Goal: Task Accomplishment & Management: Manage account settings

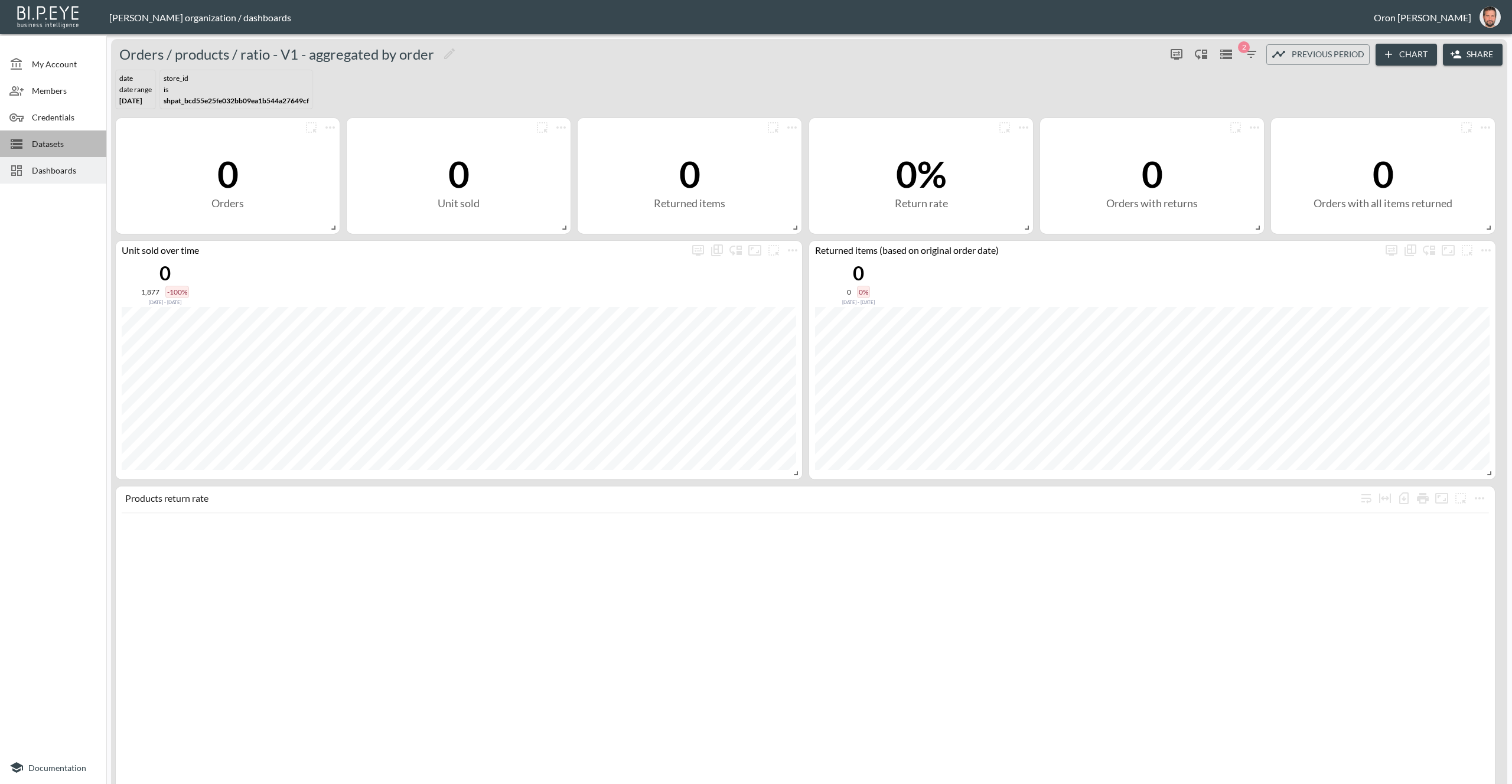
click at [67, 149] on span "Datasets" at bounding box center [64, 143] width 65 height 12
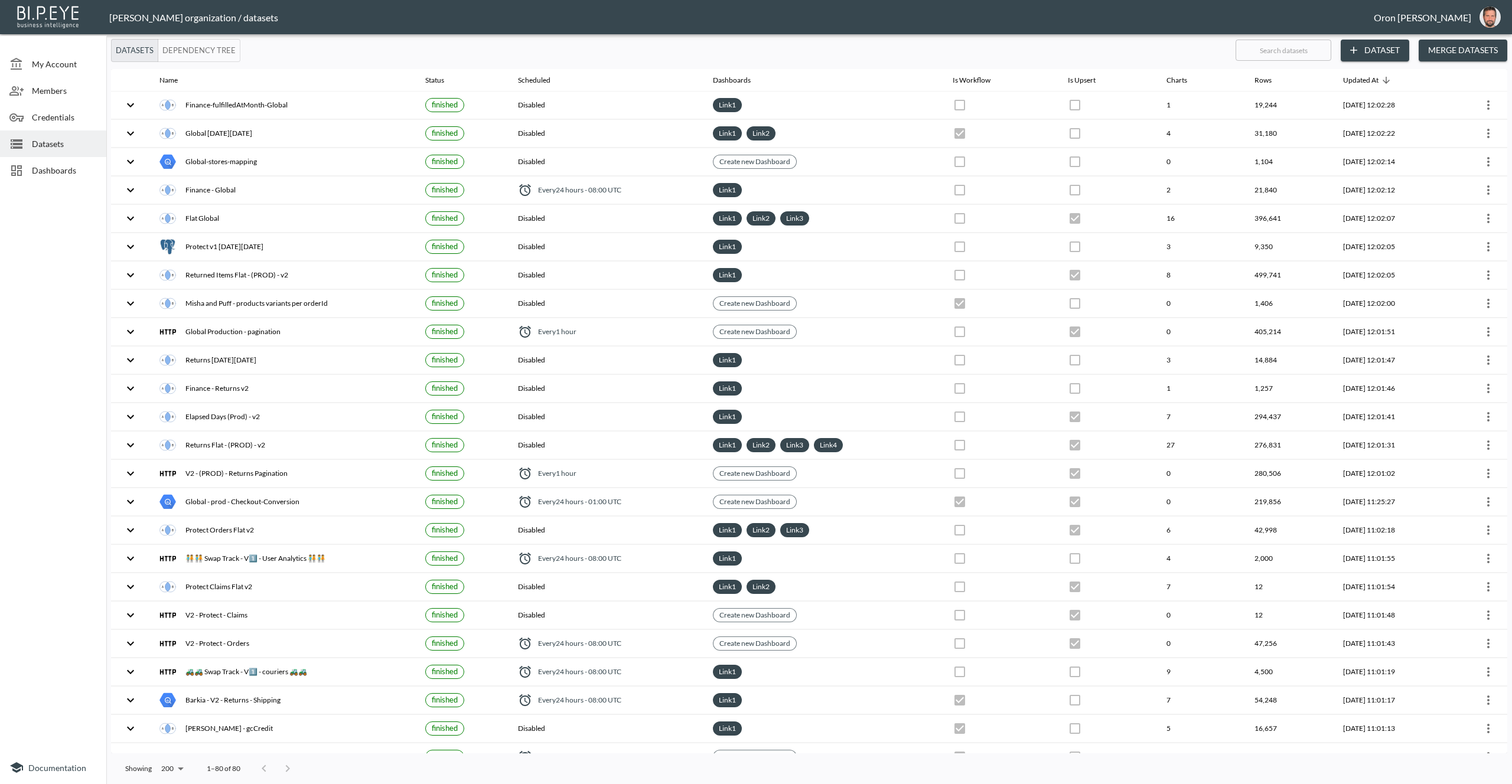
click at [65, 158] on div "Dashboards" at bounding box center [53, 171] width 107 height 27
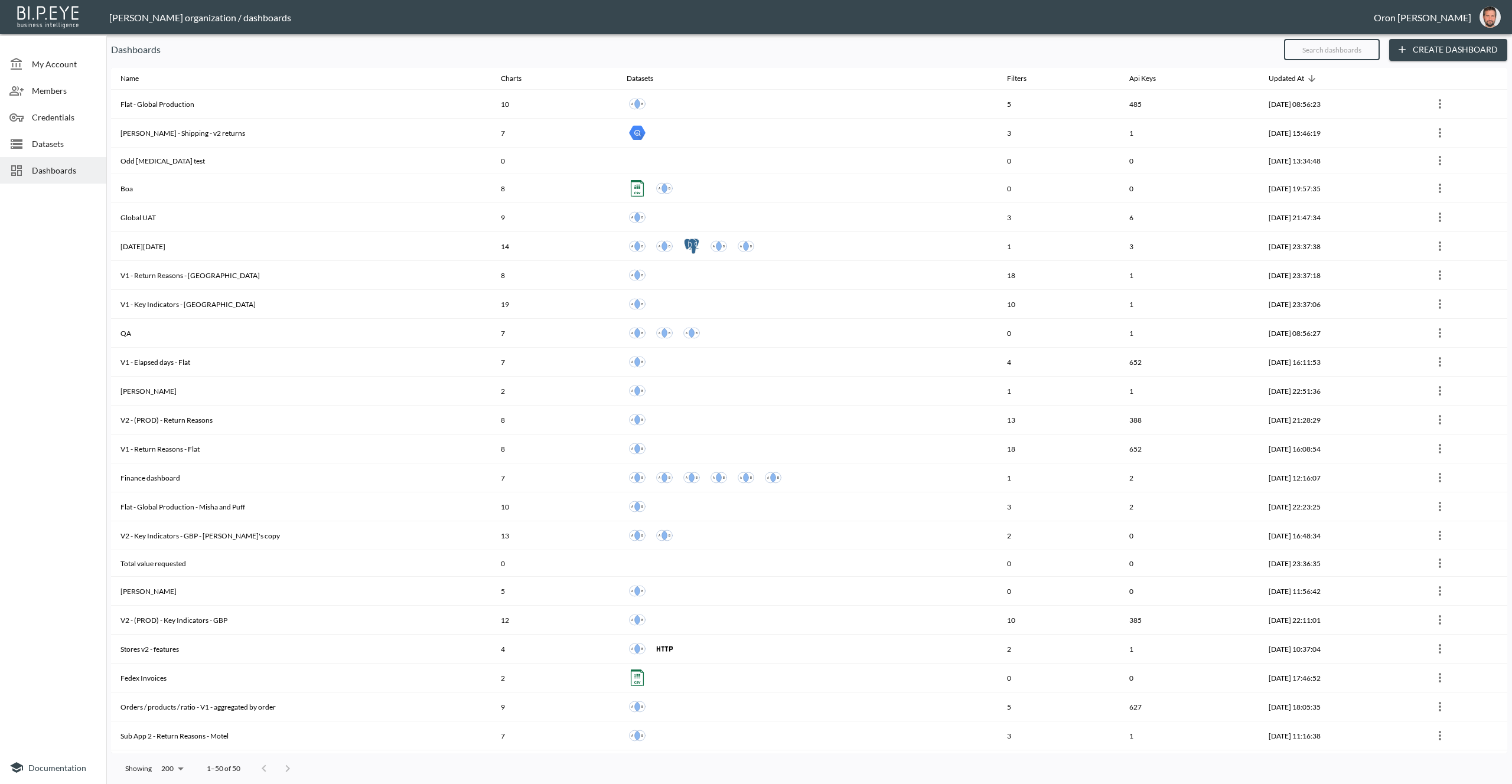
click at [1334, 51] on input "text" at bounding box center [1332, 50] width 95 height 30
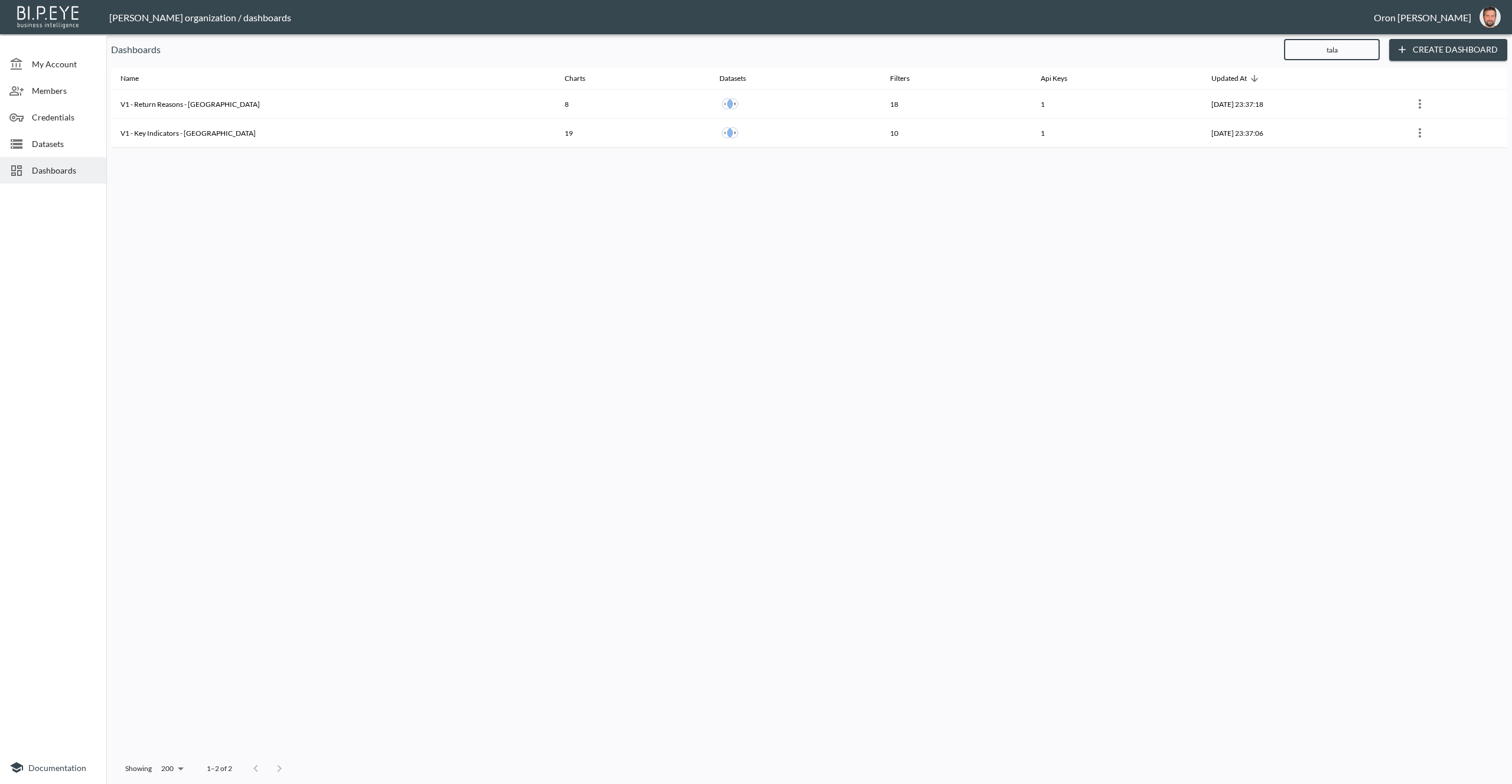
type input "tala"
click at [66, 141] on span "Datasets" at bounding box center [64, 143] width 65 height 12
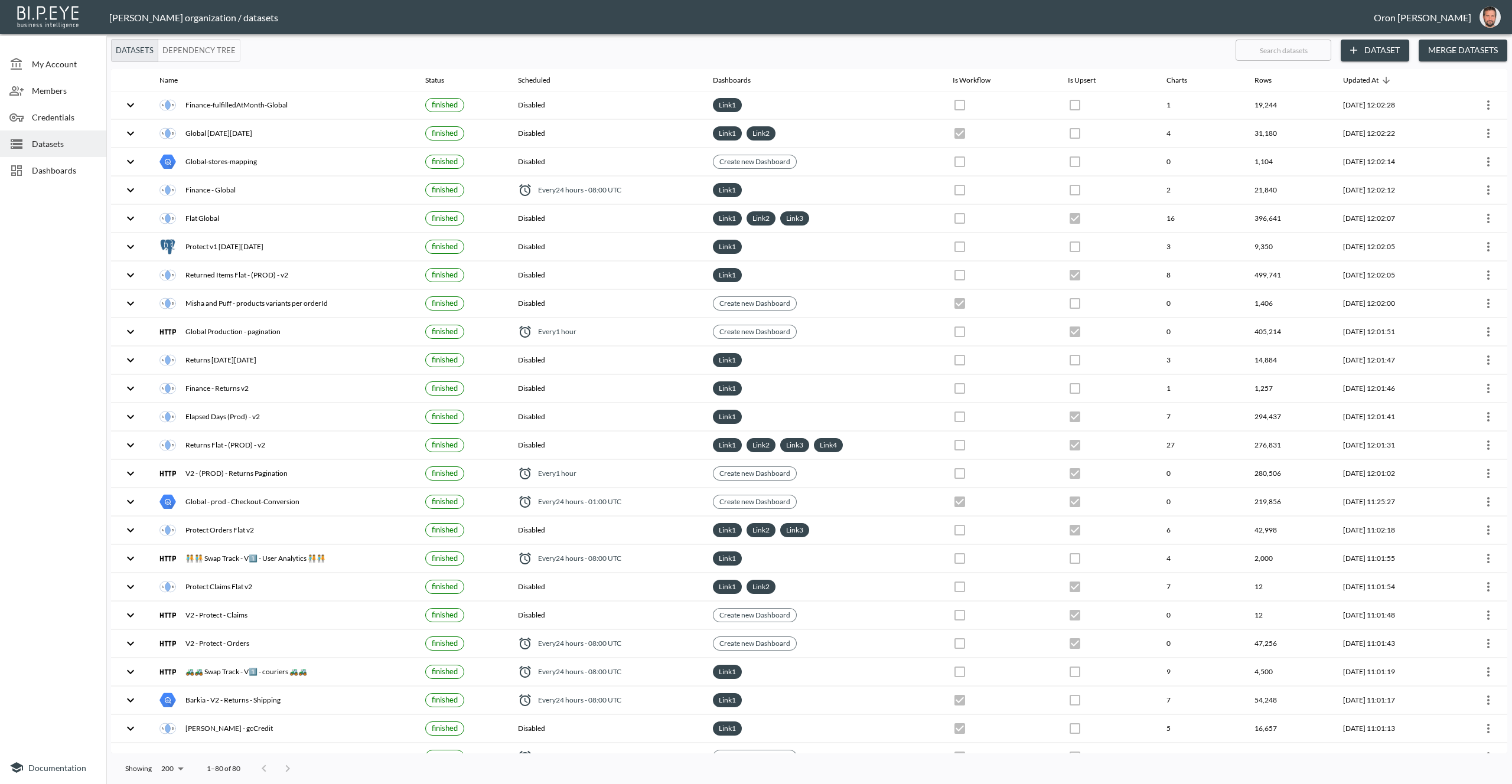
click at [1287, 52] on input "text" at bounding box center [1283, 50] width 95 height 30
type input "t"
checkbox input "false"
checkbox input "true"
checkbox input "false"
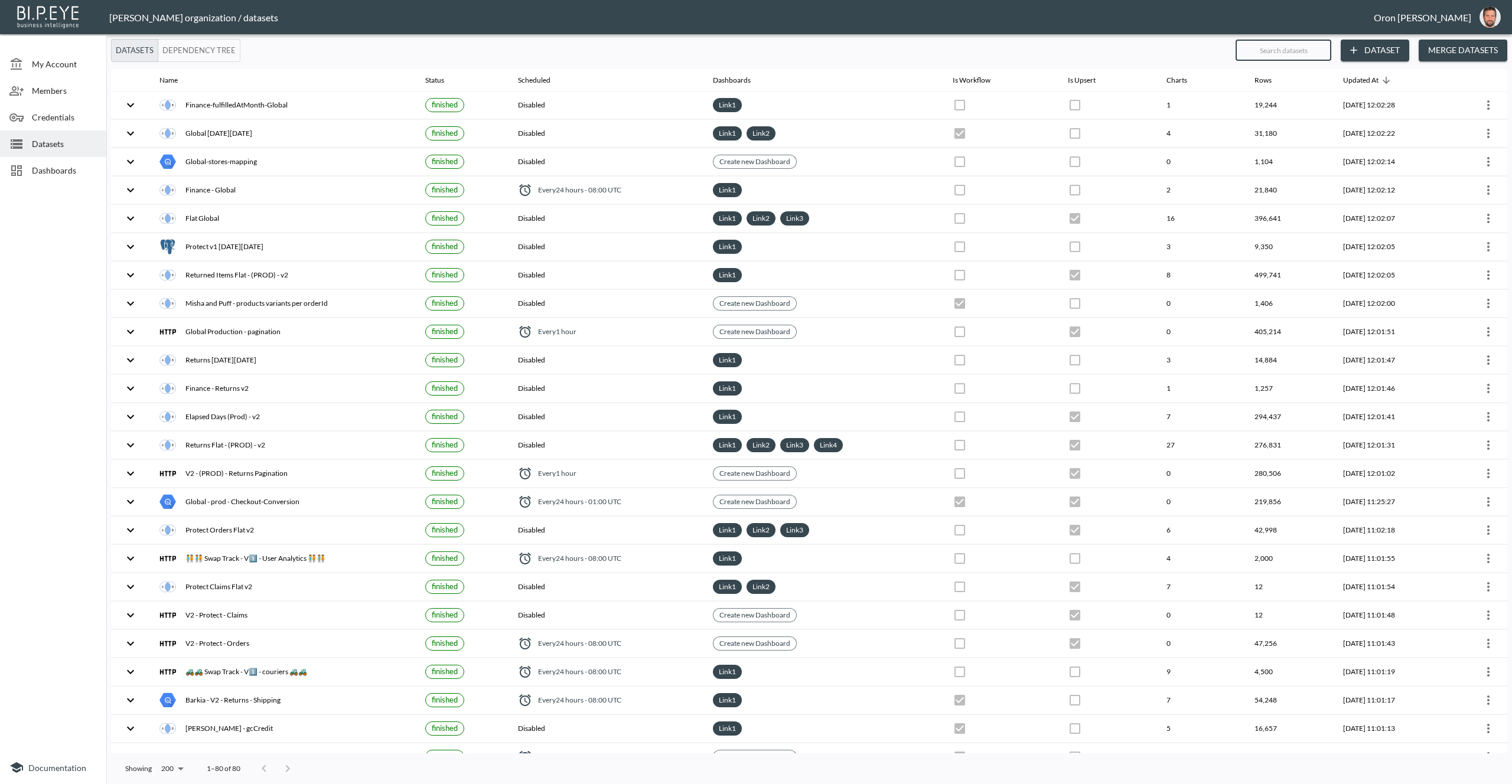
checkbox input "true"
checkbox input "false"
checkbox input "true"
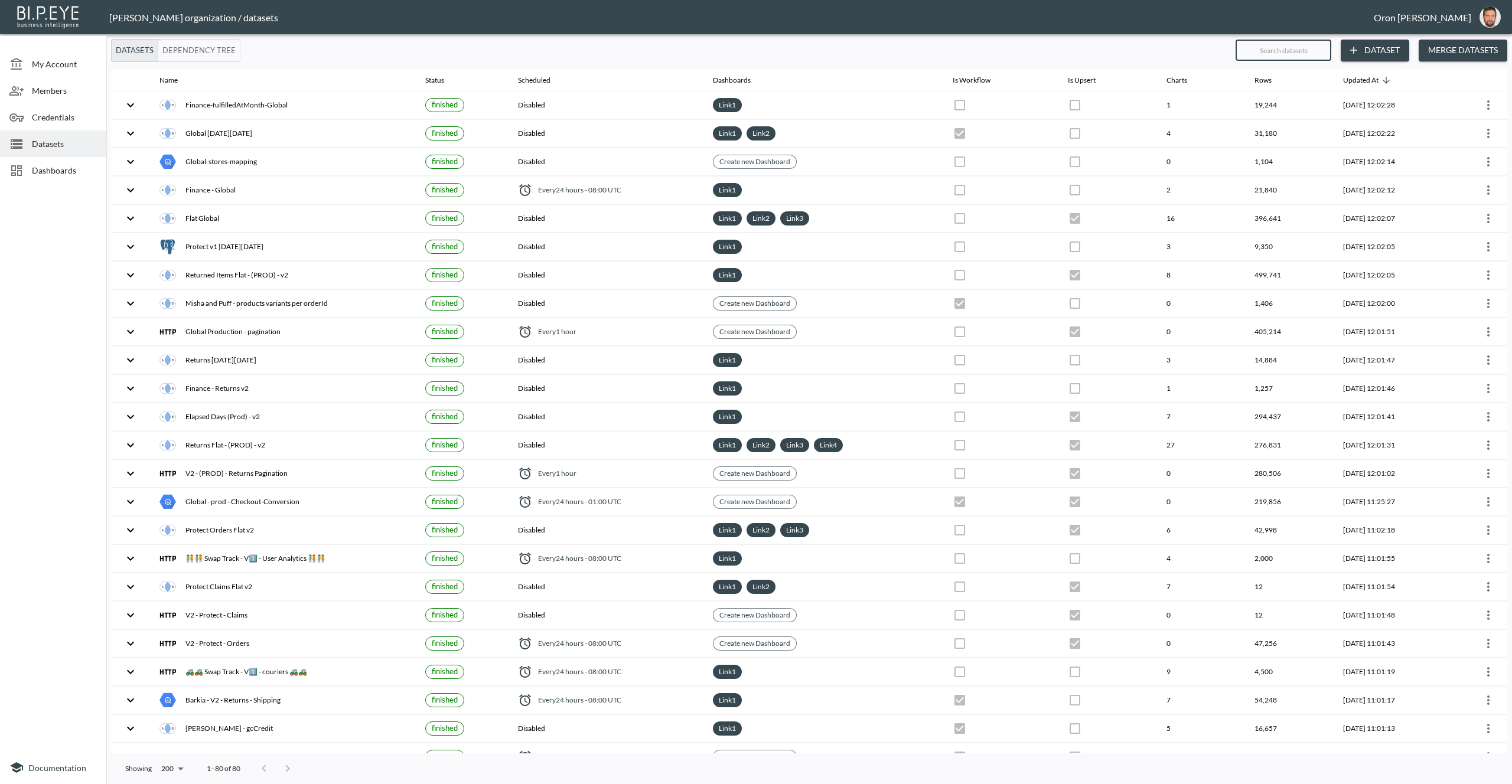
checkbox input "false"
checkbox input "true"
checkbox input "false"
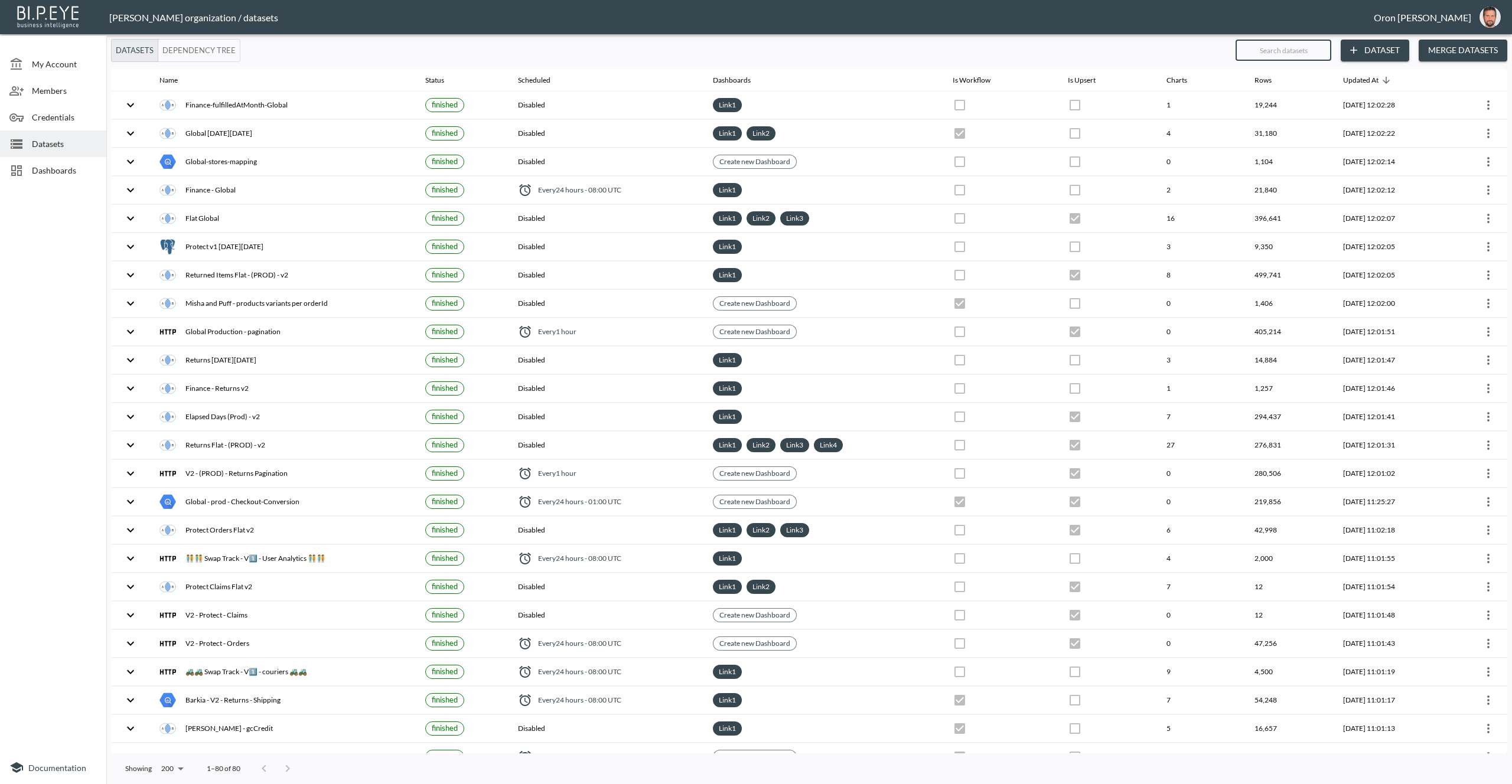
checkbox input "true"
checkbox input "false"
checkbox input "true"
checkbox input "false"
checkbox input "true"
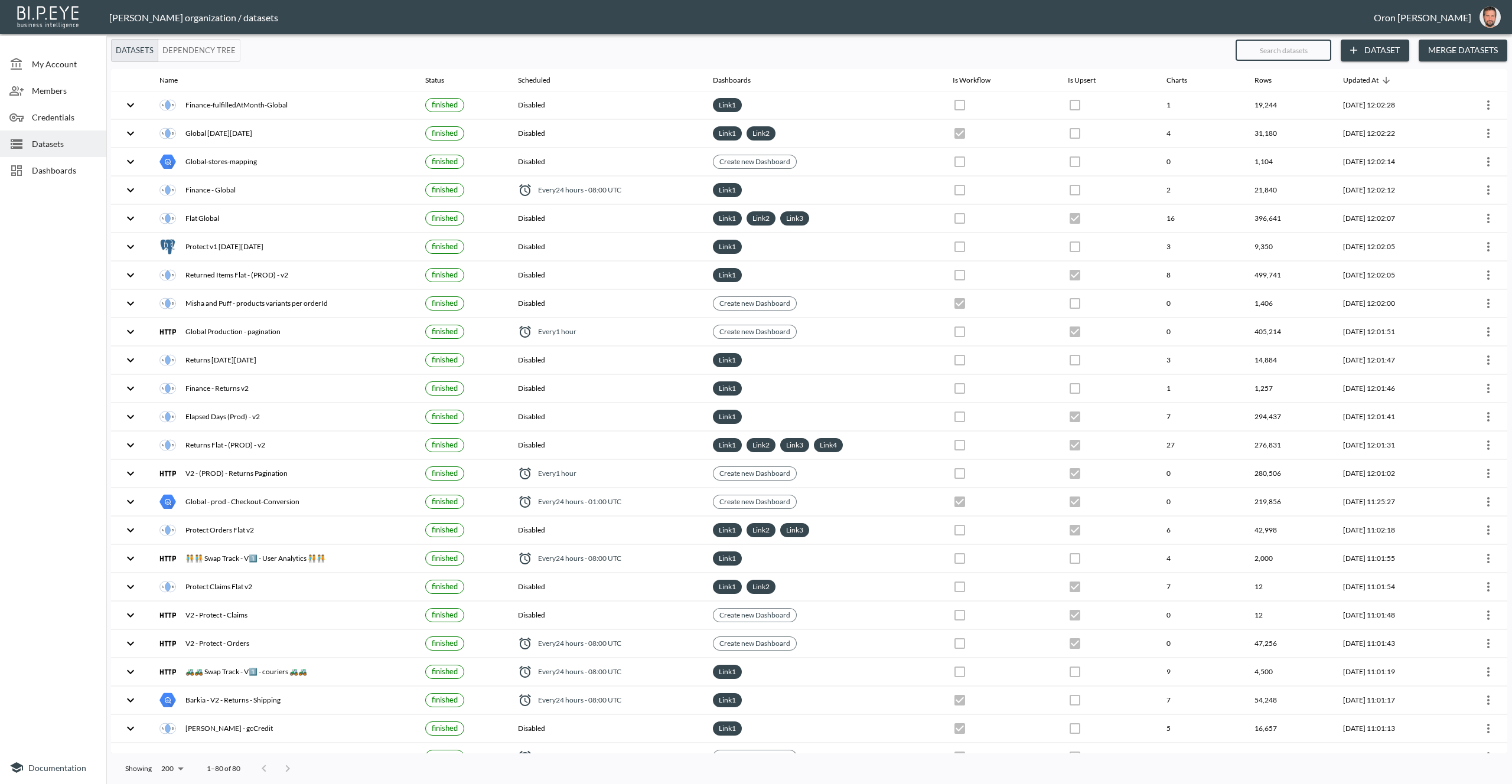
checkbox input "false"
checkbox input "true"
checkbox input "false"
checkbox input "true"
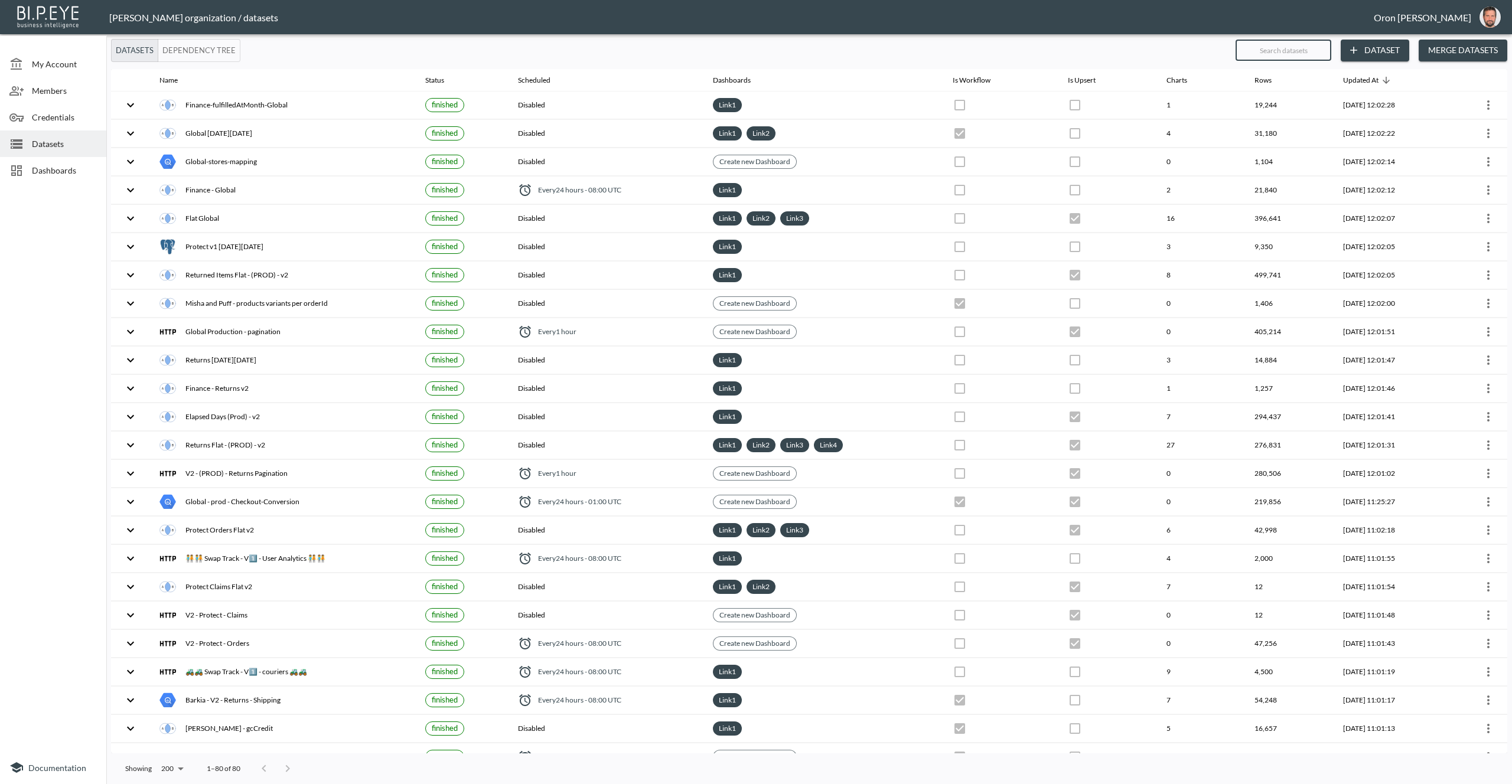
checkbox input "false"
checkbox input "true"
checkbox input "false"
checkbox input "true"
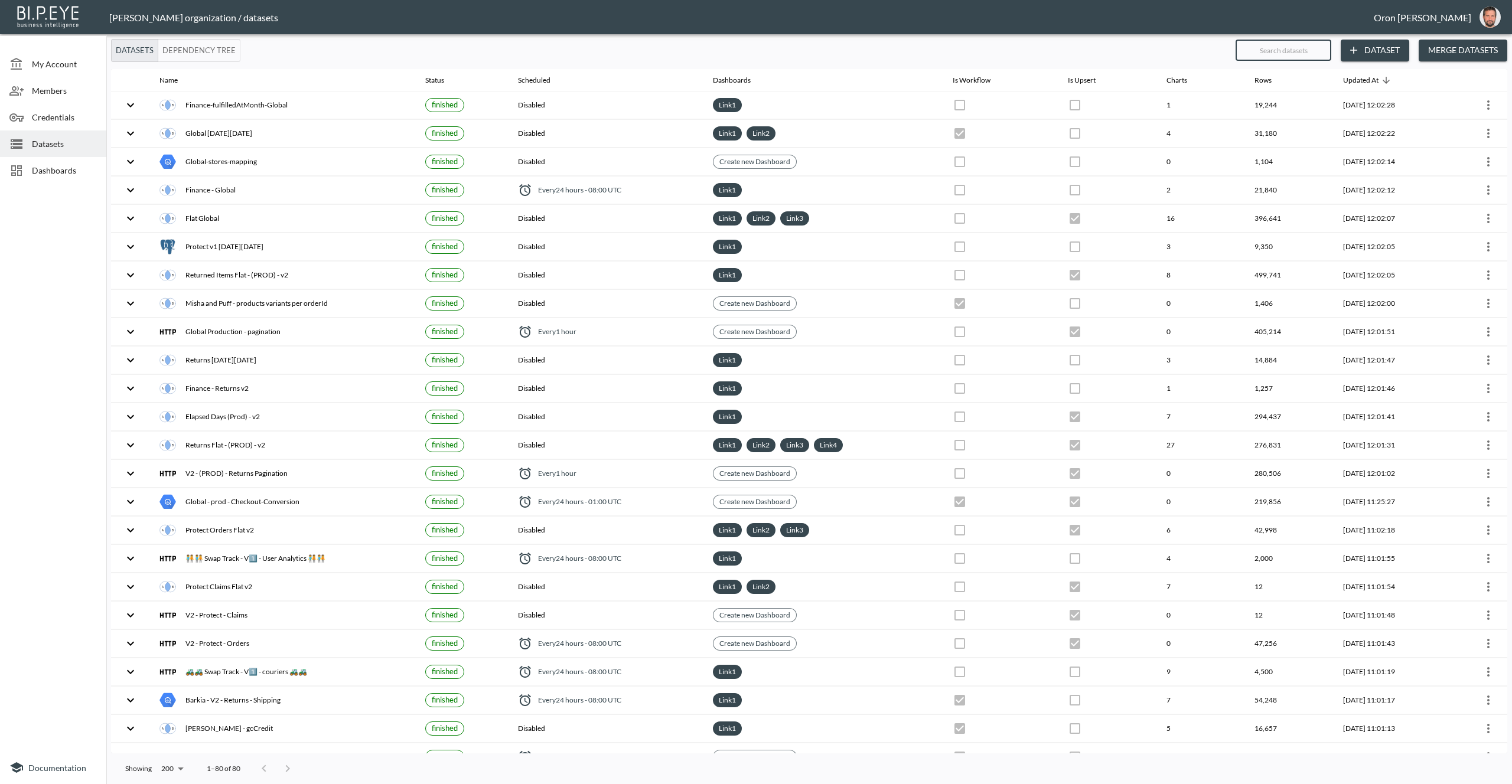
checkbox input "false"
checkbox input "true"
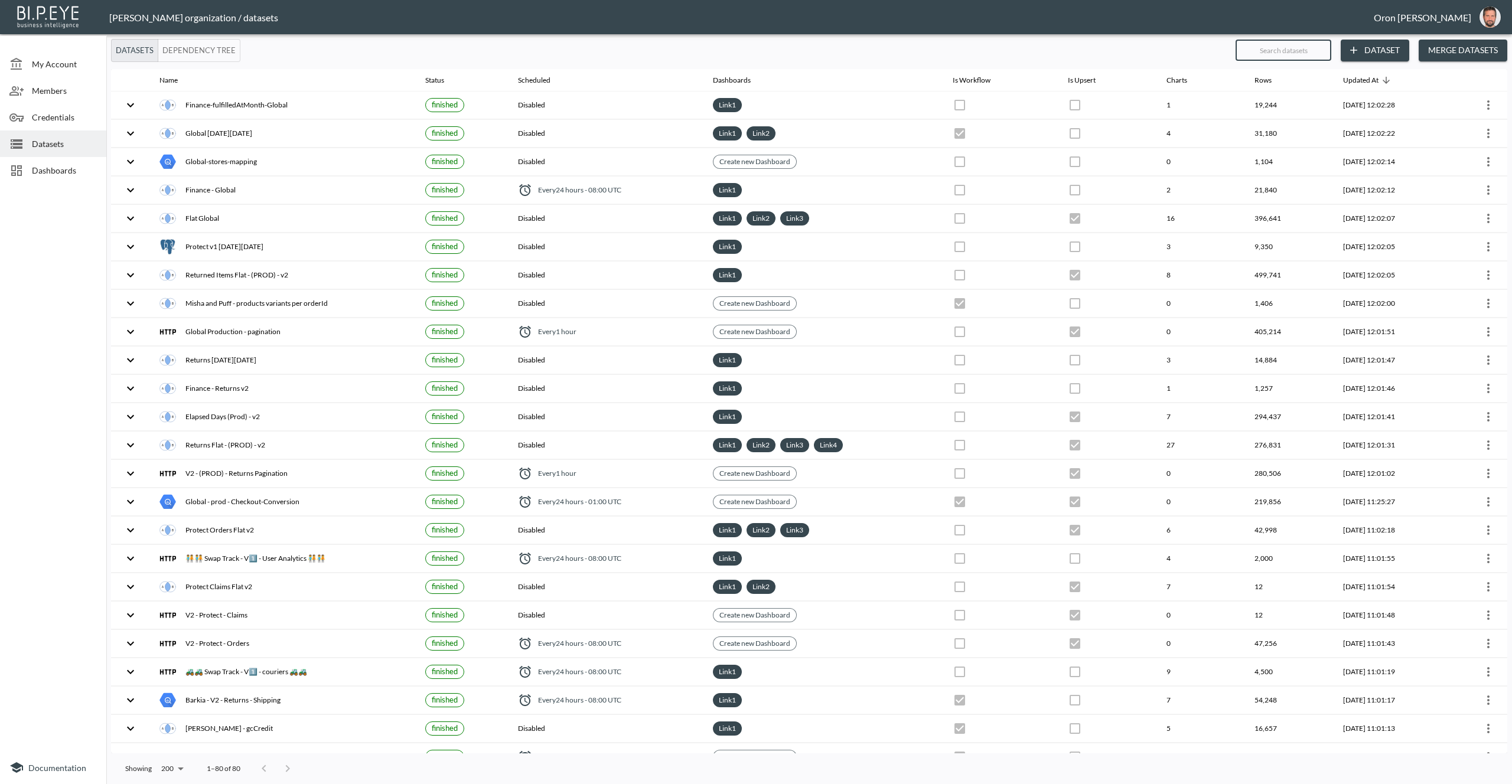
checkbox input "true"
checkbox input "false"
checkbox input "true"
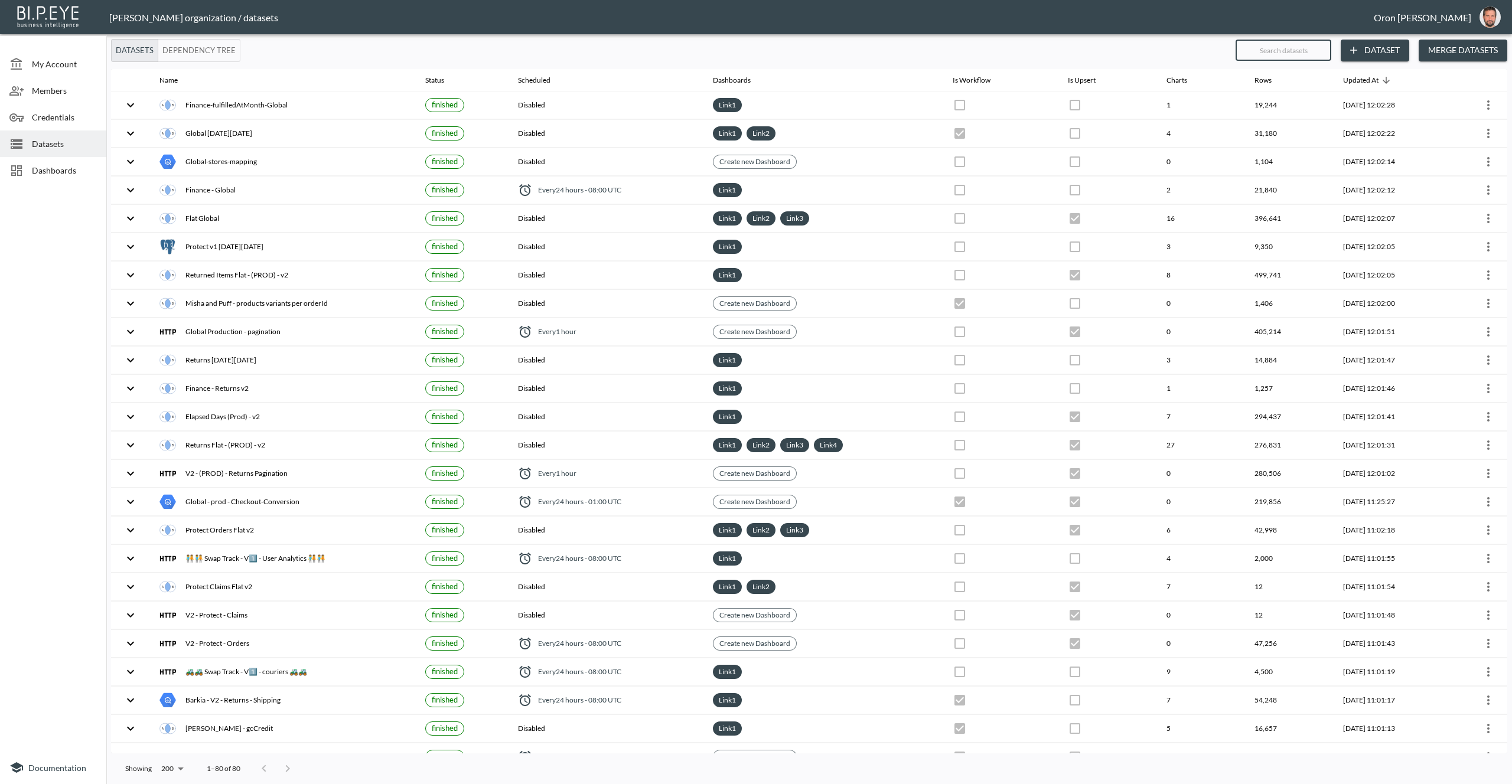
checkbox input "true"
checkbox input "false"
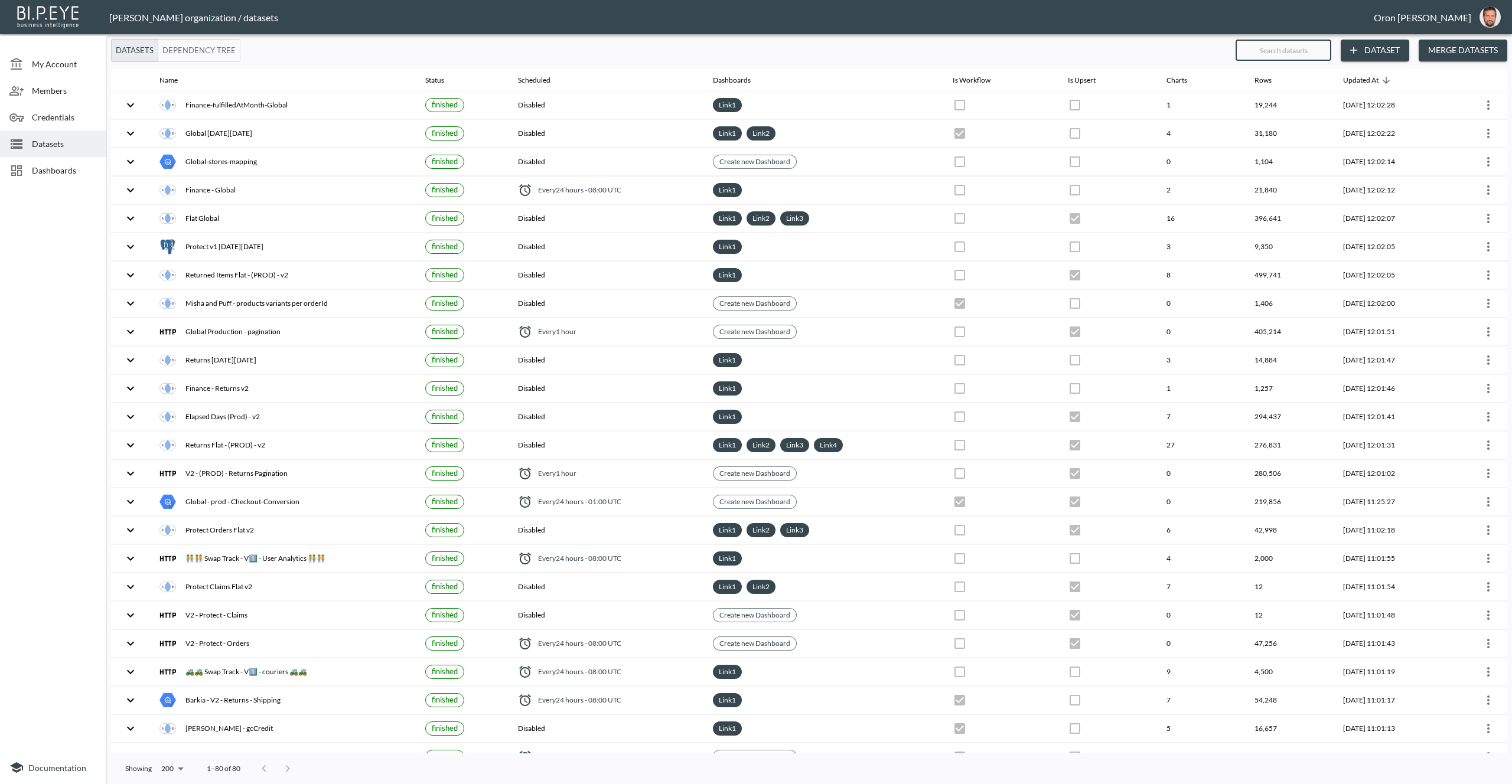
checkbox input "true"
checkbox input "false"
checkbox input "true"
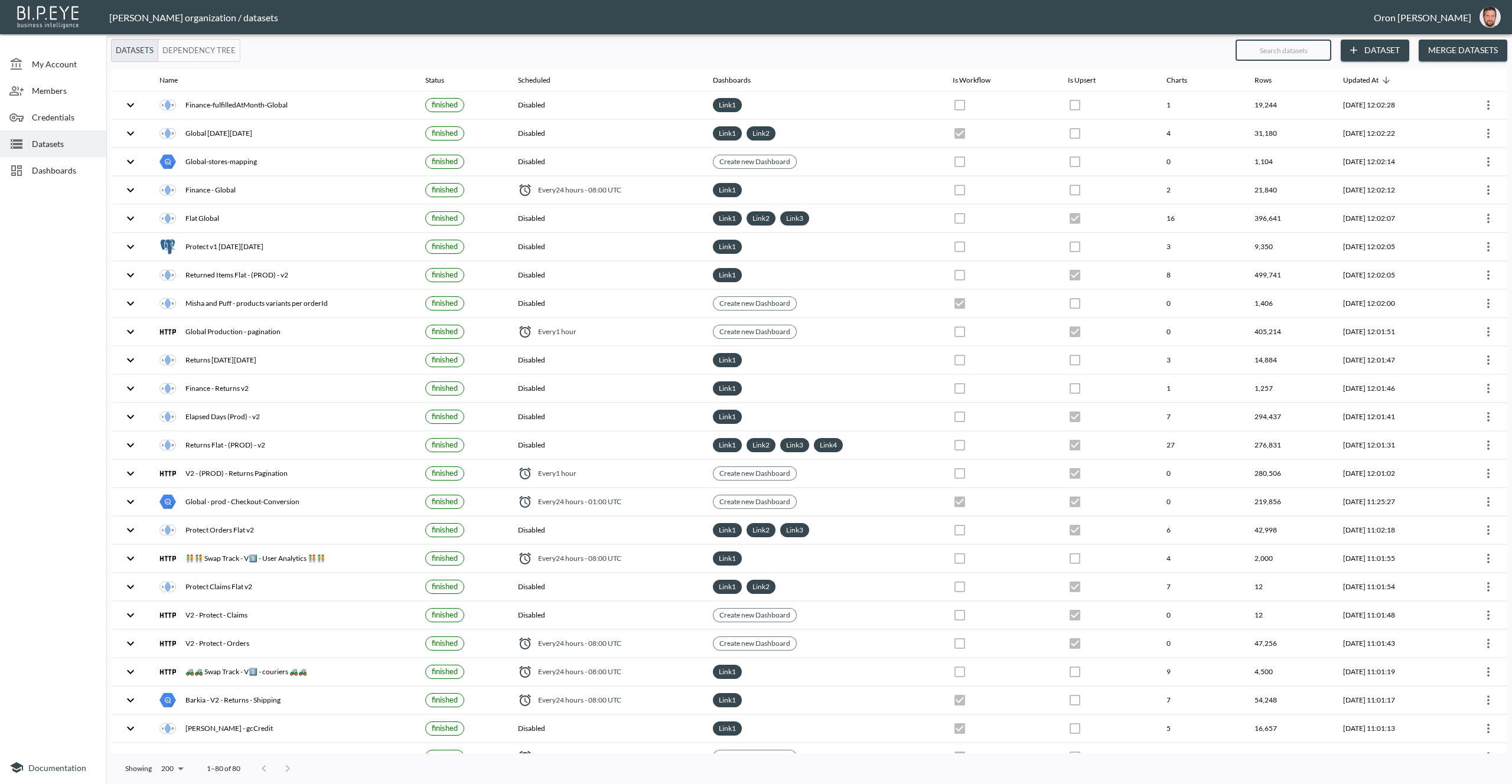
checkbox input "false"
checkbox input "true"
checkbox input "false"
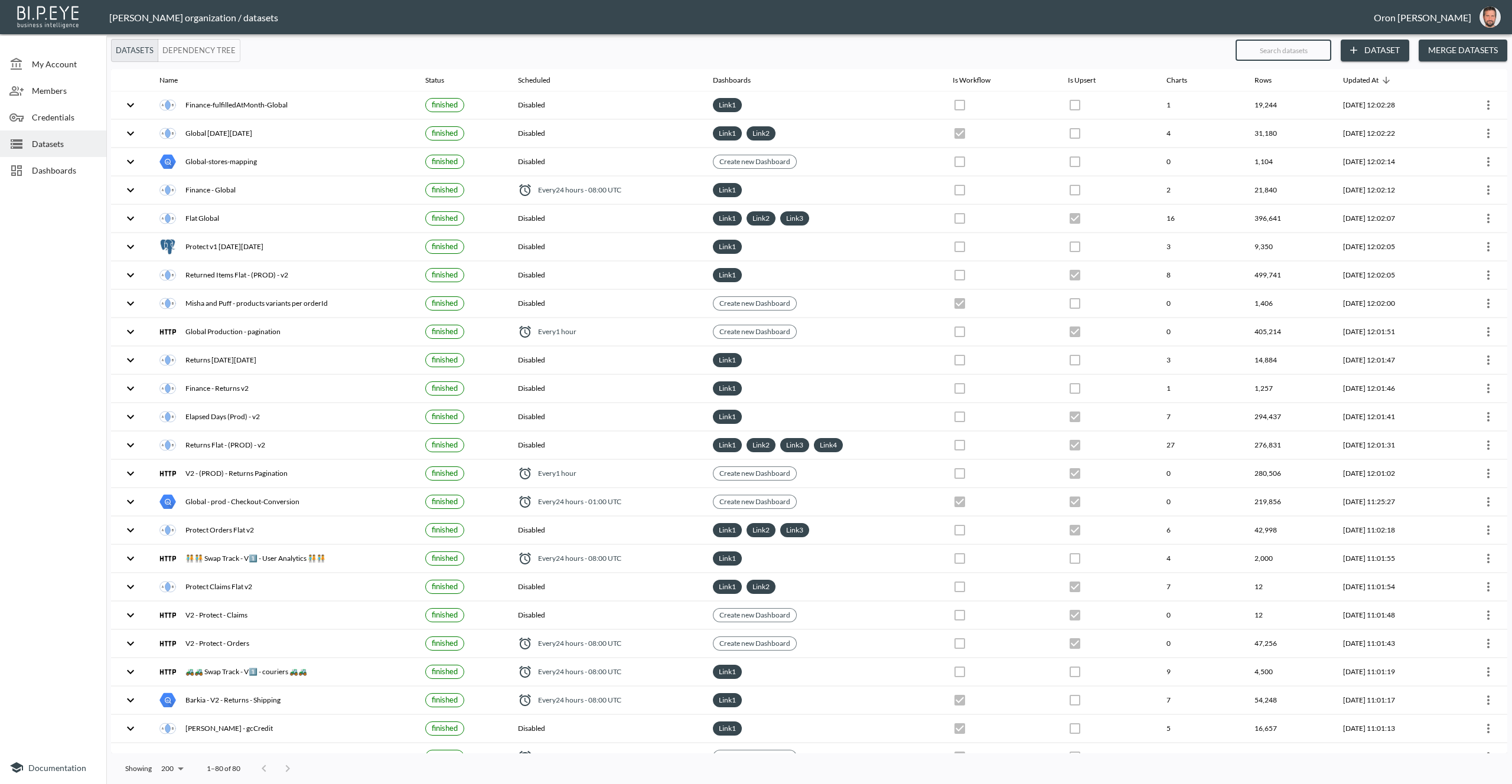
checkbox input "true"
checkbox input "false"
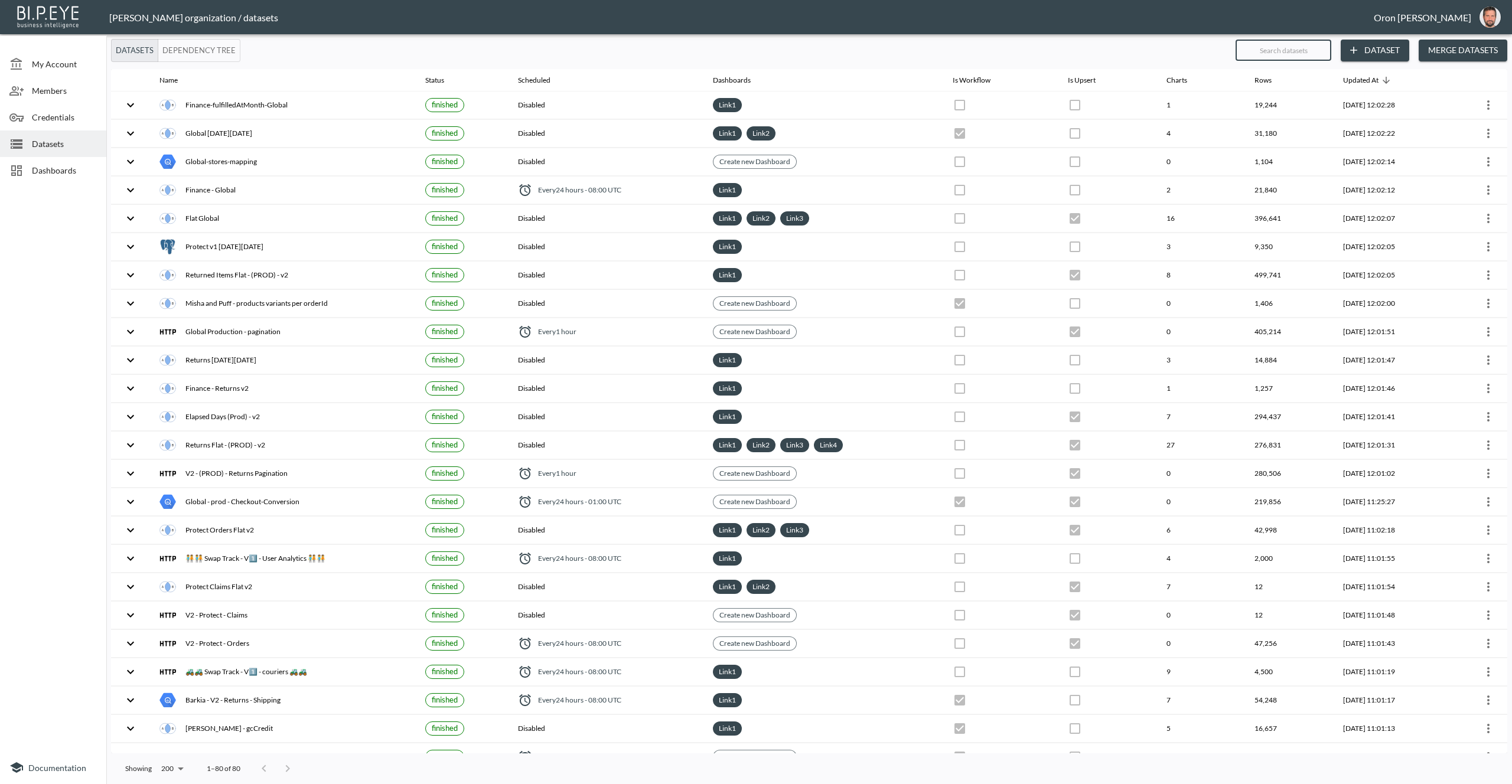
checkbox input "false"
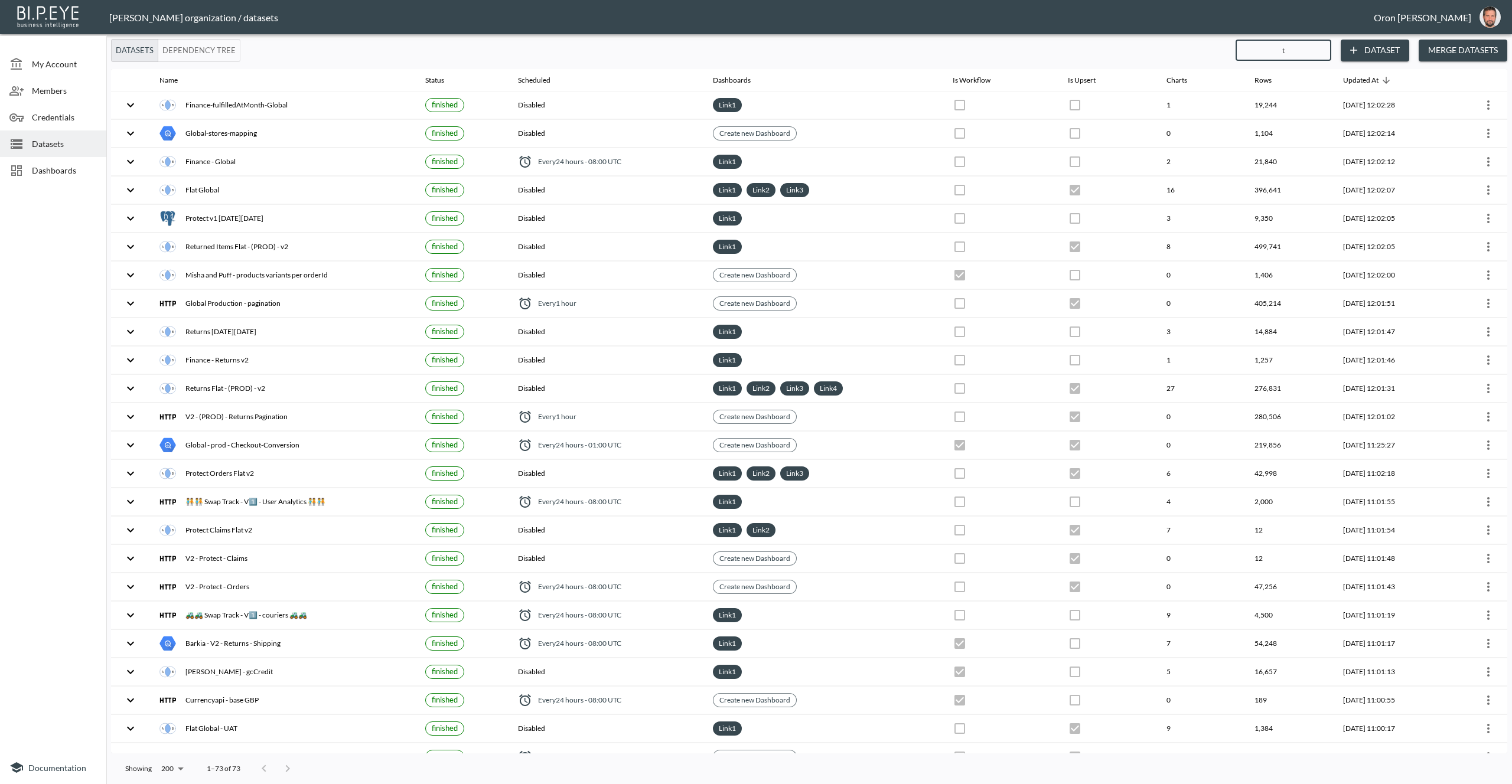
type input "ta"
checkbox input "true"
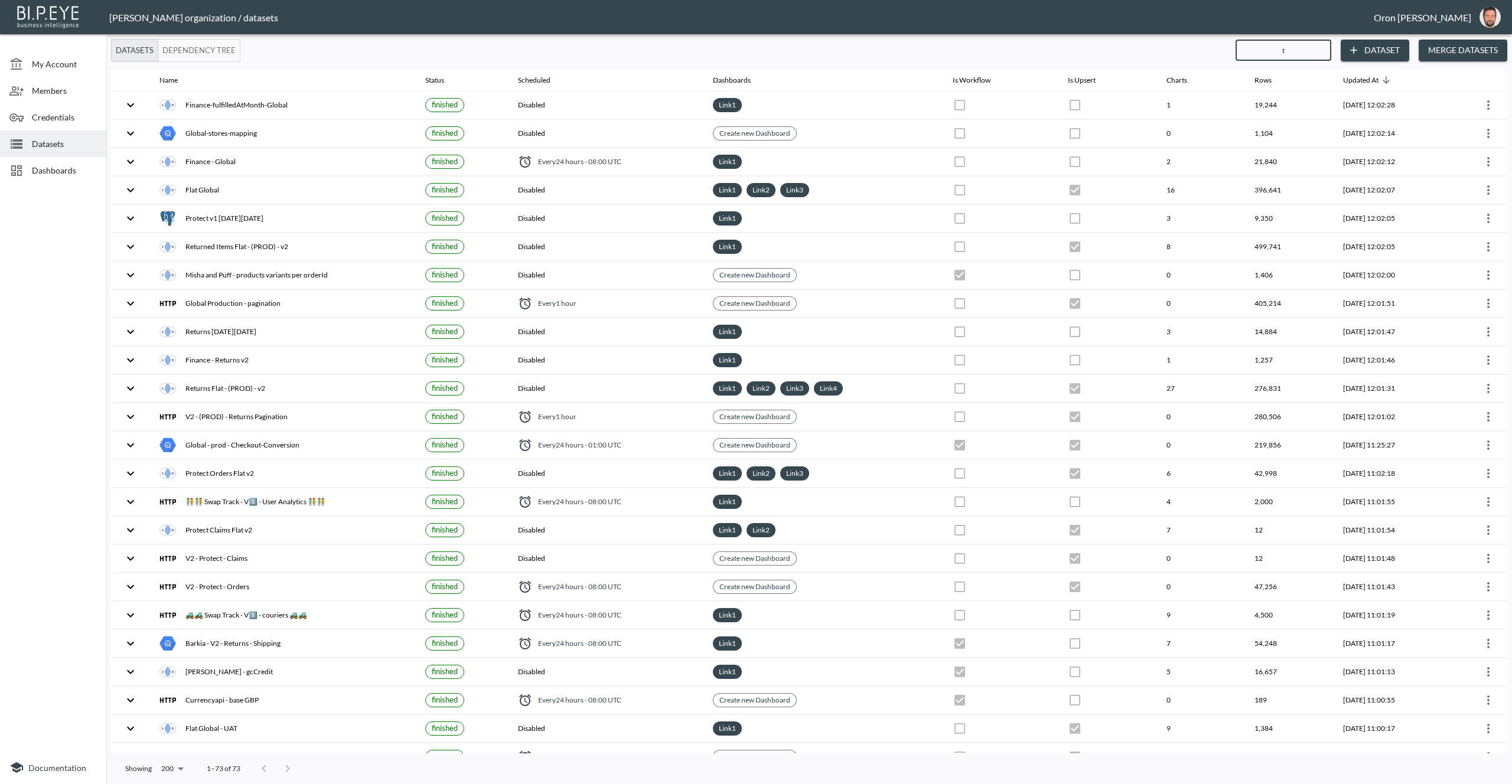
checkbox input "true"
checkbox input "false"
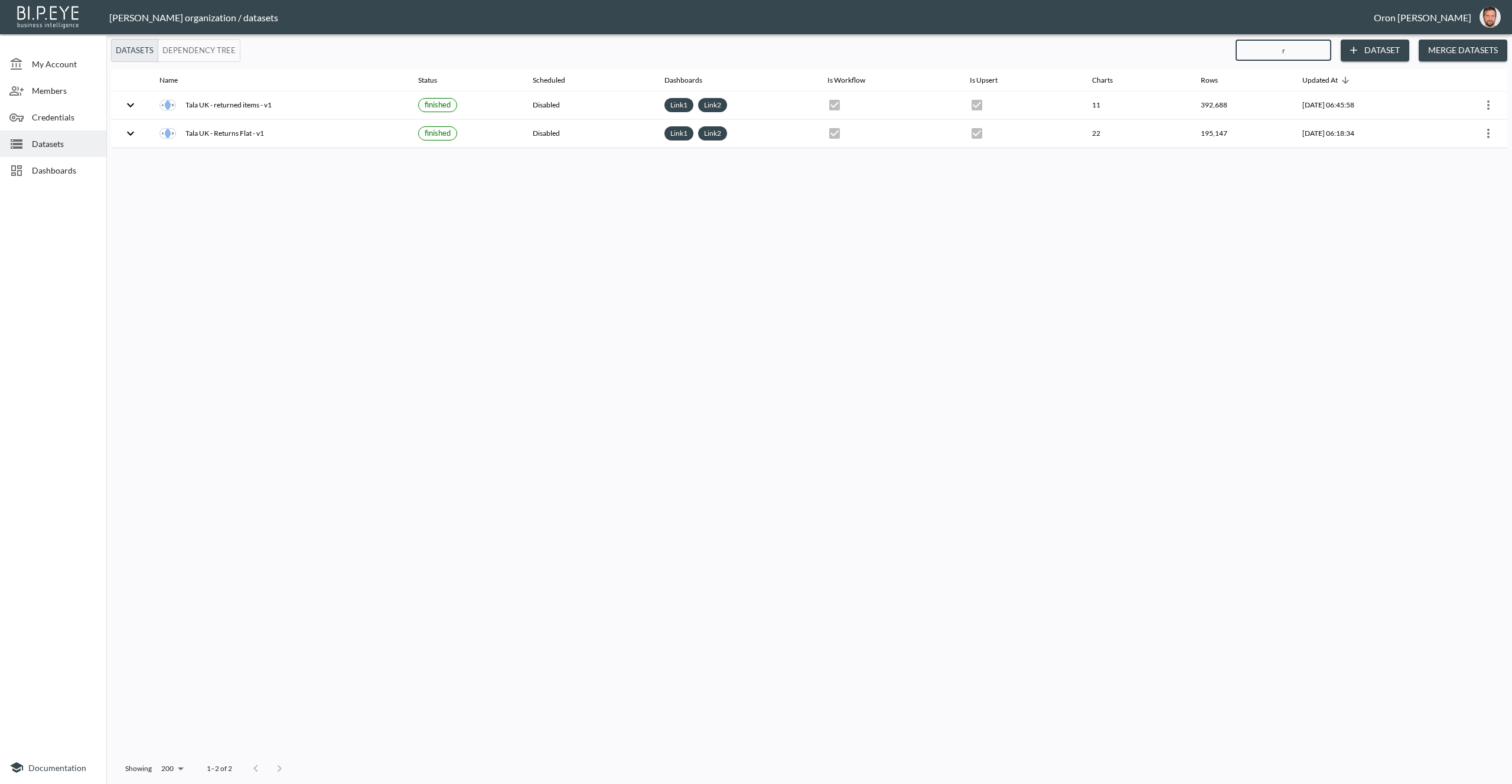
type input "re"
checkbox input "false"
checkbox input "true"
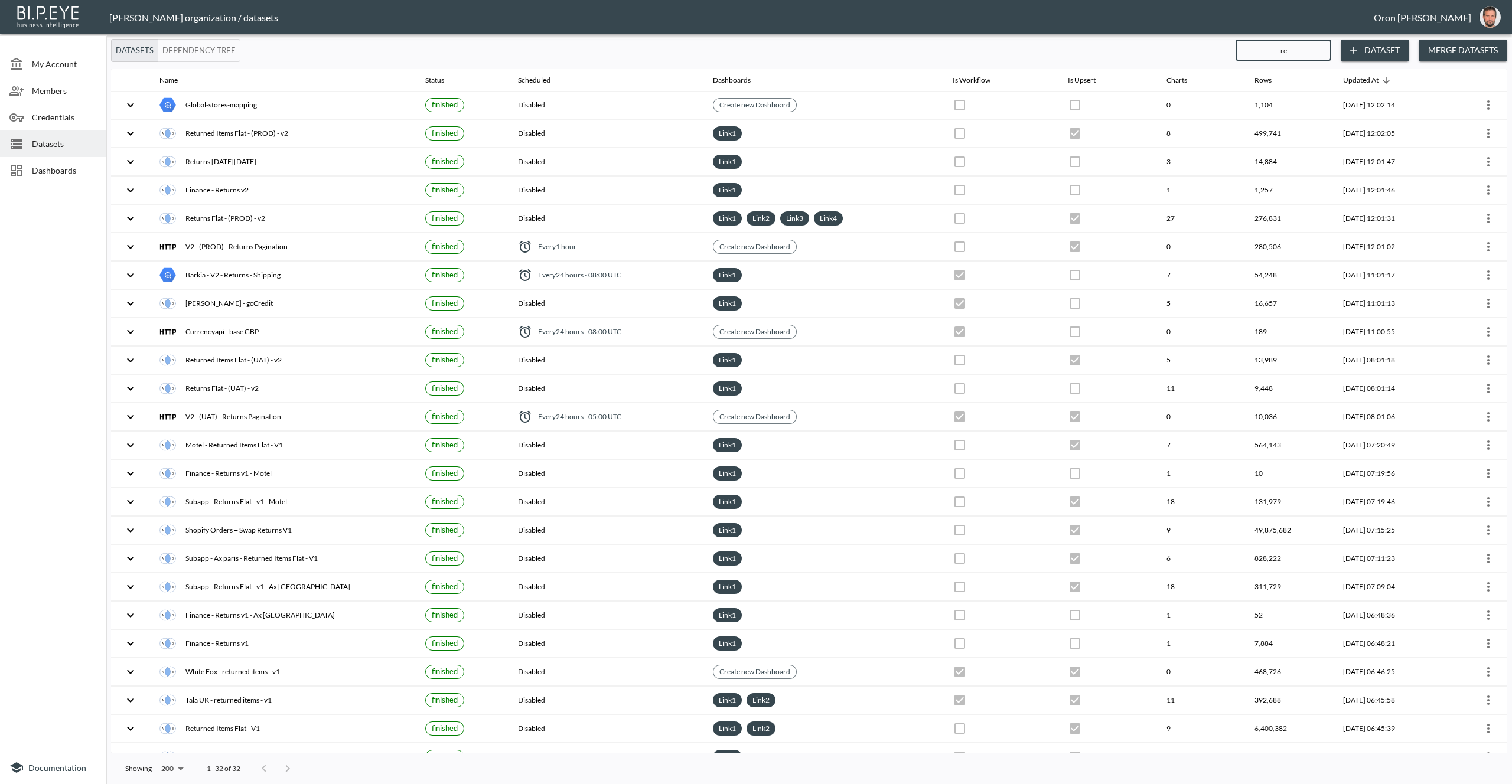
type input "ret"
checkbox input "true"
checkbox input "false"
checkbox input "true"
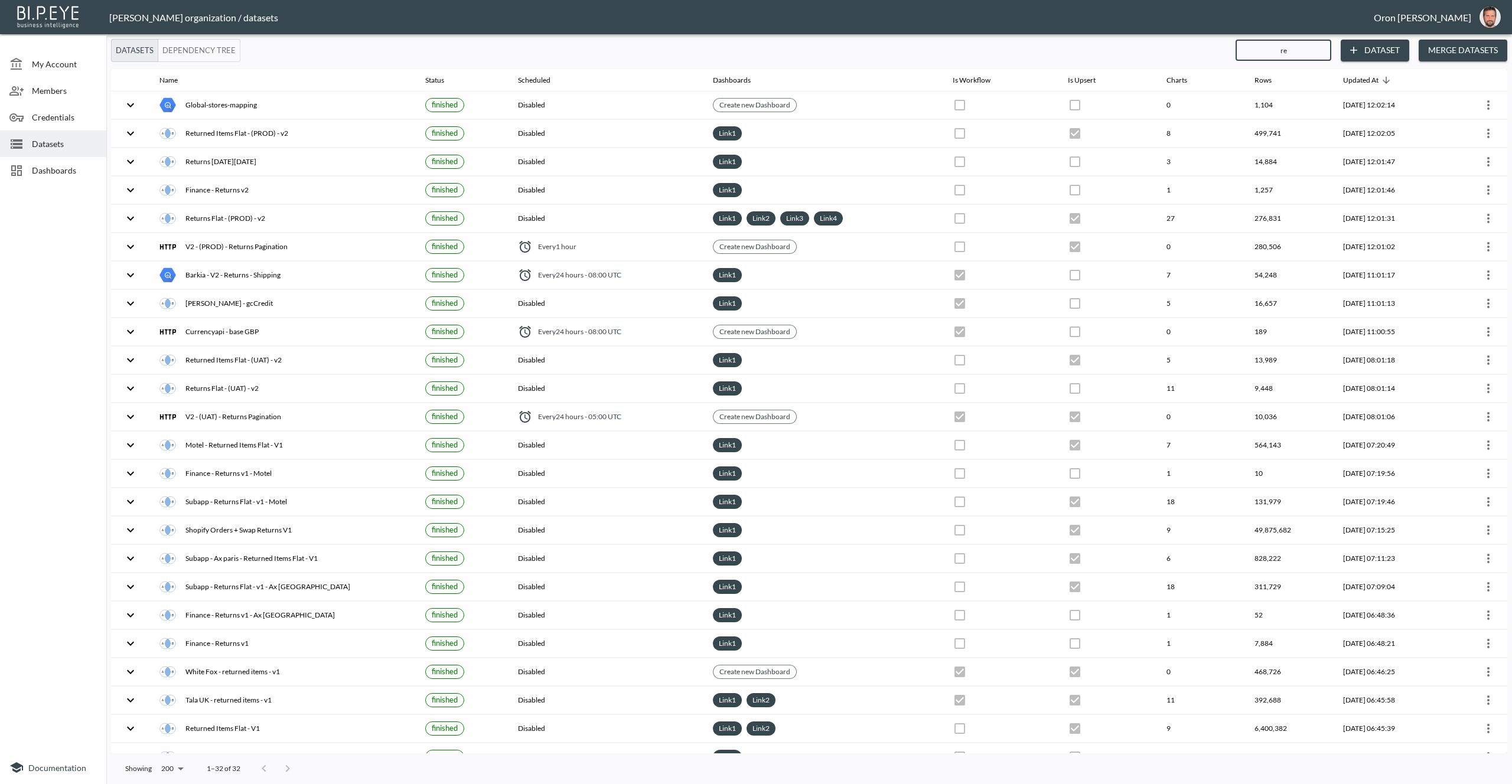
checkbox input "false"
checkbox input "true"
checkbox input "false"
checkbox input "true"
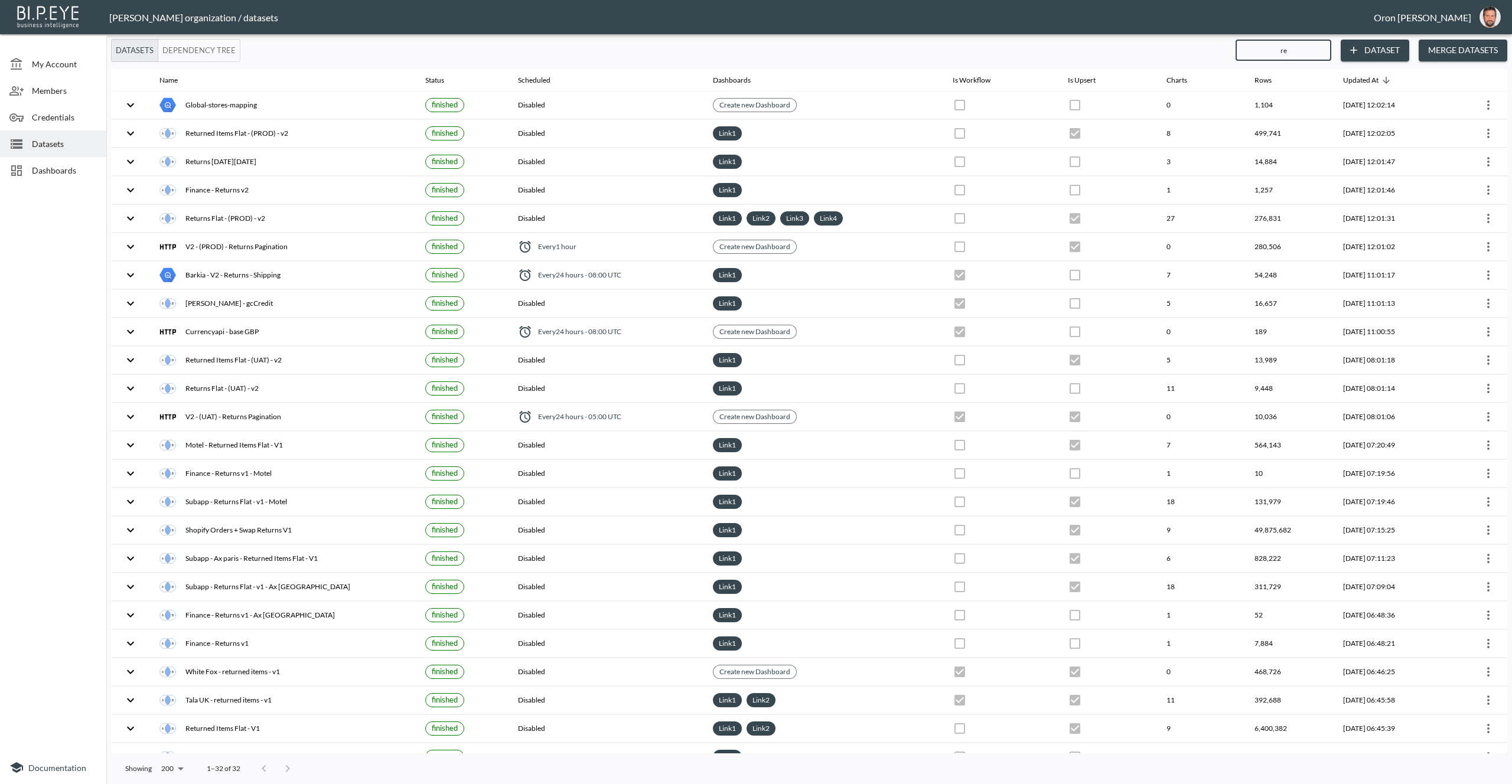
checkbox input "false"
checkbox input "true"
checkbox input "false"
checkbox input "true"
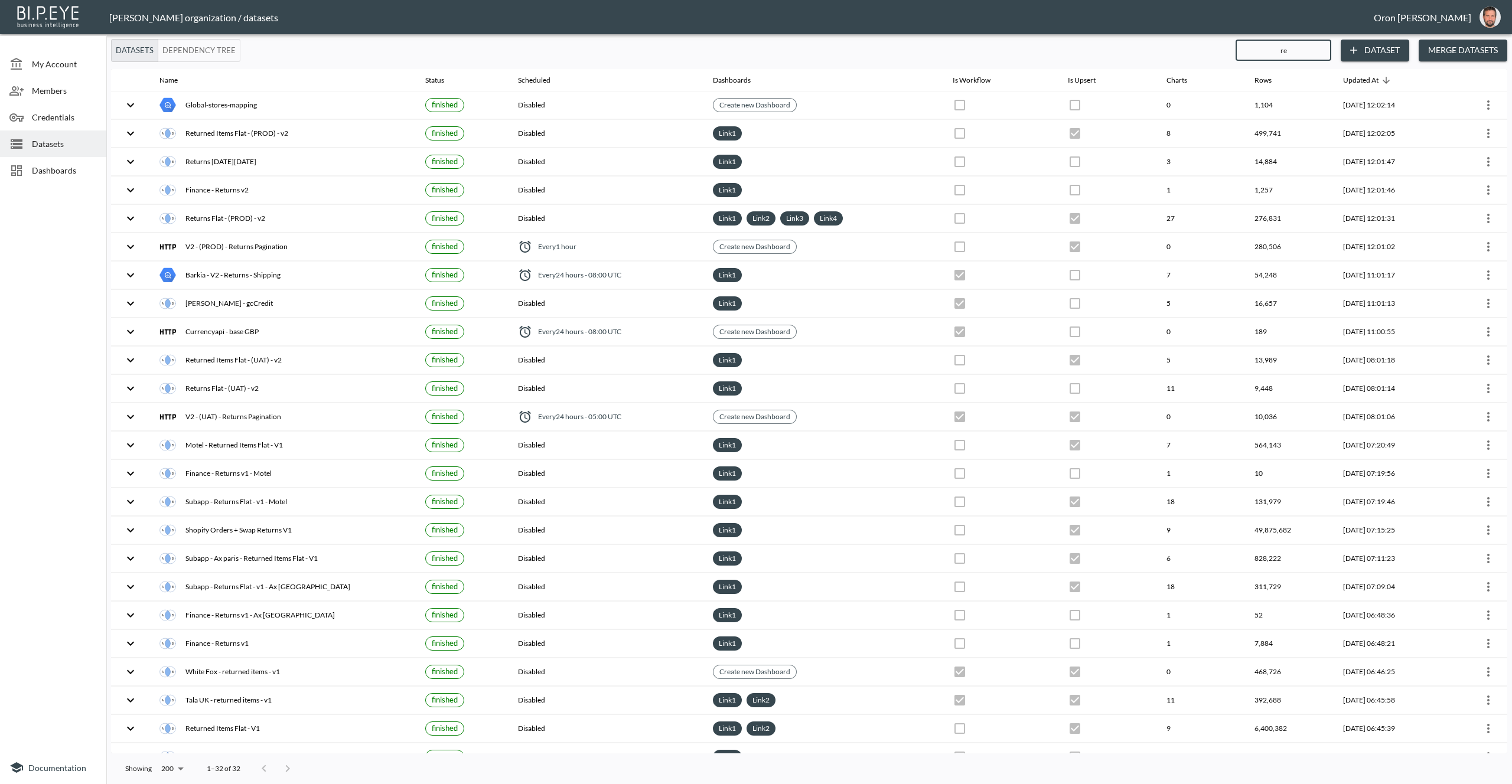
checkbox input "true"
checkbox input "false"
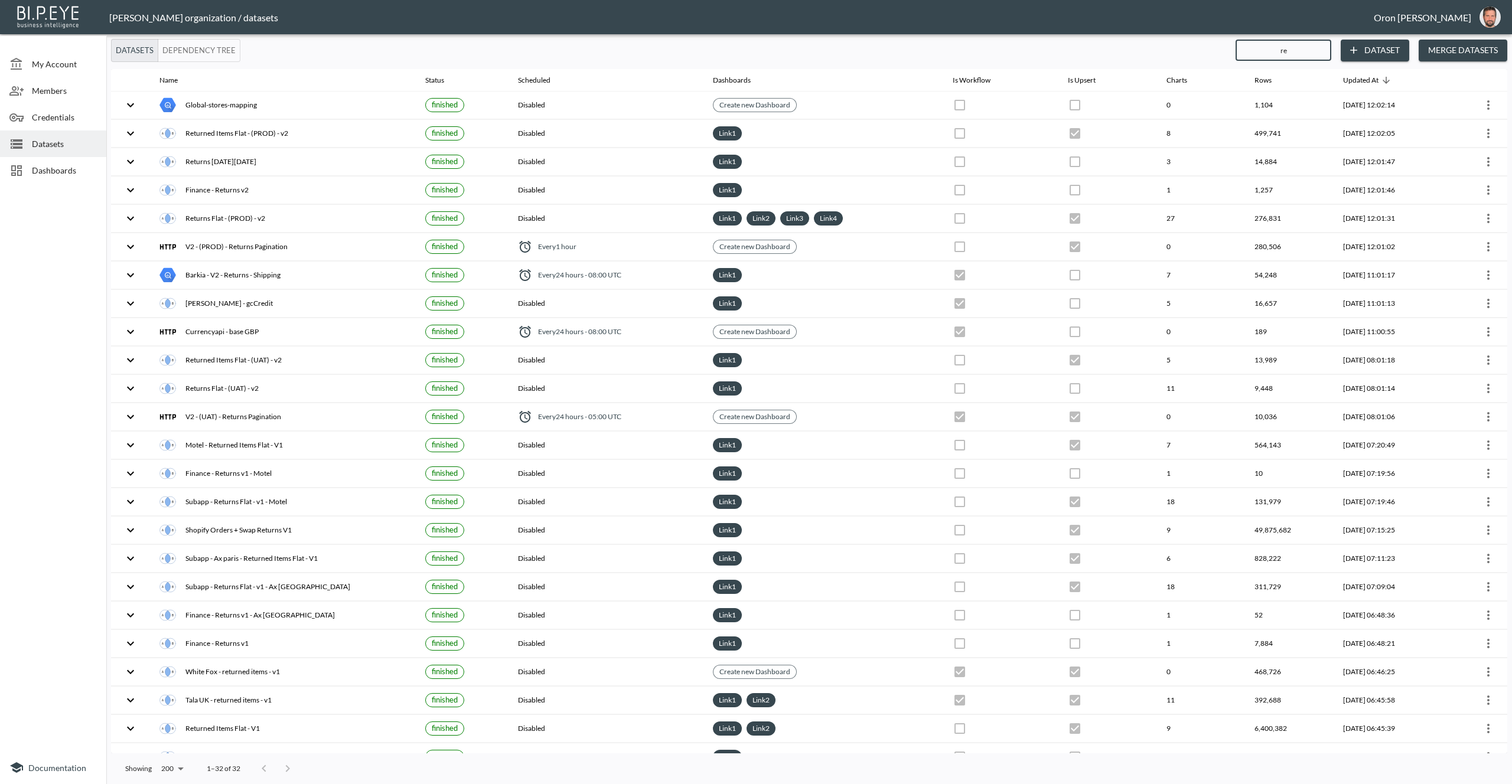
checkbox input "true"
checkbox input "false"
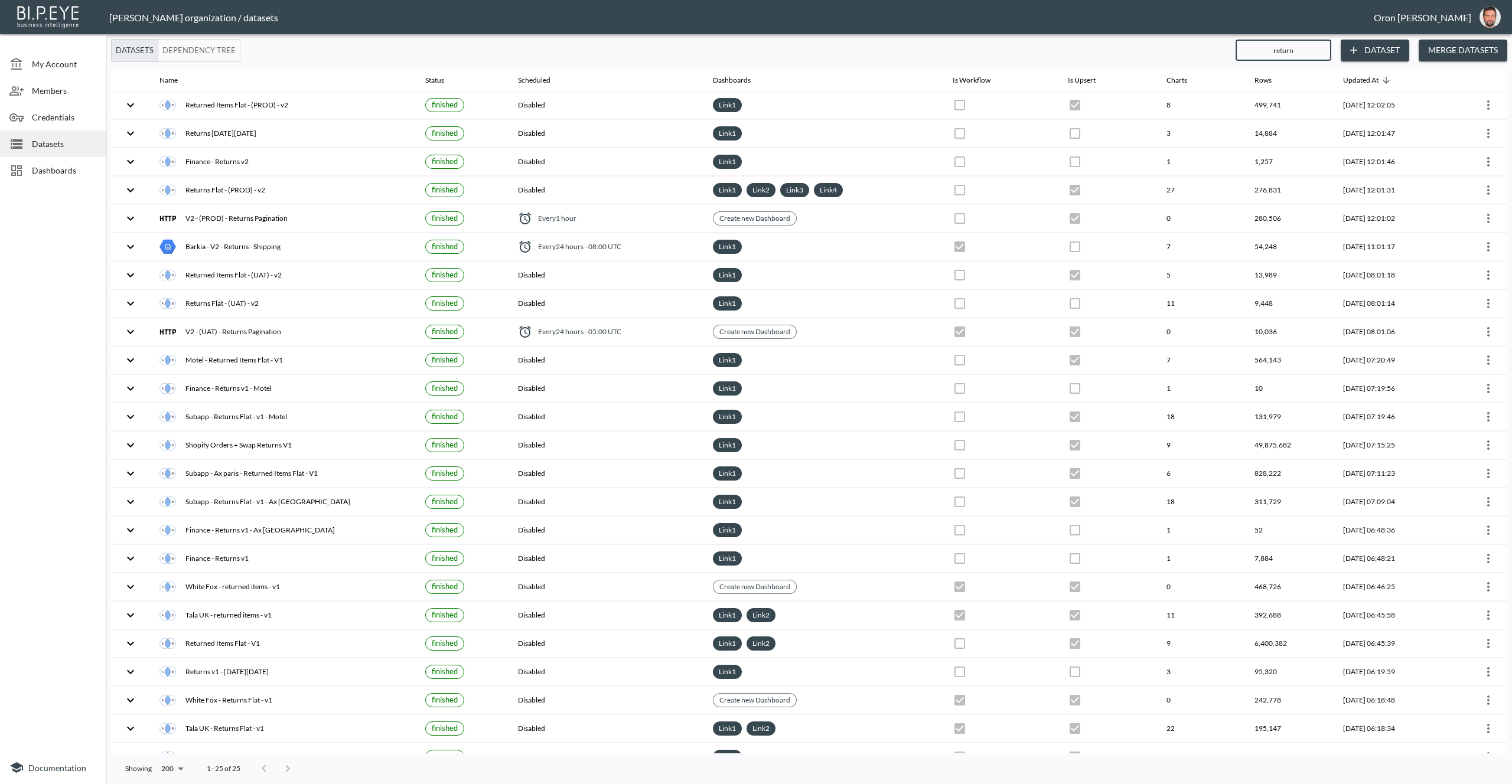
type input "returne"
checkbox input "true"
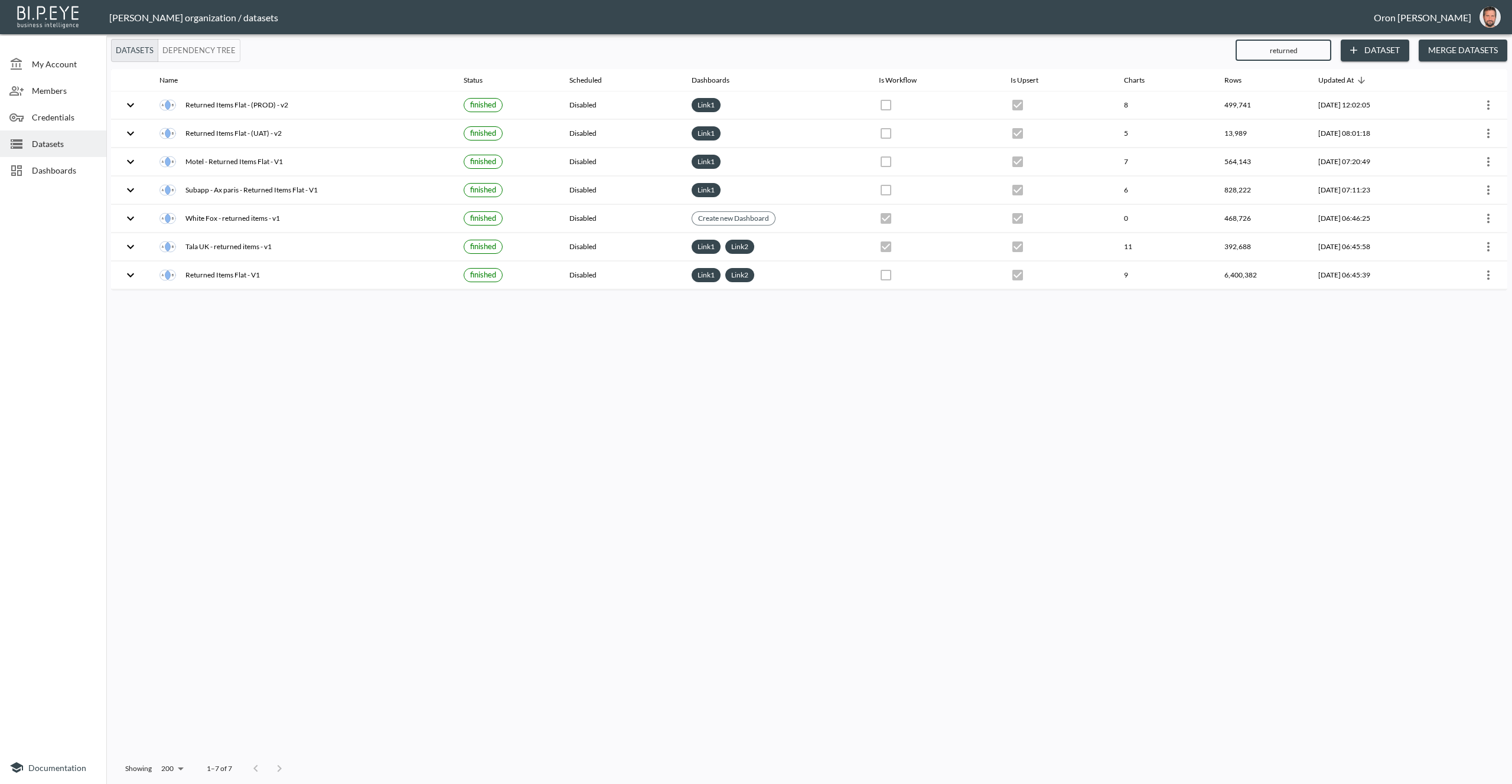
drag, startPoint x: 1302, startPoint y: 49, endPoint x: 1160, endPoint y: 47, distance: 142.0
click at [1160, 47] on div "Datasets Dependency Tree returned ​ Dataset Merge Datasets" at bounding box center [809, 50] width 1396 height 23
type input "T"
checkbox input "false"
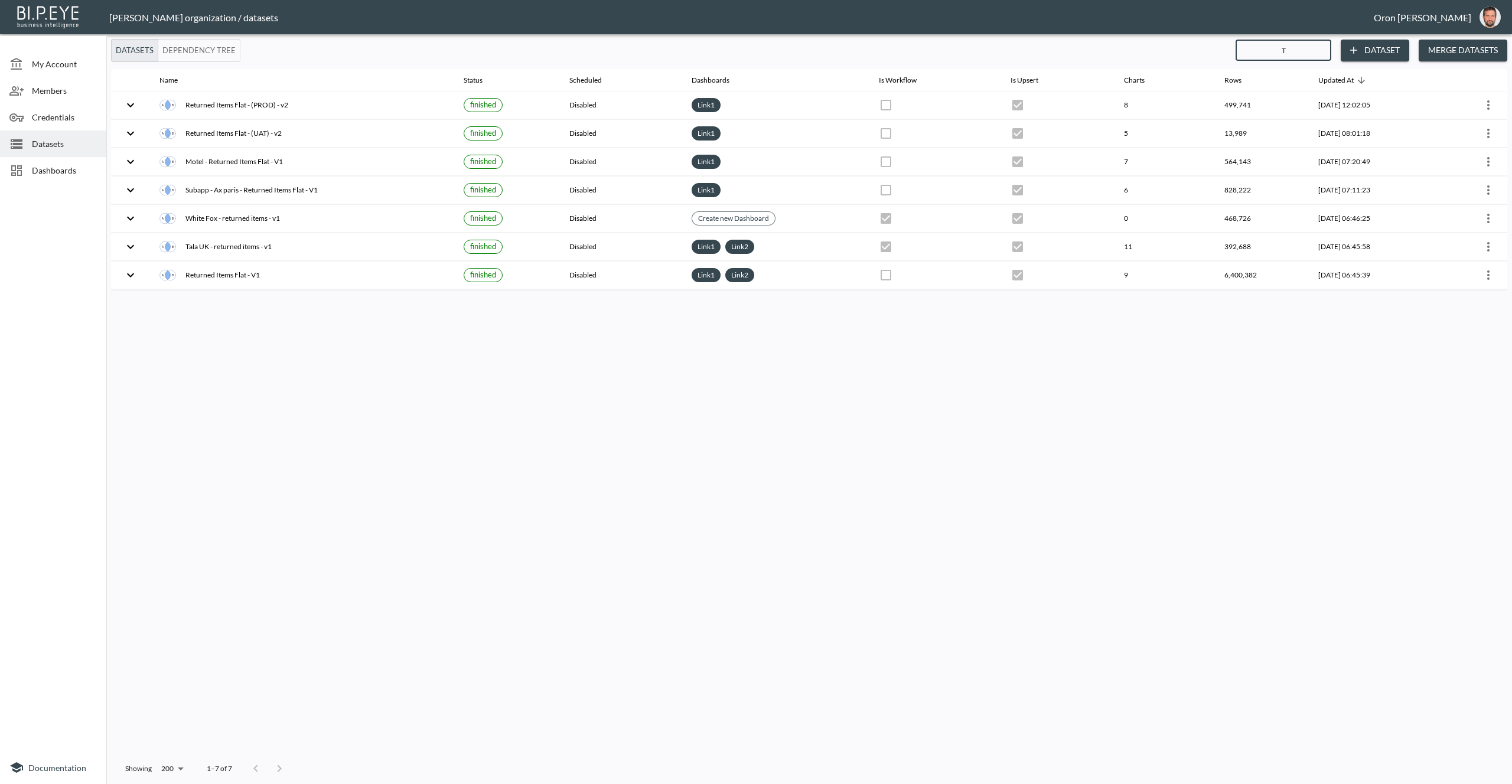
checkbox input "false"
checkbox input "true"
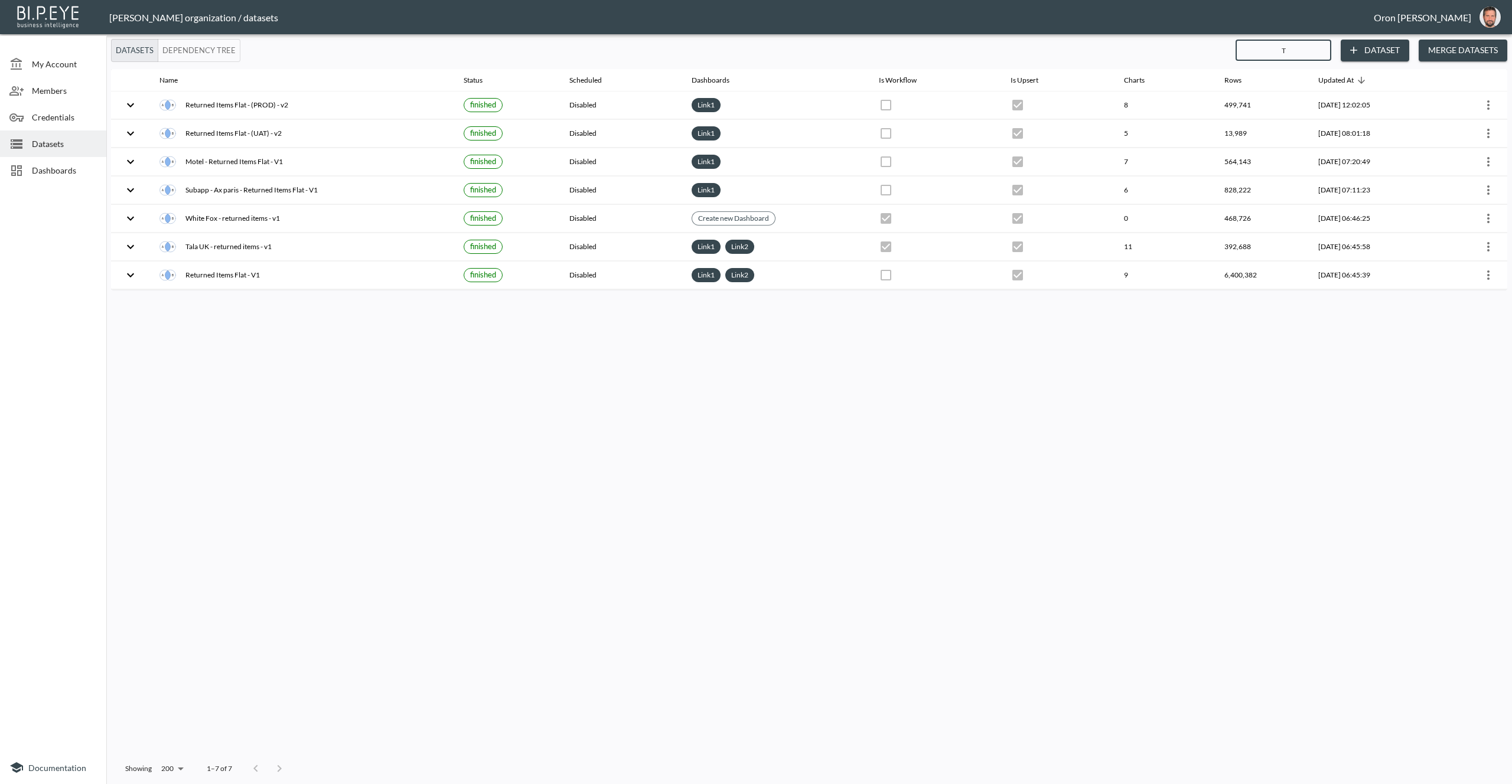
checkbox input "false"
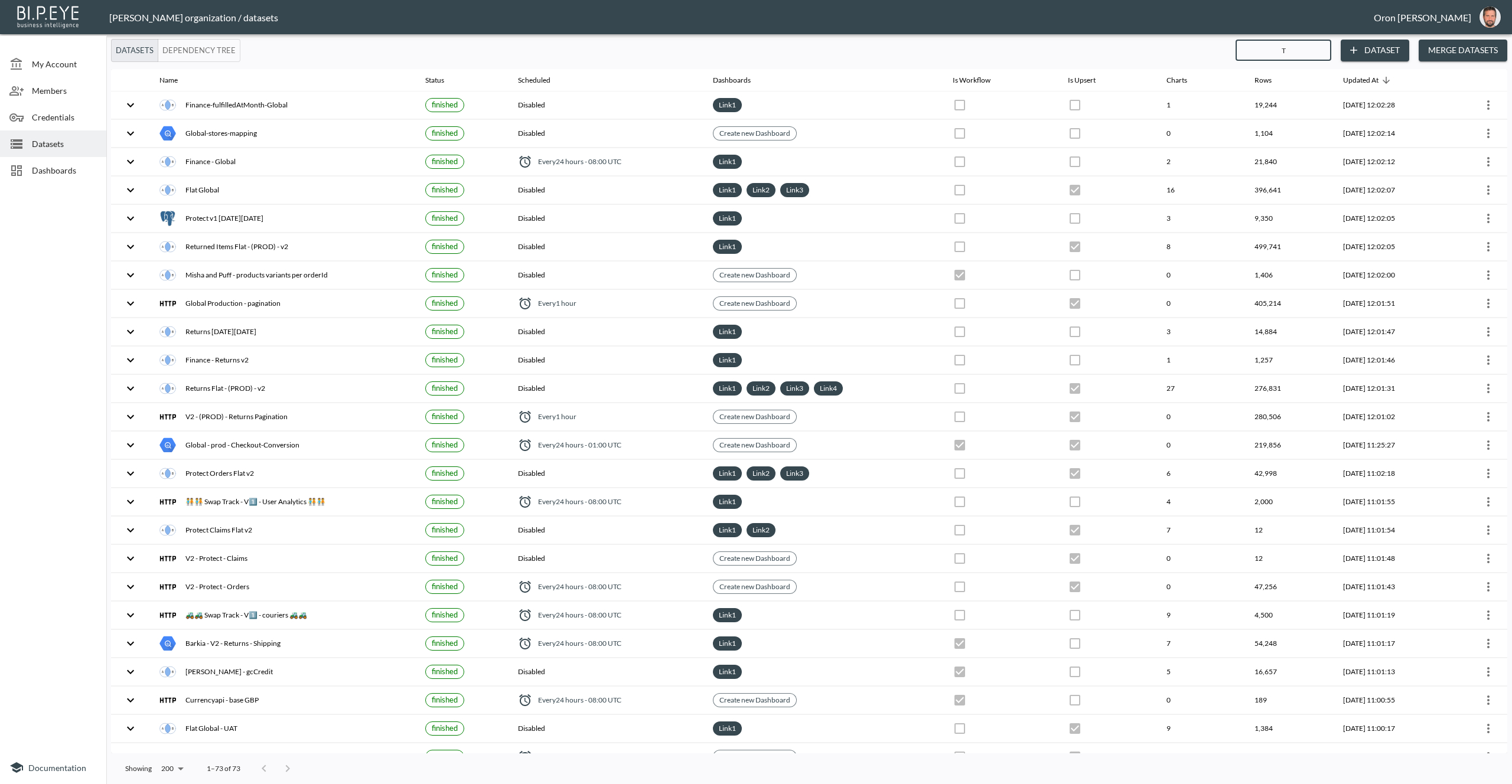
type input "Ta"
checkbox input "true"
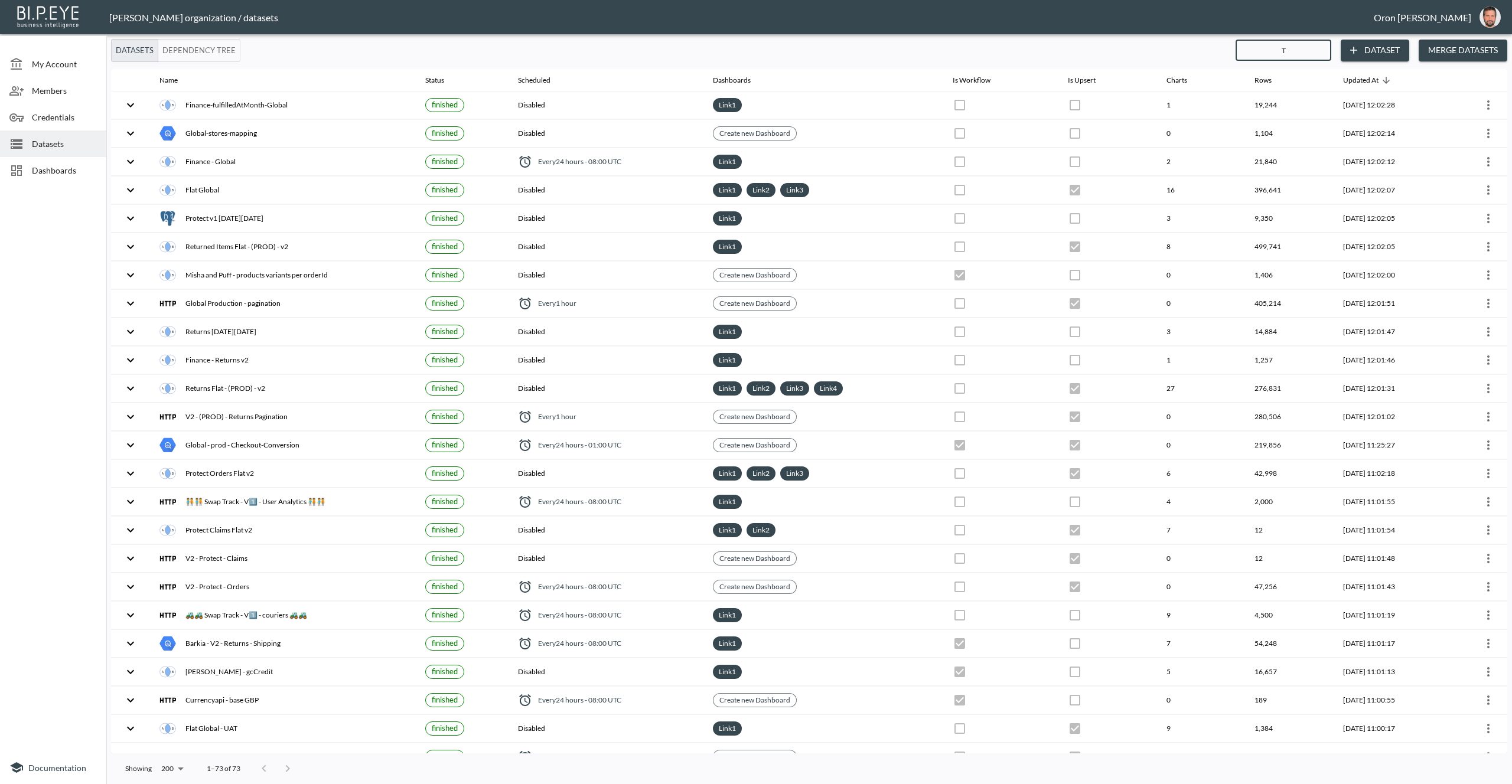
checkbox input "true"
checkbox input "false"
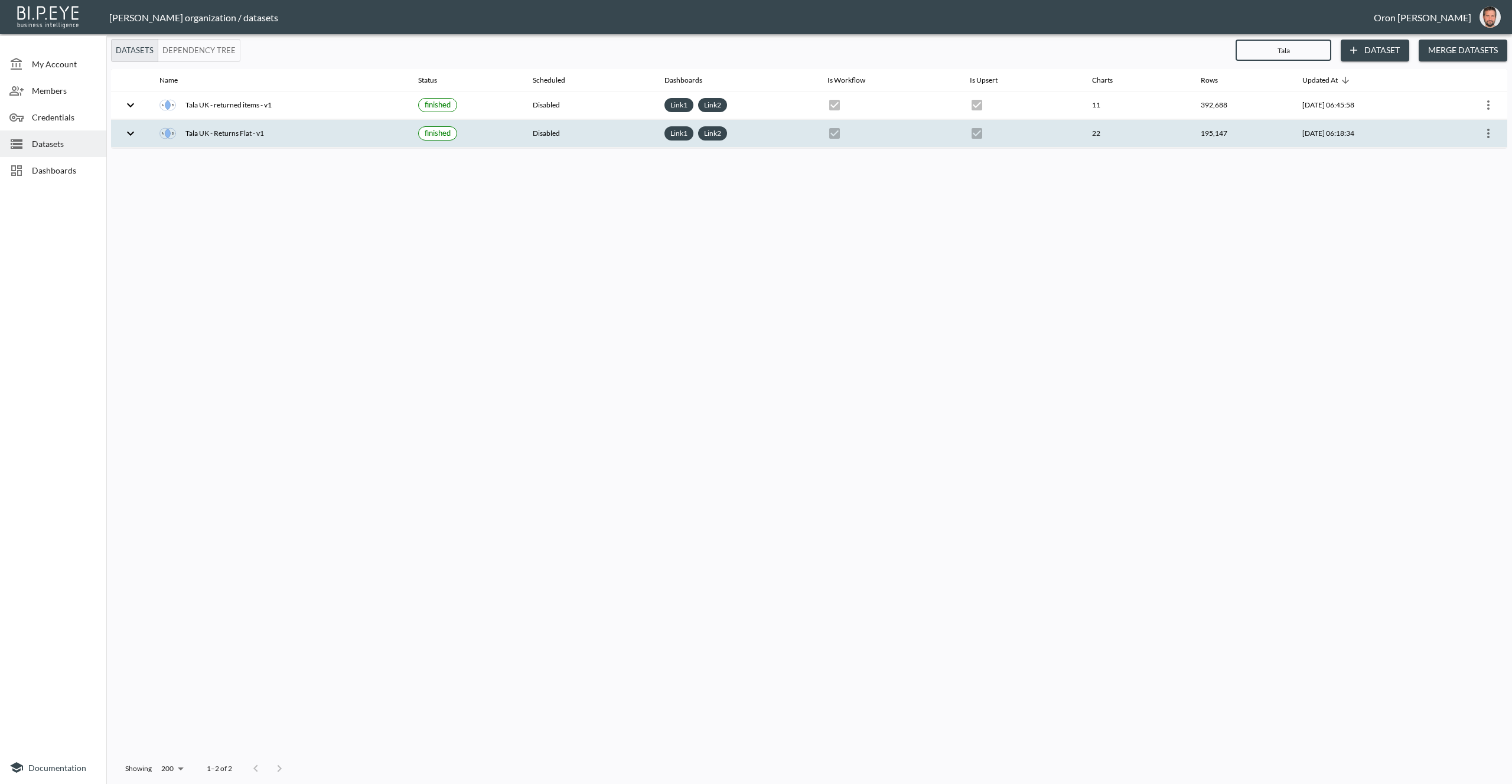
type input "Tala"
click at [1487, 134] on icon "more" at bounding box center [1488, 133] width 14 height 14
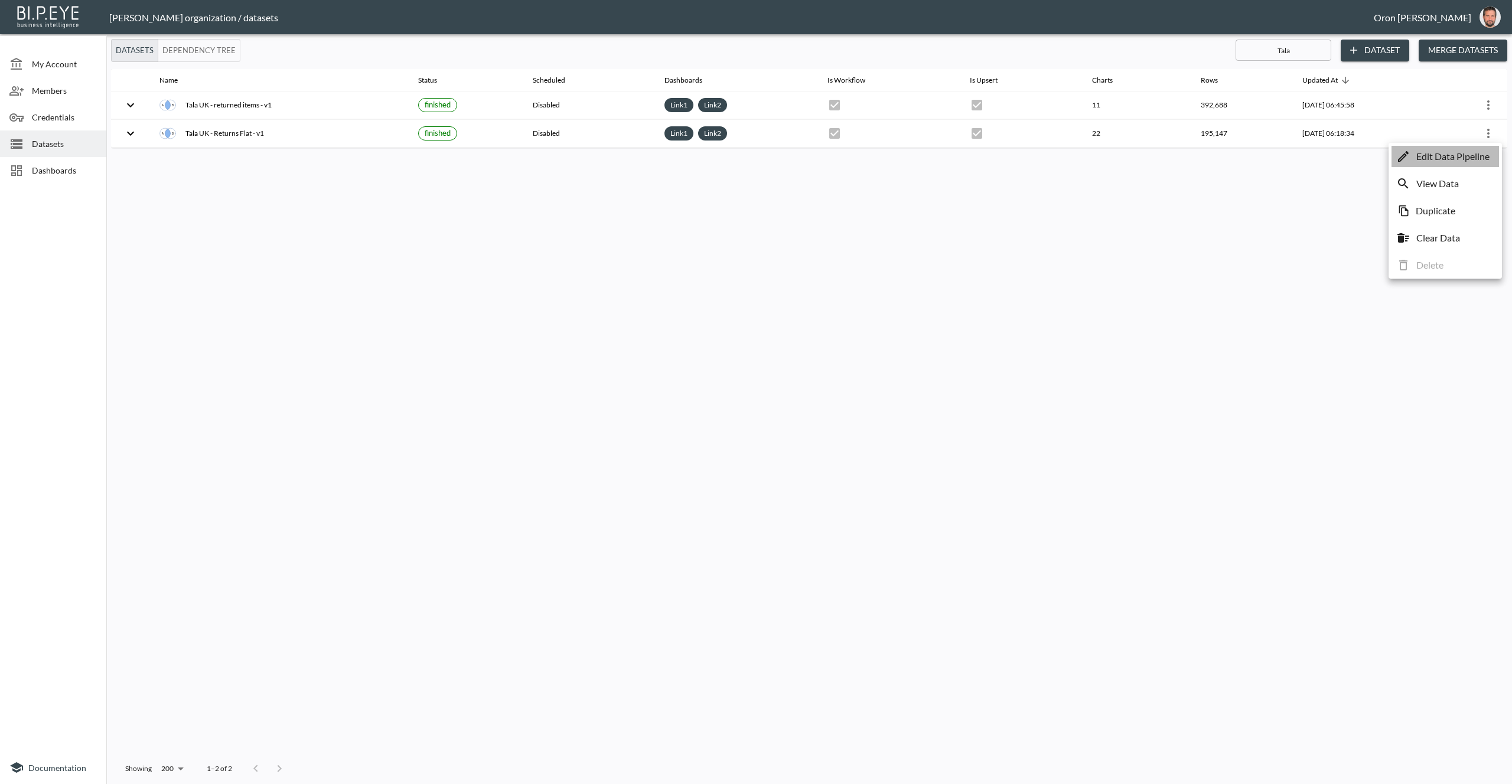
drag, startPoint x: 1441, startPoint y: 152, endPoint x: 1415, endPoint y: 154, distance: 26.1
click at [1441, 152] on p "Edit Data Pipeline" at bounding box center [1453, 156] width 73 height 14
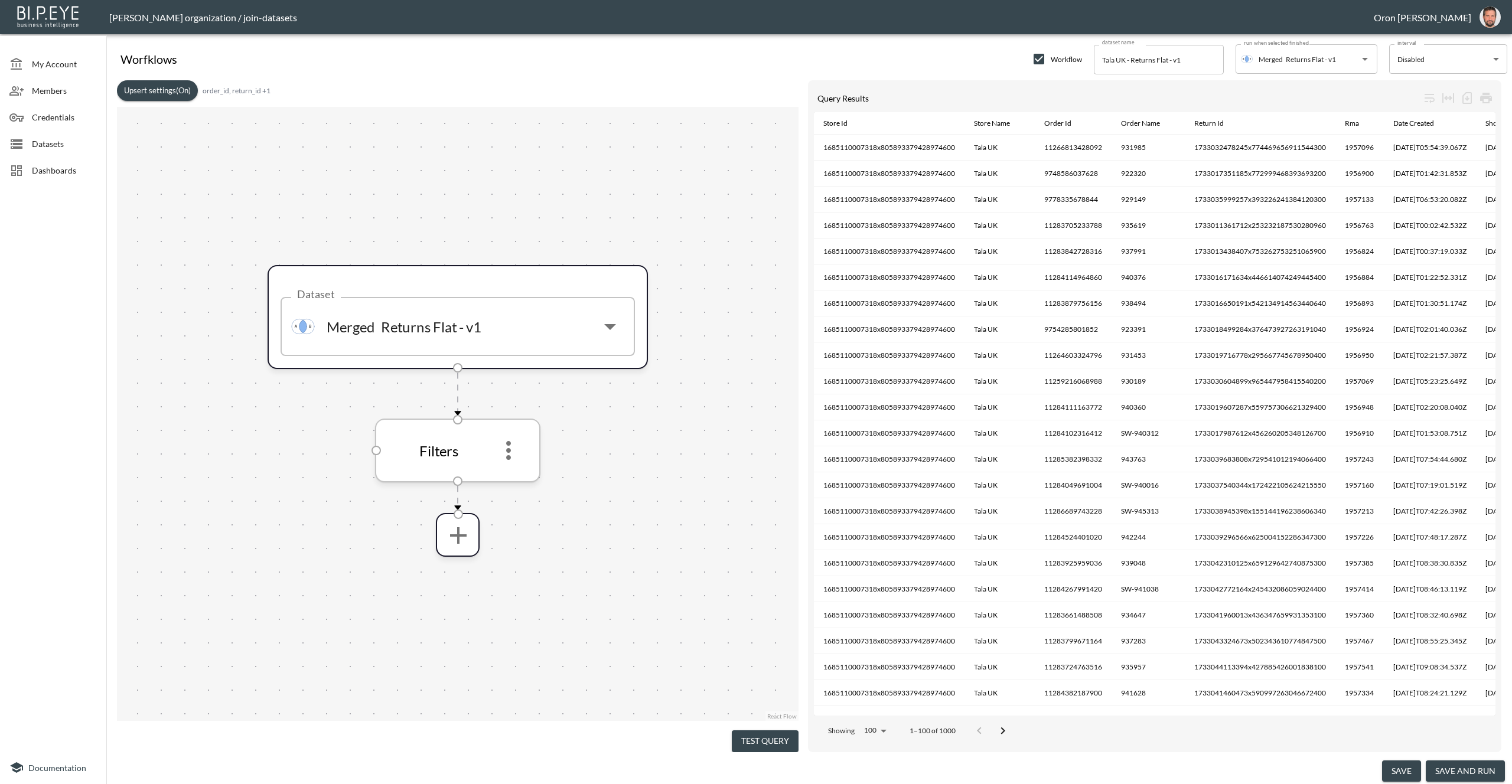
click at [505, 452] on icon "more" at bounding box center [509, 451] width 29 height 29
click at [509, 455] on icon "more" at bounding box center [508, 451] width 29 height 29
click at [505, 446] on icon "more" at bounding box center [508, 451] width 29 height 29
click at [506, 478] on p "Edit" at bounding box center [498, 483] width 16 height 14
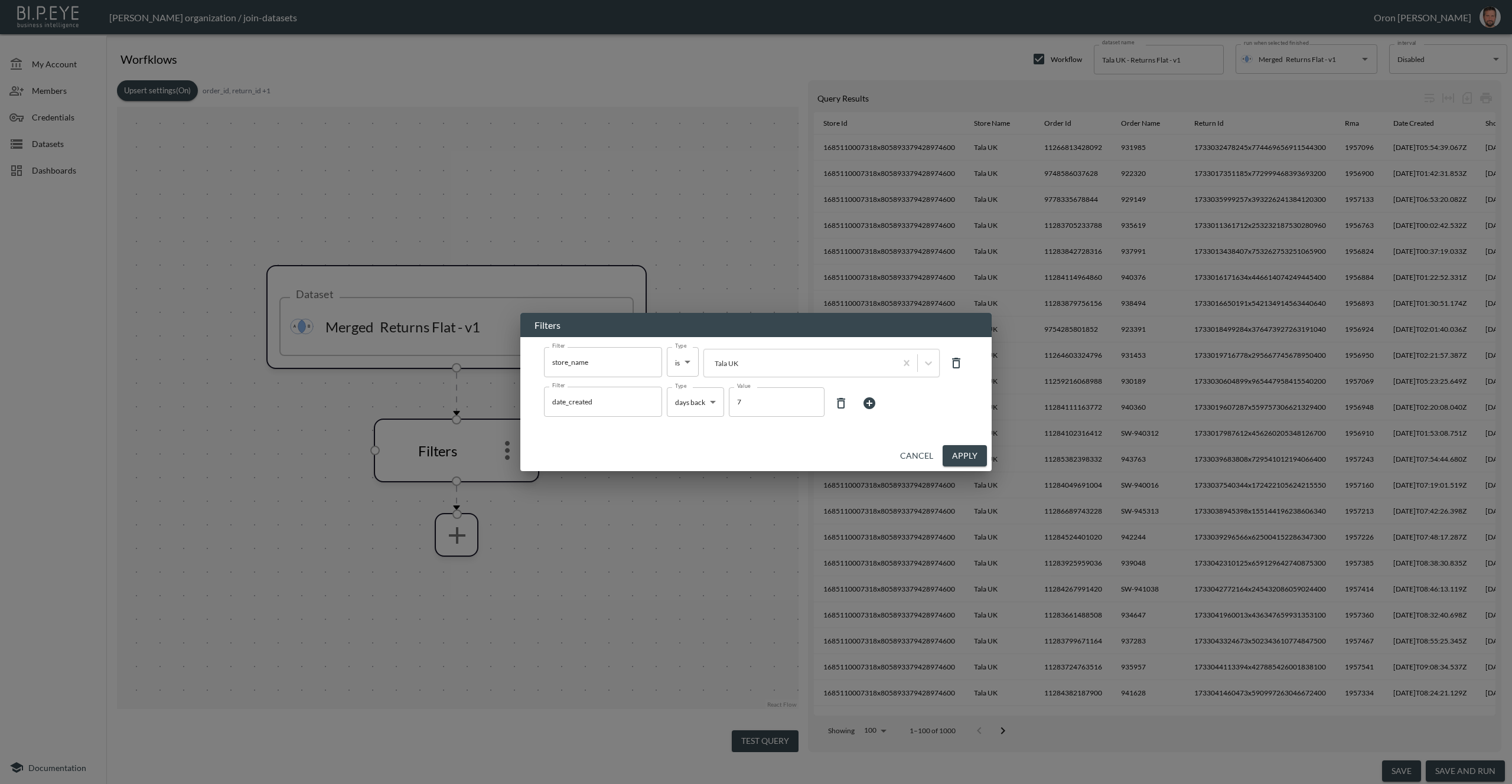
click at [910, 447] on button "Cancel" at bounding box center [917, 455] width 43 height 22
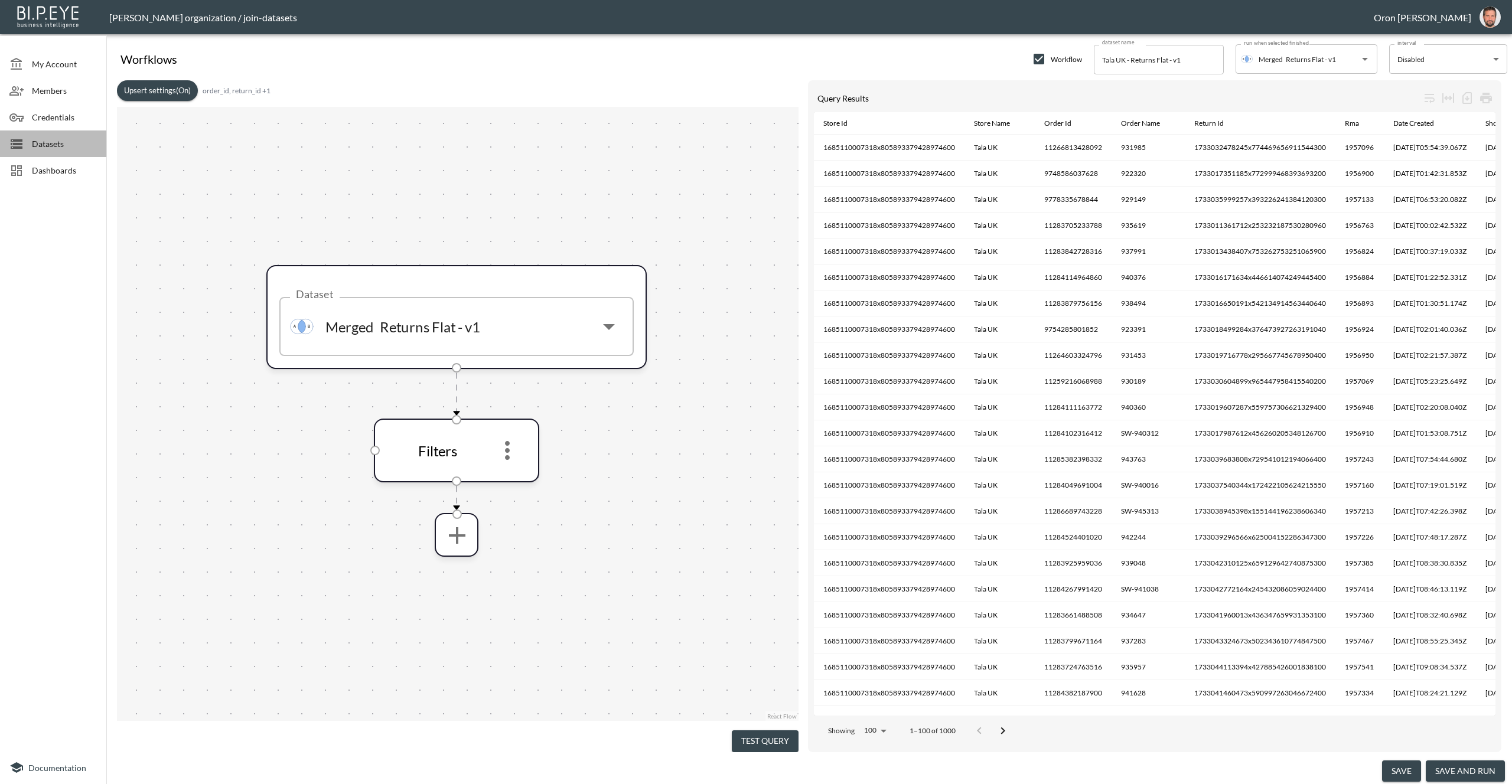
click at [41, 139] on span "Datasets" at bounding box center [64, 143] width 65 height 12
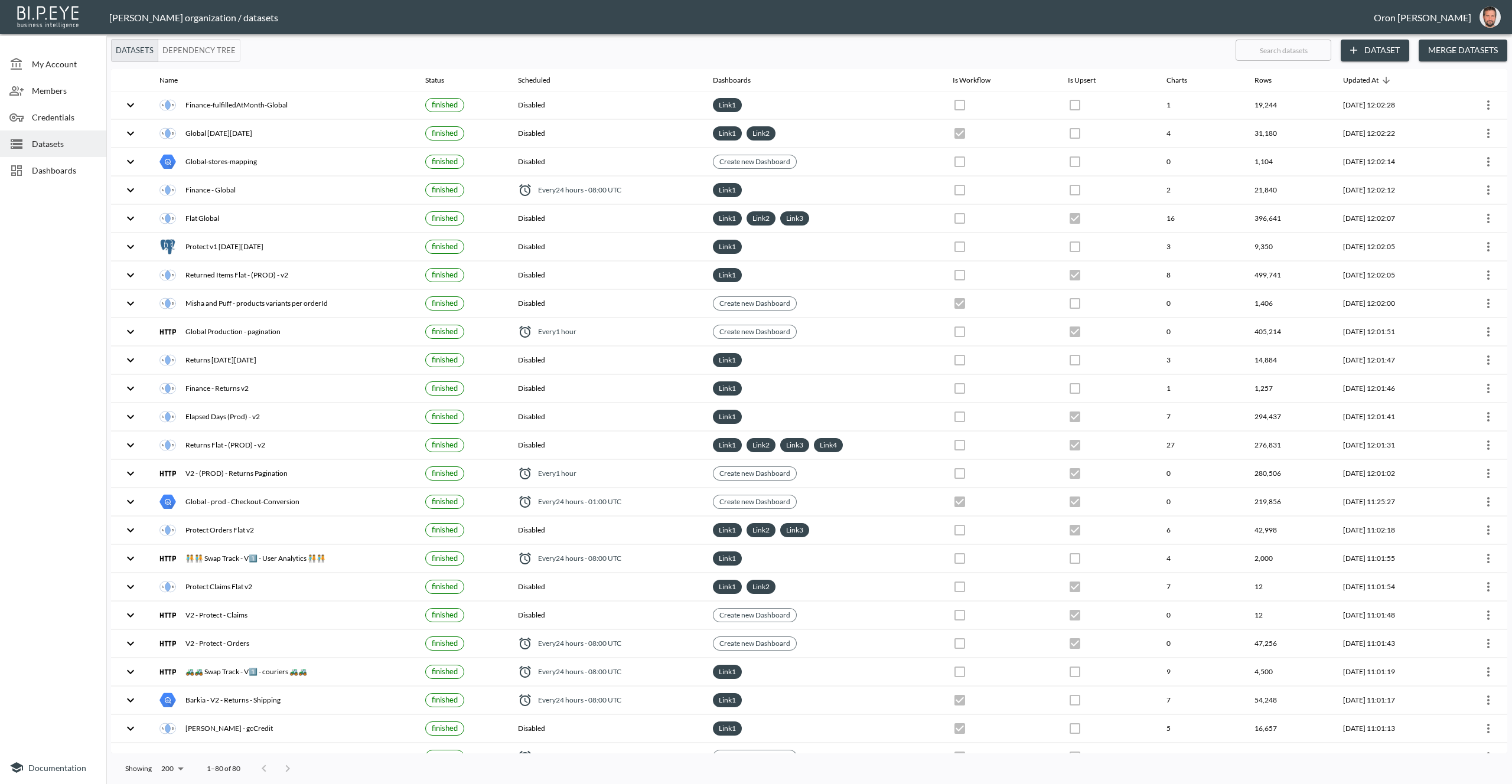
click at [1245, 55] on input "text" at bounding box center [1283, 50] width 95 height 30
type input "t"
checkbox input "false"
checkbox input "true"
checkbox input "false"
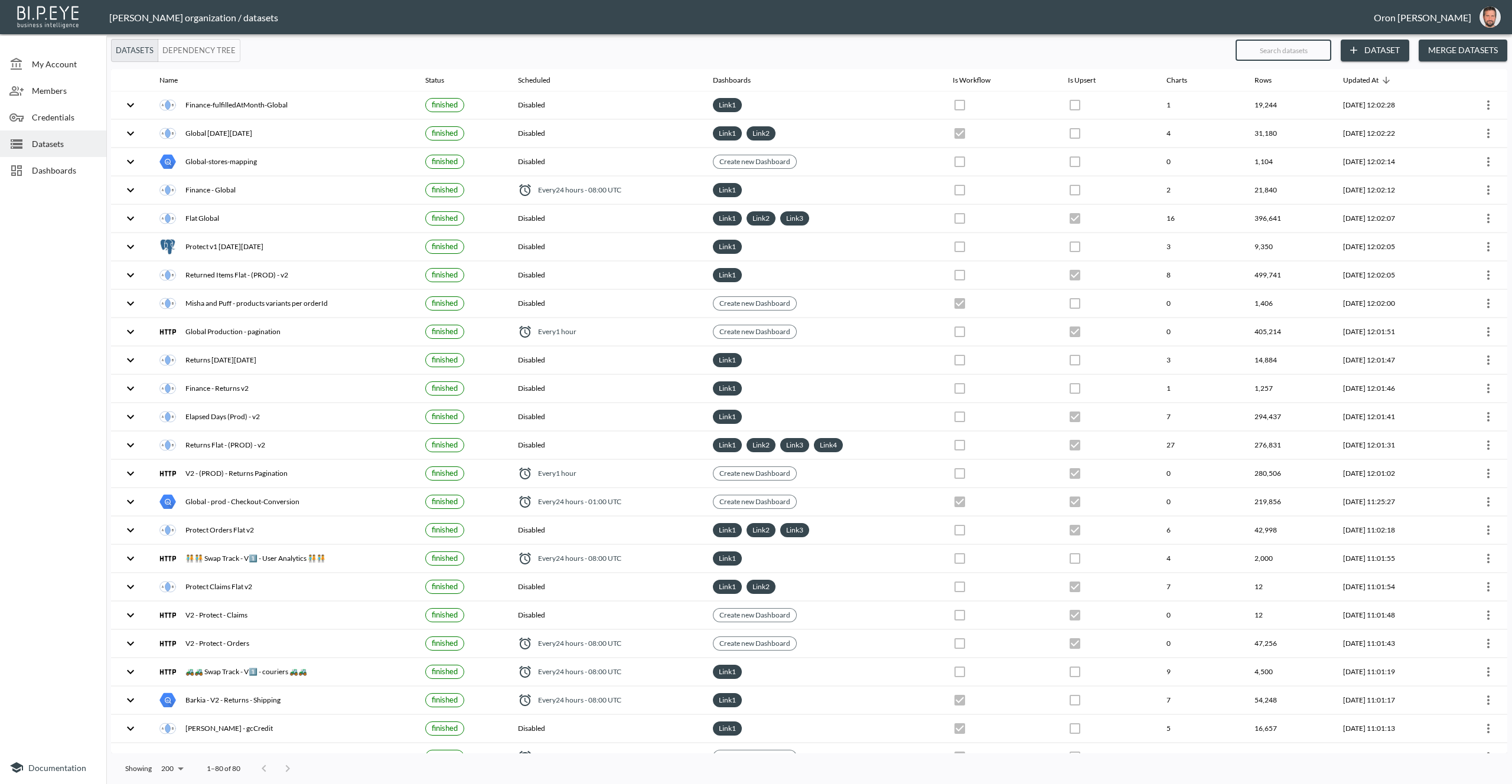
checkbox input "true"
checkbox input "false"
checkbox input "true"
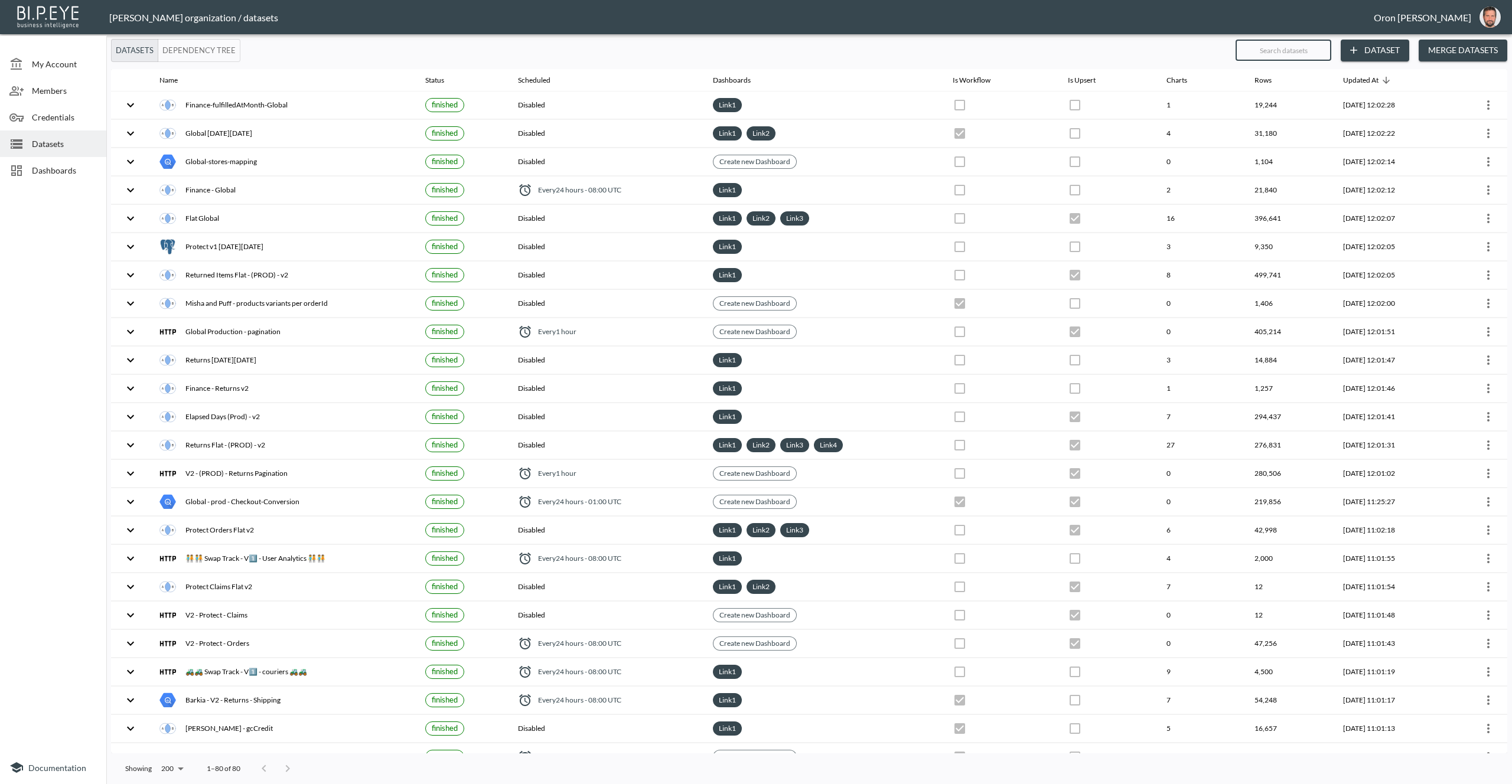
checkbox input "false"
checkbox input "true"
checkbox input "false"
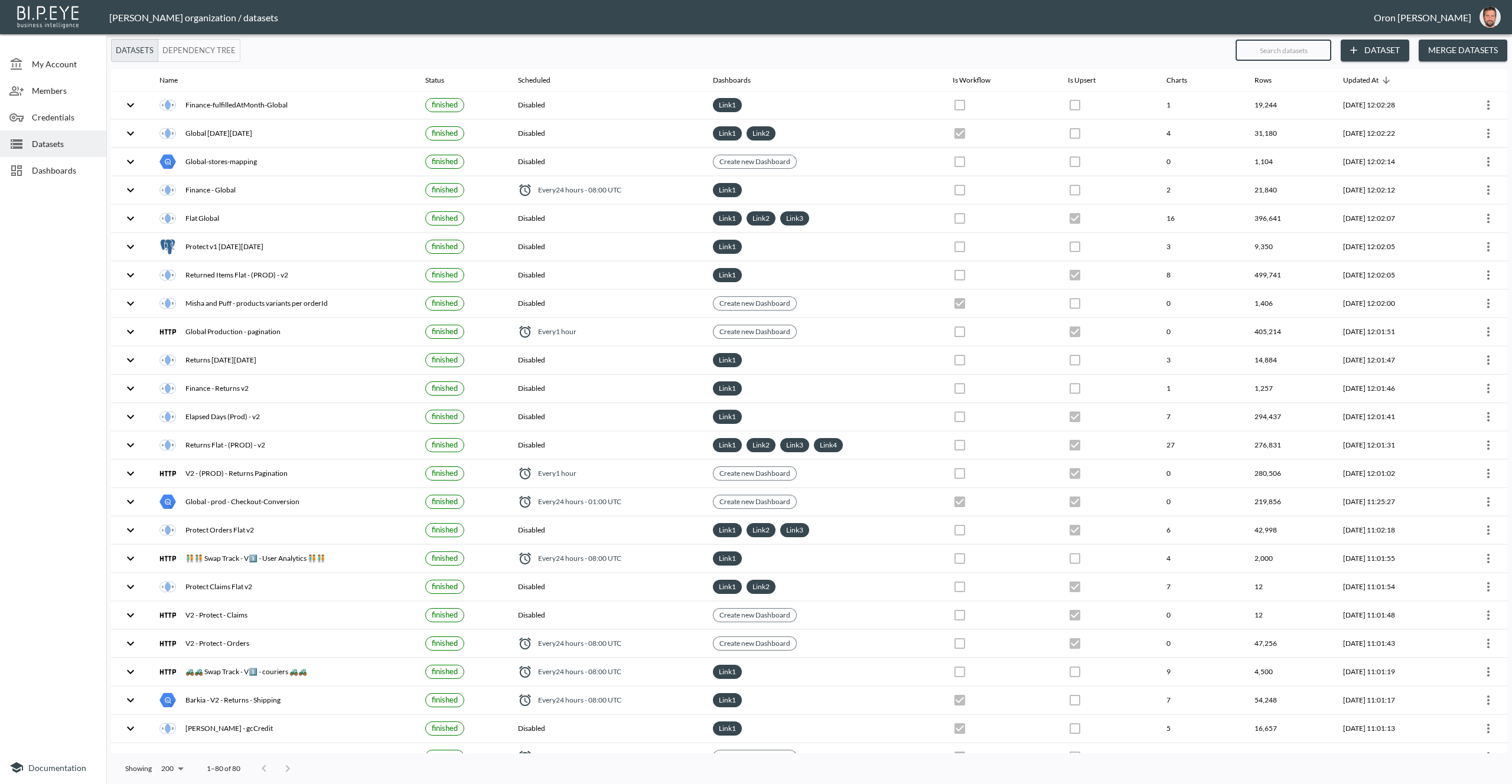
checkbox input "true"
checkbox input "false"
checkbox input "true"
checkbox input "false"
checkbox input "true"
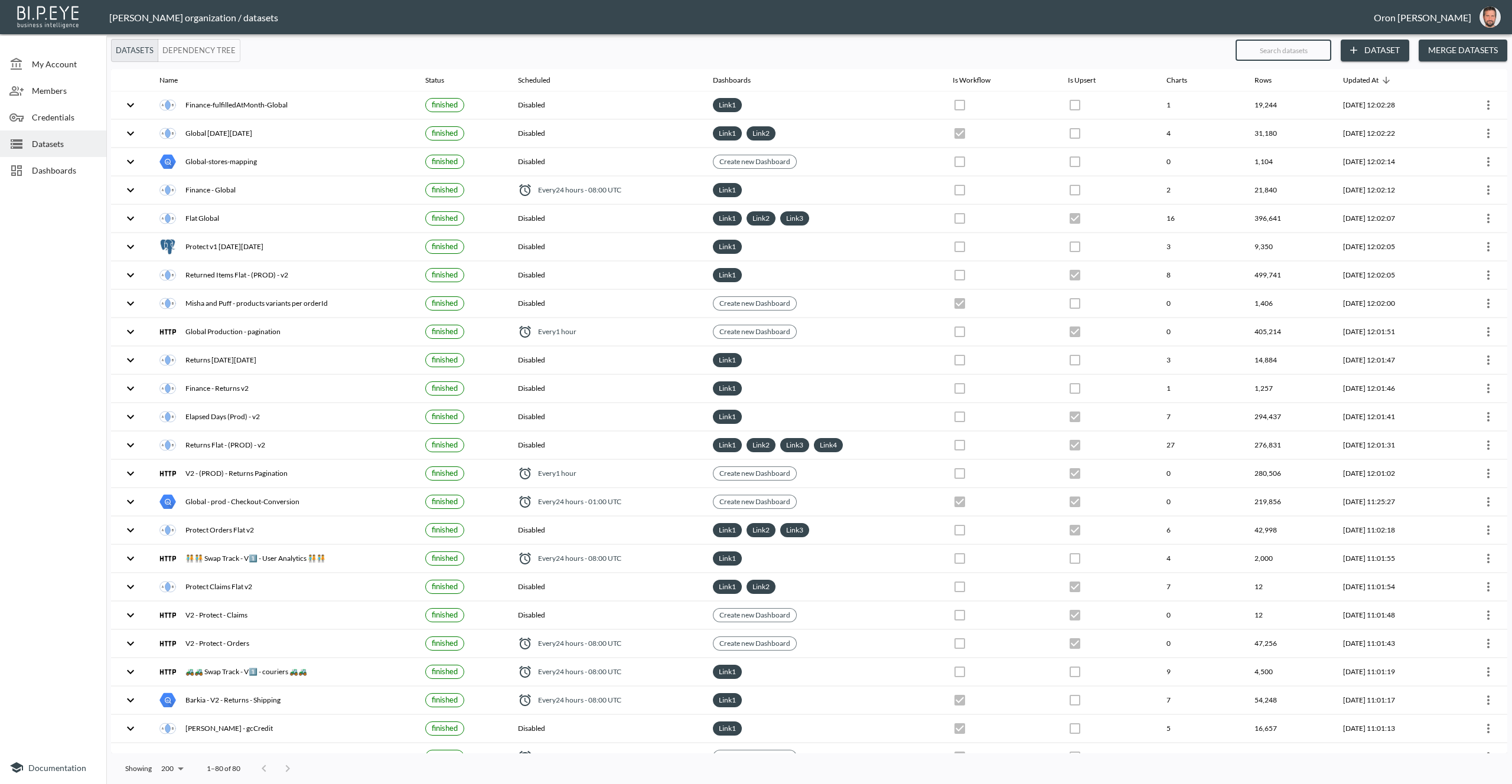
checkbox input "false"
checkbox input "true"
checkbox input "false"
checkbox input "true"
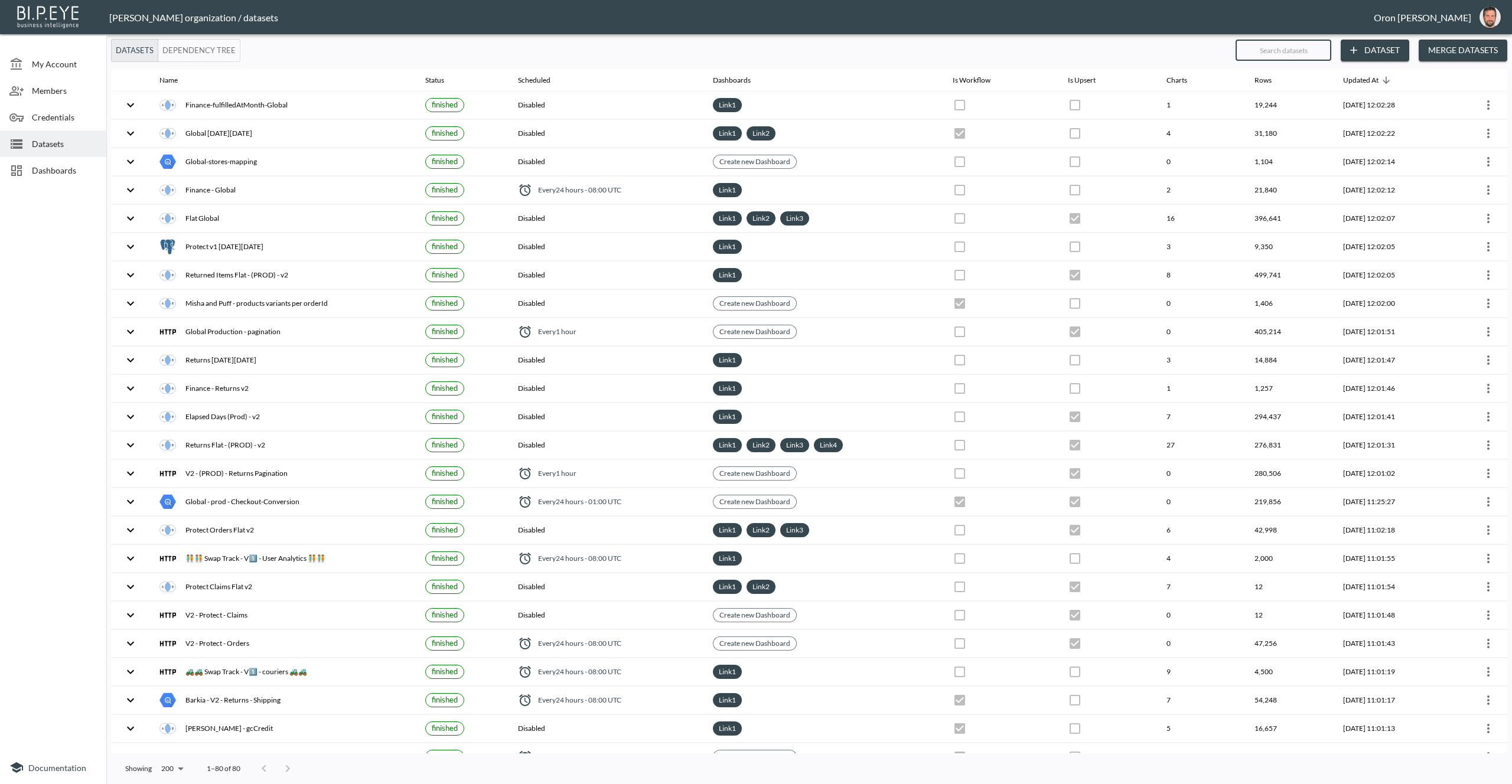
checkbox input "false"
checkbox input "true"
checkbox input "false"
checkbox input "true"
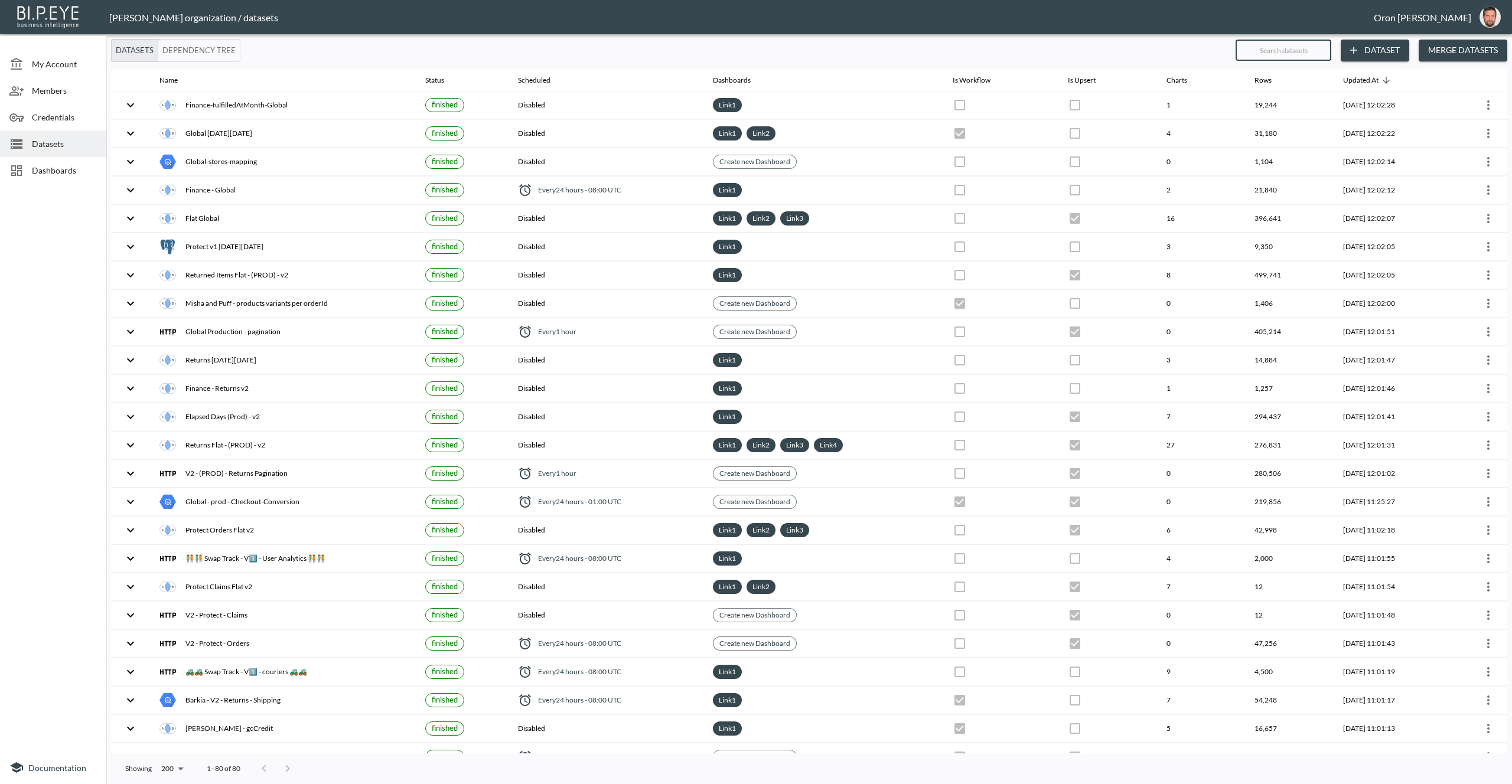
checkbox input "false"
checkbox input "true"
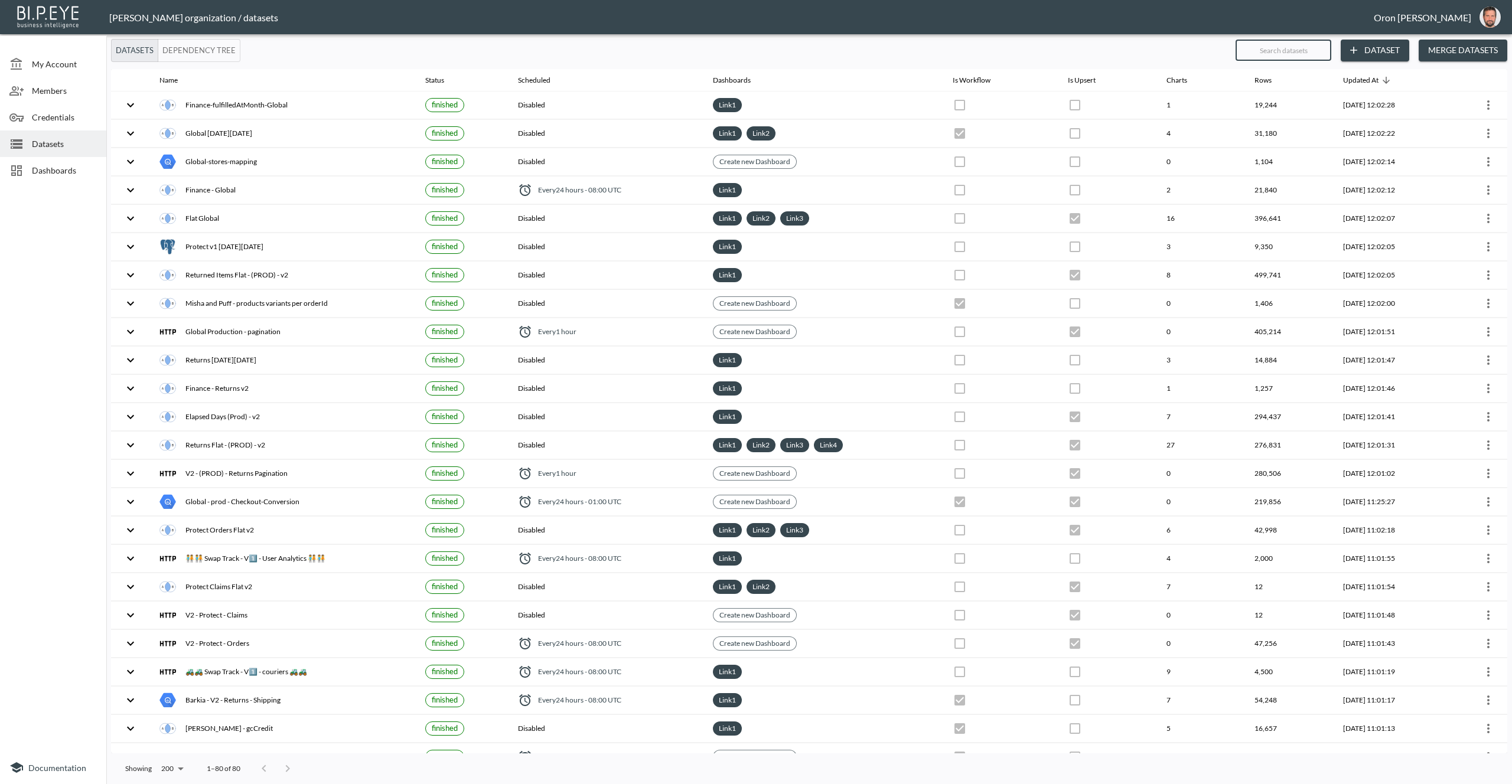
checkbox input "true"
checkbox input "false"
checkbox input "true"
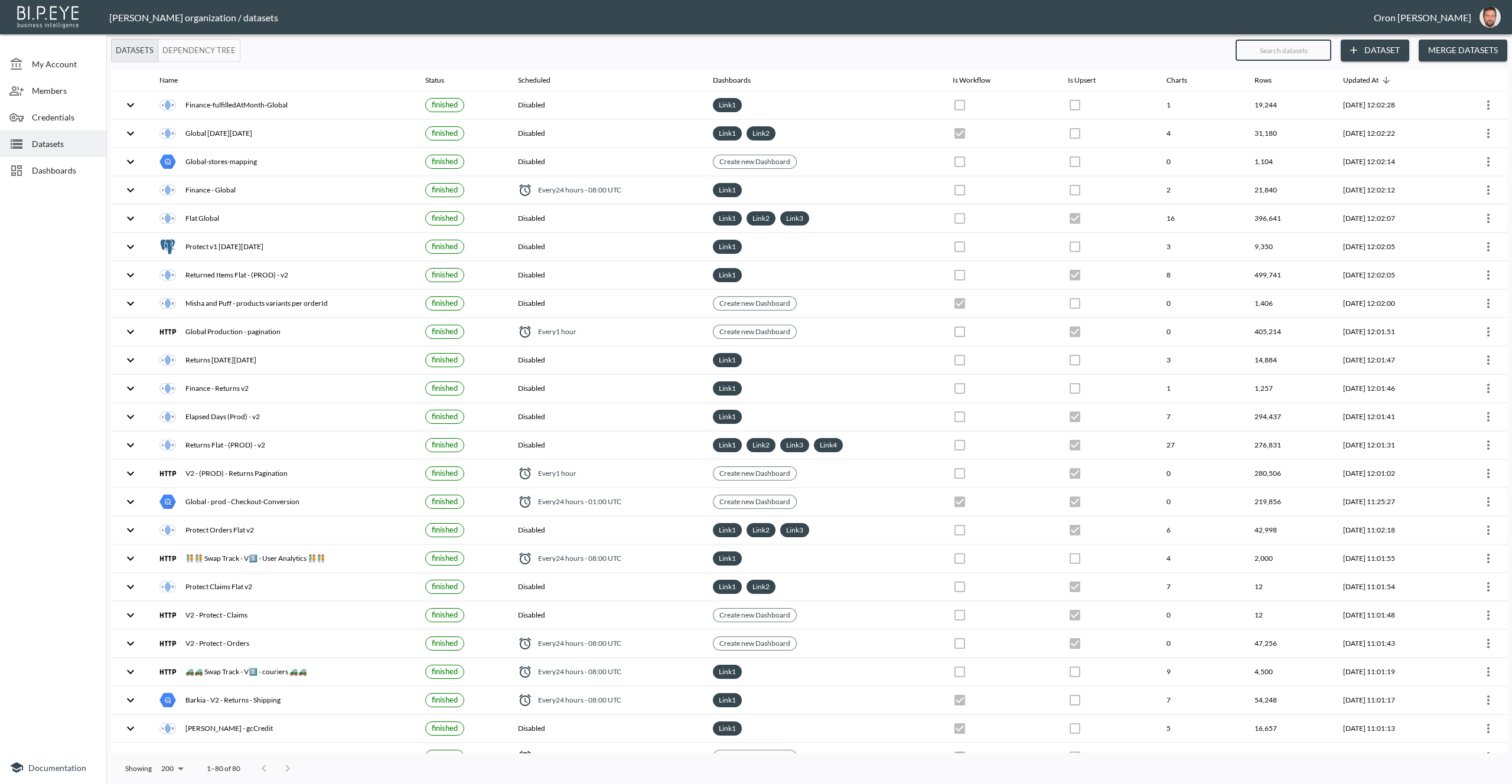
checkbox input "true"
checkbox input "false"
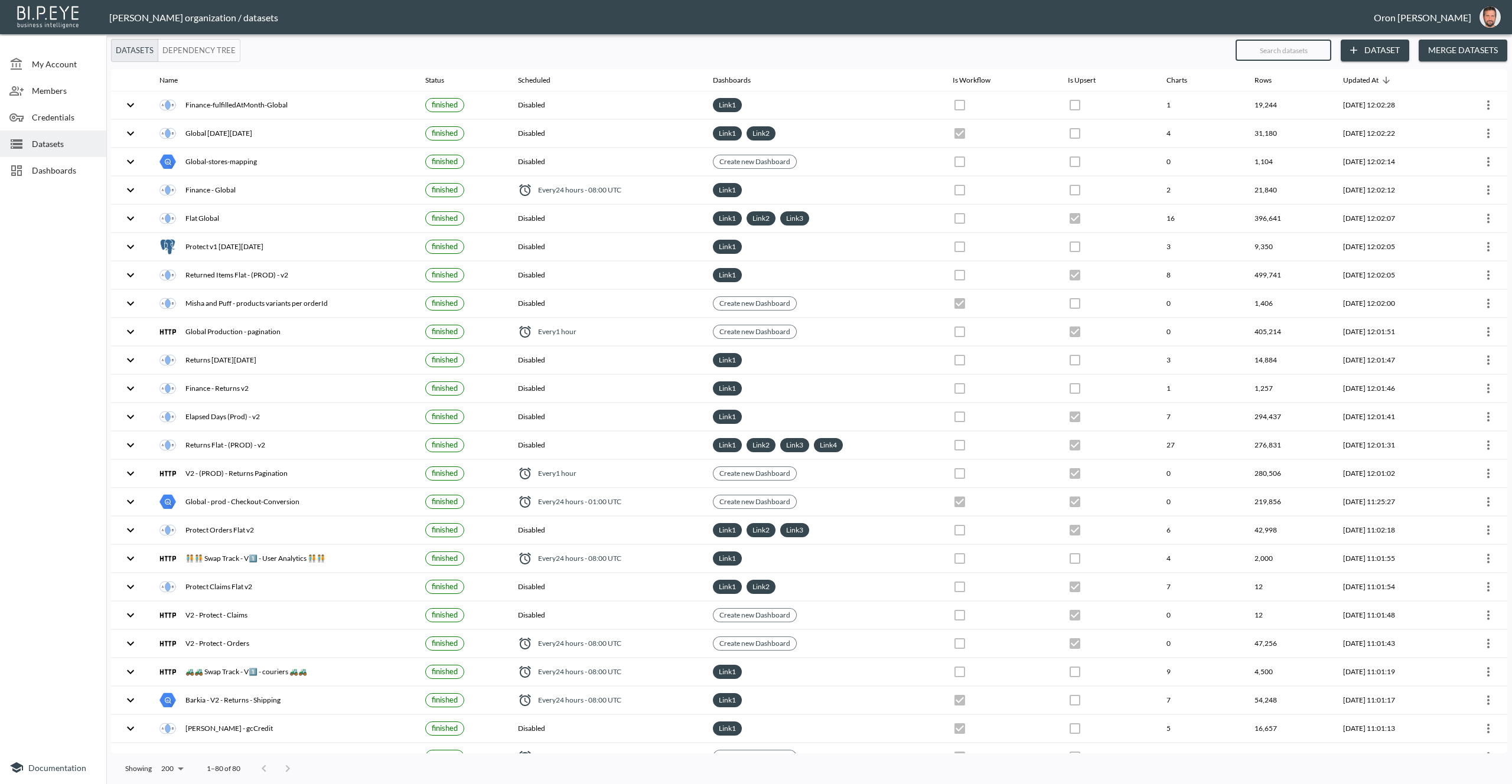
checkbox input "true"
checkbox input "false"
checkbox input "true"
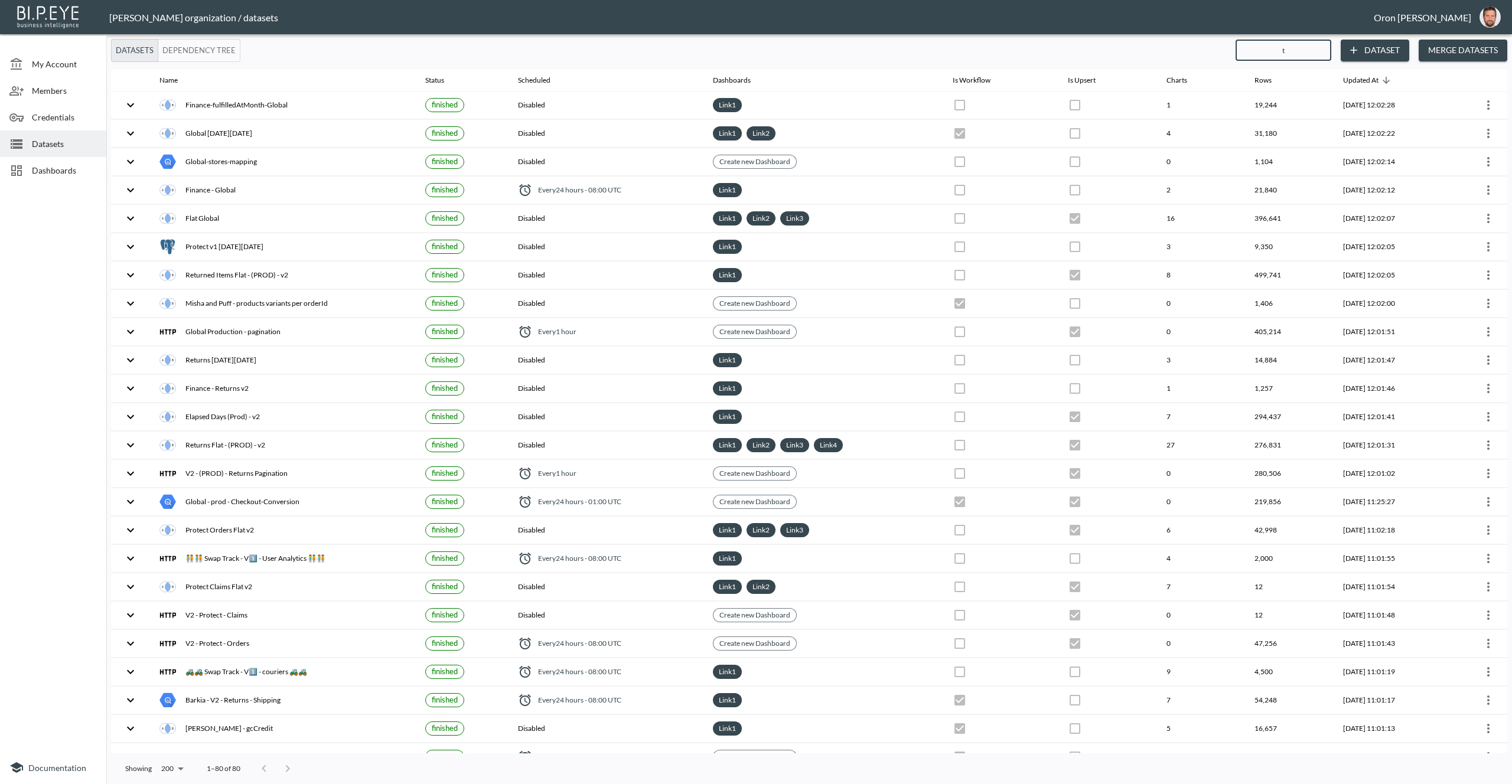
checkbox input "false"
checkbox input "true"
checkbox input "false"
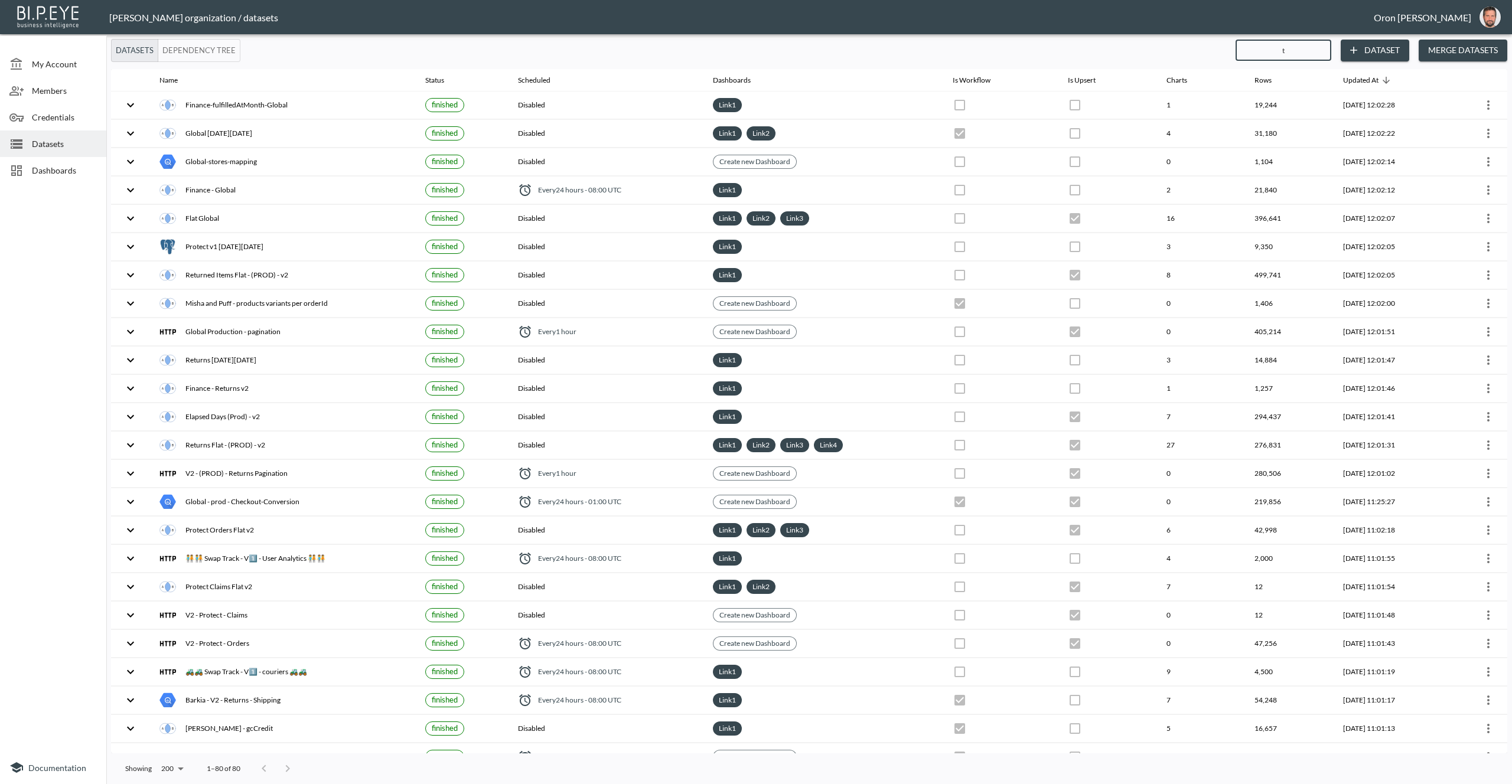
checkbox input "true"
checkbox input "false"
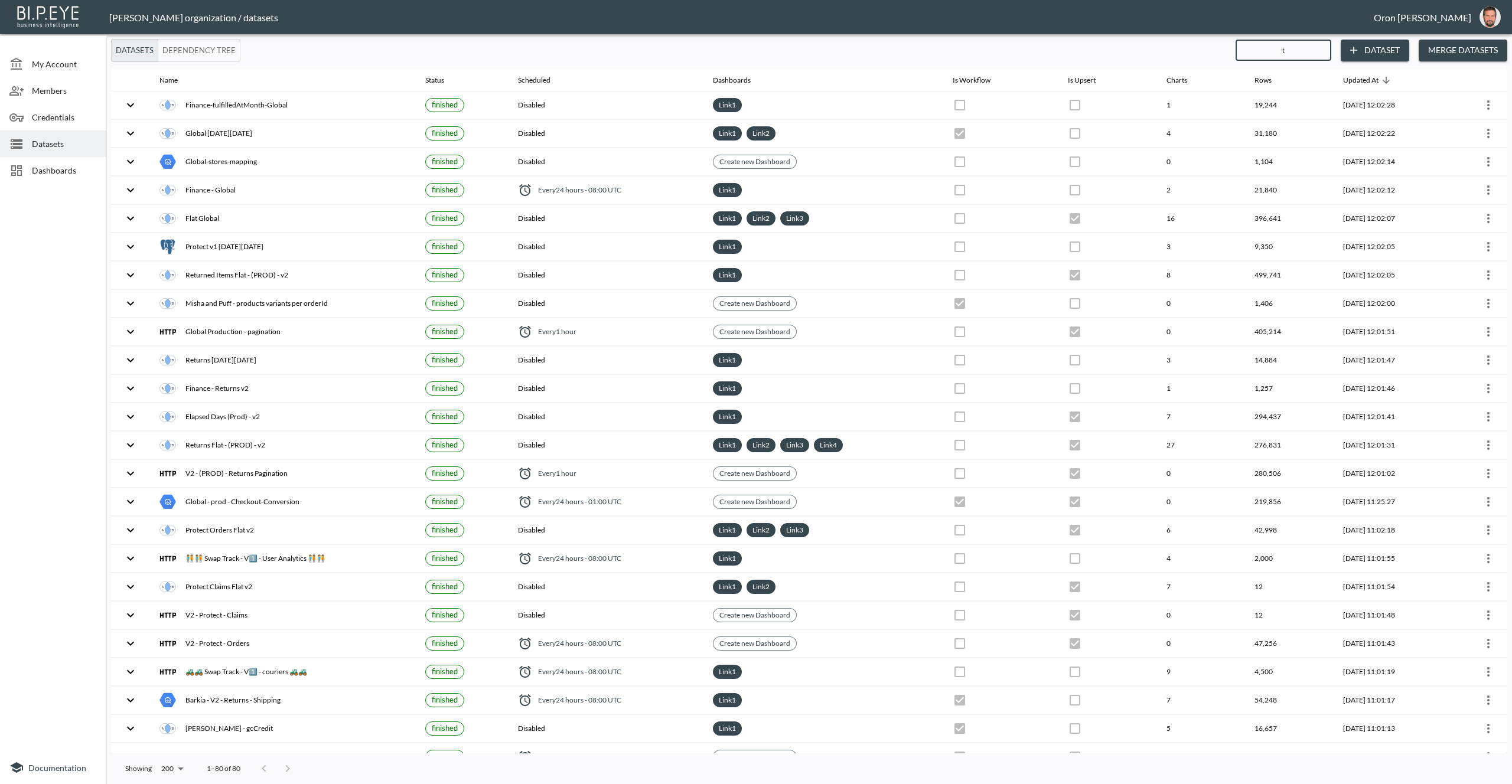
checkbox input "false"
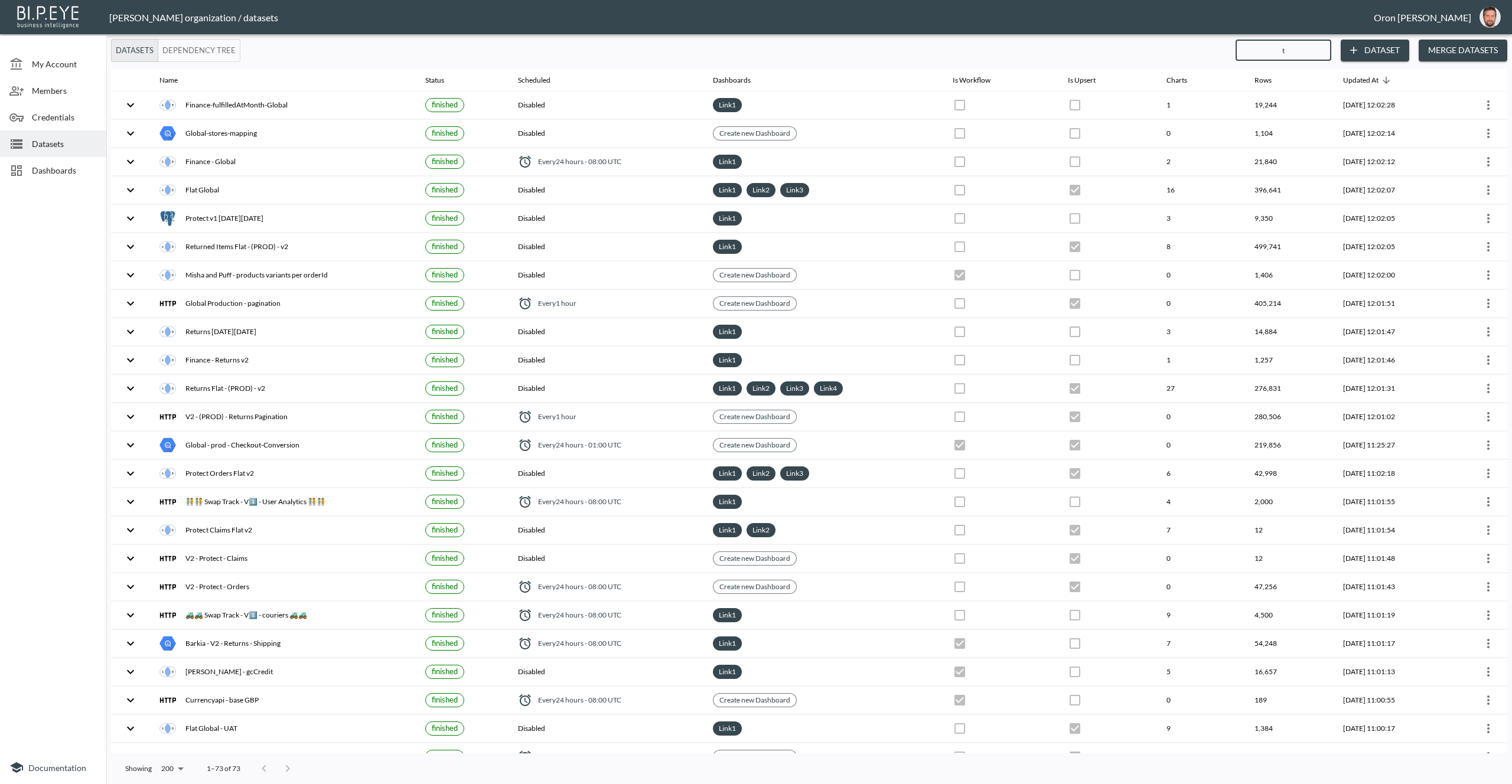
type input "ta"
checkbox input "true"
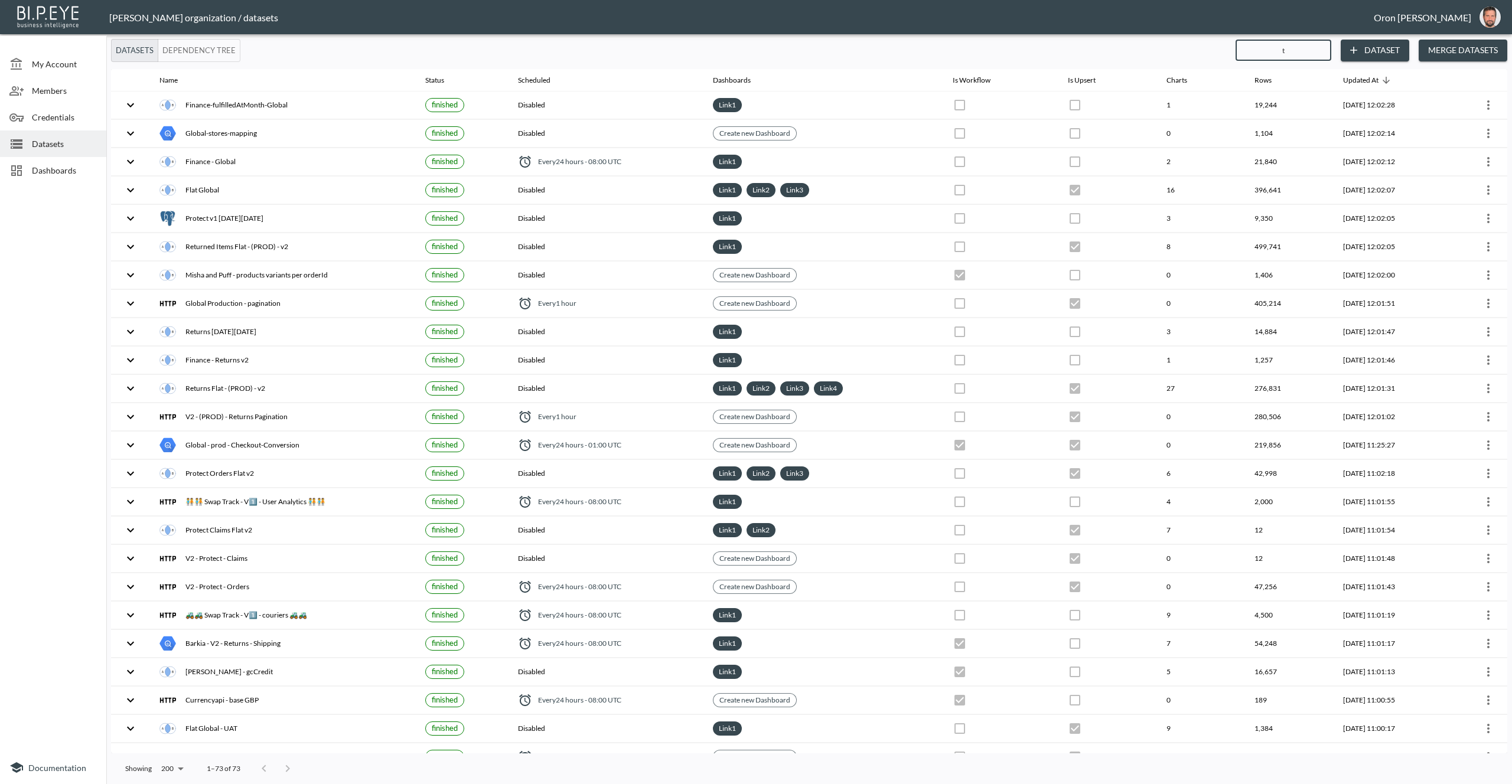
checkbox input "true"
checkbox input "false"
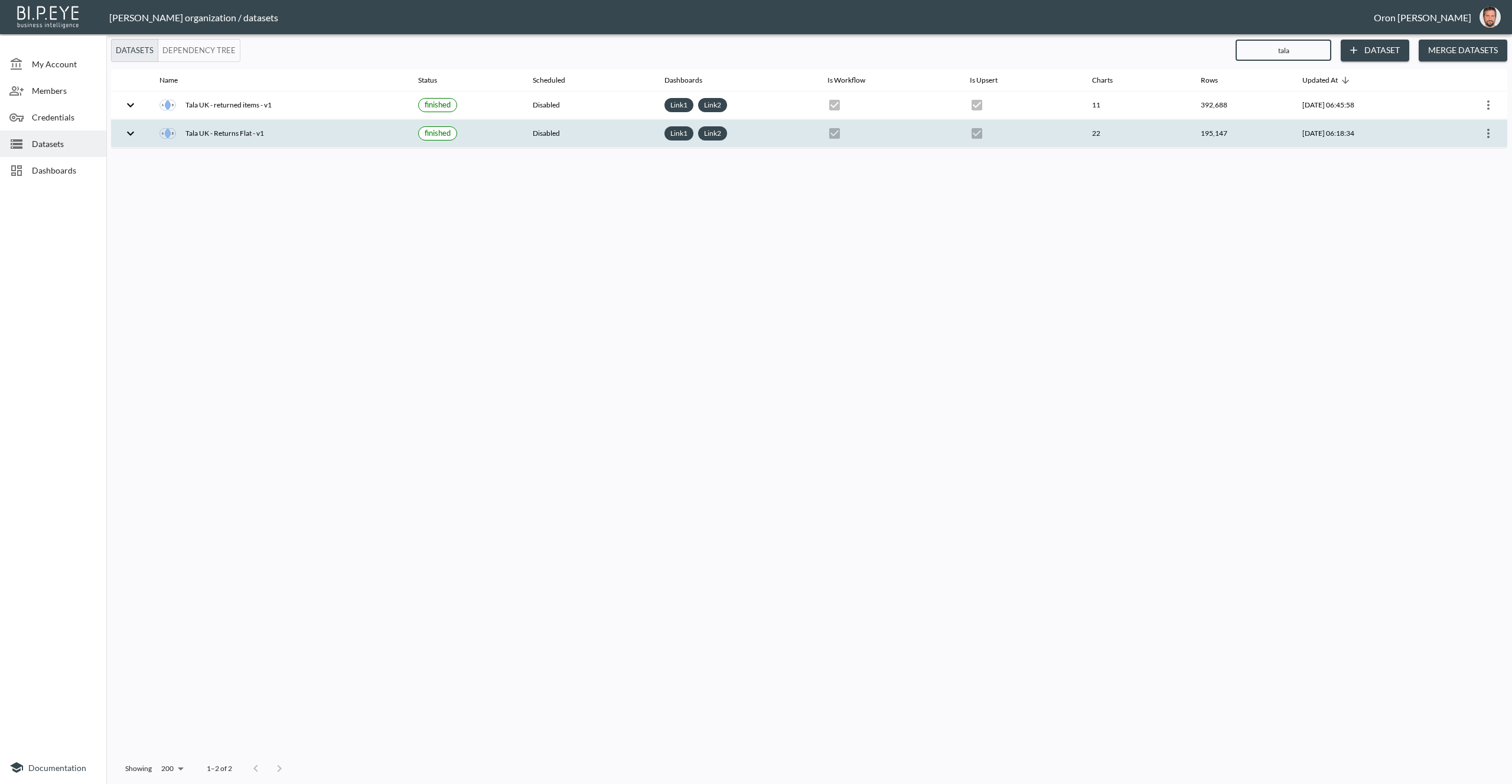
type input "tala"
click at [1492, 133] on icon "more" at bounding box center [1488, 133] width 14 height 14
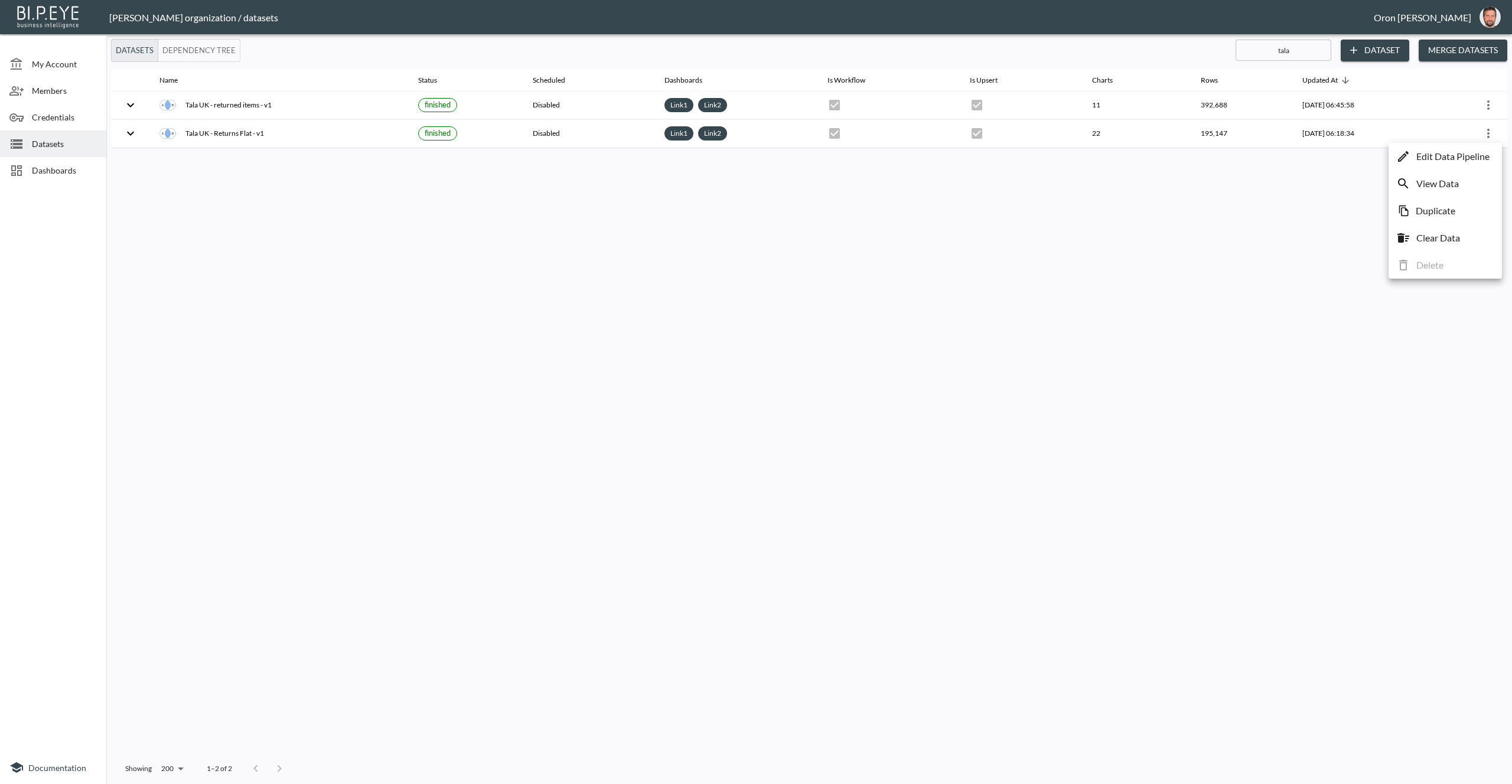
click at [1463, 215] on li "Duplicate" at bounding box center [1444, 211] width 108 height 21
checkbox input "false"
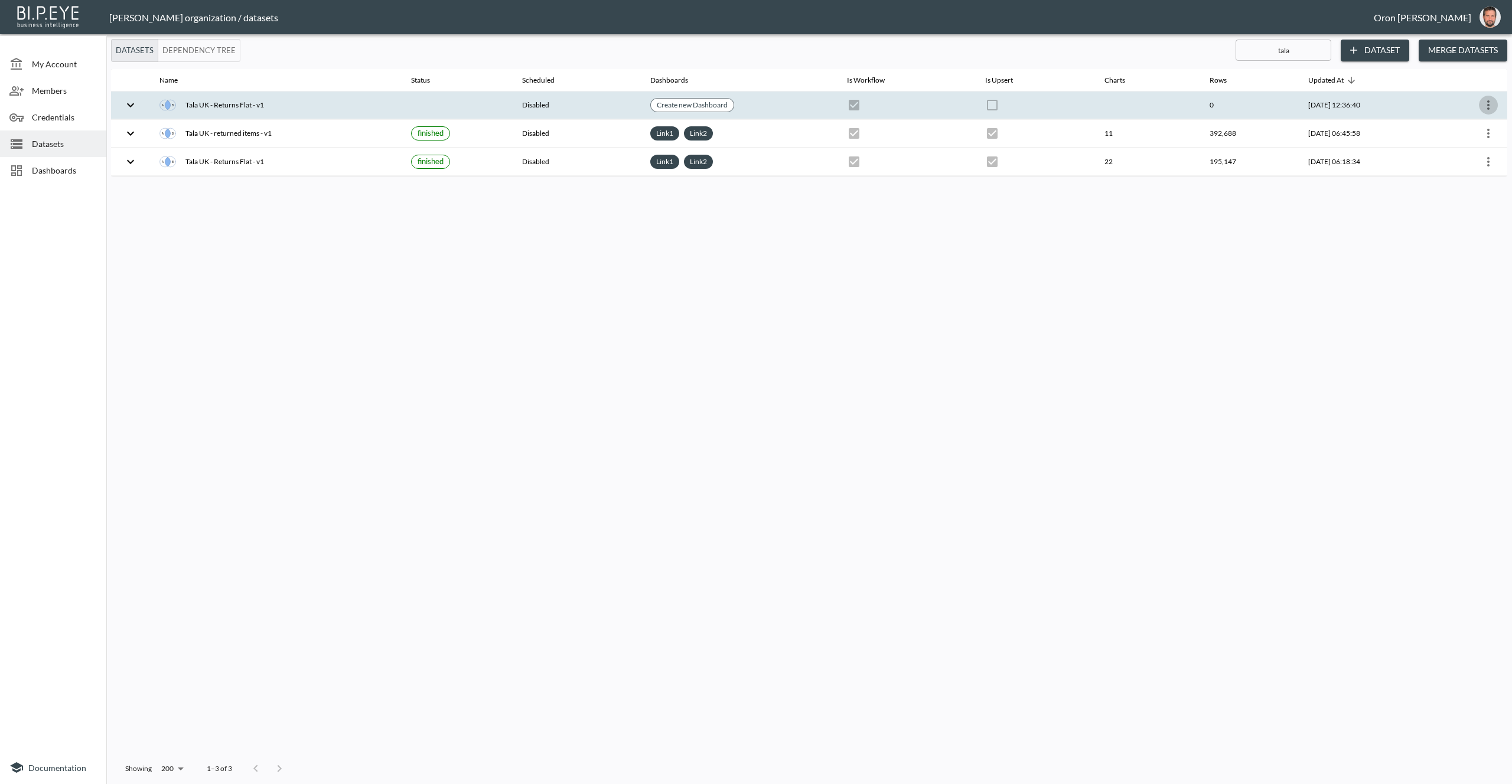
click at [1489, 106] on icon "more" at bounding box center [1488, 105] width 14 height 14
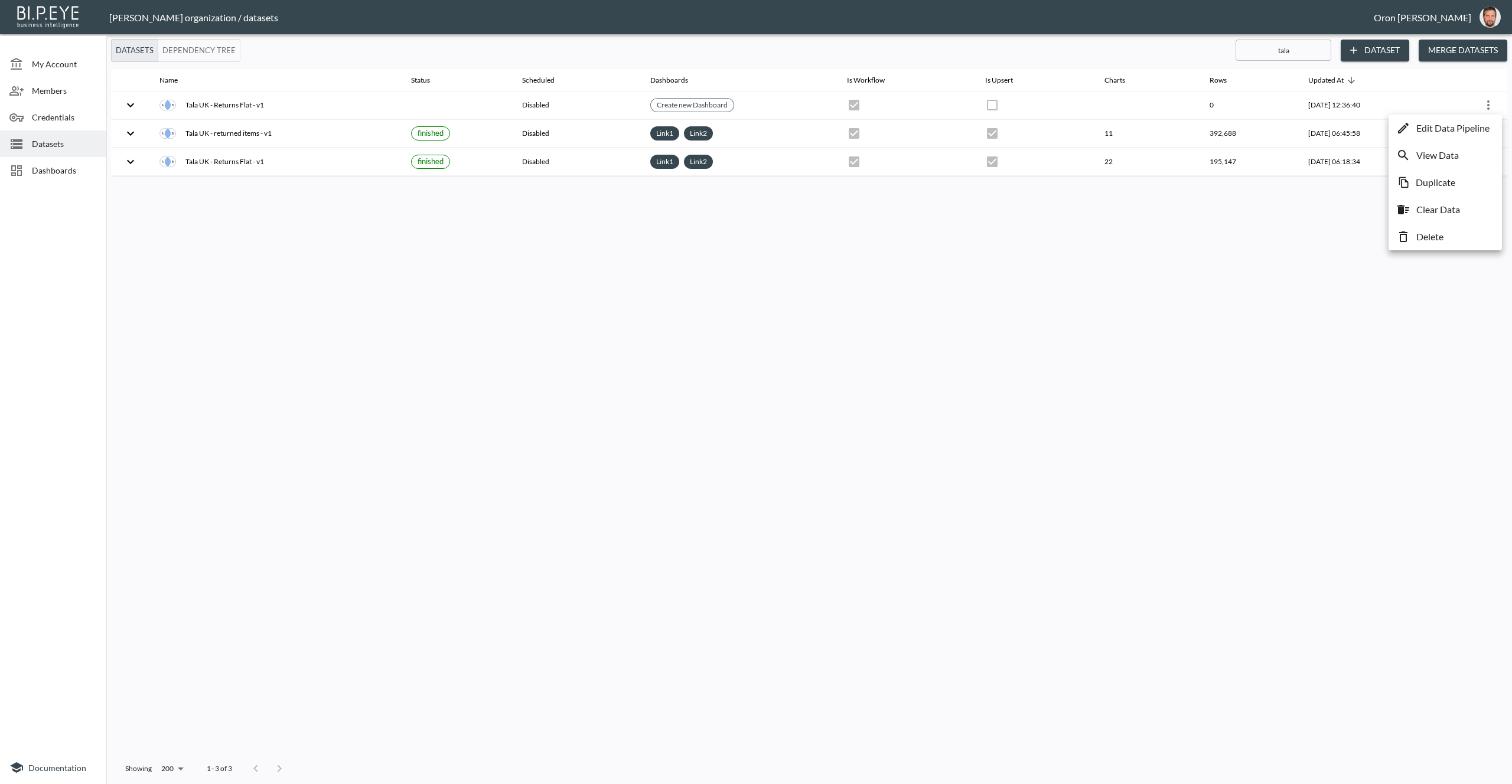
click at [1467, 124] on p "Edit Data Pipeline" at bounding box center [1453, 128] width 73 height 14
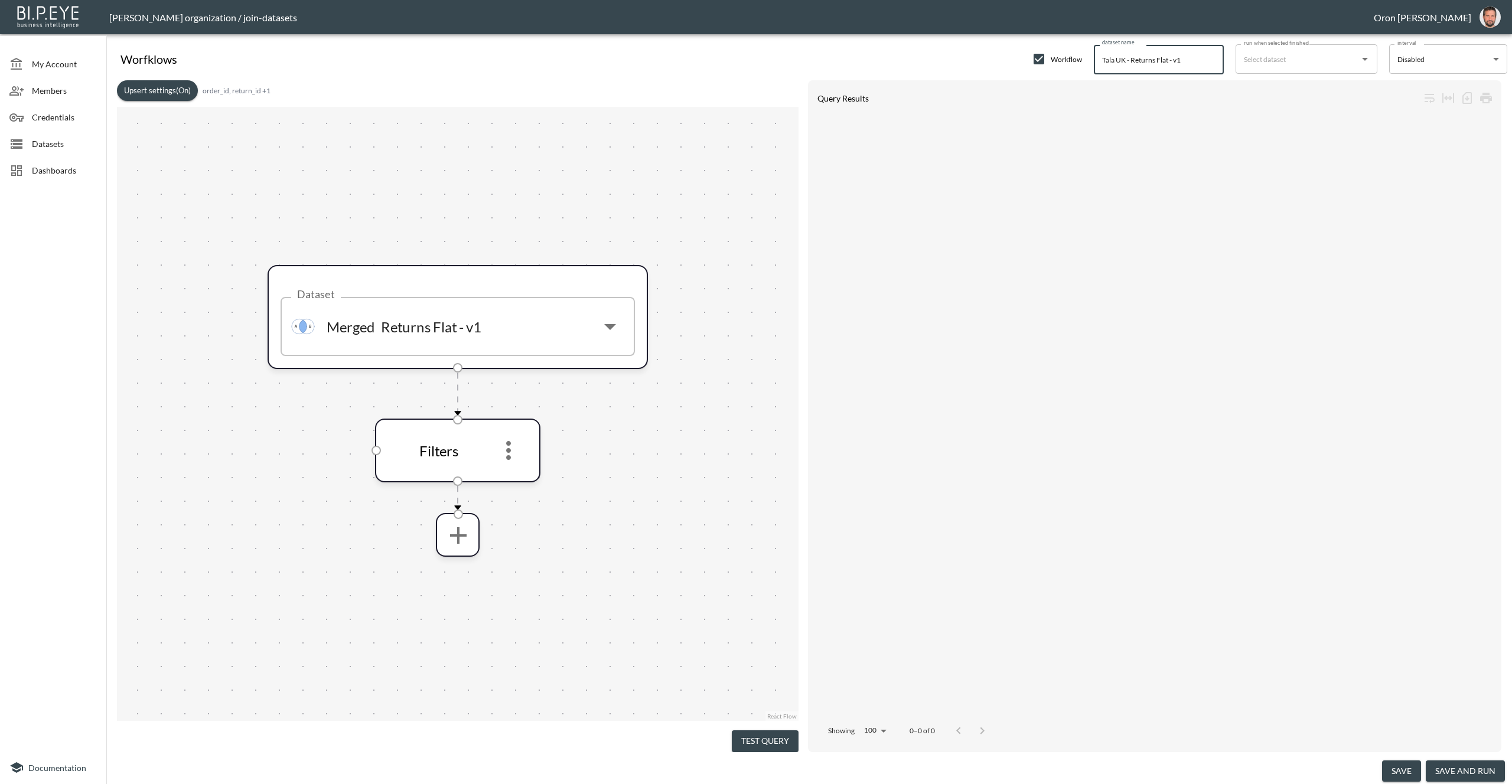
drag, startPoint x: 1084, startPoint y: 57, endPoint x: 1051, endPoint y: 57, distance: 33.0
click at [1051, 57] on div "Worfklows Workflow dataset name Tala UK - Returns Flat - v1 dataset name run wh…" at bounding box center [809, 56] width 1396 height 35
type input "Frankie - Returns Flat - v1"
click at [504, 455] on icon "more" at bounding box center [509, 451] width 29 height 29
click at [509, 480] on li "Edit" at bounding box center [508, 483] width 52 height 21
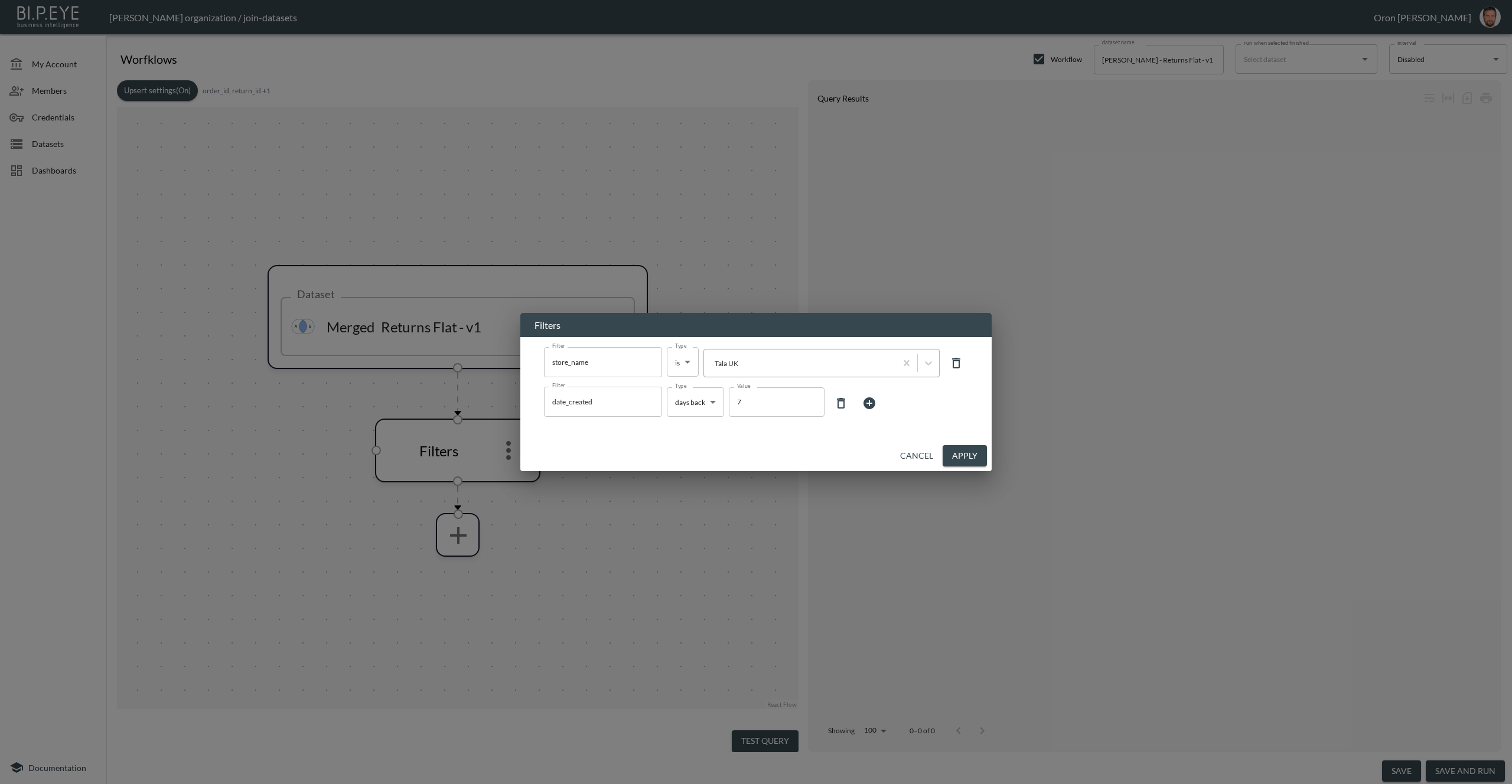
click at [747, 368] on div at bounding box center [799, 364] width 180 height 11
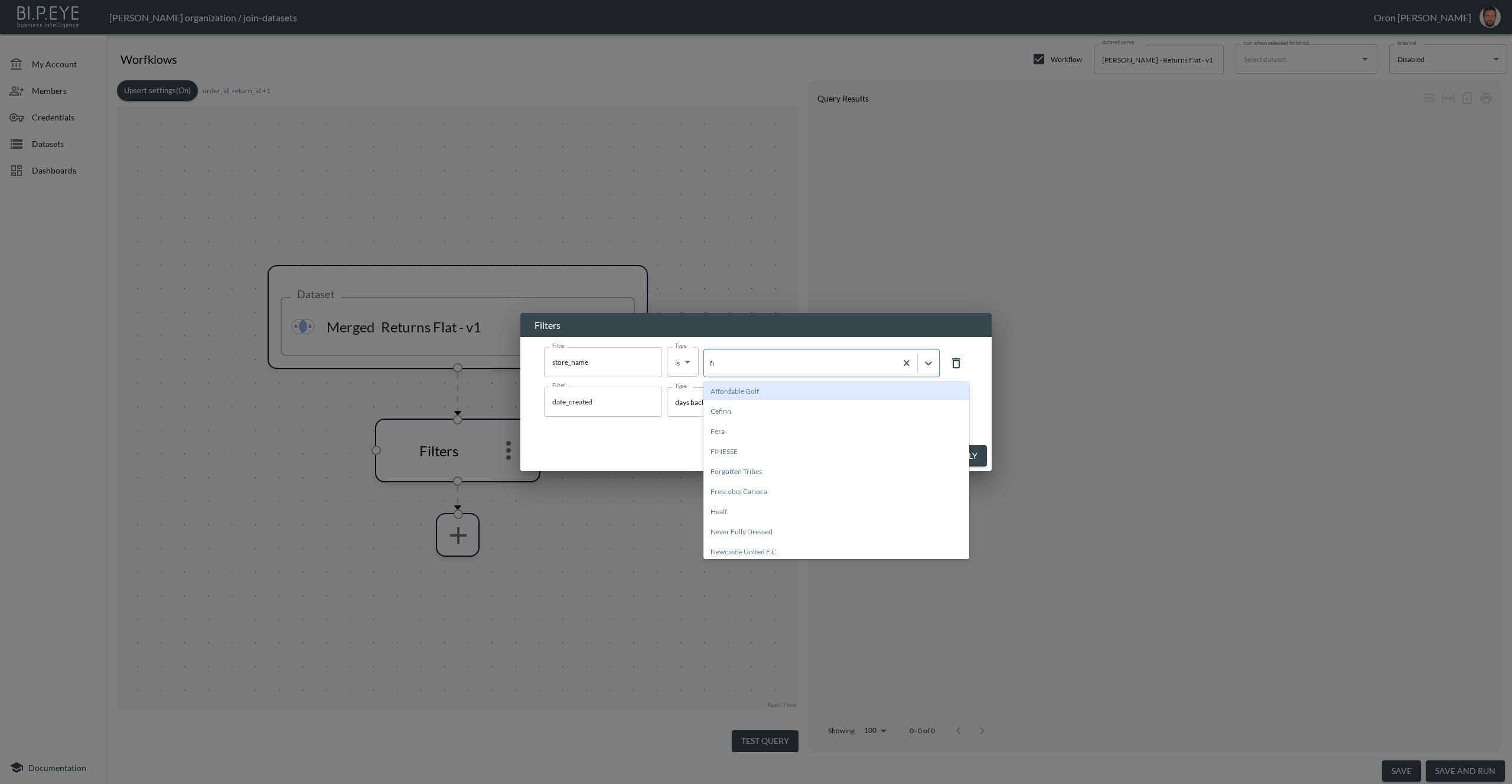
type input "fra"
click at [744, 390] on div "The [PERSON_NAME] Shop" at bounding box center [836, 391] width 266 height 18
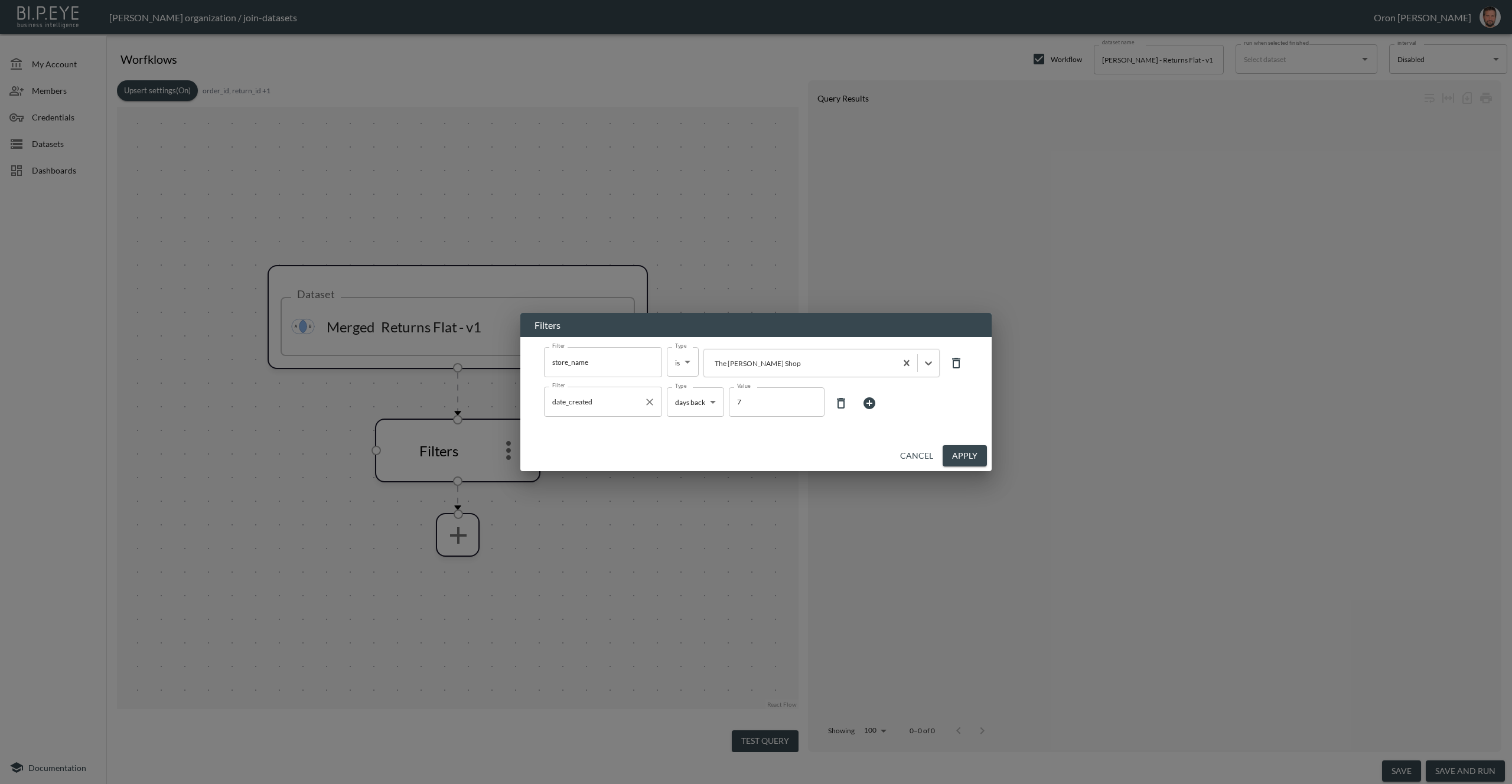
click at [649, 402] on icon "Clear" at bounding box center [649, 401] width 7 height 7
type input "no filter"
click at [975, 454] on button "Apply" at bounding box center [964, 455] width 44 height 22
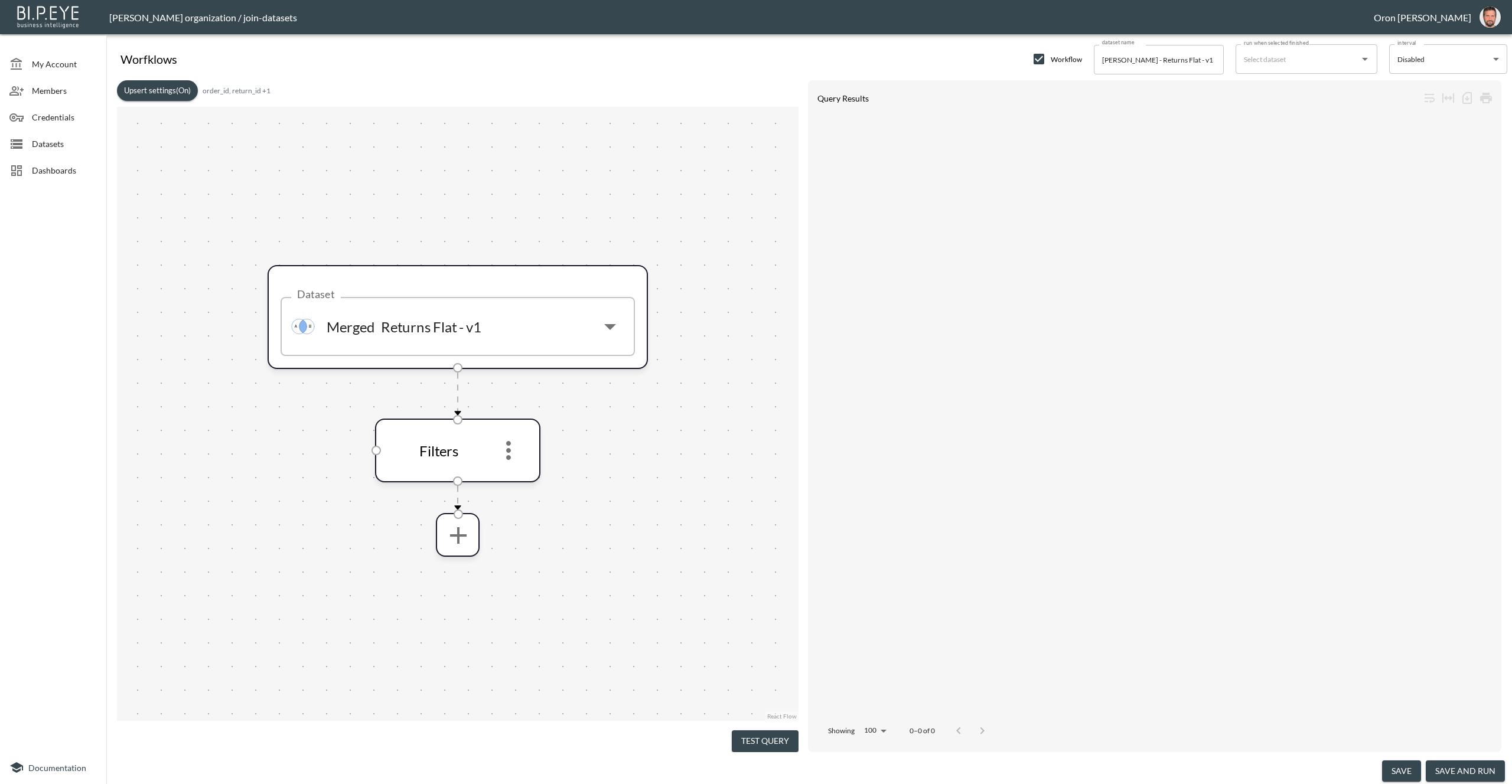
click at [189, 90] on button "Upsert settings (On)" at bounding box center [157, 90] width 81 height 21
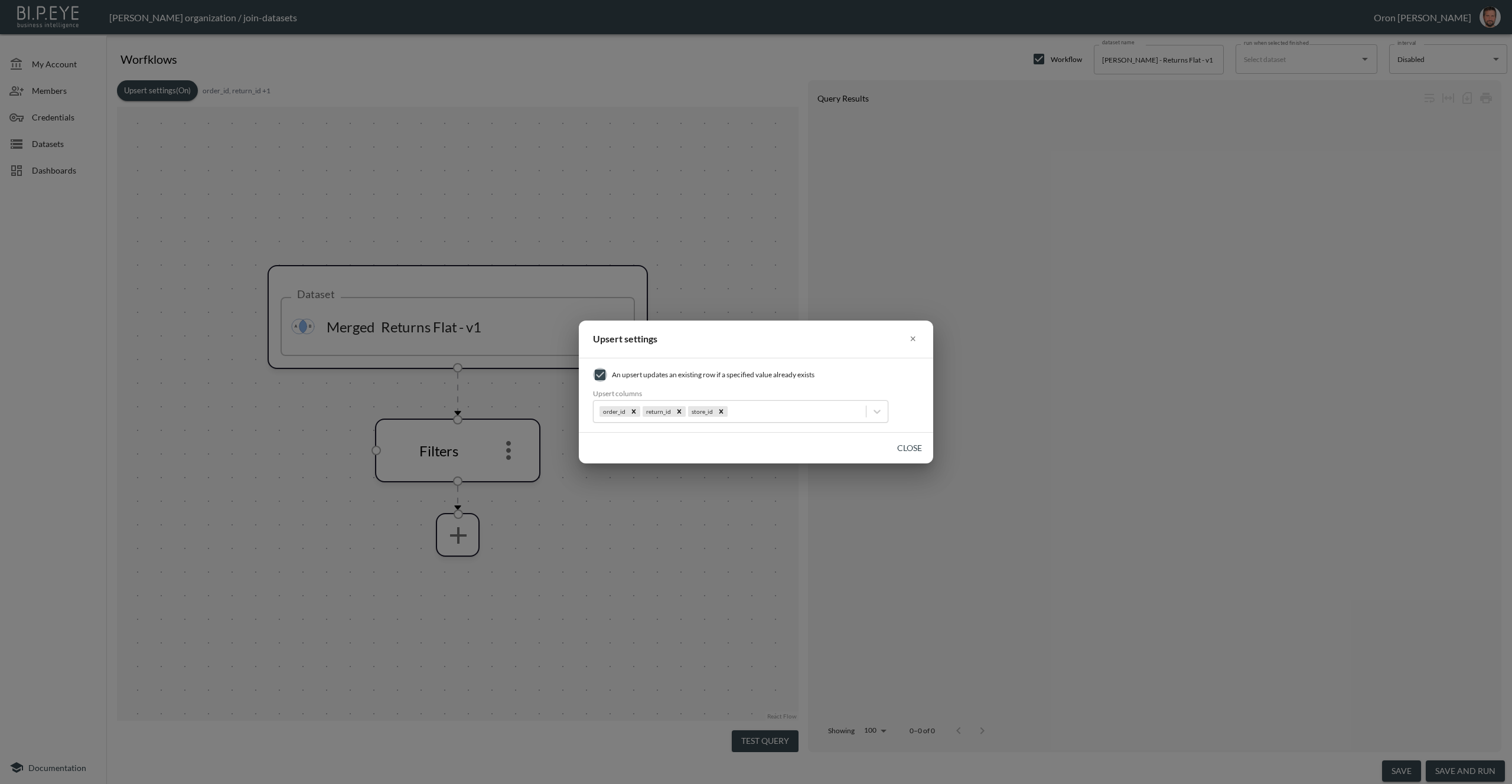
click at [600, 373] on input "checkbox" at bounding box center [599, 374] width 14 height 14
checkbox input "false"
click at [909, 443] on button "Close" at bounding box center [910, 448] width 38 height 22
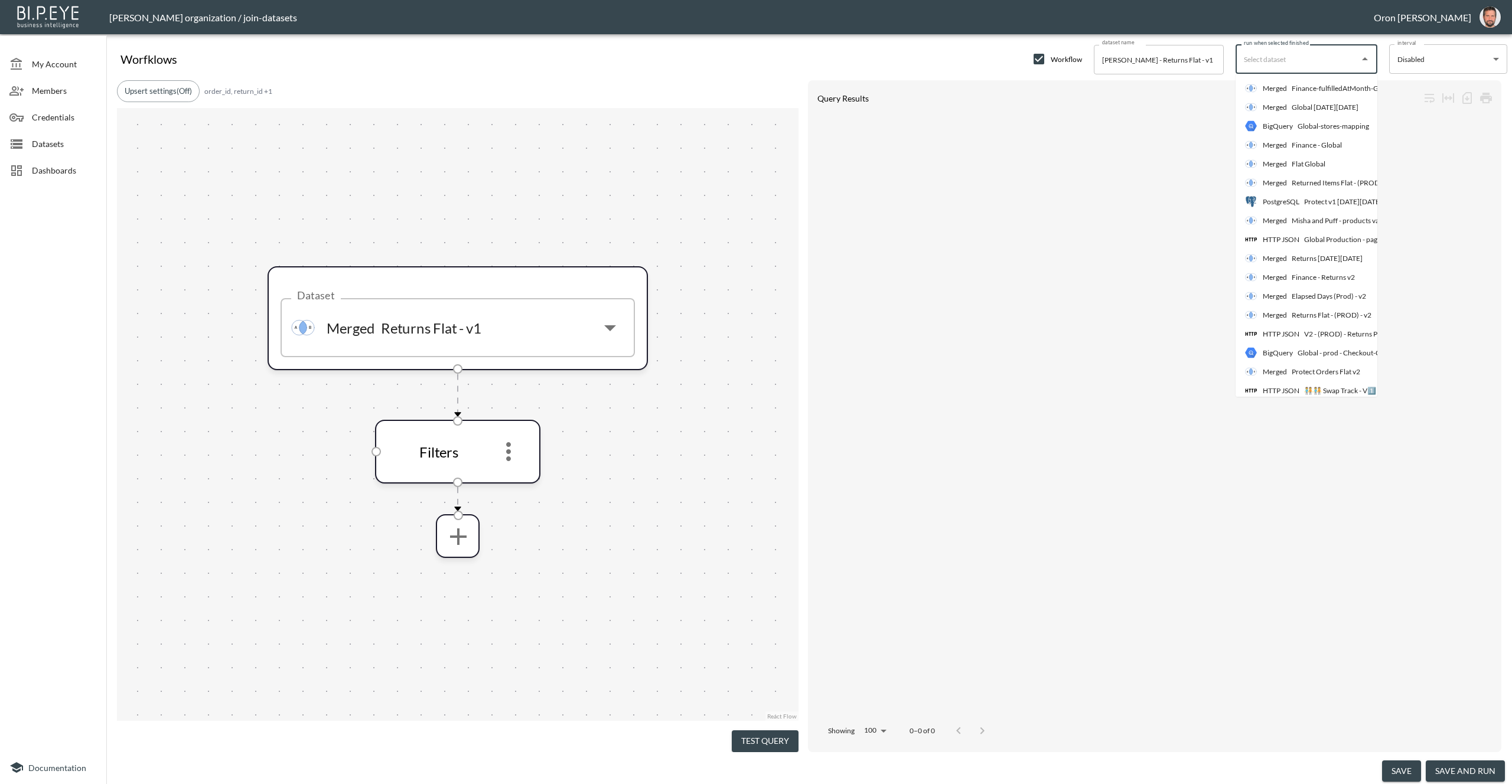
click at [1290, 68] on input "run when selected finished" at bounding box center [1297, 59] width 113 height 19
click at [1291, 107] on div "Merged Tala UK - Returns Flat - v1" at bounding box center [1307, 108] width 125 height 11
type input "Tala UK - Returns Flat - v1"
click at [1460, 773] on button "save and run" at bounding box center [1464, 771] width 79 height 22
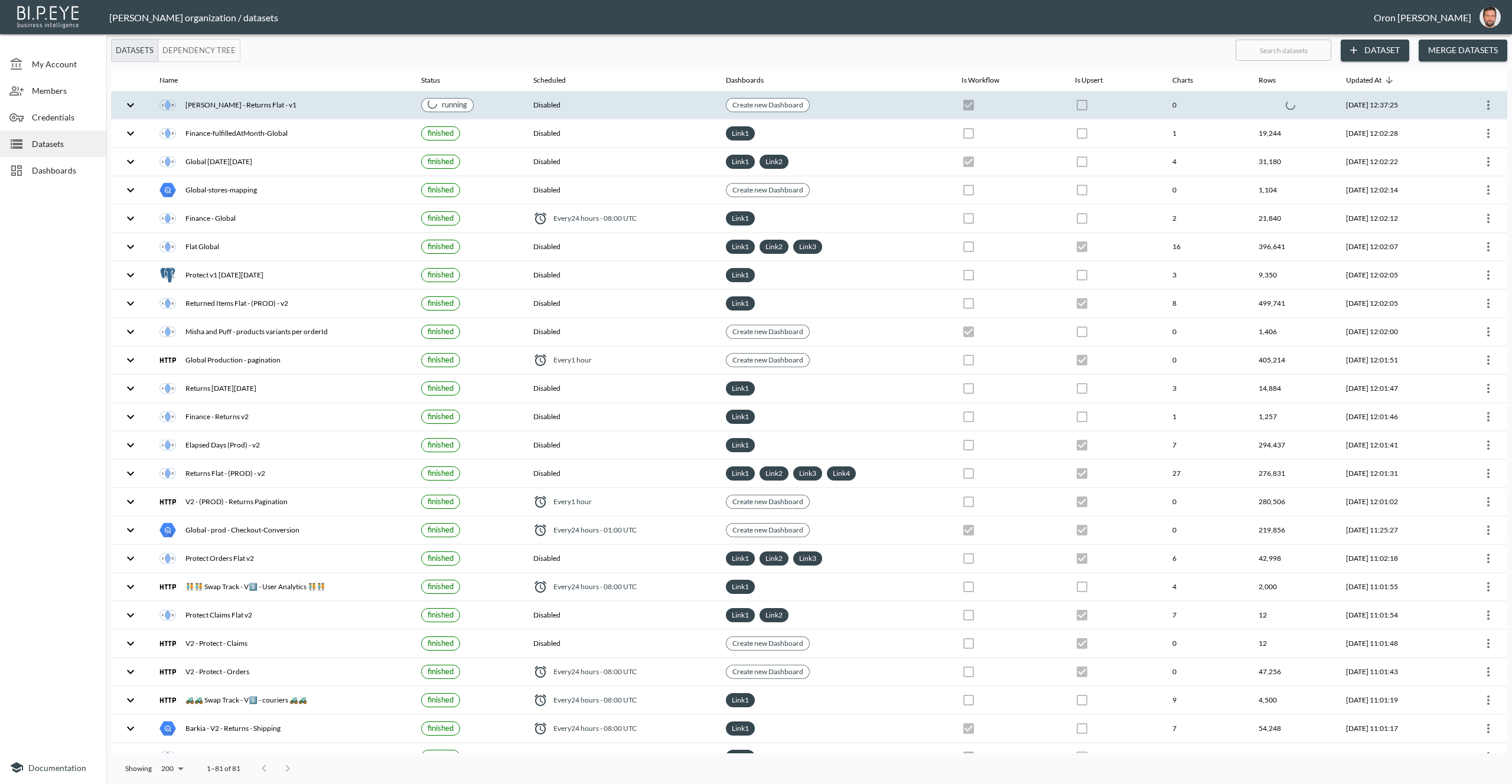
click at [607, 110] on th "Disabled" at bounding box center [619, 105] width 192 height 28
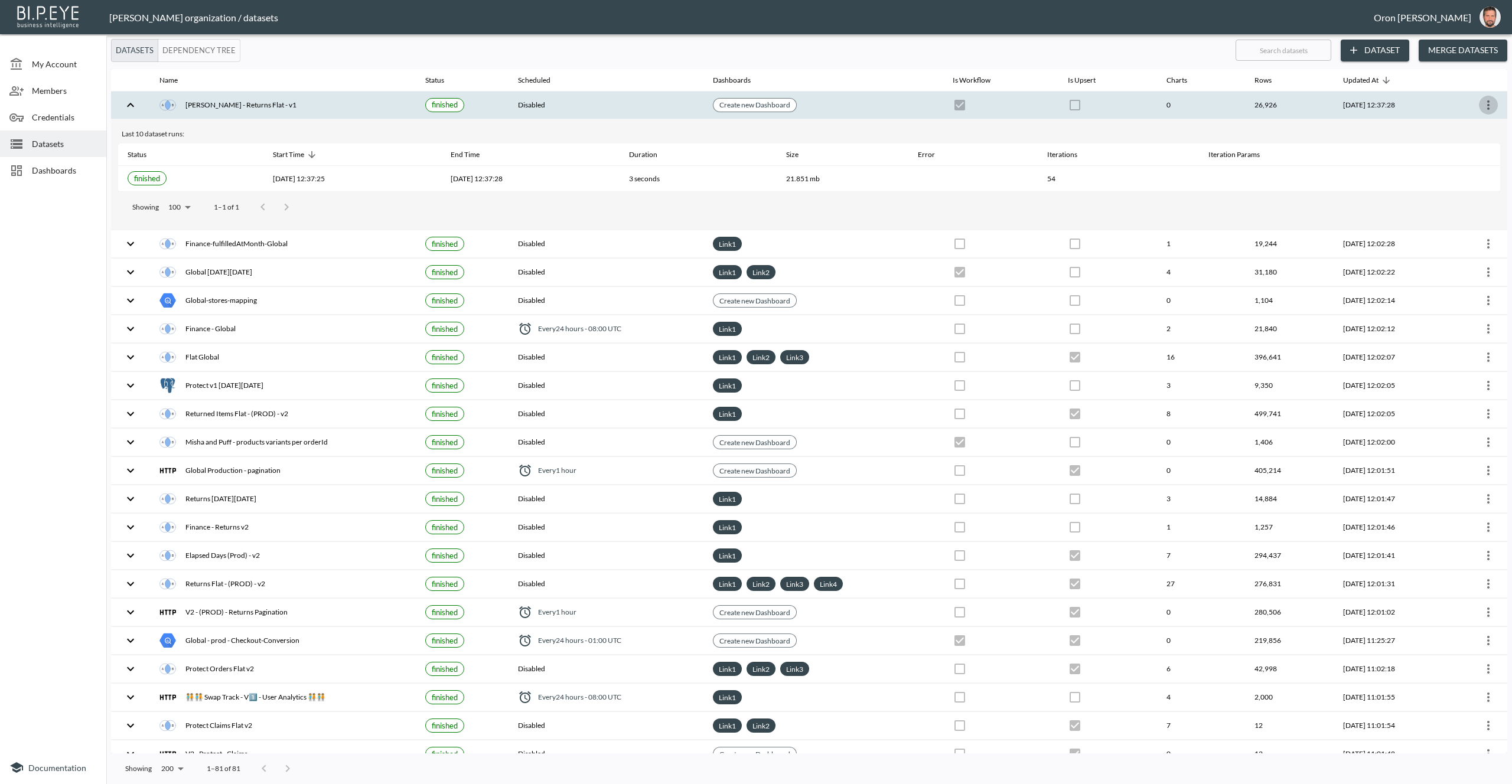
click at [1489, 107] on icon "more" at bounding box center [1488, 105] width 14 height 14
click at [1474, 126] on p "Edit Data Pipeline" at bounding box center [1453, 128] width 73 height 14
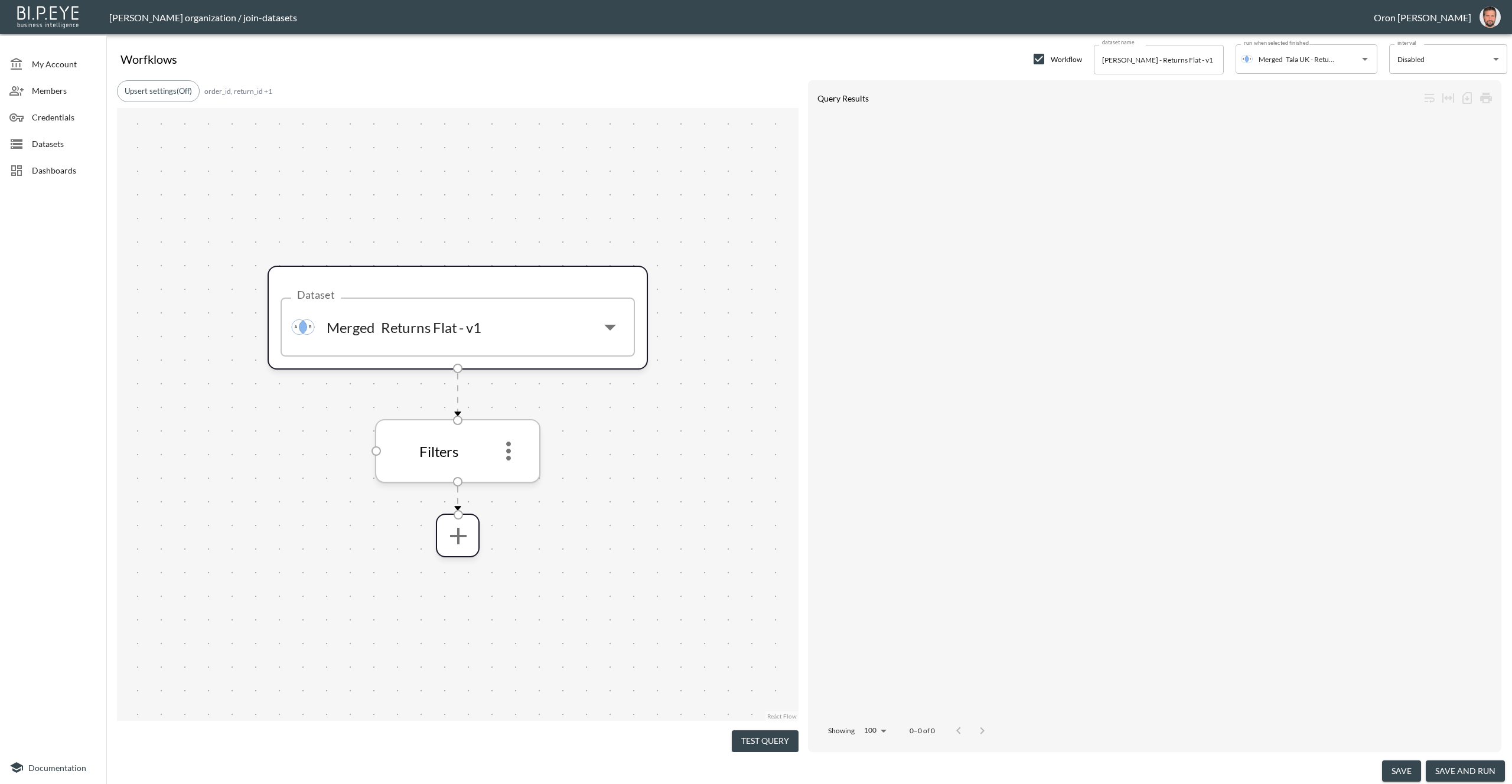
click at [504, 450] on icon "more" at bounding box center [509, 452] width 29 height 29
click at [504, 478] on p "Edit" at bounding box center [499, 483] width 16 height 14
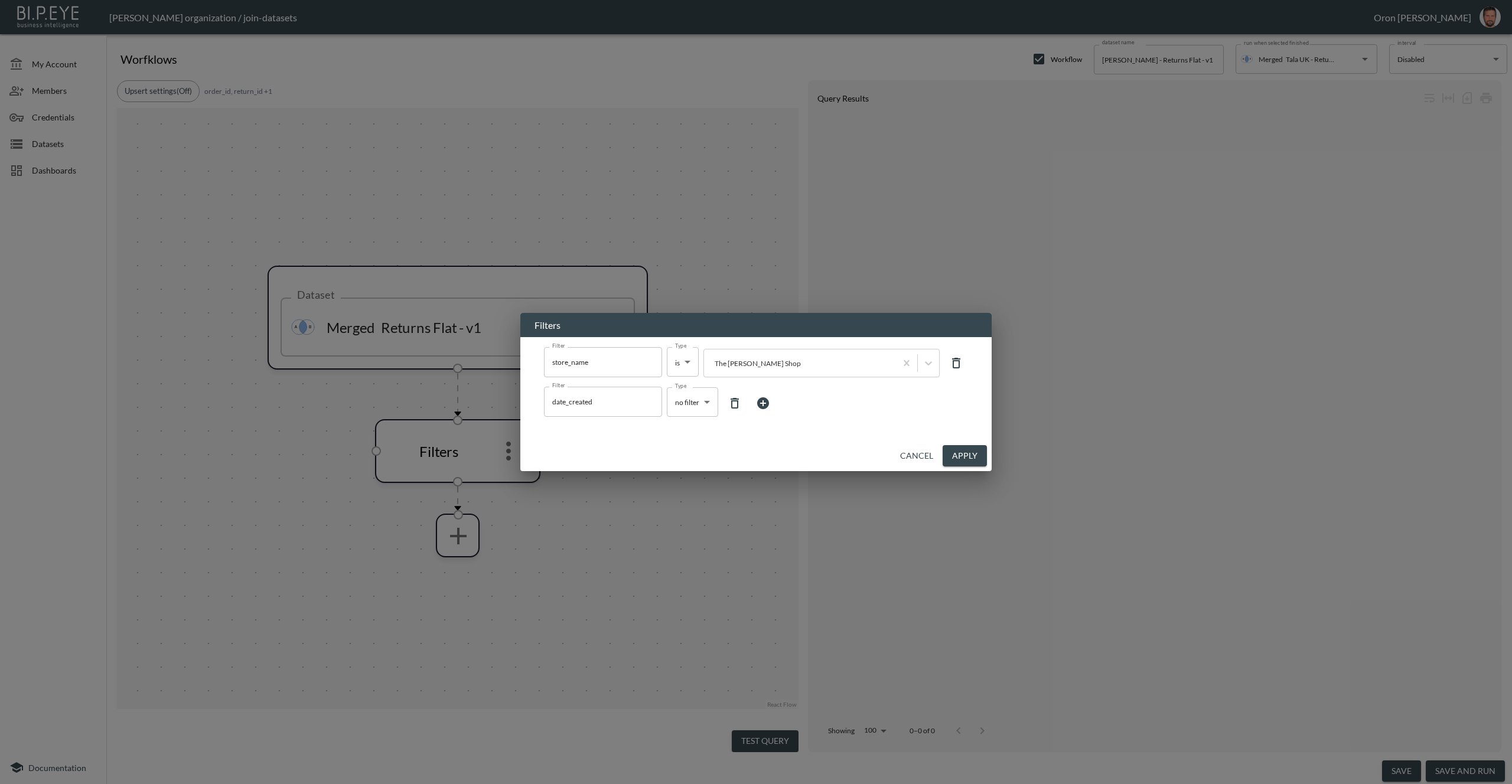
click at [686, 409] on body "BI.P.EYE, Interactive Analytics Dashboards - app Zach Bailet organization / joi…" at bounding box center [756, 392] width 1512 height 784
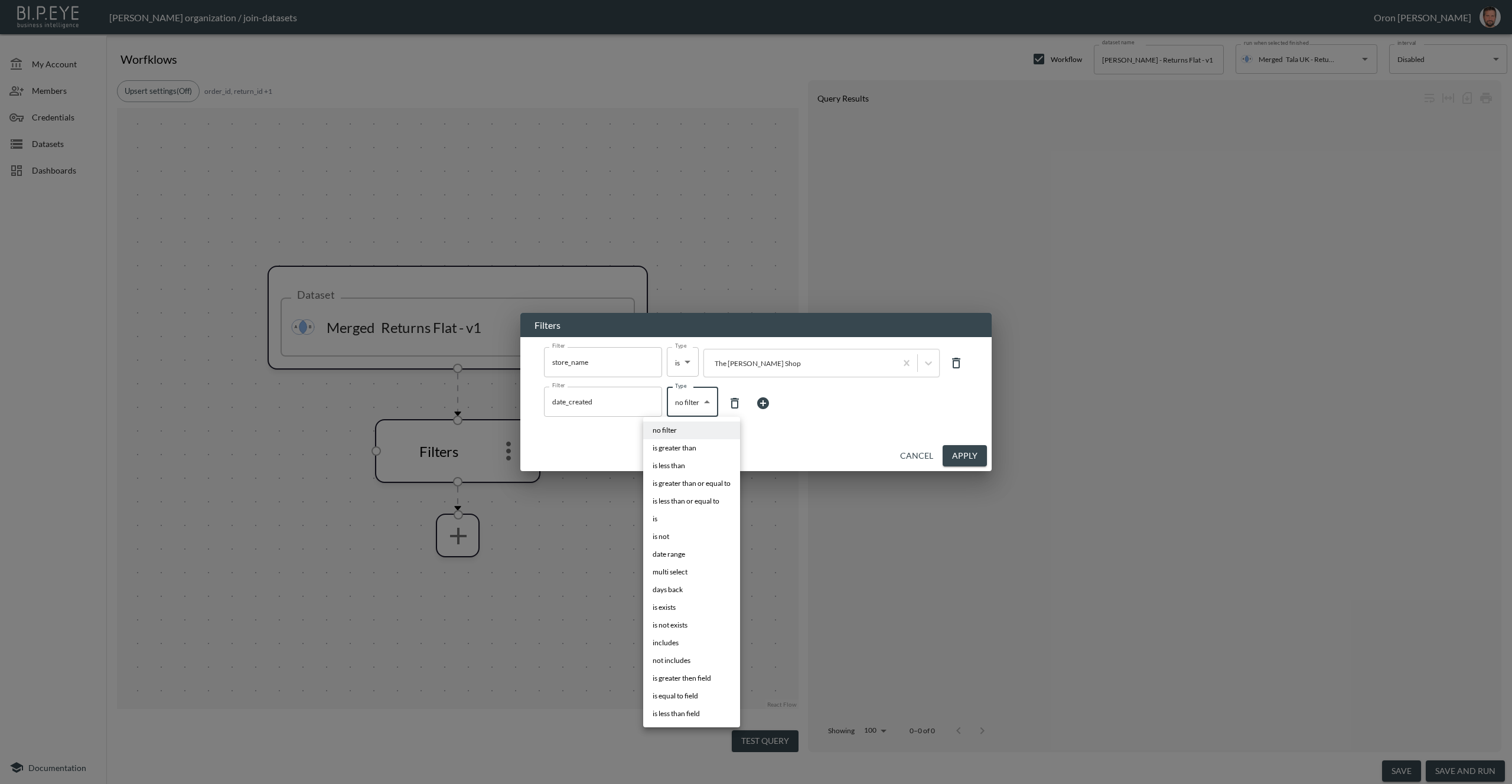
drag, startPoint x: 691, startPoint y: 592, endPoint x: 736, endPoint y: 467, distance: 132.9
click at [691, 592] on li "days back" at bounding box center [692, 590] width 97 height 18
type input "days back"
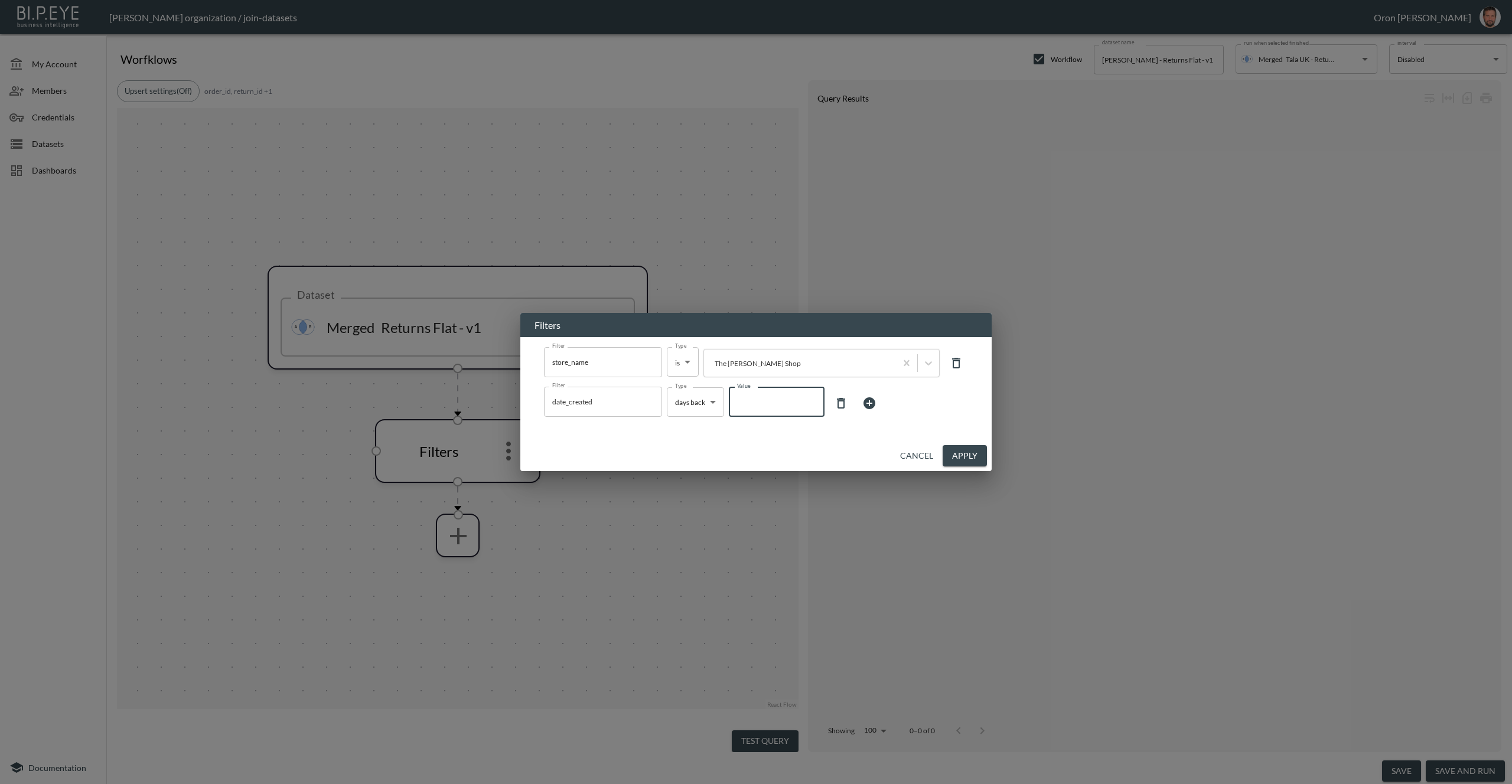
click at [755, 405] on input "Value" at bounding box center [776, 402] width 95 height 33
drag, startPoint x: 968, startPoint y: 455, endPoint x: 492, endPoint y: 119, distance: 582.6
click at [968, 454] on button "Apply" at bounding box center [964, 455] width 44 height 22
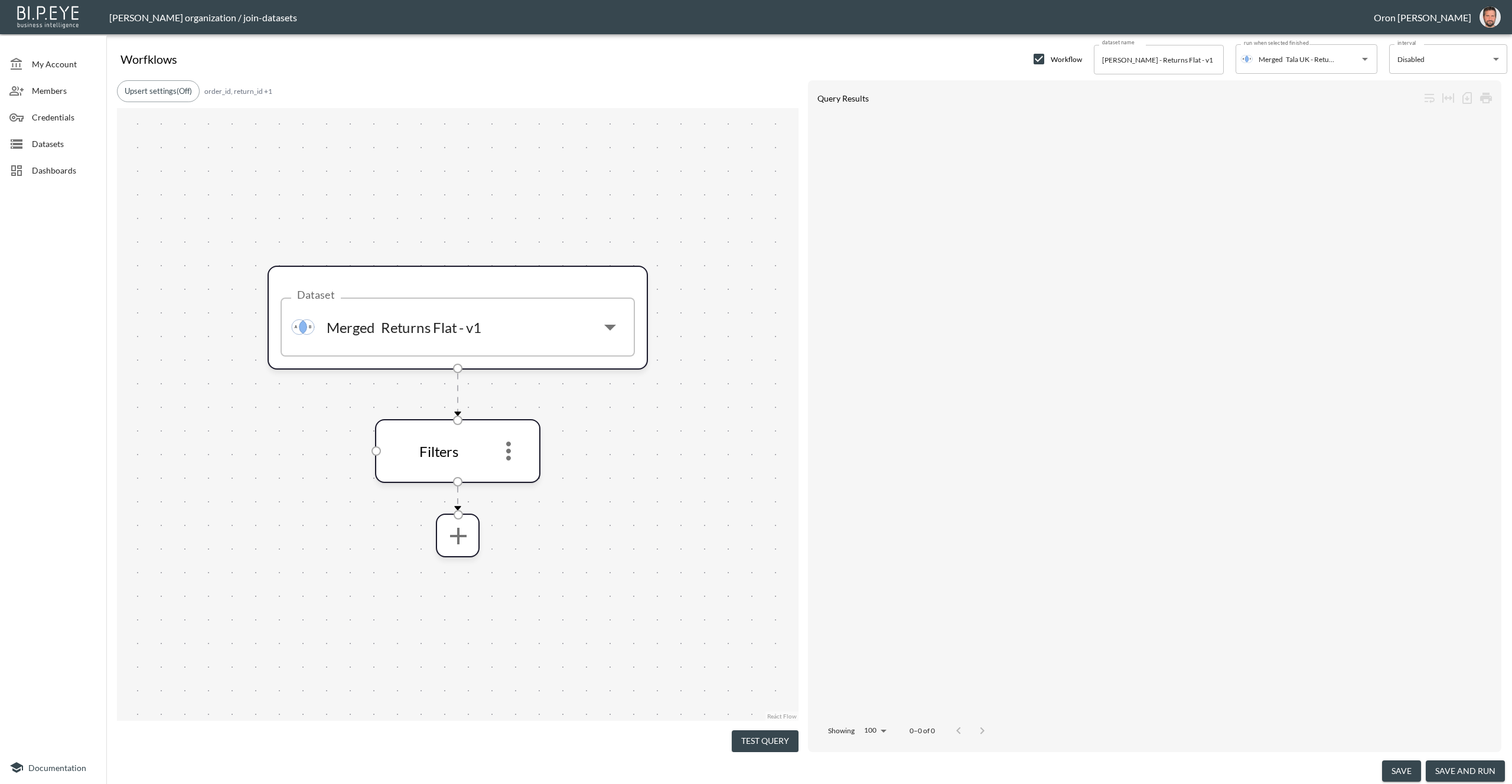
click at [188, 90] on button "Upsert settings (Off)" at bounding box center [158, 90] width 83 height 22
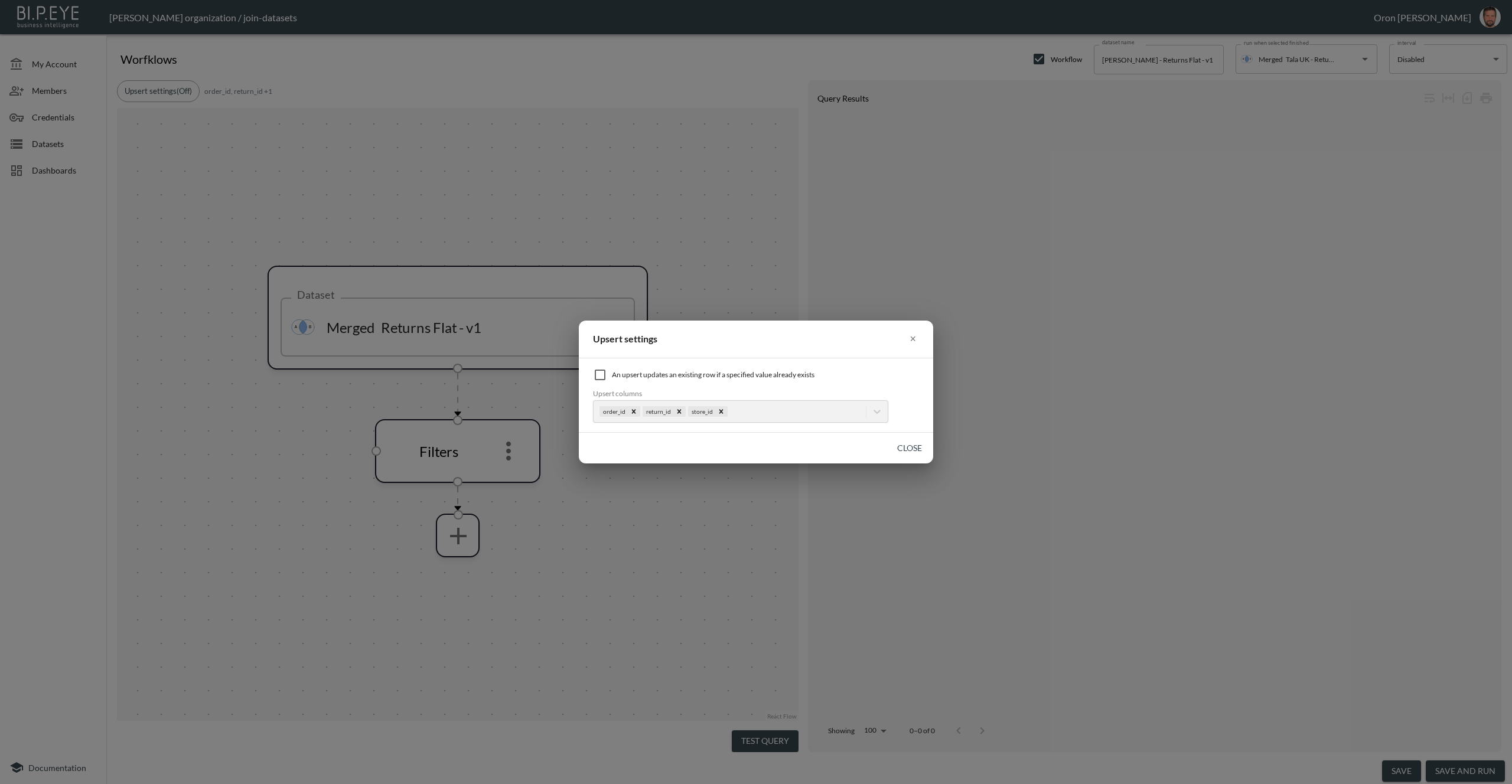
click at [603, 373] on input "checkbox" at bounding box center [599, 374] width 14 height 14
click at [909, 444] on button "Close" at bounding box center [910, 448] width 38 height 22
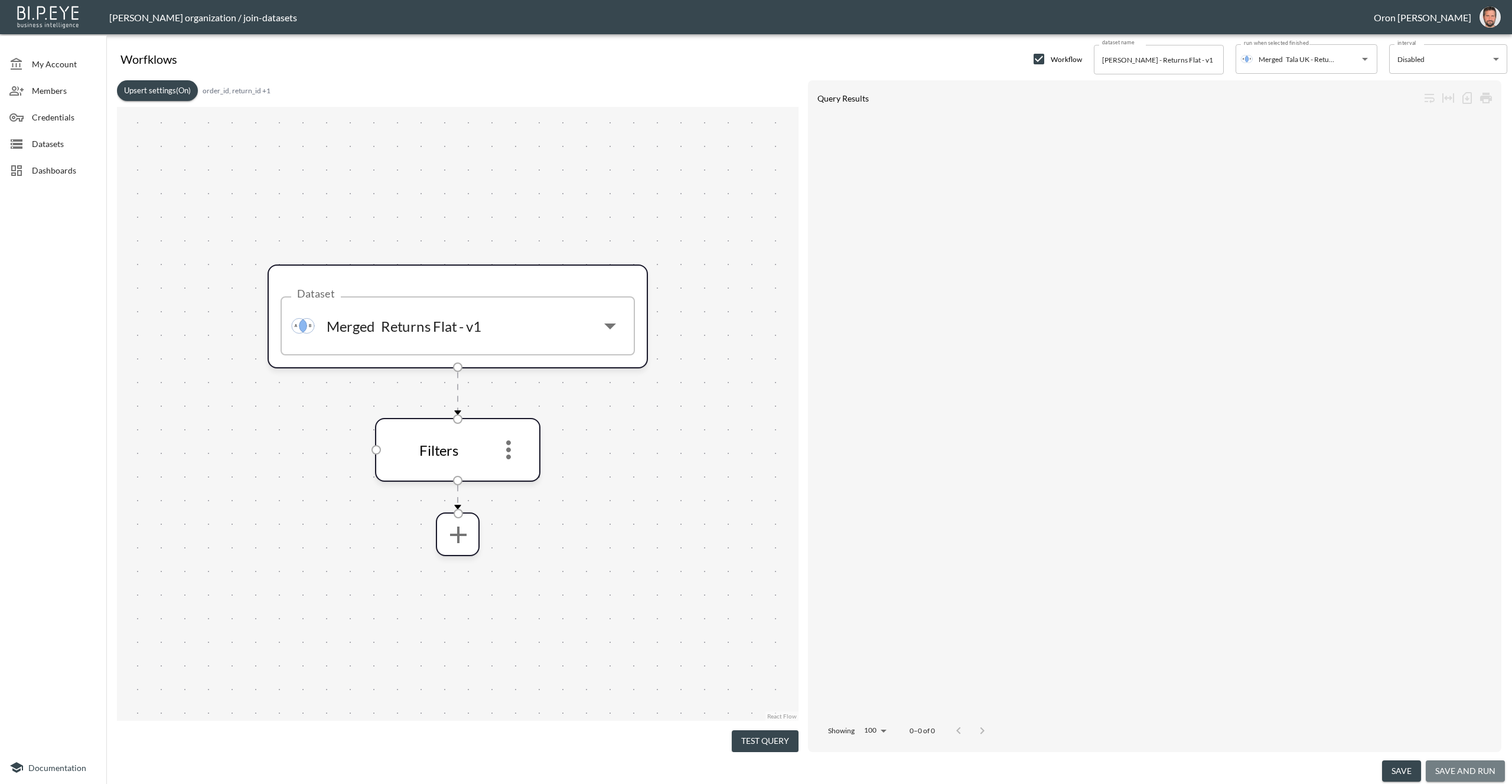
click at [1474, 770] on button "save and run" at bounding box center [1464, 771] width 79 height 22
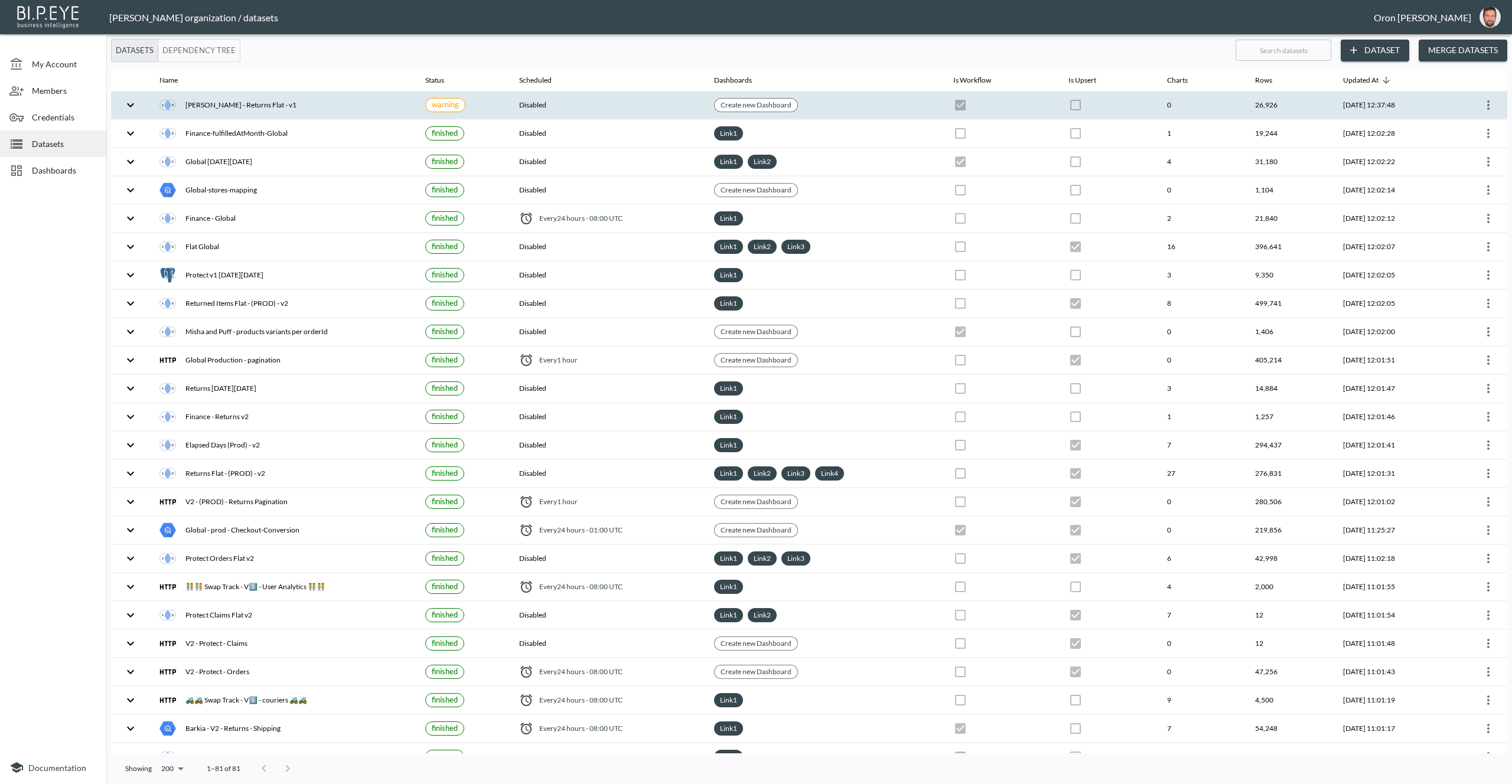
click at [838, 110] on th "Create new Dashboard" at bounding box center [824, 105] width 239 height 28
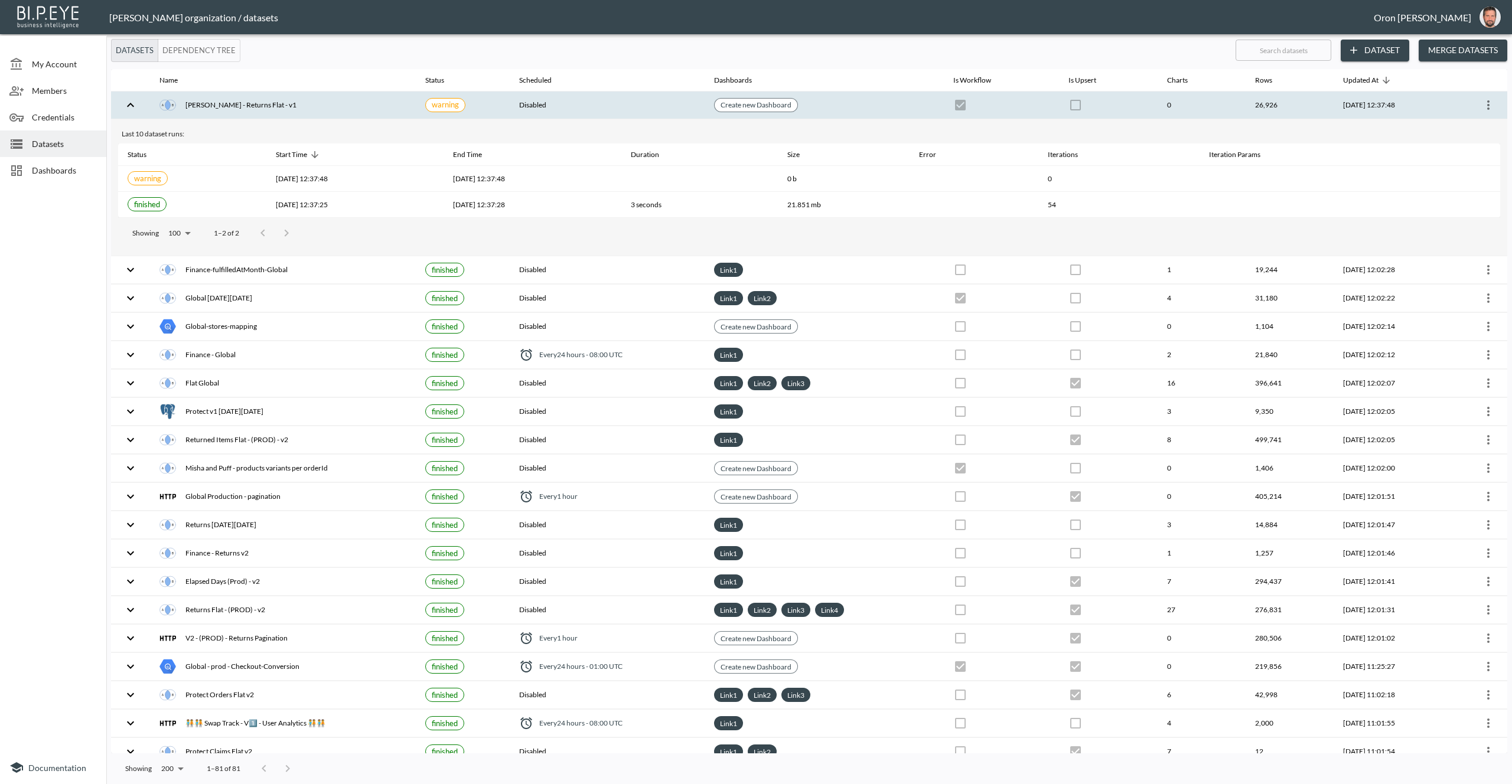
click at [575, 109] on th "Disabled" at bounding box center [607, 105] width 195 height 28
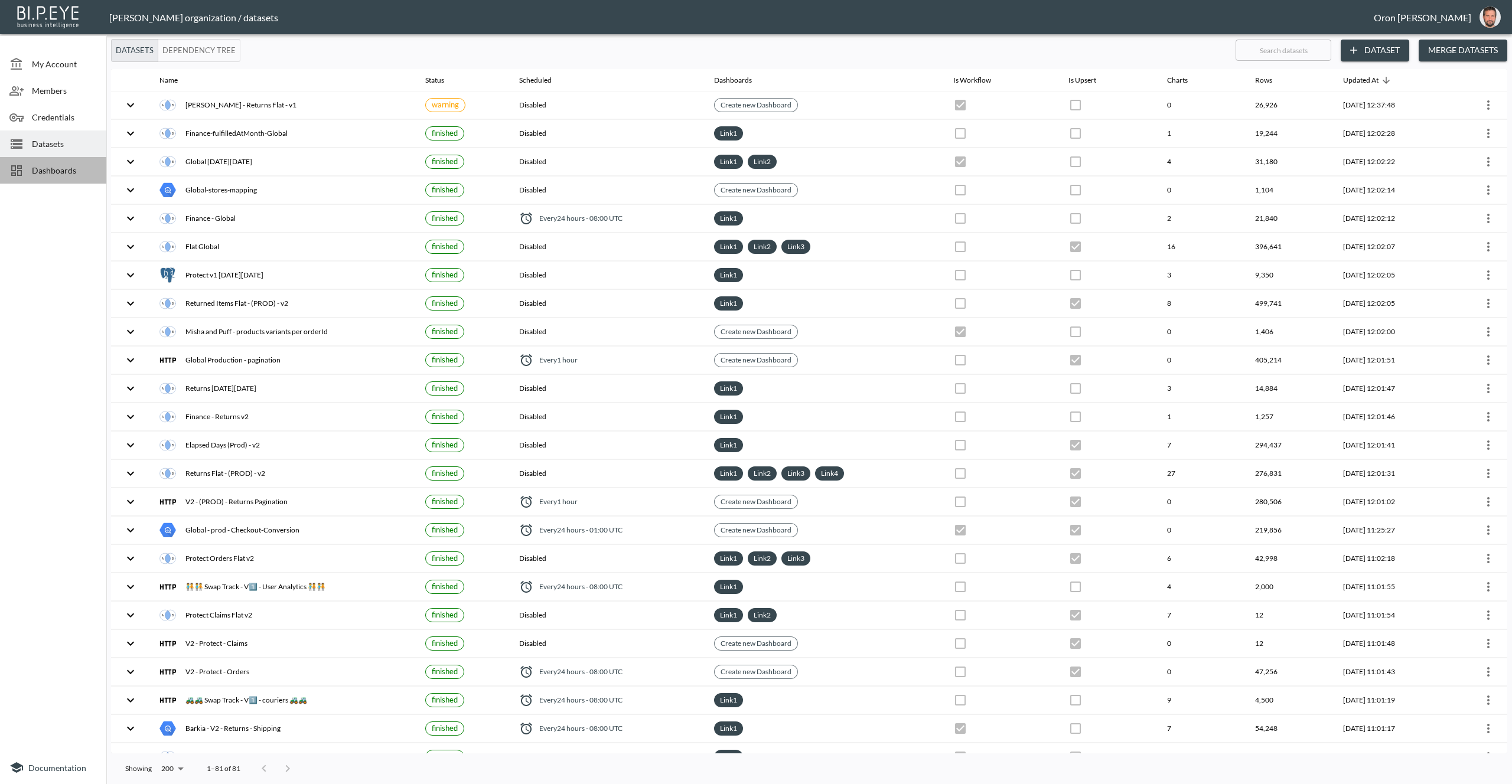
click at [52, 164] on span "Dashboards" at bounding box center [64, 170] width 65 height 12
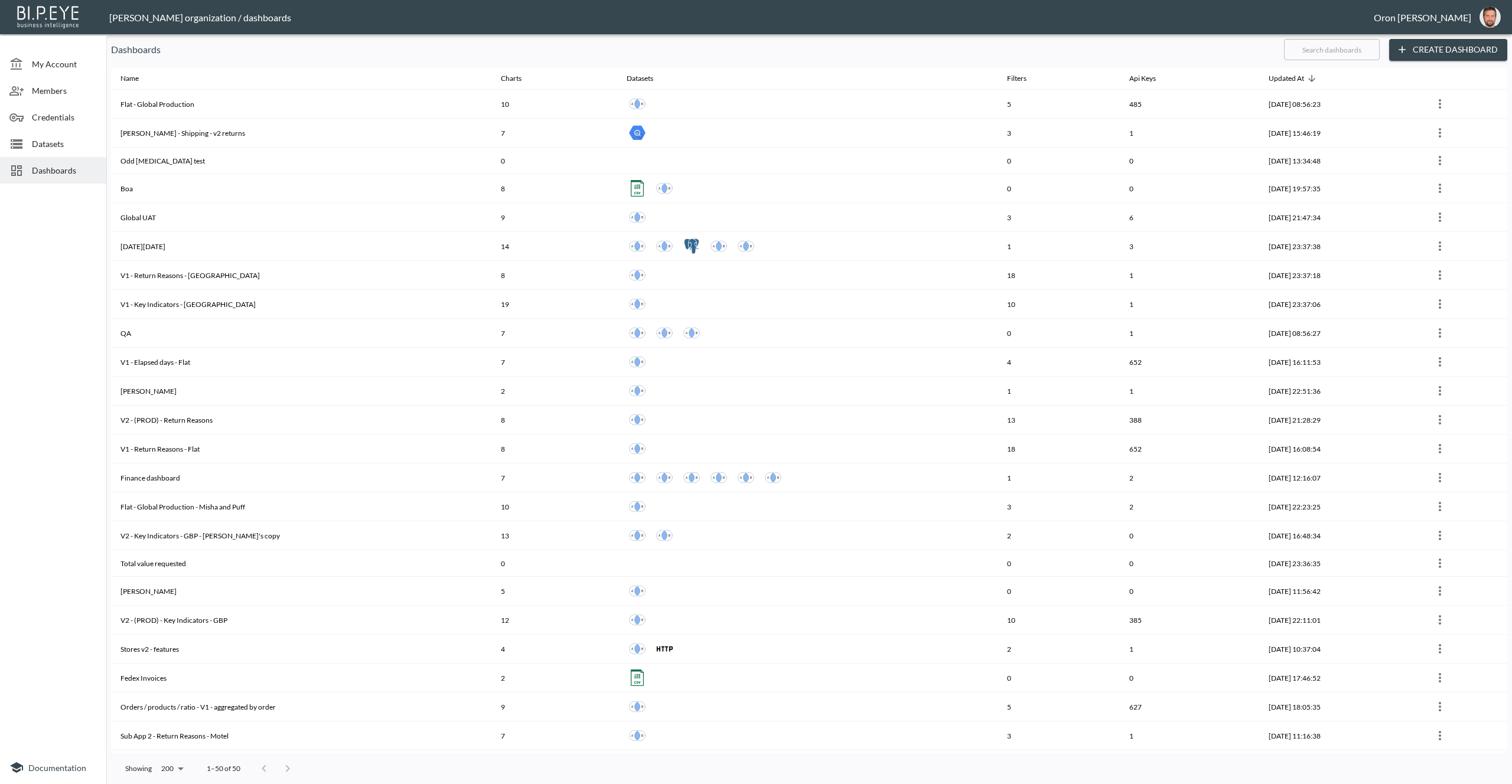
click at [1300, 44] on input "text" at bounding box center [1332, 50] width 95 height 30
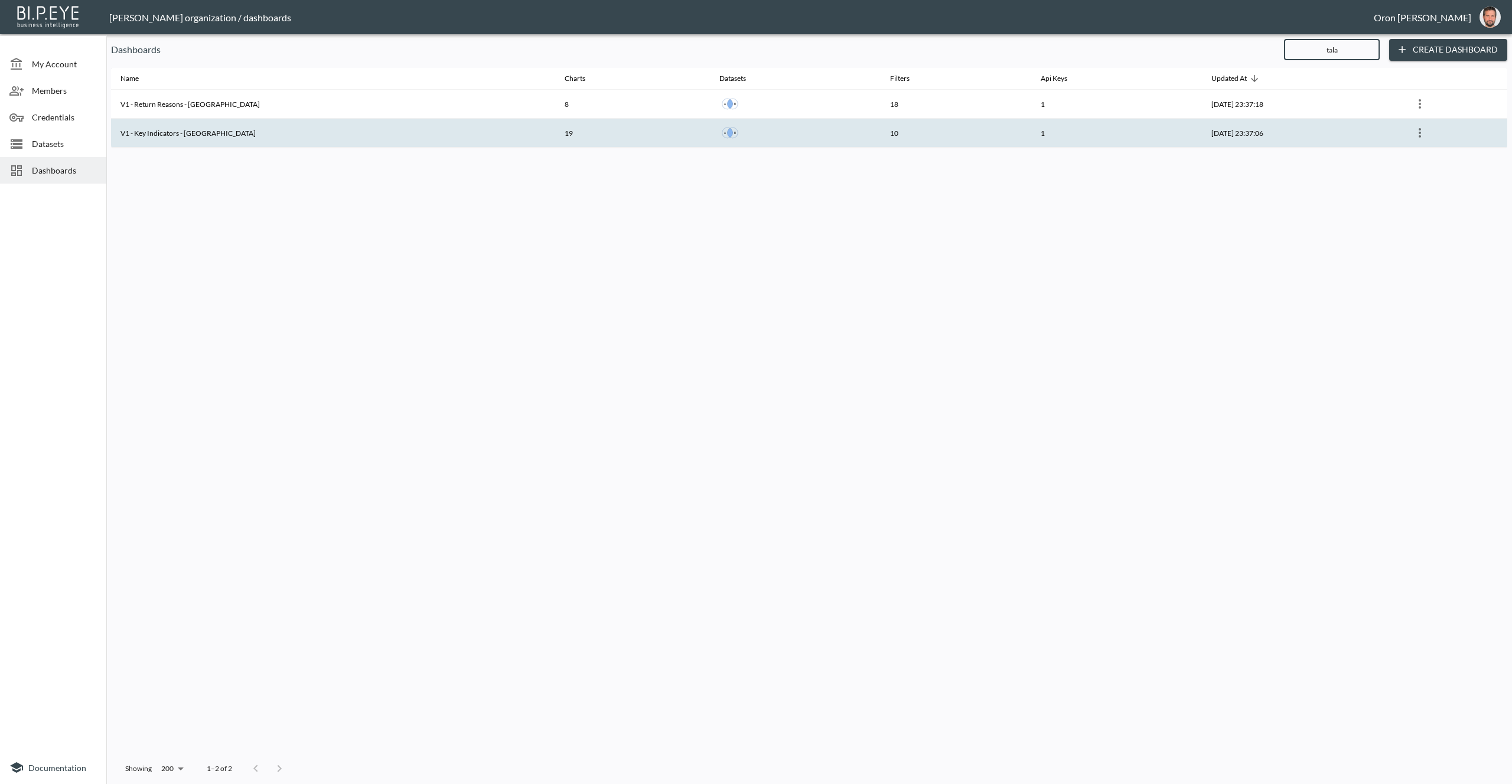
click at [1418, 132] on icon "more" at bounding box center [1420, 132] width 14 height 14
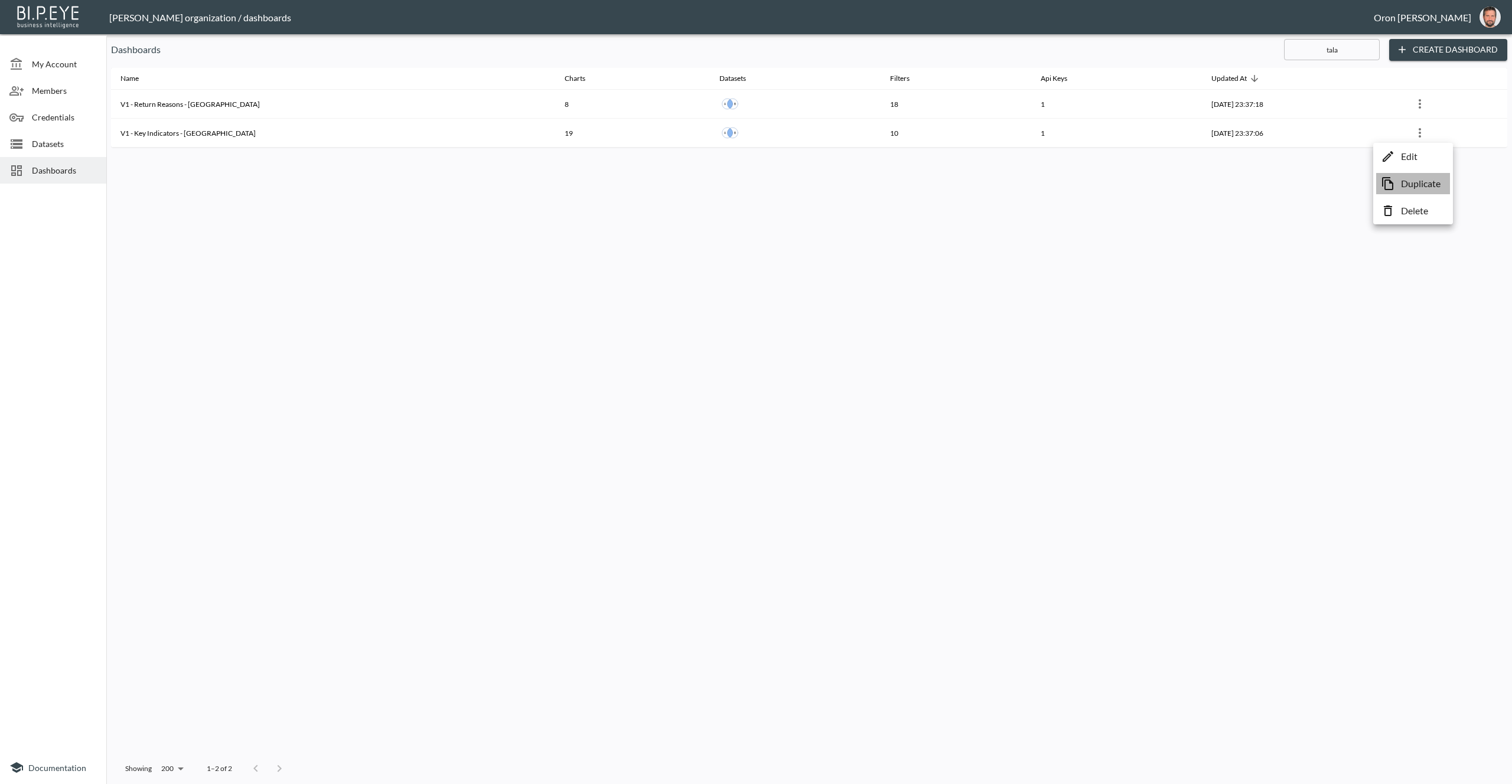
click at [1429, 181] on p "Duplicate" at bounding box center [1421, 183] width 40 height 14
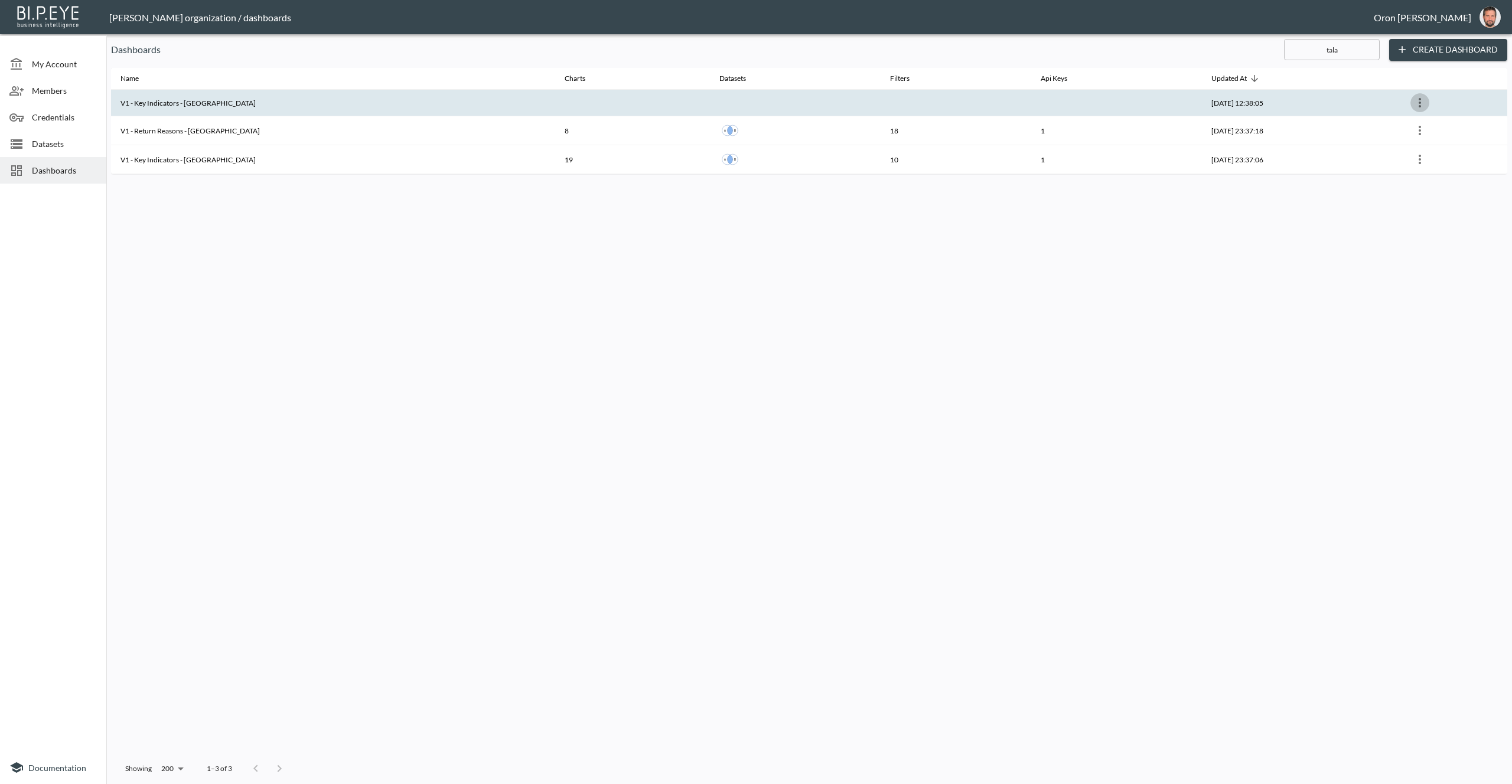
click at [1413, 97] on icon "more" at bounding box center [1420, 102] width 14 height 14
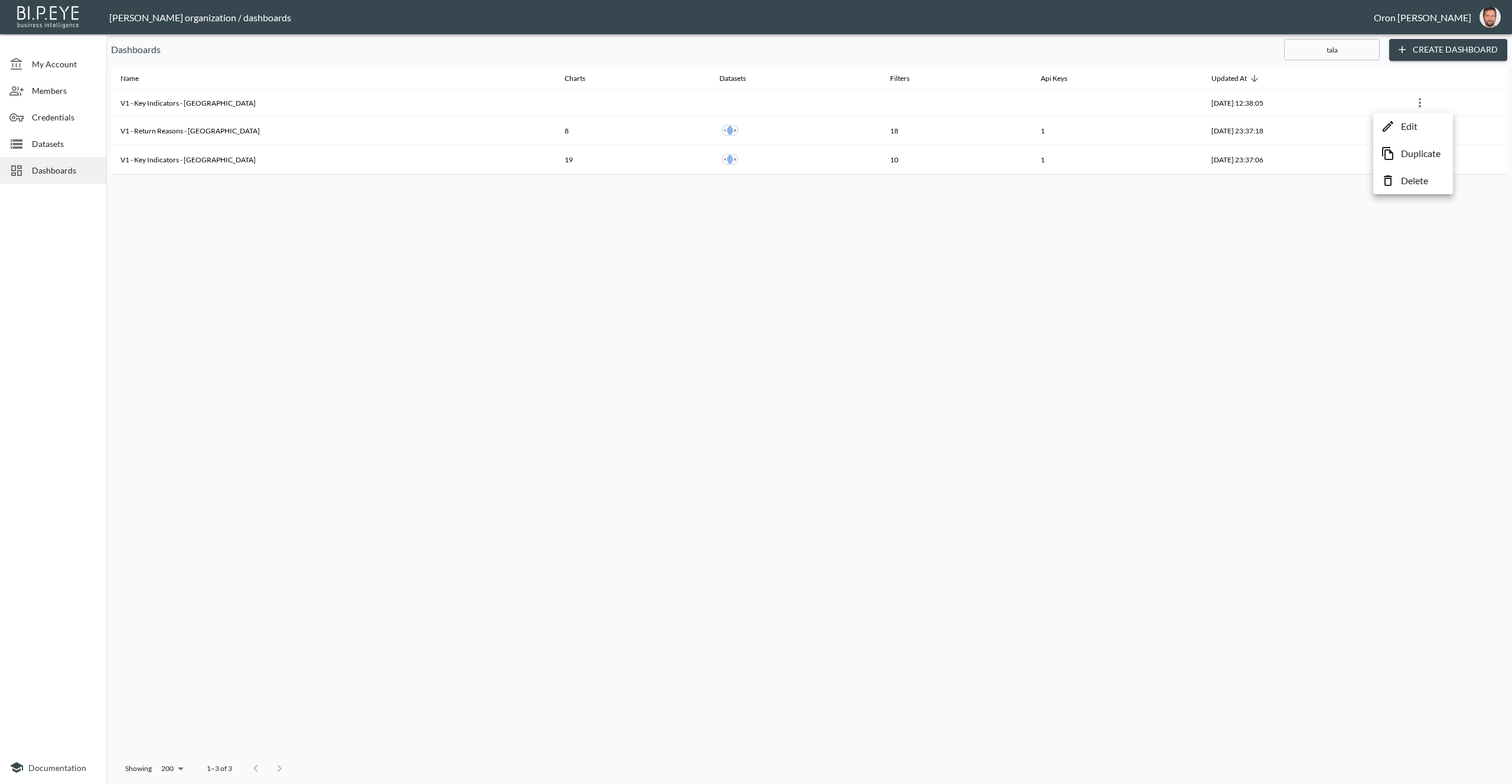
click at [1405, 123] on p "Edit" at bounding box center [1408, 126] width 16 height 14
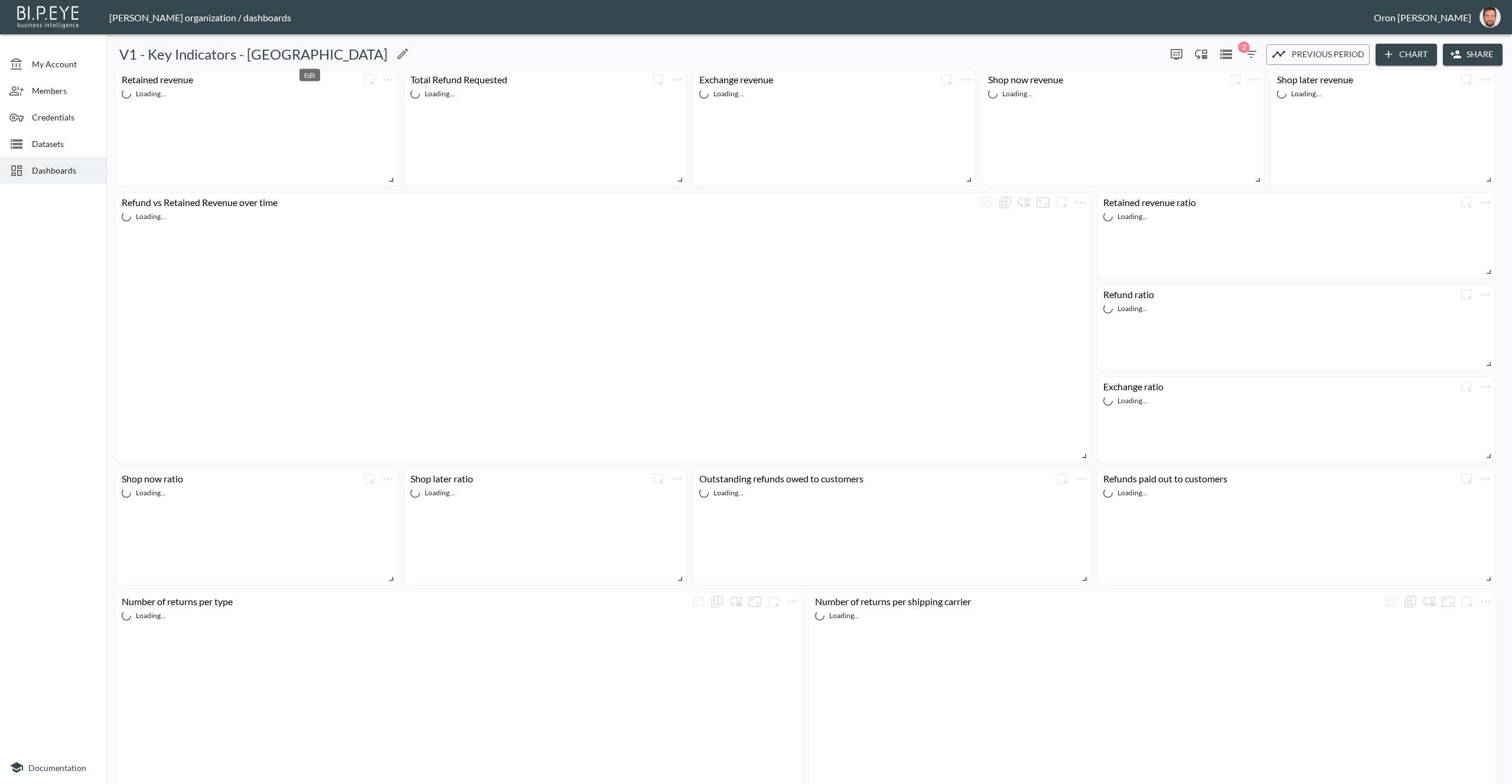
click at [395, 53] on icon "Edit" at bounding box center [402, 53] width 14 height 14
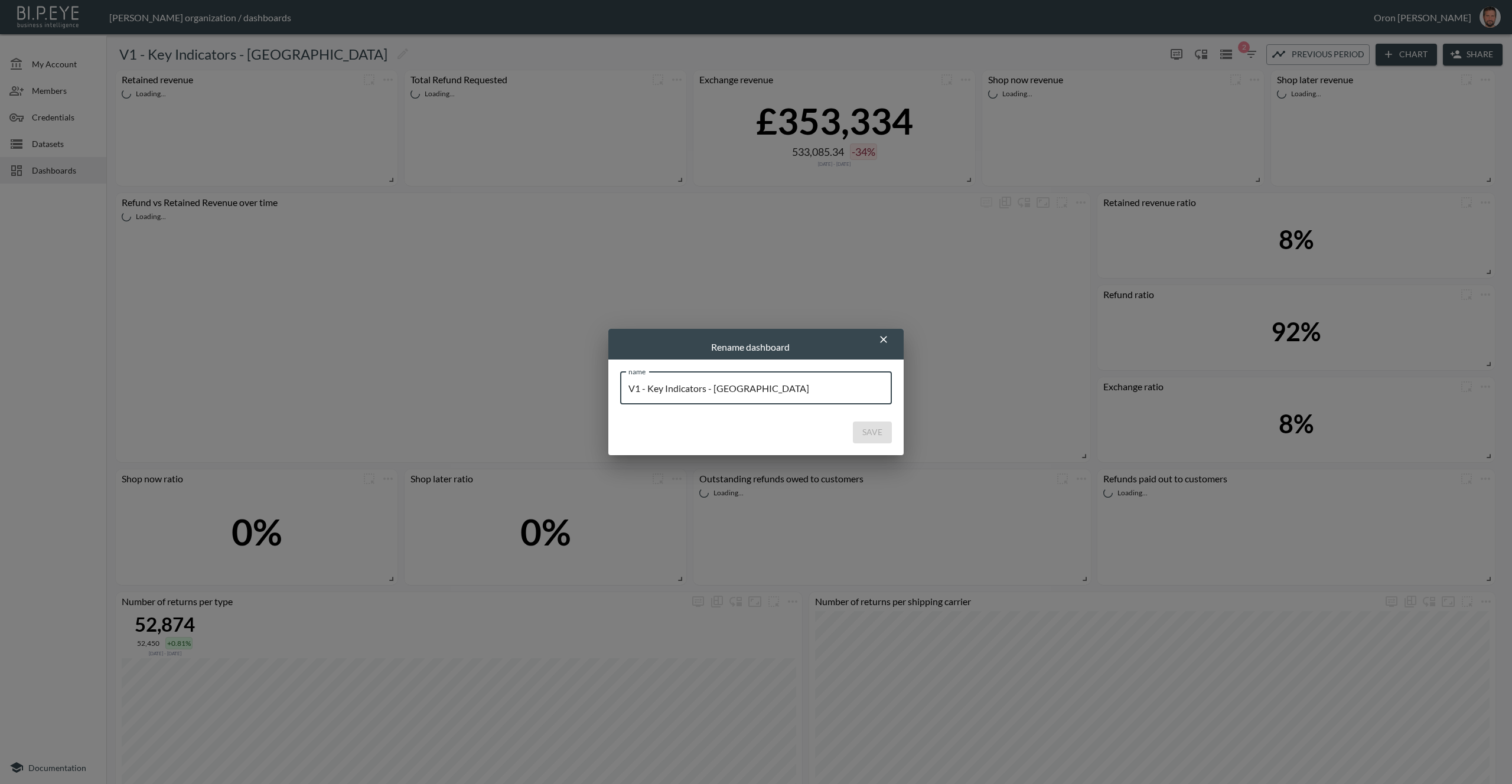
drag, startPoint x: 716, startPoint y: 389, endPoint x: 796, endPoint y: 385, distance: 80.1
click at [796, 385] on input "V1 - Key Indicators - [GEOGRAPHIC_DATA]" at bounding box center [756, 388] width 272 height 33
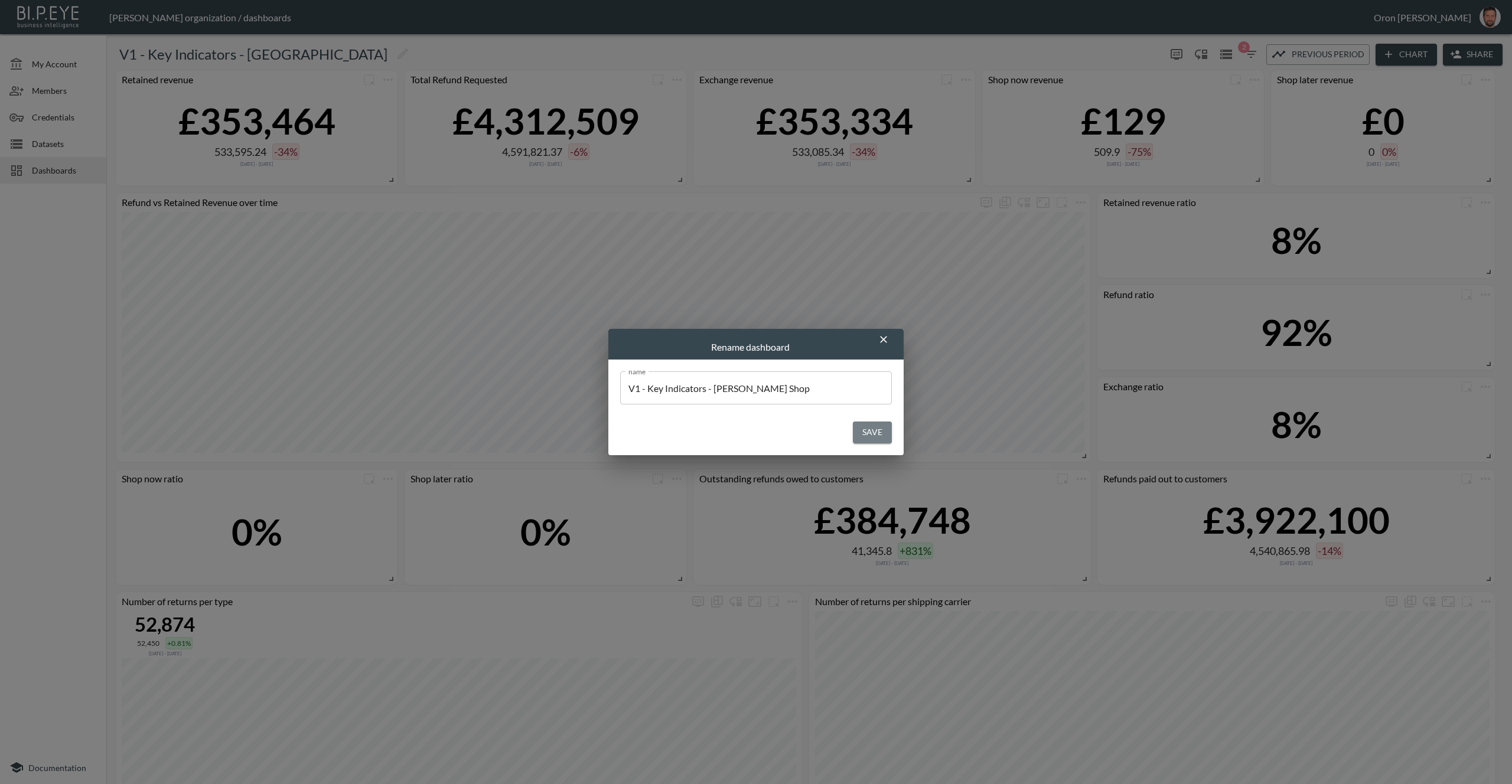
drag, startPoint x: 868, startPoint y: 432, endPoint x: 857, endPoint y: 432, distance: 11.0
click at [868, 432] on button "Save" at bounding box center [872, 432] width 39 height 22
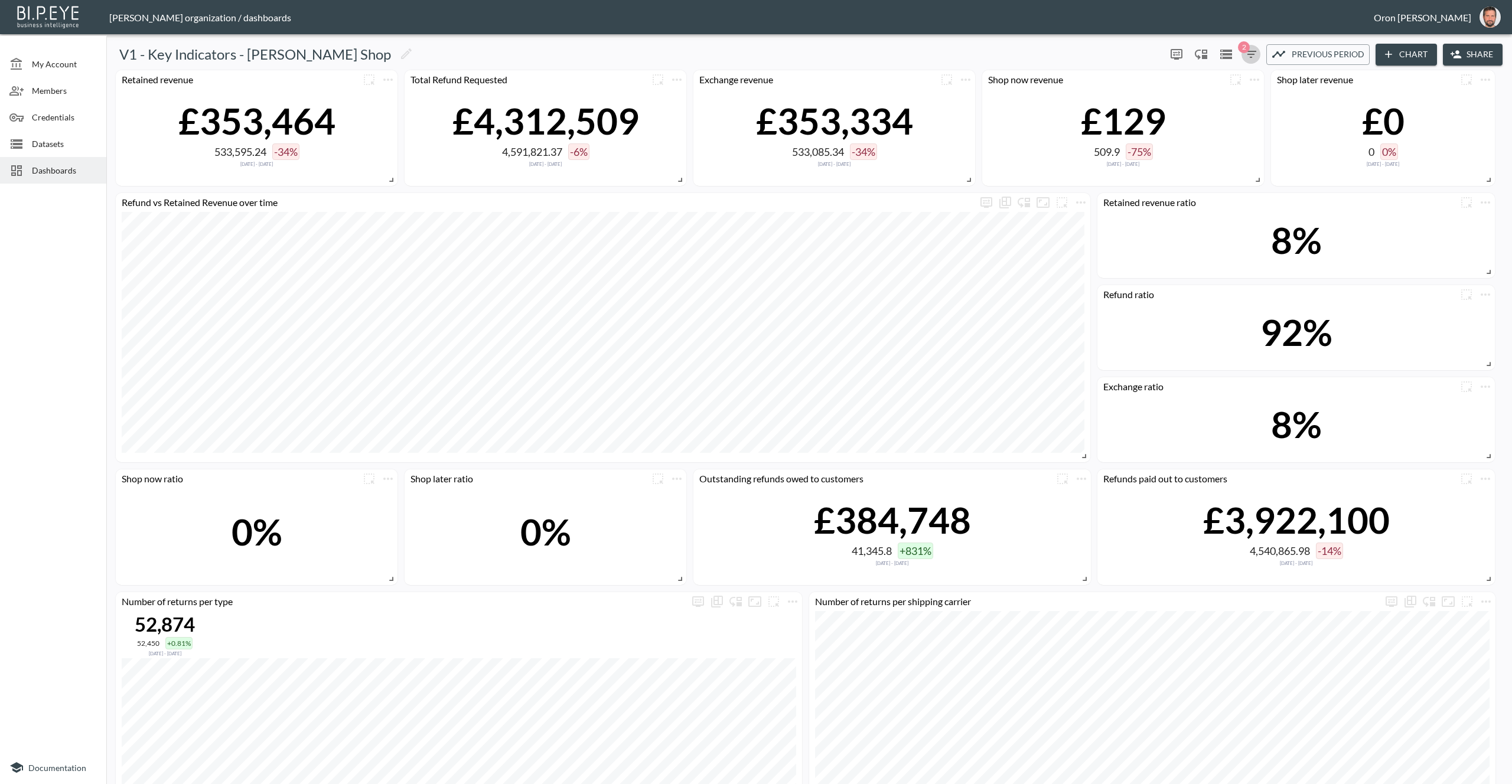
click at [1250, 54] on icon "button" at bounding box center [1250, 53] width 10 height 7
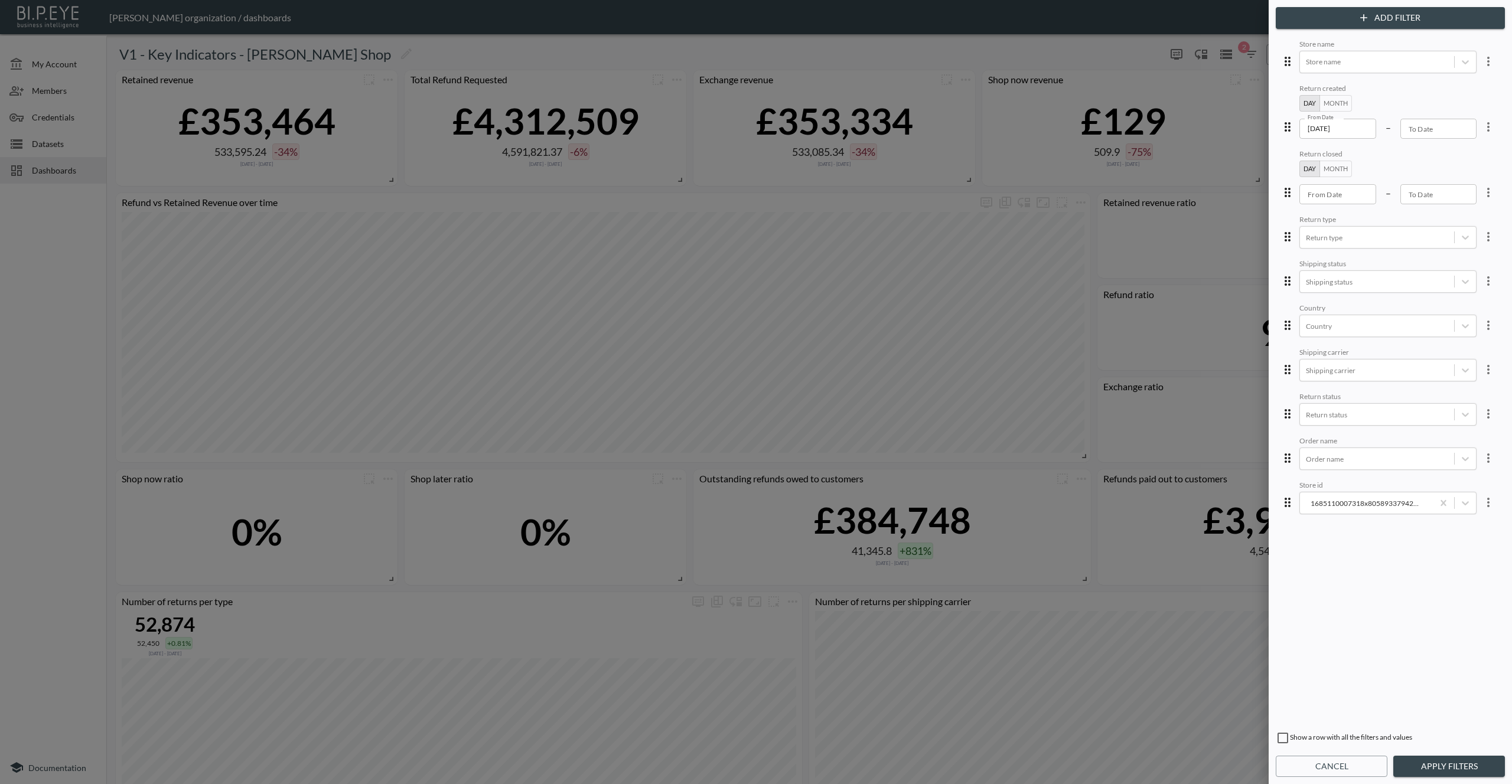
click at [1339, 767] on button "Cancel" at bounding box center [1331, 766] width 111 height 22
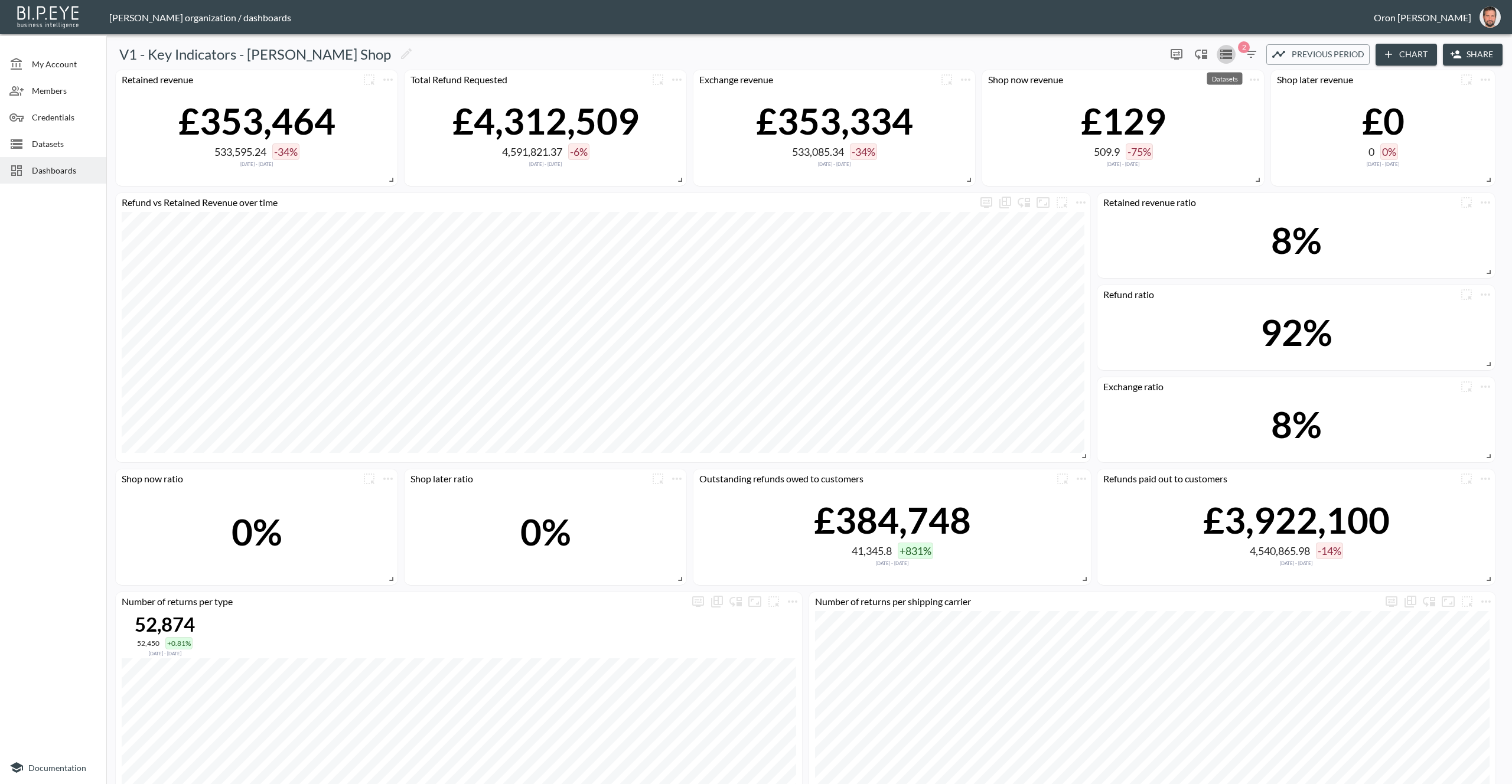
click at [1220, 50] on icon "Datasets" at bounding box center [1226, 54] width 11 height 10
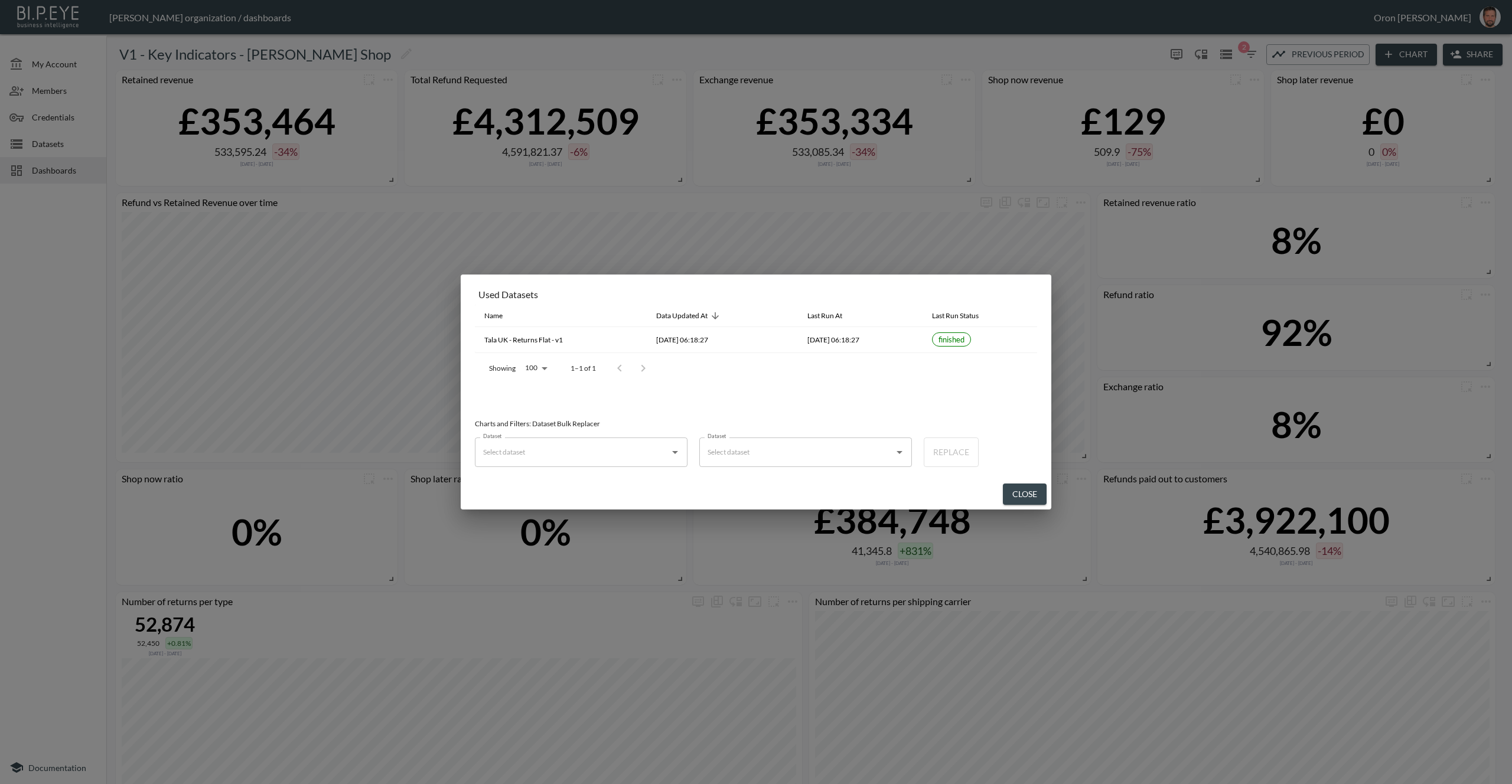
click at [565, 452] on input "Dataset" at bounding box center [572, 452] width 184 height 19
drag, startPoint x: 559, startPoint y: 481, endPoint x: 574, endPoint y: 478, distance: 15.3
click at [560, 481] on div "Tala UK - Returns Flat - v1" at bounding box center [570, 481] width 78 height 10
click at [726, 450] on input "Dataset" at bounding box center [796, 452] width 184 height 19
click at [738, 482] on p "Merged" at bounding box center [737, 481] width 24 height 10
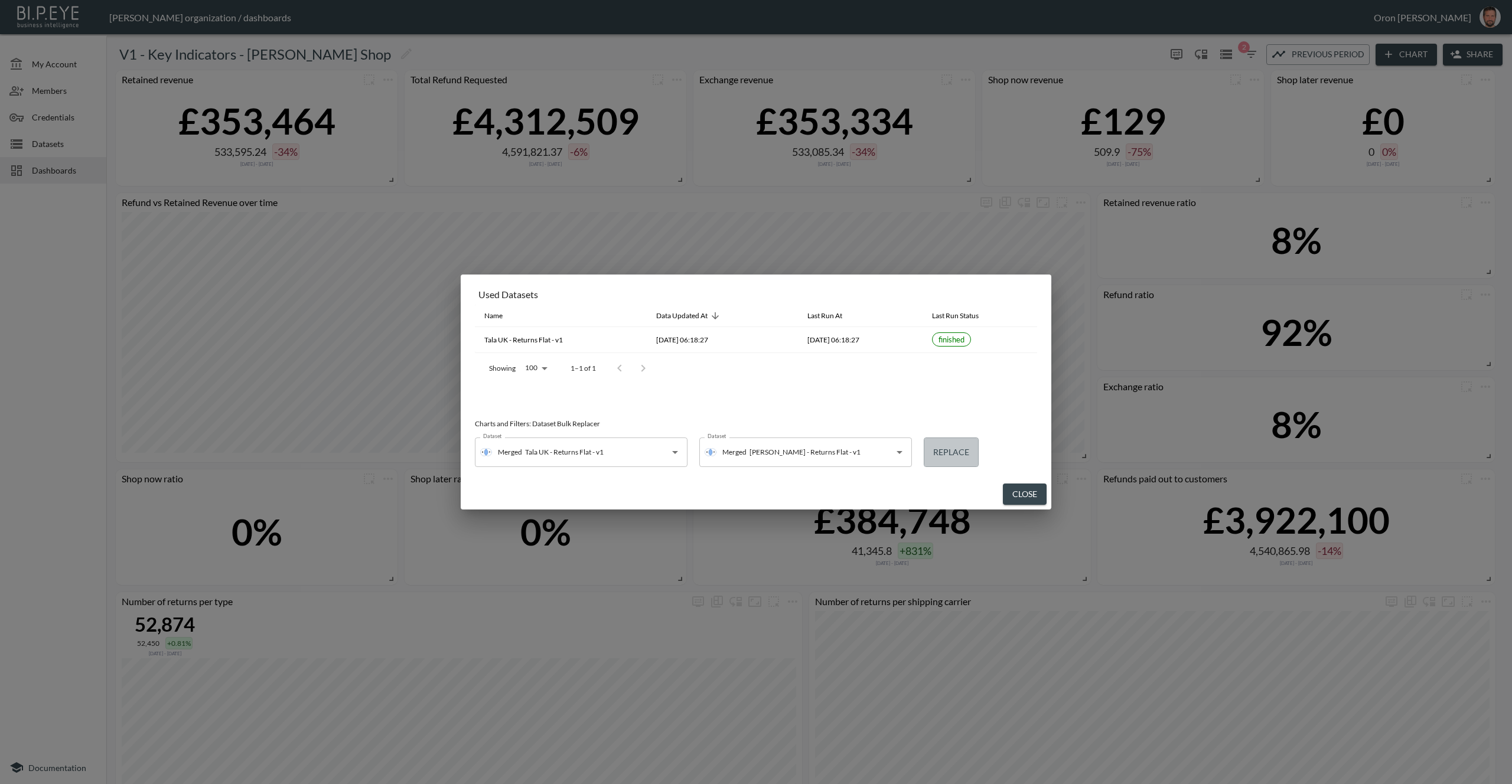
click at [954, 452] on button "Replace" at bounding box center [952, 452] width 55 height 30
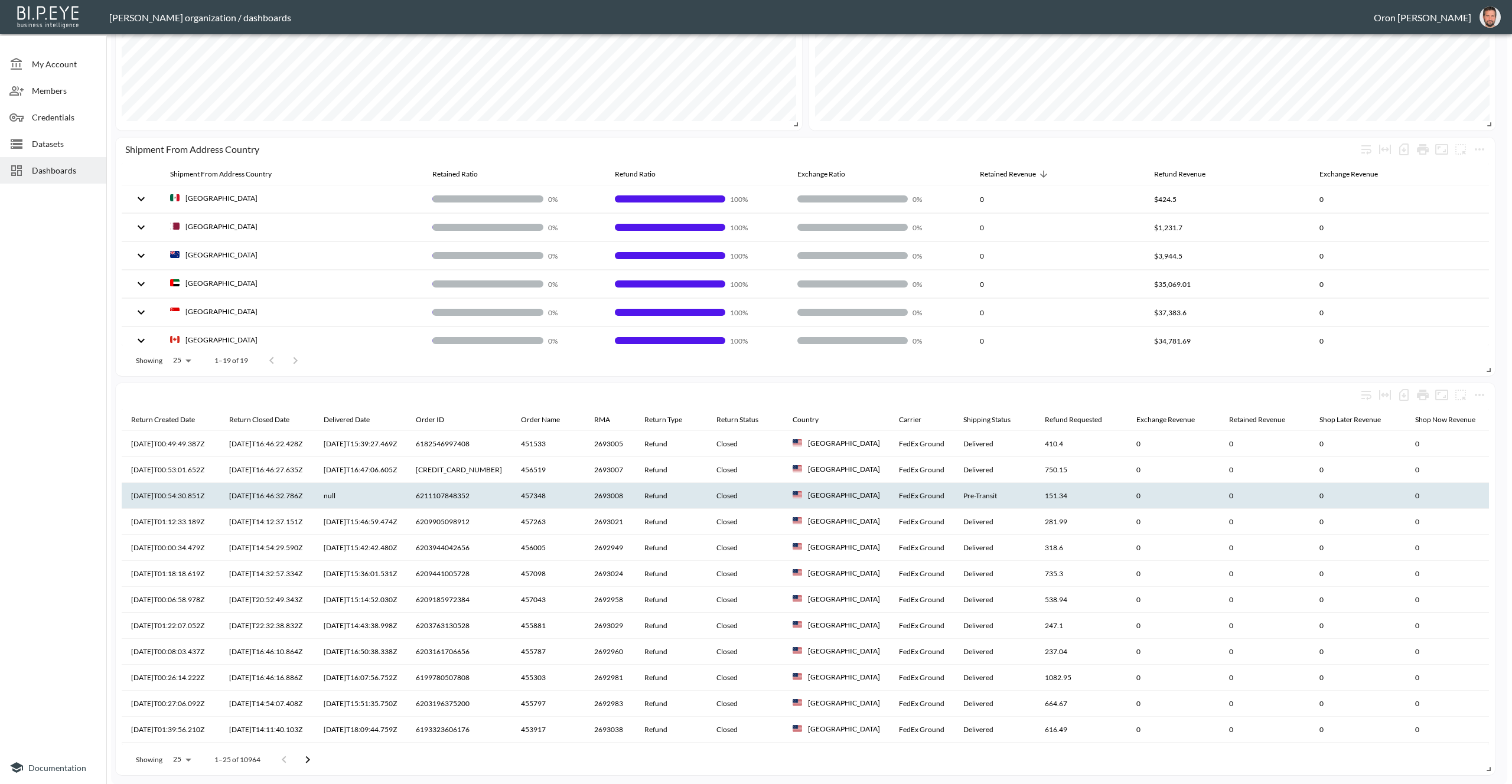
scroll to position [0, 756]
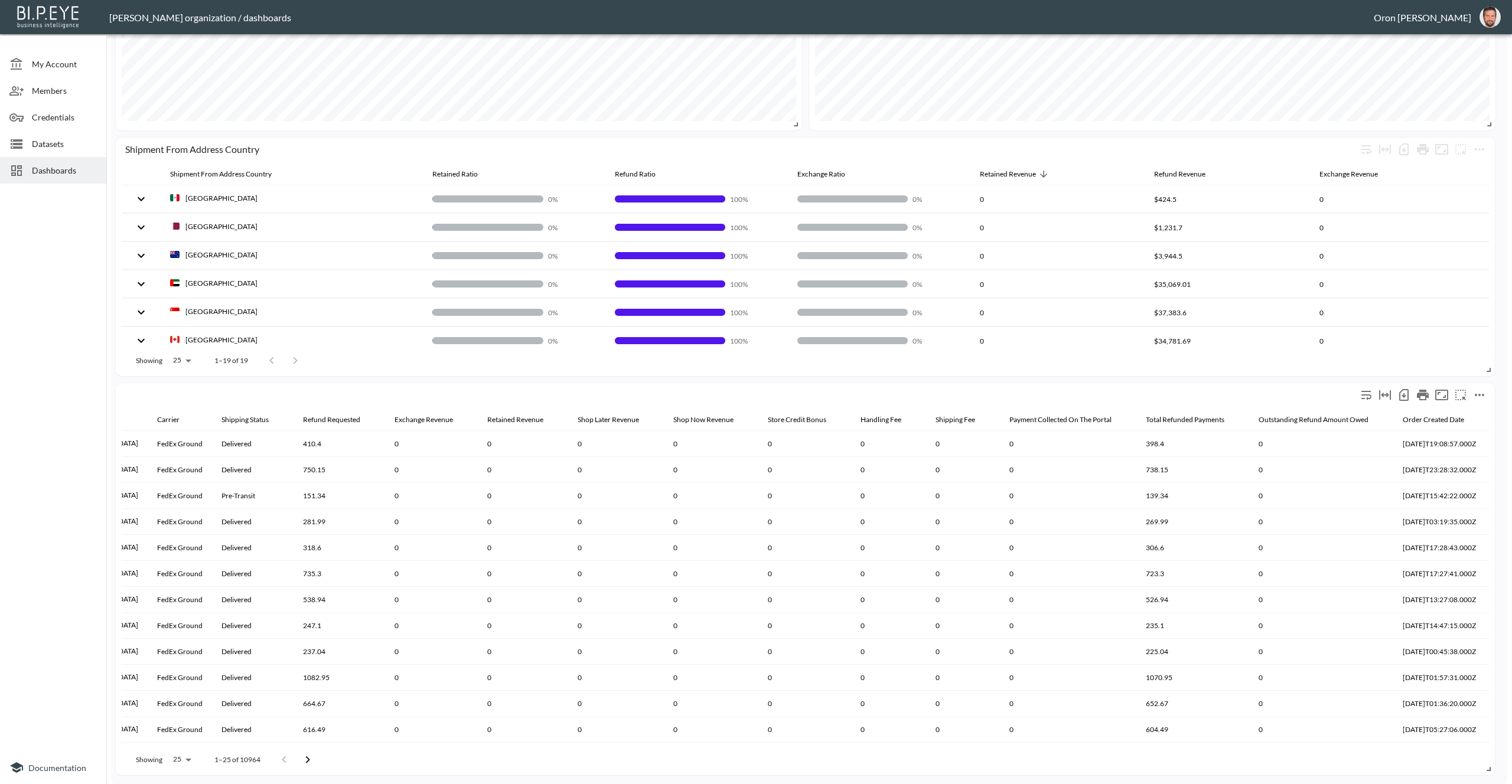
click at [1486, 393] on icon "more" at bounding box center [1479, 394] width 14 height 14
click at [1482, 411] on li "Edit" at bounding box center [1453, 417] width 92 height 21
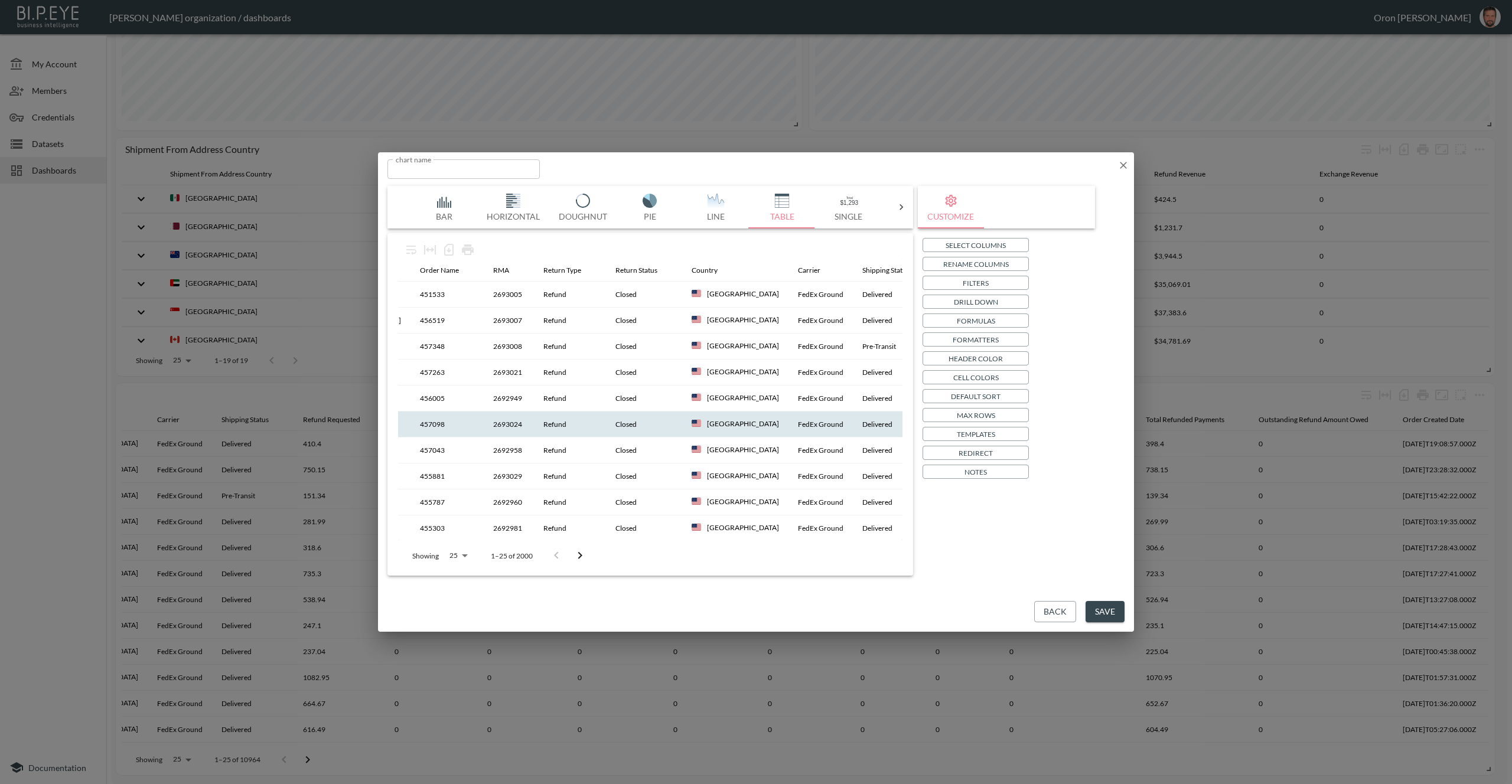
scroll to position [0, 0]
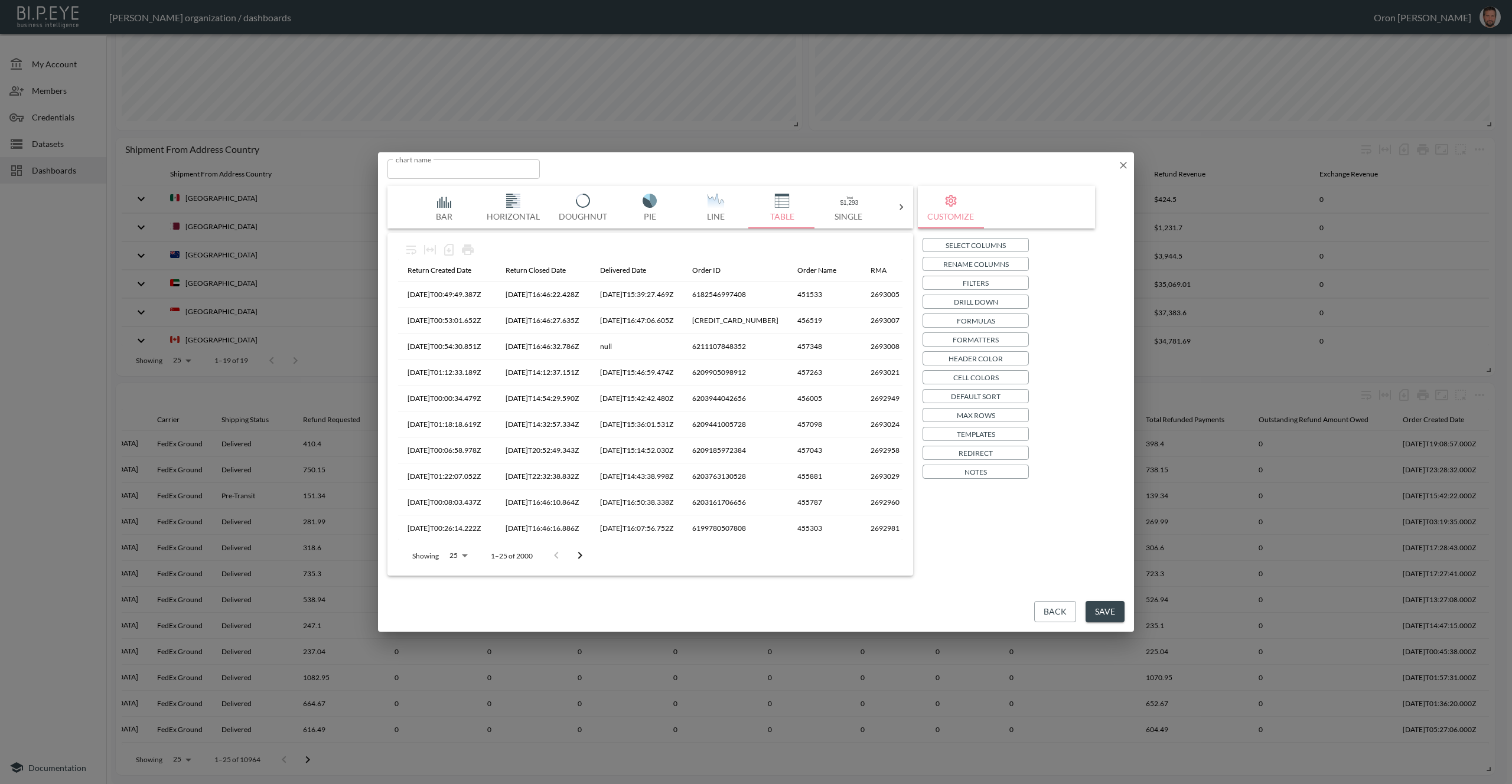
click at [1006, 248] on button "Select Columns" at bounding box center [976, 245] width 107 height 14
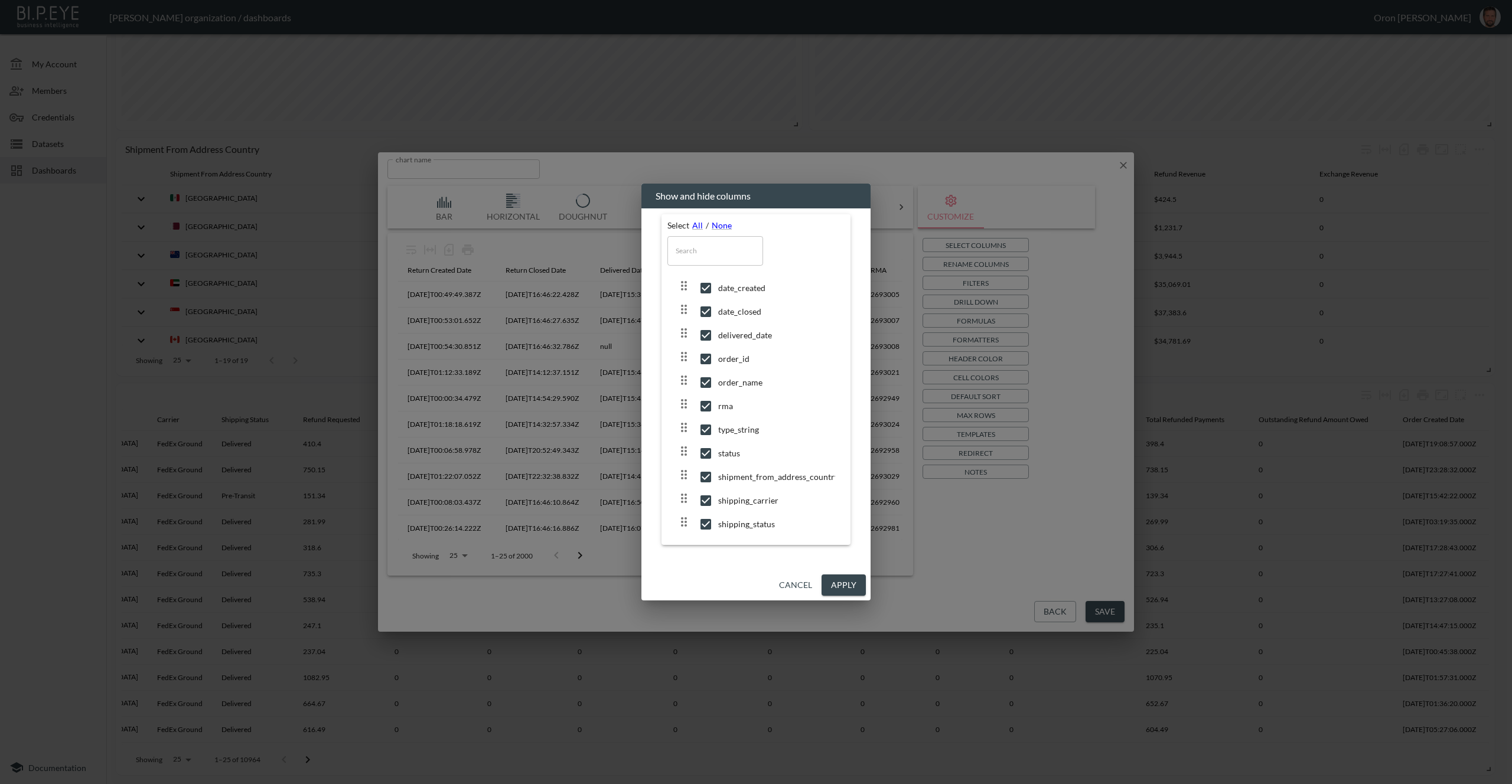
scroll to position [435, 0]
drag, startPoint x: 757, startPoint y: 492, endPoint x: 797, endPoint y: 542, distance: 64.0
click at [757, 492] on div "store_name" at bounding box center [756, 498] width 177 height 24
checkbox input "true"
click at [859, 587] on button "Apply" at bounding box center [843, 585] width 44 height 22
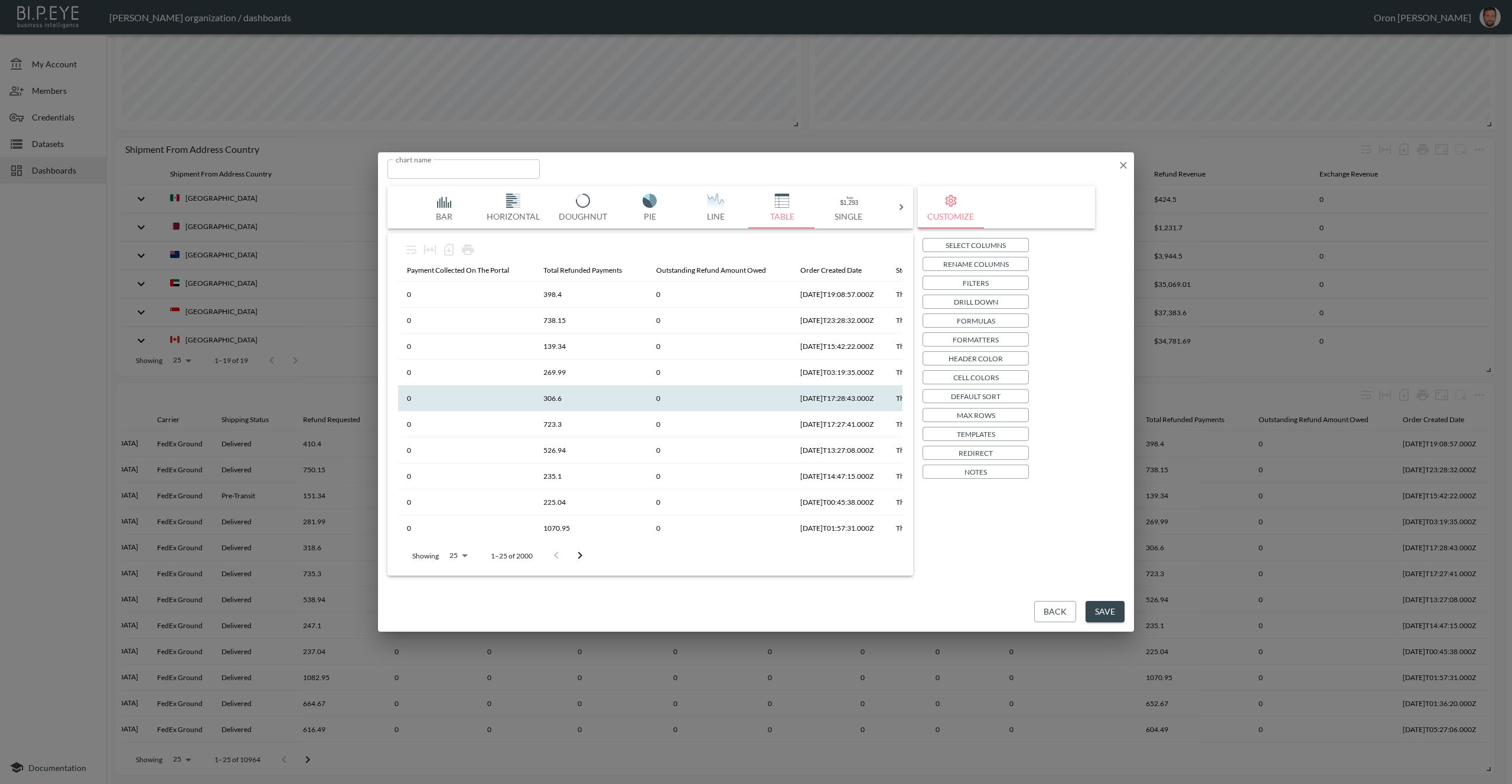
scroll to position [0, 1691]
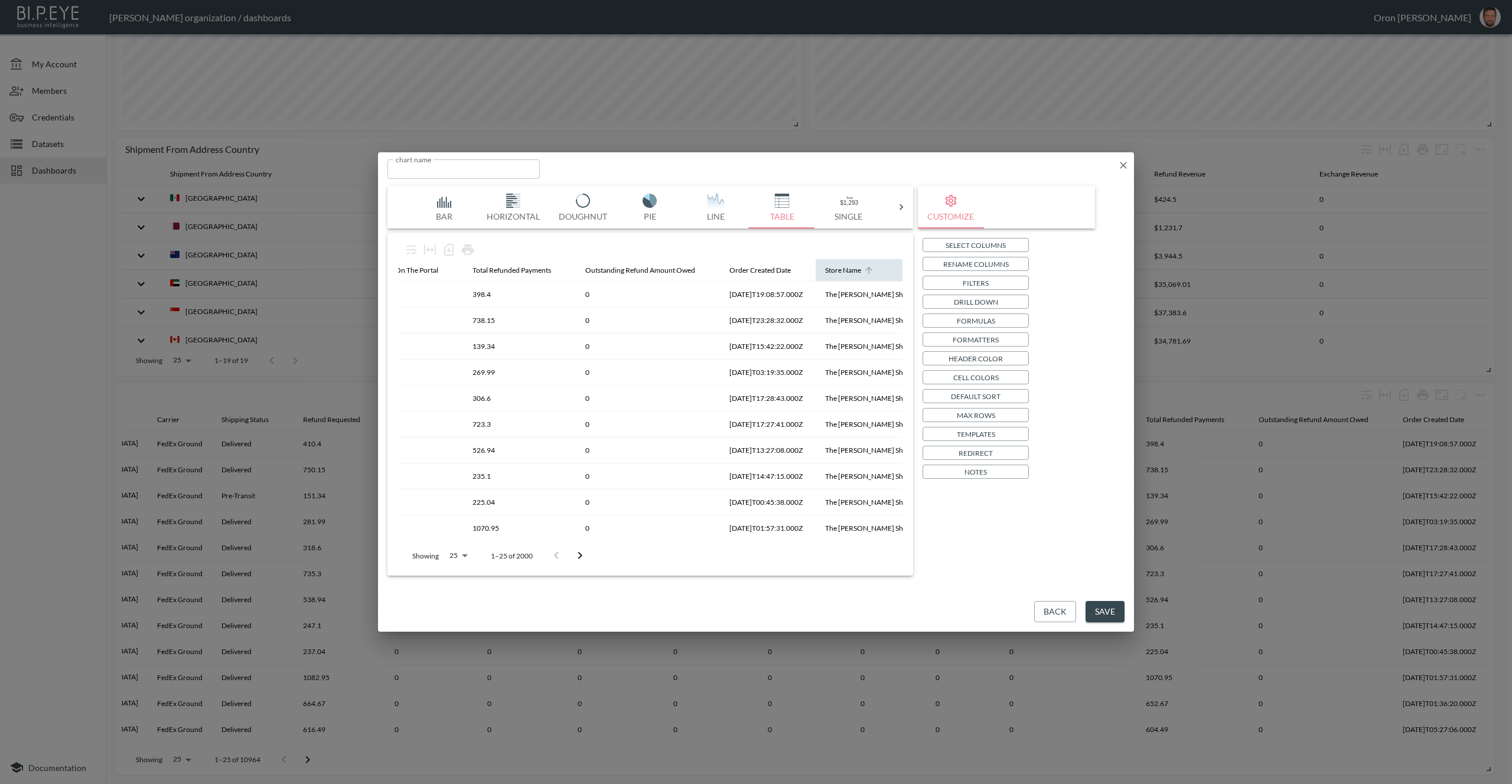
click at [854, 274] on div "Store Name" at bounding box center [843, 270] width 36 height 14
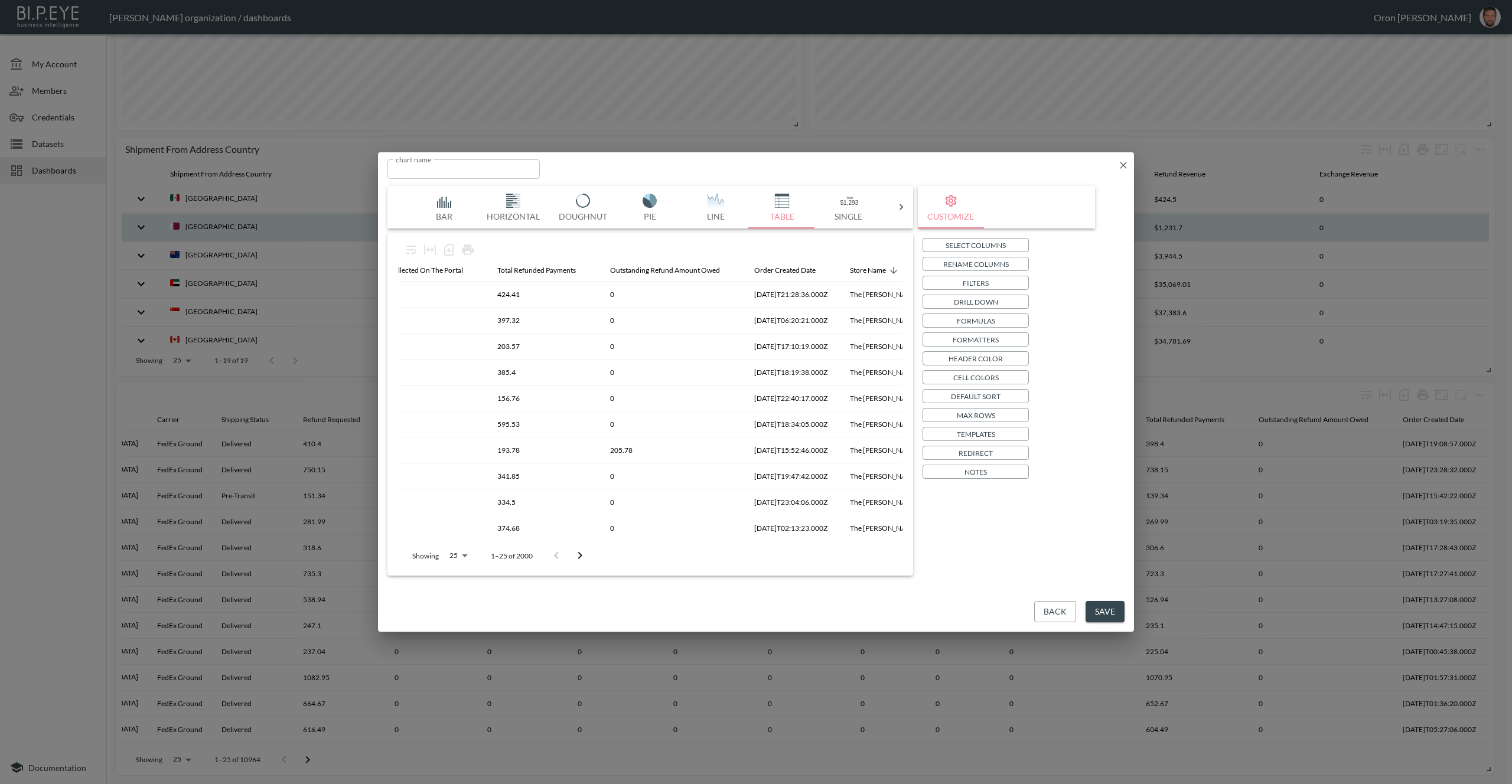
drag, startPoint x: 1123, startPoint y: 164, endPoint x: 1078, endPoint y: 221, distance: 72.6
click at [1122, 164] on icon "button" at bounding box center [1123, 165] width 11 height 11
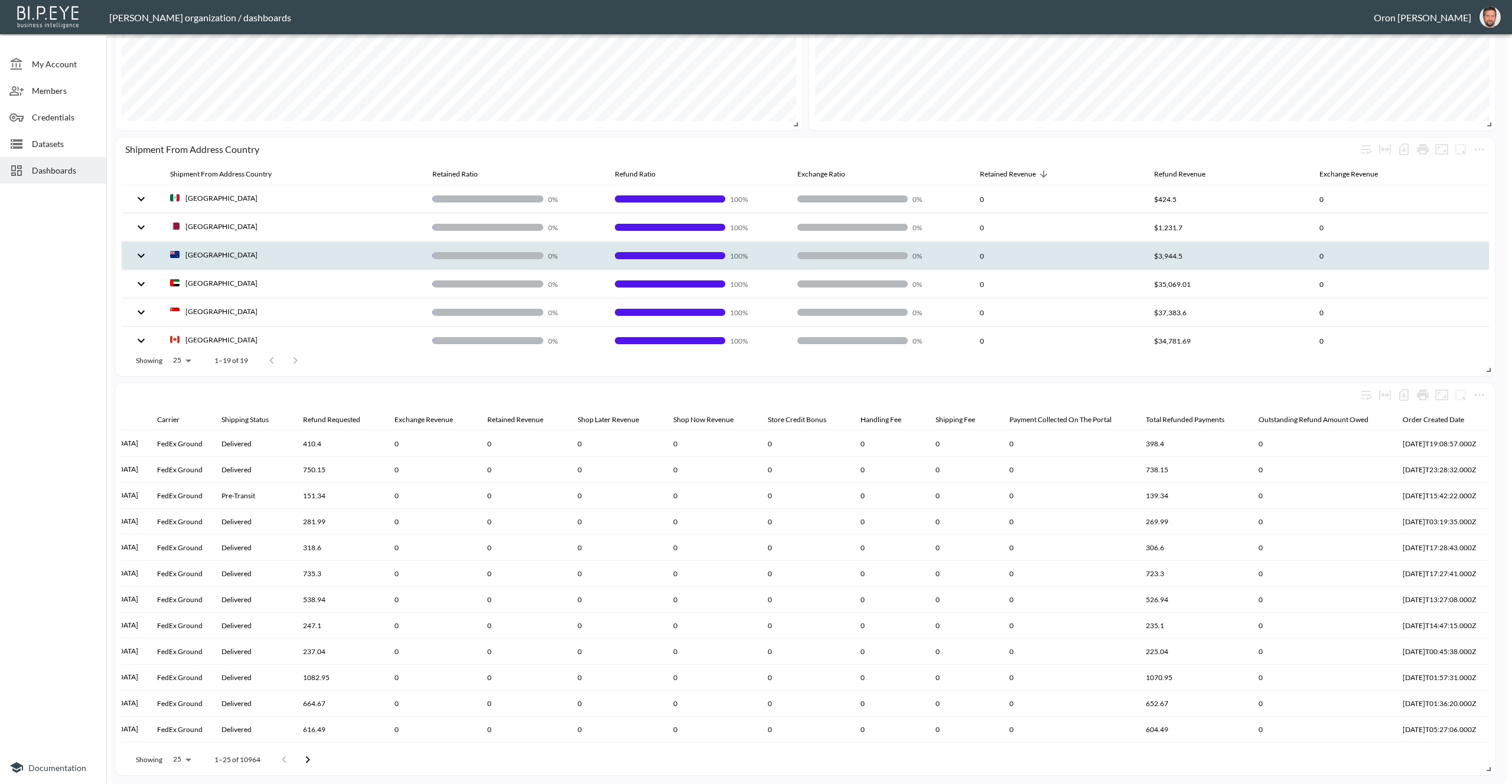
scroll to position [0, 0]
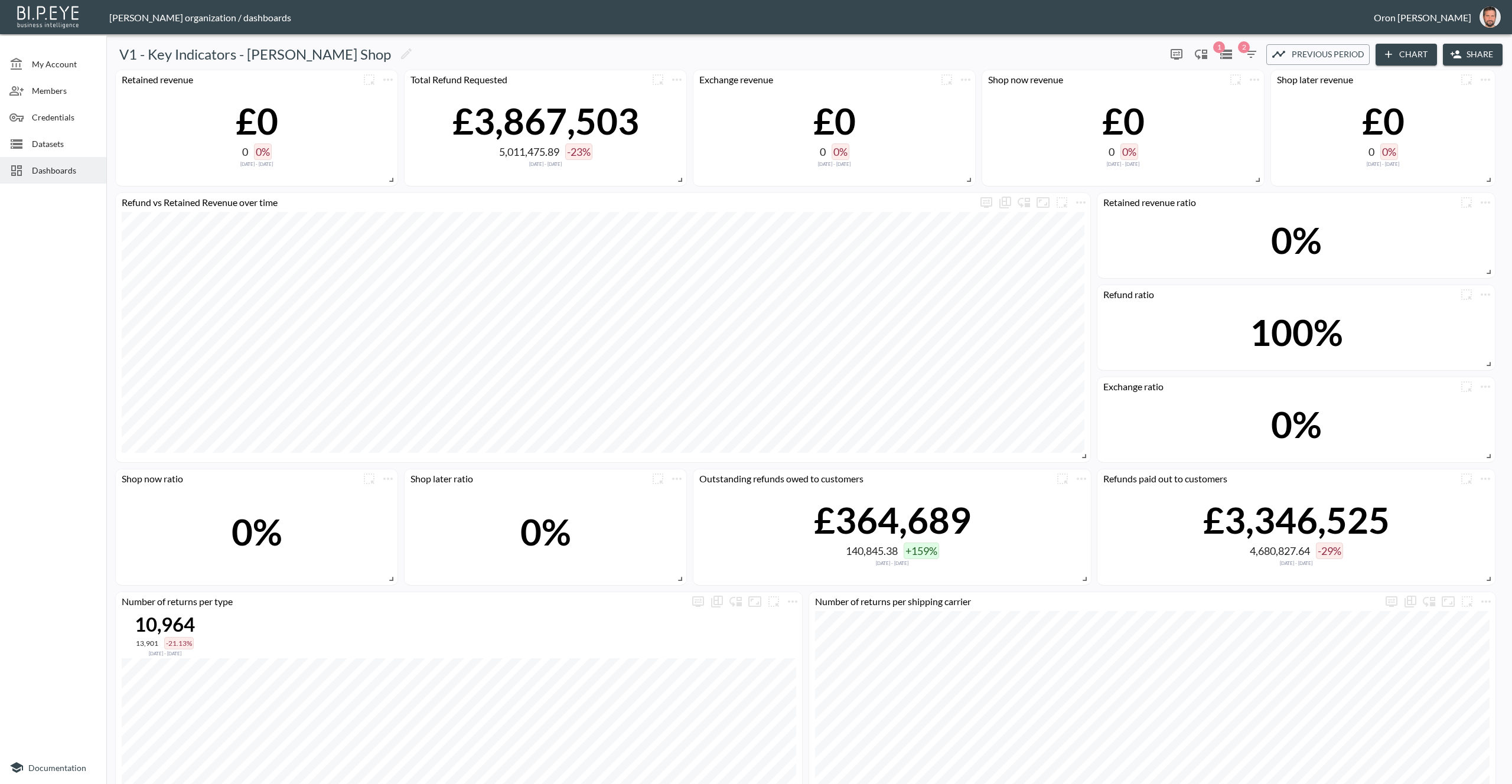
click at [1300, 49] on span "Previous period" at bounding box center [1328, 54] width 72 height 14
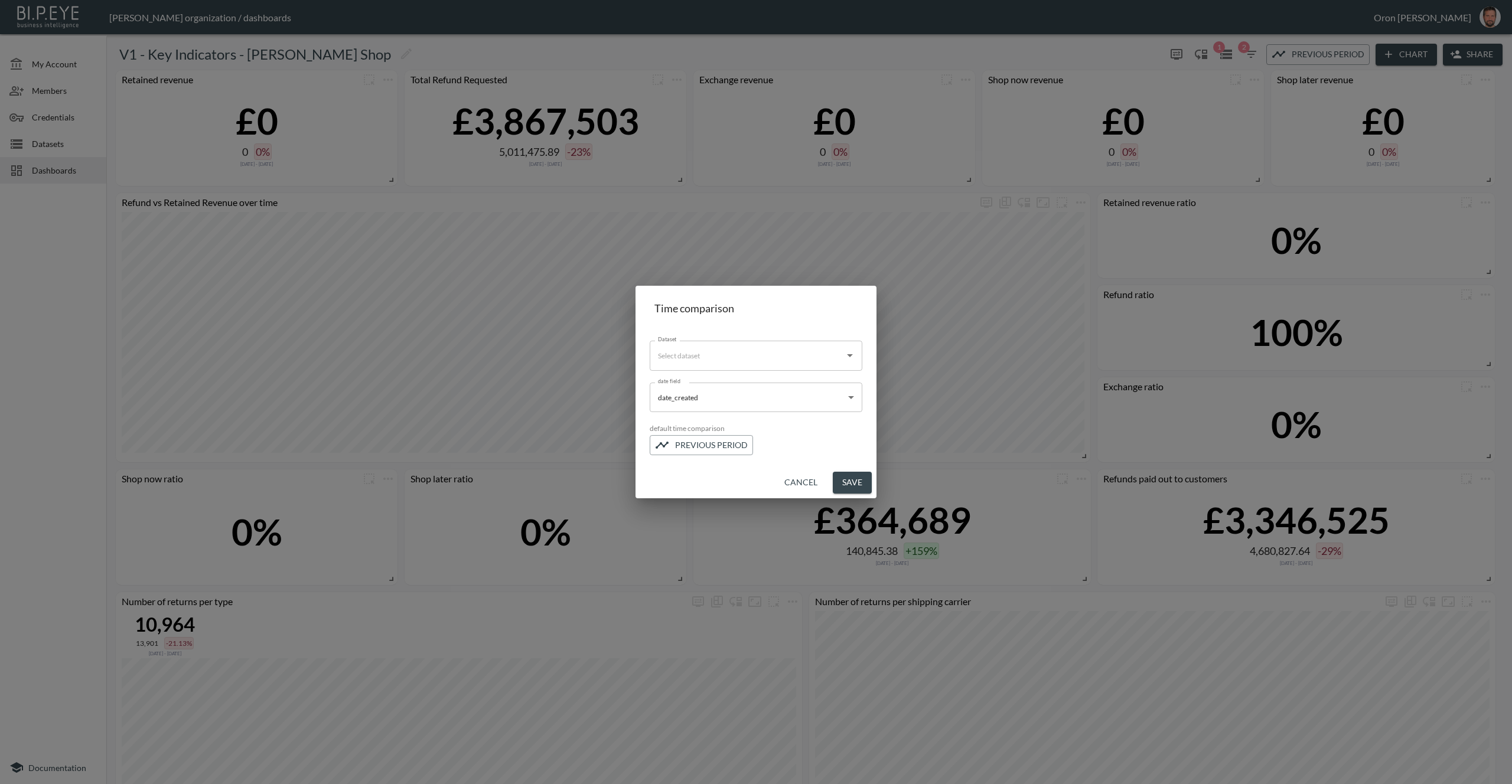
click at [768, 344] on div "Dataset" at bounding box center [756, 355] width 212 height 30
click at [760, 378] on li "Merged Frankie - Returns Flat - v1" at bounding box center [768, 385] width 236 height 19
type input "[PERSON_NAME] - Returns Flat - v1"
click at [848, 483] on button "Save" at bounding box center [852, 482] width 39 height 22
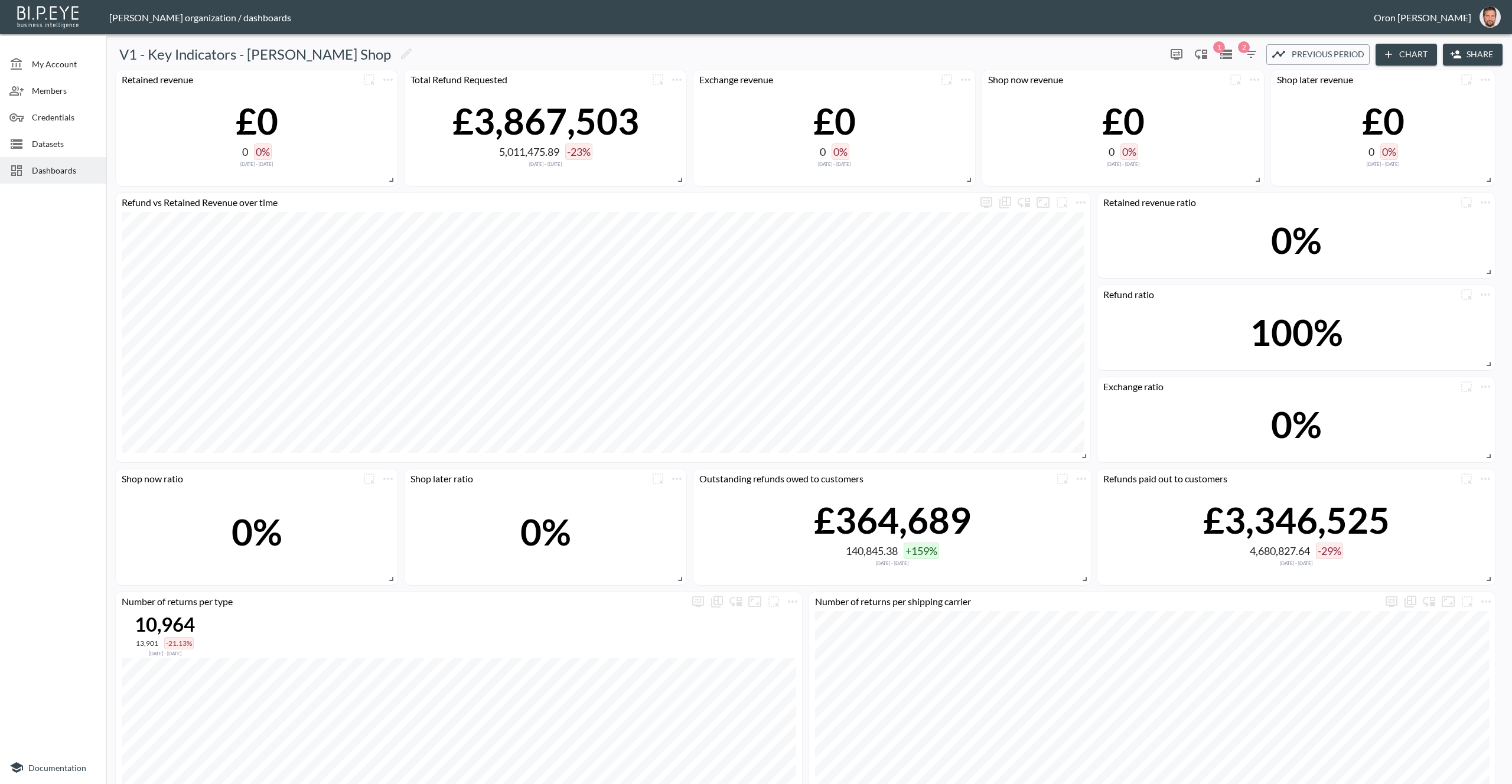
click at [1250, 55] on icon "button" at bounding box center [1251, 54] width 14 height 14
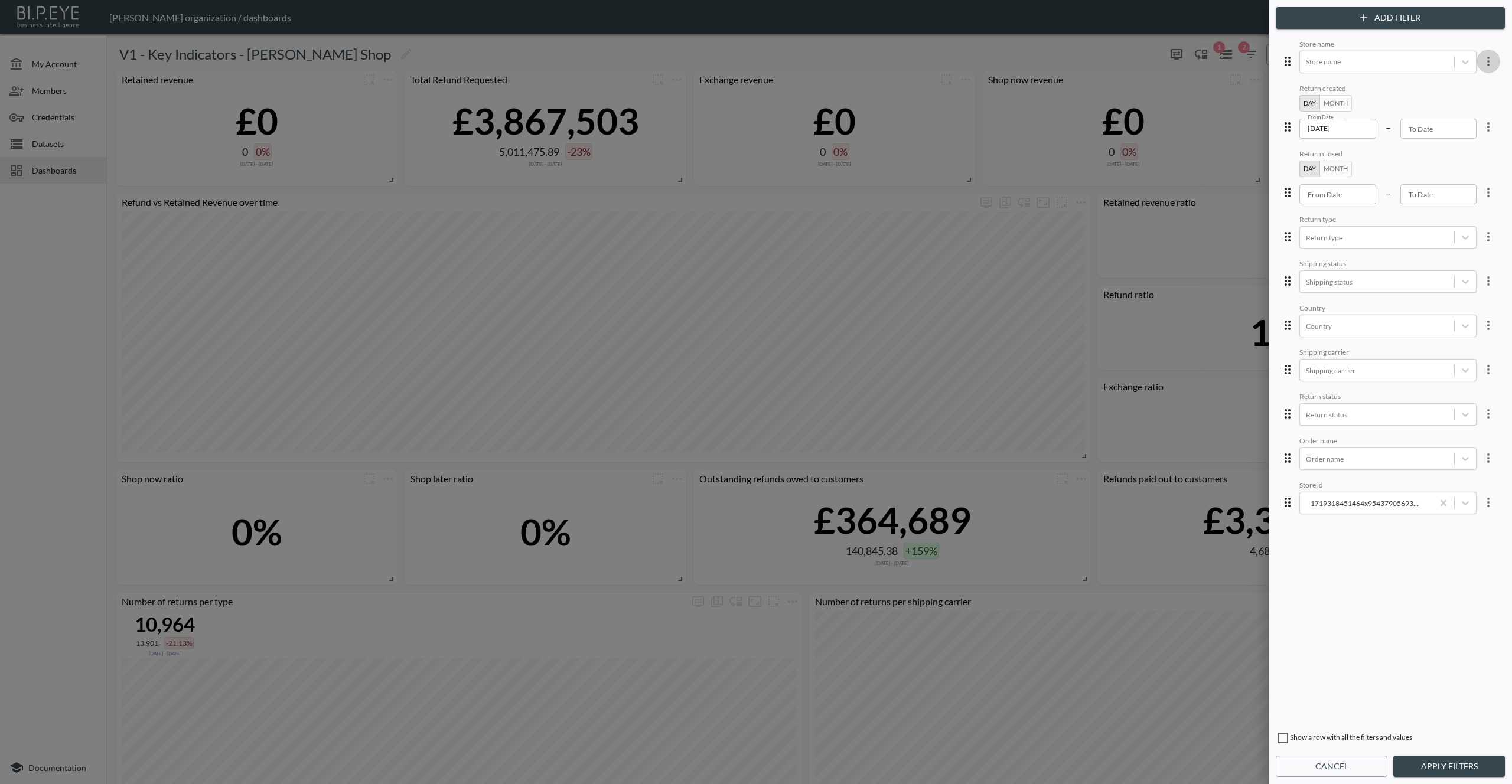
drag, startPoint x: 1480, startPoint y: 59, endPoint x: 1472, endPoint y: 70, distance: 13.6
click at [1482, 60] on icon "more" at bounding box center [1488, 61] width 14 height 14
click at [1462, 83] on li "Edit" at bounding box center [1446, 88] width 107 height 21
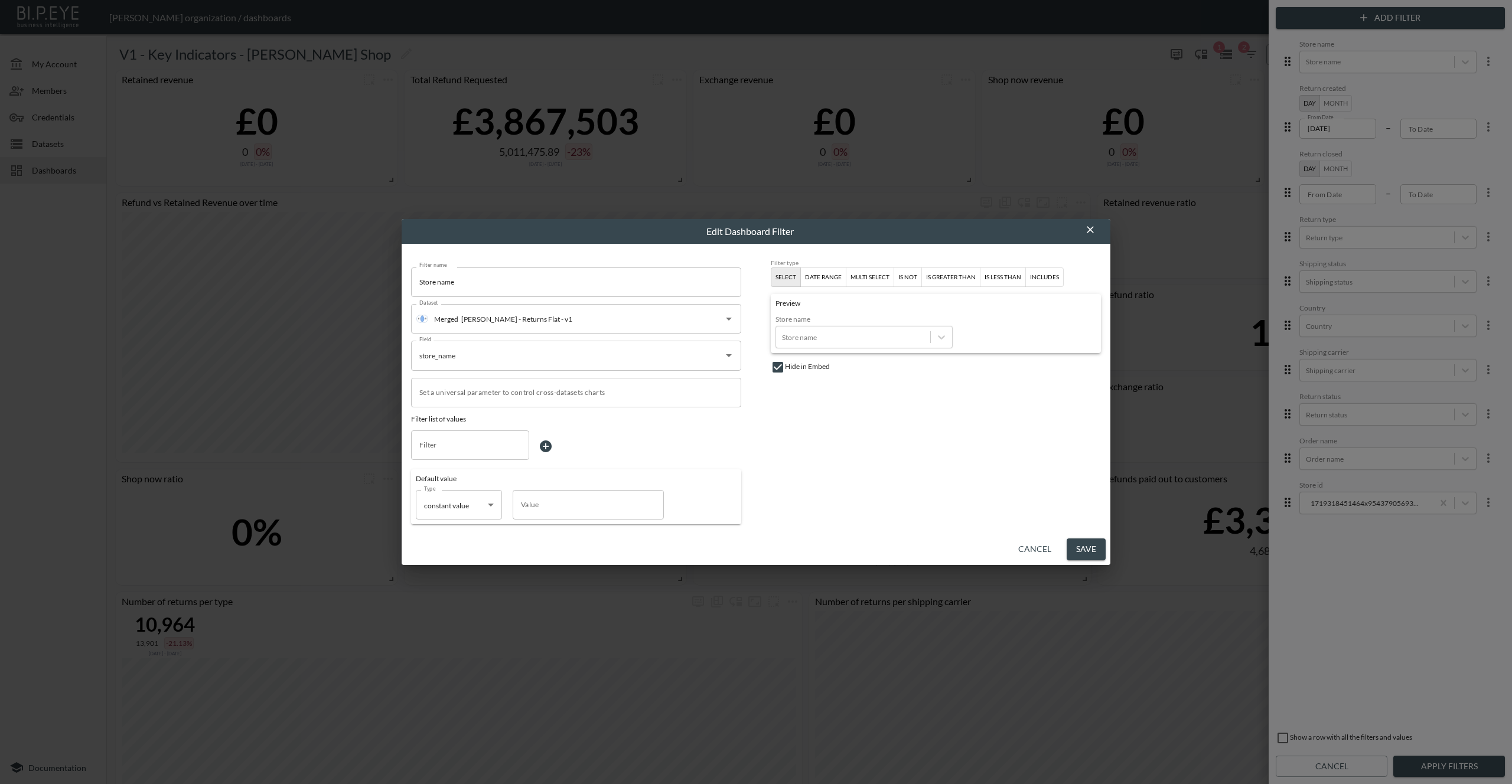
click at [1028, 552] on button "Cancel" at bounding box center [1035, 549] width 43 height 22
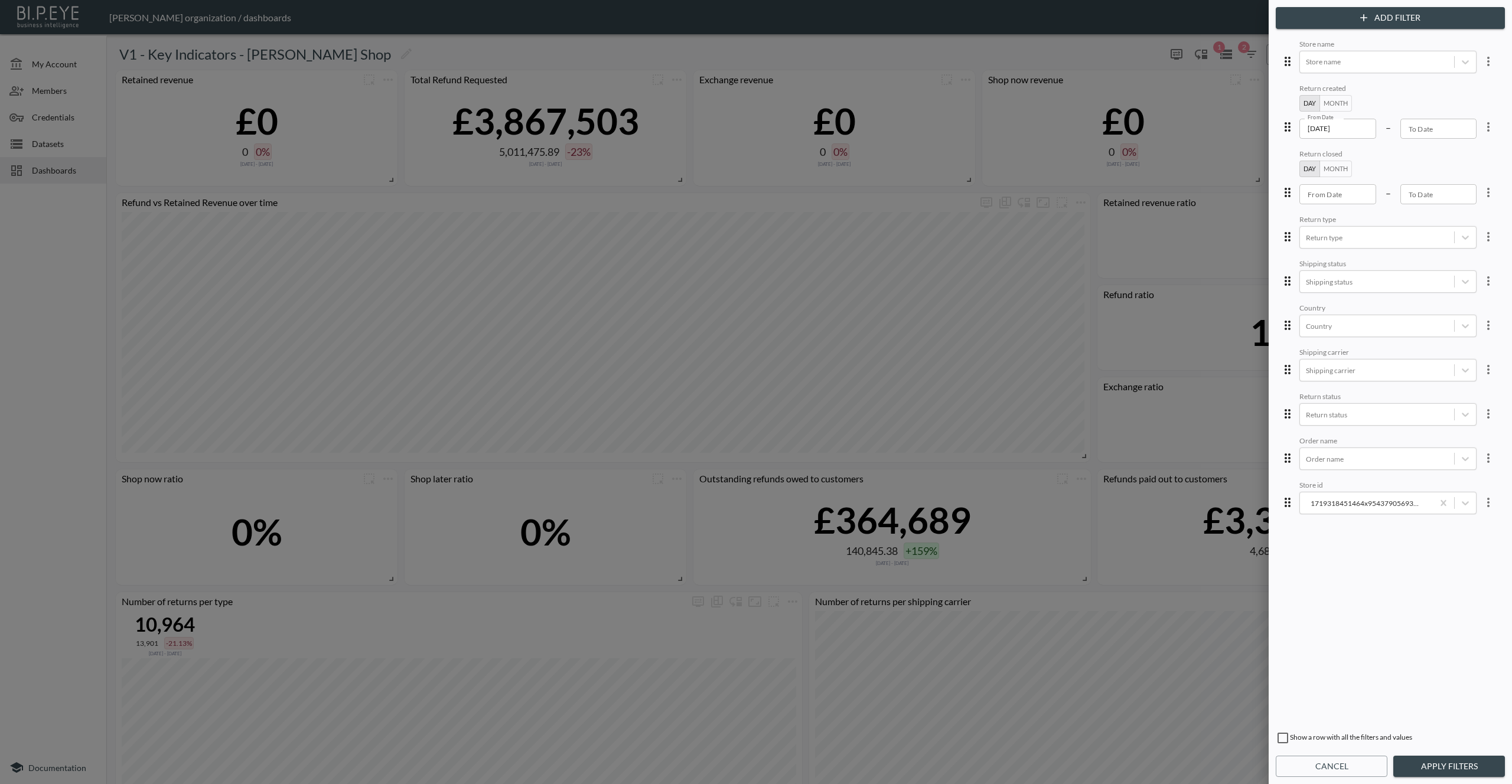
click at [1482, 132] on icon "more" at bounding box center [1488, 127] width 14 height 14
click at [1469, 151] on li "Edit" at bounding box center [1446, 153] width 107 height 21
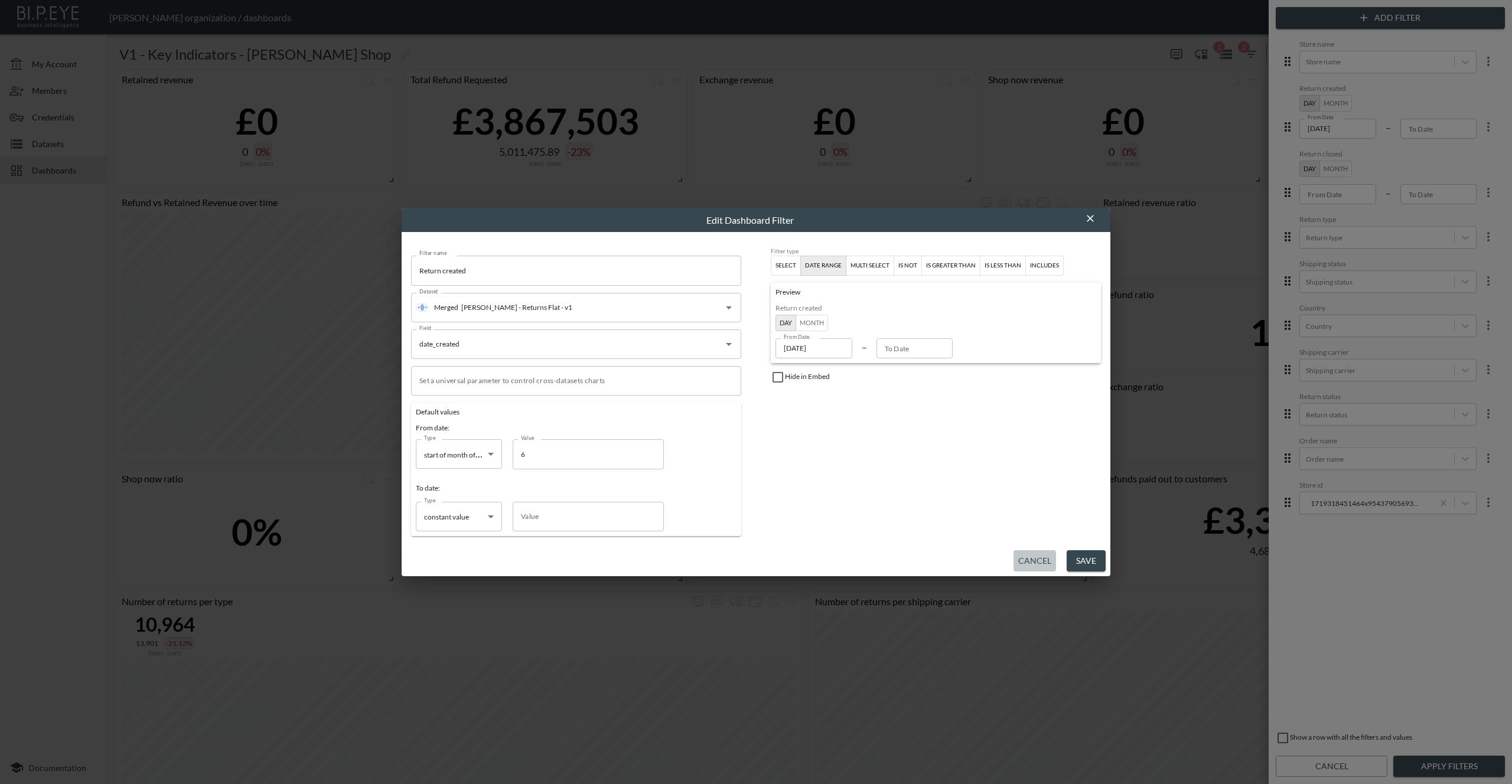
click at [1022, 555] on button "Cancel" at bounding box center [1035, 561] width 43 height 22
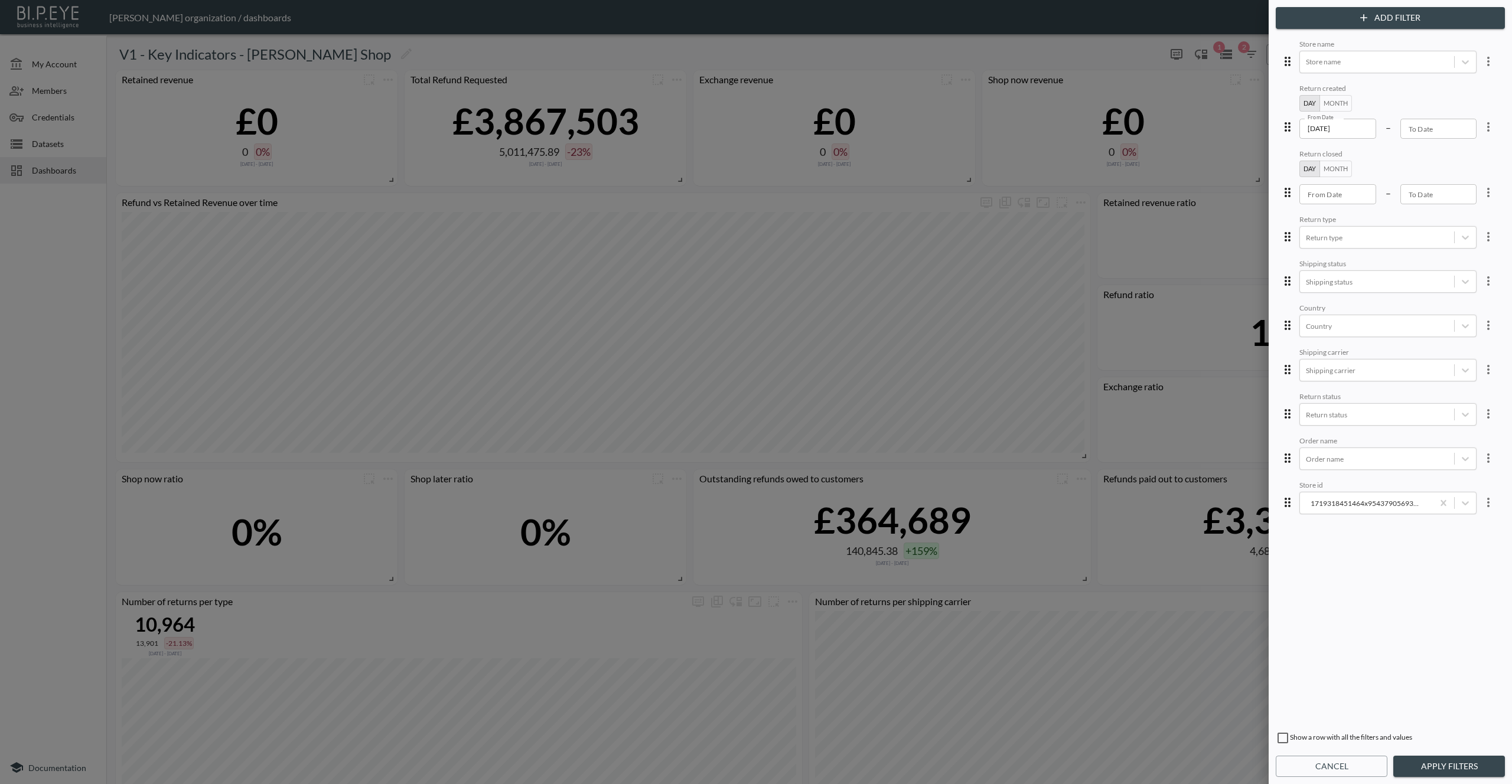
click at [1322, 770] on button "Cancel" at bounding box center [1331, 766] width 111 height 22
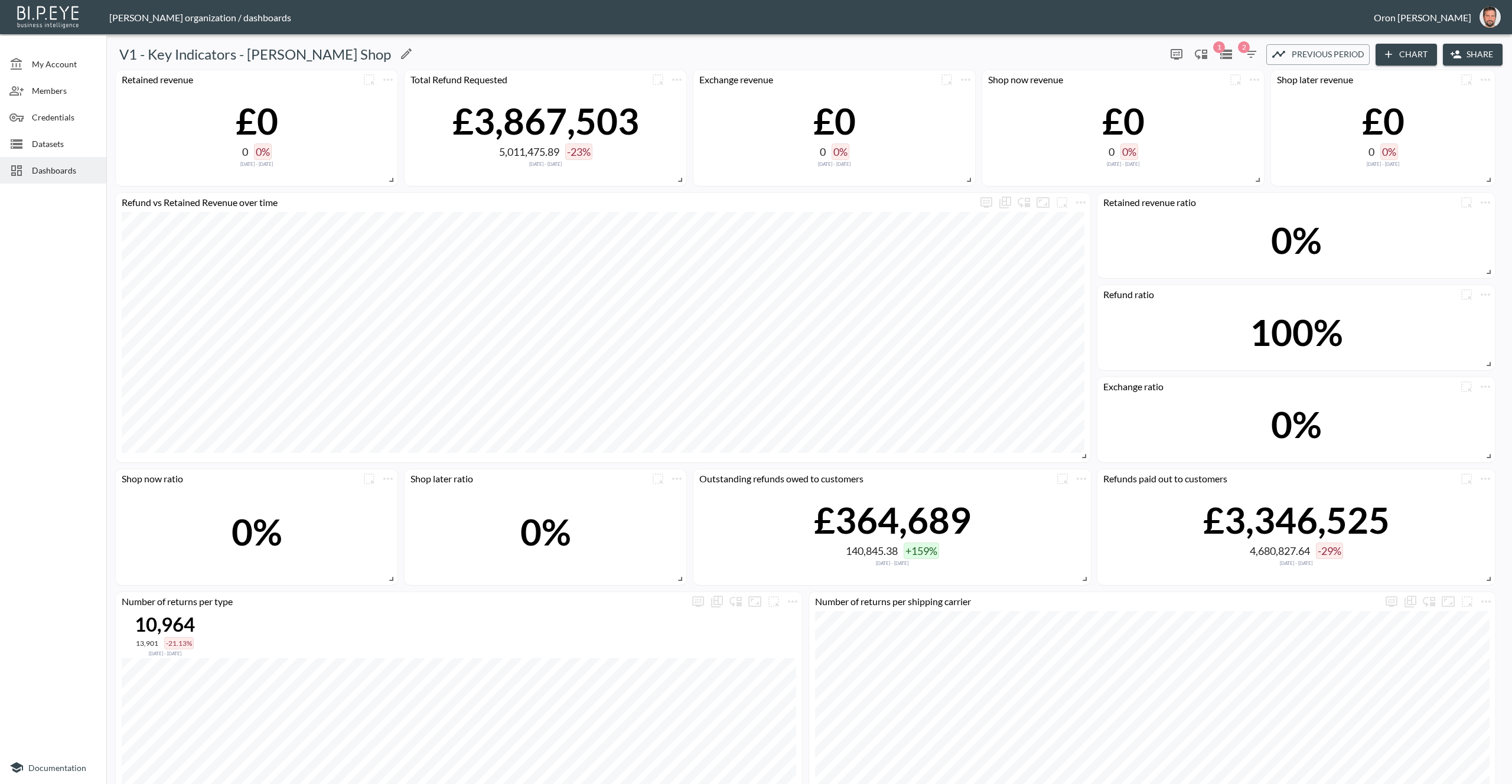
click at [277, 55] on h5 "V1 - Key Indicators - [PERSON_NAME] Shop" at bounding box center [254, 54] width 272 height 19
click at [399, 49] on icon "Edit" at bounding box center [406, 53] width 14 height 14
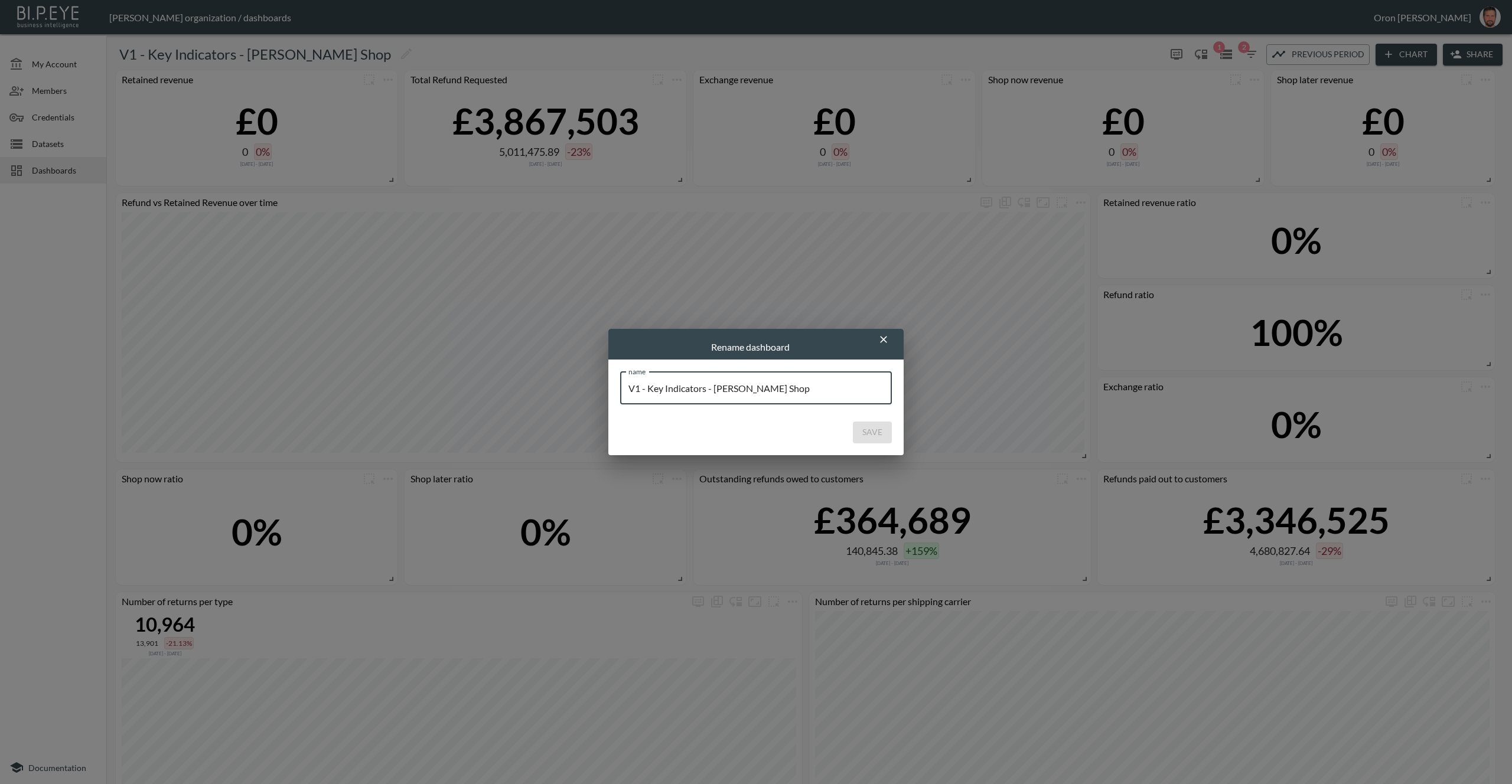
click at [759, 387] on input "V1 - Key Indicators - [PERSON_NAME] Shop" at bounding box center [756, 388] width 272 height 33
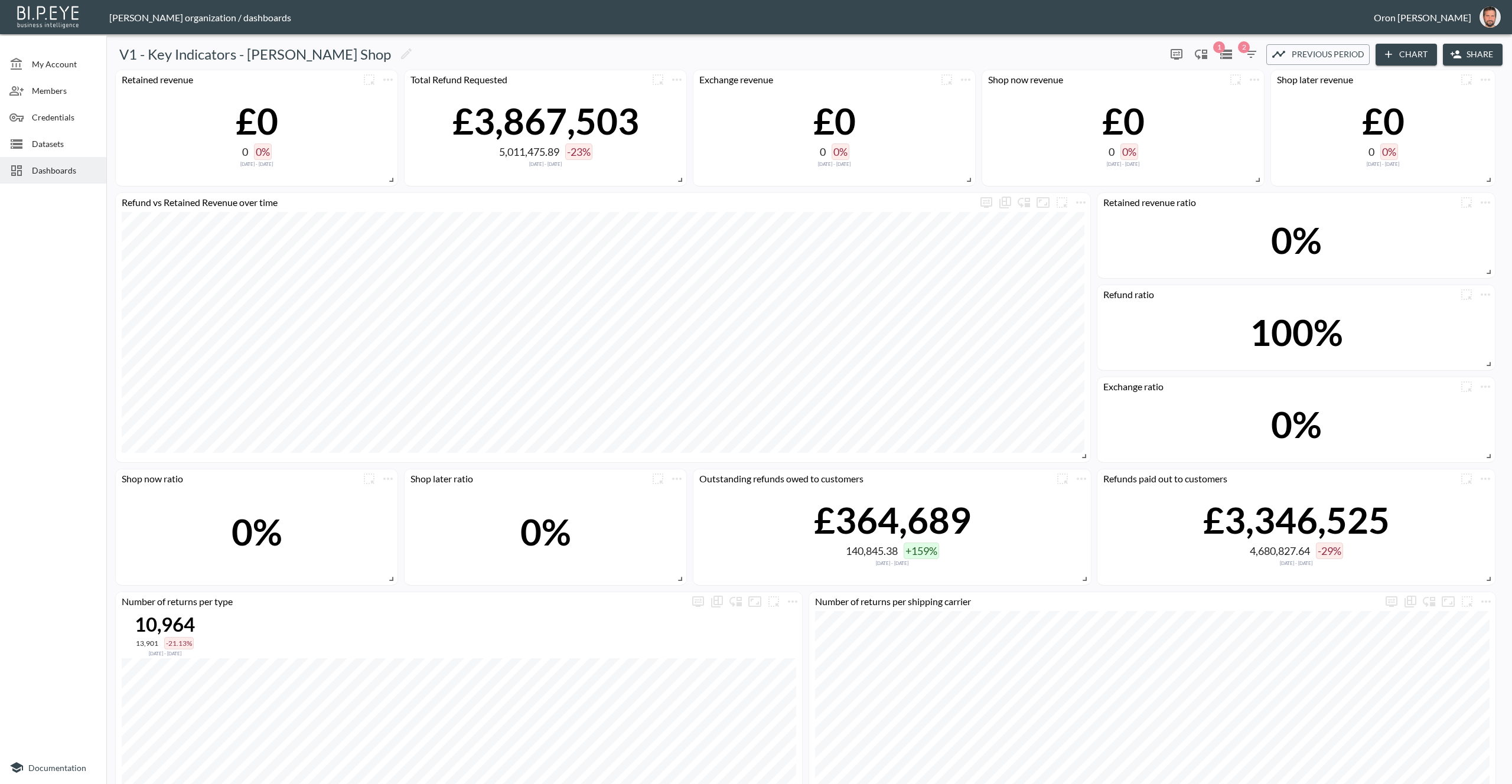
click at [46, 171] on span "Dashboards" at bounding box center [64, 170] width 65 height 12
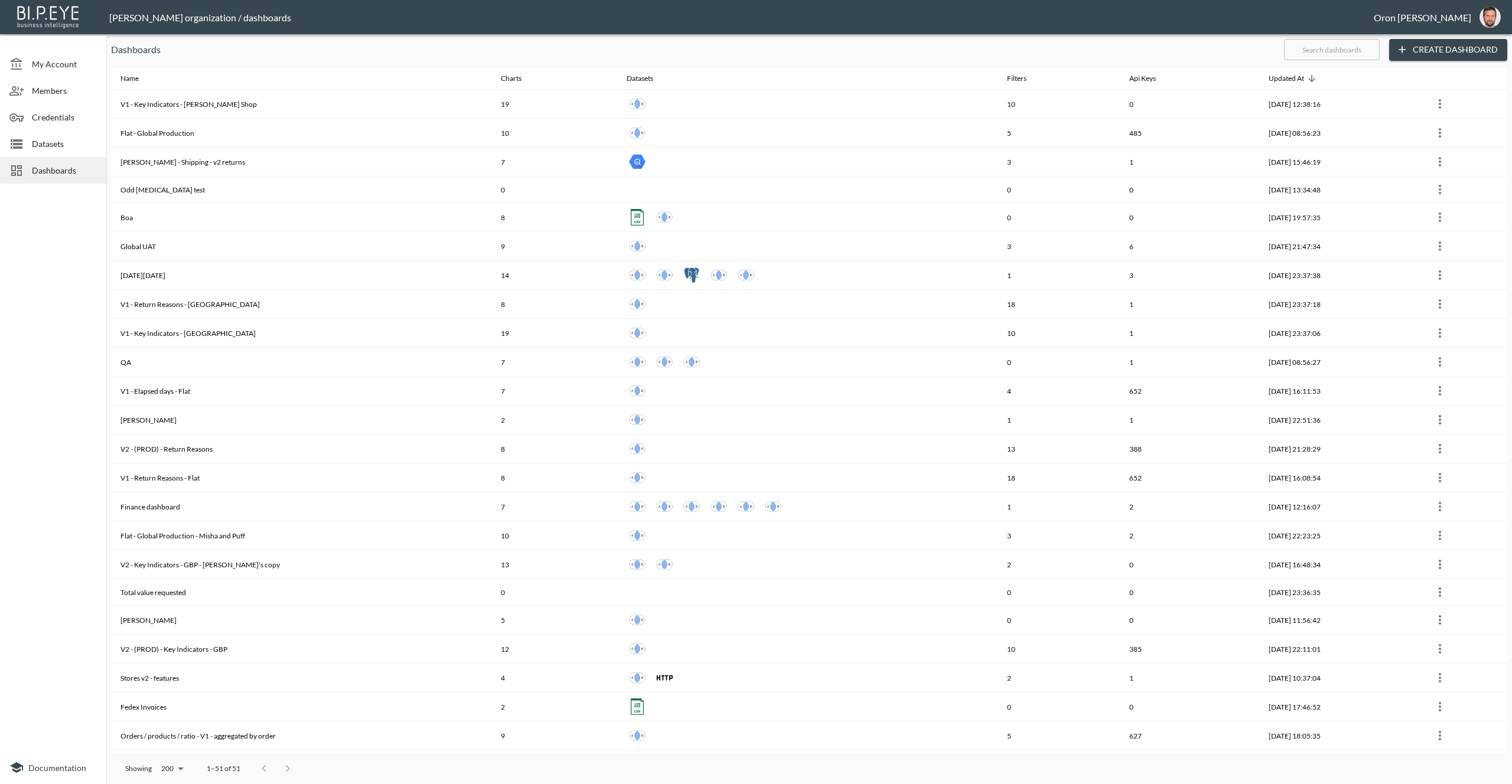
click at [65, 140] on span "Datasets" at bounding box center [64, 143] width 65 height 12
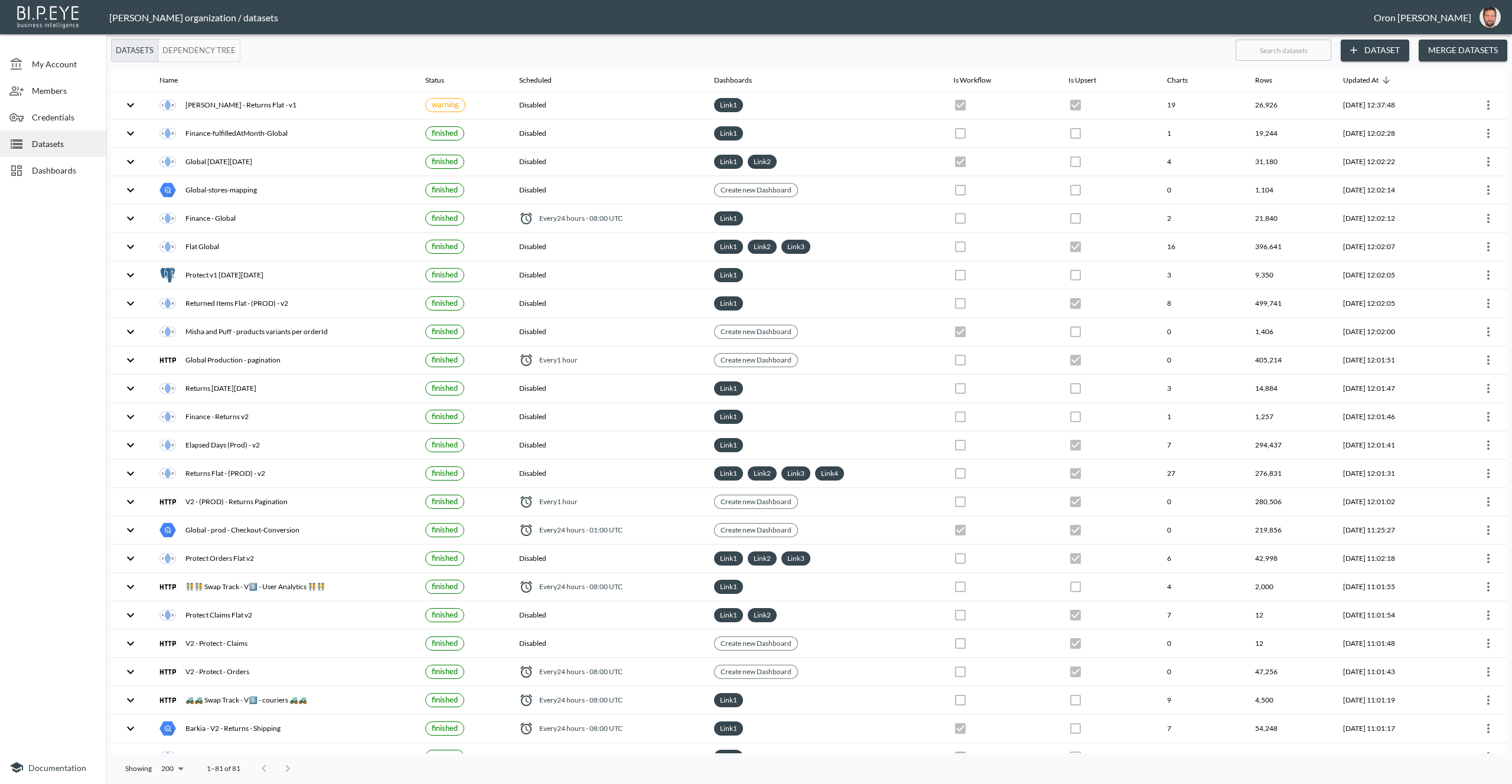
click at [1304, 52] on input "text" at bounding box center [1283, 50] width 95 height 30
type input "t"
checkbox input "false"
checkbox input "true"
checkbox input "false"
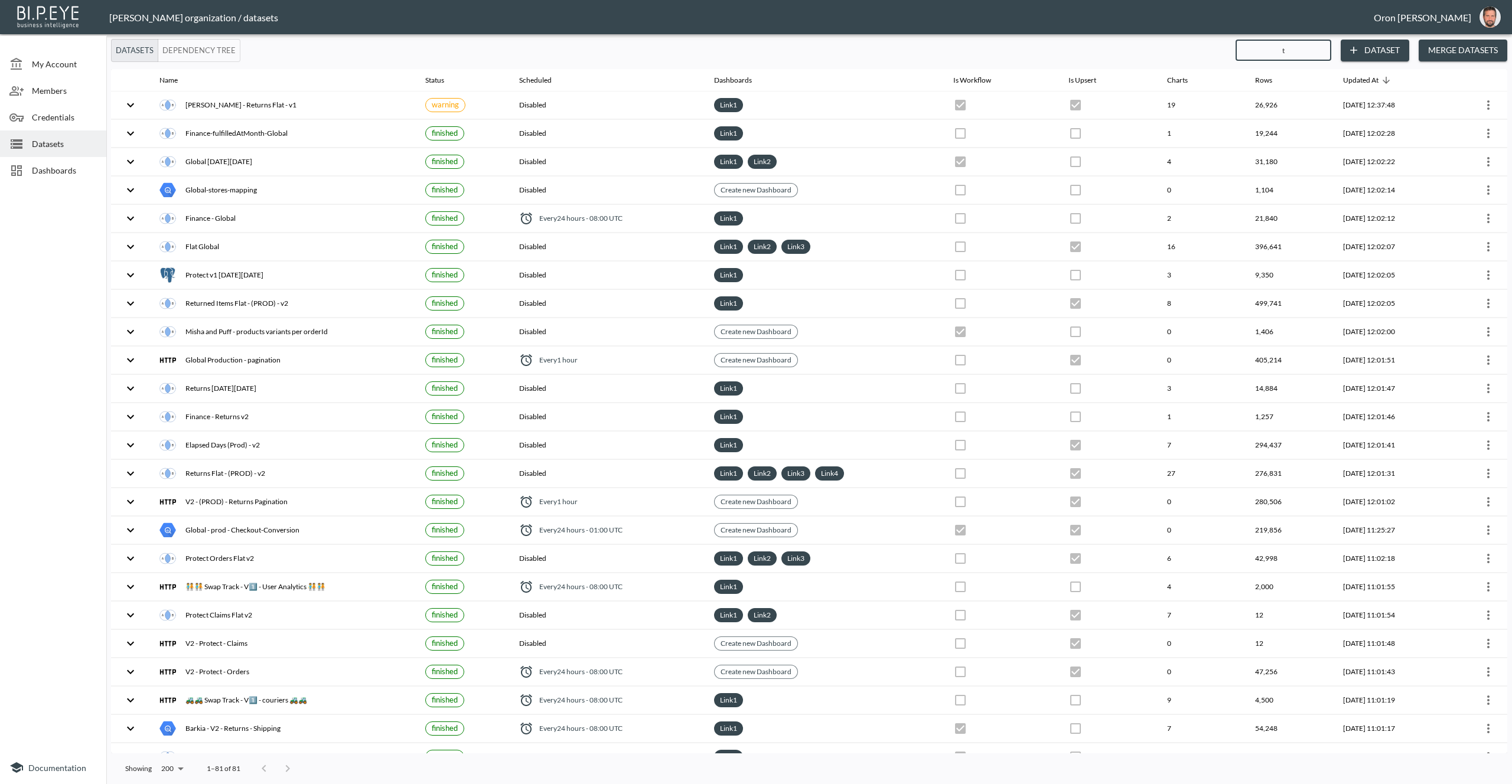
checkbox input "true"
checkbox input "false"
checkbox input "true"
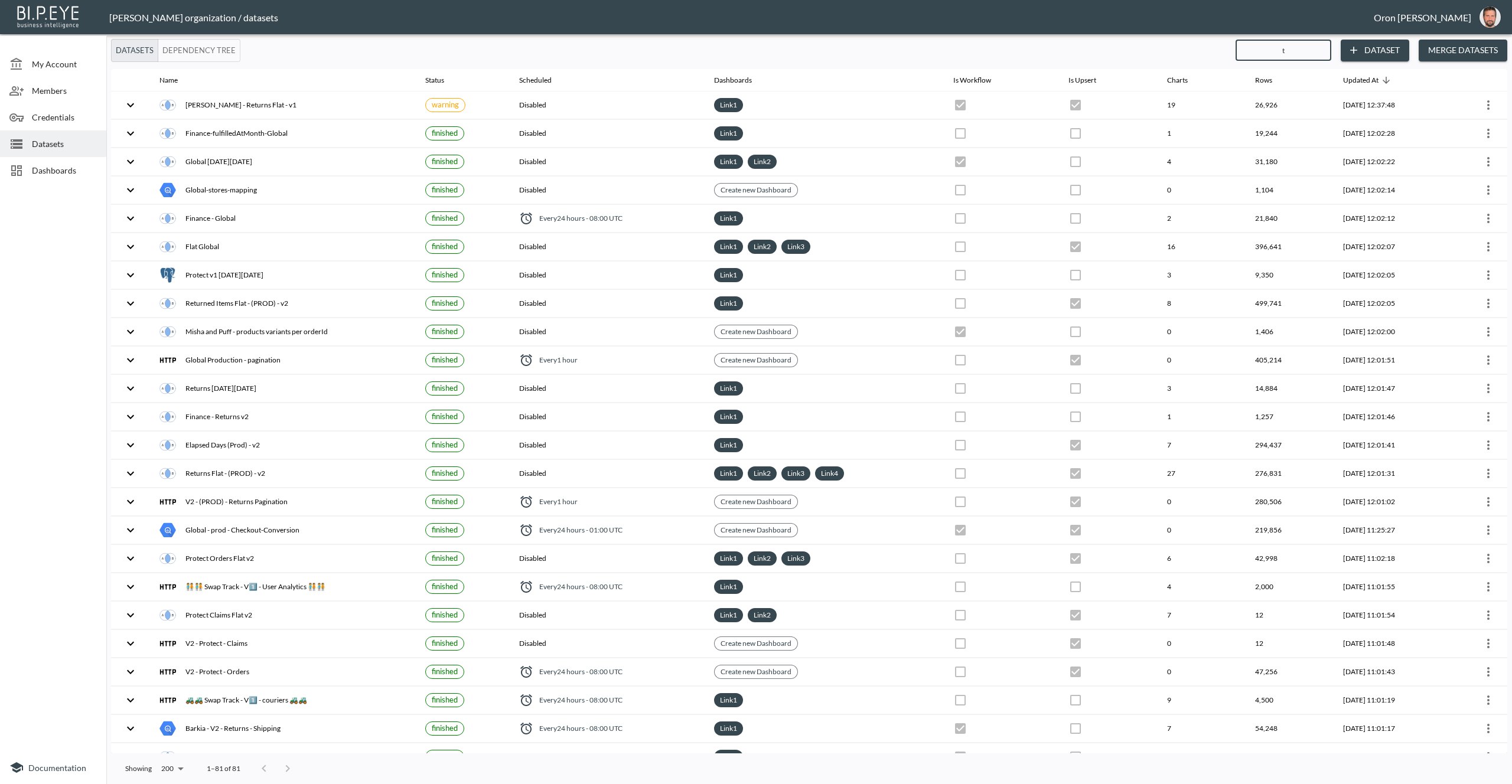
checkbox input "false"
checkbox input "true"
checkbox input "false"
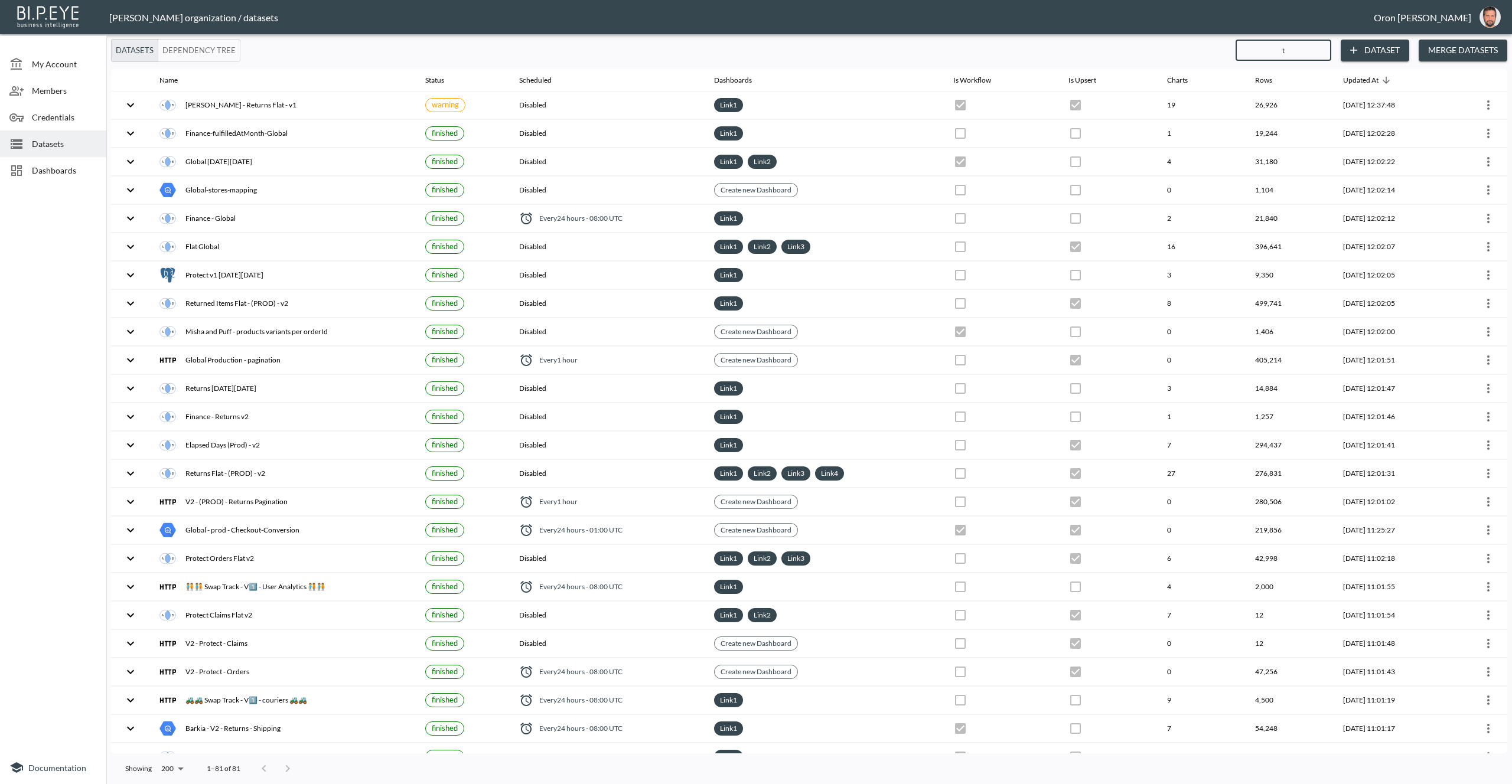
checkbox input "true"
checkbox input "false"
checkbox input "true"
checkbox input "false"
checkbox input "true"
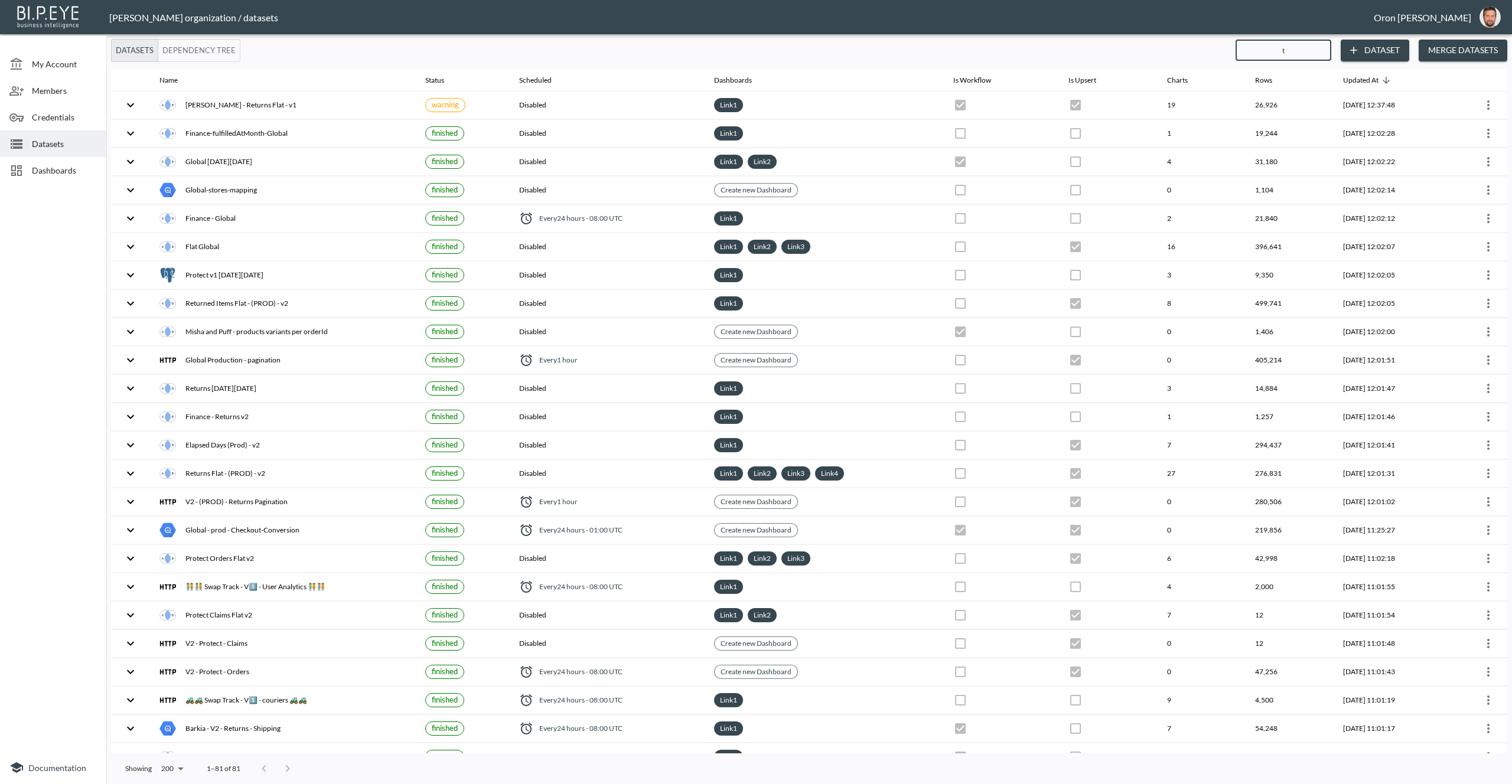
checkbox input "false"
checkbox input "true"
checkbox input "false"
checkbox input "true"
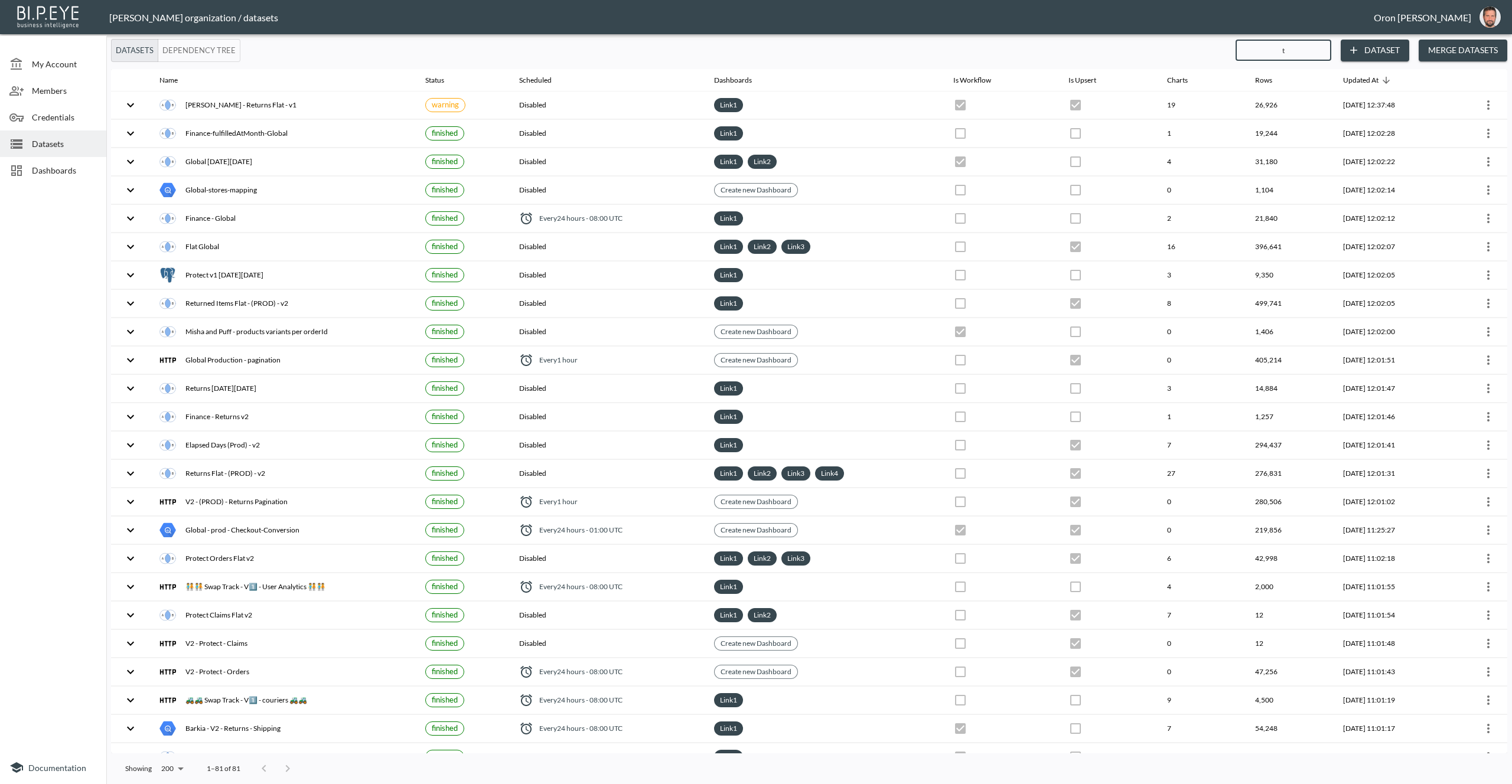
checkbox input "false"
checkbox input "true"
checkbox input "false"
checkbox input "true"
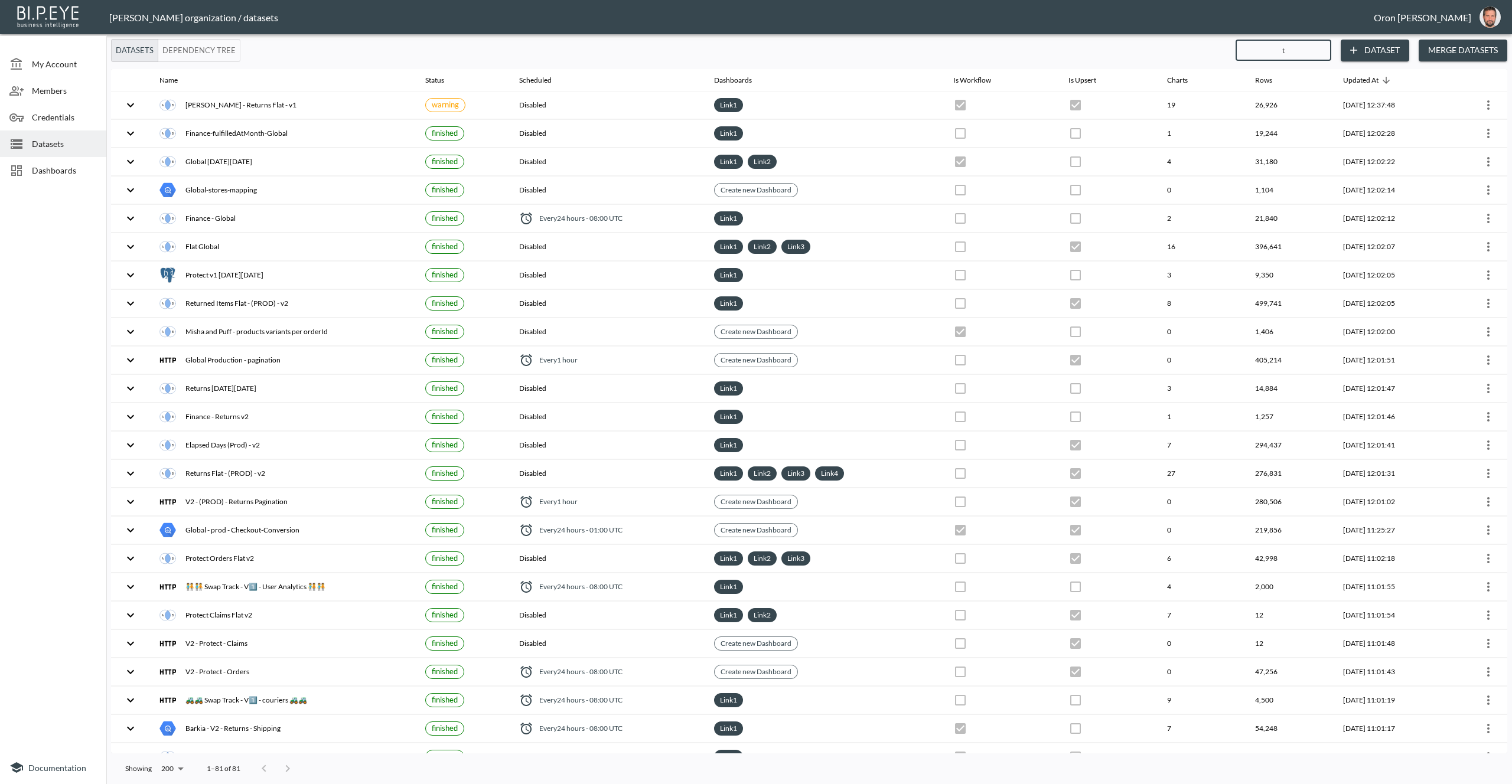
checkbox input "false"
checkbox input "true"
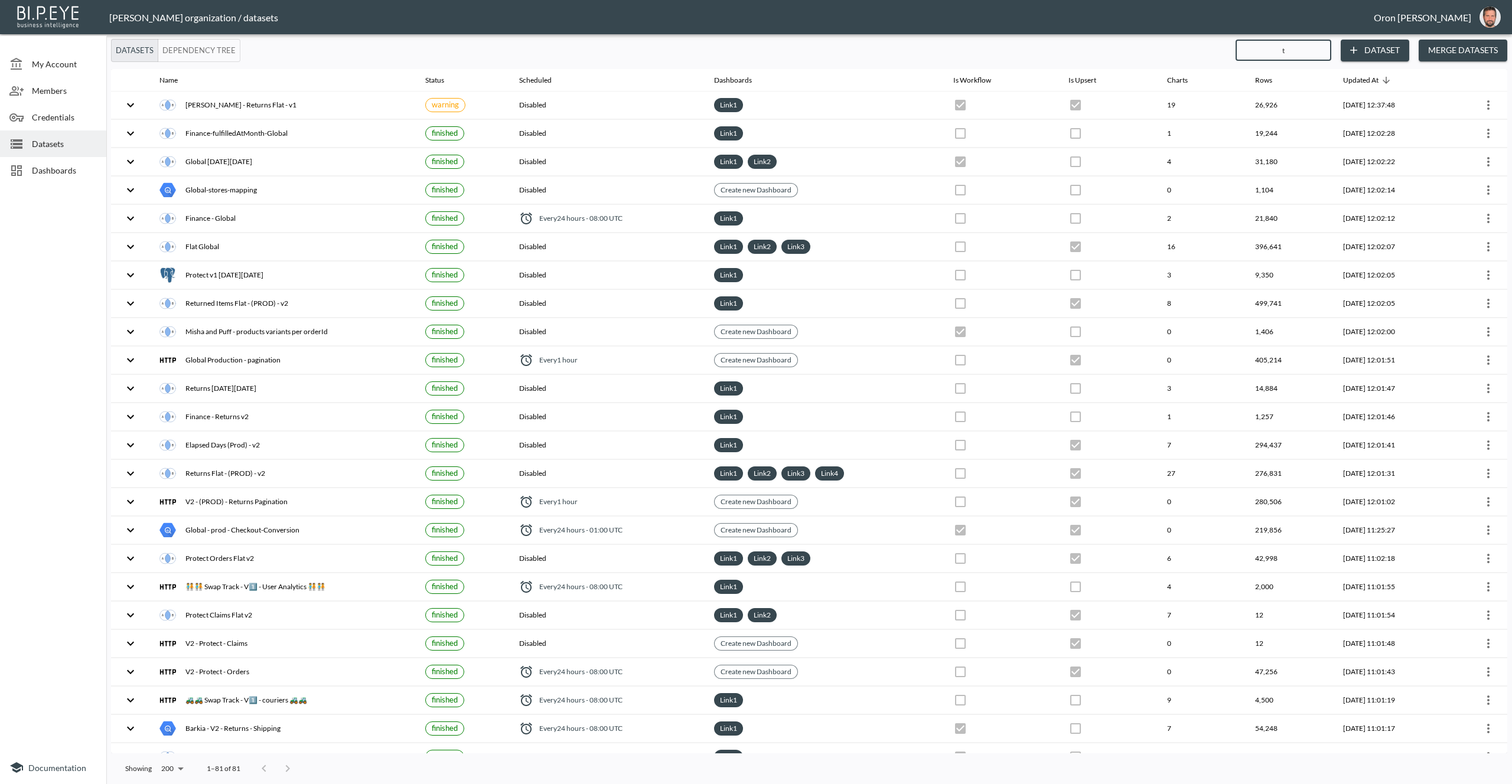
checkbox input "true"
checkbox input "false"
checkbox input "true"
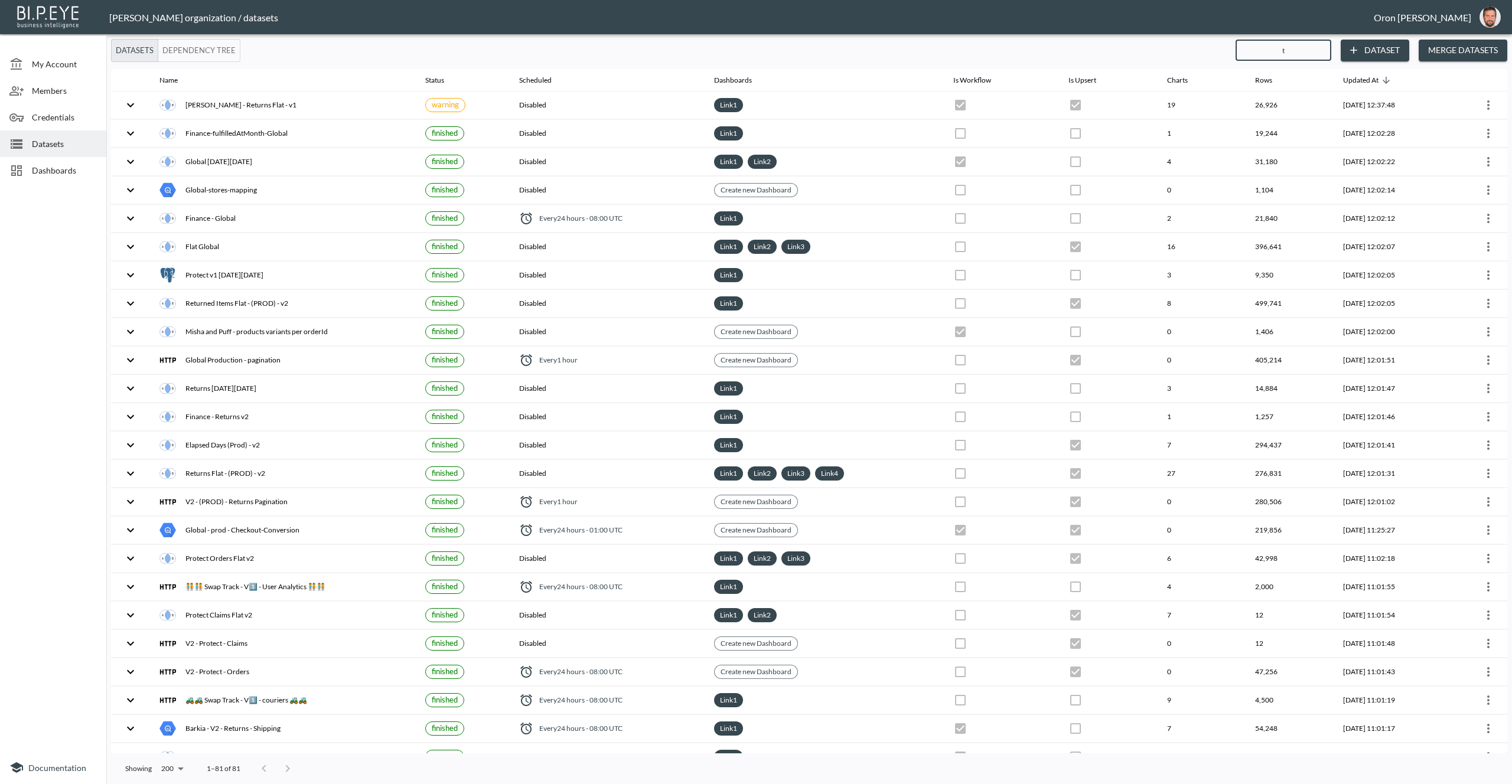
checkbox input "true"
checkbox input "false"
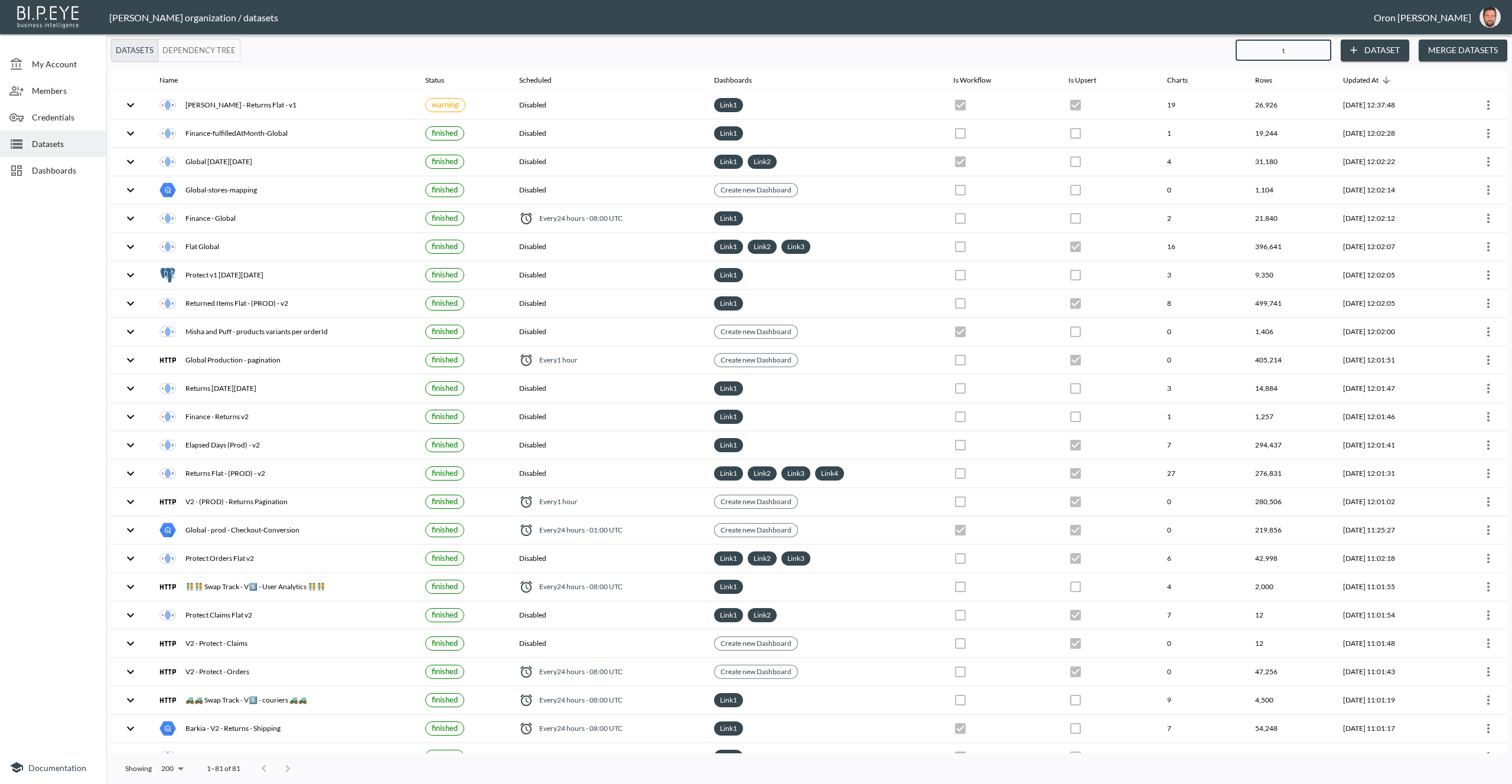
checkbox input "true"
checkbox input "false"
checkbox input "true"
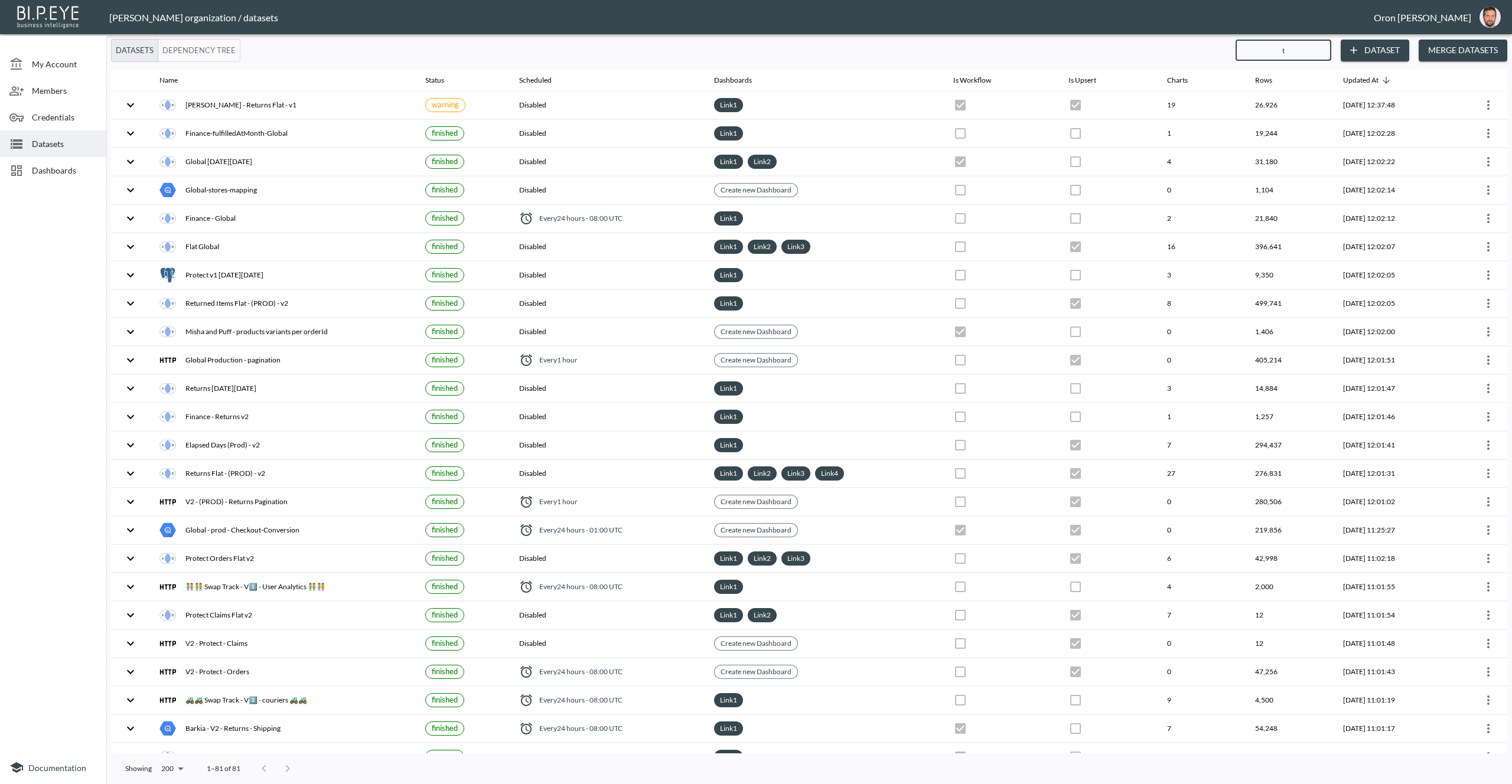
checkbox input "false"
checkbox input "true"
checkbox input "false"
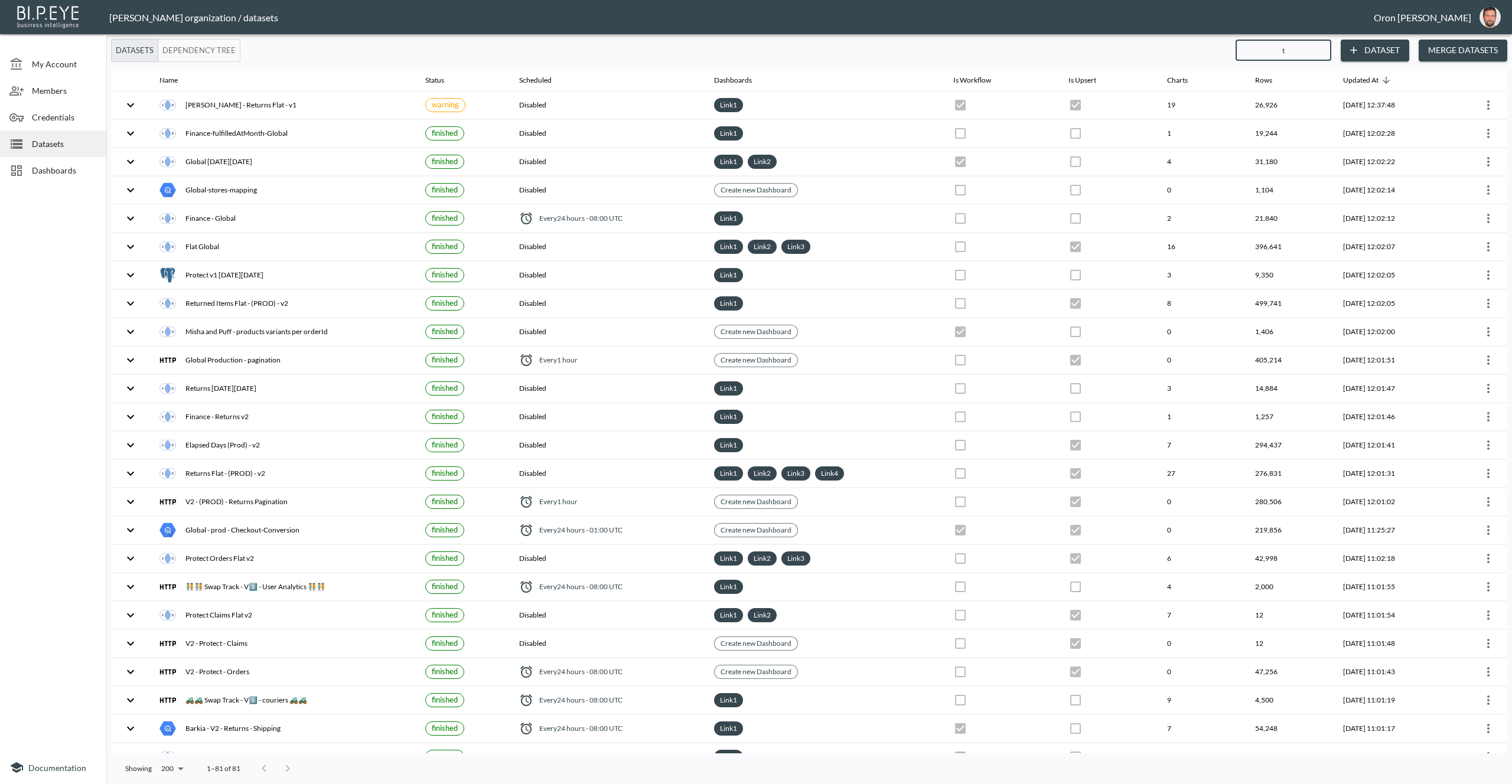
checkbox input "true"
checkbox input "false"
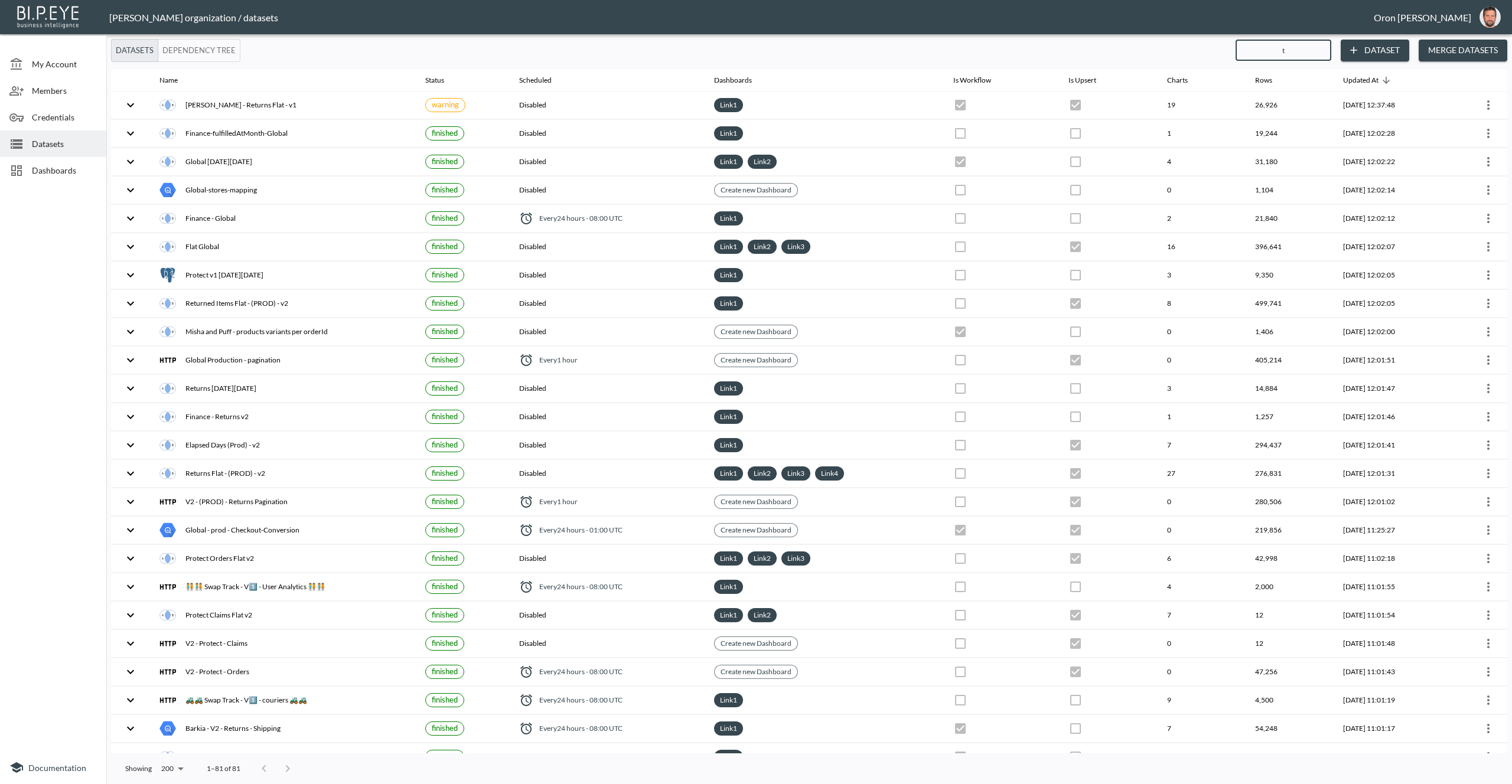
checkbox input "false"
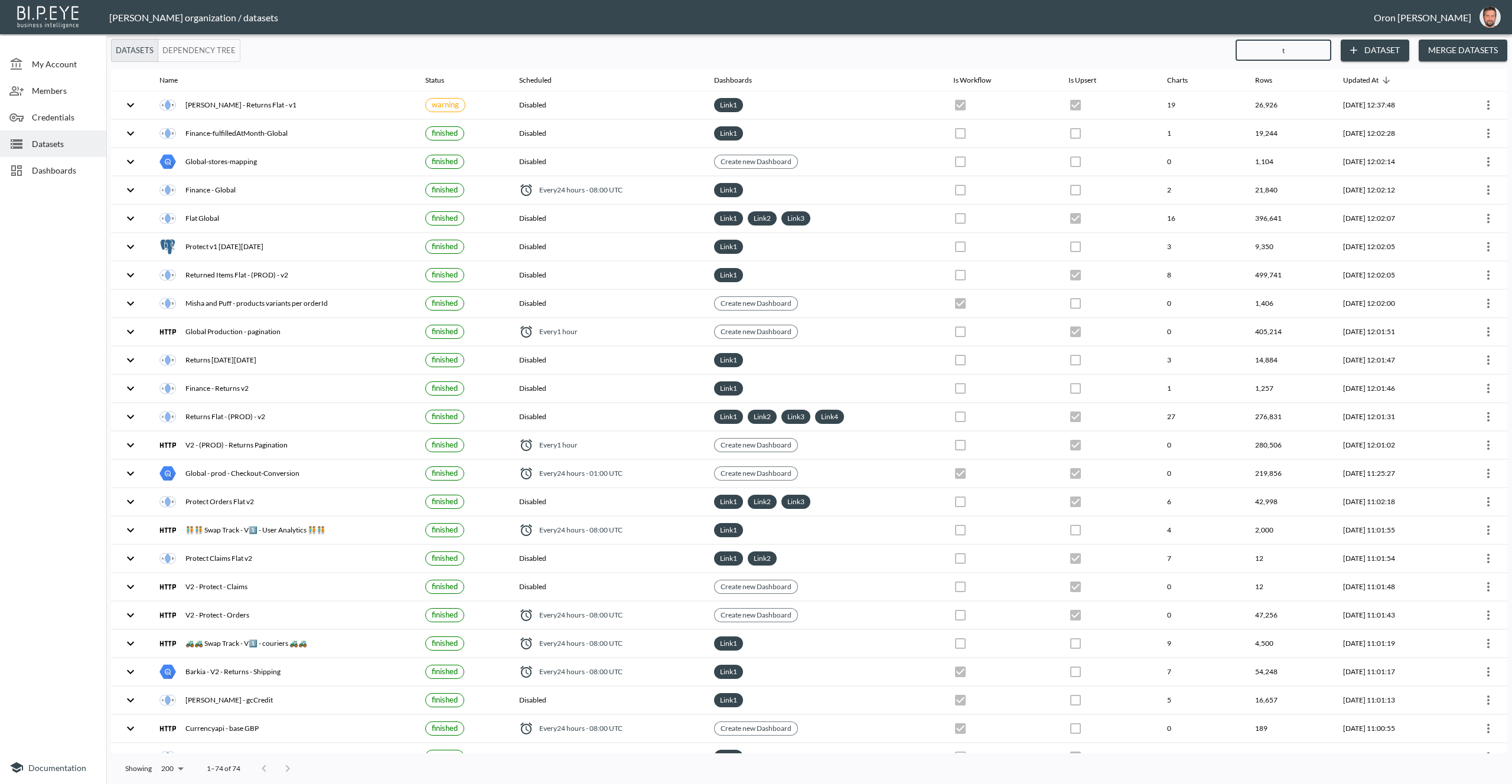
type input "ta"
checkbox input "true"
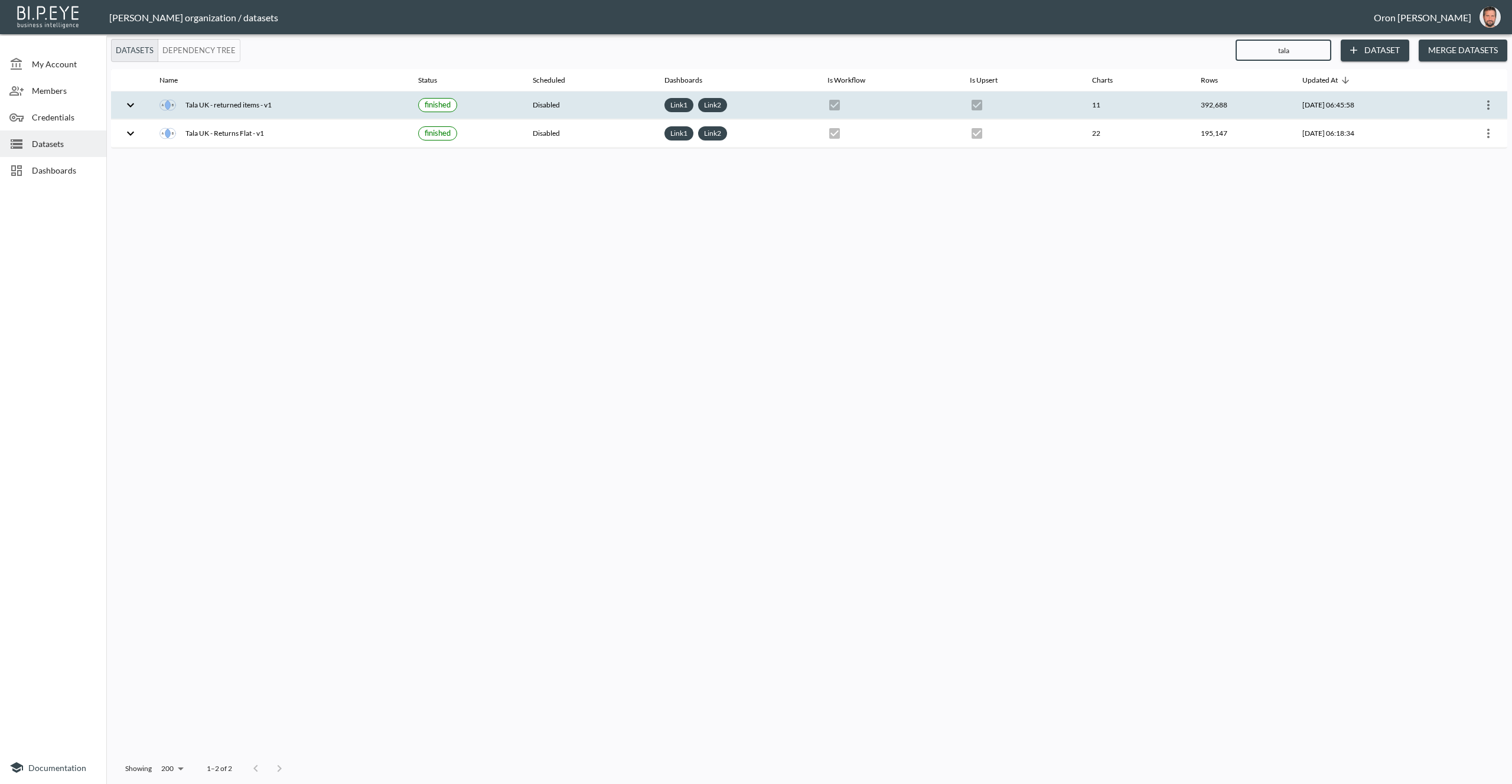
type input "tala"
click at [1489, 105] on icon "more" at bounding box center [1488, 105] width 14 height 14
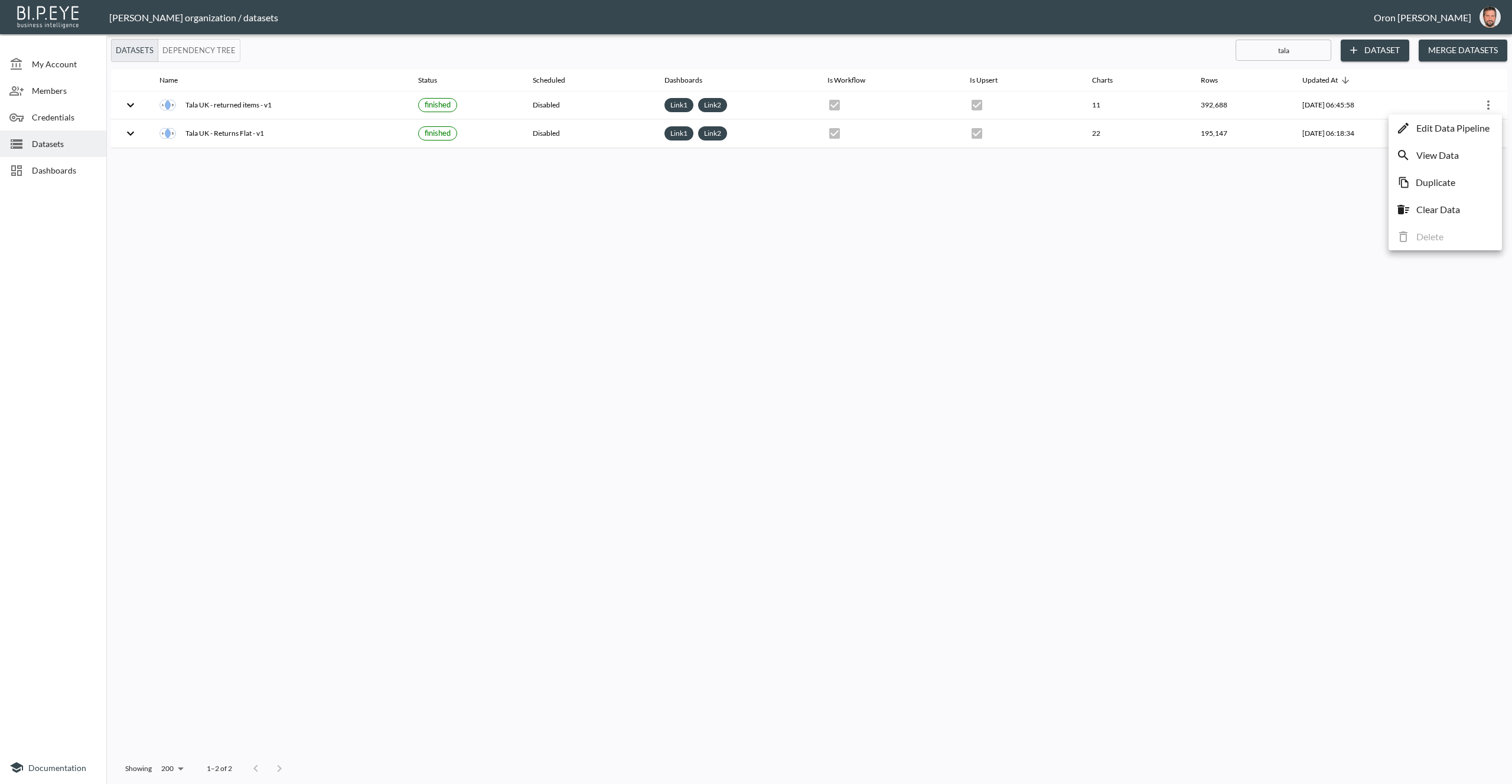
click at [1453, 187] on p "Duplicate" at bounding box center [1436, 182] width 40 height 14
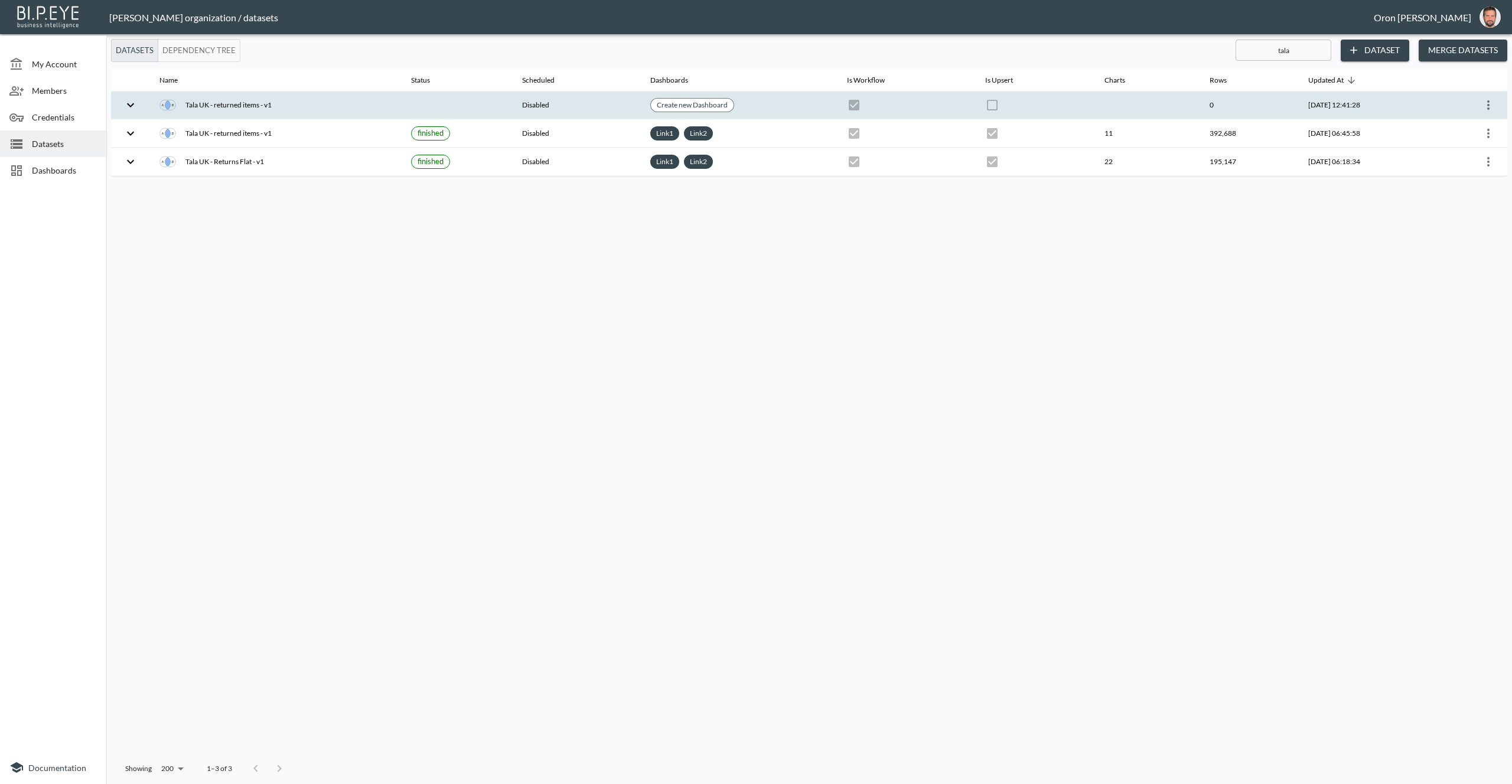
click at [1486, 103] on icon "more" at bounding box center [1488, 105] width 14 height 14
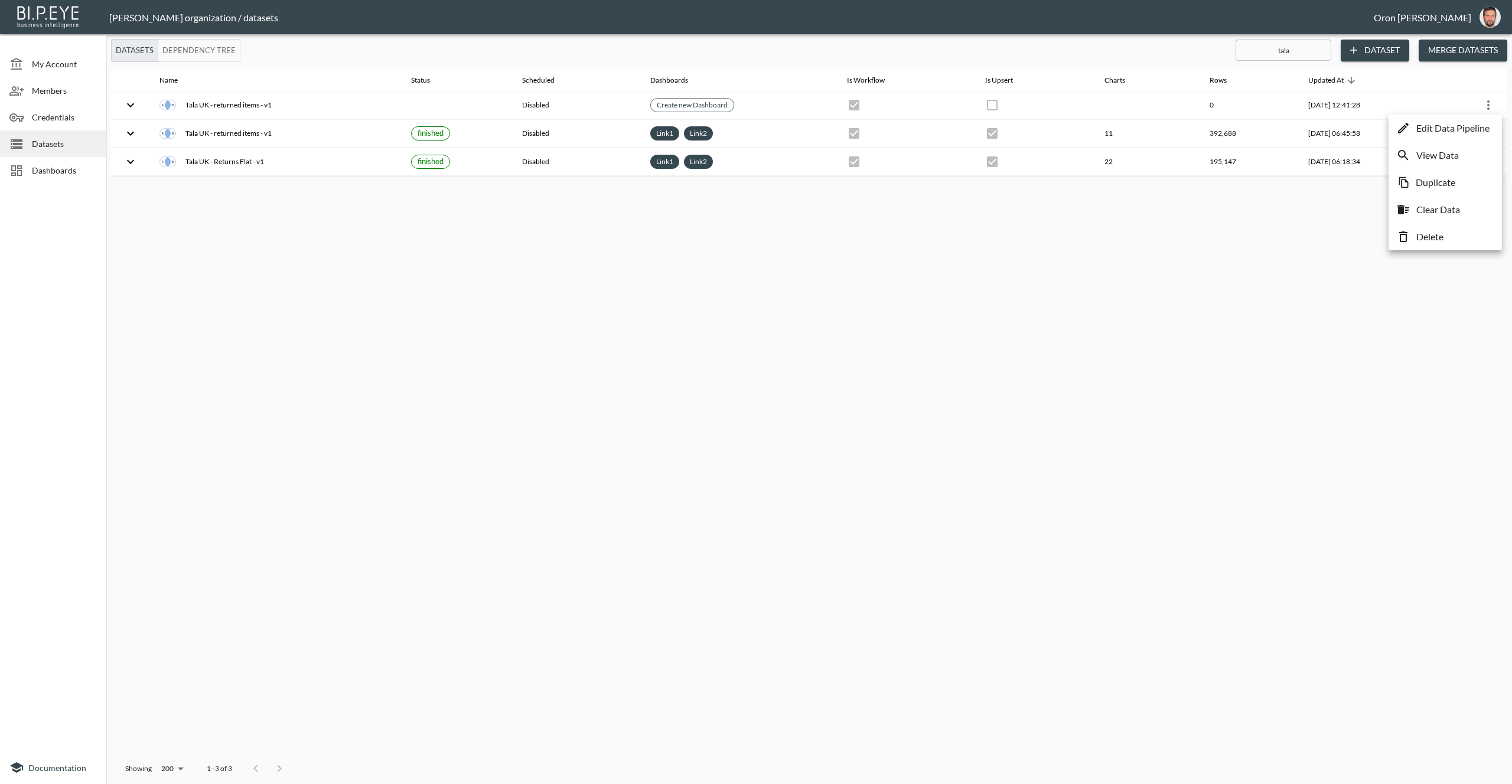
click at [1462, 130] on p "Edit Data Pipeline" at bounding box center [1453, 128] width 73 height 14
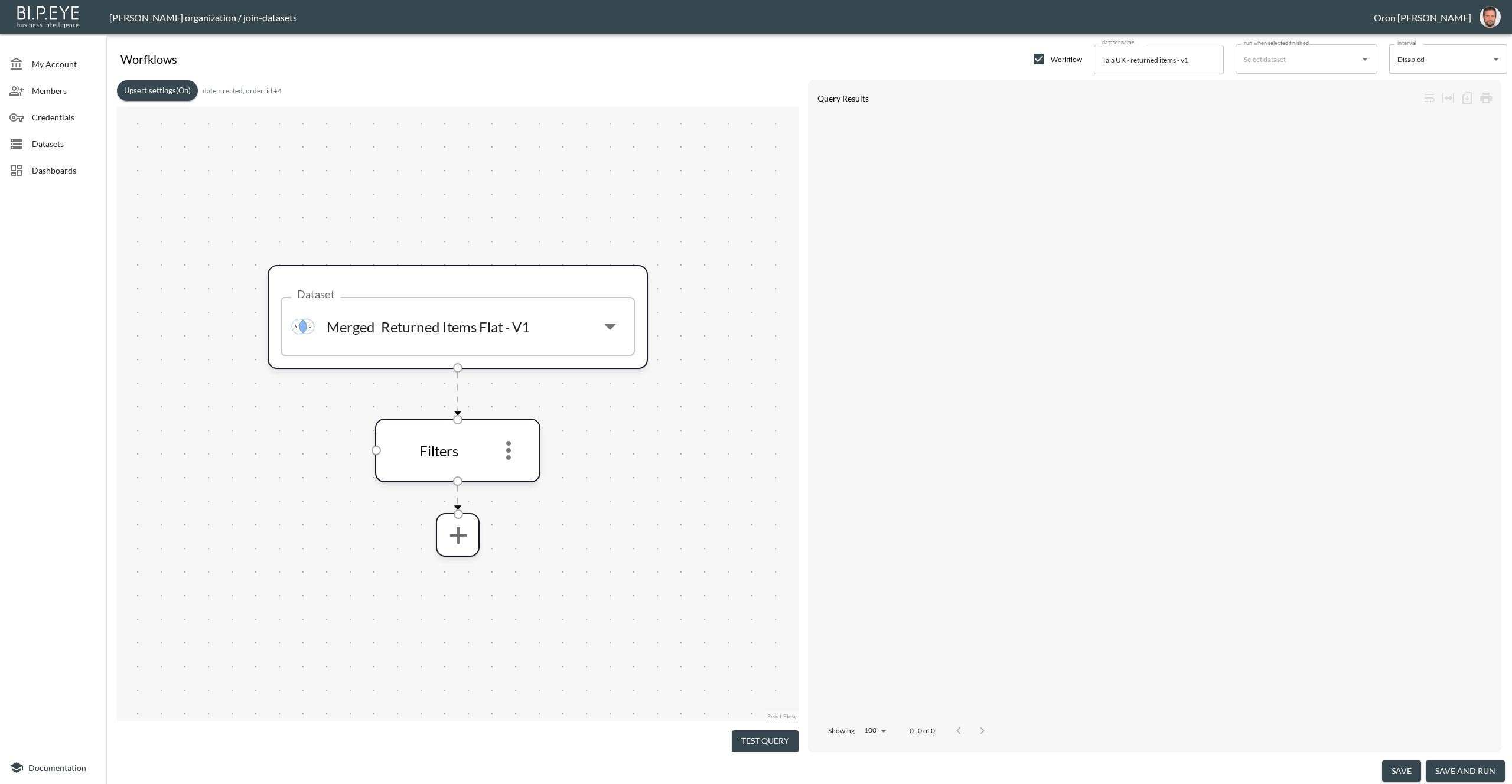
click at [1105, 57] on input "Tala UK - returned items - v1" at bounding box center [1159, 59] width 130 height 30
type input "Frankie Shop - returned items - v1"
click at [181, 97] on button "Upsert settings (On)" at bounding box center [157, 90] width 81 height 21
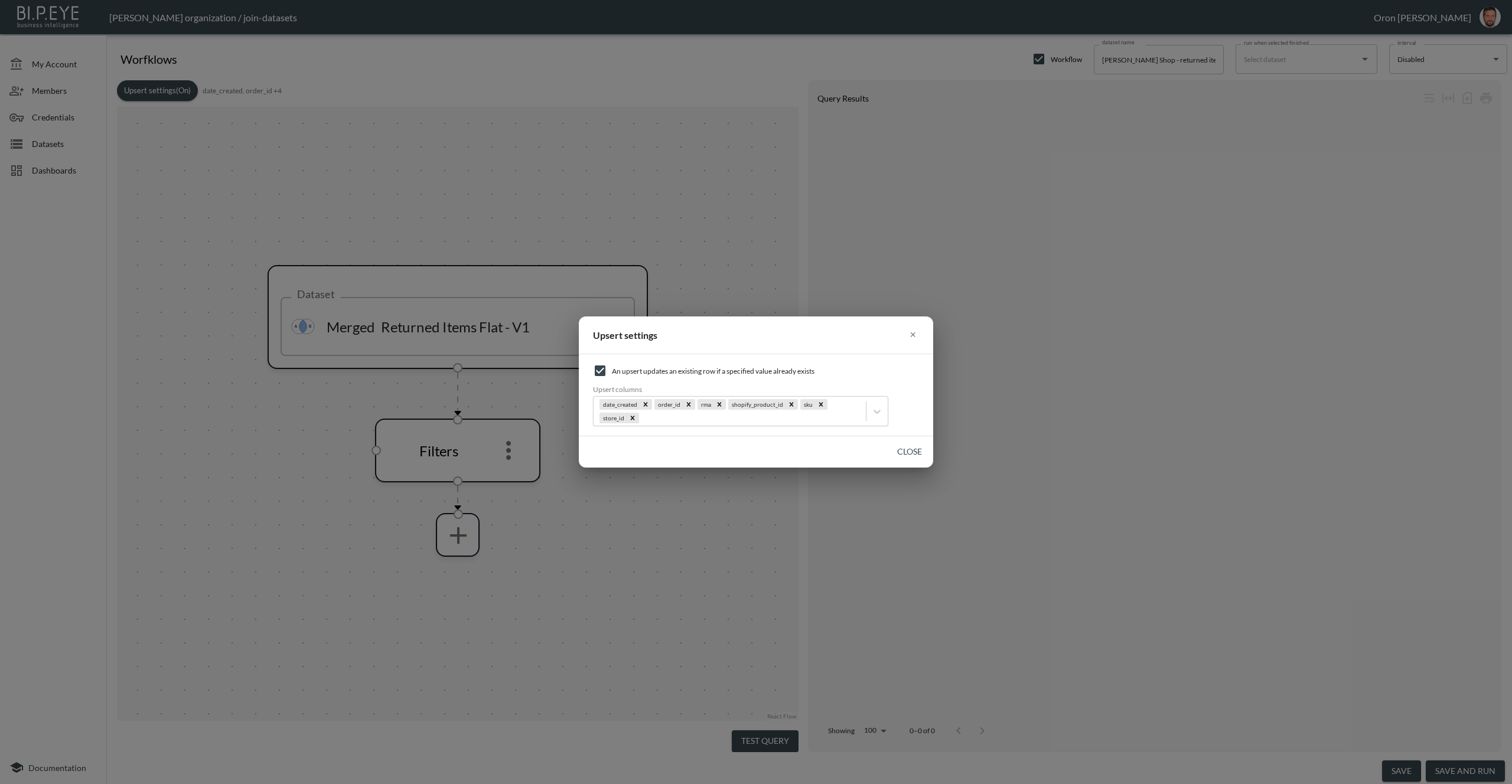
drag, startPoint x: 598, startPoint y: 370, endPoint x: 694, endPoint y: 392, distance: 98.5
click at [599, 370] on input "checkbox" at bounding box center [599, 371] width 14 height 14
checkbox input "false"
click at [917, 449] on button "Close" at bounding box center [910, 452] width 38 height 22
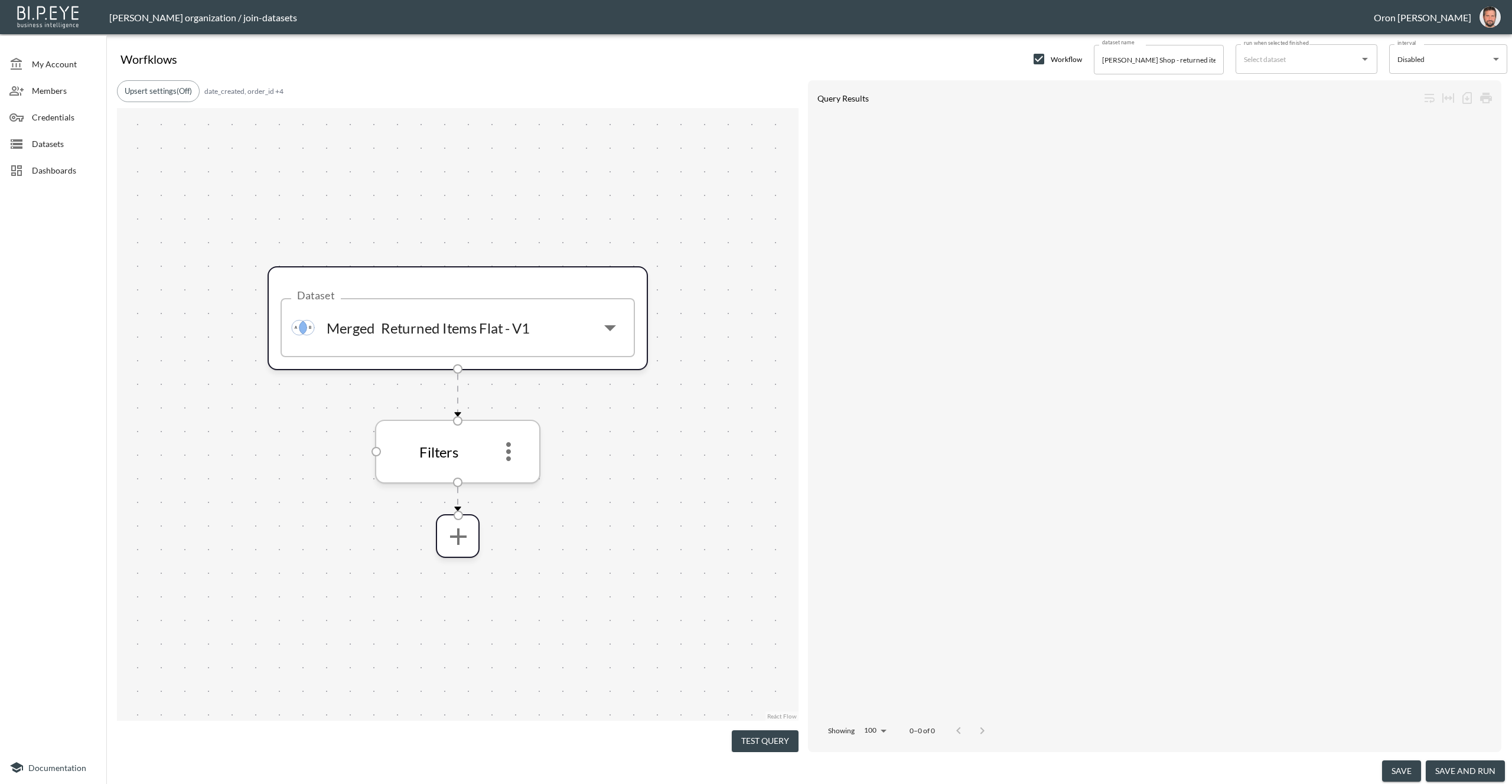
click at [515, 442] on icon "more" at bounding box center [509, 452] width 29 height 29
click at [520, 479] on li "Edit" at bounding box center [508, 484] width 52 height 21
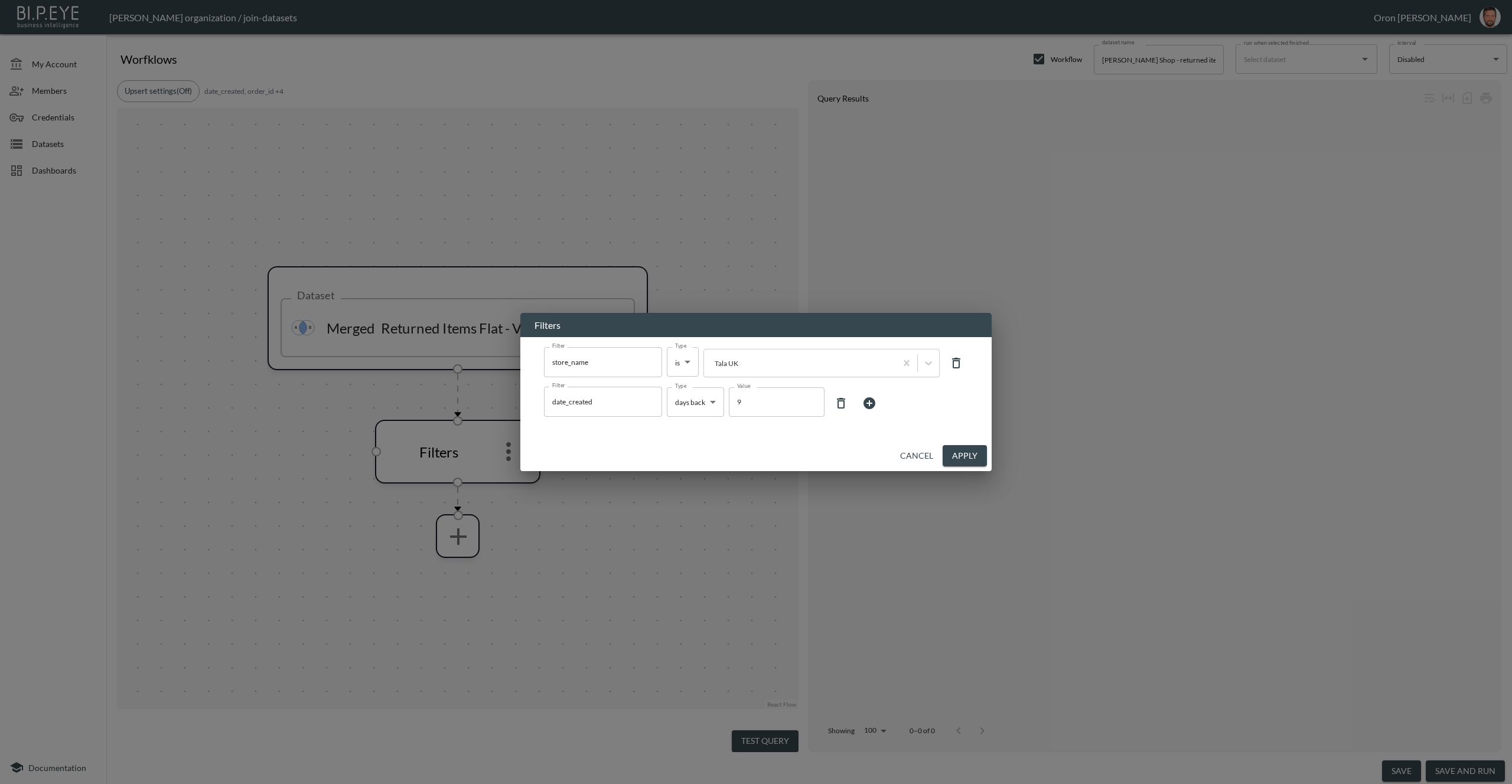
click at [706, 406] on body "BI.P.EYE, Interactive Analytics Dashboards - app Zach Bailet organization / joi…" at bounding box center [756, 392] width 1512 height 784
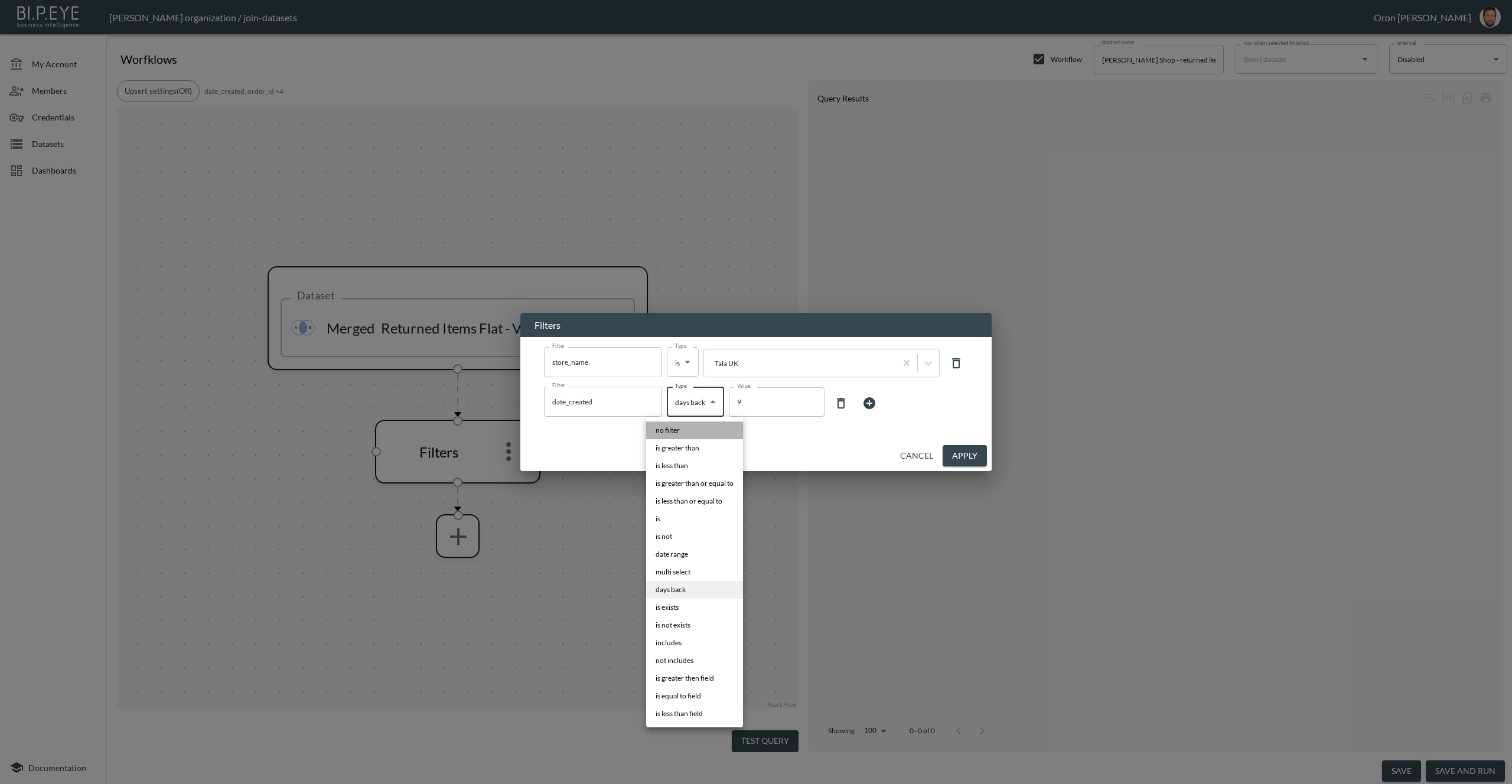
click at [701, 429] on li "no filter" at bounding box center [695, 431] width 97 height 18
type input "no filter"
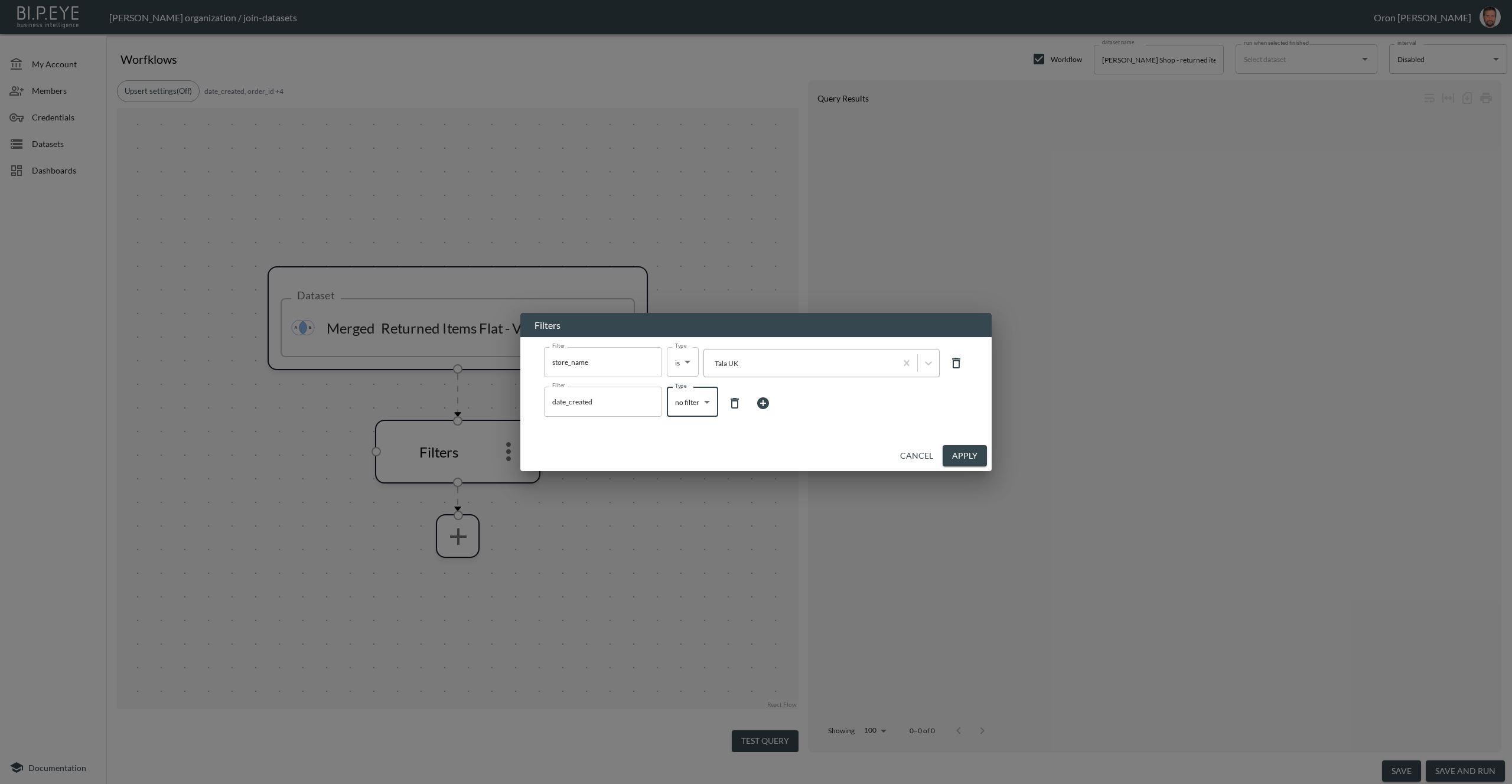
click at [782, 368] on div at bounding box center [799, 364] width 180 height 11
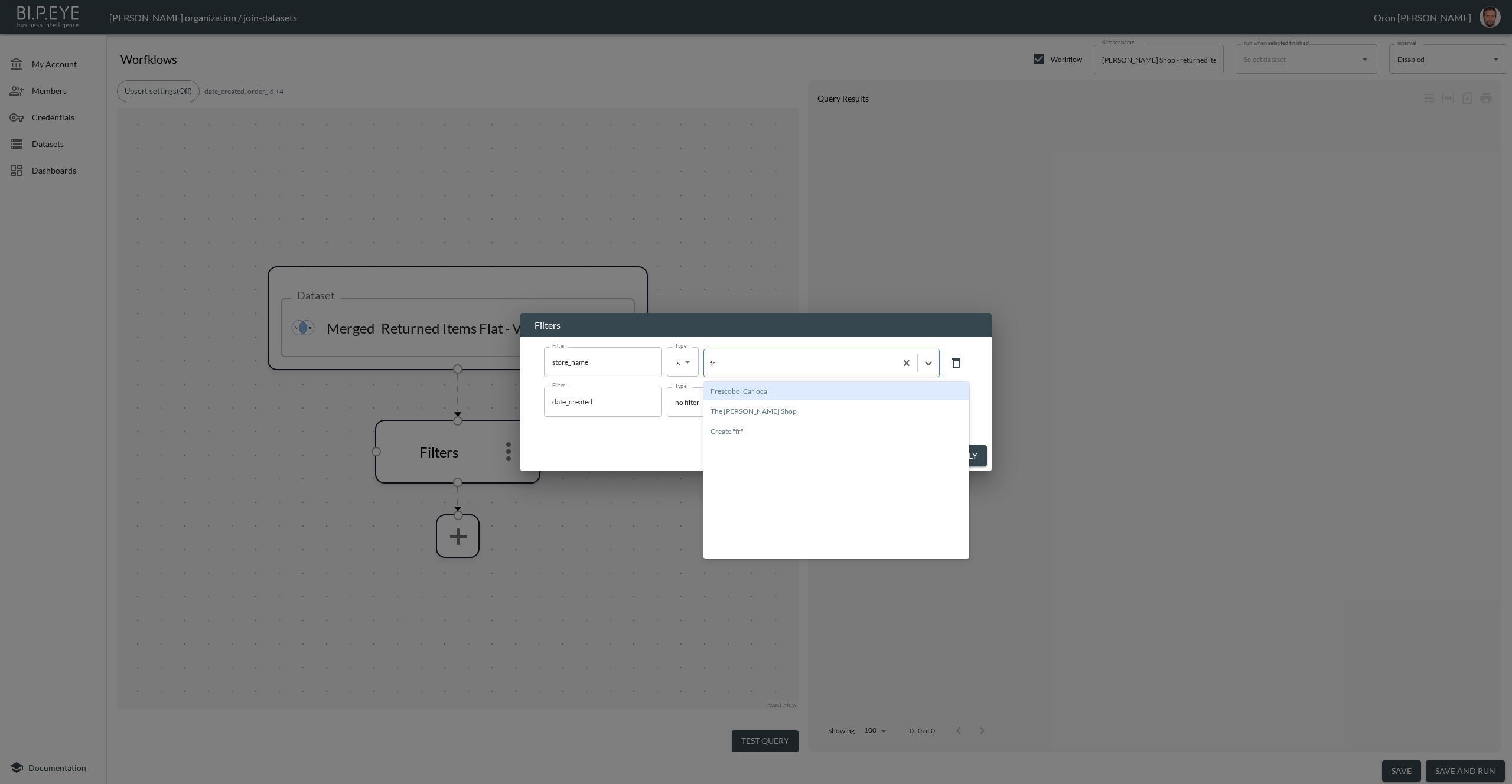
type input "fra"
click at [767, 388] on div "The [PERSON_NAME] Shop" at bounding box center [836, 391] width 266 height 18
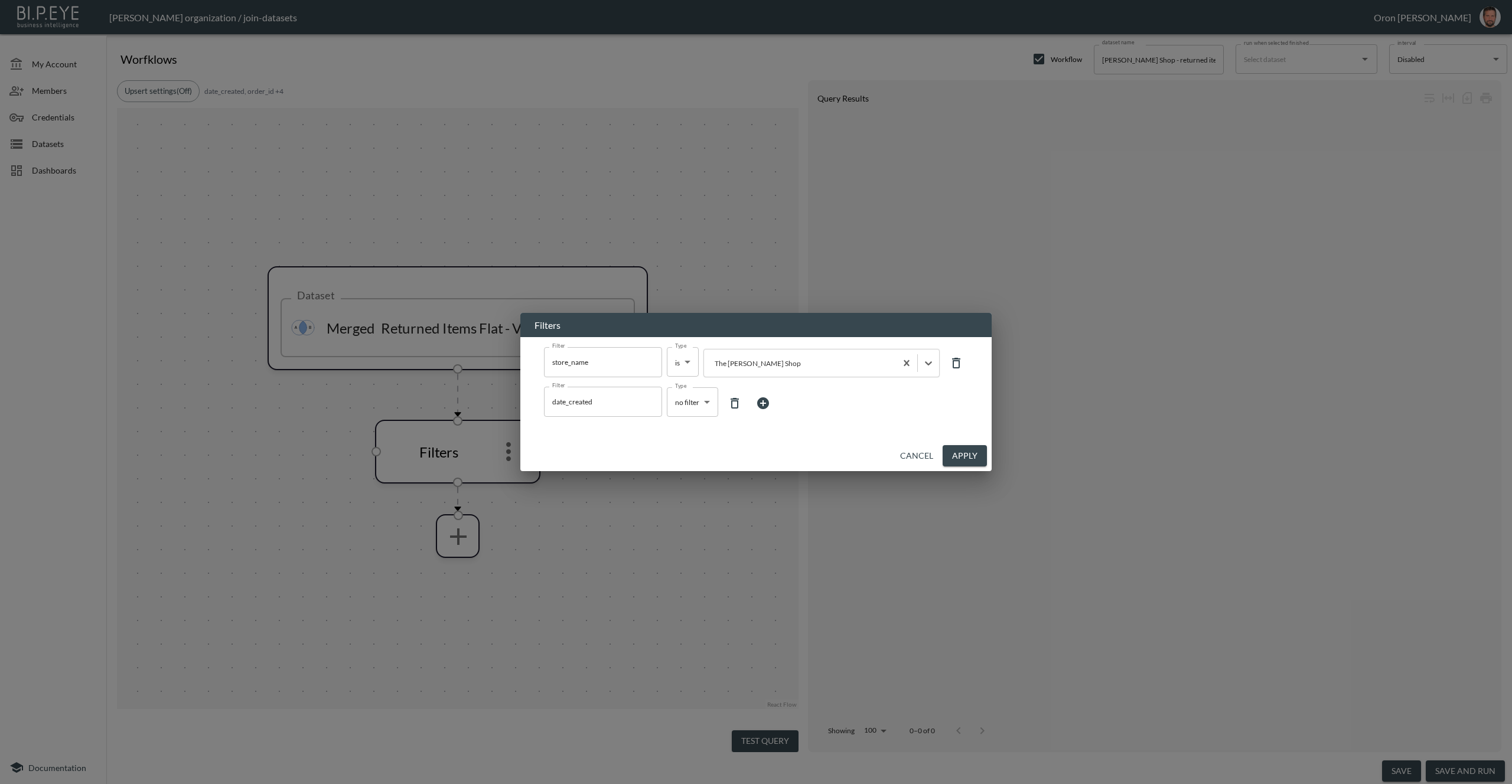
click at [960, 452] on button "Apply" at bounding box center [964, 455] width 44 height 22
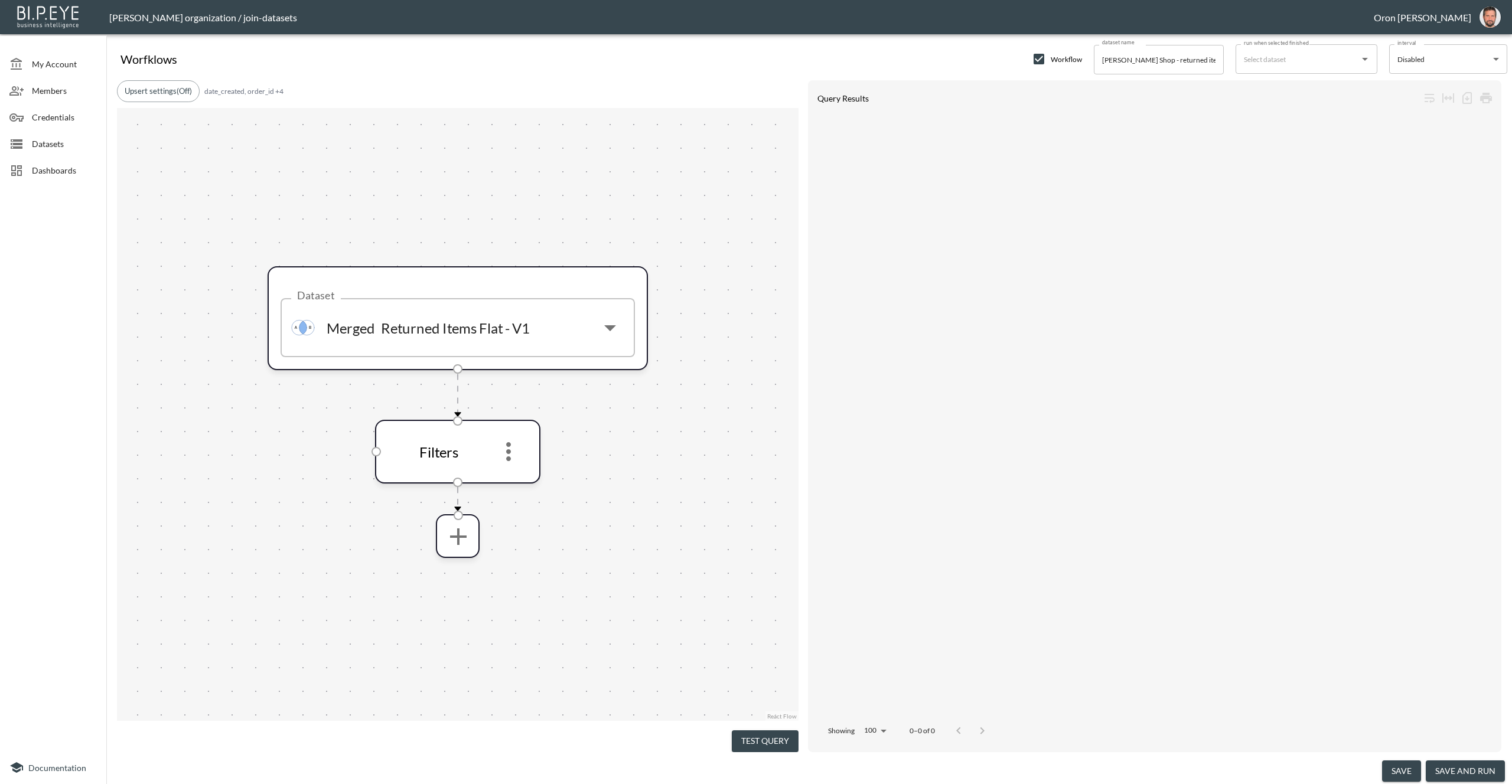
click at [1298, 61] on input "run when selected finished" at bounding box center [1297, 59] width 113 height 19
type input "Tala UK - returned items - v1"
click at [1474, 768] on button "save and run" at bounding box center [1464, 771] width 79 height 22
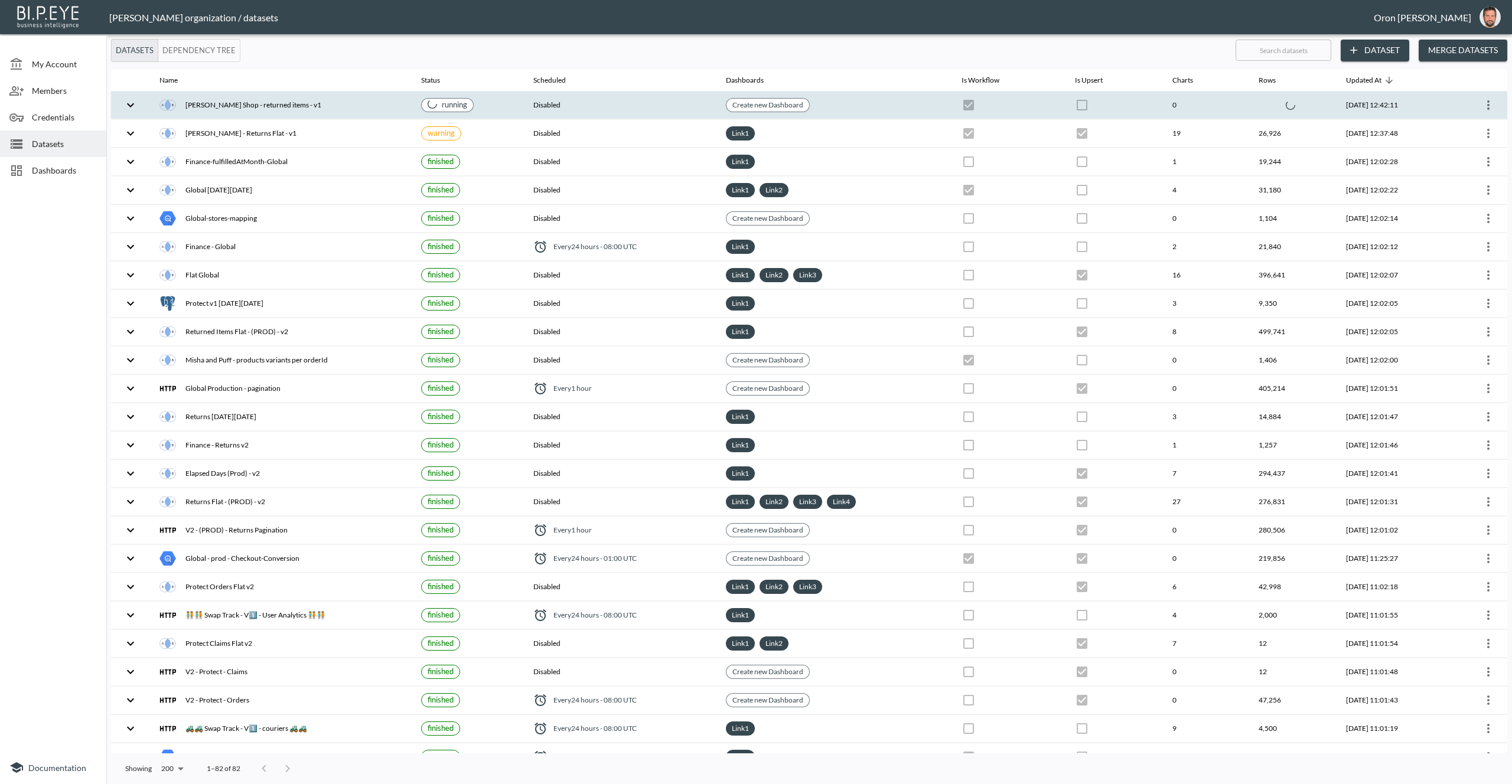
click at [911, 109] on th "Create new Dashboard" at bounding box center [834, 105] width 235 height 28
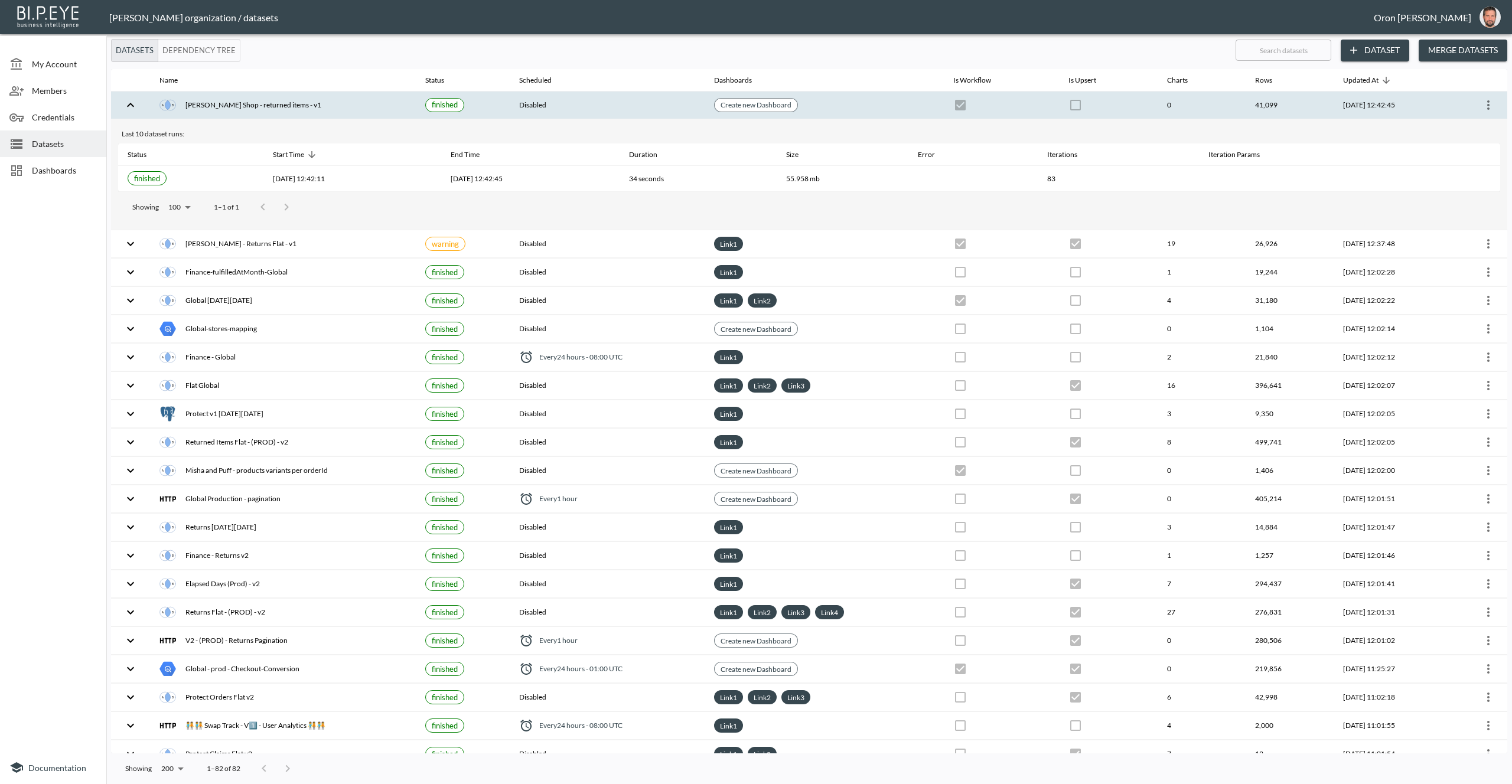
click at [1490, 102] on icon "more" at bounding box center [1488, 105] width 14 height 14
click at [1408, 126] on icon at bounding box center [1402, 128] width 14 height 14
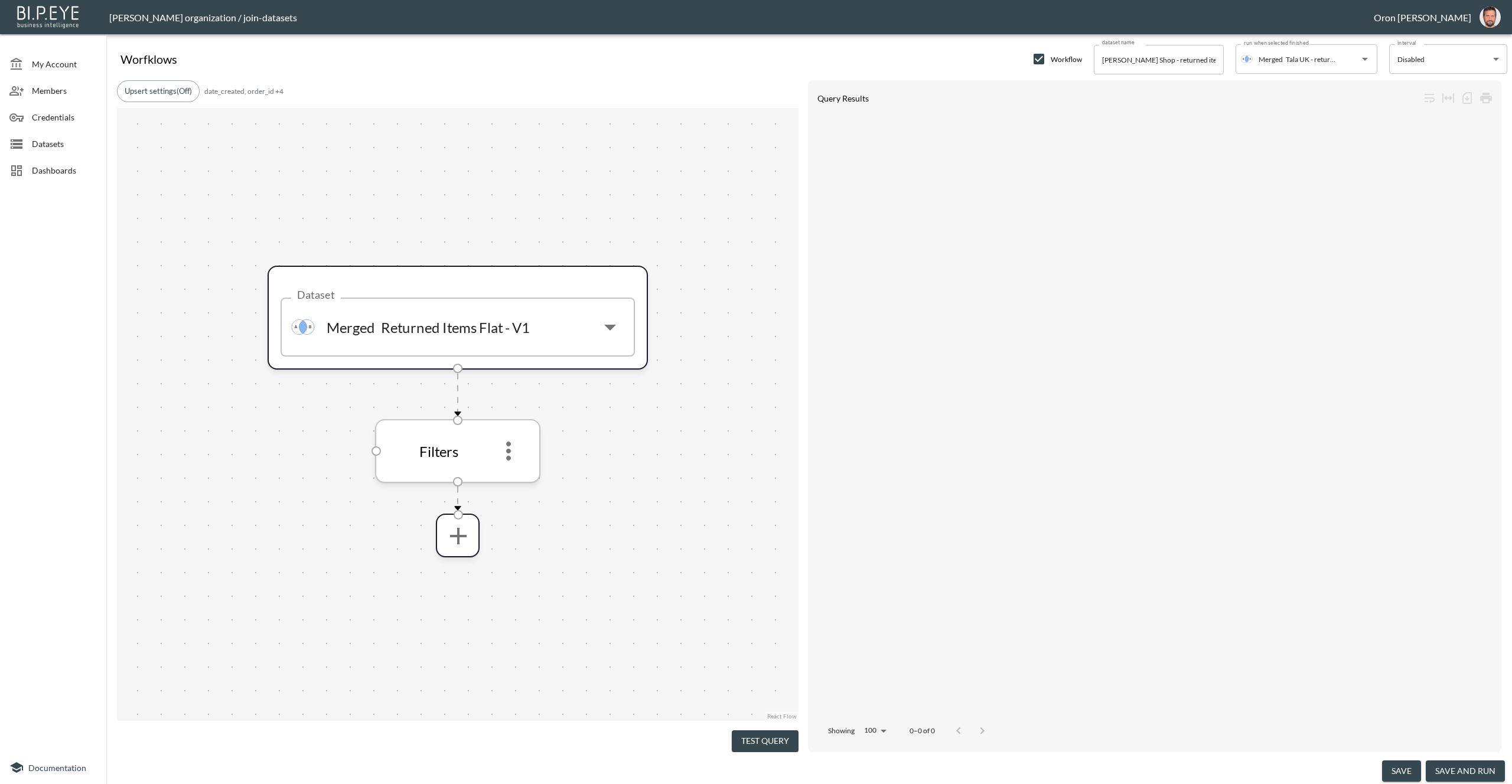
click at [507, 454] on icon "more" at bounding box center [509, 452] width 29 height 29
click at [515, 479] on li "Edit" at bounding box center [508, 484] width 52 height 21
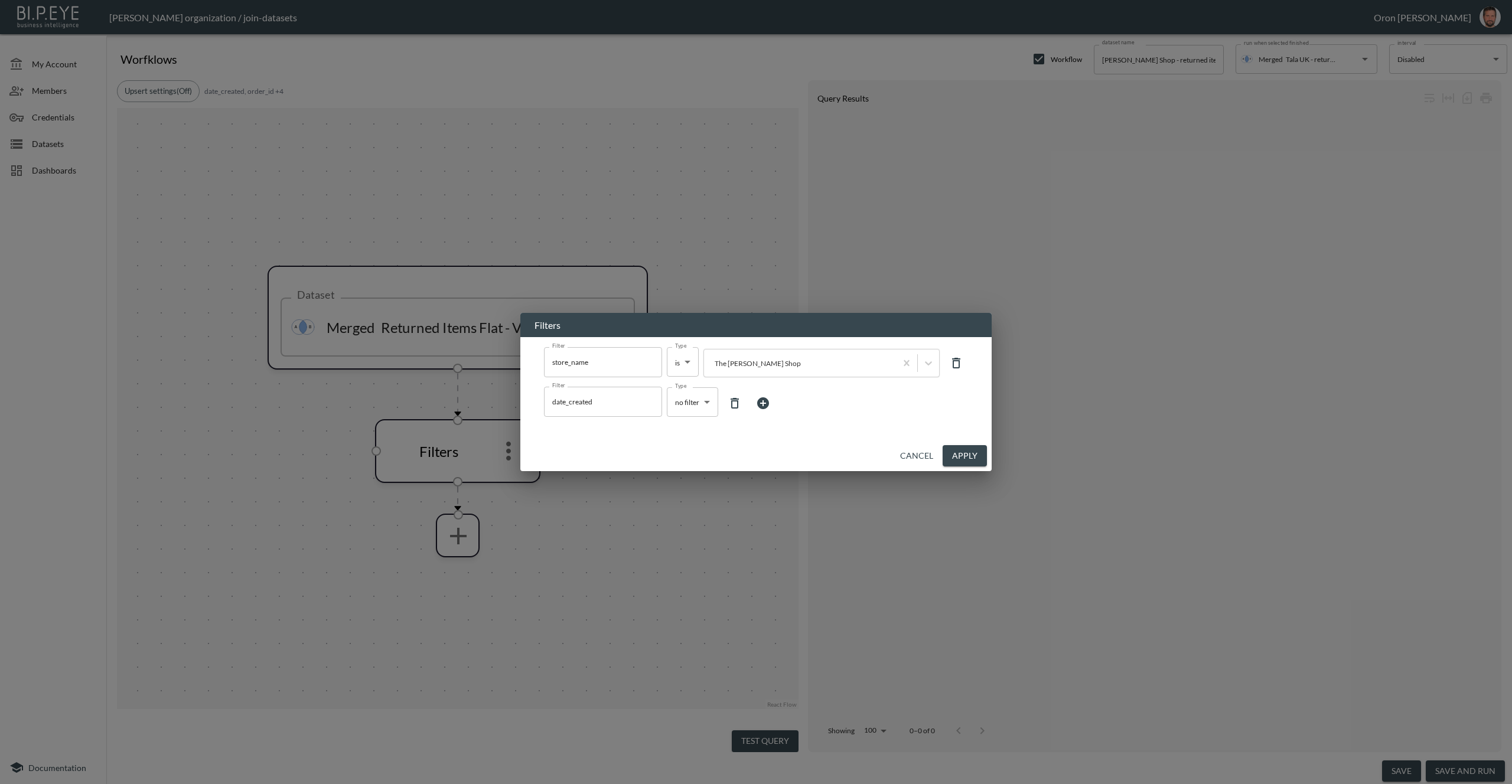
click at [700, 408] on body "BI.P.EYE, Interactive Analytics Dashboards - app Zach Bailet organization / joi…" at bounding box center [756, 392] width 1512 height 784
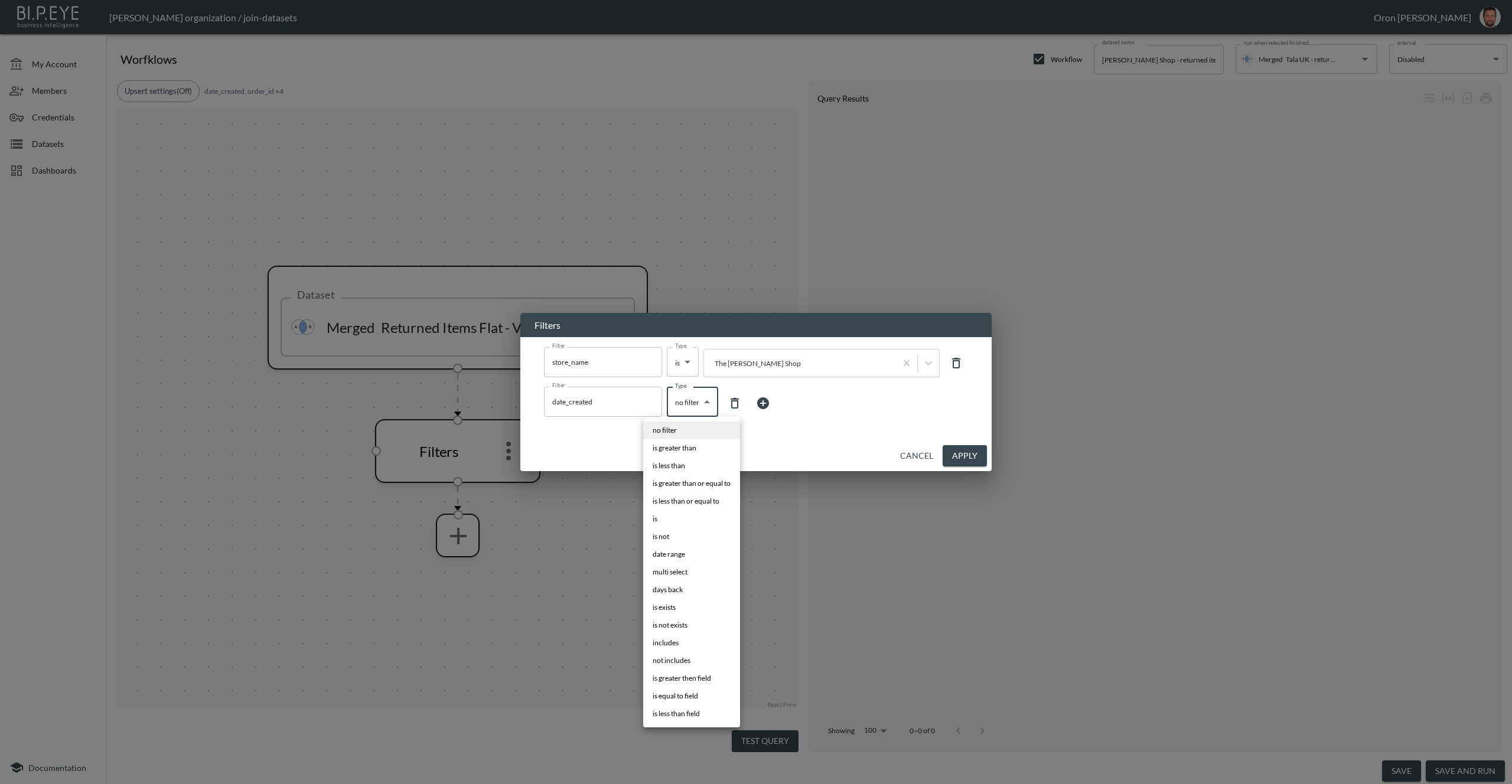
click at [686, 593] on li "days back" at bounding box center [692, 590] width 97 height 18
type input "days back"
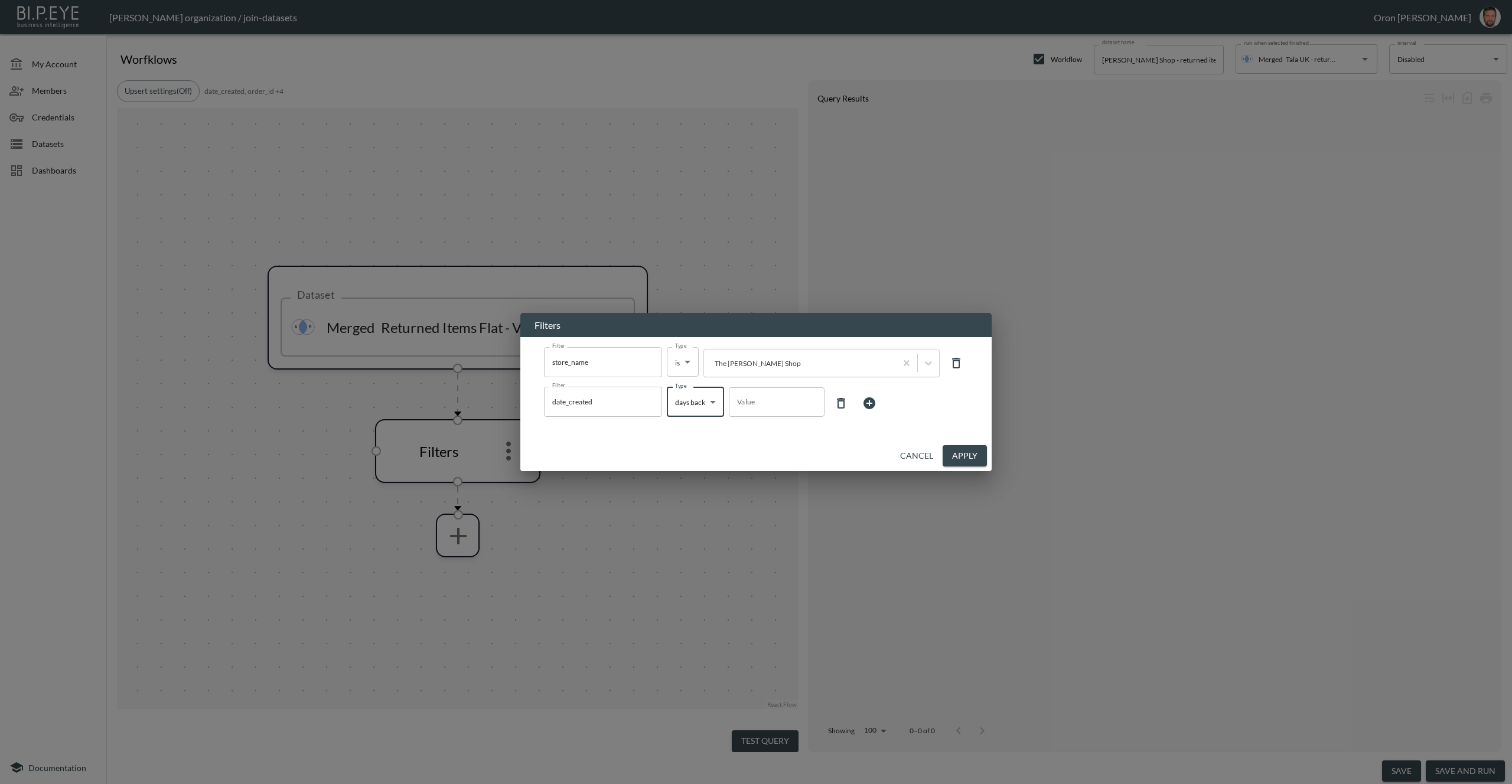
click at [748, 400] on input "Value" at bounding box center [776, 402] width 95 height 33
type input "7"
drag, startPoint x: 796, startPoint y: 447, endPoint x: 806, endPoint y: 452, distance: 11.2
click at [796, 448] on div "Cancel Apply" at bounding box center [756, 455] width 472 height 31
drag, startPoint x: 982, startPoint y: 451, endPoint x: 268, endPoint y: 88, distance: 801.0
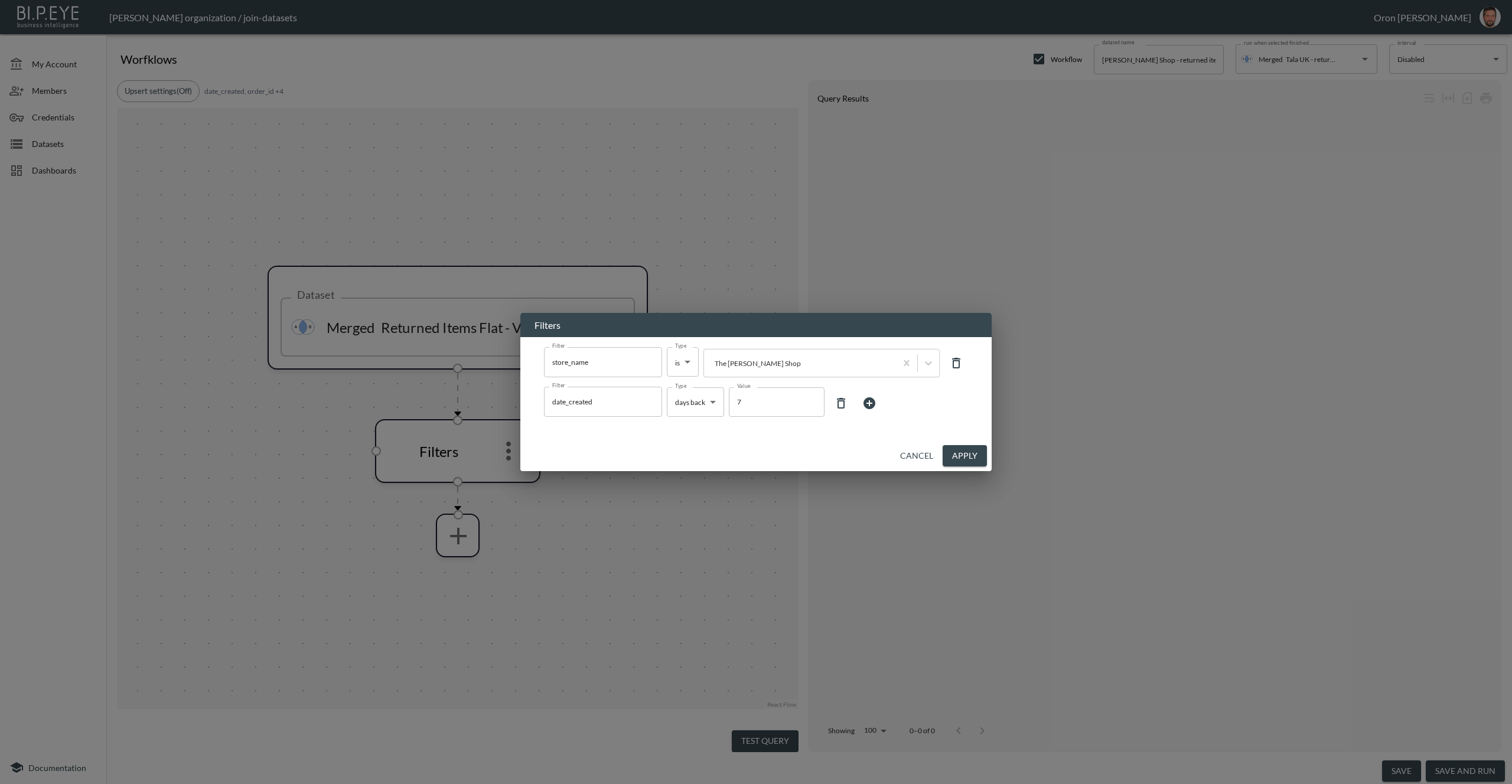
click at [979, 450] on button "Apply" at bounding box center [964, 455] width 44 height 22
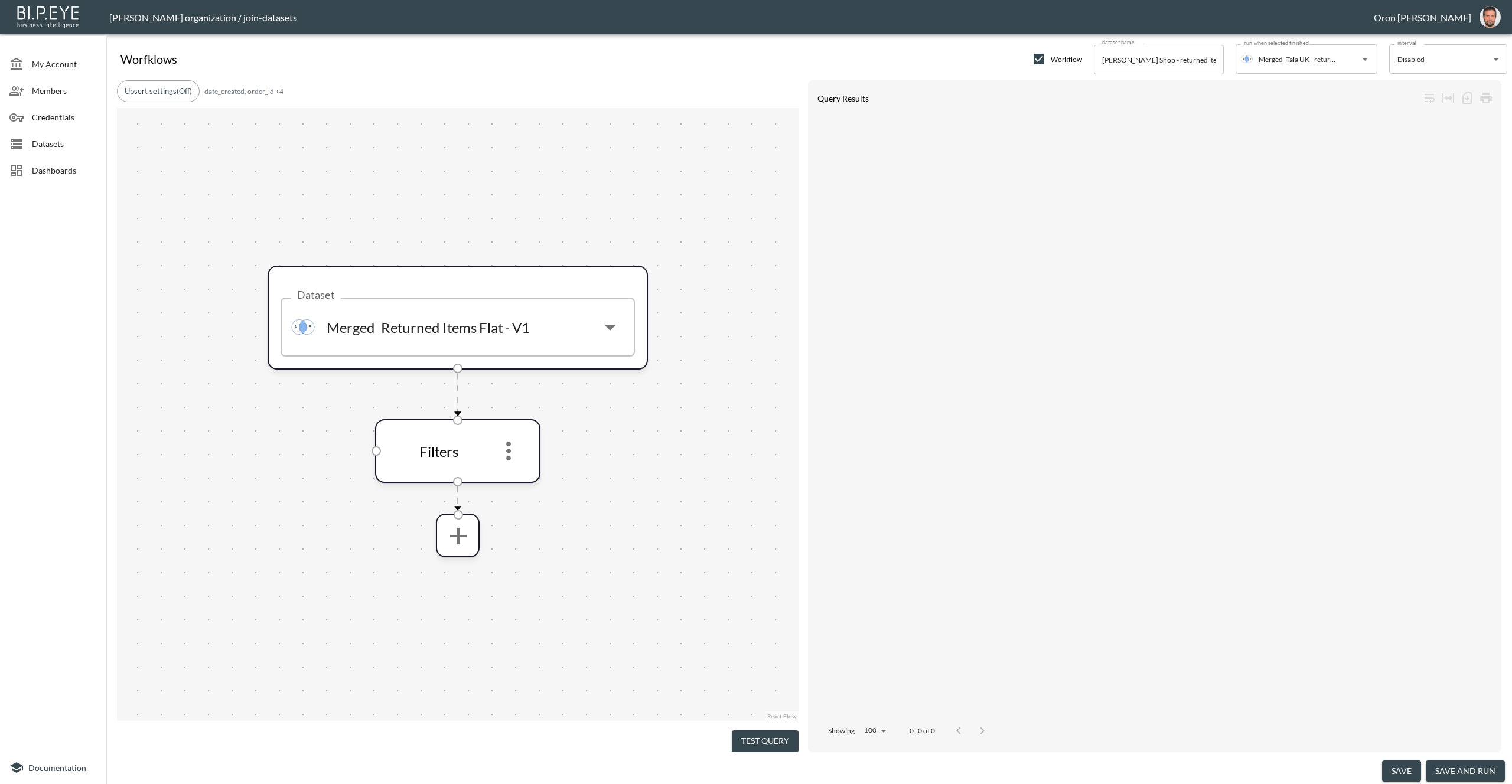
click at [183, 90] on button "Upsert settings (Off)" at bounding box center [158, 90] width 83 height 22
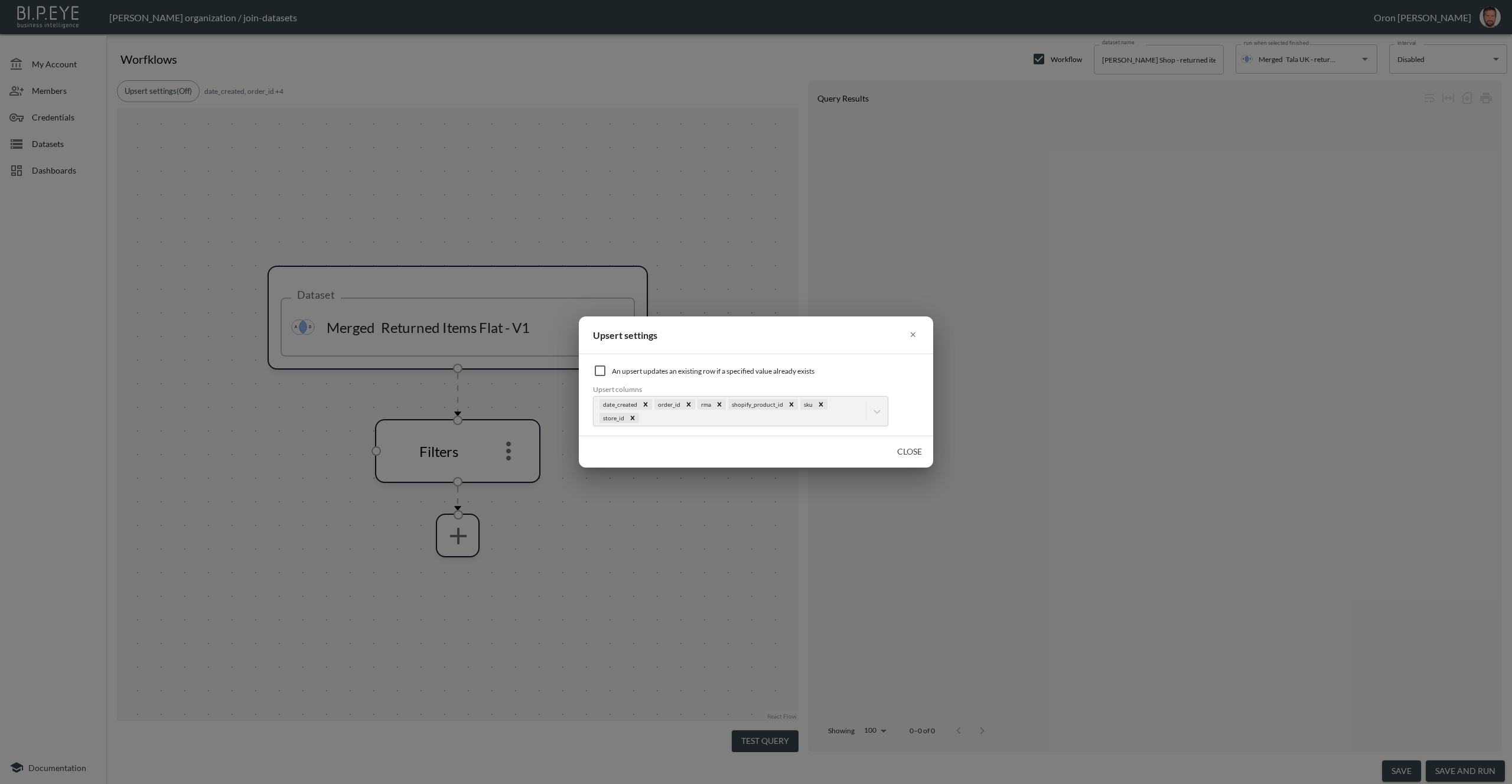
click at [600, 371] on input "checkbox" at bounding box center [599, 371] width 14 height 14
checkbox input "true"
click at [910, 454] on button "Close" at bounding box center [910, 452] width 38 height 22
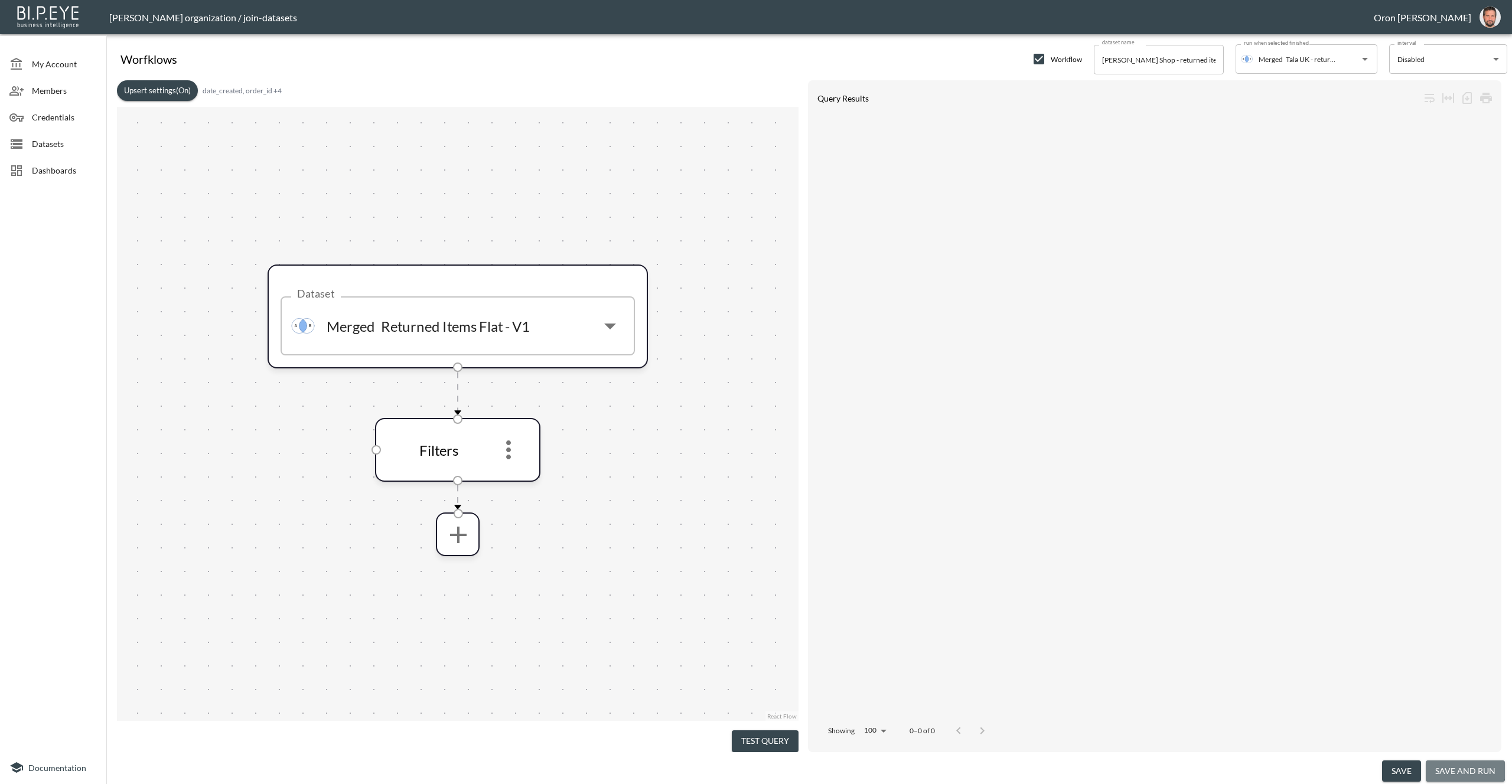
click at [1457, 768] on button "save and run" at bounding box center [1464, 771] width 79 height 22
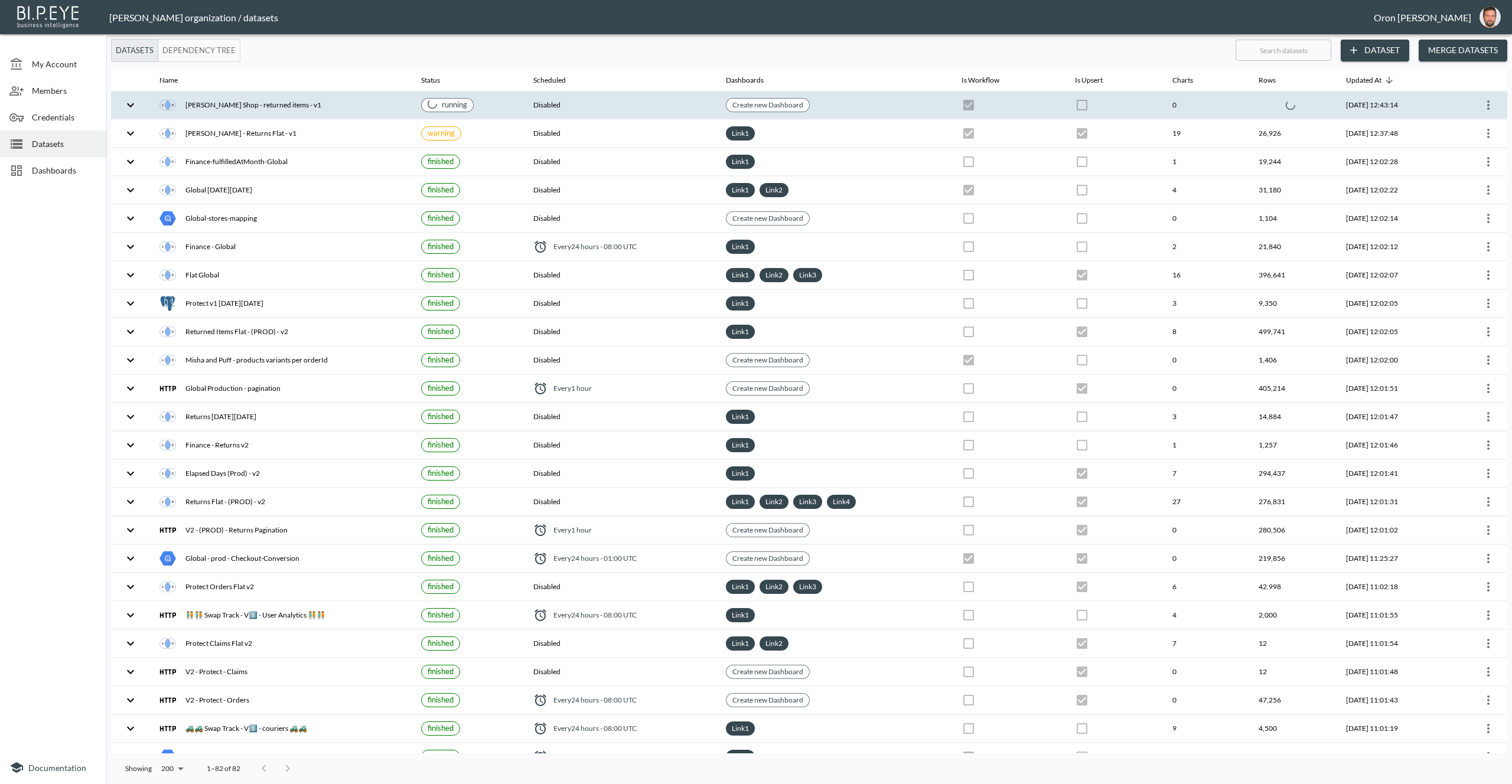
click at [656, 110] on th "Disabled" at bounding box center [619, 105] width 192 height 28
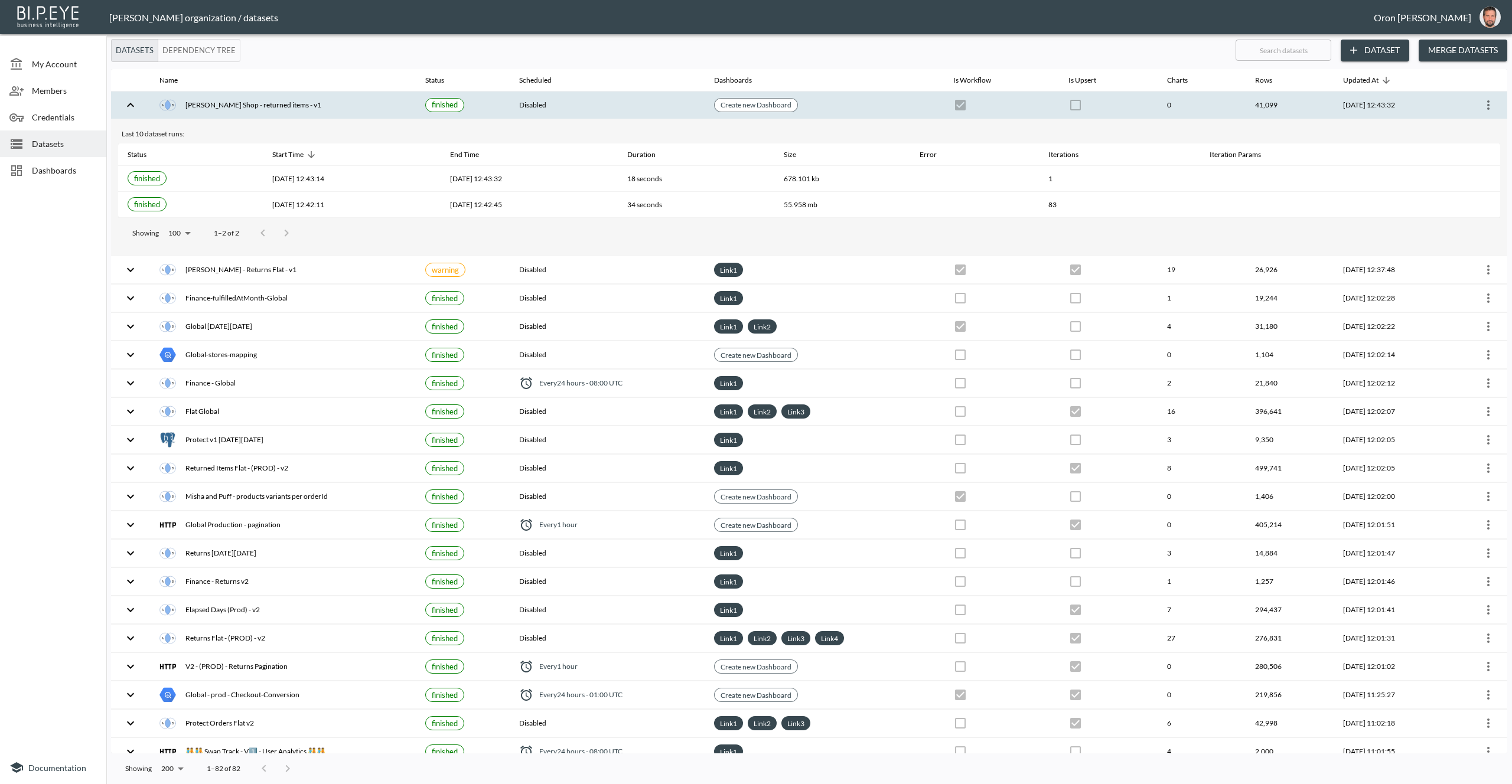
click at [58, 167] on span "Dashboards" at bounding box center [64, 170] width 65 height 12
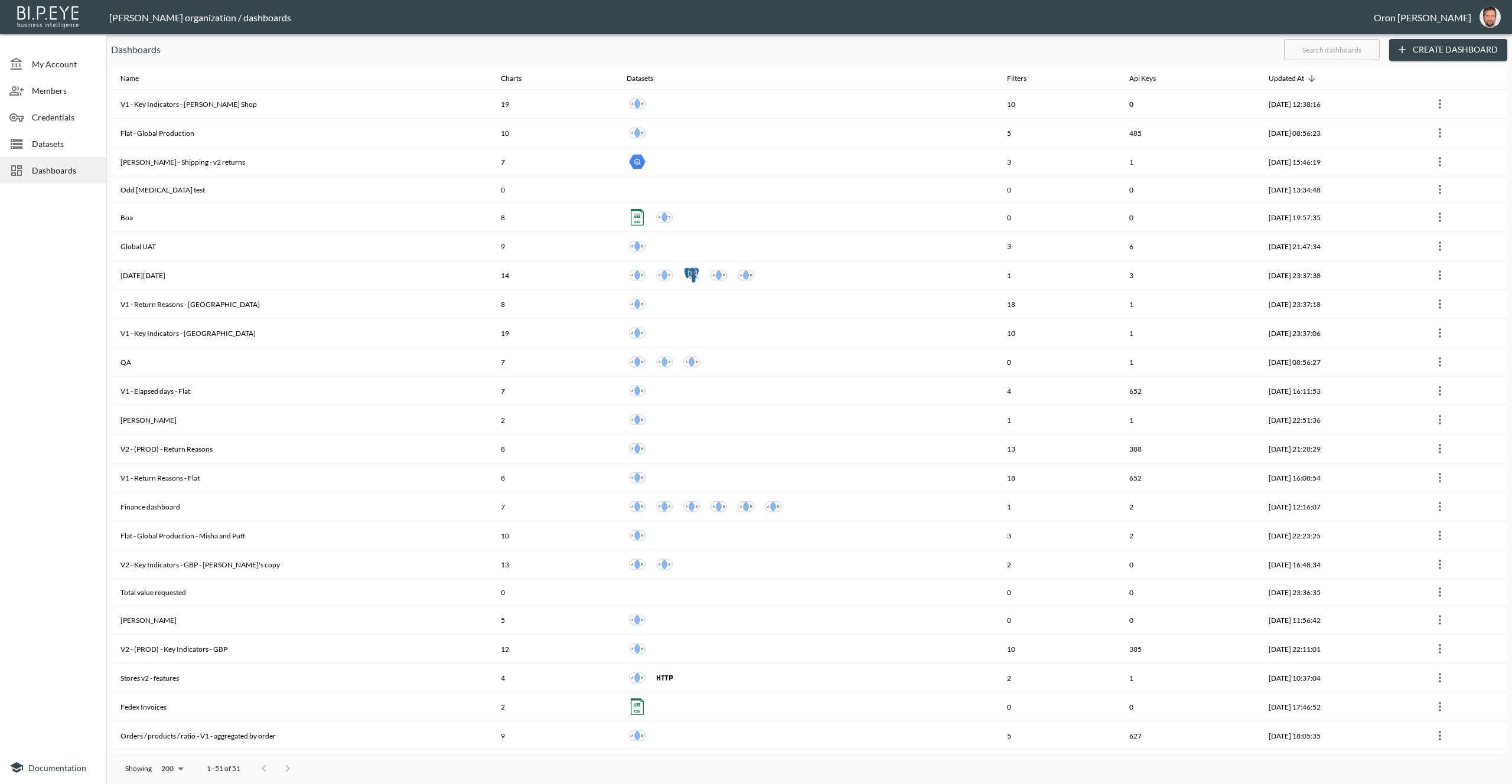
click at [1345, 56] on input "text" at bounding box center [1332, 50] width 95 height 30
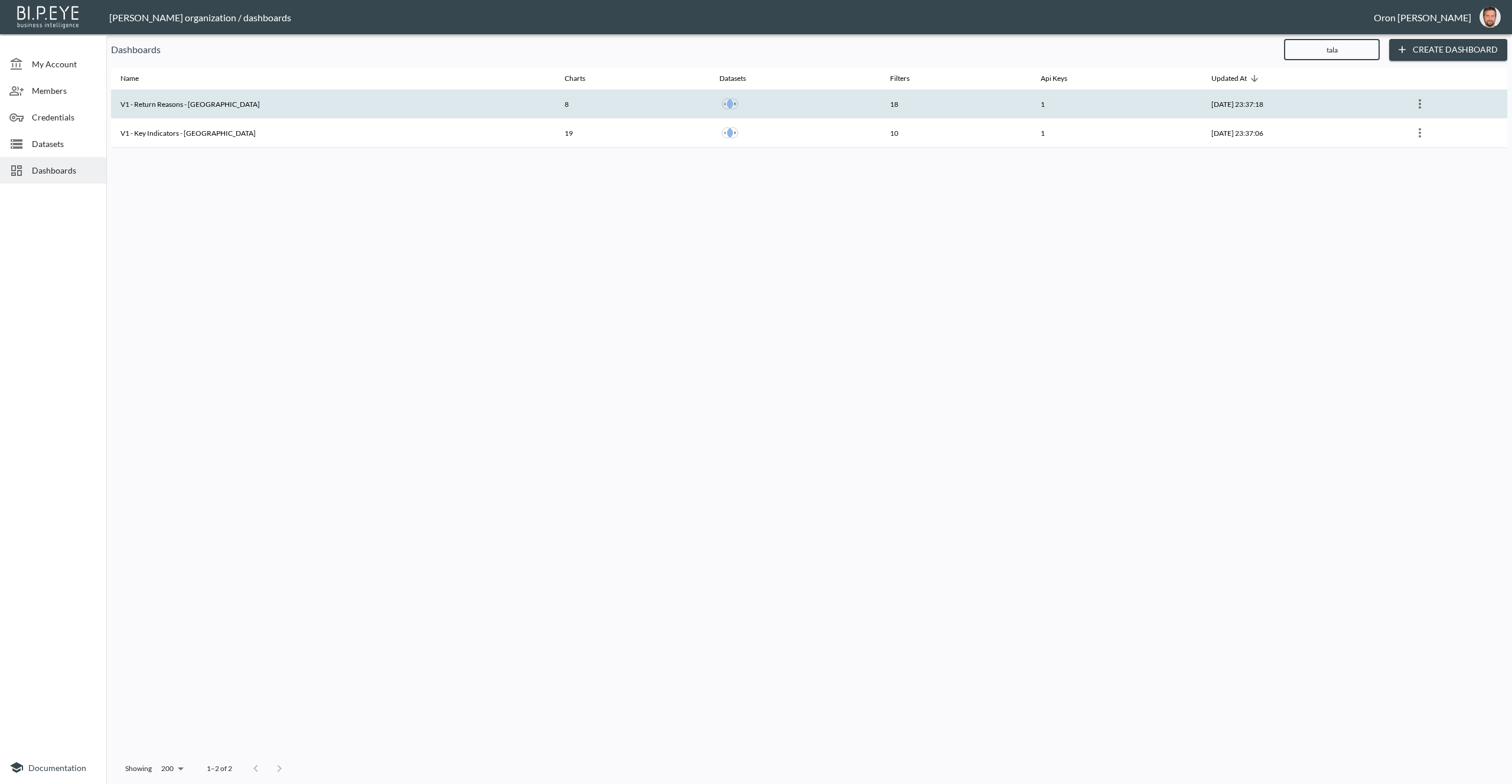
type input "tala"
click at [1414, 102] on icon "more" at bounding box center [1420, 104] width 14 height 14
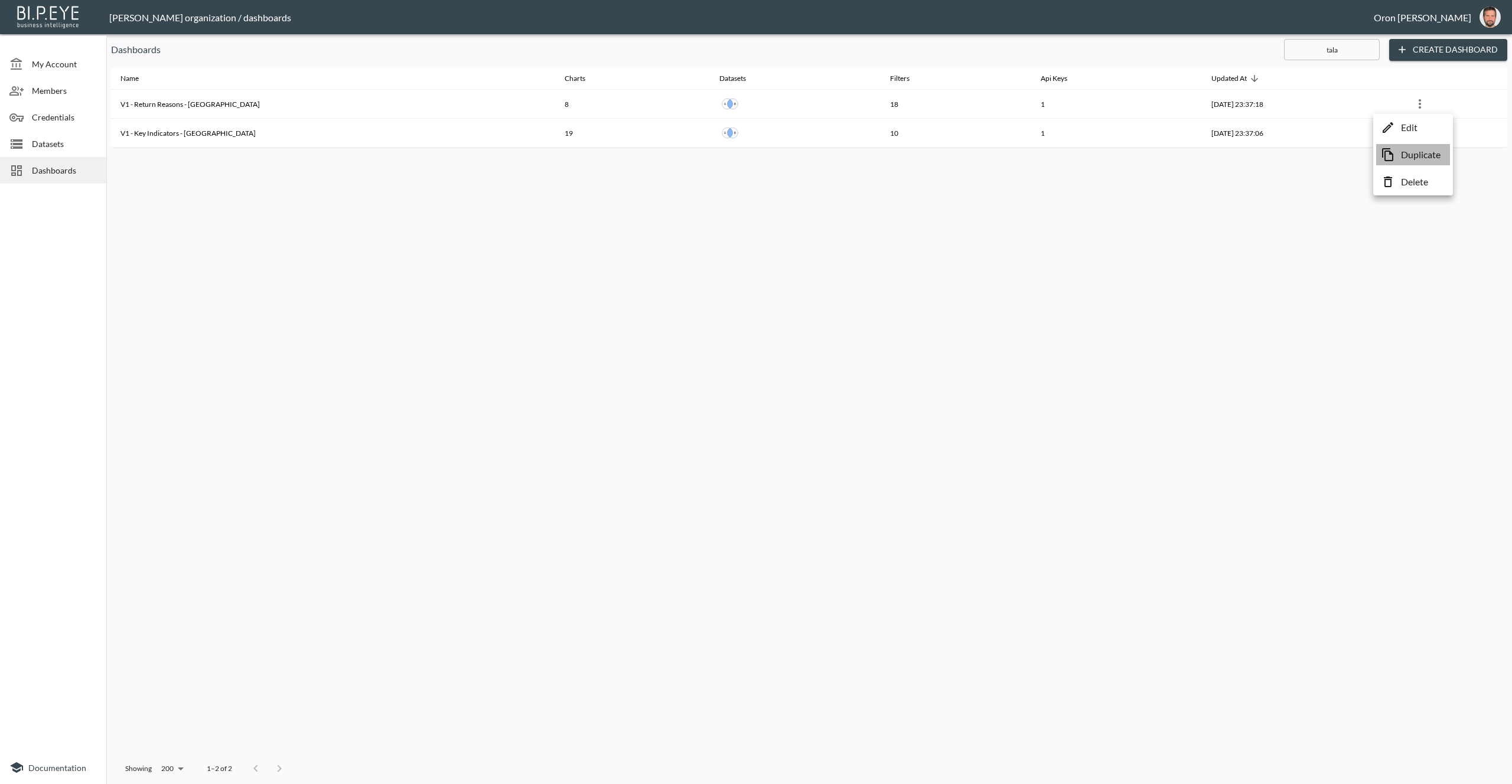
click at [1407, 151] on p "Duplicate" at bounding box center [1421, 154] width 40 height 14
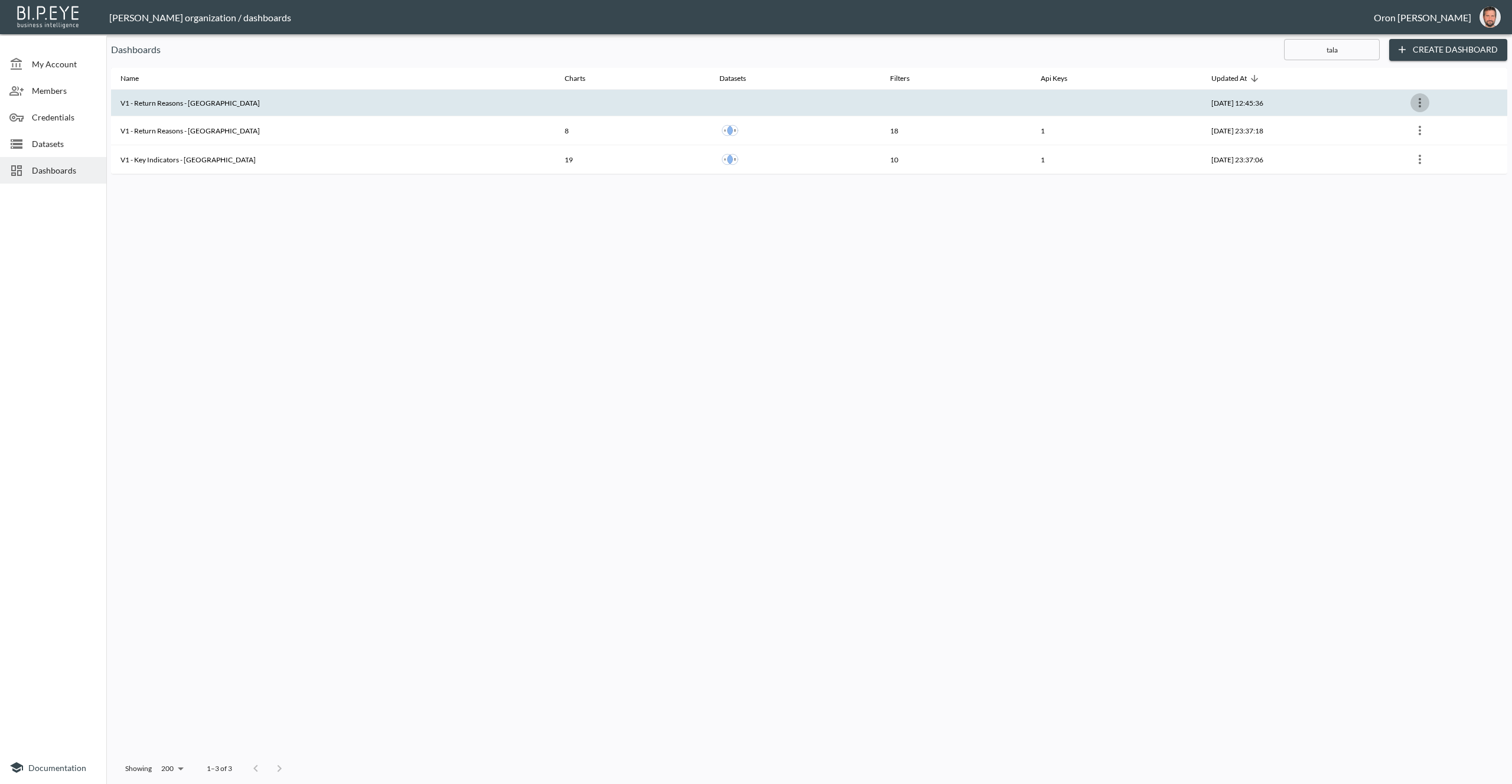
click at [1417, 102] on icon "more" at bounding box center [1420, 102] width 14 height 14
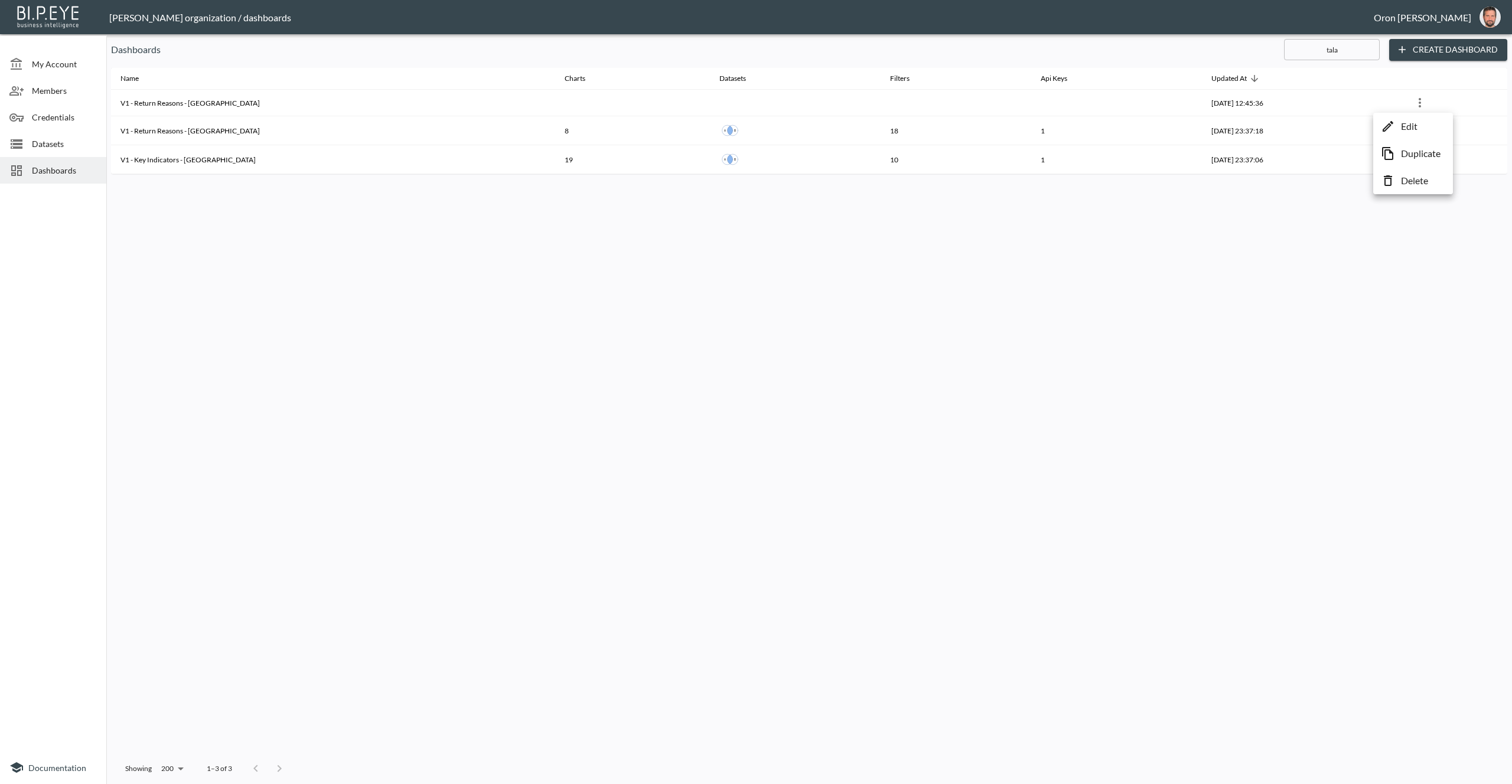
click at [1408, 123] on p "Edit" at bounding box center [1408, 126] width 16 height 14
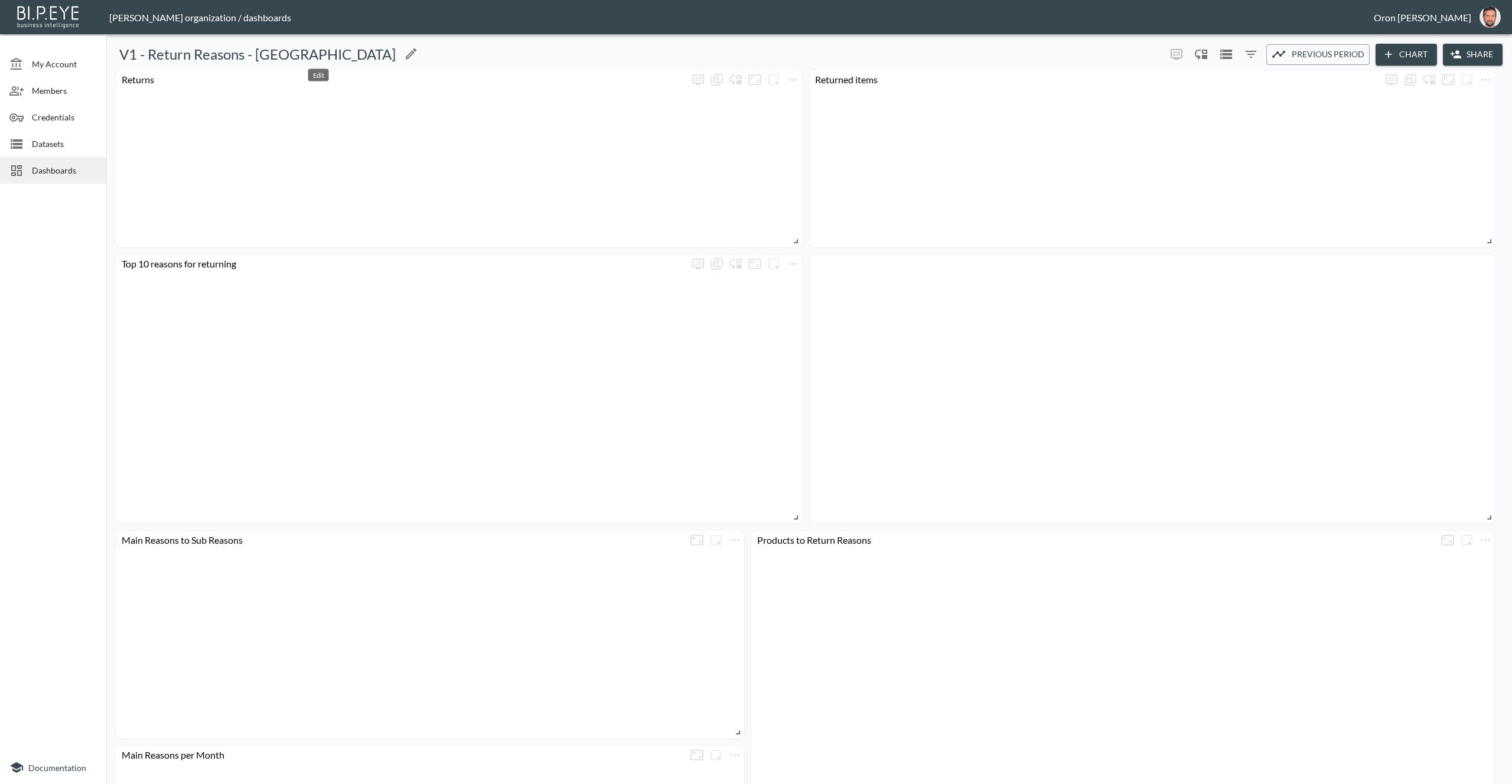
click at [404, 51] on icon "Edit" at bounding box center [411, 53] width 14 height 14
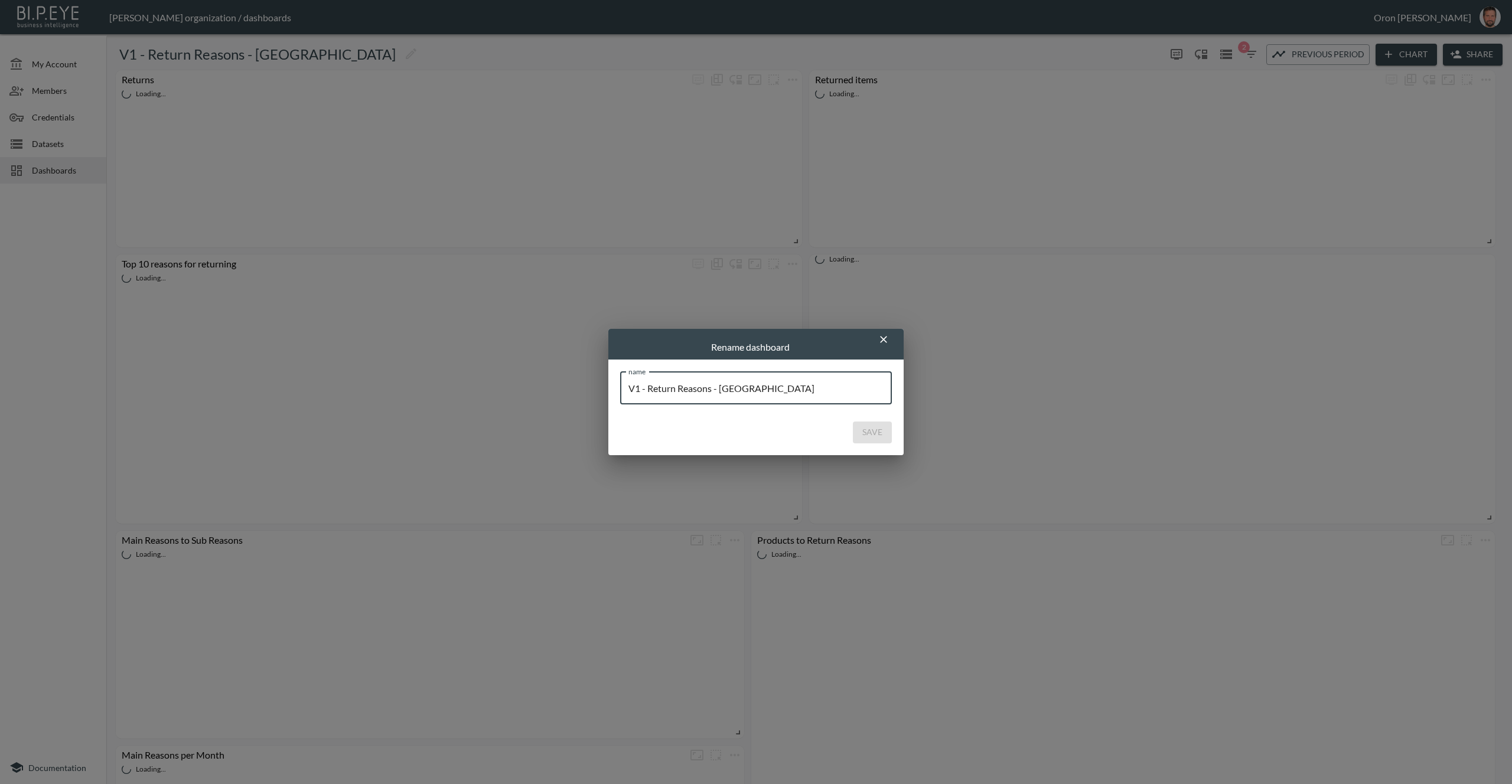
click at [731, 386] on input "V1 - Return Reasons - [GEOGRAPHIC_DATA]" at bounding box center [756, 388] width 272 height 33
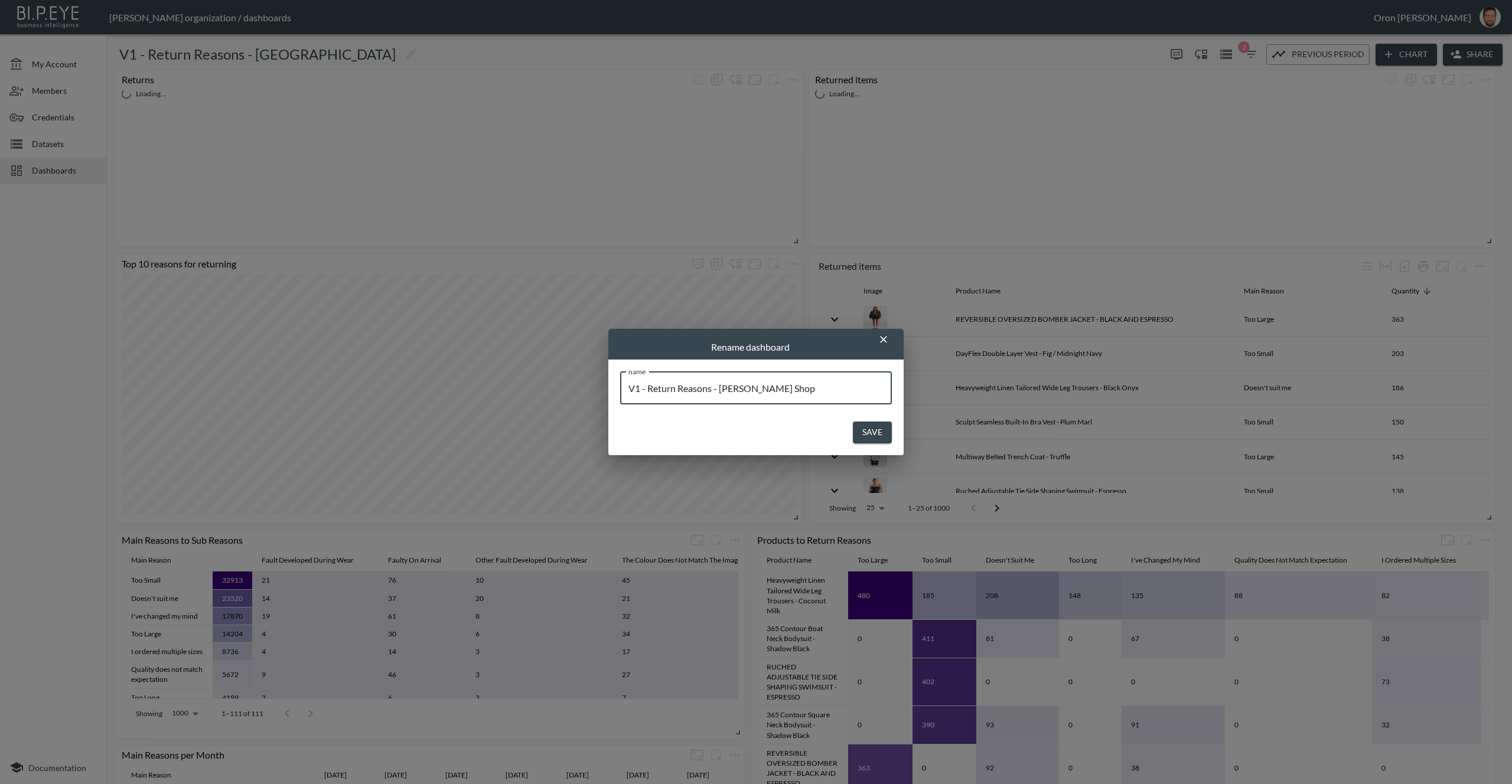
type input "V1 - Return Reasons - [PERSON_NAME] Shop"
click at [871, 428] on button "Save" at bounding box center [872, 432] width 39 height 22
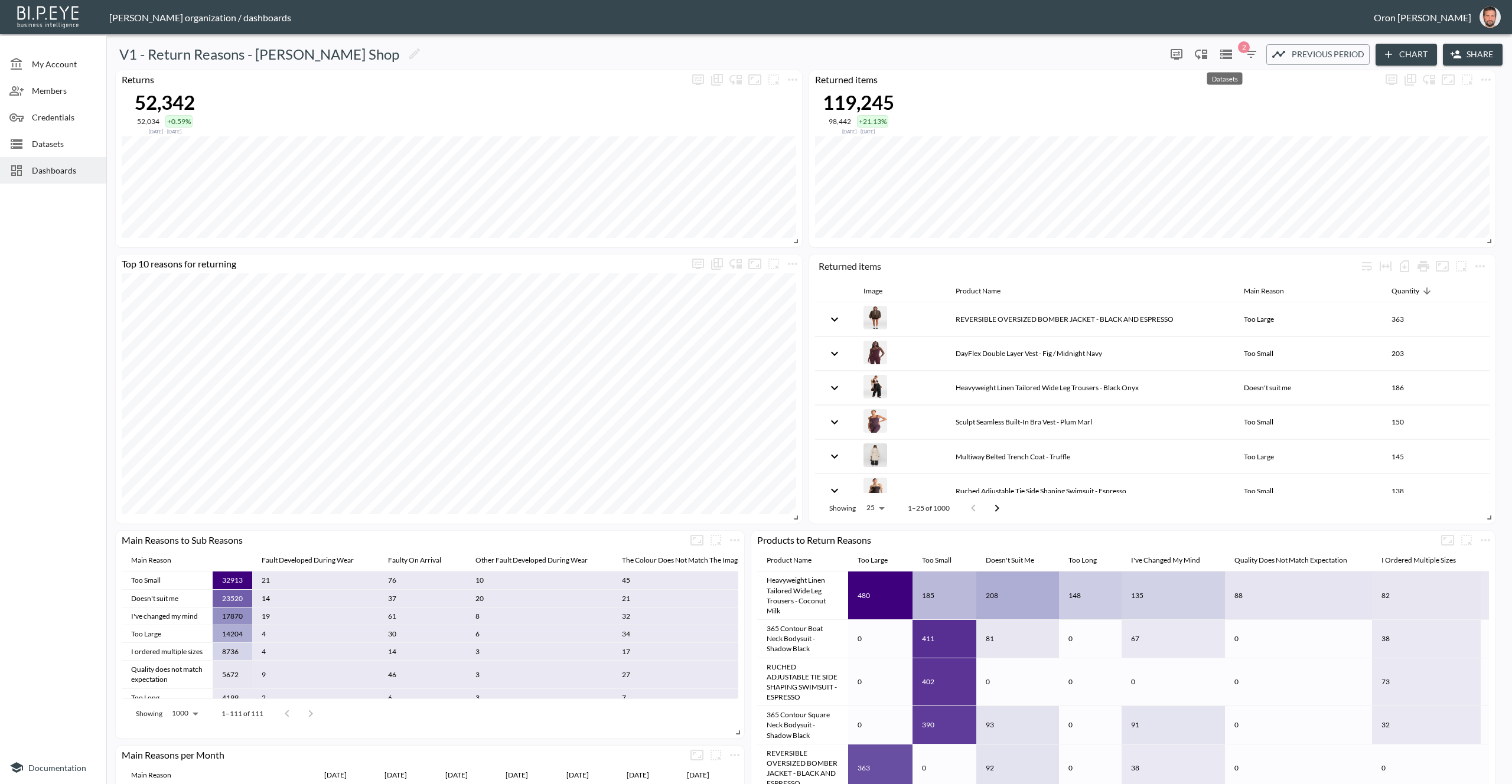
click at [1230, 57] on icon "Datasets" at bounding box center [1226, 54] width 11 height 10
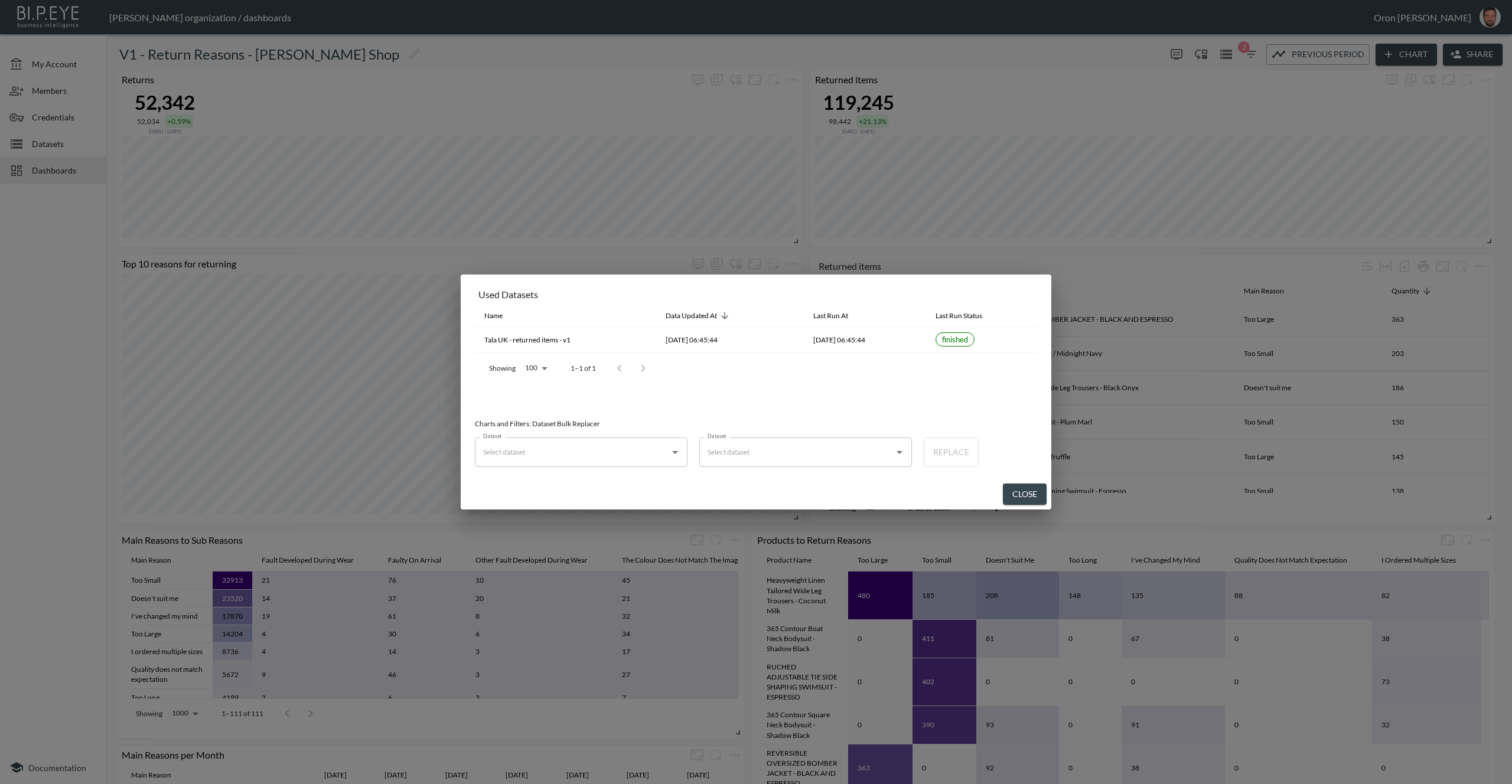
click at [603, 462] on div "Dataset" at bounding box center [580, 452] width 212 height 30
drag, startPoint x: 590, startPoint y: 478, endPoint x: 689, endPoint y: 467, distance: 99.6
click at [593, 477] on div "Tala UK - returned items - v1" at bounding box center [574, 481] width 87 height 10
type input "Tala UK - returned items - v1"
click at [767, 457] on input "Dataset" at bounding box center [796, 452] width 184 height 19
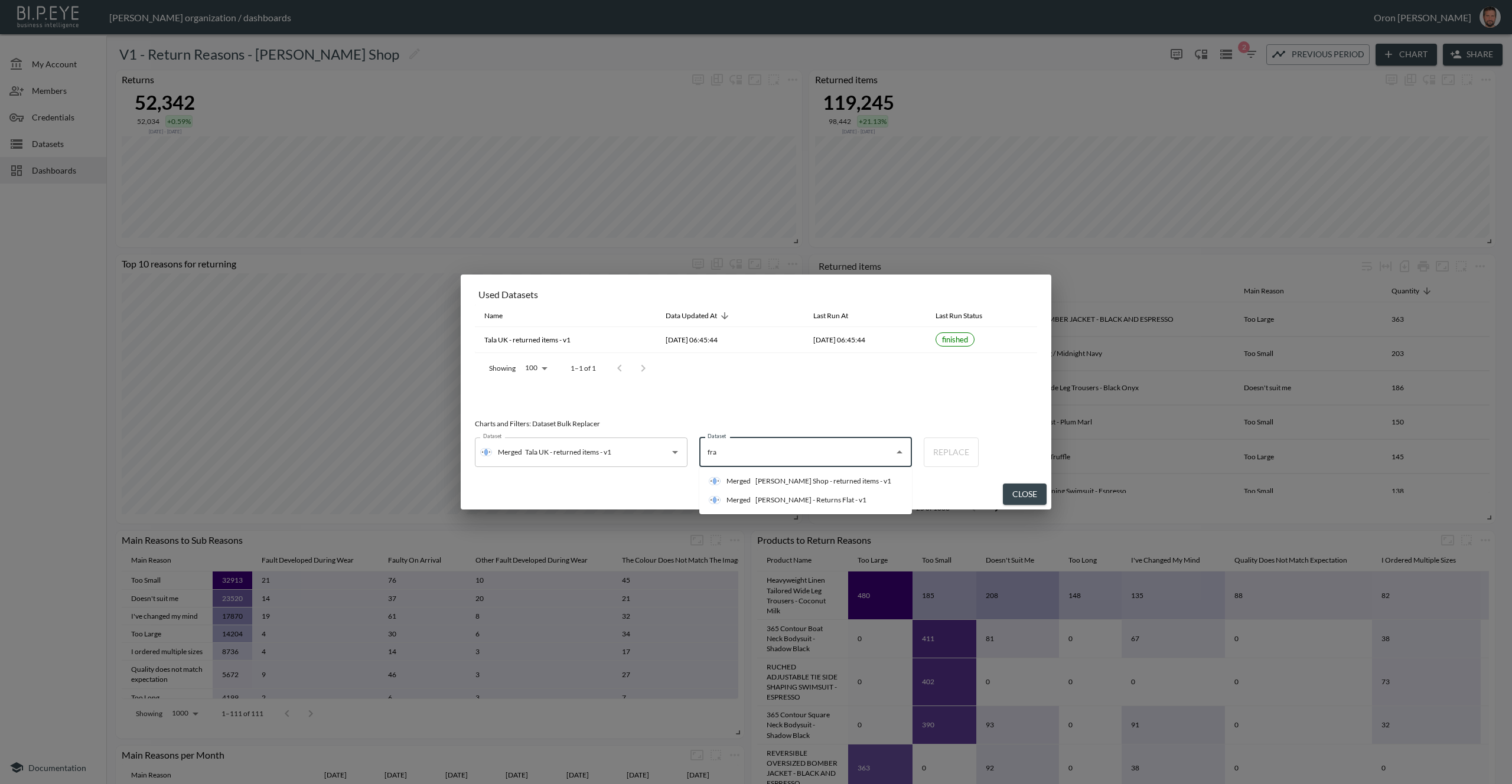
click at [768, 476] on div "Frankie Shop - returned items - v1" at bounding box center [823, 481] width 136 height 10
type input "Frankie Shop - returned items - v1"
click at [957, 453] on button "Replace" at bounding box center [952, 452] width 55 height 30
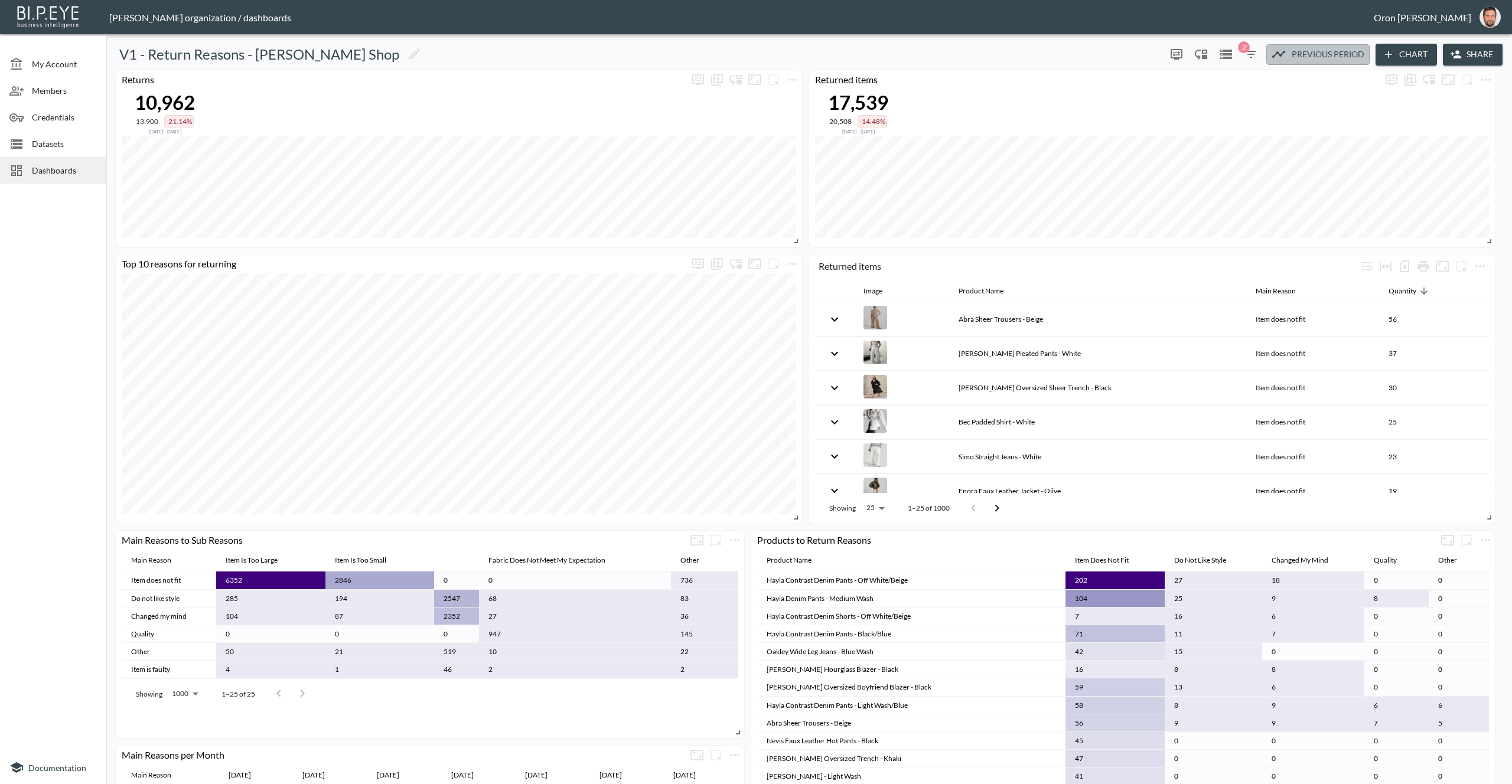
click at [1316, 53] on span "Previous period" at bounding box center [1328, 54] width 72 height 14
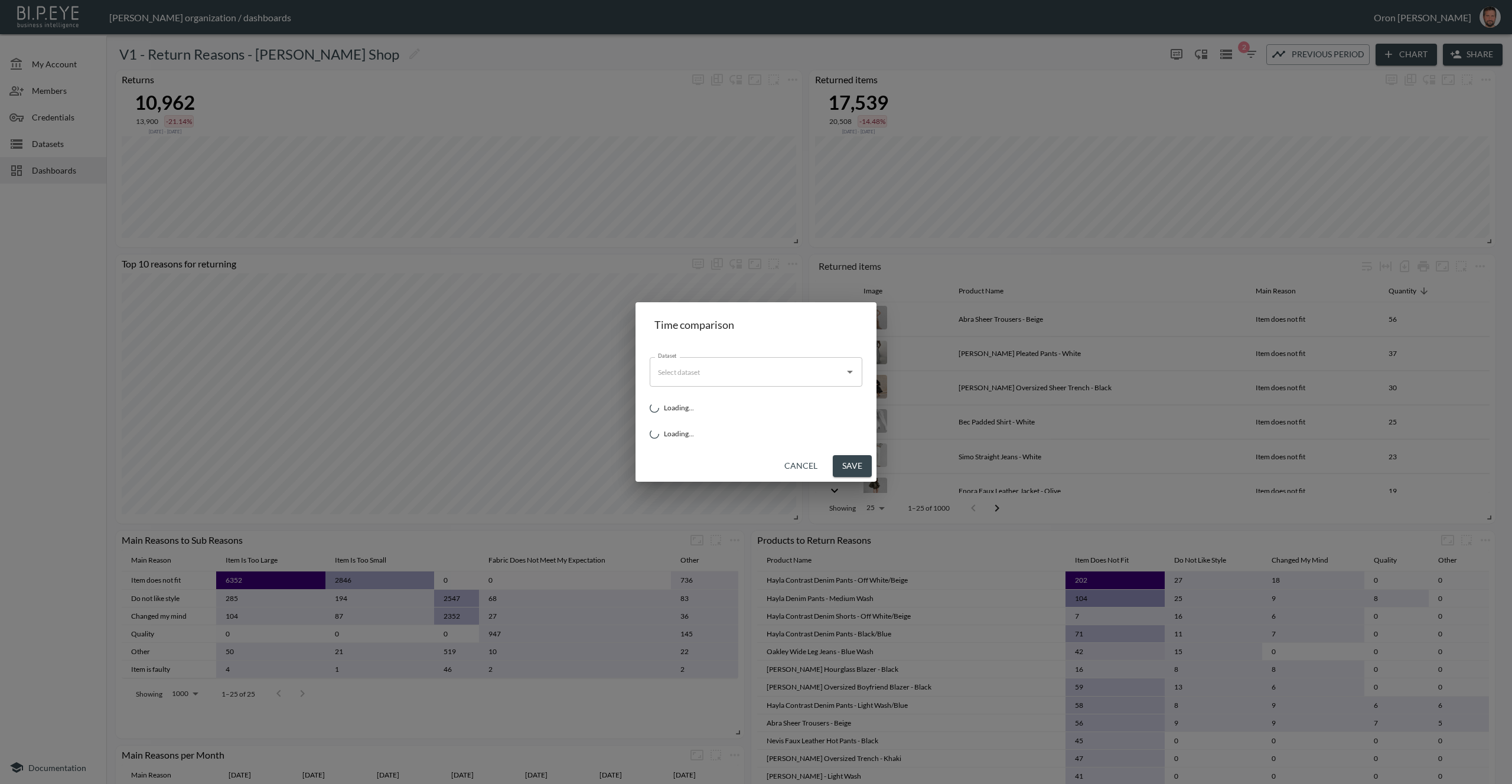
click at [766, 373] on div "Dataset Dataset Loading... Loading..." at bounding box center [756, 399] width 241 height 103
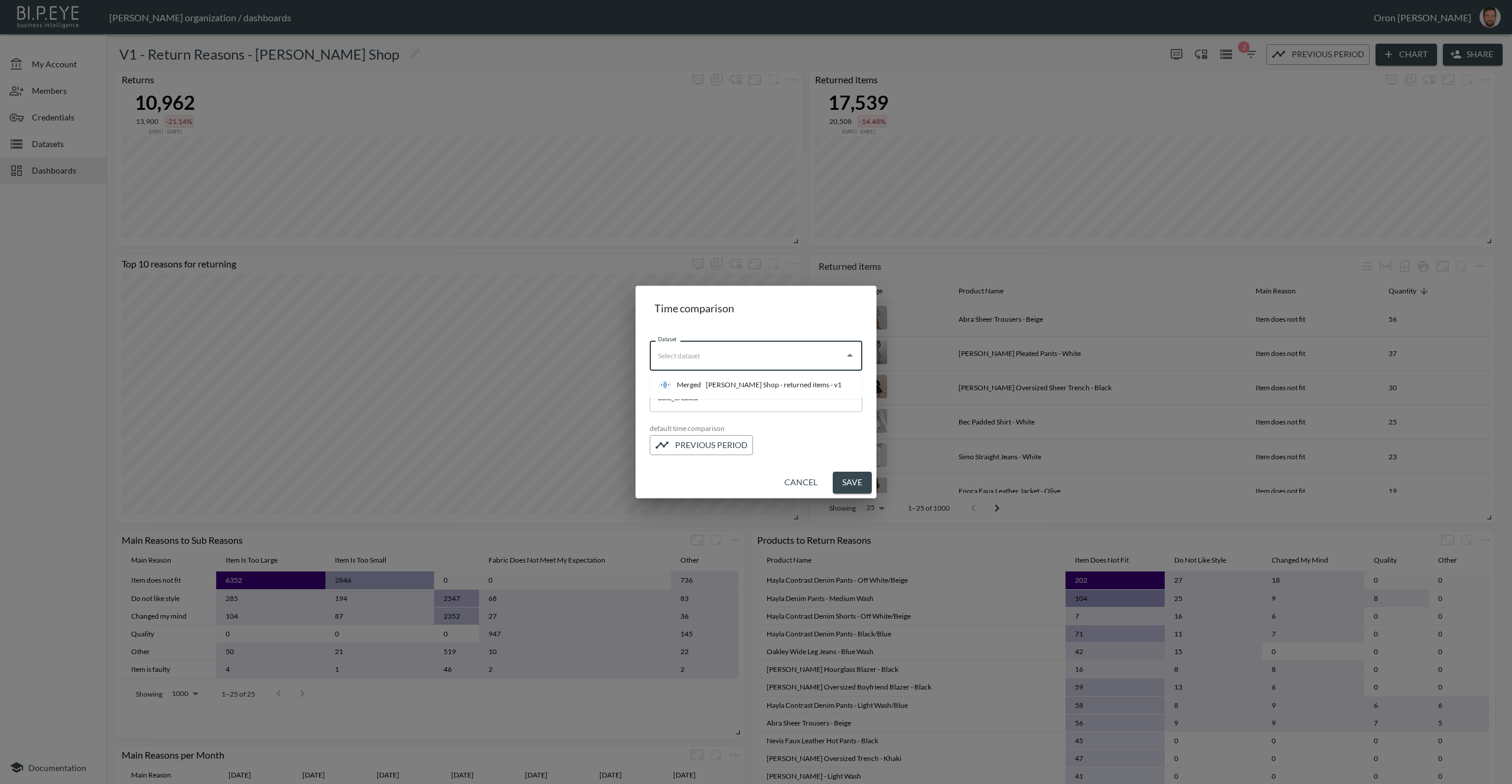
click at [756, 356] on input "Dataset" at bounding box center [746, 355] width 184 height 19
click at [748, 381] on div "[PERSON_NAME] Shop - returned items - v1" at bounding box center [774, 385] width 136 height 10
type input "[PERSON_NAME] Shop - returned items - v1"
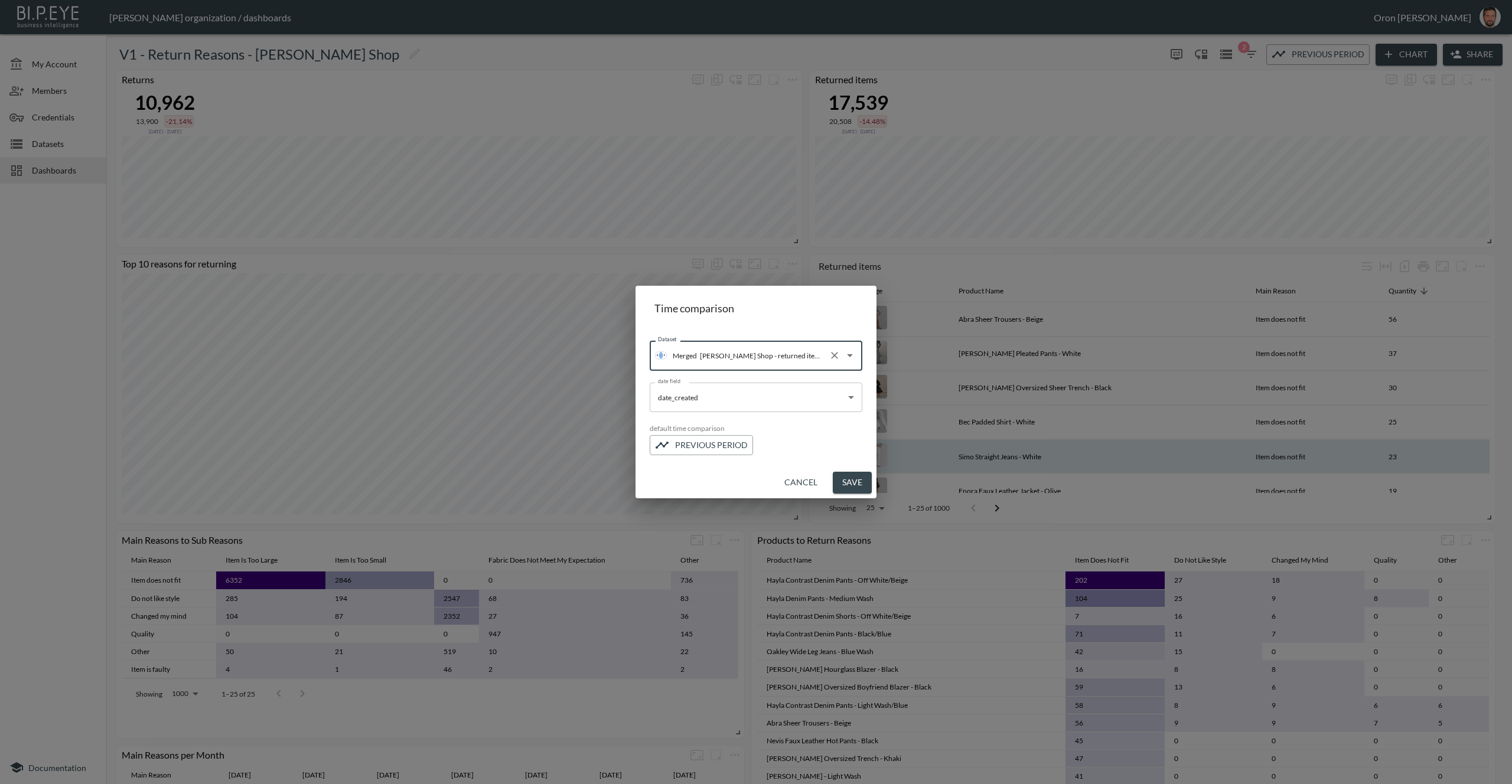
drag, startPoint x: 852, startPoint y: 479, endPoint x: 840, endPoint y: 482, distance: 12.4
click at [853, 479] on button "Save" at bounding box center [852, 482] width 39 height 22
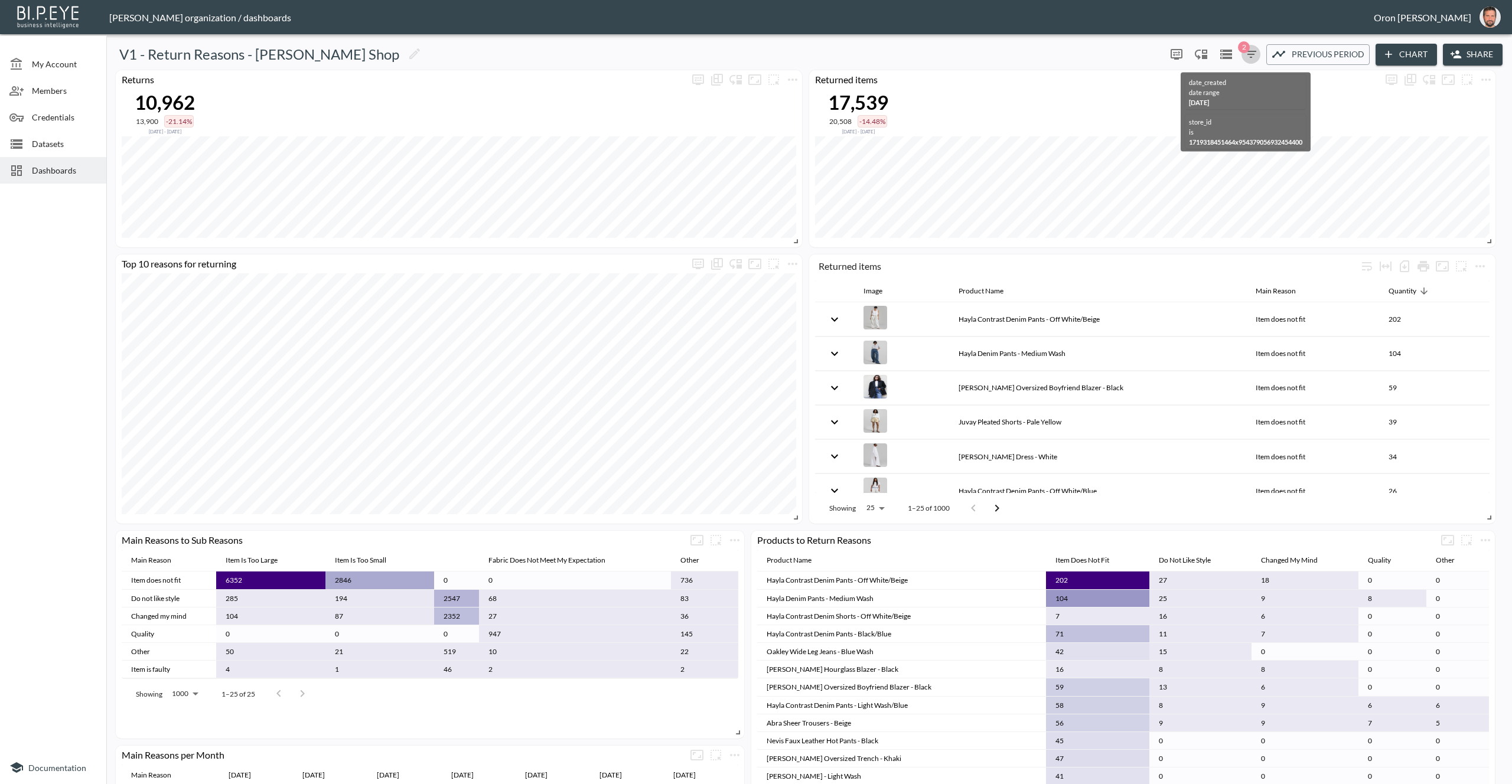
click at [1252, 55] on icon "button" at bounding box center [1251, 54] width 14 height 14
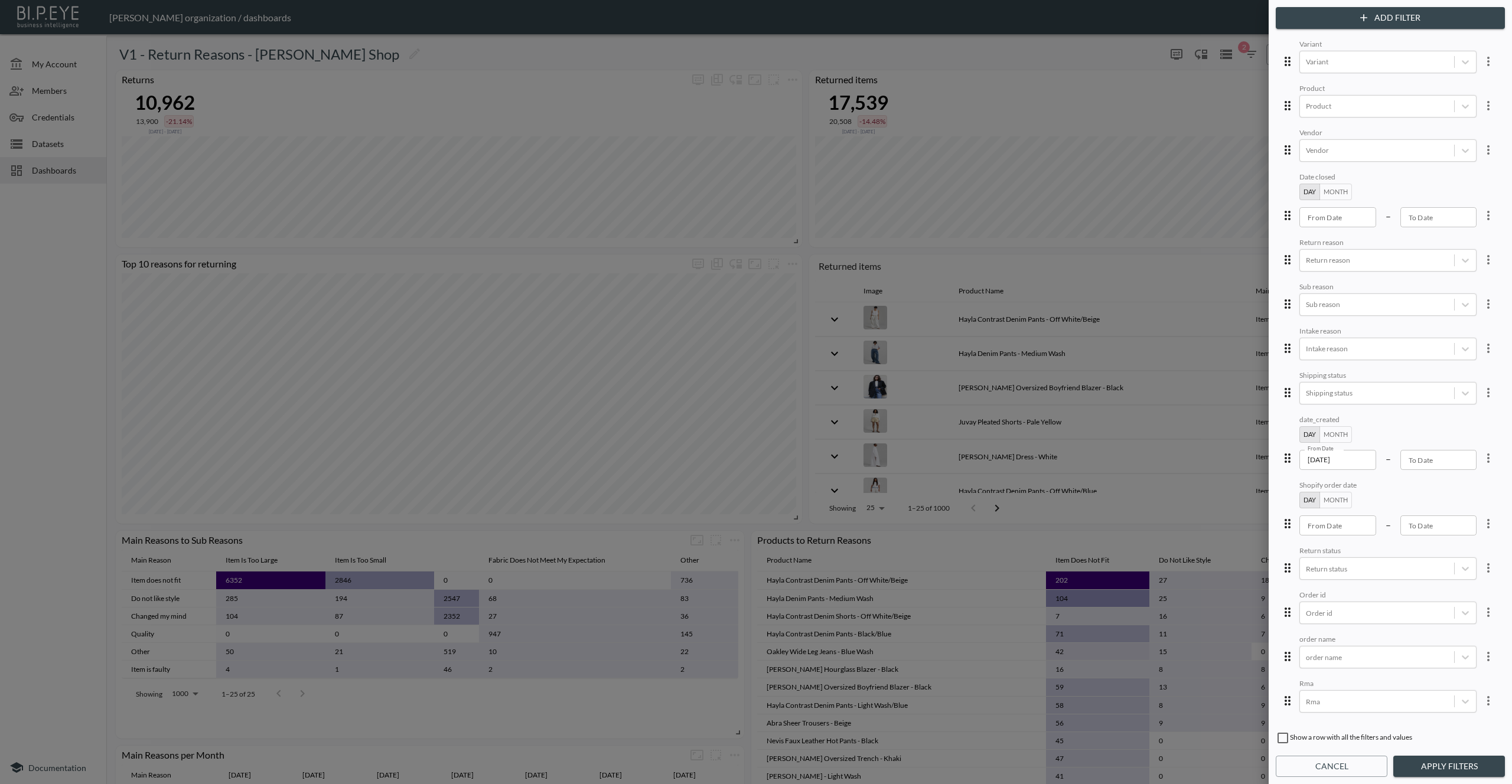
click at [1482, 57] on icon "more" at bounding box center [1488, 61] width 14 height 14
click at [1462, 78] on li "Edit" at bounding box center [1446, 88] width 107 height 21
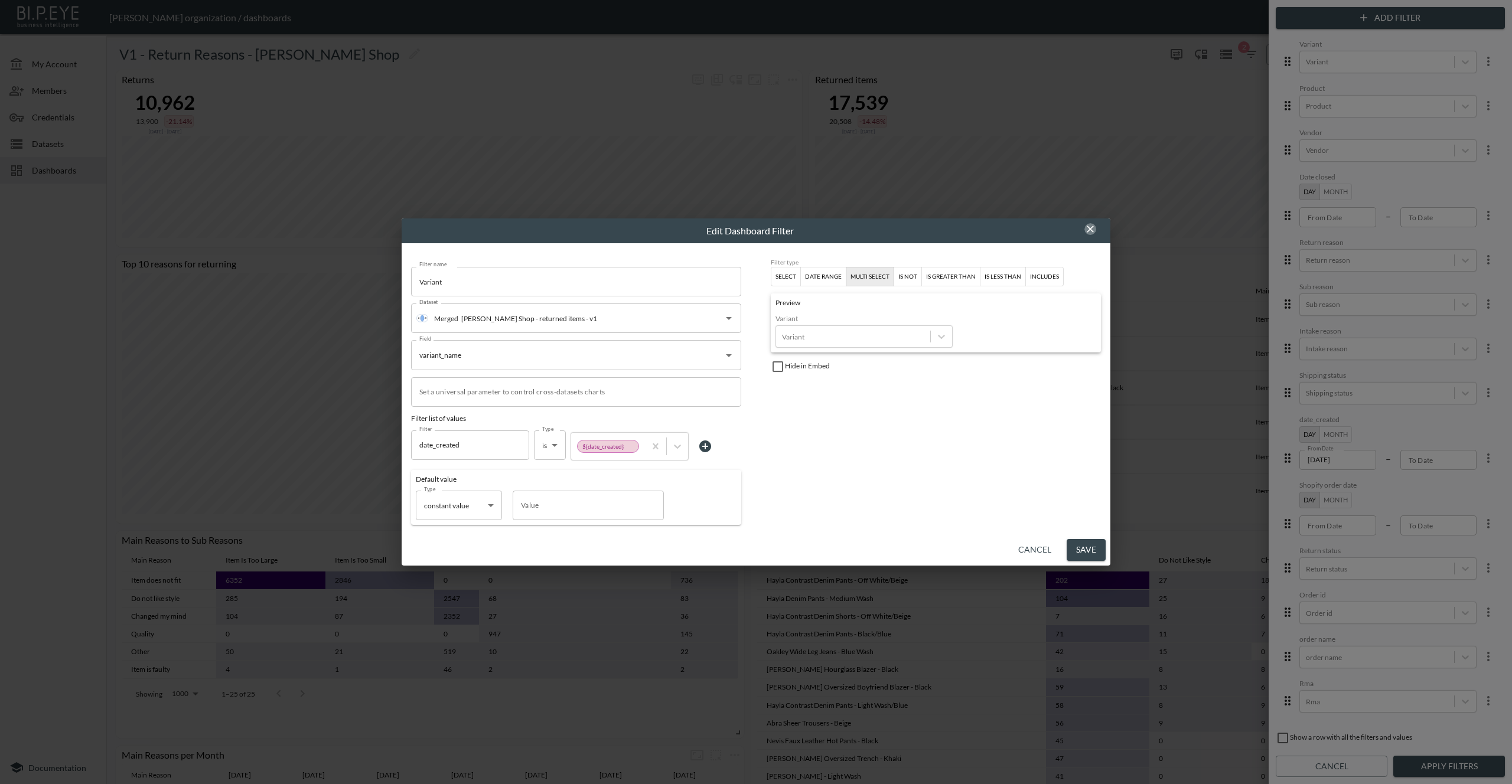
click at [1090, 231] on icon "button" at bounding box center [1090, 229] width 11 height 11
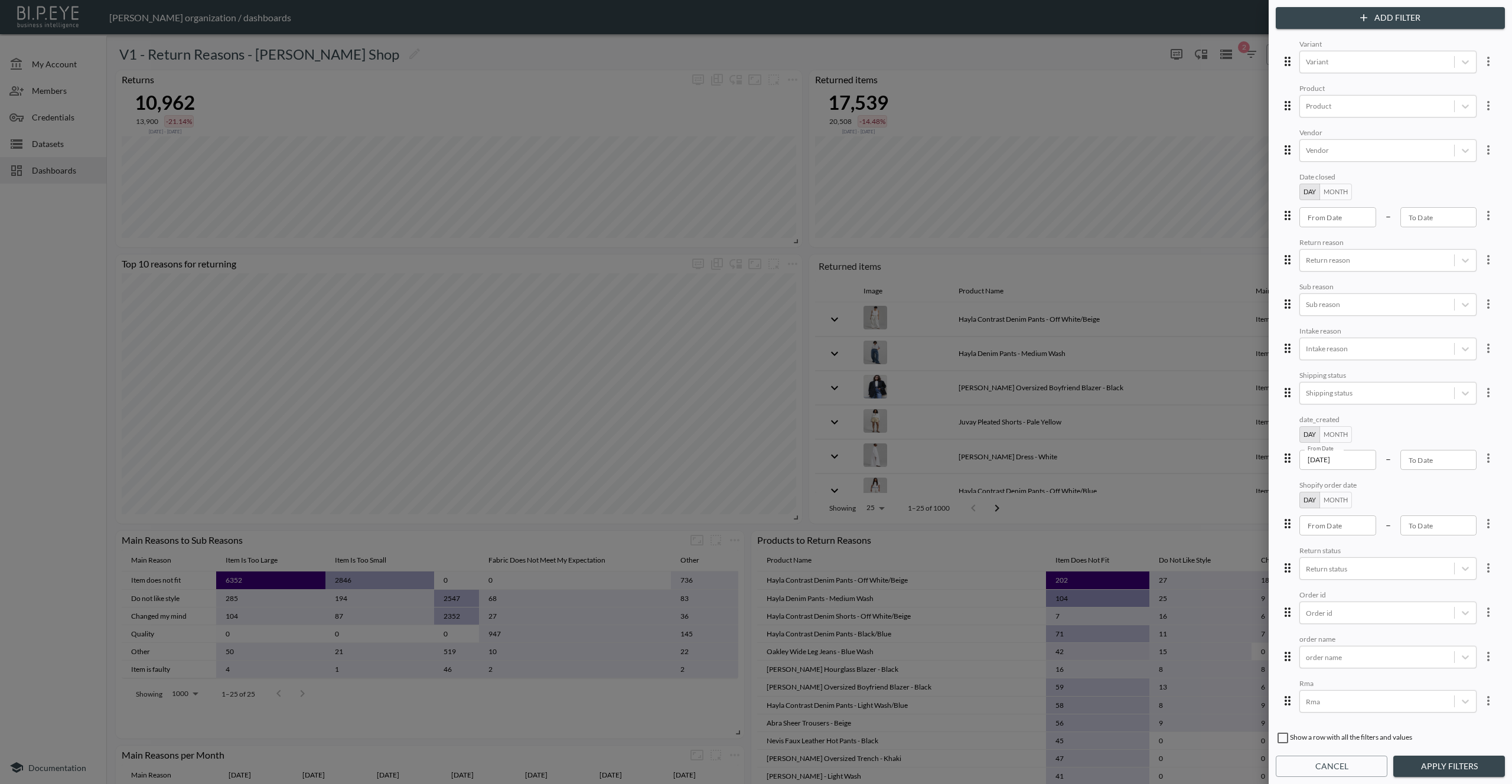
click at [481, 50] on div at bounding box center [756, 392] width 1512 height 784
click at [1353, 764] on button "Cancel" at bounding box center [1331, 766] width 111 height 22
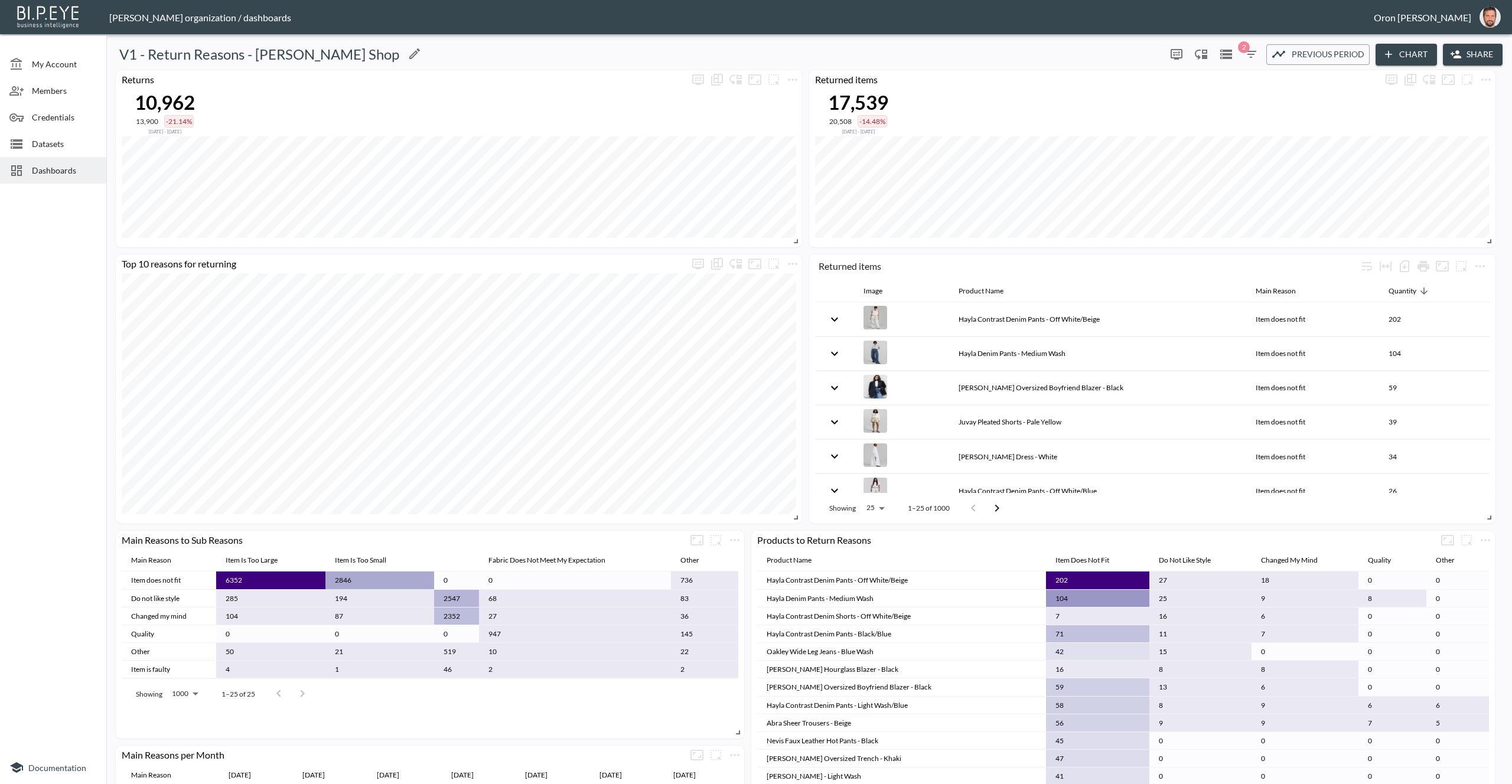
click at [274, 52] on h5 "V1 - Return Reasons - [PERSON_NAME] Shop" at bounding box center [259, 54] width 280 height 19
copy div "V1 - Return Reasons - Frankie Shop 0 2 Previous period Chart Share"
drag, startPoint x: 51, startPoint y: 171, endPoint x: 122, endPoint y: 4, distance: 181.5
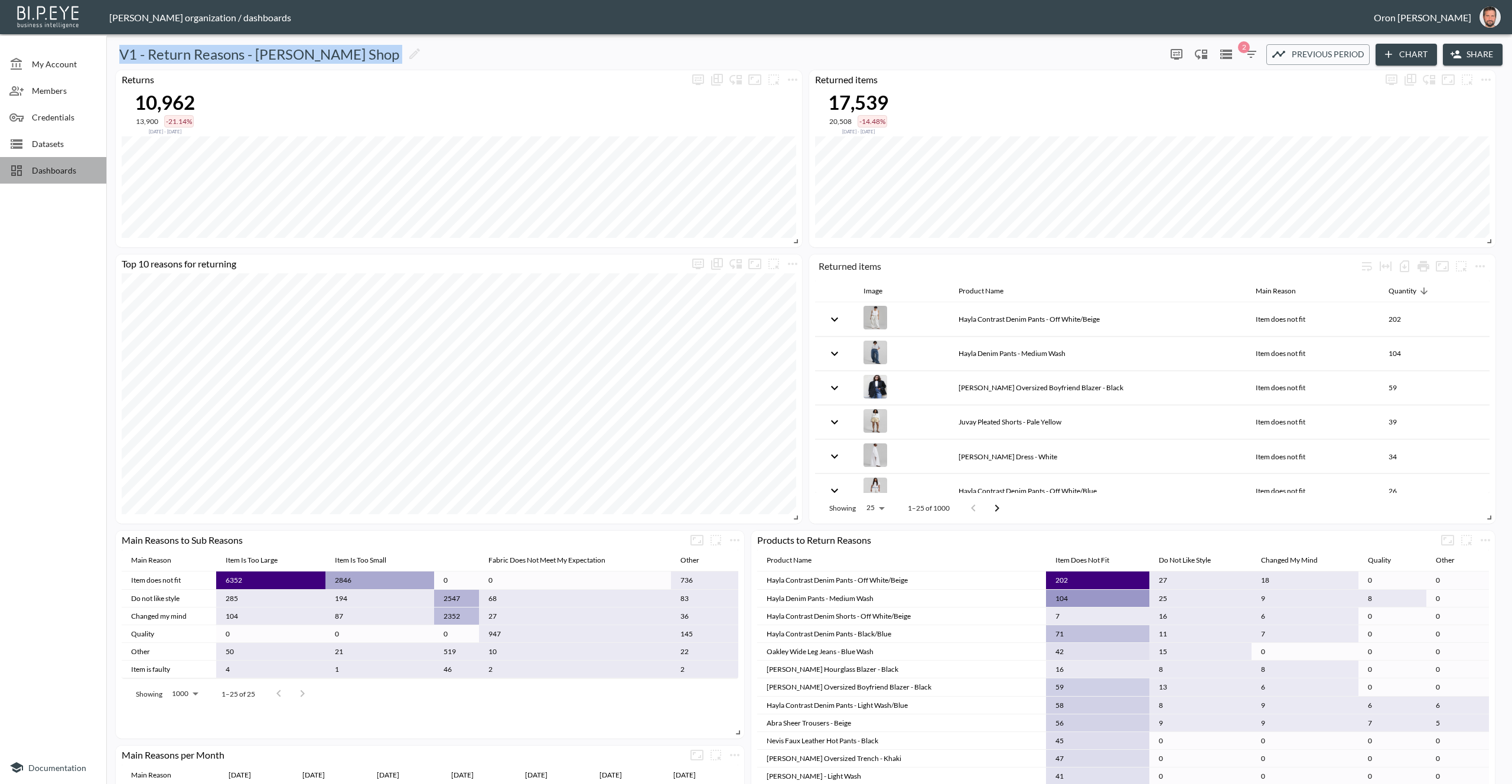
click at [52, 171] on span "Dashboards" at bounding box center [64, 170] width 65 height 12
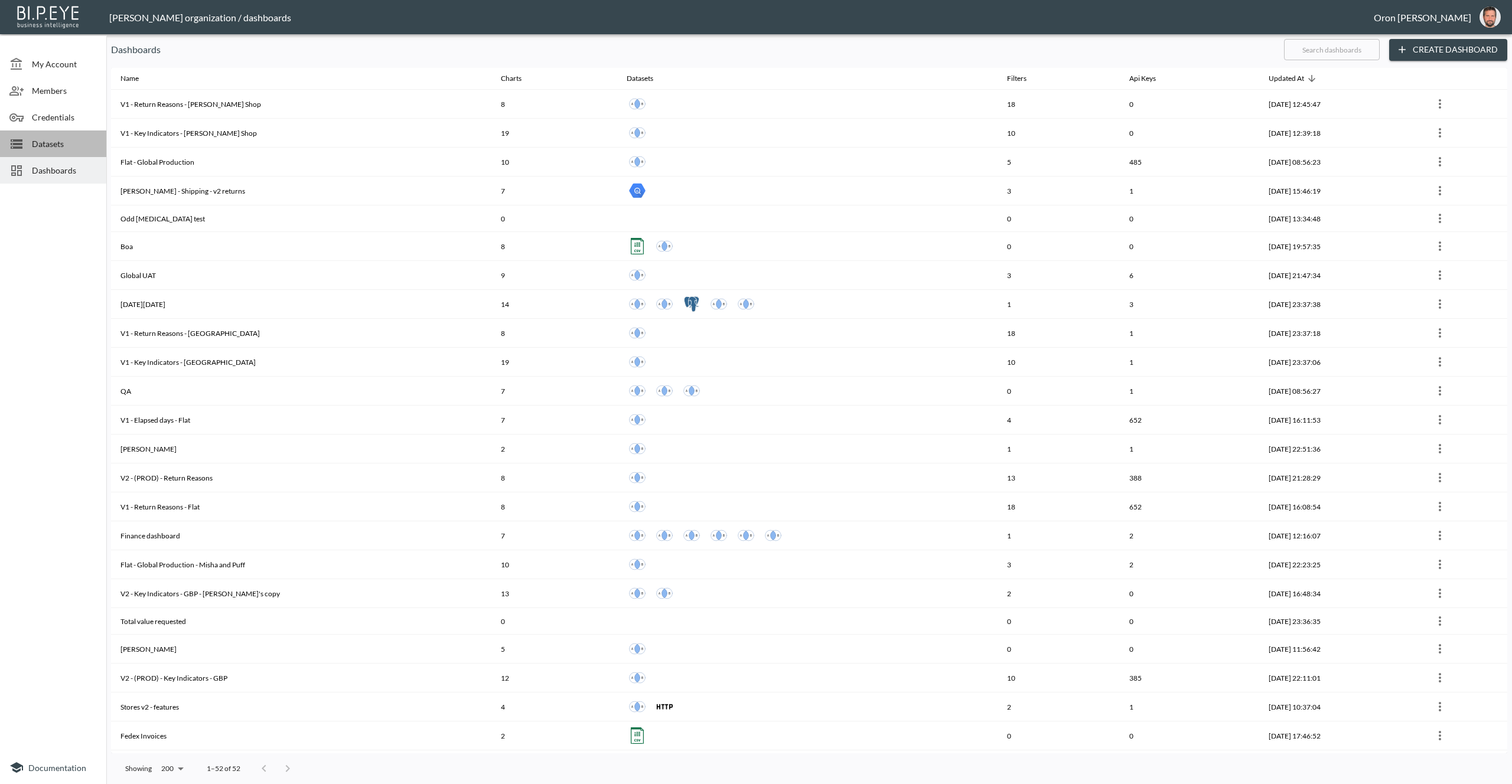
click at [90, 142] on span "Datasets" at bounding box center [64, 143] width 65 height 12
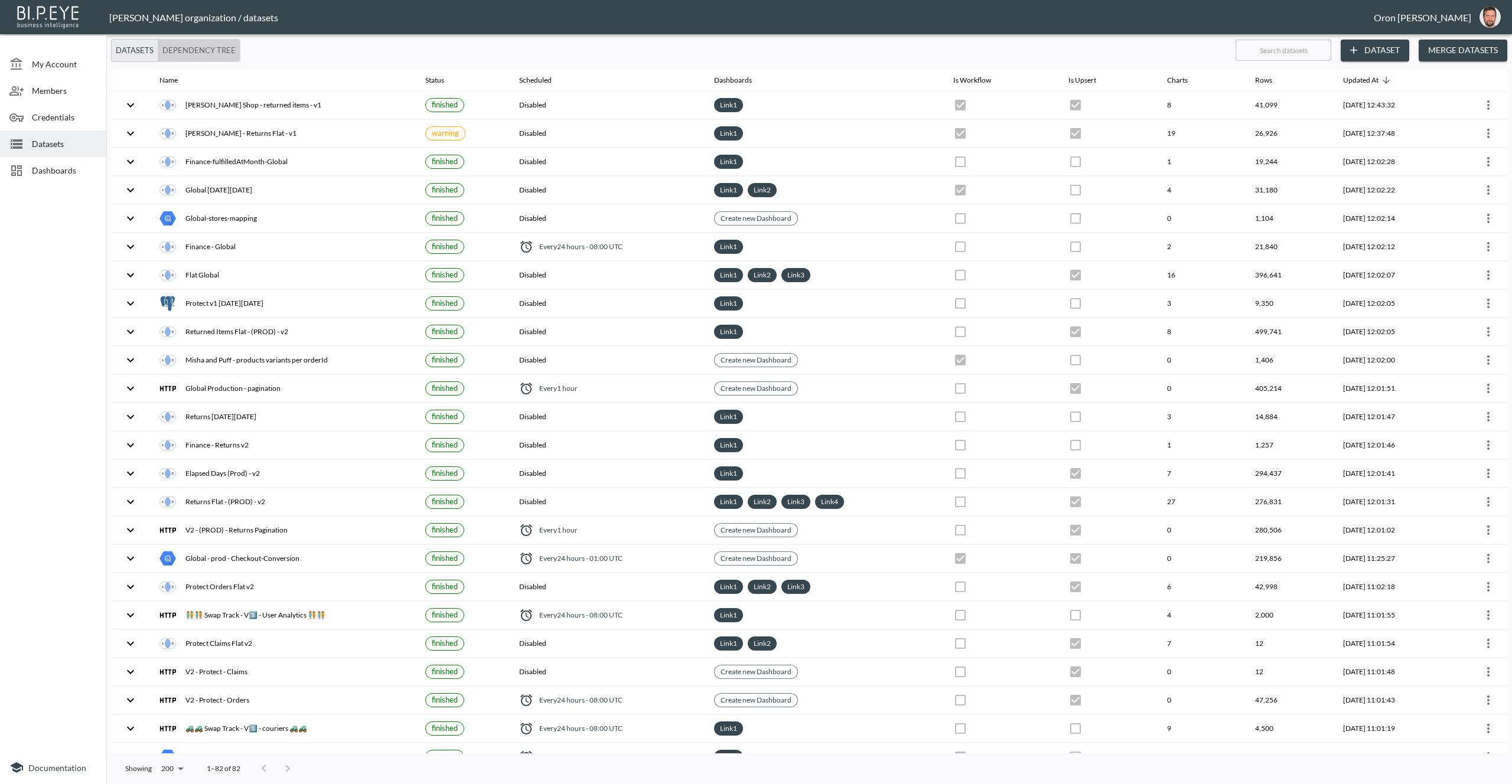
click at [213, 45] on button "Dependency Tree" at bounding box center [199, 50] width 83 height 23
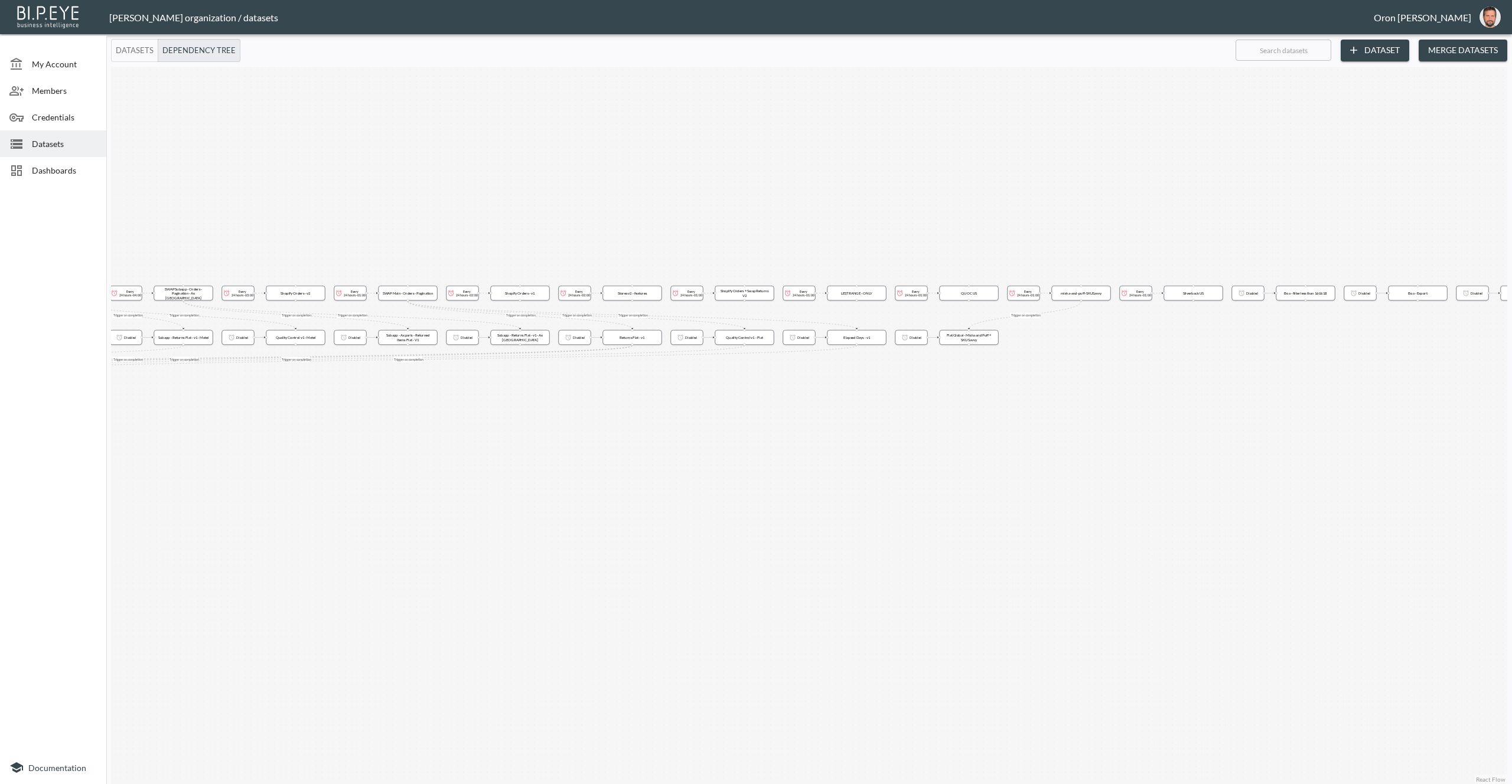
drag, startPoint x: 474, startPoint y: 211, endPoint x: 561, endPoint y: 175, distance: 94.2
click at [561, 175] on div "Trigger on completion Trigger on completion Trigger on completion Trigger on co…" at bounding box center [809, 425] width 1396 height 717
drag, startPoint x: 448, startPoint y: 203, endPoint x: 591, endPoint y: 172, distance: 146.3
click at [756, 137] on div "Trigger on completion Trigger on completion Trigger on completion Trigger on co…" at bounding box center [809, 425] width 1396 height 717
drag, startPoint x: 739, startPoint y: 161, endPoint x: 776, endPoint y: 163, distance: 37.1
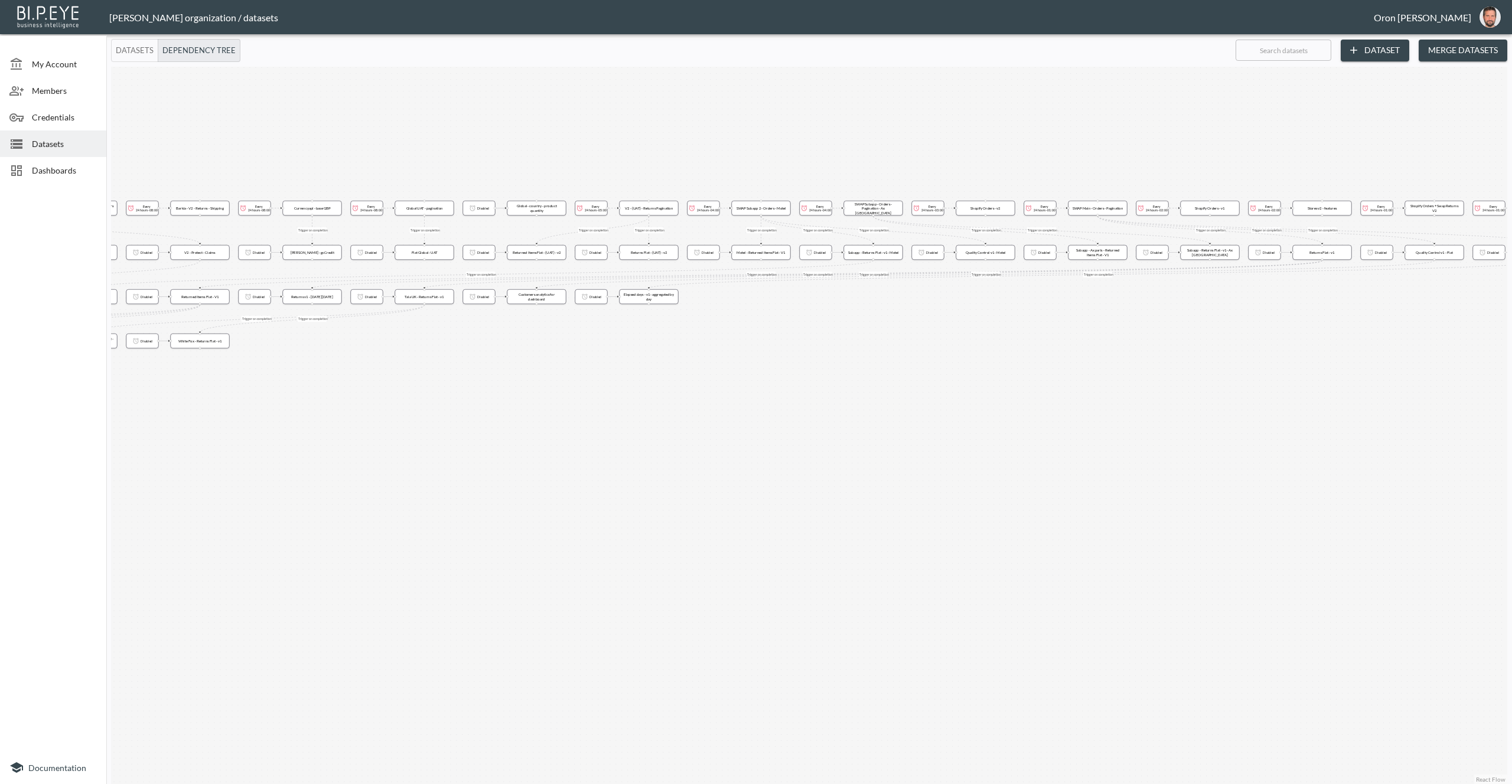
click at [785, 161] on div "Trigger on completion Trigger on completion Trigger on completion Trigger on co…" at bounding box center [809, 425] width 1396 height 717
drag, startPoint x: 531, startPoint y: 158, endPoint x: 686, endPoint y: 193, distance: 158.9
click at [807, 149] on div "Trigger on completion Trigger on completion Trigger on completion Trigger on co…" at bounding box center [809, 425] width 1396 height 717
drag, startPoint x: 557, startPoint y: 395, endPoint x: 844, endPoint y: 388, distance: 287.1
click at [844, 388] on div "Trigger on completion Trigger on completion Trigger on completion Trigger on co…" at bounding box center [809, 425] width 1396 height 717
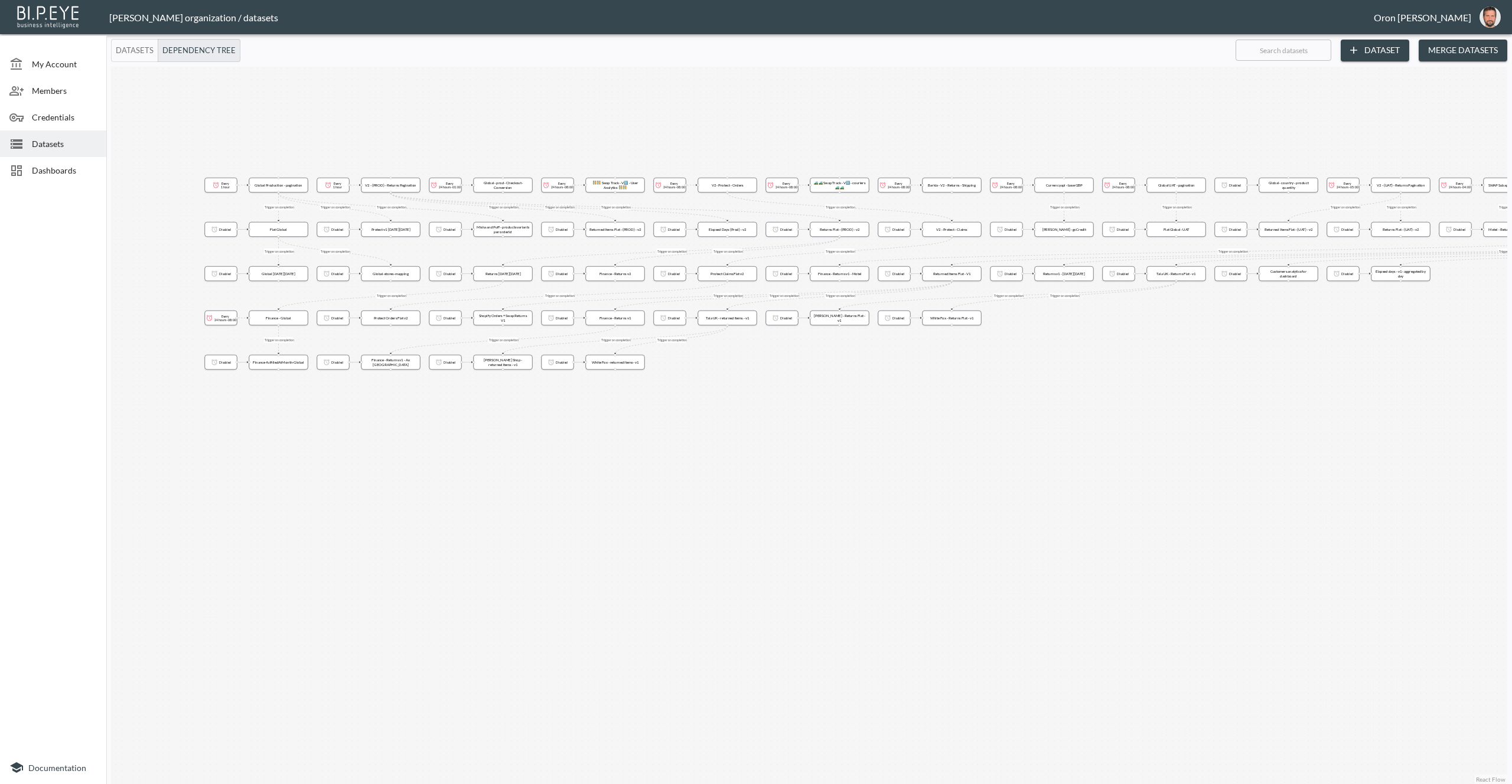
drag, startPoint x: 528, startPoint y: 431, endPoint x: 563, endPoint y: 432, distance: 35.0
click at [563, 432] on div "Trigger on completion Trigger on completion Trigger on completion Trigger on co…" at bounding box center [809, 425] width 1396 height 717
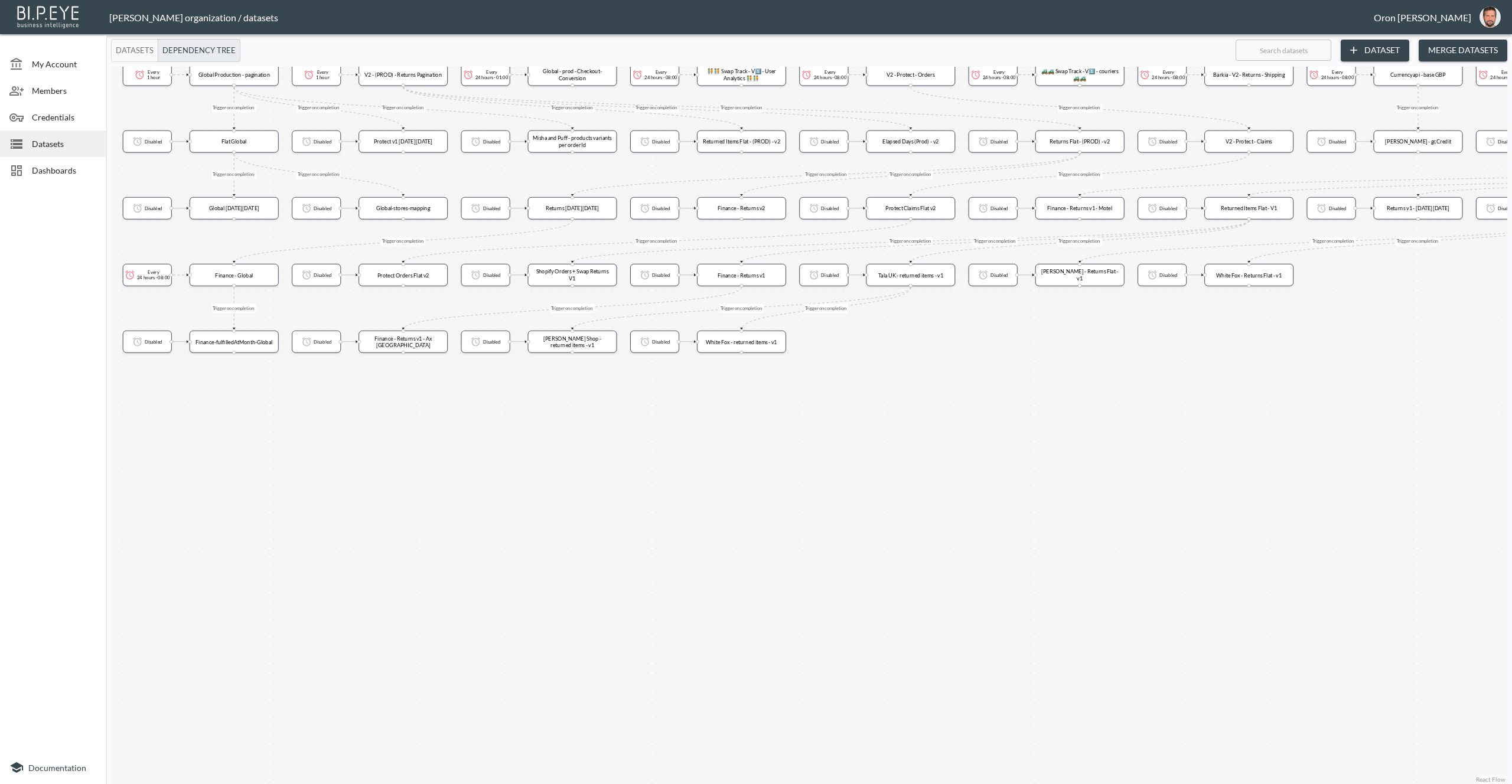
drag, startPoint x: 933, startPoint y: 377, endPoint x: 550, endPoint y: 397, distance: 383.5
click at [535, 398] on div "Trigger on completion Trigger on completion Trigger on completion Trigger on co…" at bounding box center [809, 425] width 1396 height 717
drag, startPoint x: 867, startPoint y: 385, endPoint x: 704, endPoint y: 383, distance: 163.0
click at [704, 383] on div "Trigger on completion Trigger on completion Trigger on completion Trigger on co…" at bounding box center [809, 425] width 1396 height 717
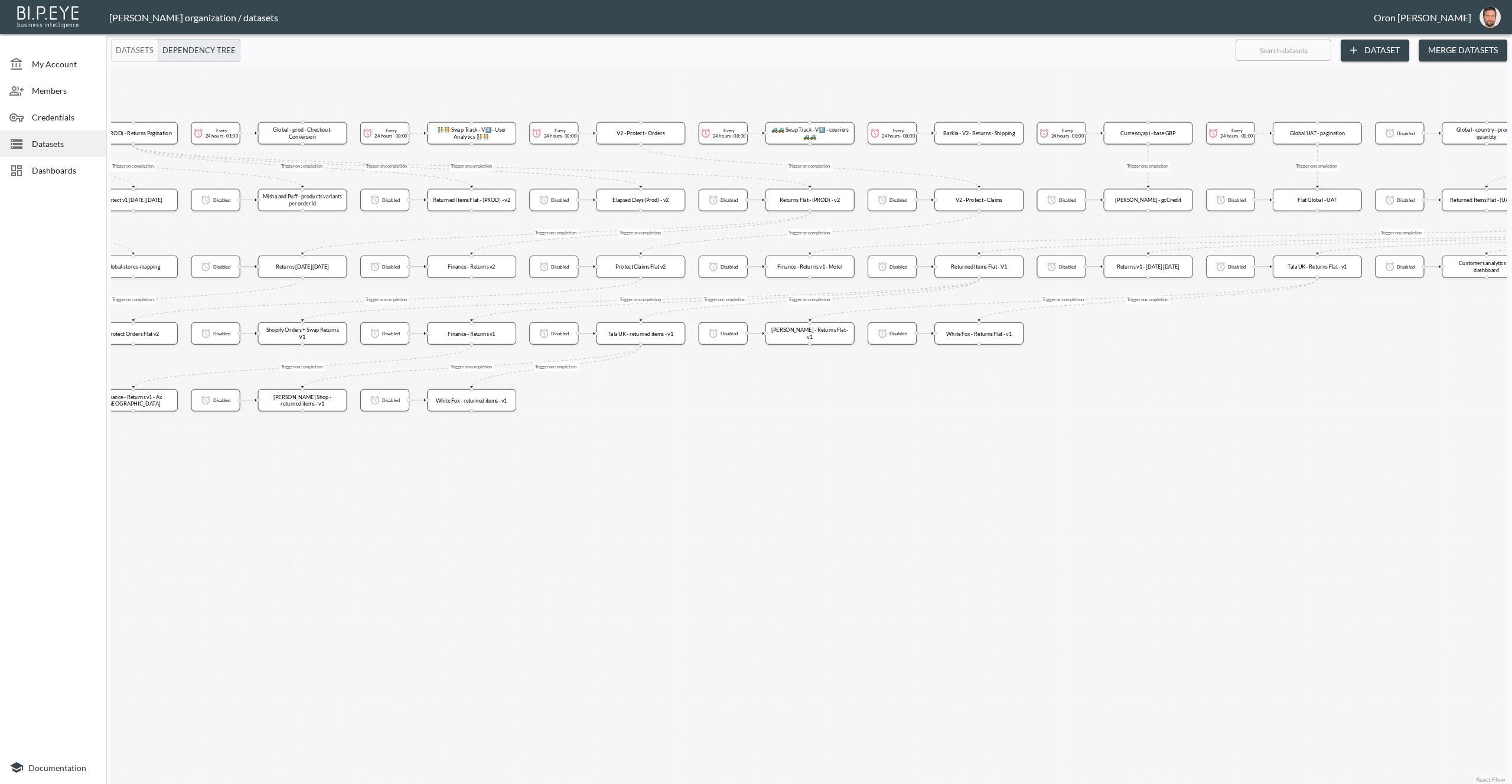
drag, startPoint x: 428, startPoint y: 359, endPoint x: 848, endPoint y: 415, distance: 423.7
click at [847, 415] on div "Trigger on completion Trigger on completion Trigger on completion Trigger on co…" at bounding box center [809, 425] width 1396 height 717
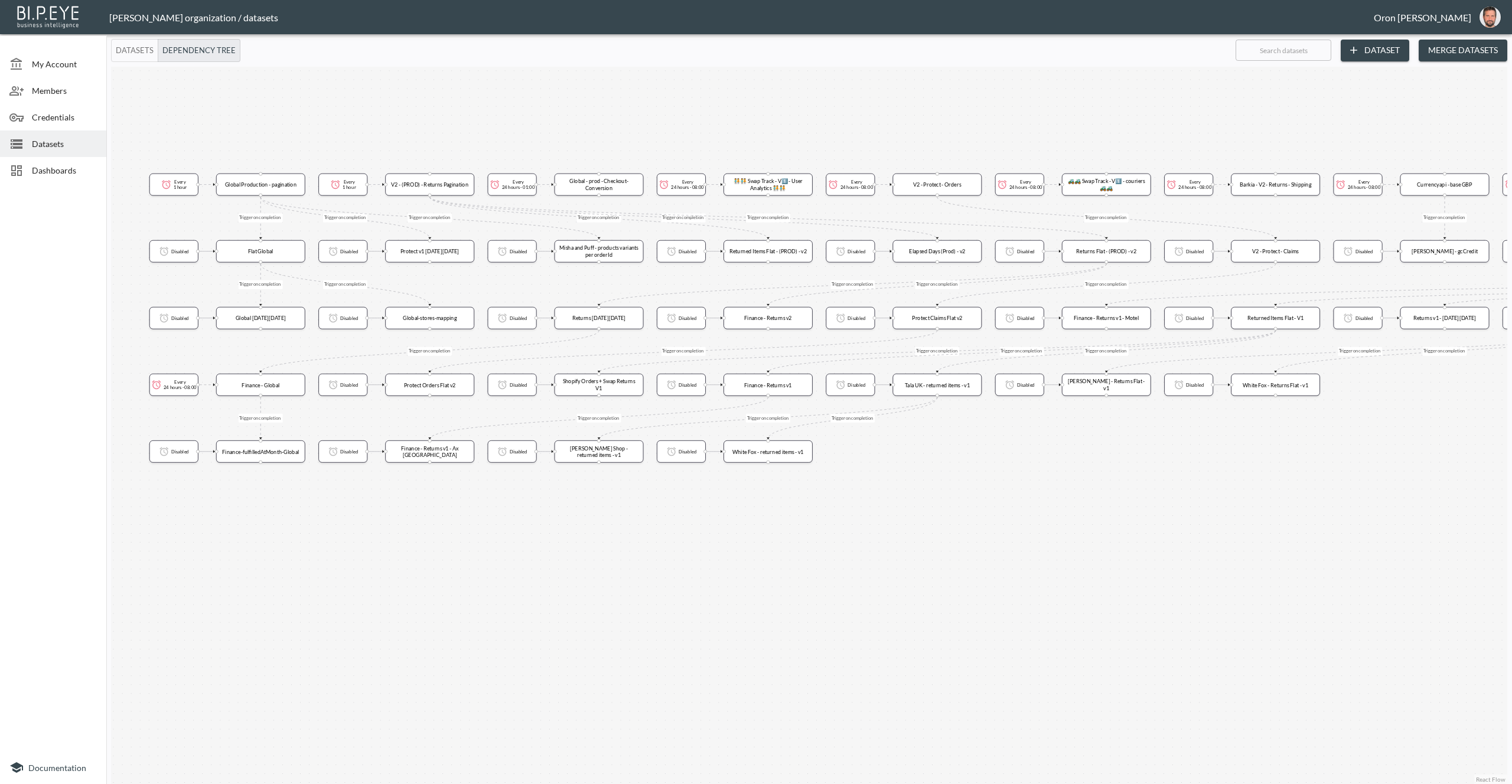
drag, startPoint x: 853, startPoint y: 431, endPoint x: 1071, endPoint y: 455, distance: 219.3
click at [1071, 455] on div "Trigger on completion Trigger on completion Trigger on completion Trigger on co…" at bounding box center [809, 425] width 1396 height 717
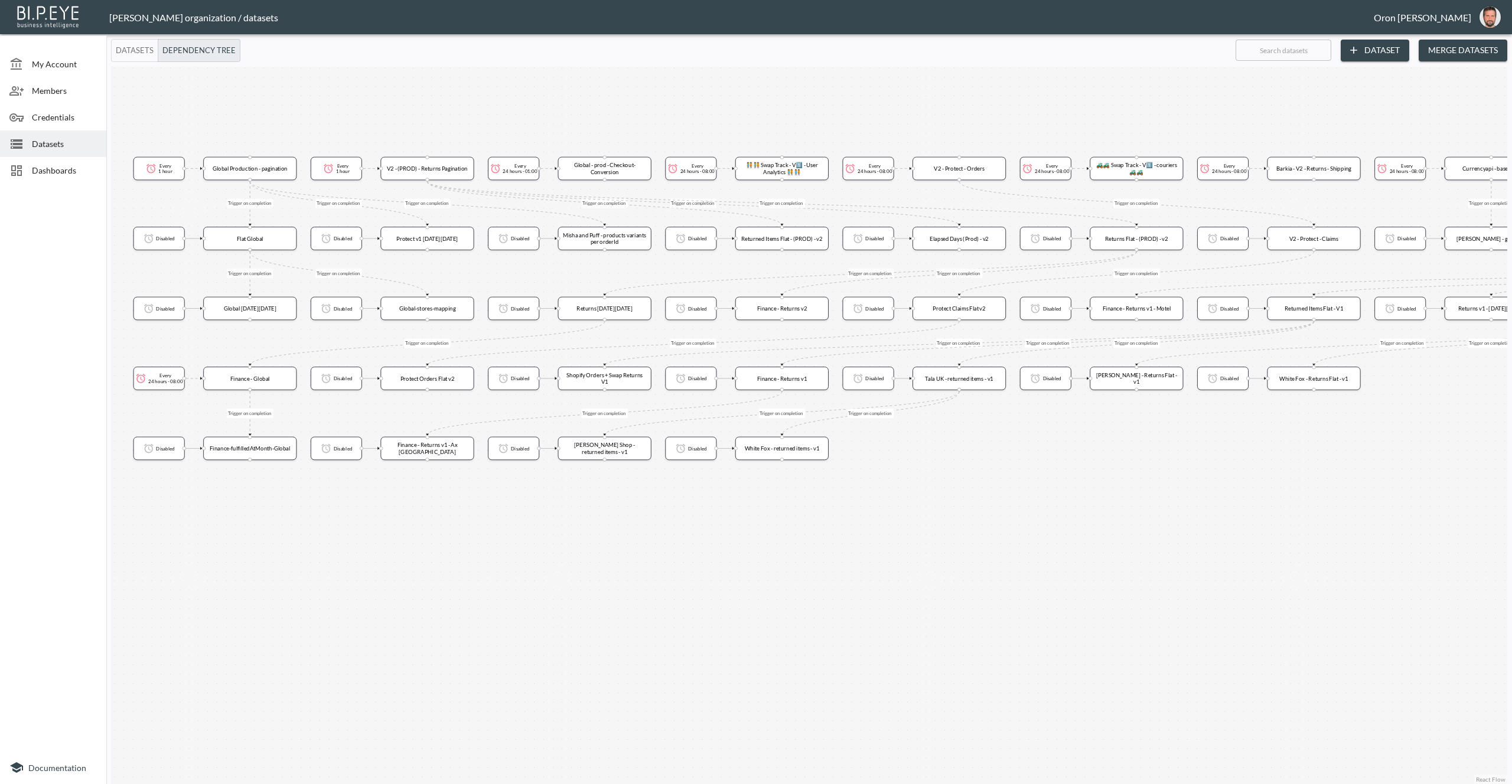
drag, startPoint x: 1038, startPoint y: 461, endPoint x: 1056, endPoint y: 459, distance: 18.1
click at [1056, 459] on div "Trigger on completion Trigger on completion Trigger on completion Trigger on co…" at bounding box center [809, 425] width 1396 height 717
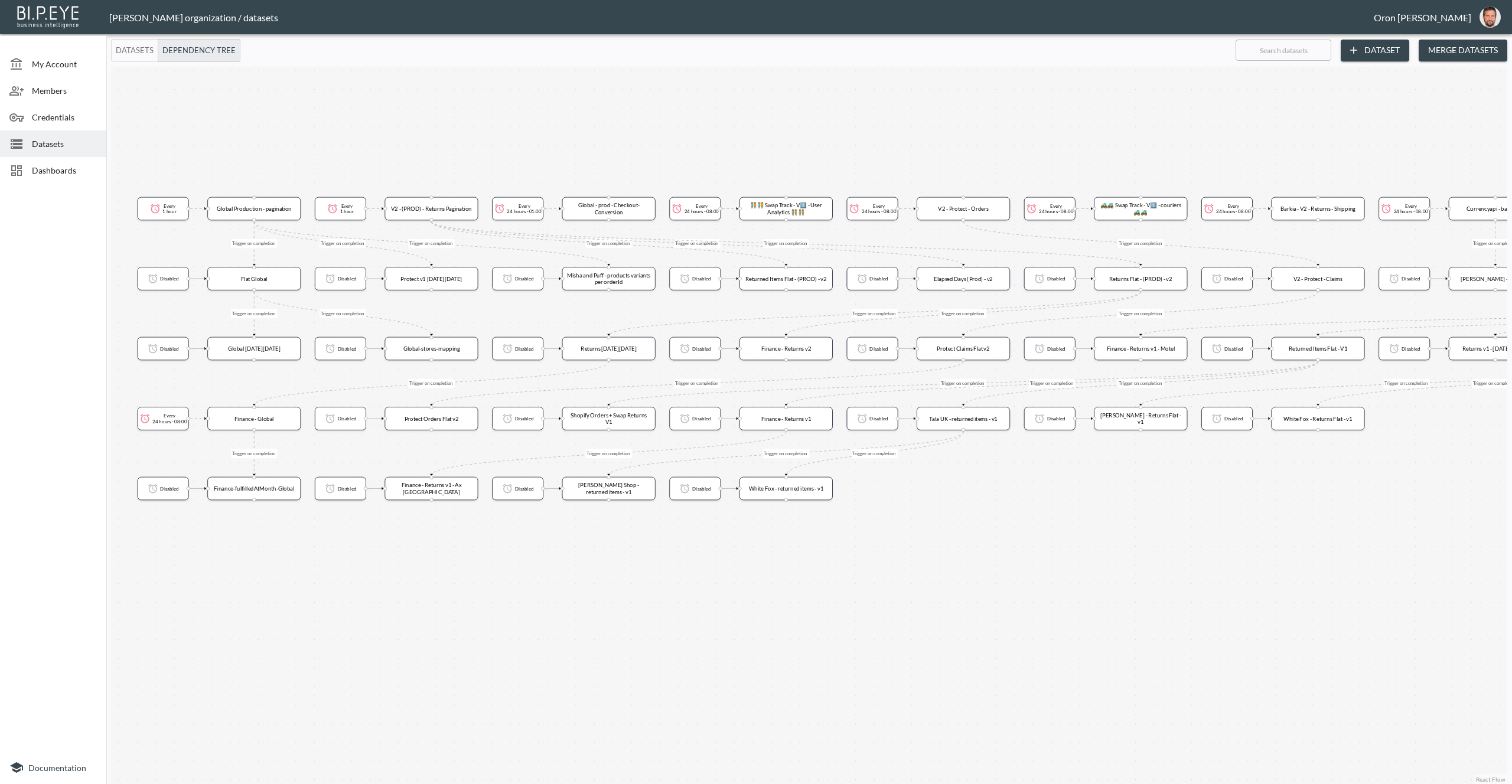
drag, startPoint x: 1055, startPoint y: 466, endPoint x: 1058, endPoint y: 499, distance: 33.1
click at [1058, 499] on div "Trigger on completion Trigger on completion Trigger on completion Trigger on co…" at bounding box center [809, 425] width 1396 height 717
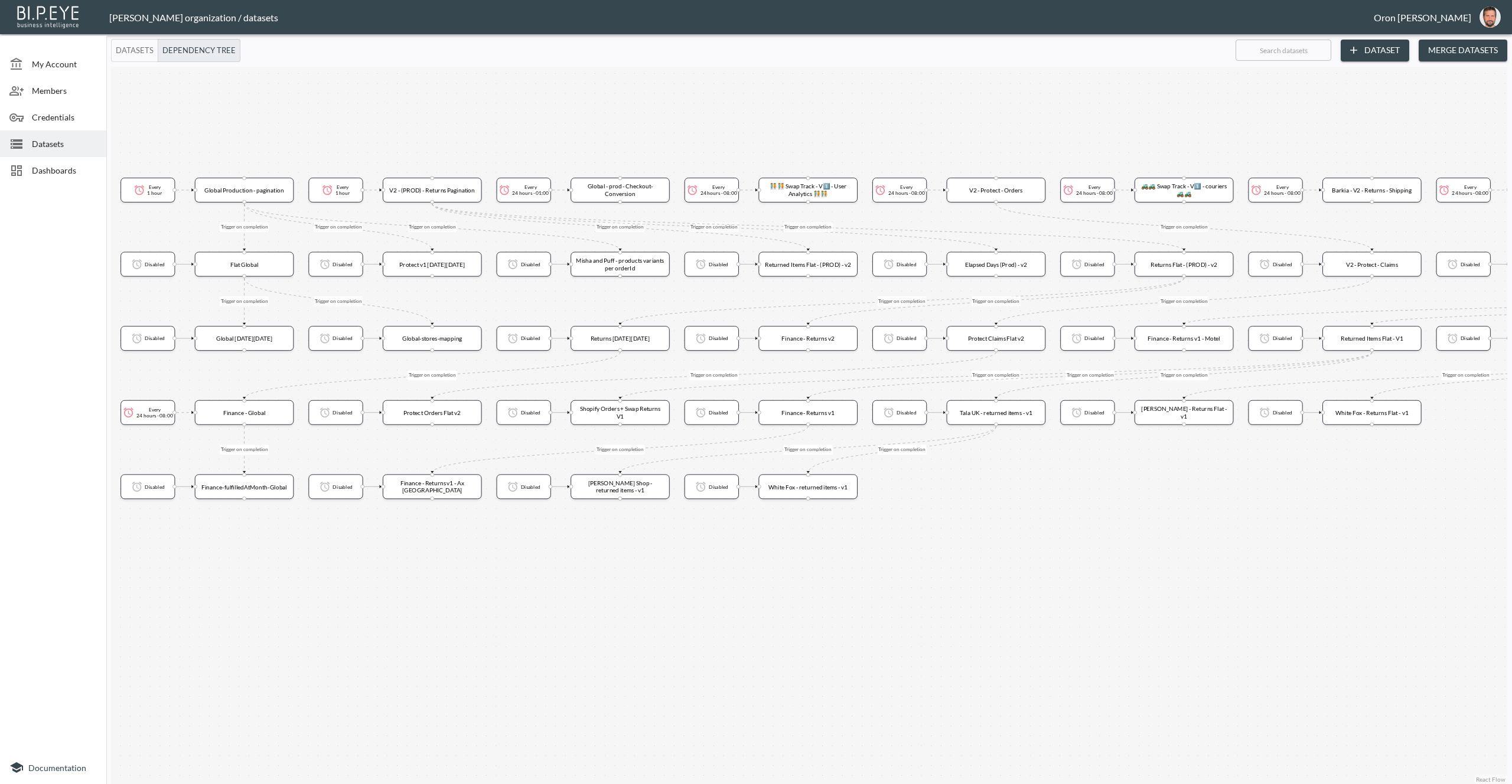
drag, startPoint x: 1058, startPoint y: 499, endPoint x: 1098, endPoint y: 498, distance: 40.0
click at [1098, 498] on div "Trigger on completion Trigger on completion Trigger on completion Trigger on co…" at bounding box center [809, 425] width 1396 height 717
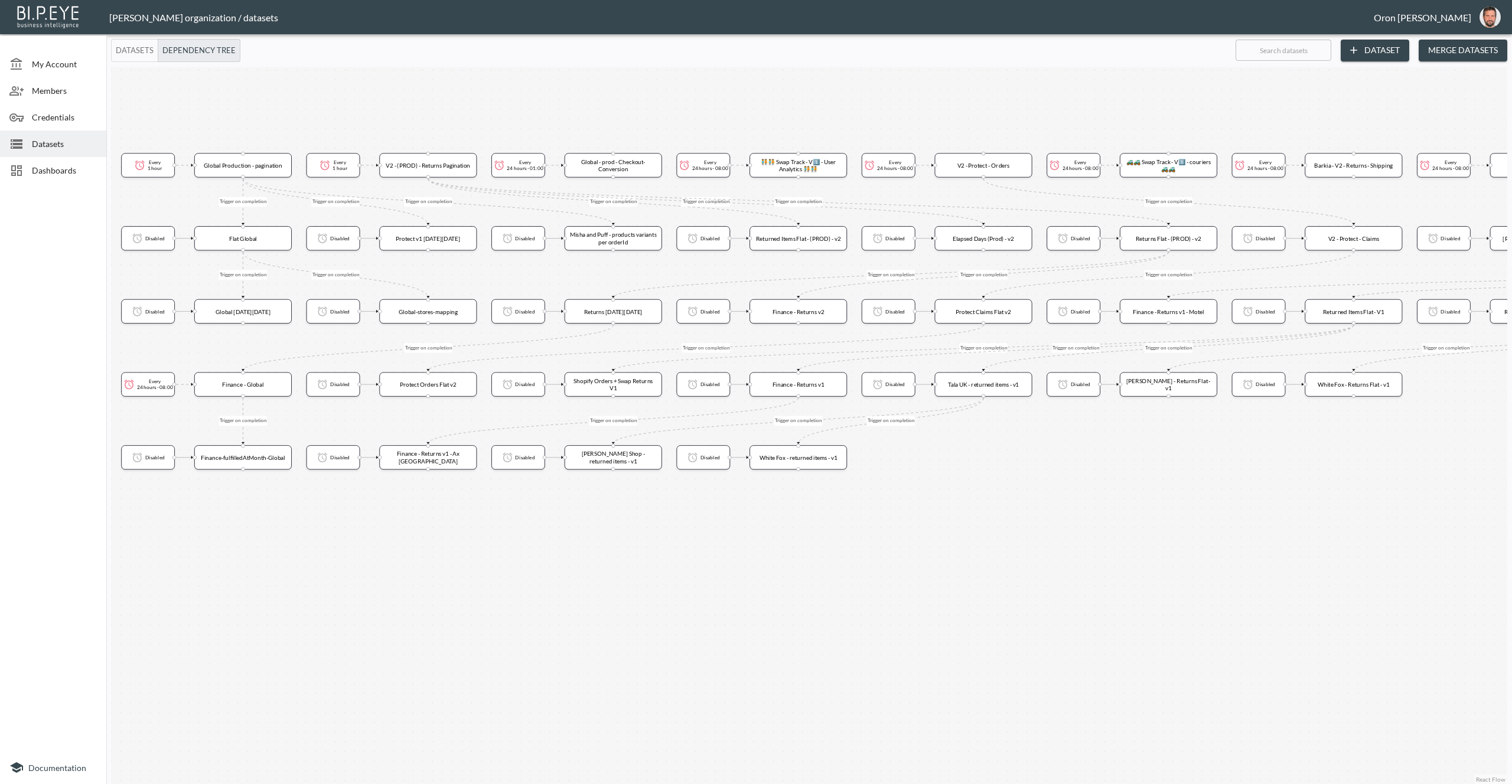
drag, startPoint x: 161, startPoint y: 86, endPoint x: 161, endPoint y: 55, distance: 31.0
click at [161, 54] on div "Datasets Dependency Tree ​ Dataset Merge Datasets Trigger on completion Trigger…" at bounding box center [809, 412] width 1405 height 745
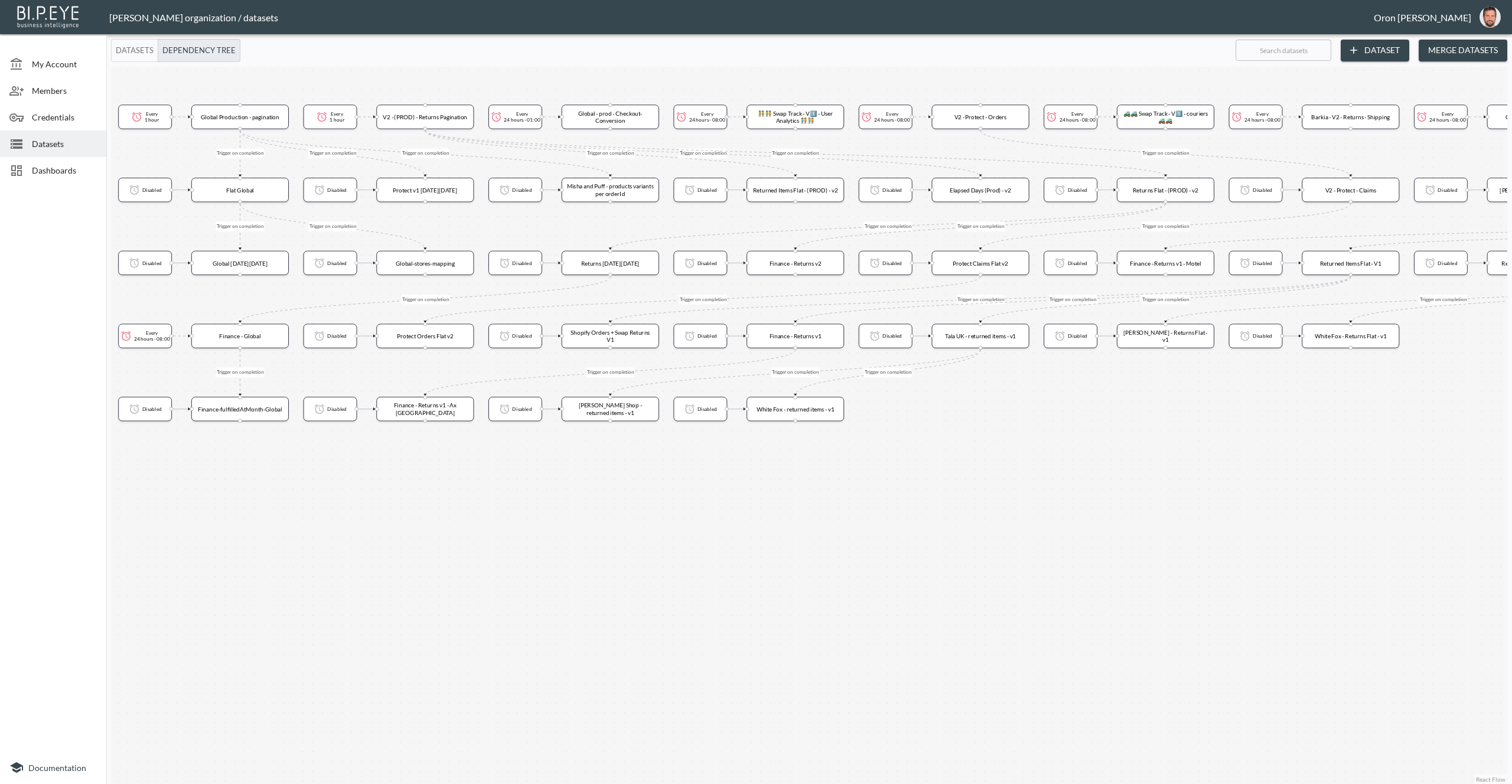
drag, startPoint x: 169, startPoint y: 90, endPoint x: 166, endPoint y: 50, distance: 40.1
click at [166, 50] on div "Datasets Dependency Tree ​ Dataset Merge Datasets Trigger on completion Trigger…" at bounding box center [809, 412] width 1405 height 745
click at [168, 70] on div "Trigger on completion Trigger on completion Trigger on completion Trigger on co…" at bounding box center [809, 425] width 1396 height 717
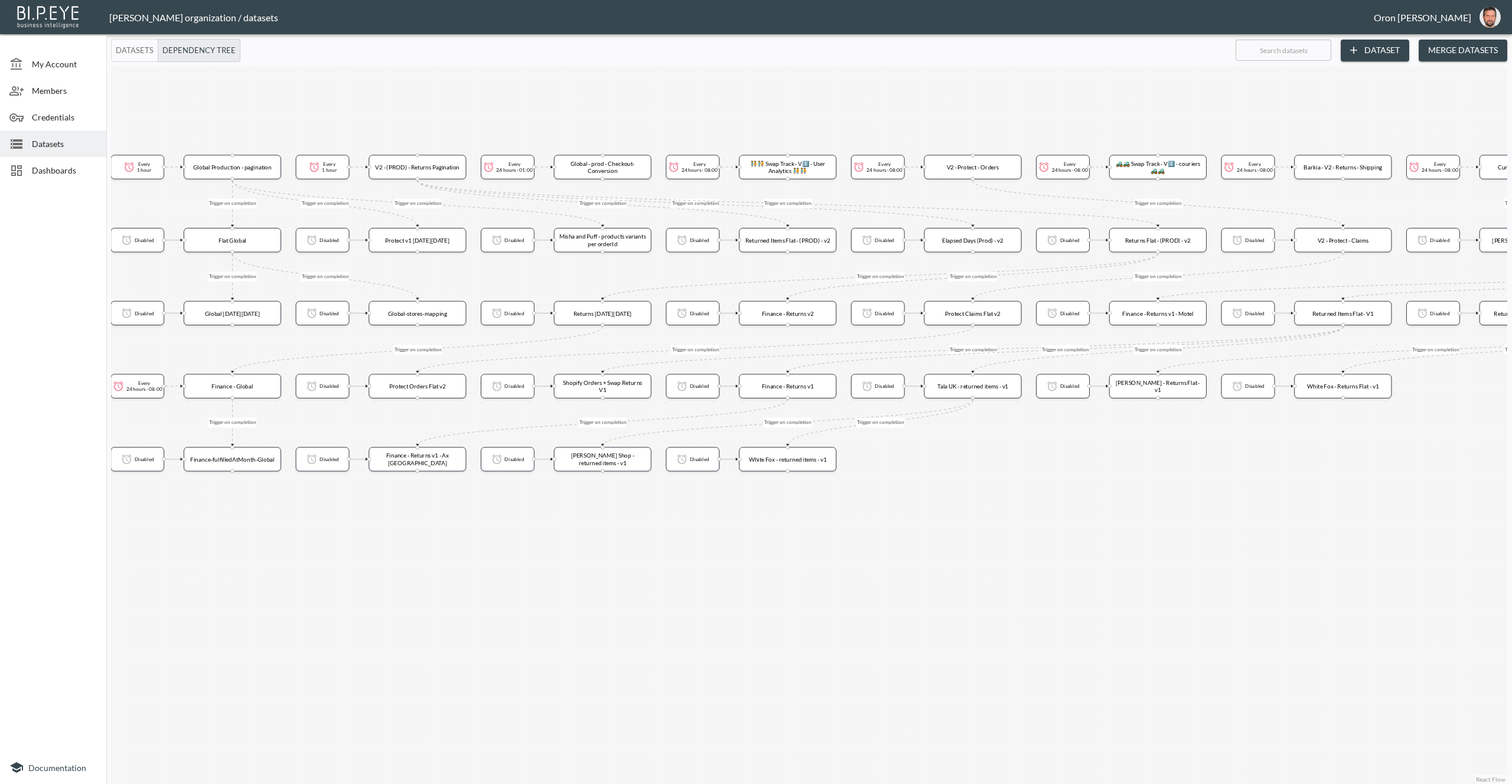
drag, startPoint x: 1075, startPoint y: 72, endPoint x: 1066, endPoint y: 130, distance: 58.7
click at [1066, 130] on div "Trigger on completion Trigger on completion Trigger on completion Trigger on co…" at bounding box center [809, 425] width 1396 height 717
drag, startPoint x: 494, startPoint y: 77, endPoint x: 503, endPoint y: 78, distance: 9.1
click at [503, 78] on div "Trigger on completion Trigger on completion Trigger on completion Trigger on co…" at bounding box center [809, 425] width 1396 height 717
drag, startPoint x: 876, startPoint y: 567, endPoint x: 883, endPoint y: 562, distance: 8.6
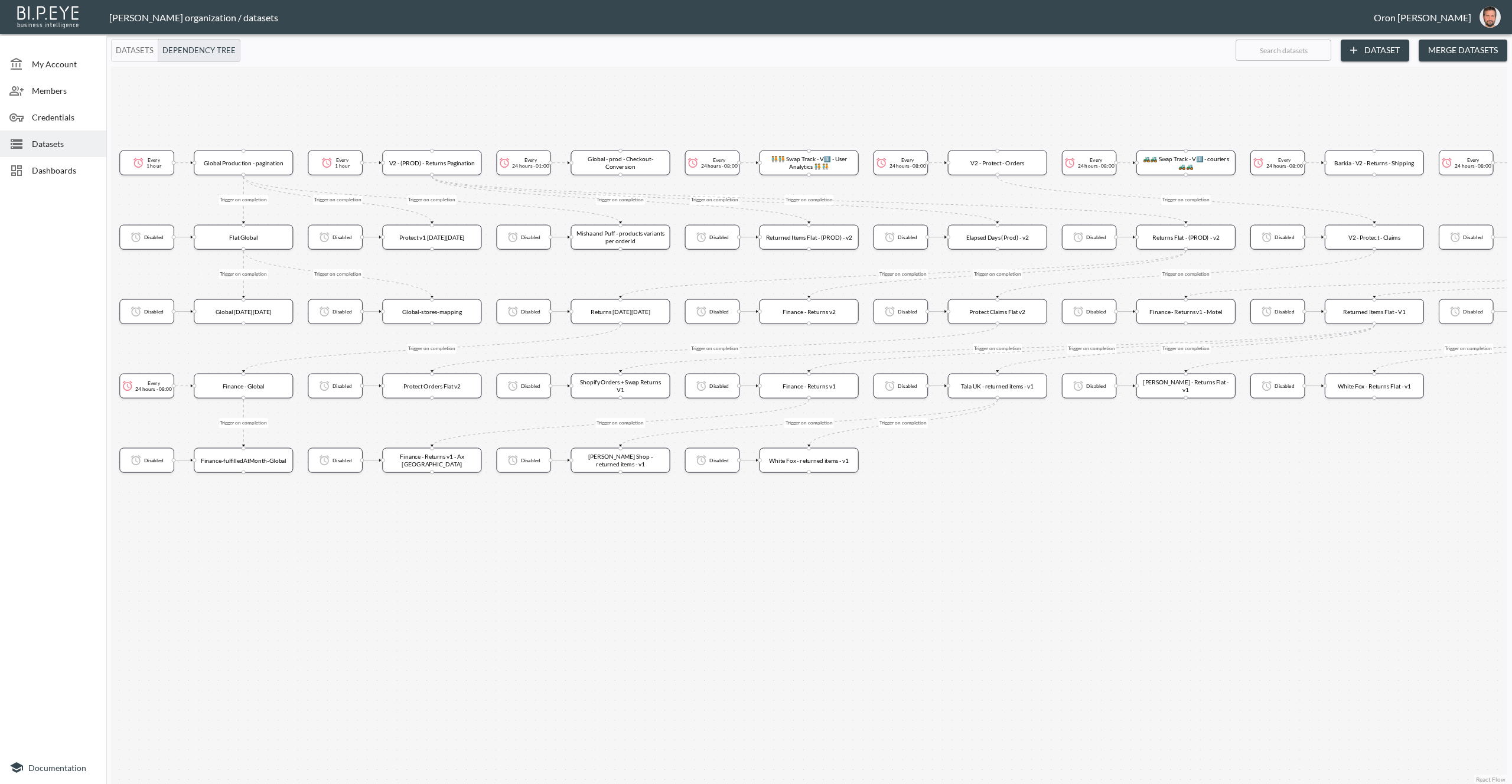
click at [883, 562] on div "Trigger on completion Trigger on completion Trigger on completion Trigger on co…" at bounding box center [809, 425] width 1396 height 717
click at [1005, 462] on div "Trigger on completion Trigger on completion Trigger on completion Trigger on co…" at bounding box center [809, 425] width 1396 height 717
drag, startPoint x: 1063, startPoint y: 461, endPoint x: 734, endPoint y: 461, distance: 329.0
click at [705, 458] on div "Trigger on completion Trigger on completion Trigger on completion Trigger on co…" at bounding box center [809, 425] width 1396 height 717
drag, startPoint x: 1048, startPoint y: 474, endPoint x: 717, endPoint y: 485, distance: 331.2
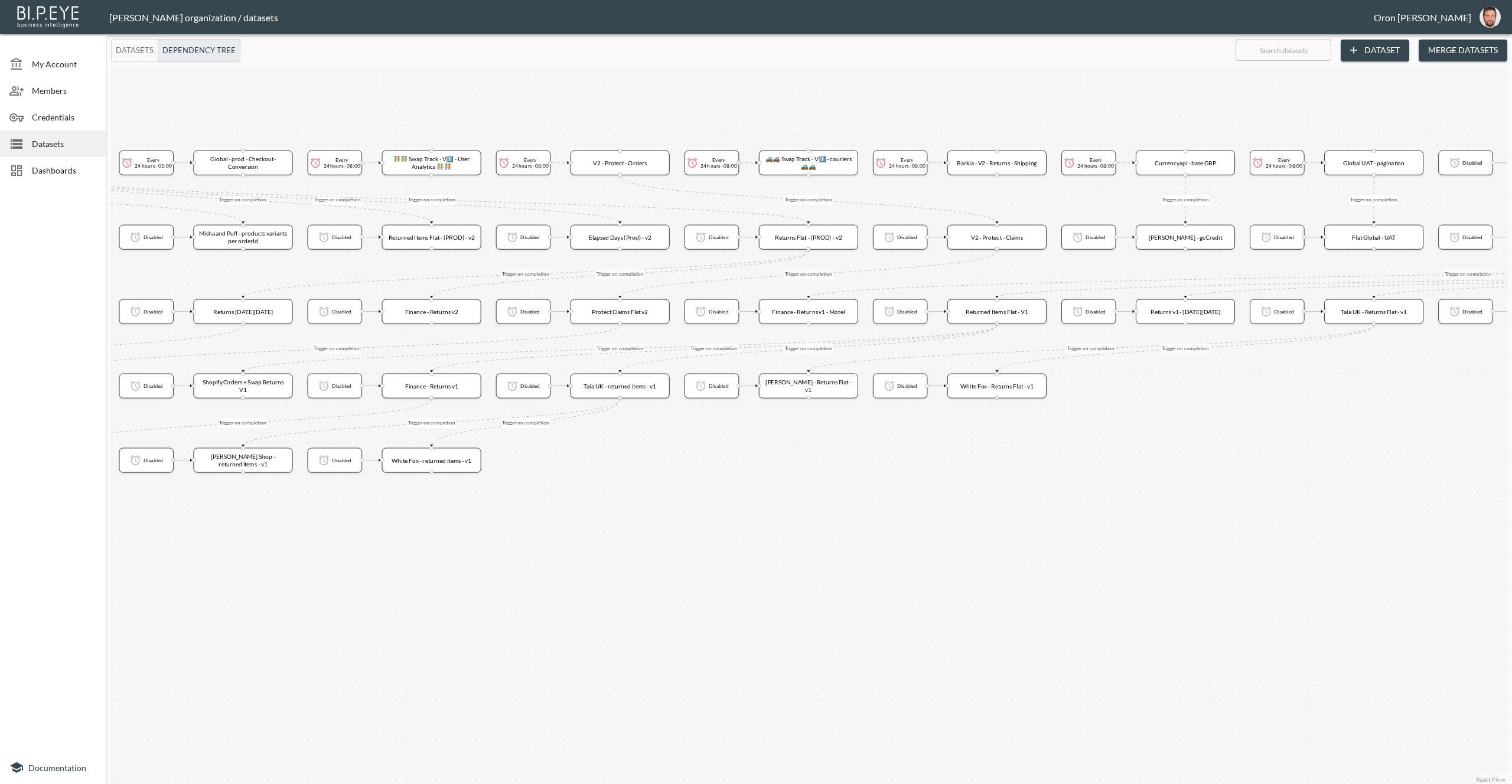
click at [716, 485] on div "Trigger on completion Trigger on completion Trigger on completion Trigger on co…" at bounding box center [809, 425] width 1396 height 717
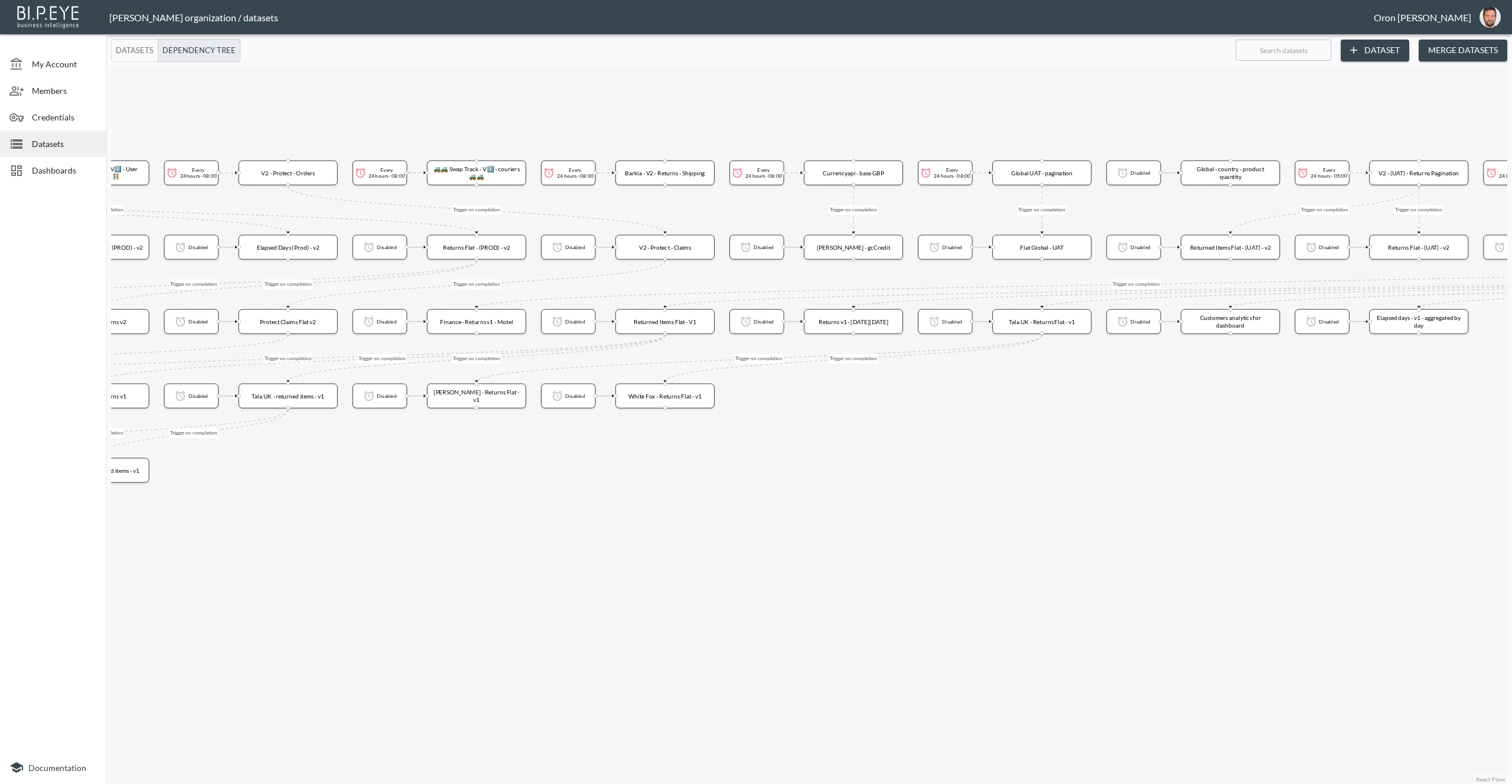
drag, startPoint x: 962, startPoint y: 484, endPoint x: 760, endPoint y: 487, distance: 202.0
click at [760, 487] on div "Trigger on completion Trigger on completion Trigger on completion Trigger on co…" at bounding box center [809, 425] width 1396 height 717
drag, startPoint x: 1000, startPoint y: 477, endPoint x: 776, endPoint y: 483, distance: 224.1
click at [776, 483] on div "Trigger on completion Trigger on completion Trigger on completion Trigger on co…" at bounding box center [809, 425] width 1396 height 717
drag, startPoint x: 1000, startPoint y: 482, endPoint x: 757, endPoint y: 478, distance: 243.0
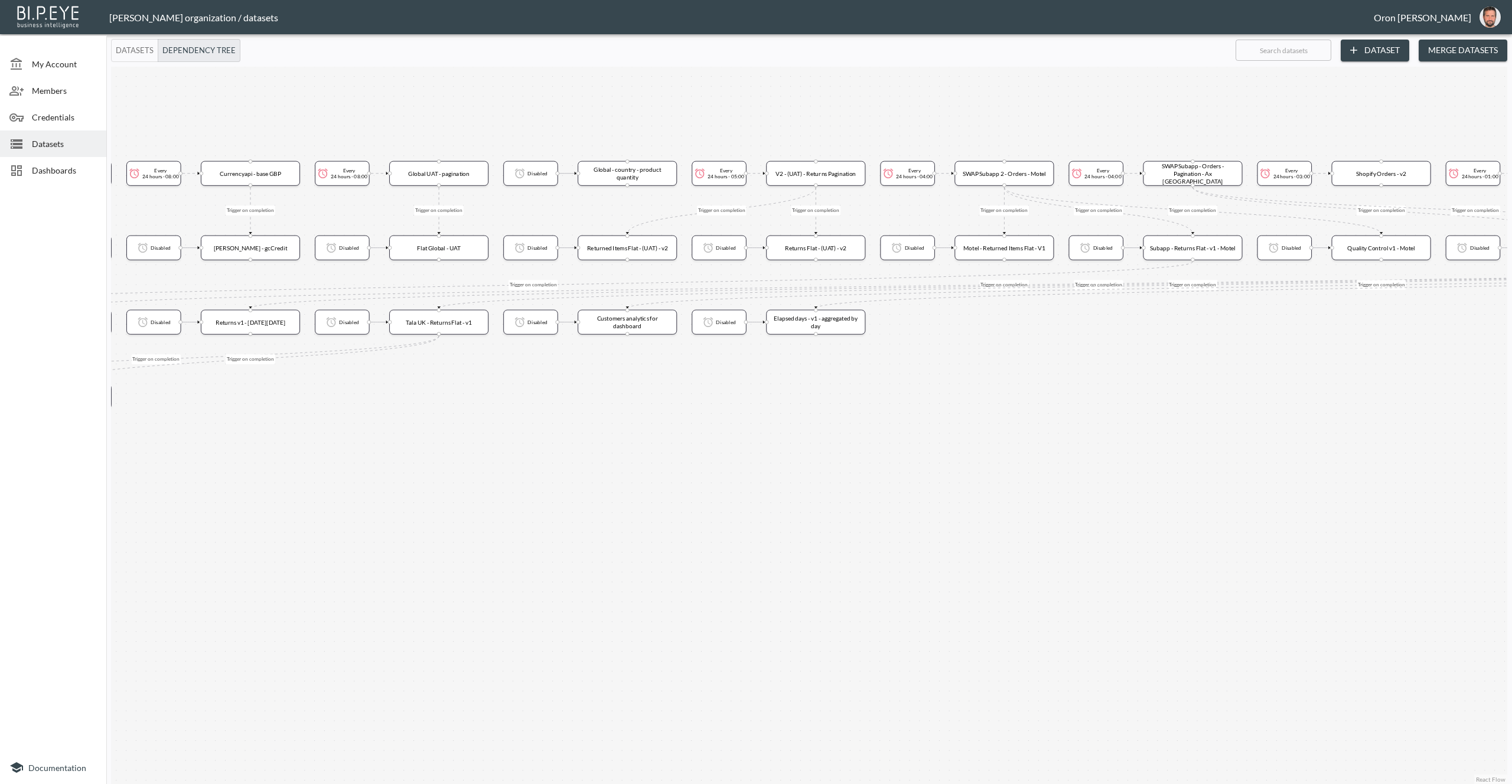
click at [755, 479] on div "Trigger on completion Trigger on completion Trigger on completion Trigger on co…" at bounding box center [809, 425] width 1396 height 717
drag, startPoint x: 939, startPoint y: 473, endPoint x: 708, endPoint y: 475, distance: 231.0
click at [707, 475] on div "Trigger on completion Trigger on completion Trigger on completion Trigger on co…" at bounding box center [809, 425] width 1396 height 717
drag, startPoint x: 959, startPoint y: 471, endPoint x: 746, endPoint y: 473, distance: 213.0
click at [747, 473] on div "Trigger on completion Trigger on completion Trigger on completion Trigger on co…" at bounding box center [809, 425] width 1396 height 717
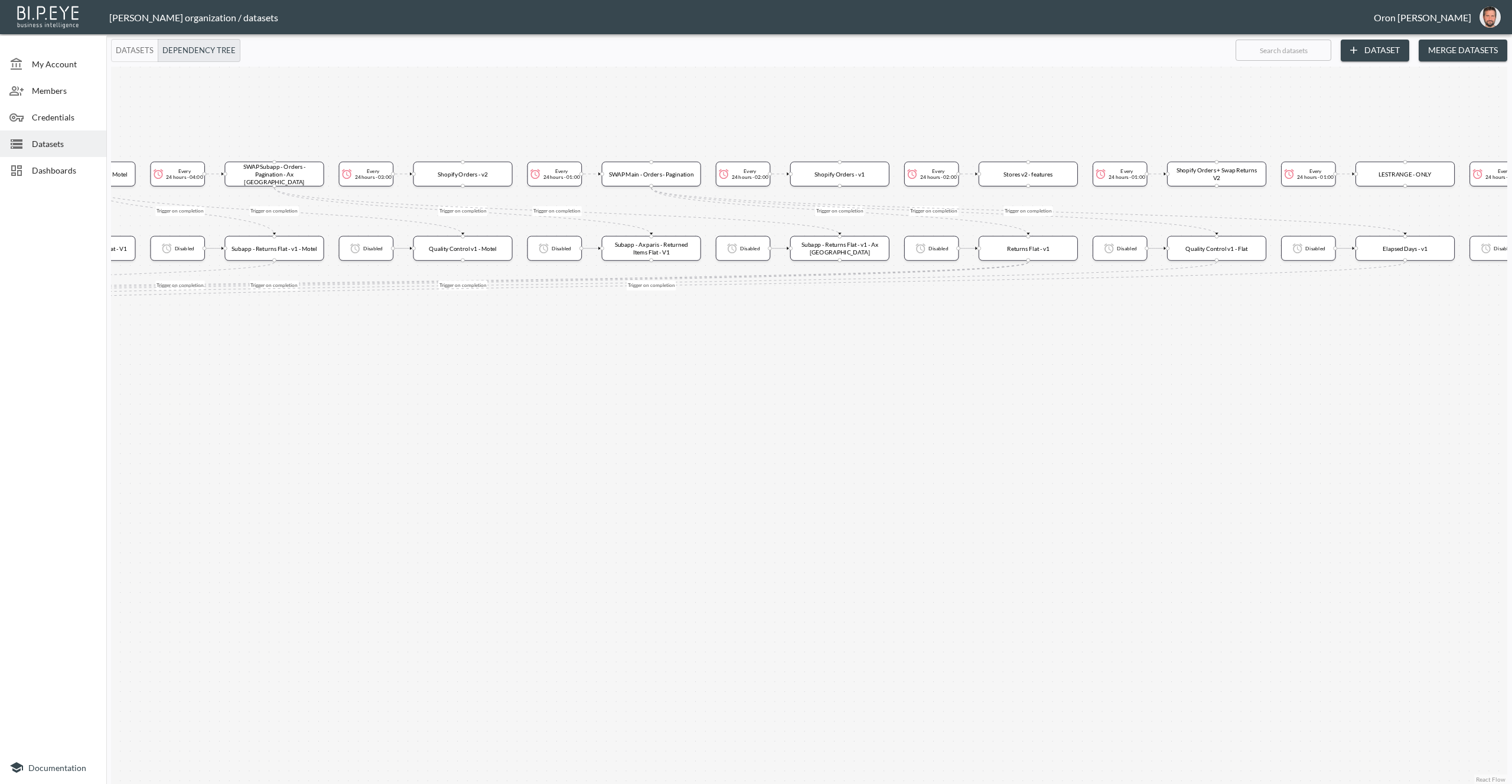
drag, startPoint x: 998, startPoint y: 465, endPoint x: 950, endPoint y: 463, distance: 48.0
click at [857, 465] on div "Trigger on completion Trigger on completion Trigger on completion Trigger on co…" at bounding box center [809, 425] width 1396 height 717
drag, startPoint x: 1025, startPoint y: 461, endPoint x: 794, endPoint y: 464, distance: 231.0
click at [794, 464] on div "Trigger on completion Trigger on completion Trigger on completion Trigger on co…" at bounding box center [809, 425] width 1396 height 717
drag, startPoint x: 1033, startPoint y: 461, endPoint x: 852, endPoint y: 464, distance: 181.0
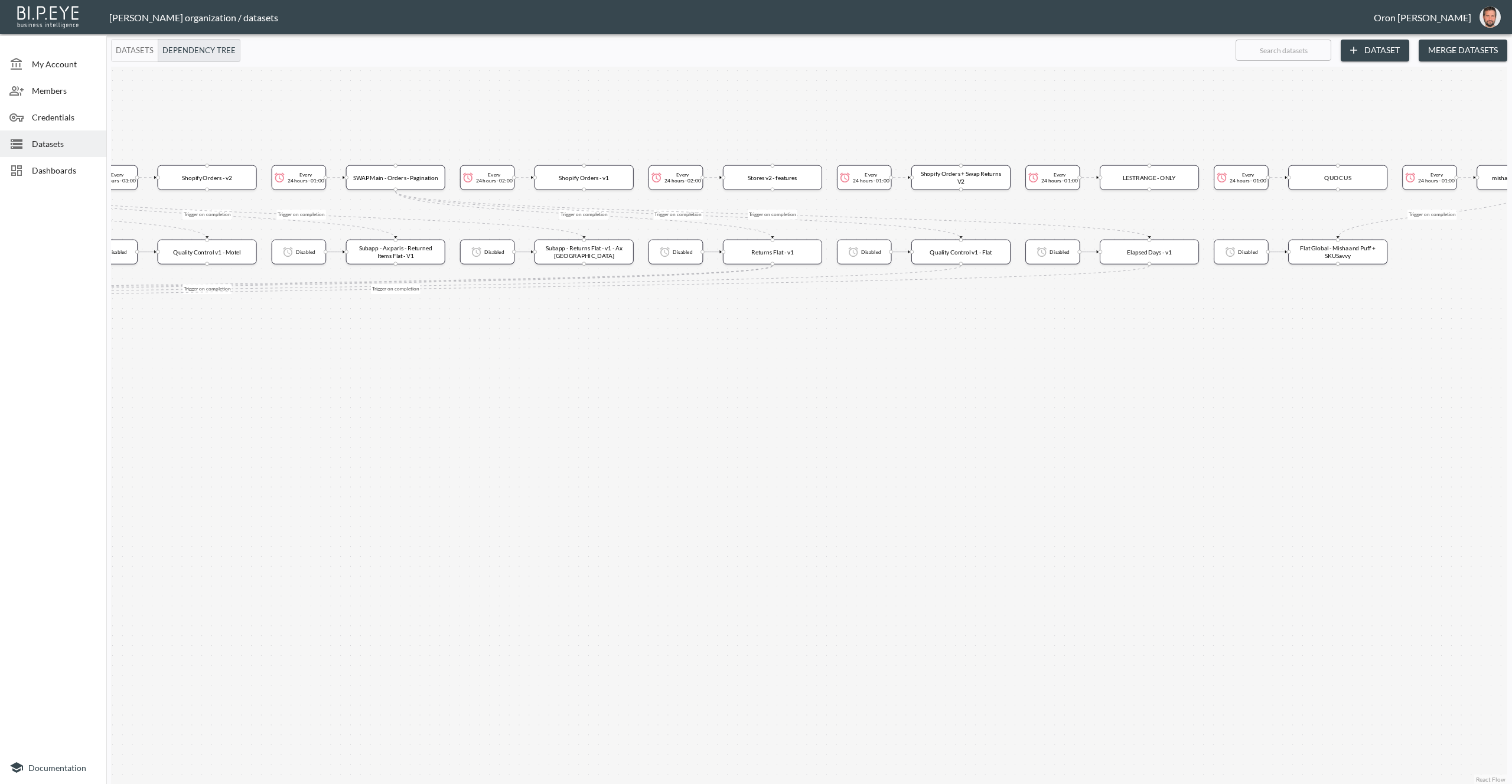
click at [852, 464] on div "Trigger on completion Trigger on completion Trigger on completion Trigger on co…" at bounding box center [809, 425] width 1396 height 717
drag, startPoint x: 795, startPoint y: 469, endPoint x: 1043, endPoint y: 459, distance: 248.2
click at [1353, 449] on div "Trigger on completion Trigger on completion Trigger on completion Trigger on co…" at bounding box center [809, 425] width 1396 height 717
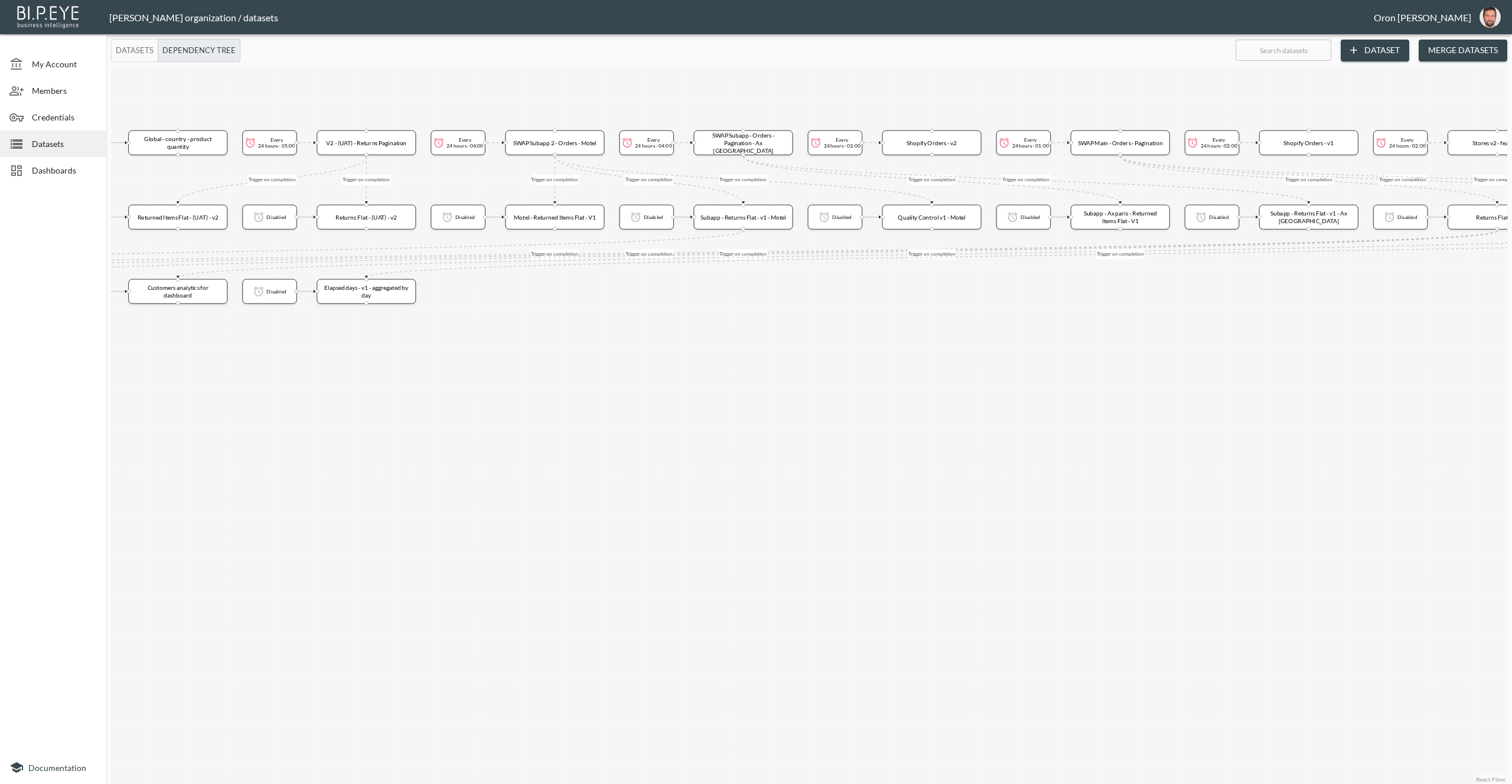
drag, startPoint x: 1210, startPoint y: 452, endPoint x: 1134, endPoint y: 449, distance: 76.1
click at [1354, 442] on div "Trigger on completion Trigger on completion Trigger on completion Trigger on co…" at bounding box center [809, 425] width 1396 height 717
drag, startPoint x: 1143, startPoint y: 467, endPoint x: 1115, endPoint y: 462, distance: 28.4
click at [1244, 462] on div "Trigger on completion Trigger on completion Trigger on completion Trigger on co…" at bounding box center [809, 425] width 1396 height 717
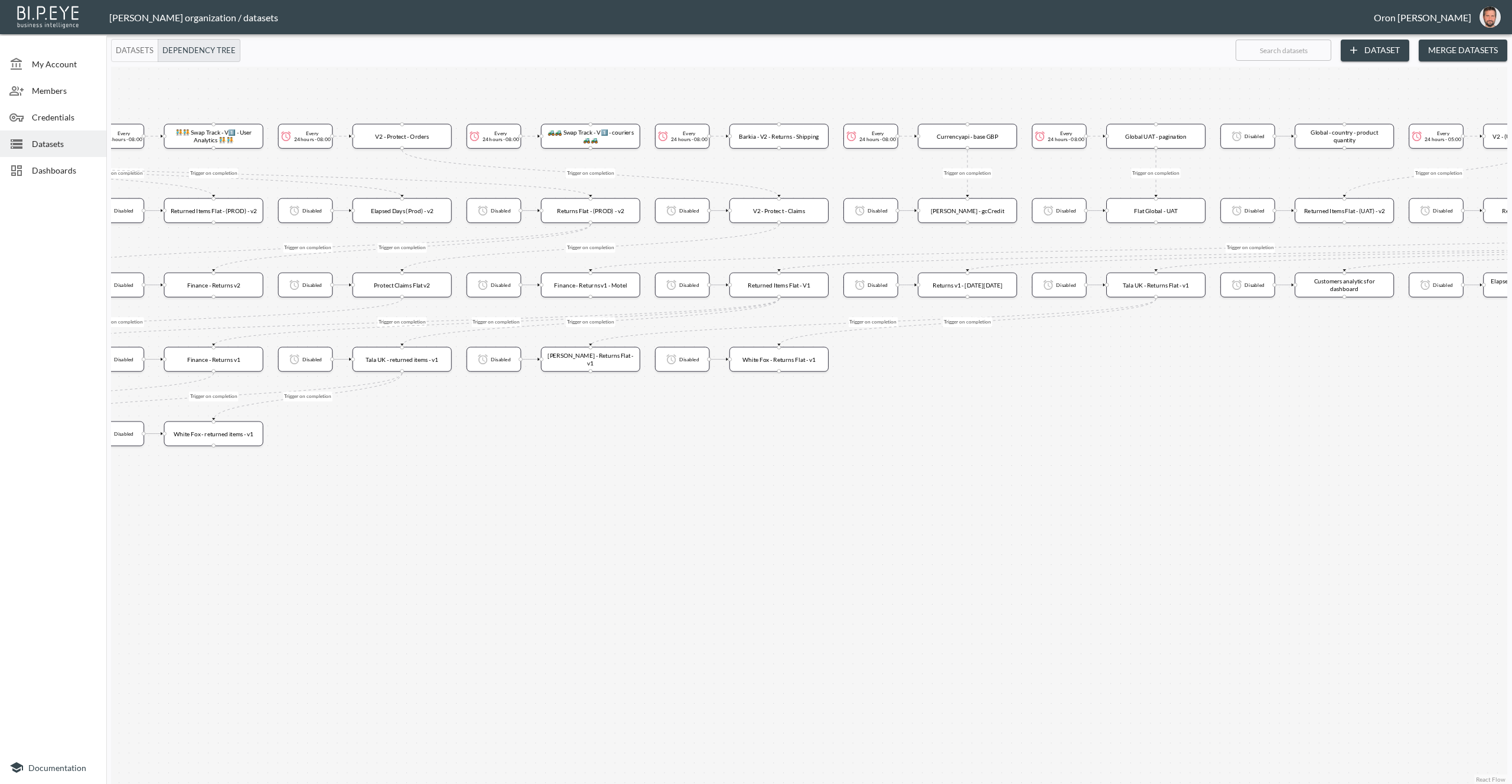
drag, startPoint x: 1243, startPoint y: 469, endPoint x: 1272, endPoint y: 464, distance: 29.4
click at [1324, 467] on div "Trigger on completion Trigger on completion Trigger on completion Trigger on co…" at bounding box center [809, 425] width 1396 height 717
drag, startPoint x: 1281, startPoint y: 465, endPoint x: 1317, endPoint y: 462, distance: 36.1
click at [1339, 464] on div "Trigger on completion Trigger on completion Trigger on completion Trigger on co…" at bounding box center [809, 425] width 1396 height 717
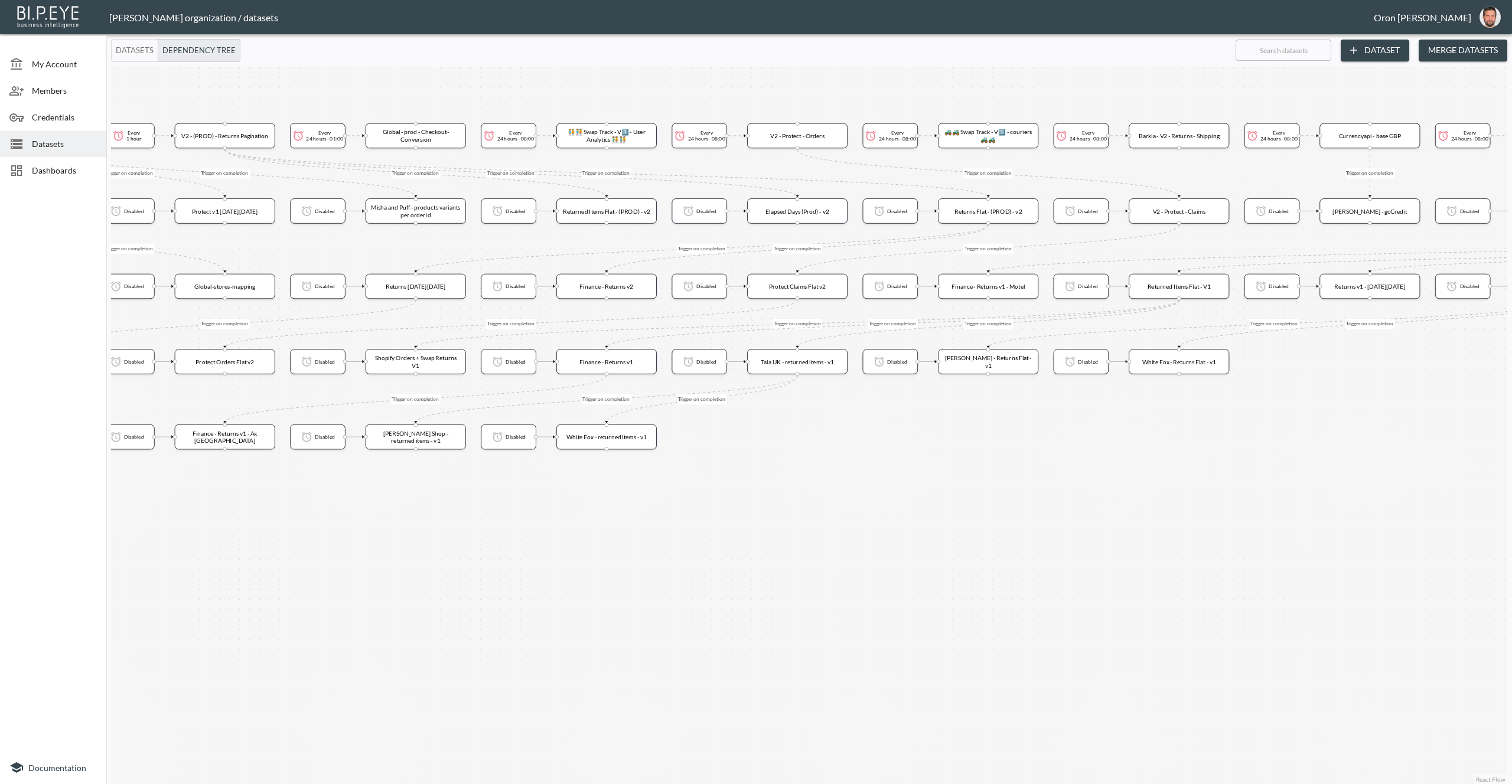
drag, startPoint x: 886, startPoint y: 494, endPoint x: 1162, endPoint y: 490, distance: 276.0
click at [1162, 491] on div "Trigger on completion Trigger on completion Trigger on completion Trigger on co…" at bounding box center [809, 425] width 1396 height 717
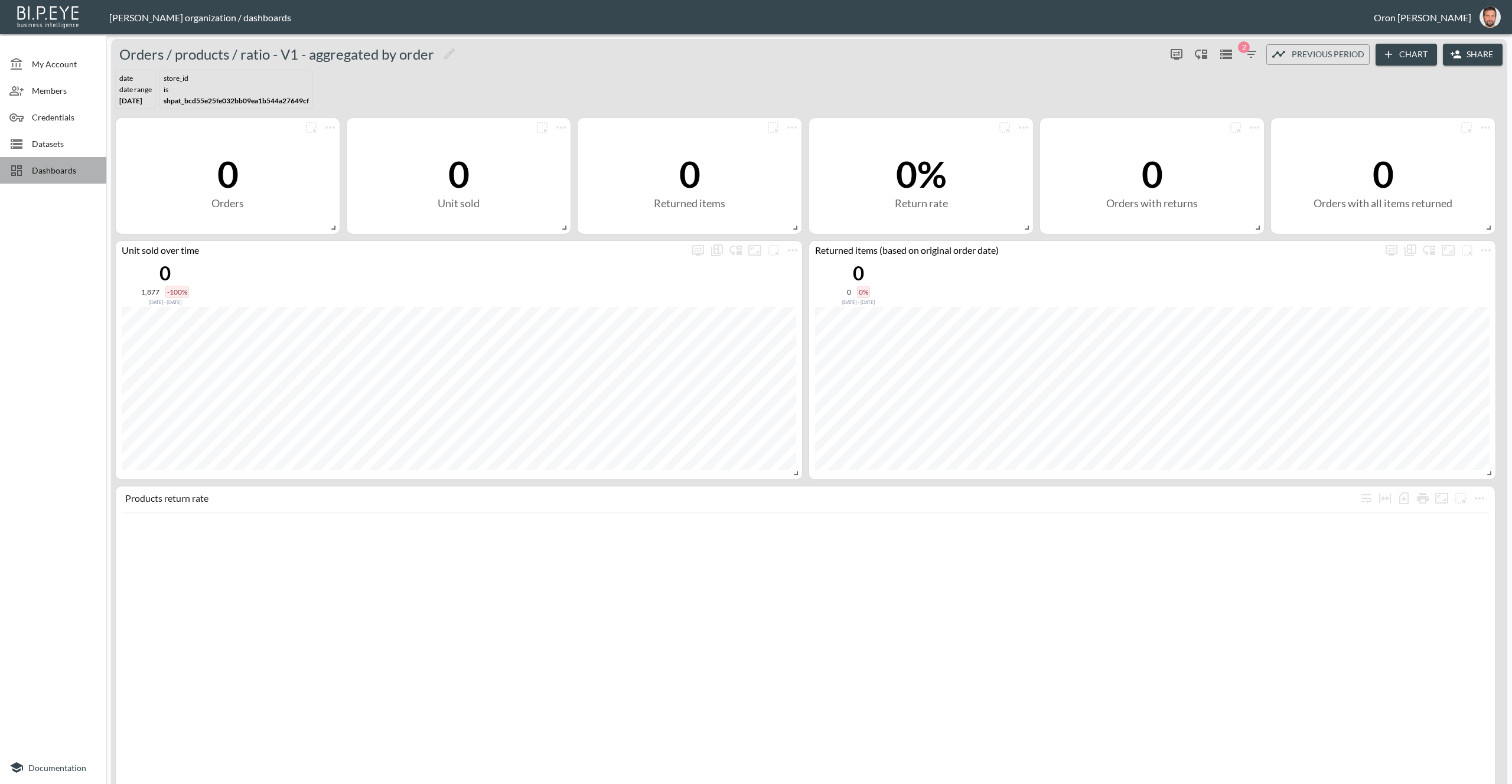
click at [43, 166] on span "Dashboards" at bounding box center [64, 170] width 65 height 12
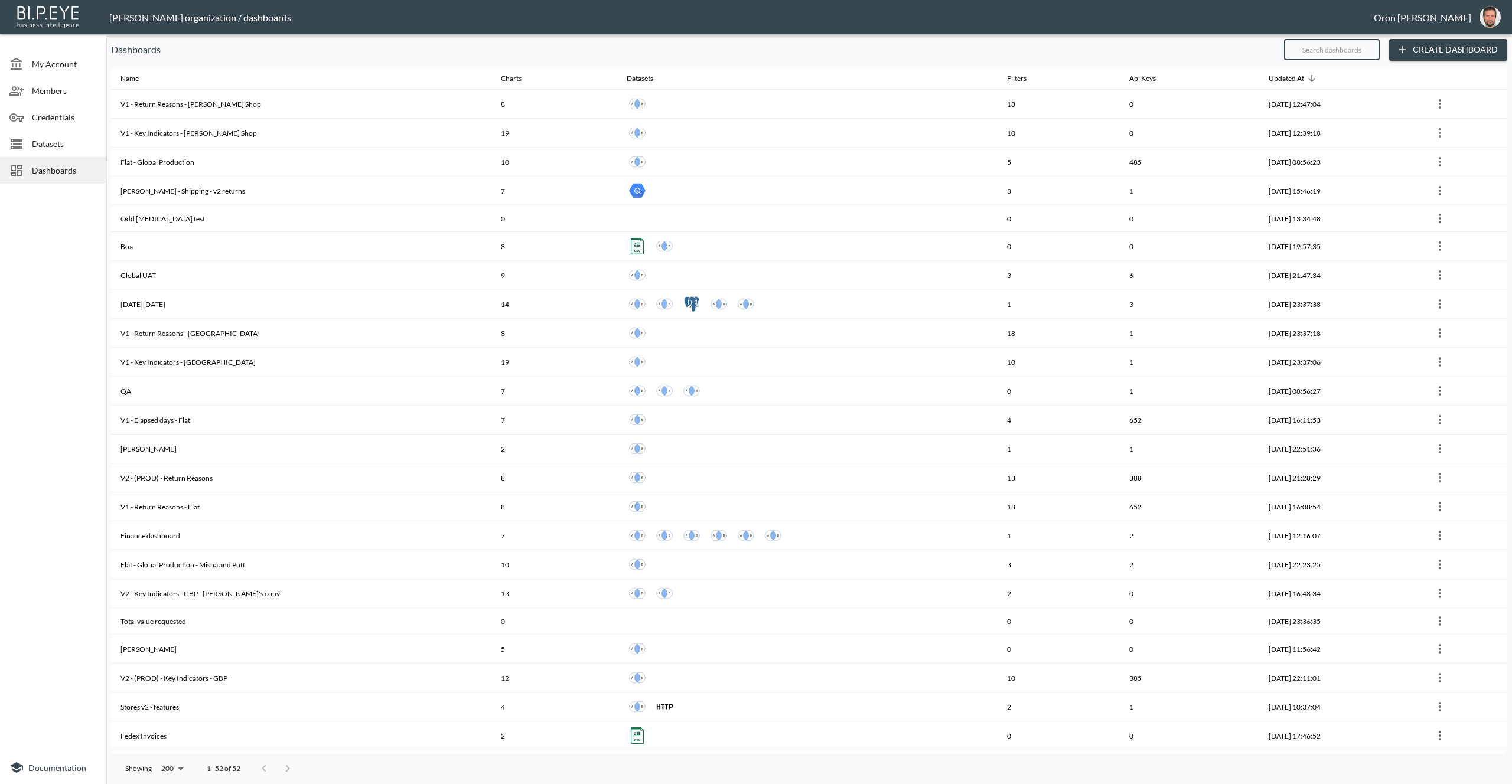
click at [1339, 49] on input "text" at bounding box center [1332, 50] width 95 height 30
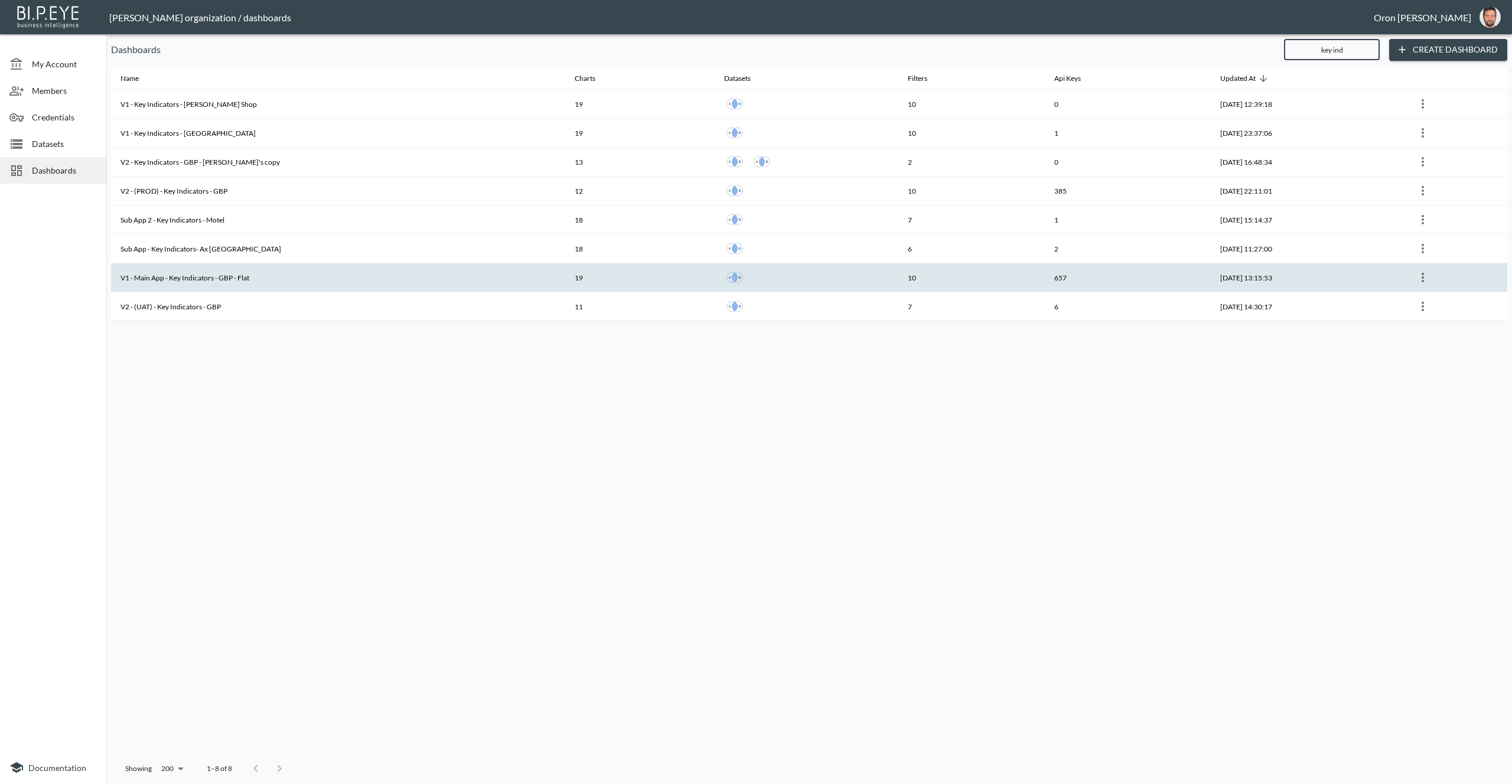
type input "key ind"
click at [270, 272] on th "V1 - Main App - Key Indicators - GBP - Flat" at bounding box center [338, 277] width 454 height 29
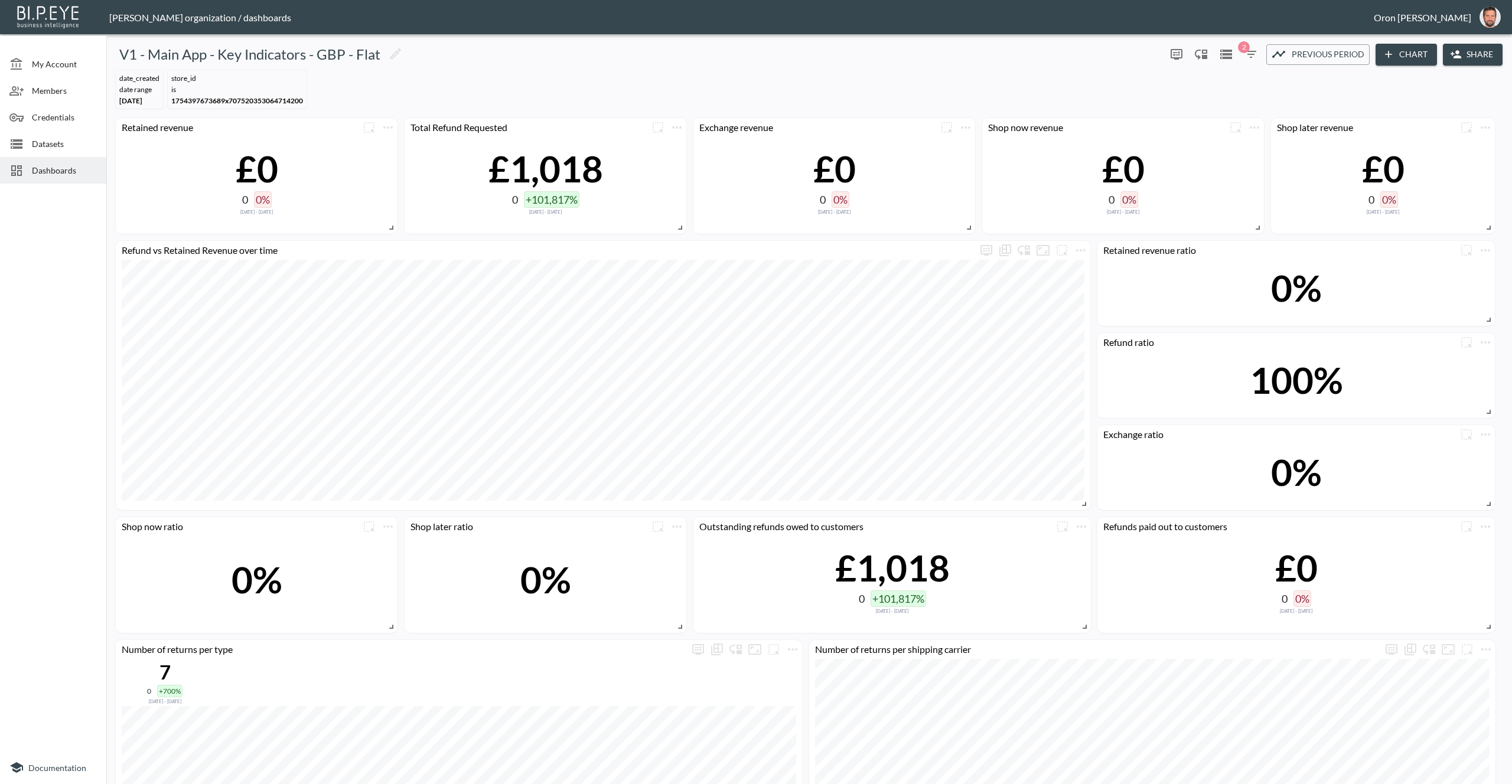
click at [1486, 55] on button "Share" at bounding box center [1472, 54] width 60 height 22
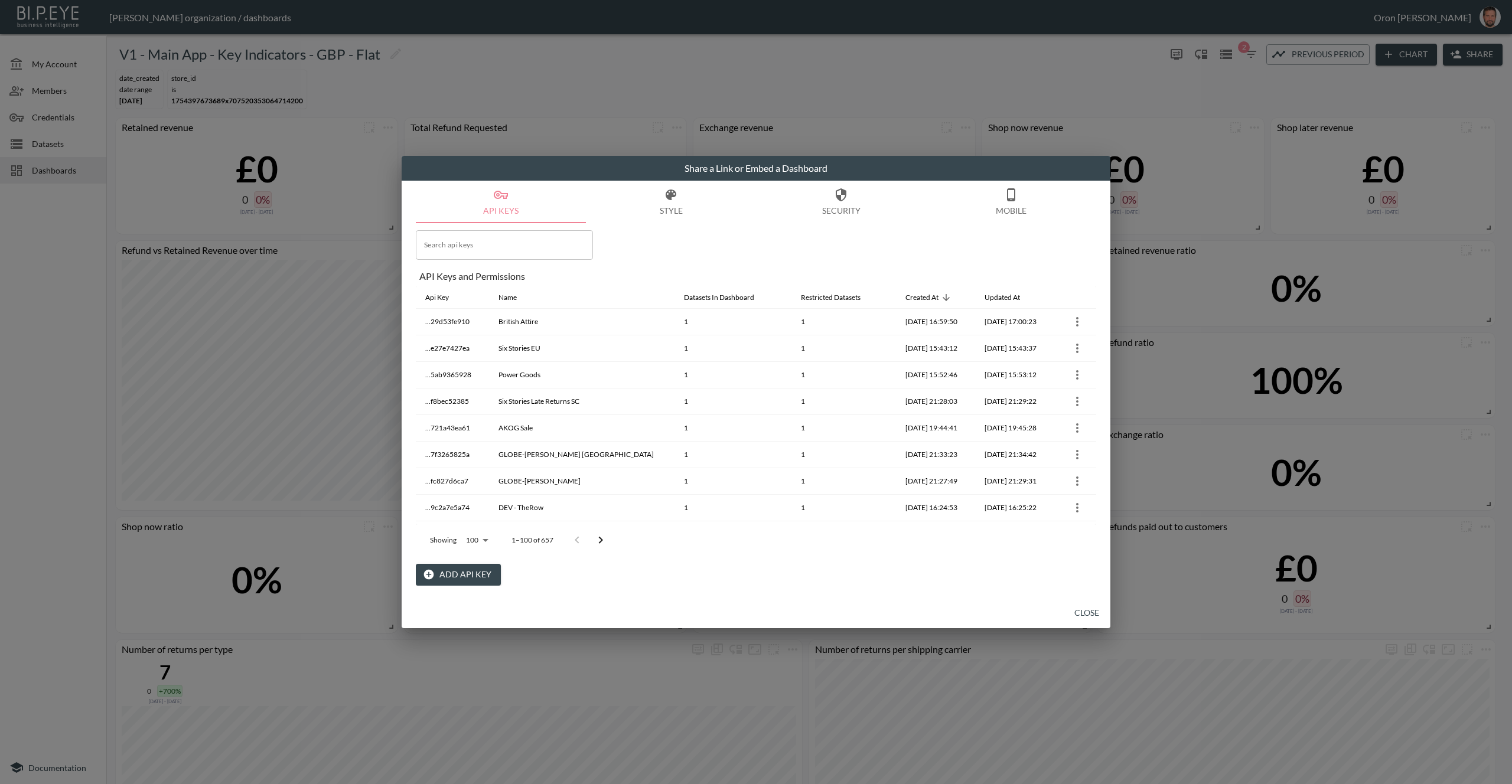
click at [585, 263] on div "Search api keys Search api keys API Keys and Permissions Api Key Name Datasets …" at bounding box center [756, 404] width 680 height 363
click at [571, 242] on input "Search api keys" at bounding box center [504, 245] width 177 height 30
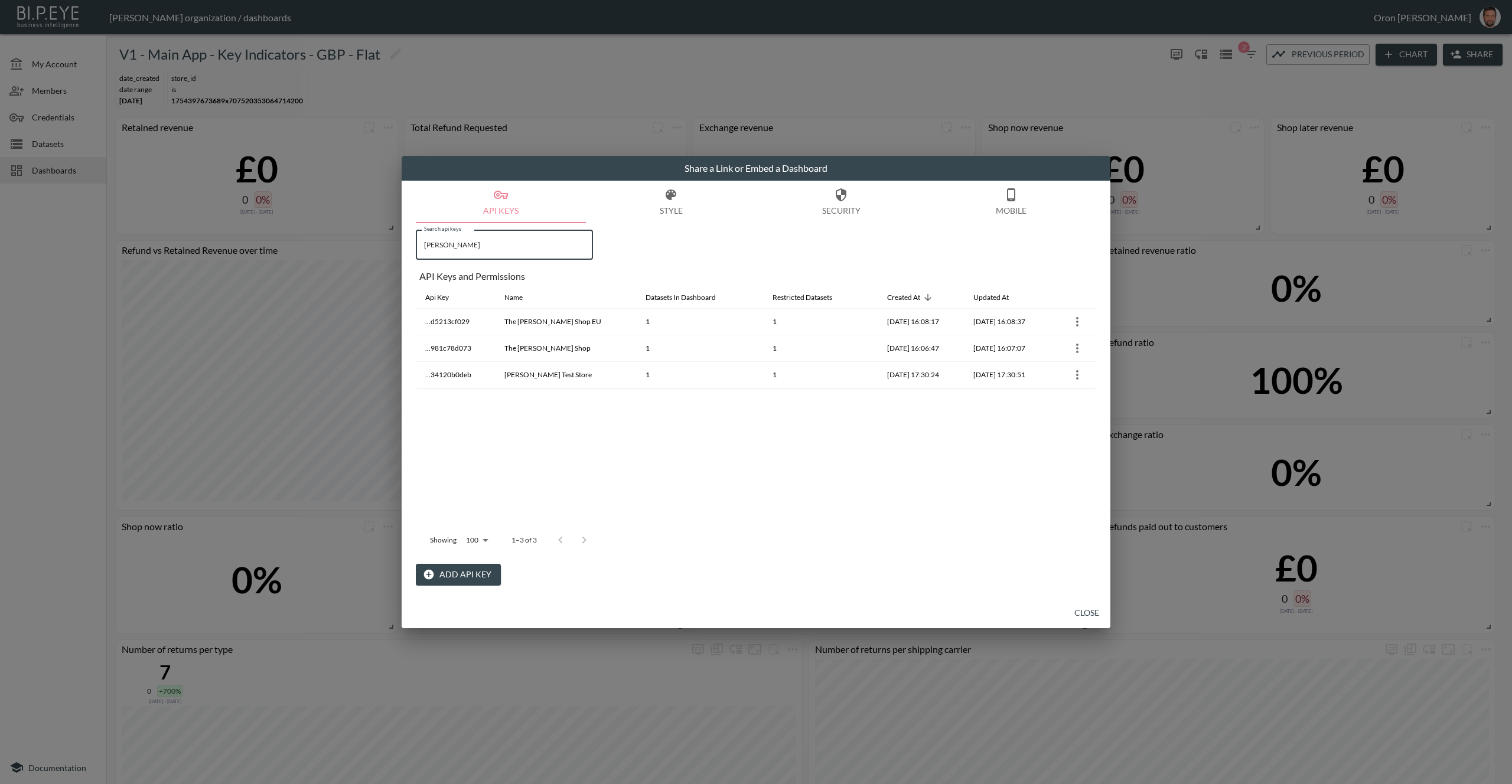
type input "[PERSON_NAME]"
click at [1082, 607] on button "Close" at bounding box center [1087, 613] width 38 height 22
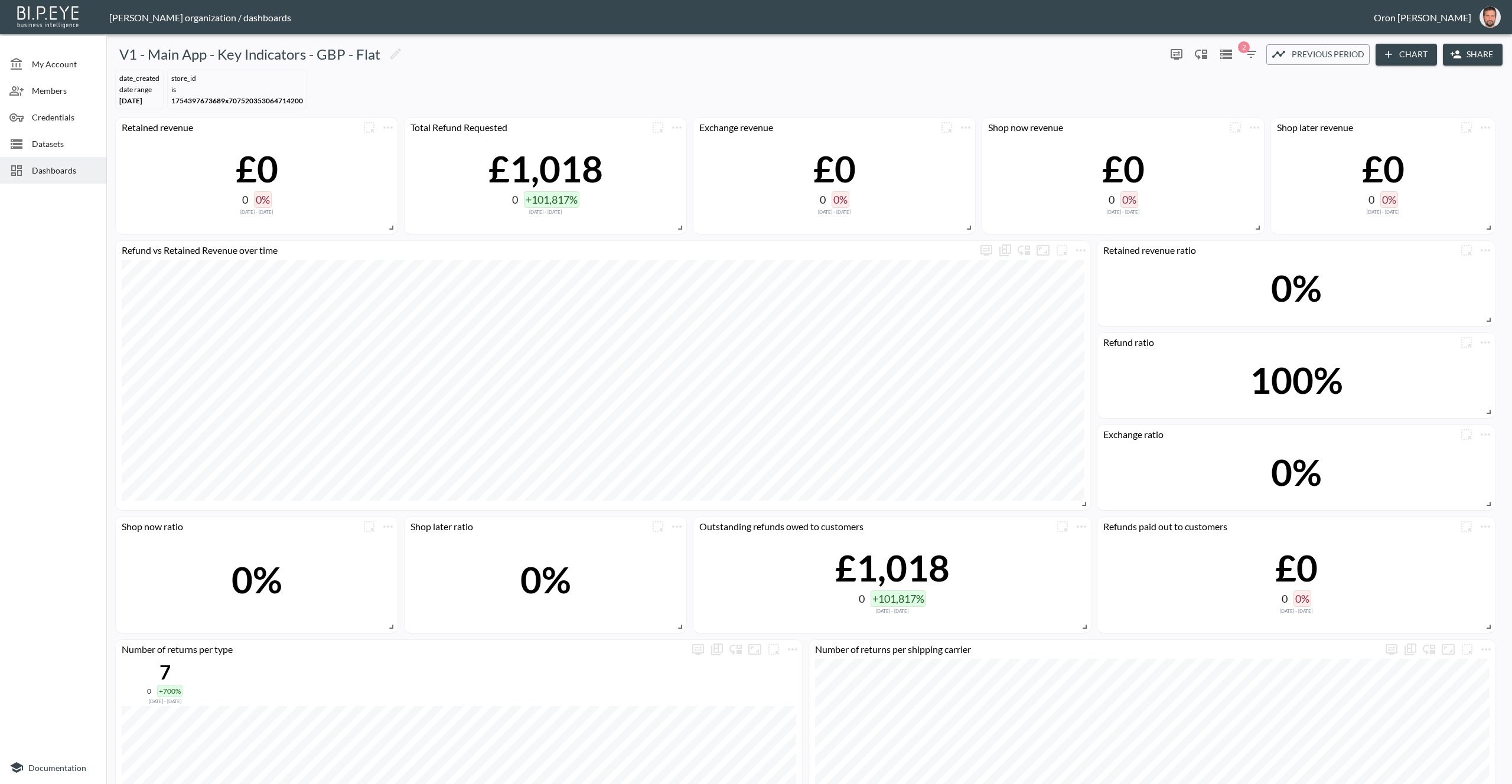
click at [57, 159] on div "Dashboards" at bounding box center [53, 171] width 107 height 27
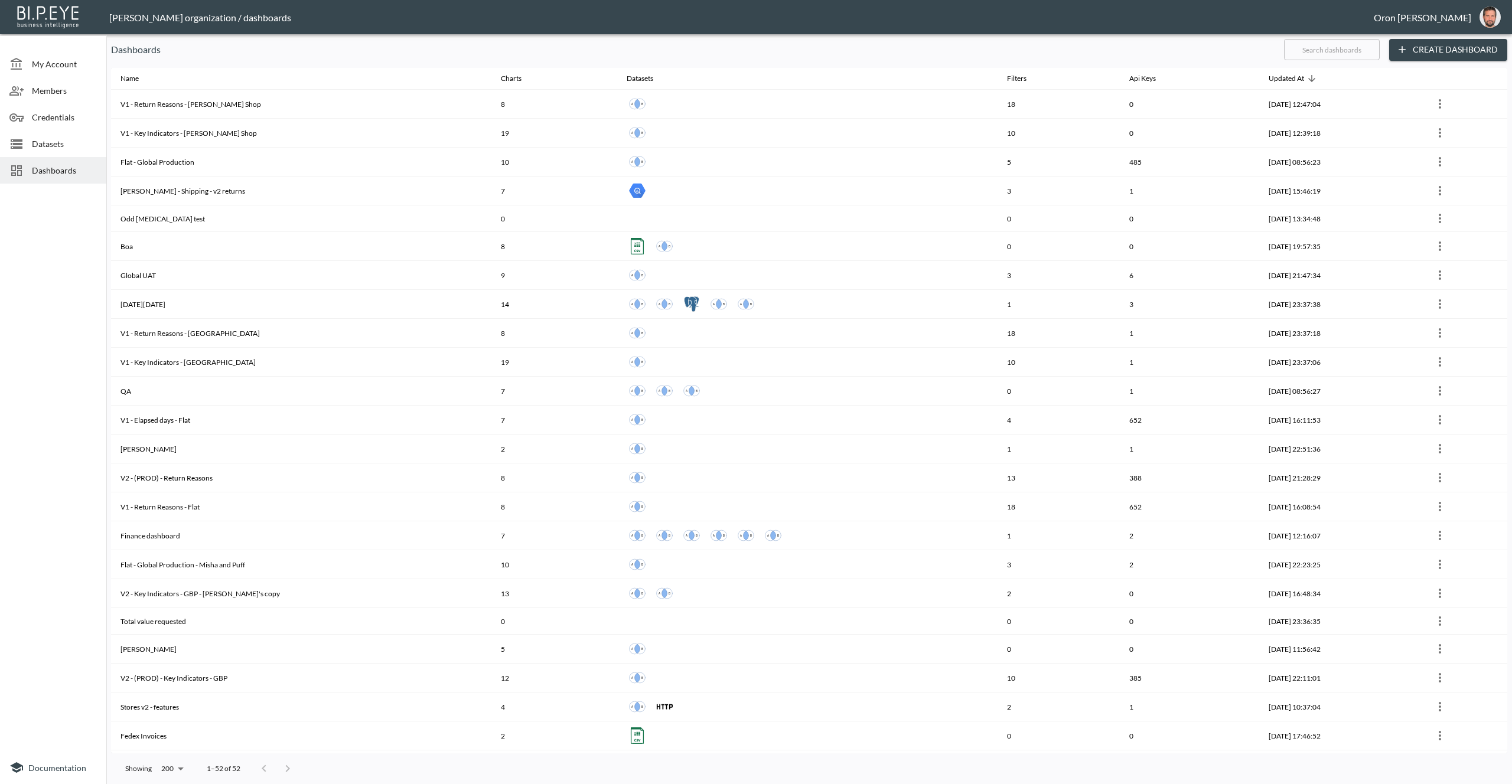
click at [1354, 58] on input "text" at bounding box center [1332, 50] width 95 height 30
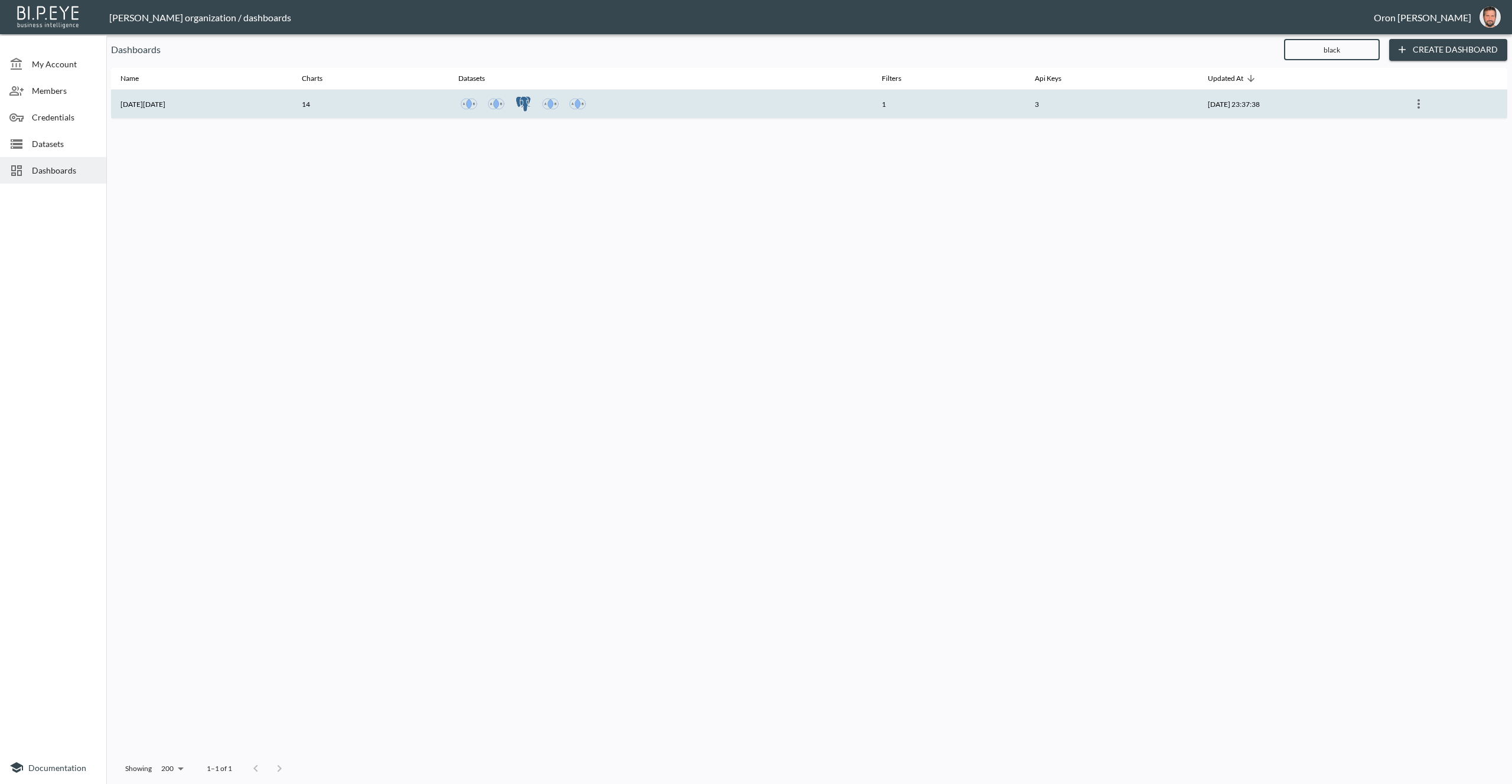
type input "black"
click at [1078, 103] on th "3" at bounding box center [1112, 104] width 173 height 29
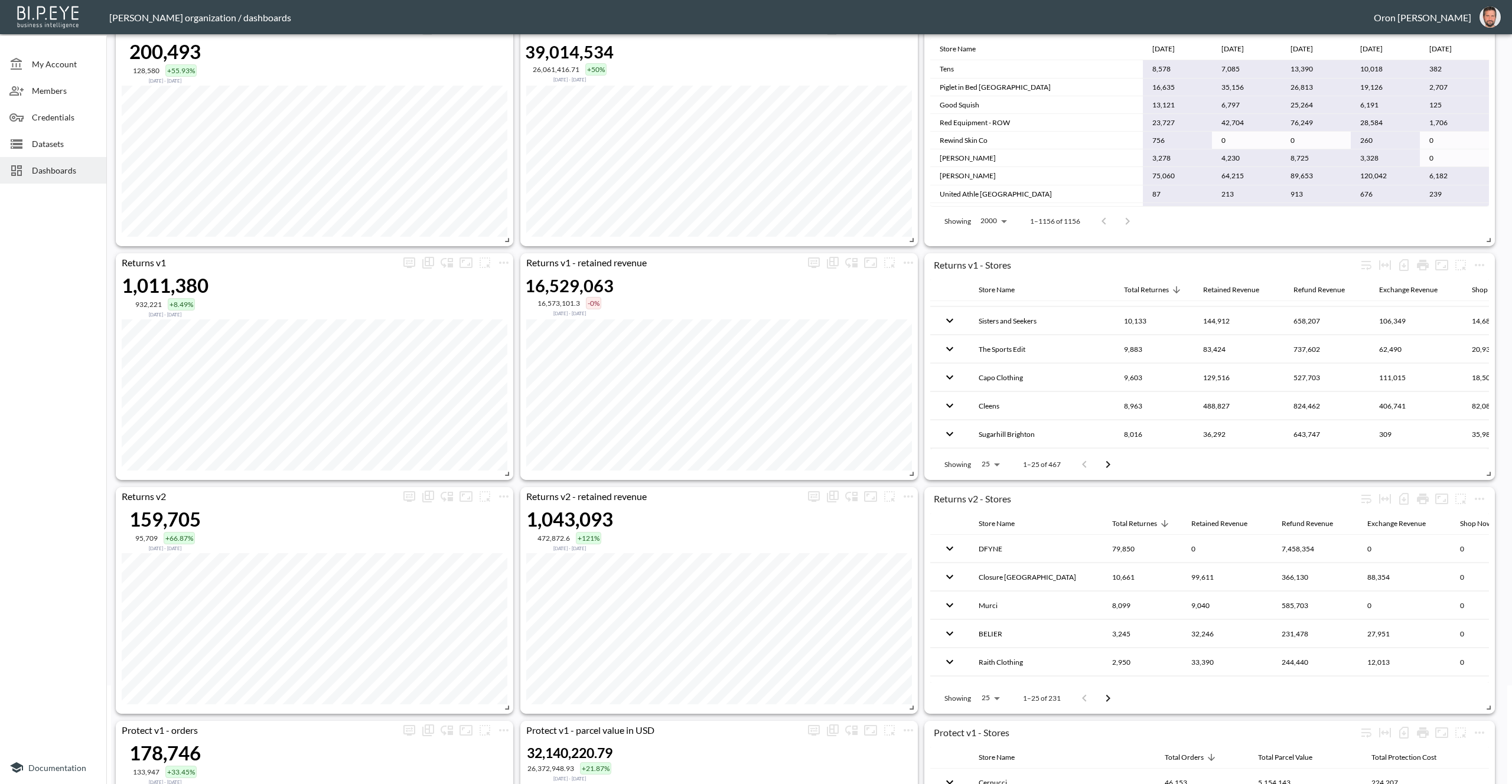
scroll to position [102, 0]
click at [981, 459] on body "BI.P.EYE, Interactive Analytics Dashboards - app [PERSON_NAME] organization / d…" at bounding box center [756, 392] width 1512 height 784
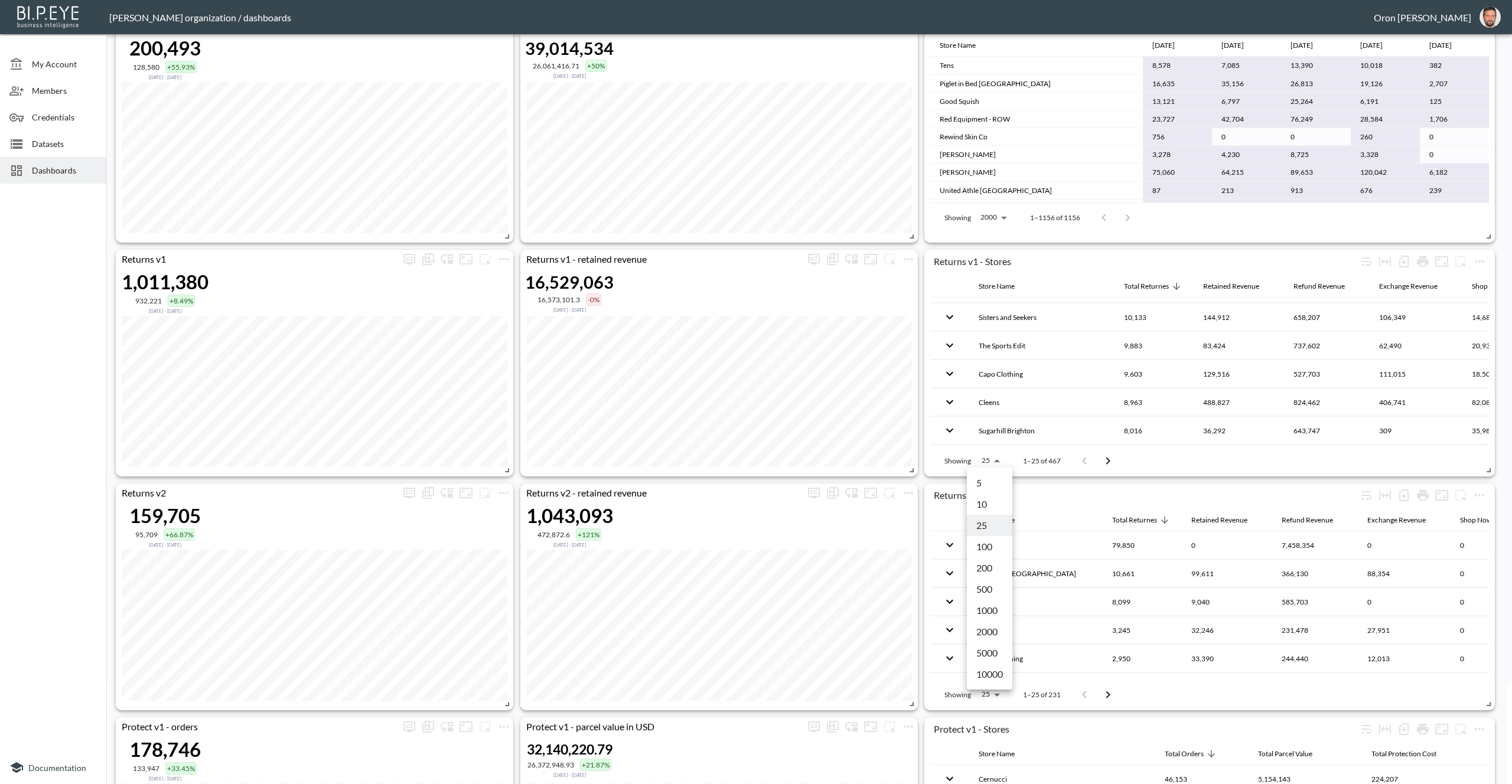
drag, startPoint x: 995, startPoint y: 611, endPoint x: 1031, endPoint y: 537, distance: 82.3
click at [995, 611] on li "1000" at bounding box center [990, 611] width 46 height 21
type input "1000"
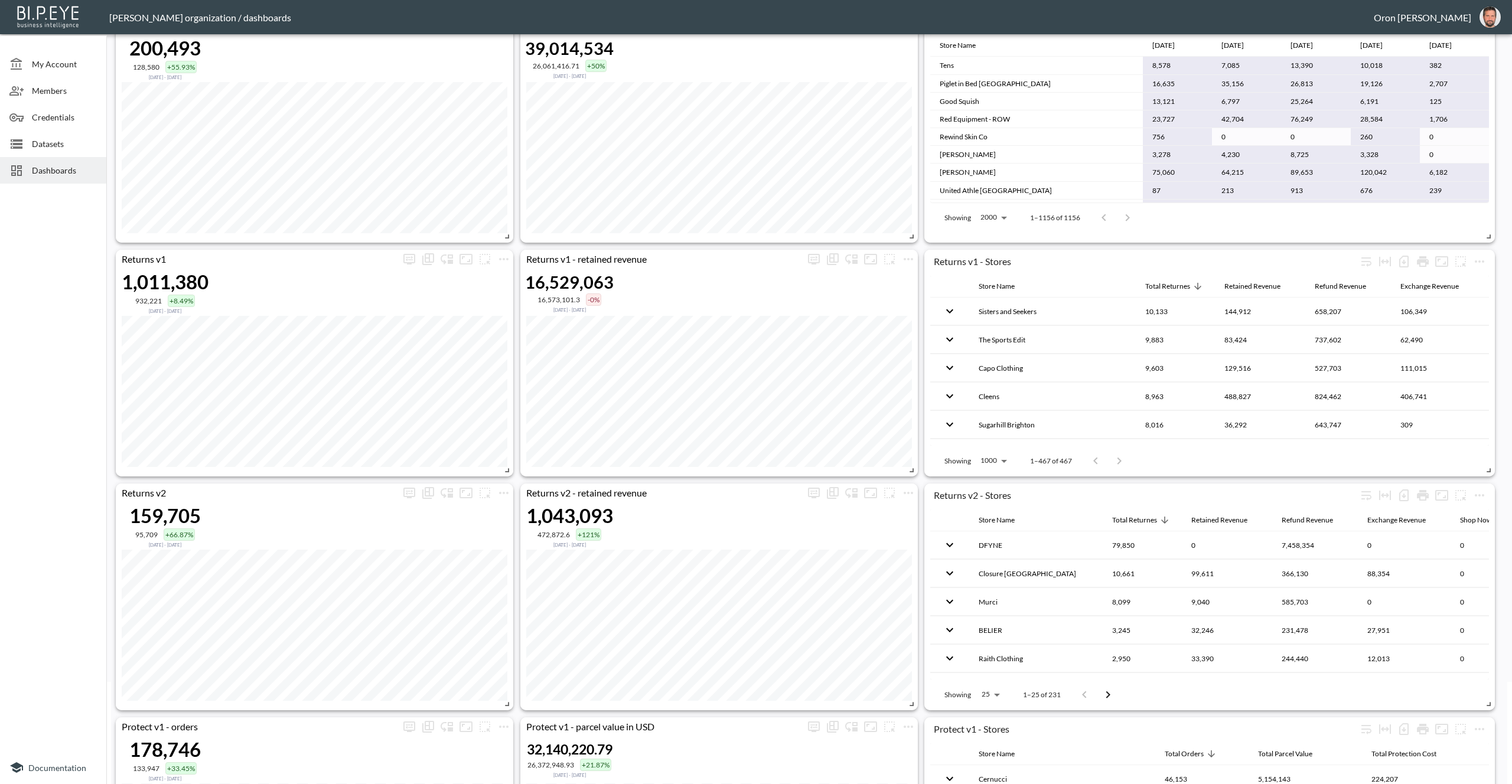
click at [1162, 452] on div "Showing 1000 1000 1–467 of 467" at bounding box center [1209, 461] width 558 height 30
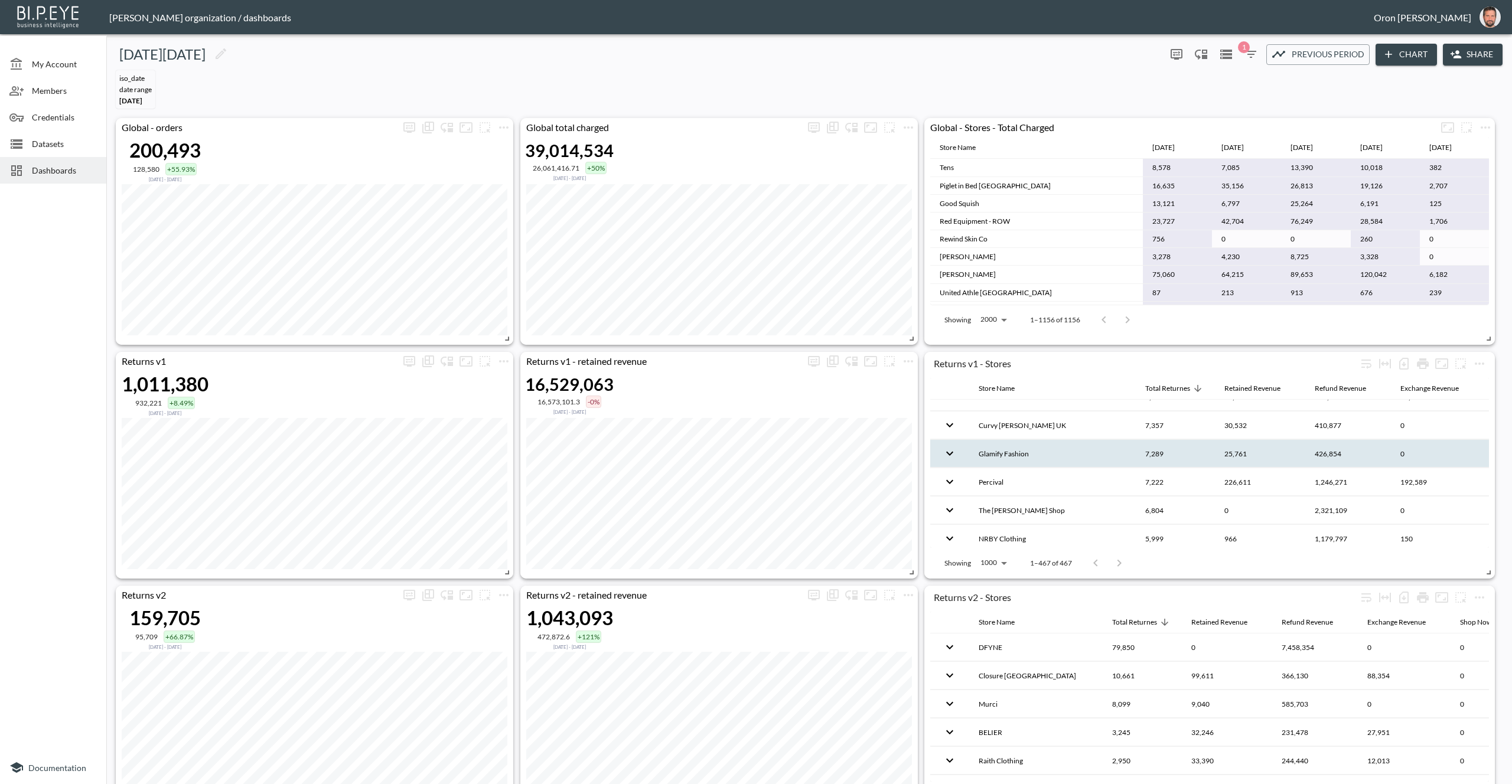
scroll to position [866, 0]
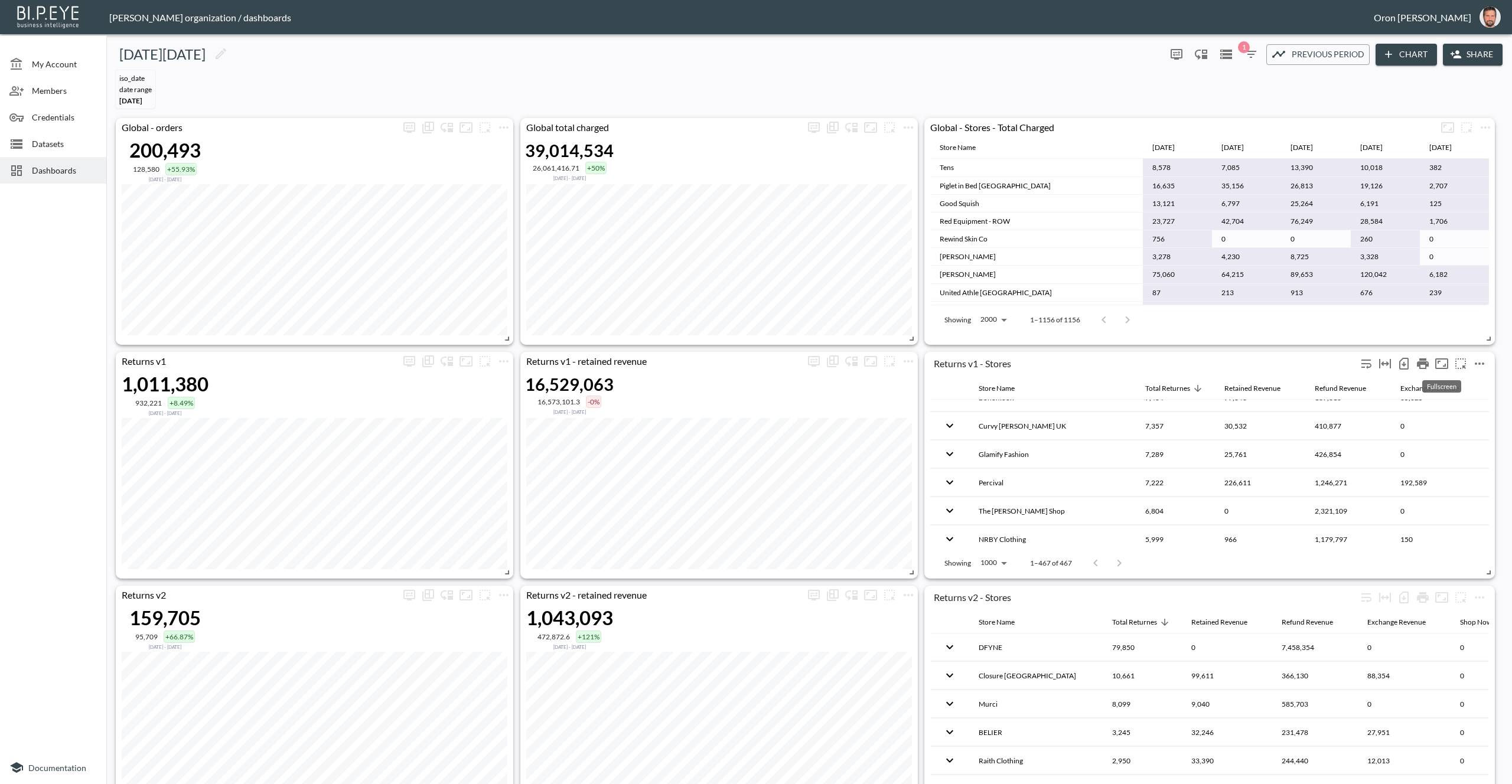
click at [1438, 361] on icon "Fullscreen" at bounding box center [1441, 363] width 13 height 10
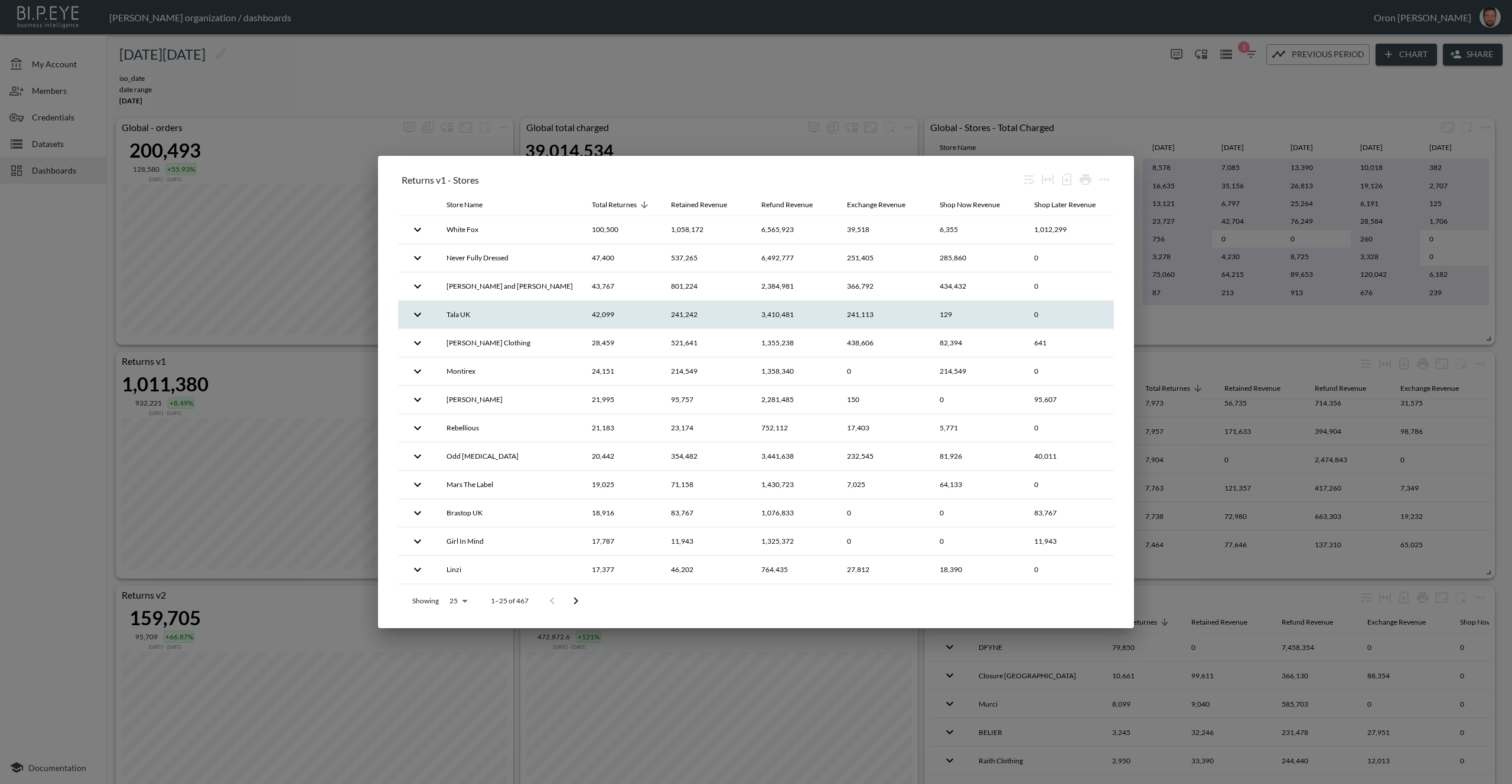
scroll to position [917, 0]
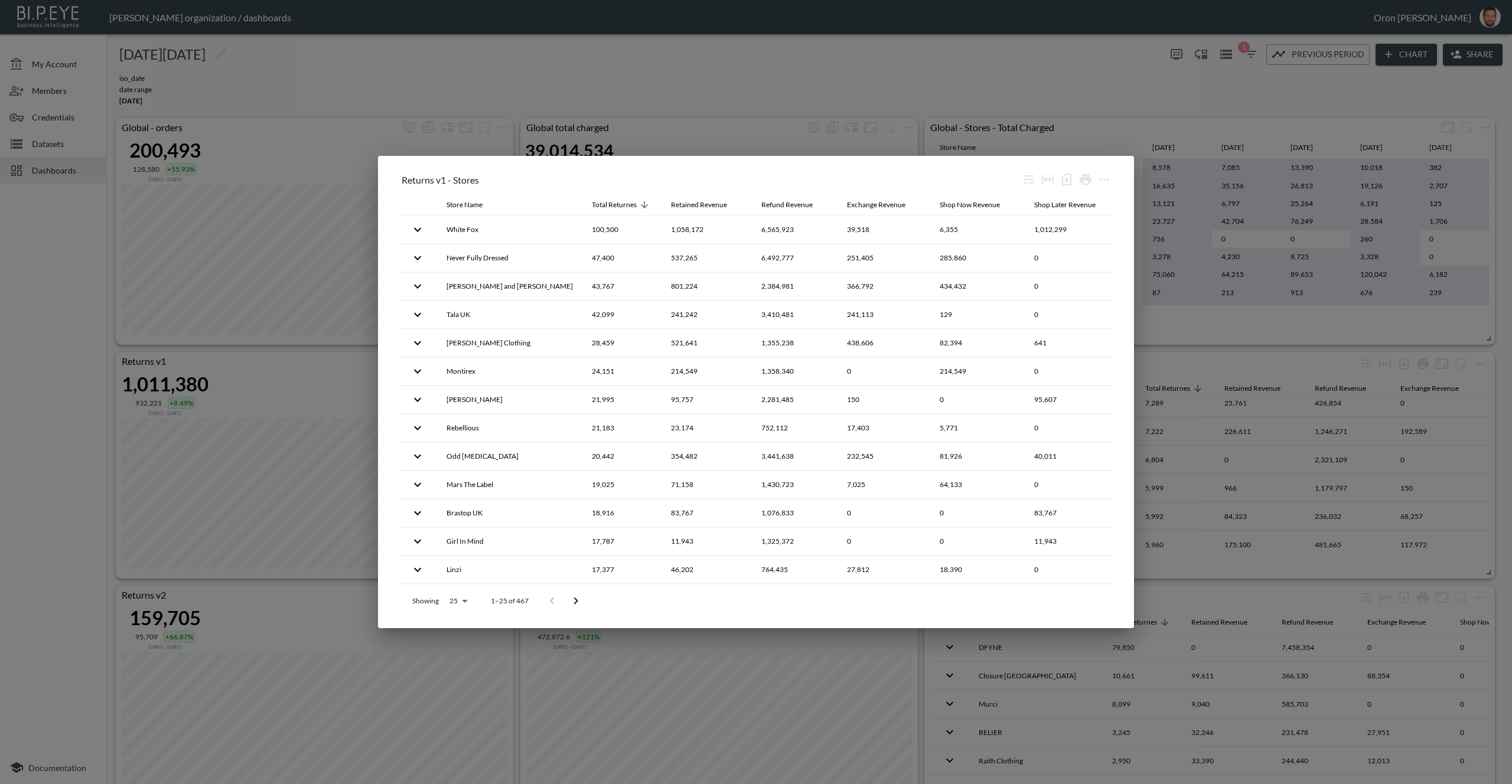
click at [471, 600] on body "BI.P.EYE, Interactive Analytics Dashboards - app [PERSON_NAME] organization / d…" at bounding box center [756, 392] width 1512 height 784
drag, startPoint x: 460, startPoint y: 691, endPoint x: 514, endPoint y: 574, distance: 128.9
click at [460, 691] on li "1000" at bounding box center [457, 695] width 46 height 21
type input "1000"
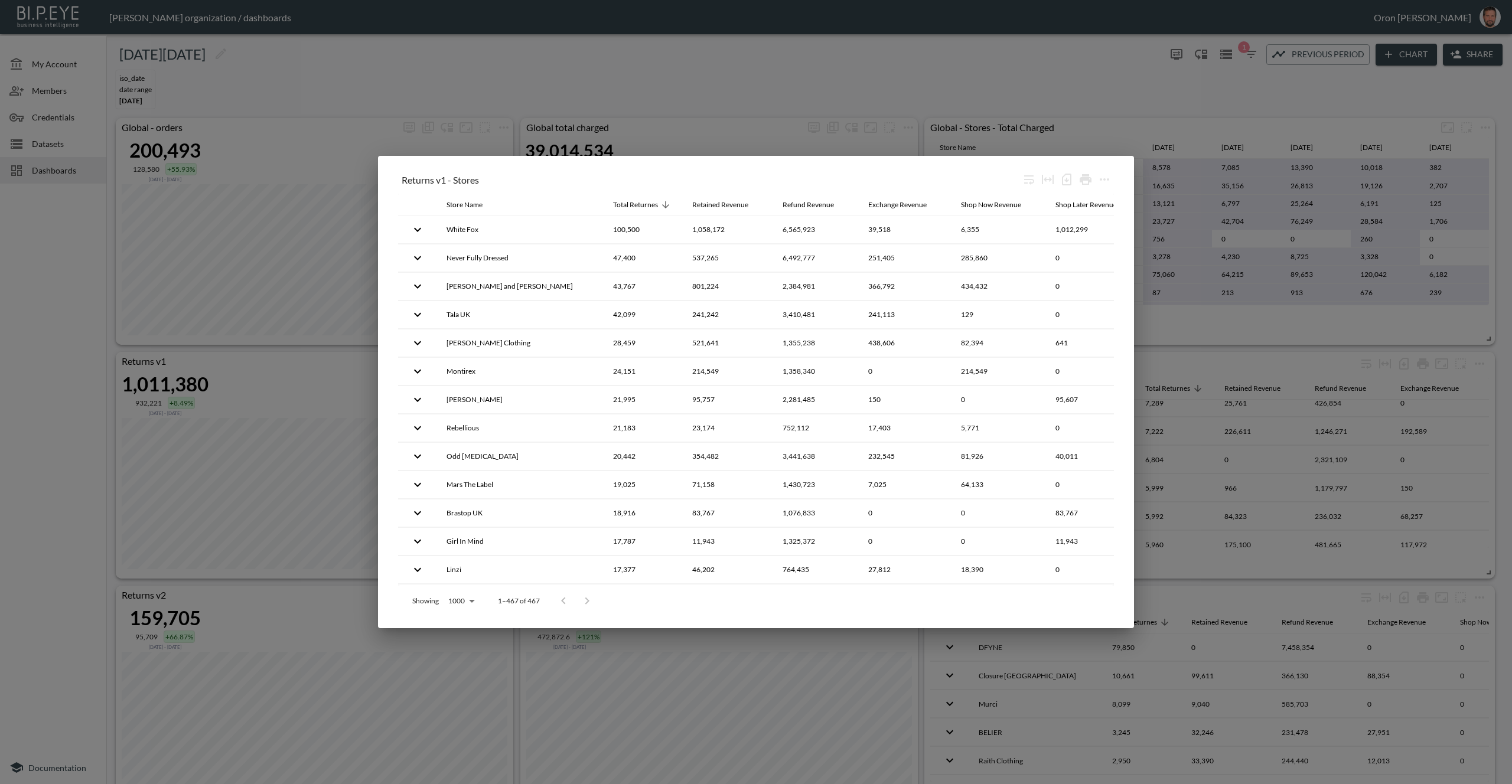
click at [666, 610] on div "Showing 1000 1000 1–467 of 467" at bounding box center [756, 601] width 716 height 30
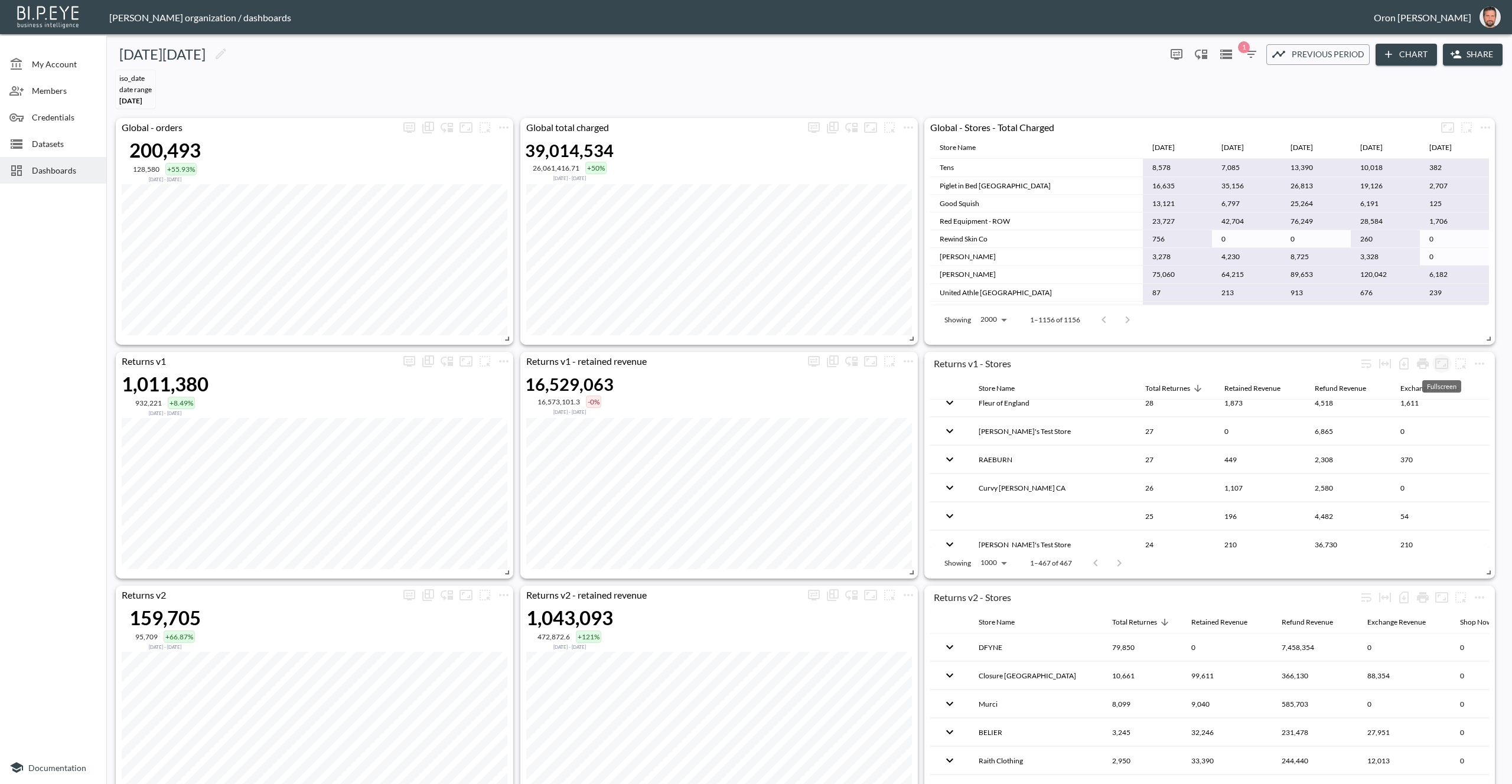
click at [737, 85] on div "iso_date DATE RANGE May 01, 2025" at bounding box center [809, 90] width 1396 height 48
drag, startPoint x: 57, startPoint y: 164, endPoint x: 64, endPoint y: 147, distance: 18.4
click at [58, 159] on div "Dashboards" at bounding box center [53, 171] width 107 height 27
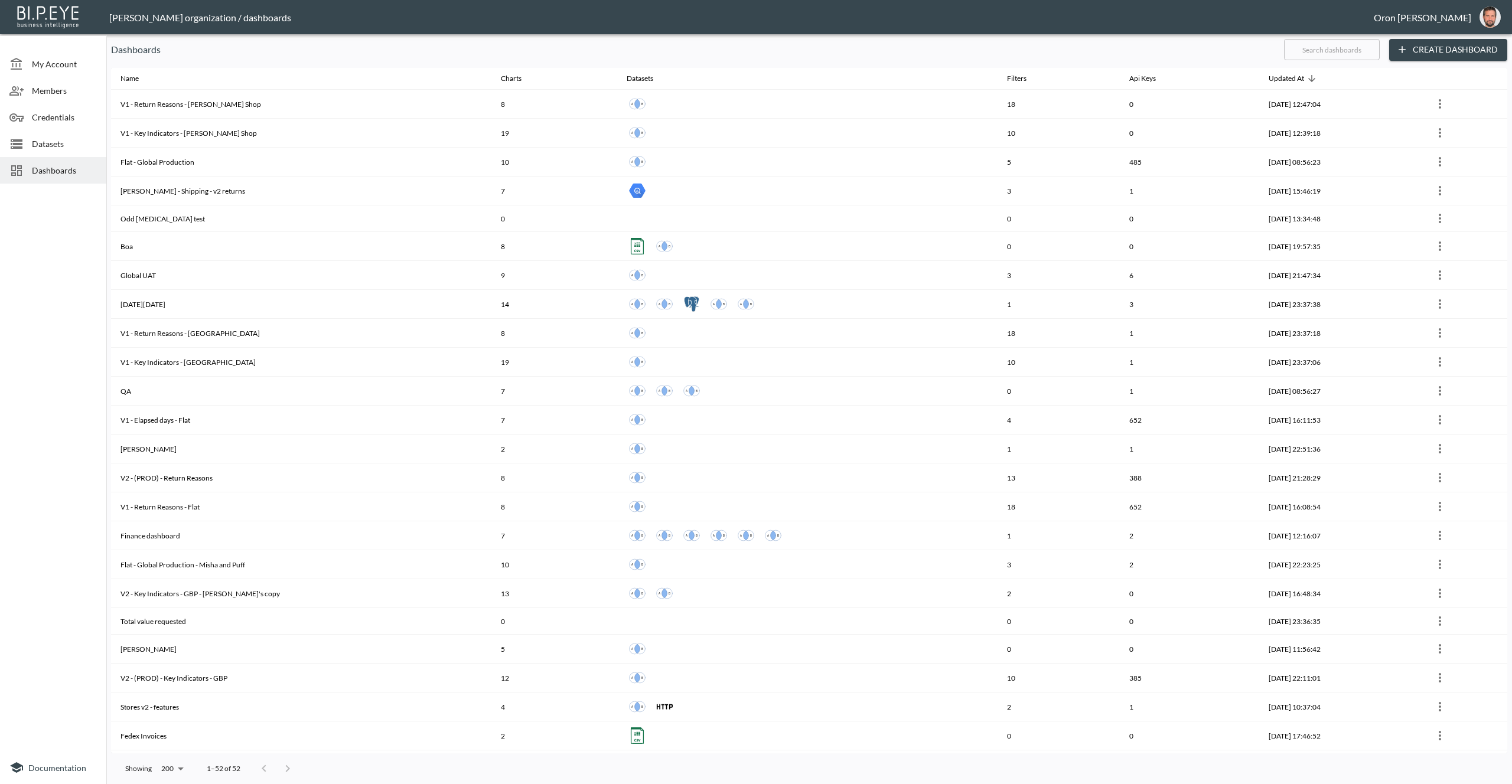
click at [64, 147] on span "Datasets" at bounding box center [64, 143] width 65 height 12
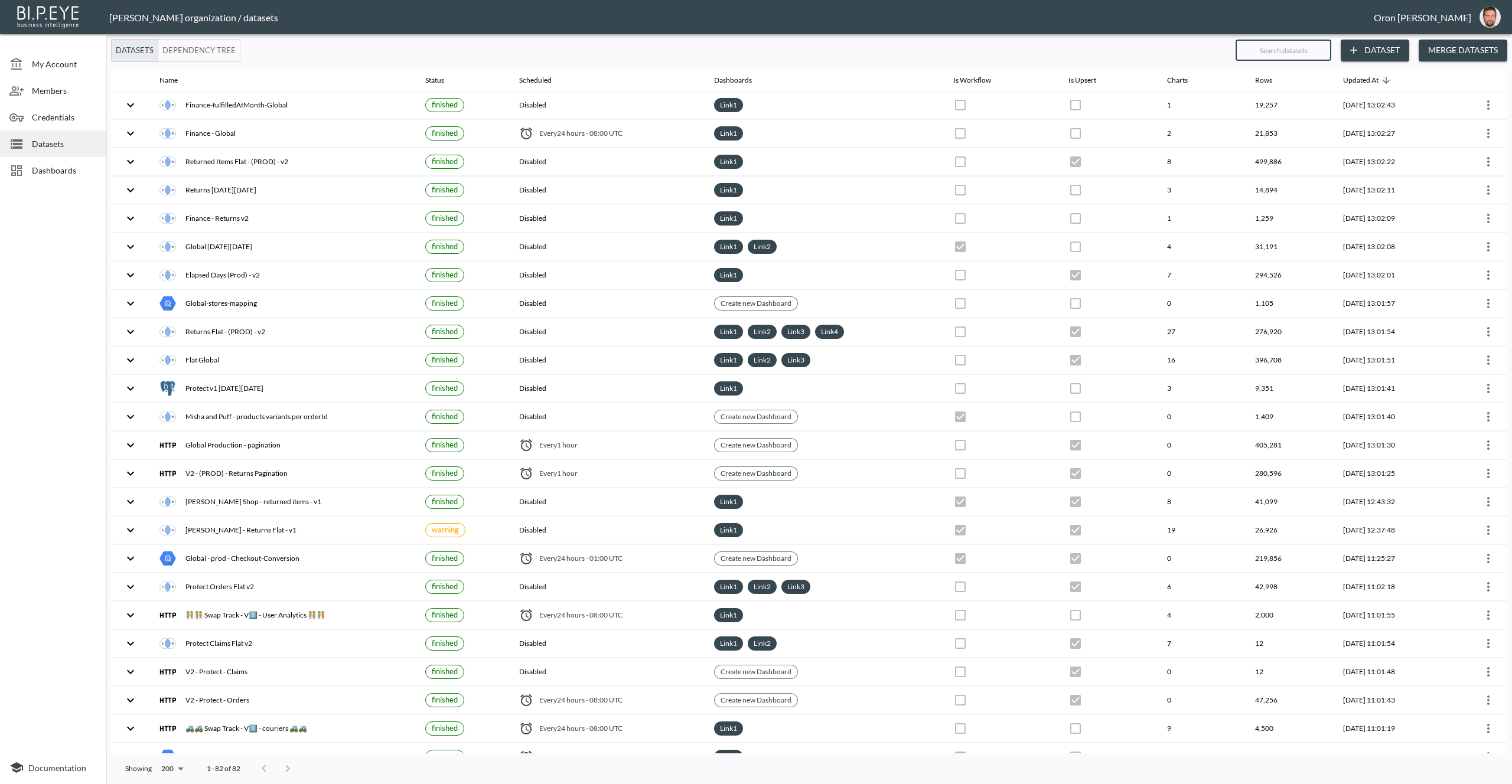
click at [1306, 49] on input "text" at bounding box center [1283, 50] width 95 height 30
type input "fr"
checkbox input "true"
checkbox input "false"
checkbox input "true"
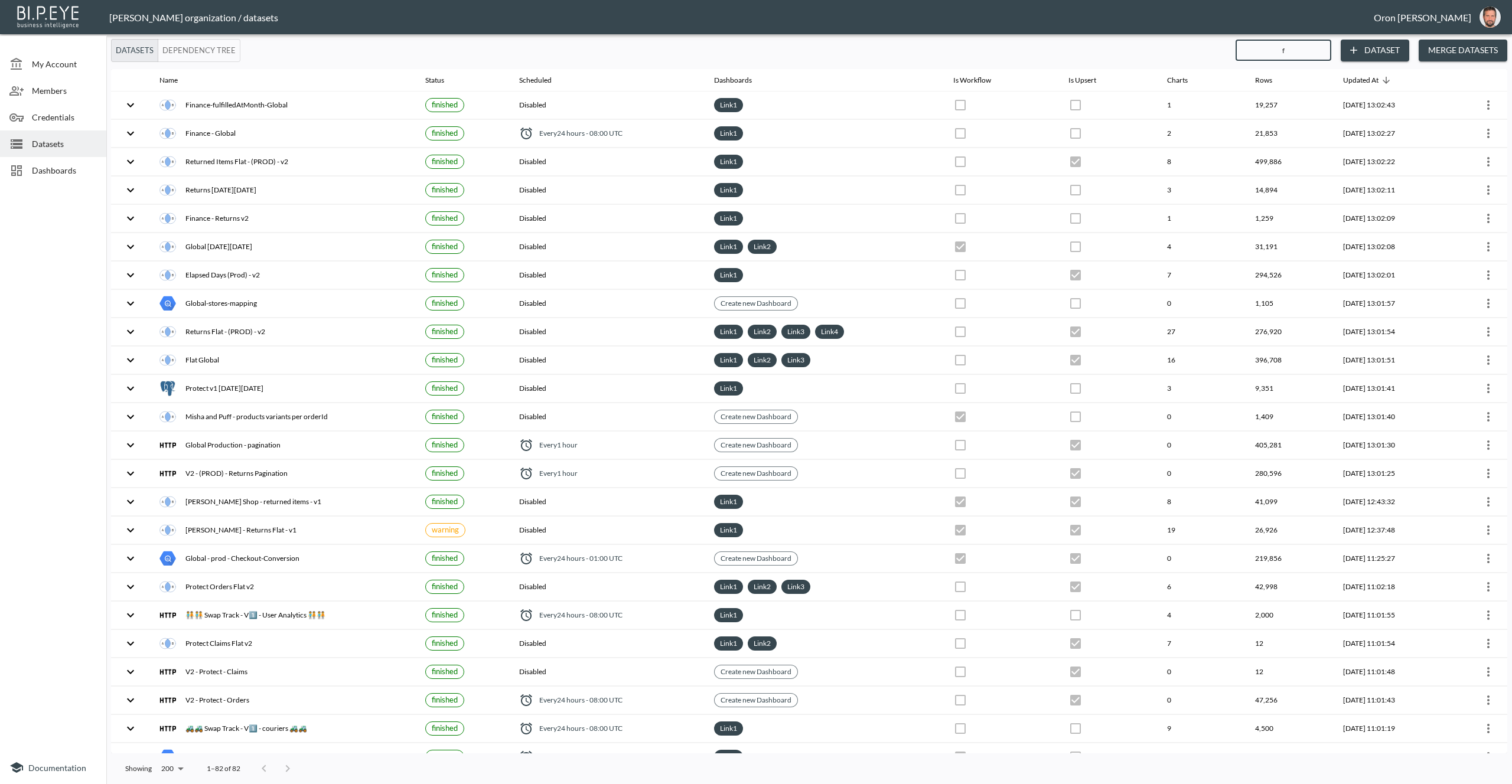
checkbox input "true"
checkbox input "false"
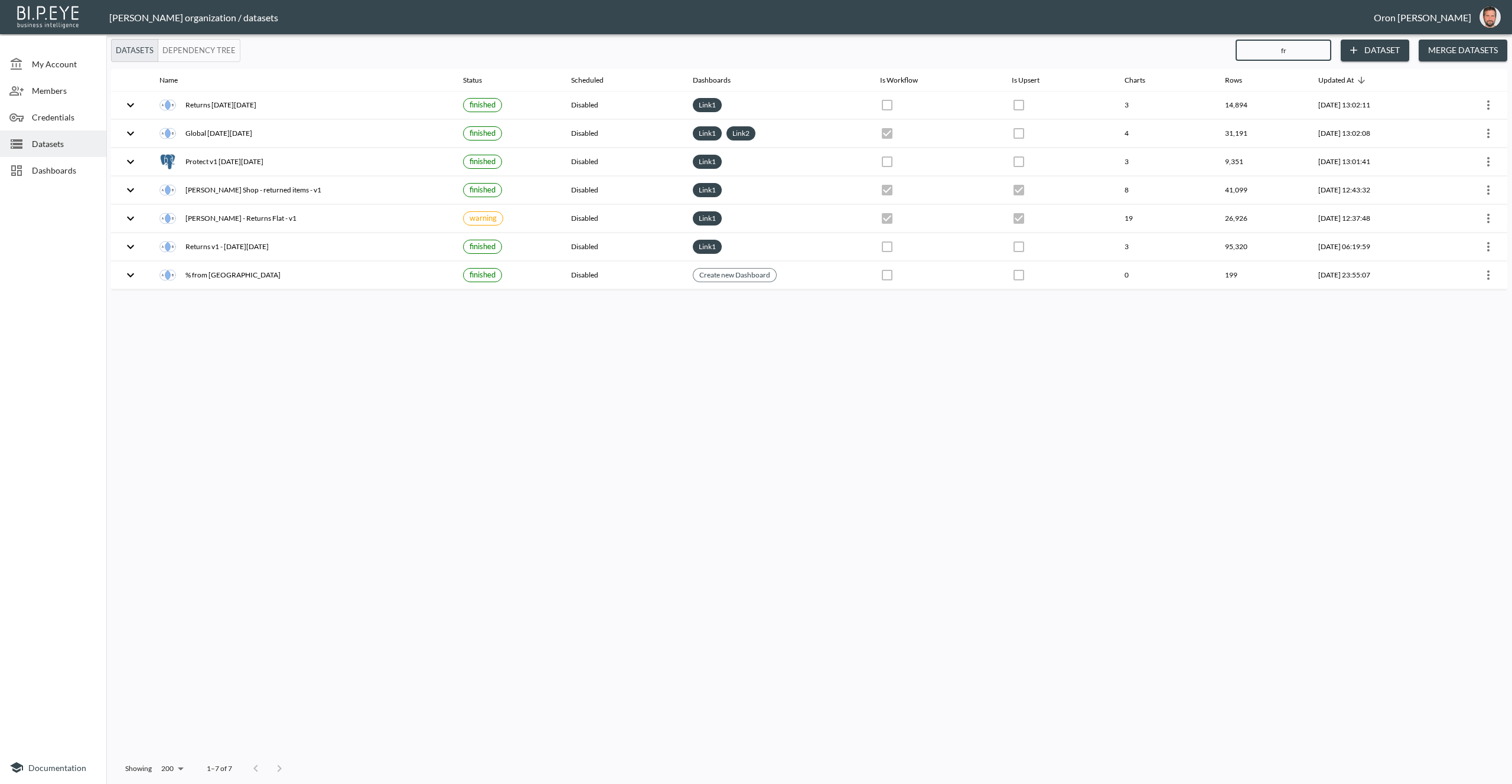
type input "fra"
checkbox input "true"
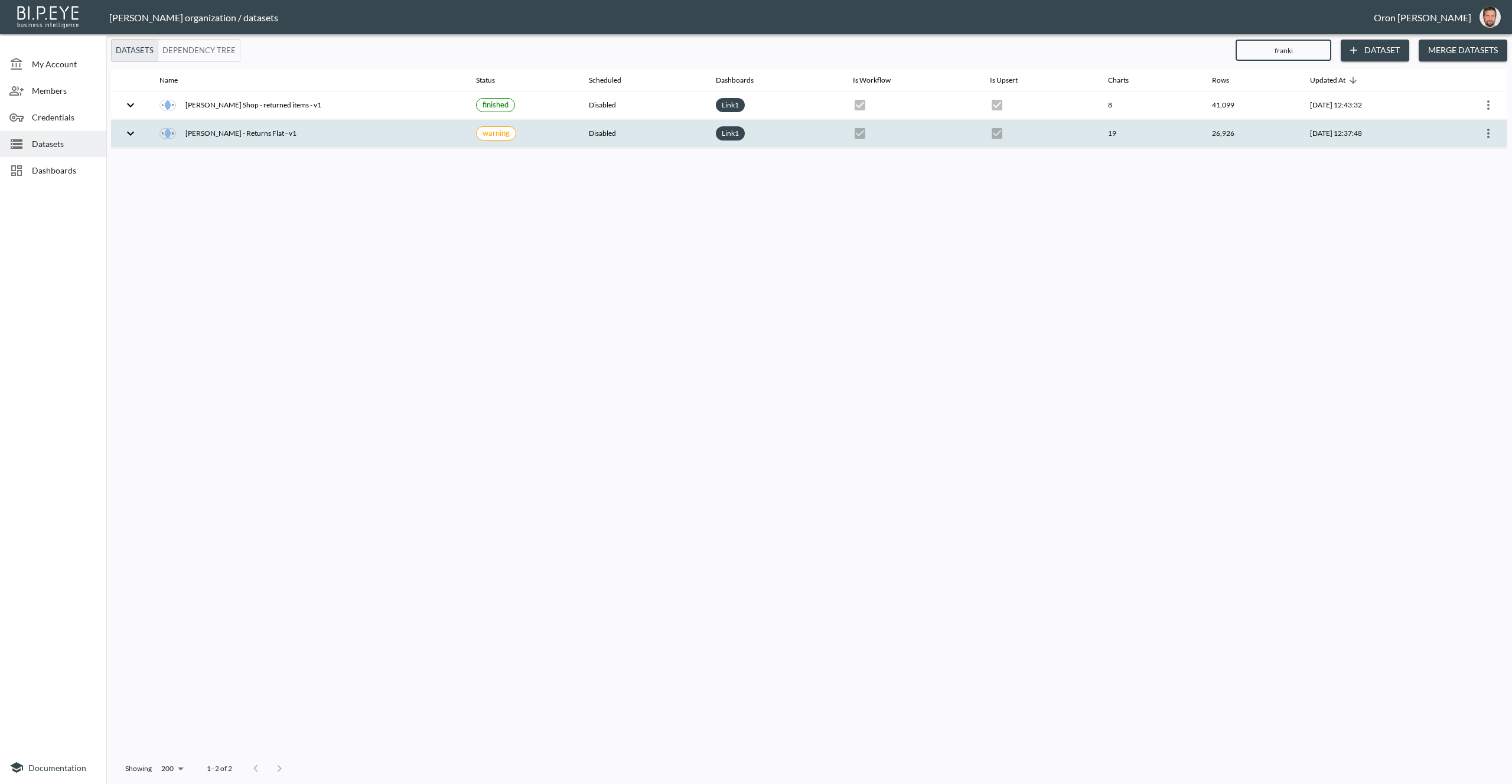
type input "franki"
click at [1492, 134] on icon "more" at bounding box center [1488, 133] width 14 height 14
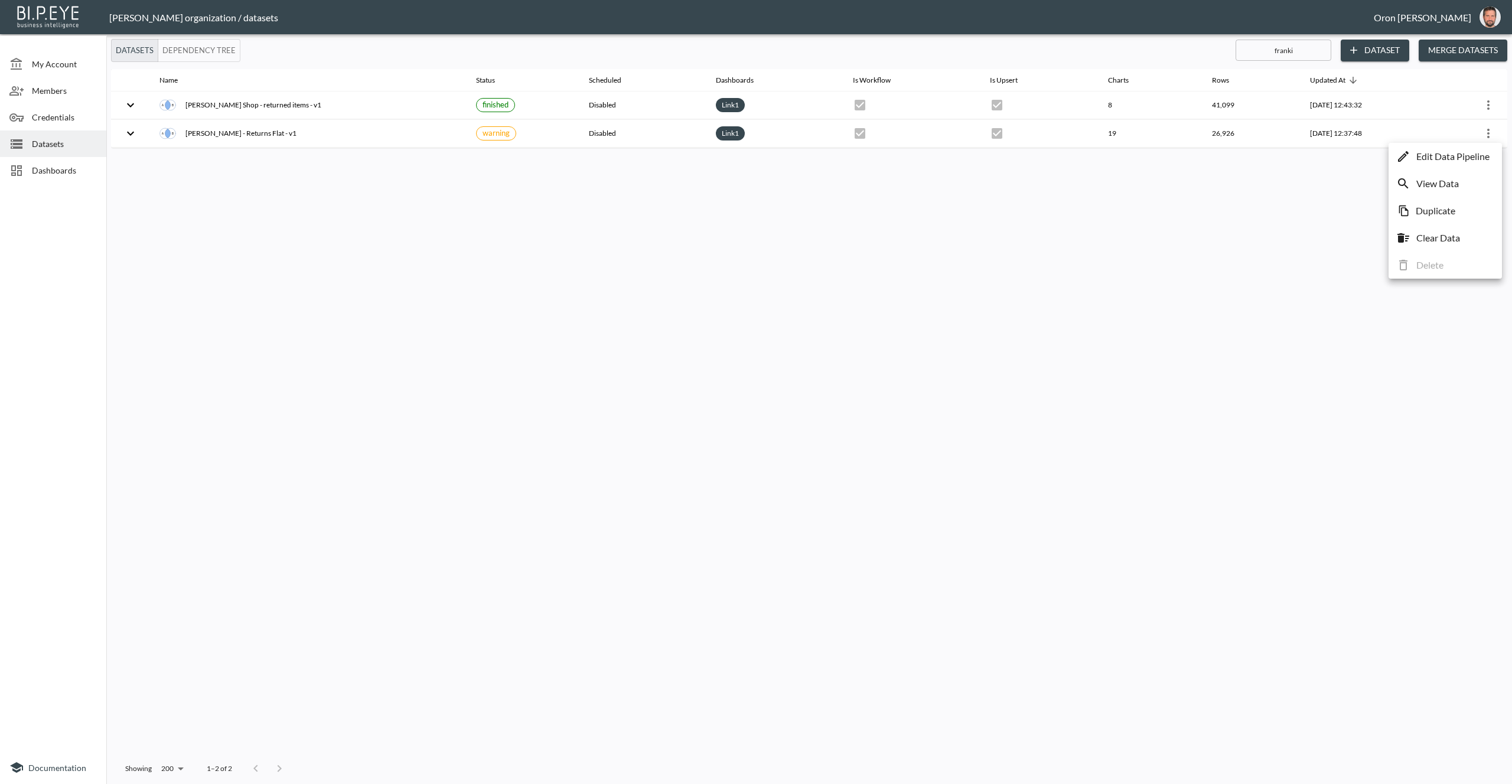
click at [1476, 156] on p "Edit Data Pipeline" at bounding box center [1453, 156] width 73 height 14
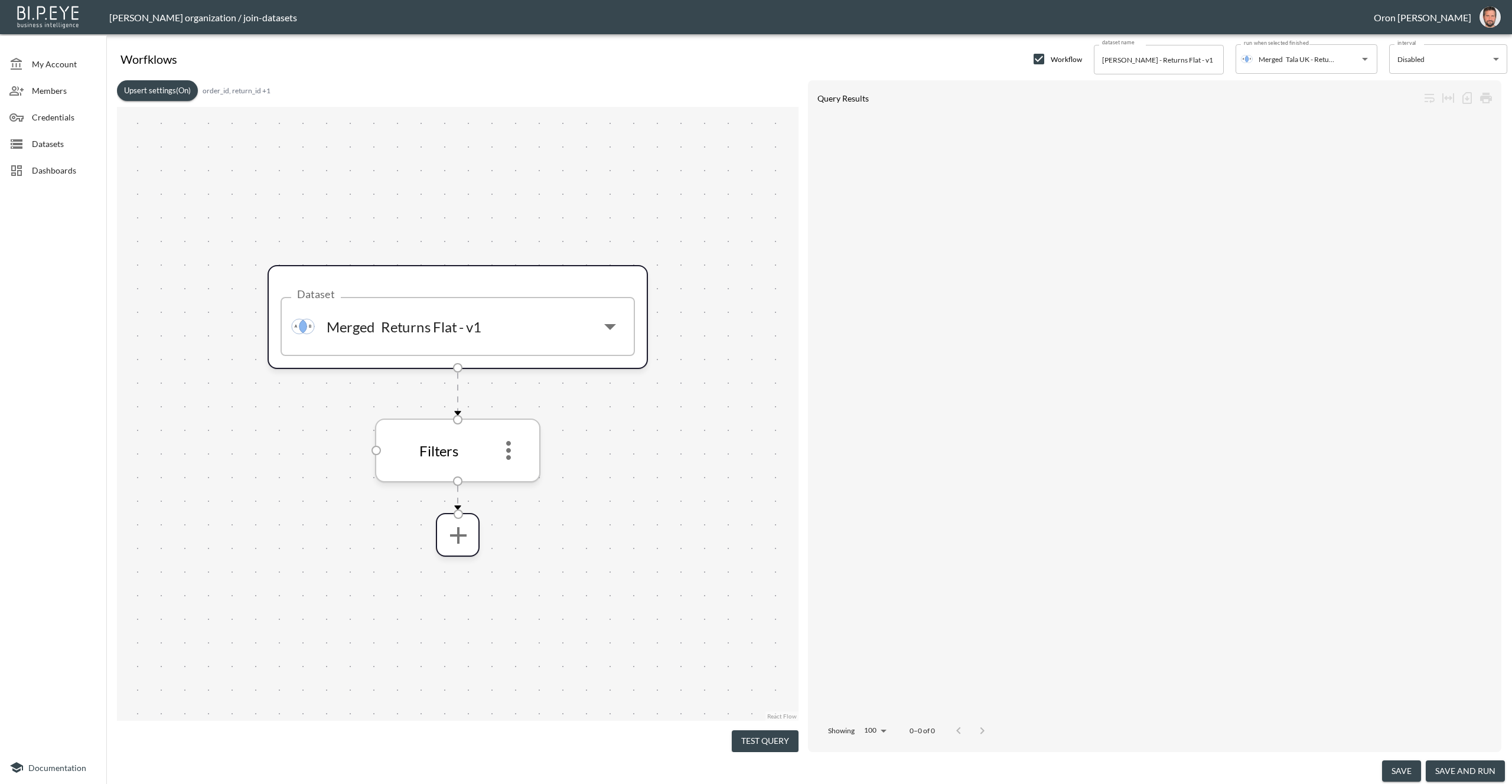
click at [509, 447] on icon "more" at bounding box center [509, 451] width 29 height 29
click at [507, 484] on p "Edit" at bounding box center [499, 483] width 16 height 14
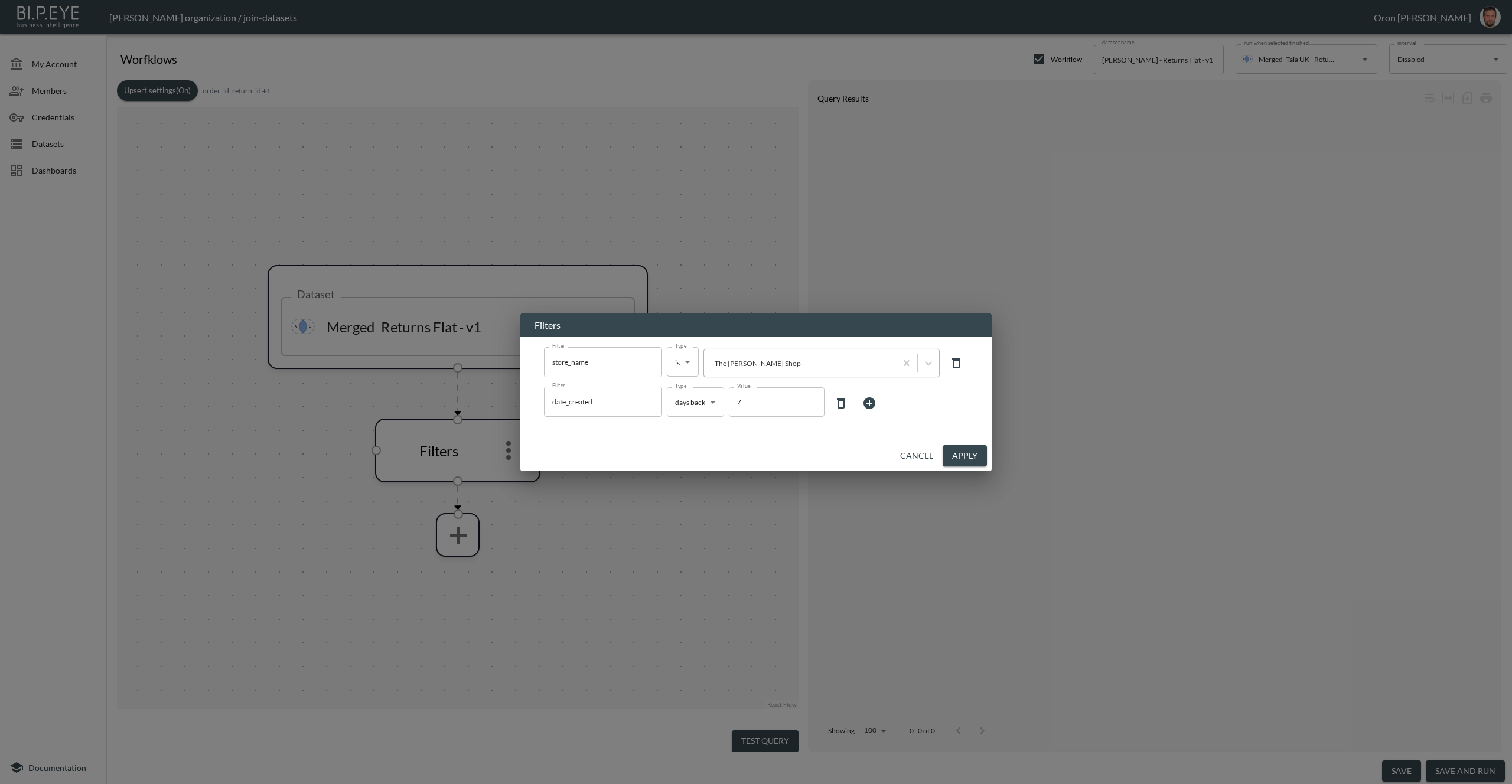
click at [848, 360] on div at bounding box center [799, 364] width 180 height 11
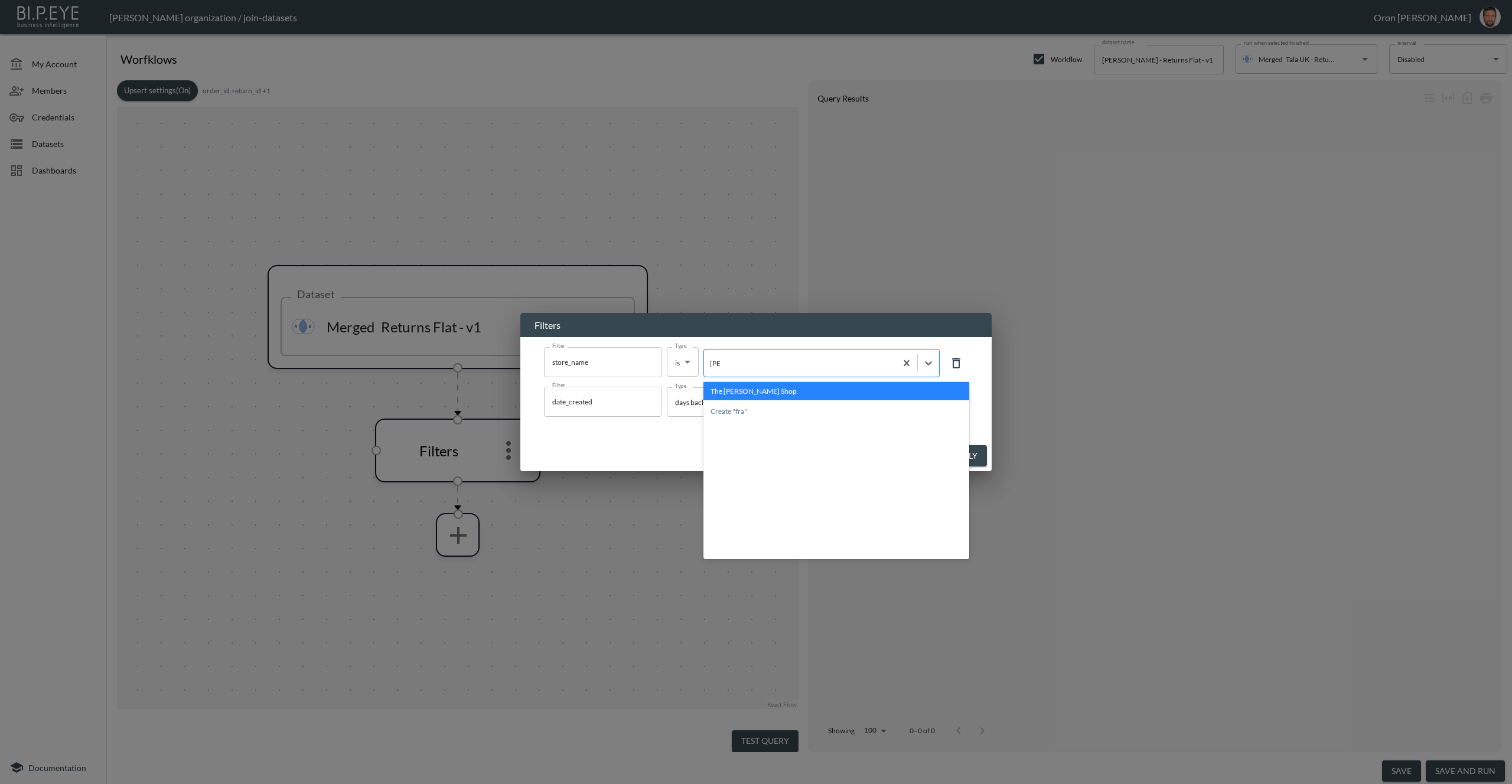
type input "frank"
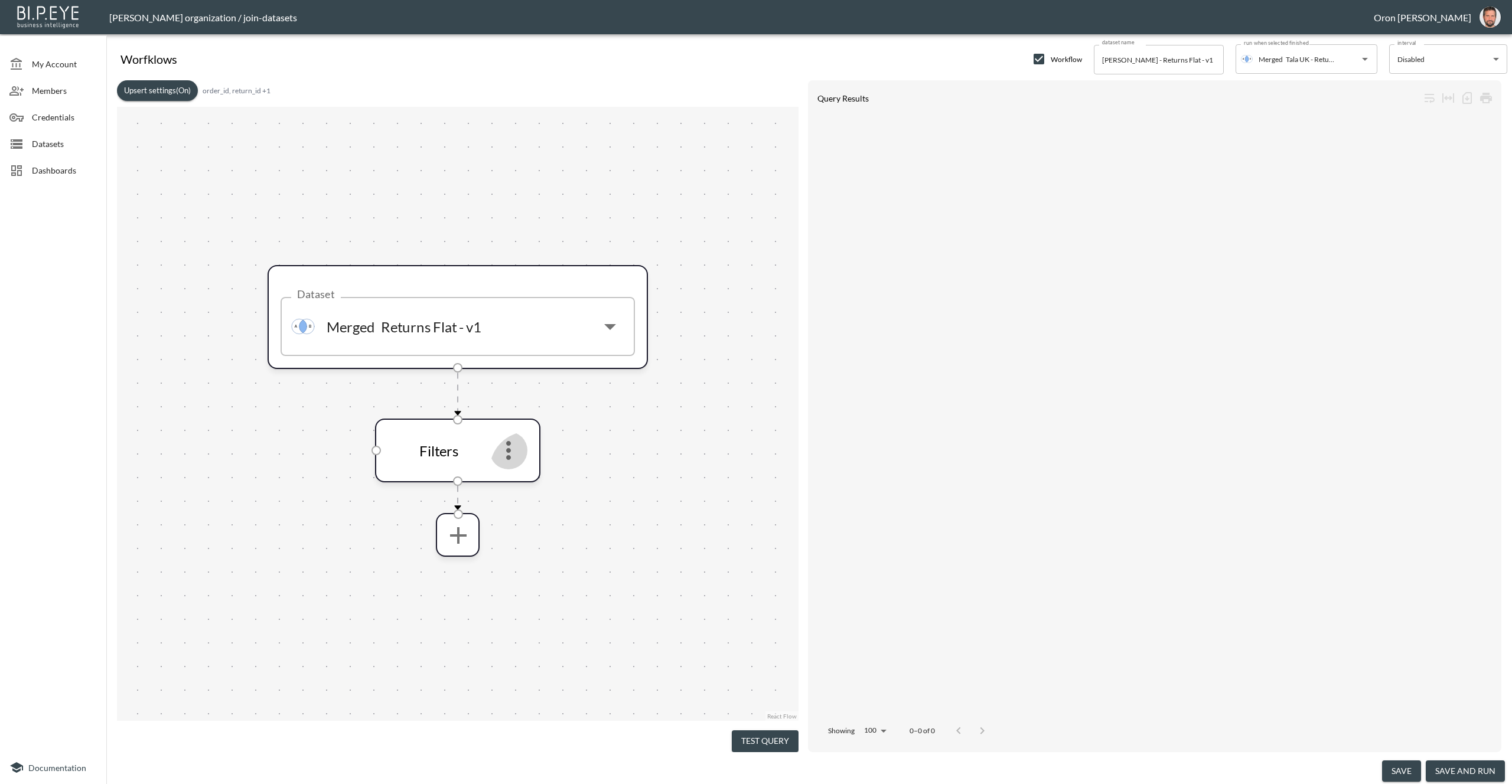
click at [66, 140] on span "Datasets" at bounding box center [64, 143] width 65 height 12
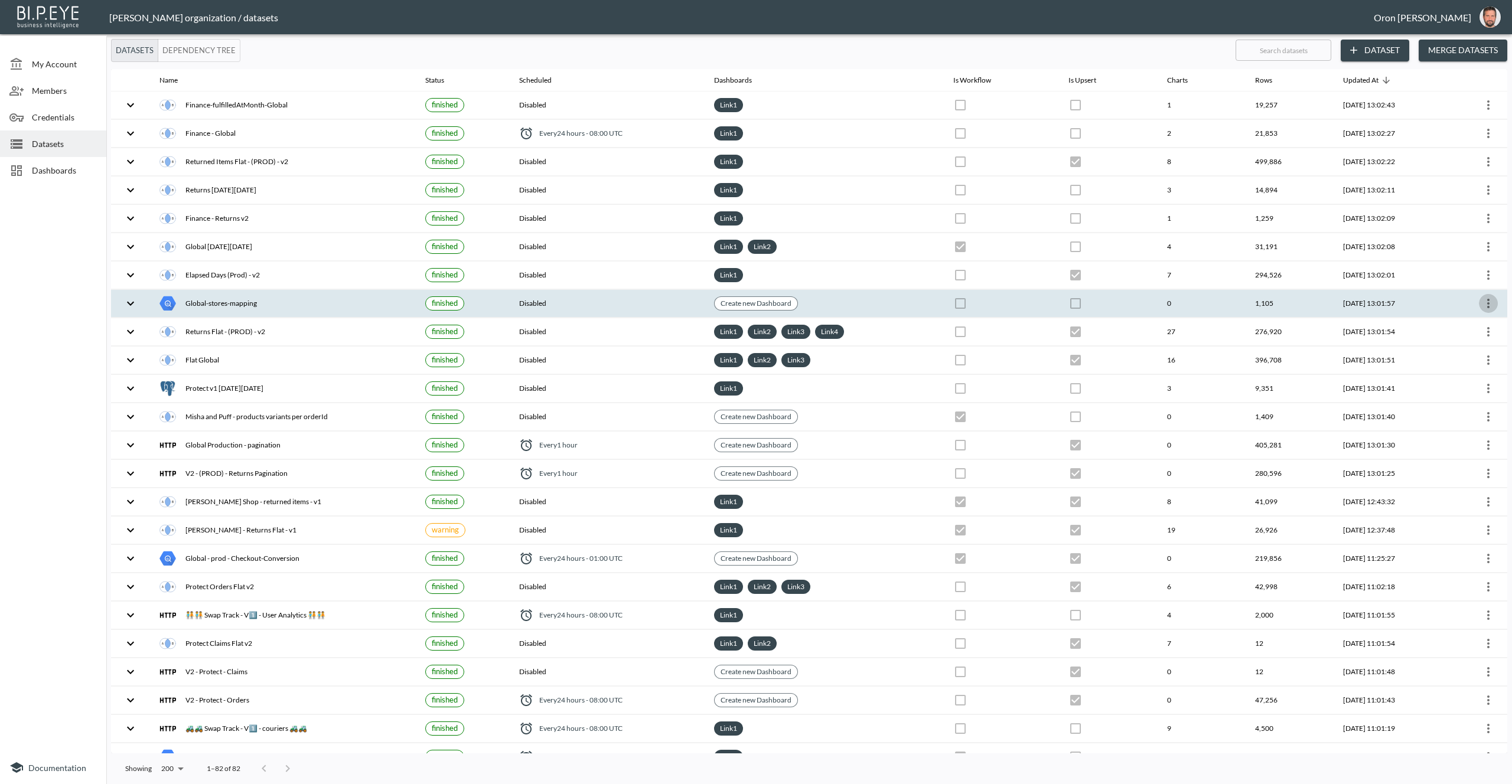
click at [1487, 305] on icon "more" at bounding box center [1488, 303] width 14 height 14
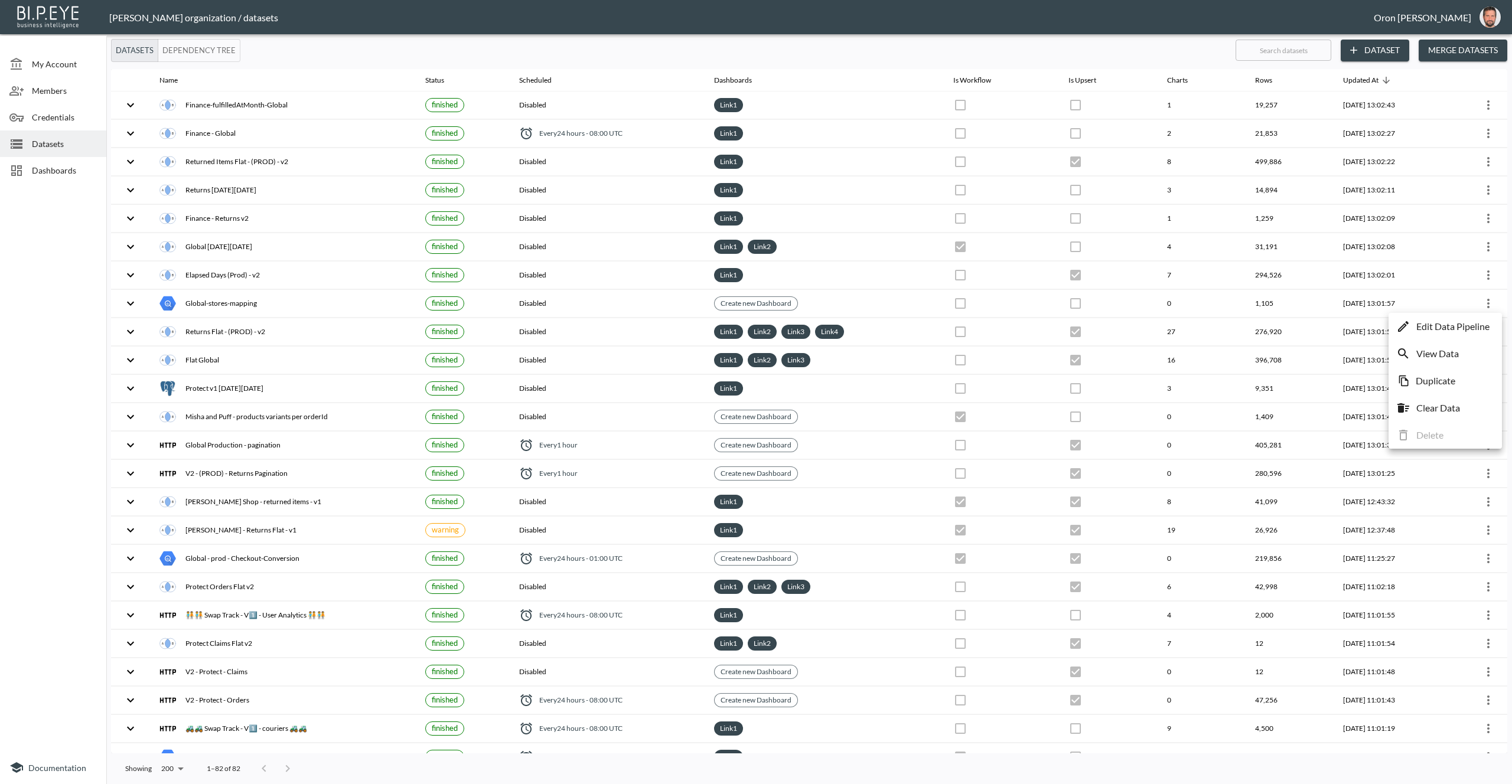
click at [1438, 353] on p "View Data" at bounding box center [1438, 353] width 43 height 14
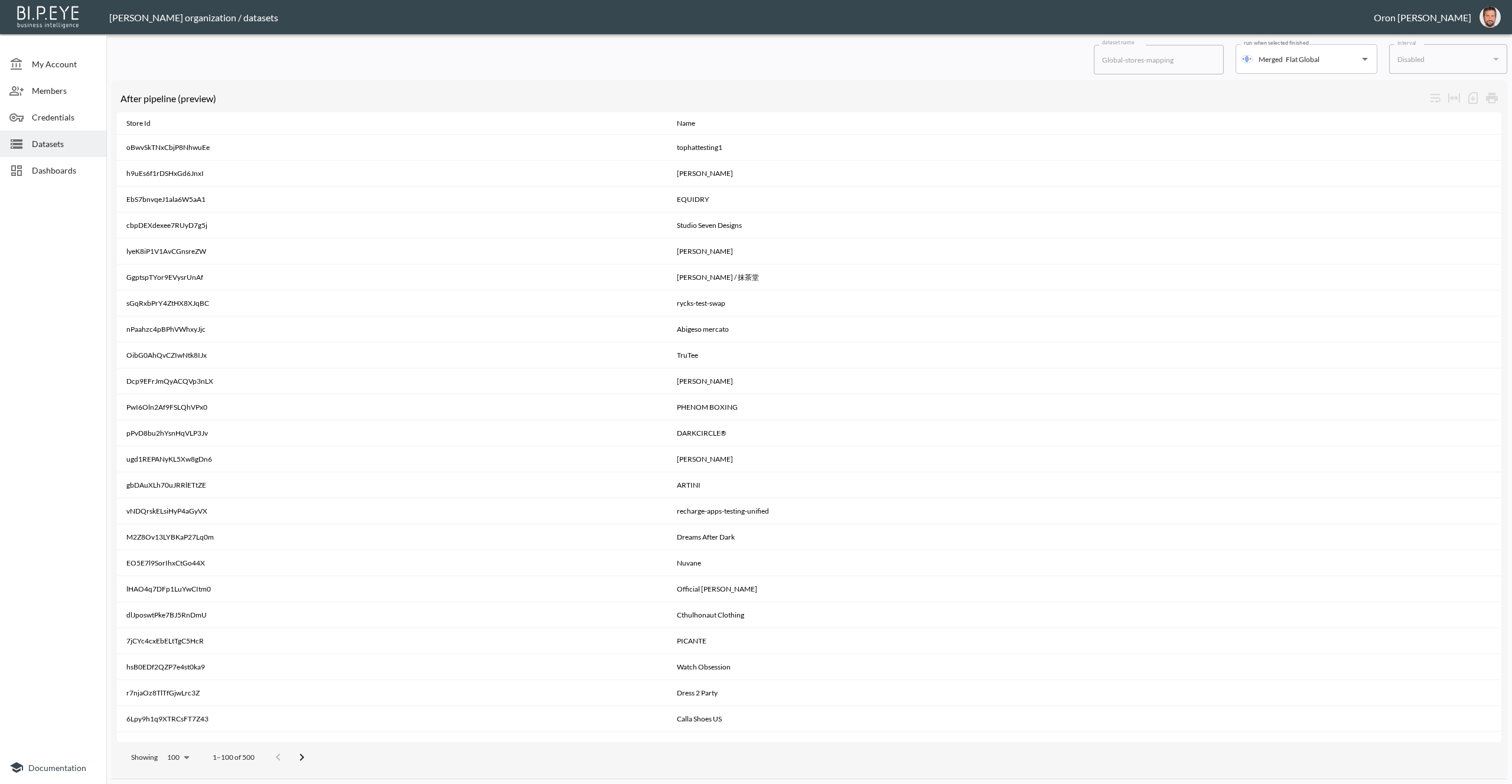
click at [731, 75] on div "After pipeline (preview) Store Id Name oBwvSkTNxCbjP8NhwuEe tophattesting1 h9uE…" at bounding box center [809, 427] width 1396 height 705
click at [184, 752] on body "BI.P.EYE, Interactive Analytics Dashboards - app Zach Bailet organization / dat…" at bounding box center [756, 392] width 1512 height 784
click at [176, 692] on li "1000" at bounding box center [177, 695] width 46 height 21
type input "1000"
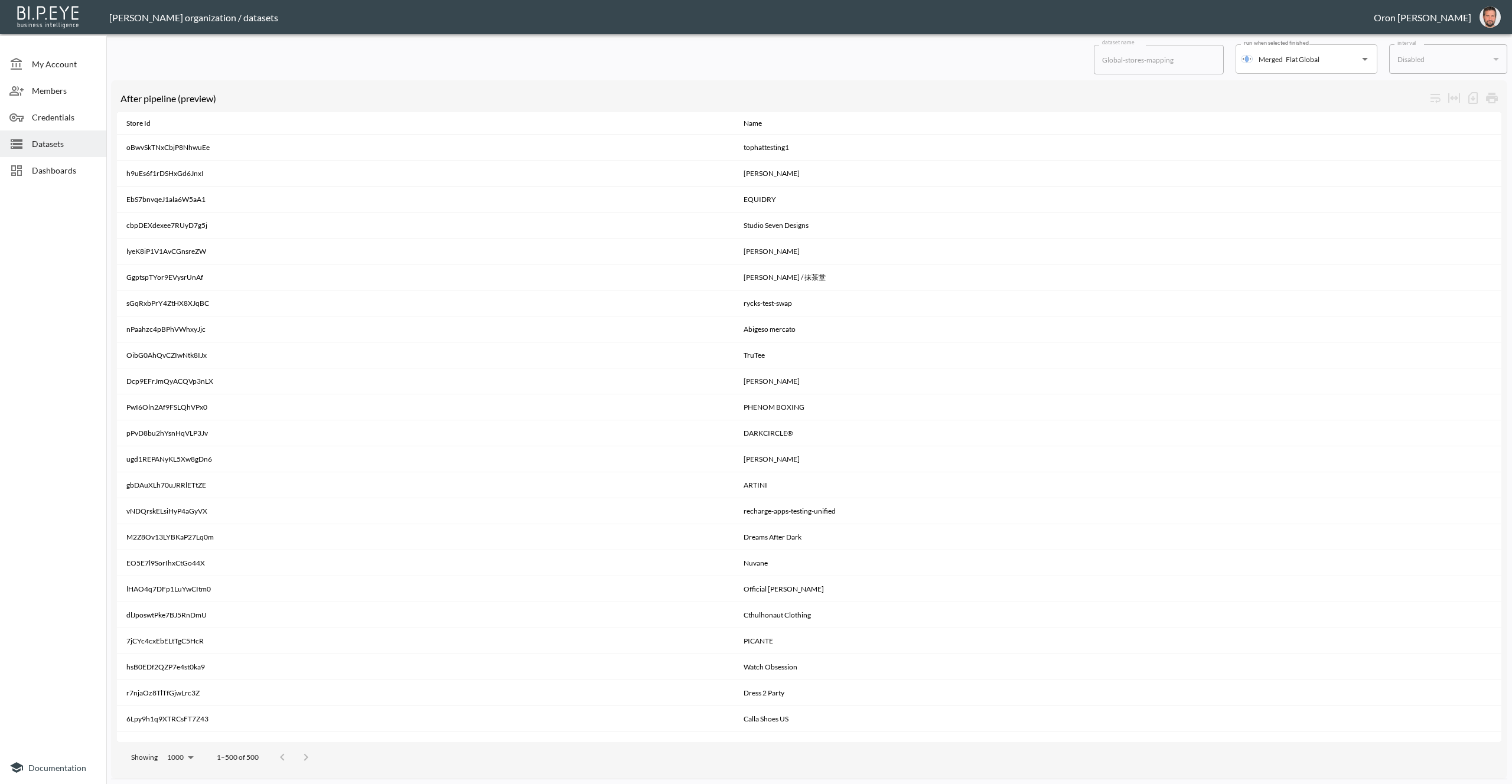
click at [445, 761] on div "Showing 1000 1000 1–500 of 500" at bounding box center [809, 757] width 1384 height 30
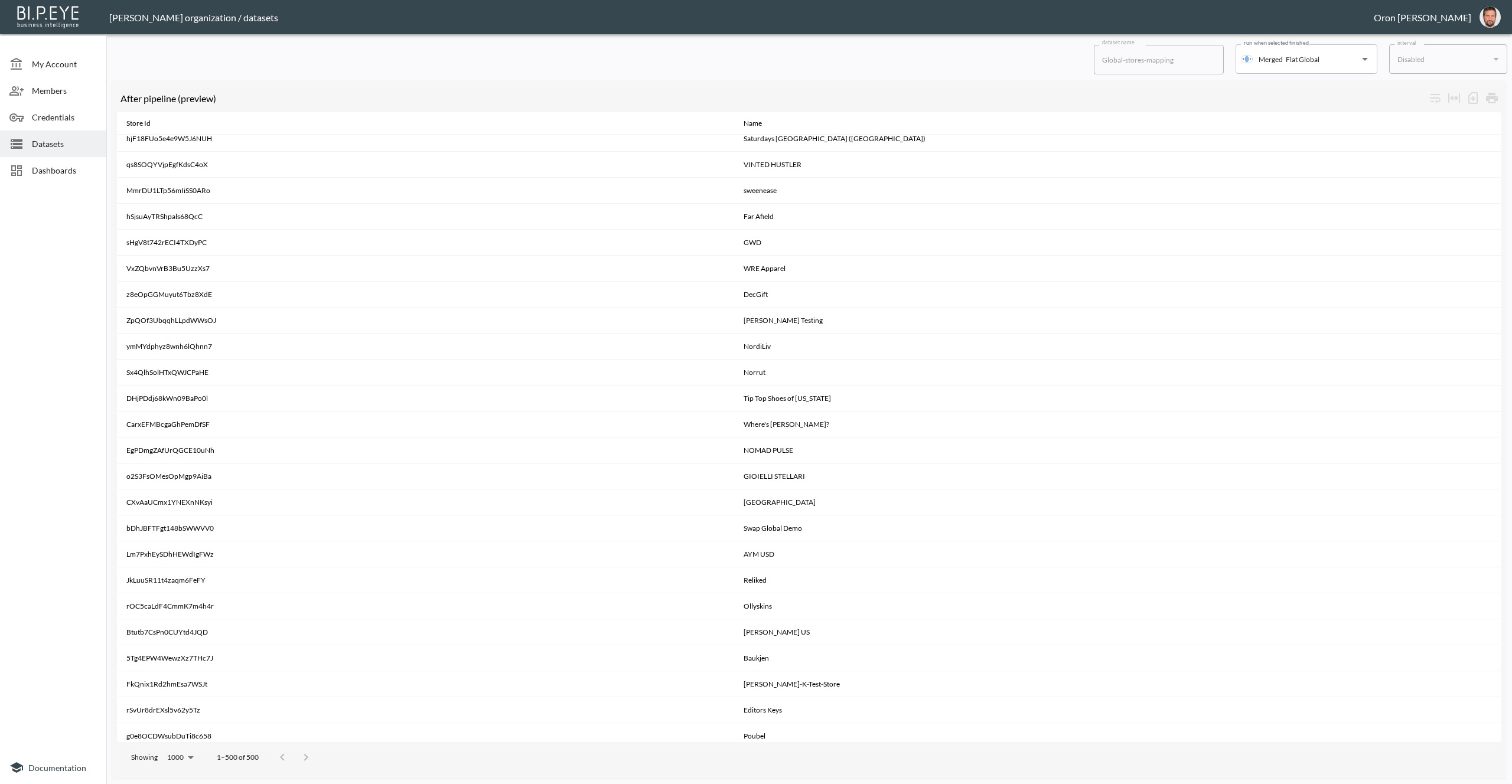
scroll to position [11442, 0]
click at [47, 142] on span "Datasets" at bounding box center [64, 143] width 65 height 12
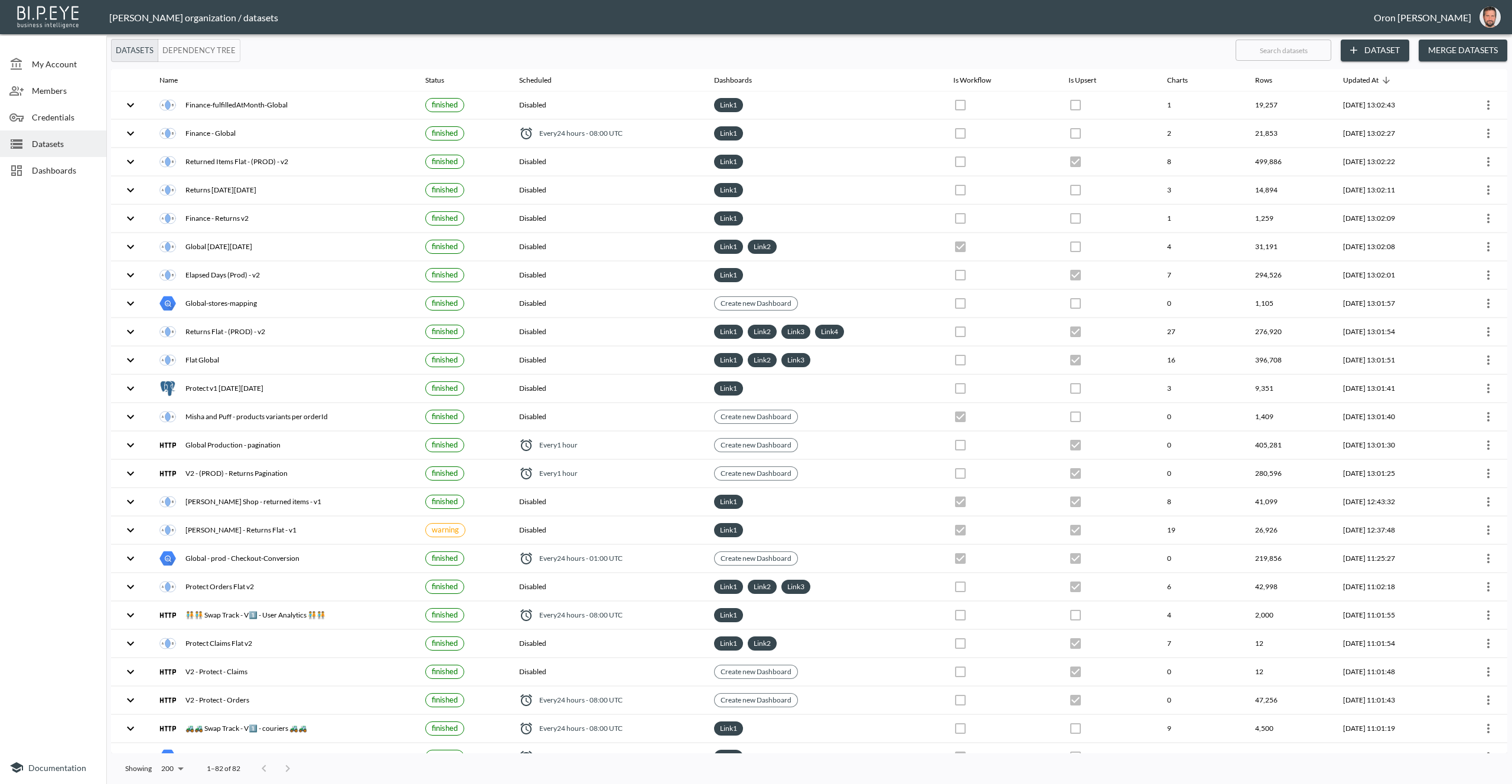
click at [37, 171] on span "Dashboards" at bounding box center [64, 170] width 65 height 12
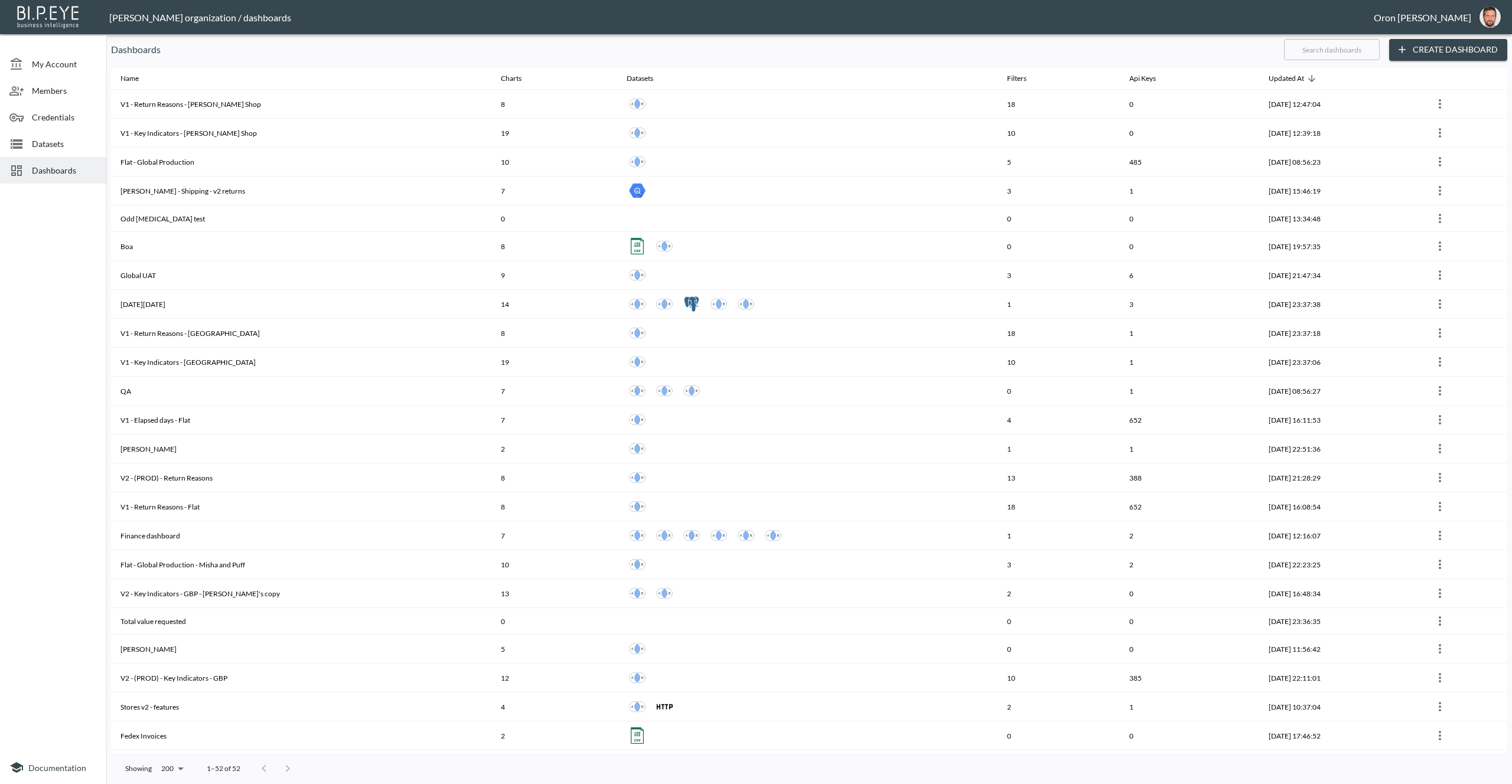
click at [88, 146] on span "Datasets" at bounding box center [64, 143] width 65 height 12
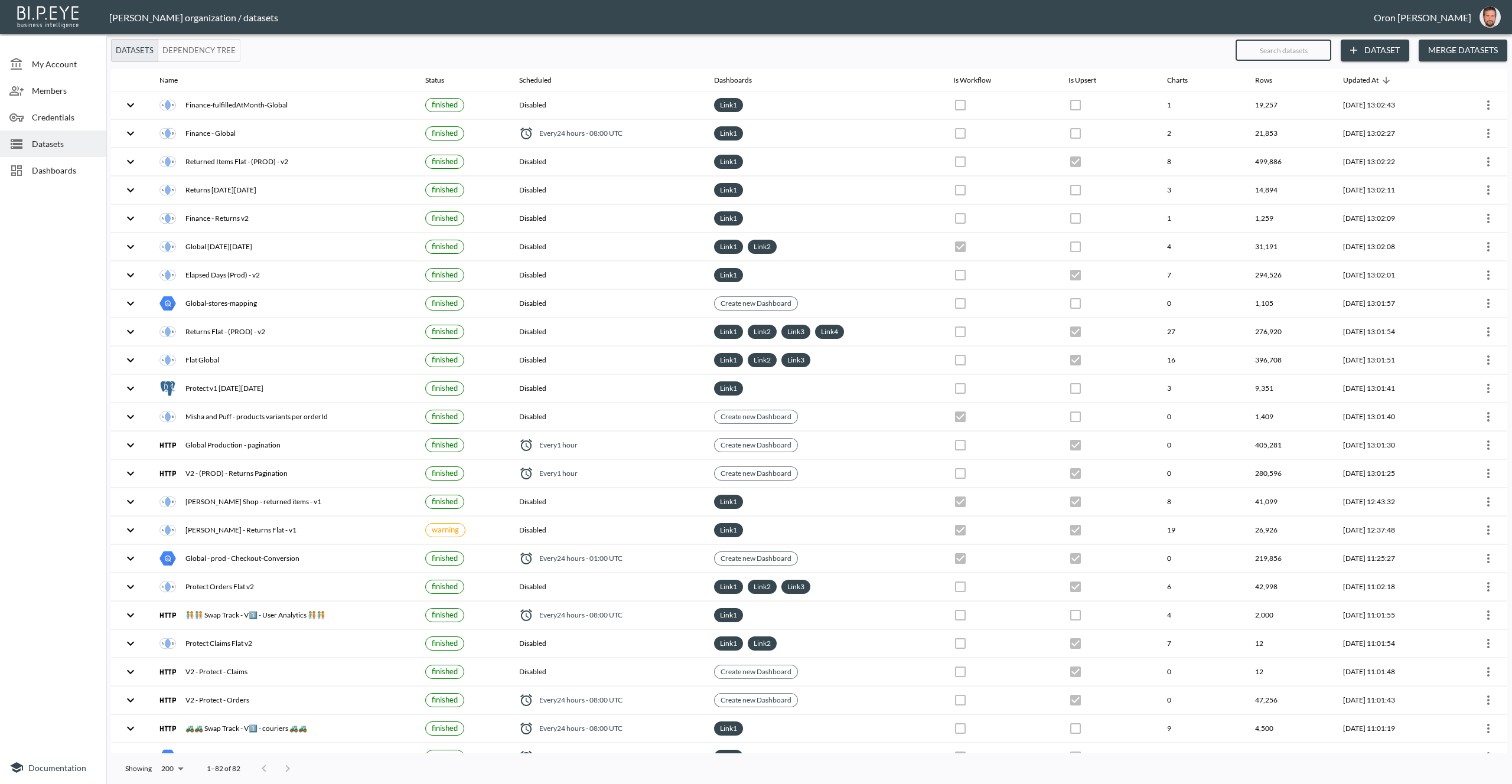
click at [1301, 50] on input "text" at bounding box center [1283, 50] width 95 height 30
type input "fr"
checkbox input "true"
checkbox input "false"
checkbox input "true"
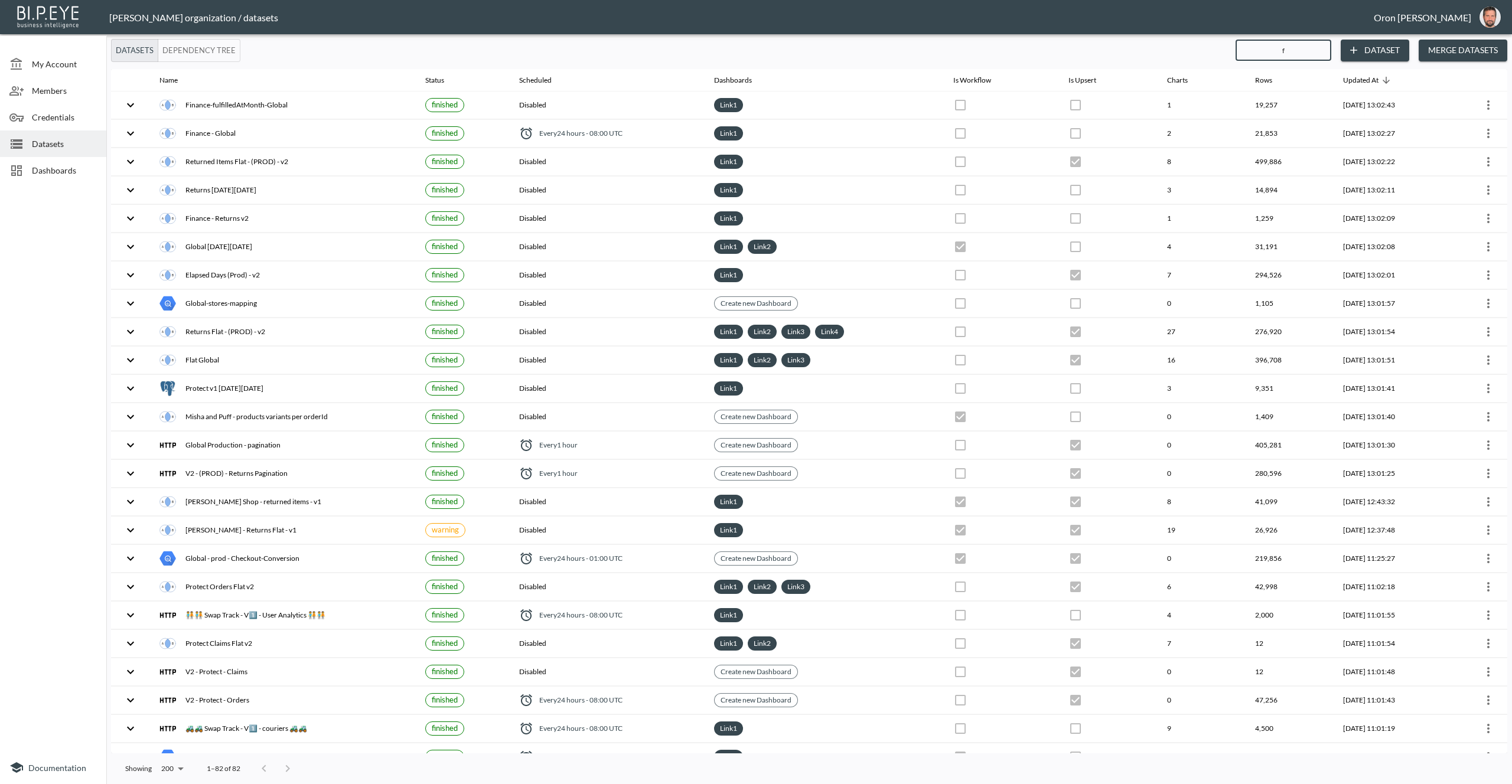
checkbox input "true"
checkbox input "false"
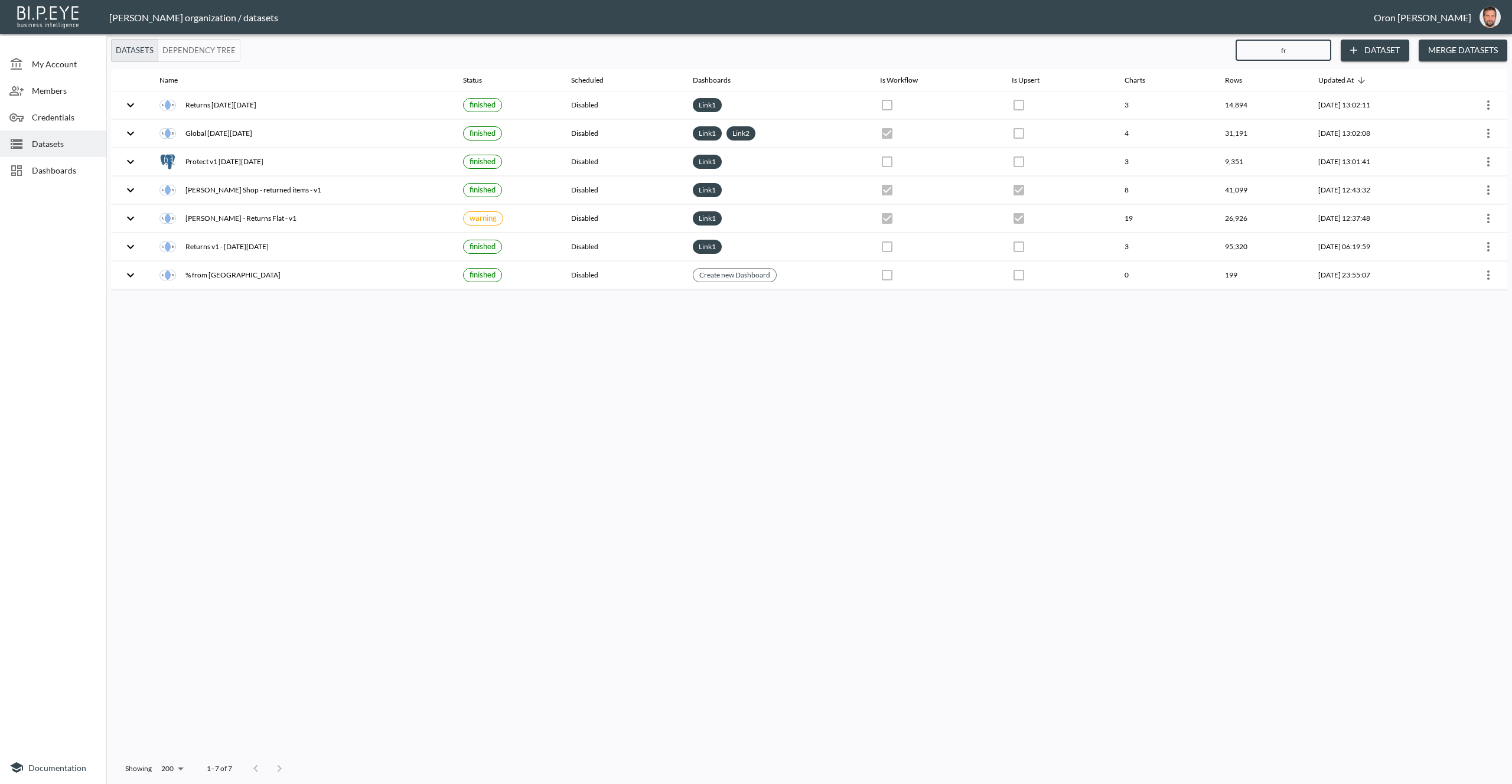
type input "fra"
checkbox input "true"
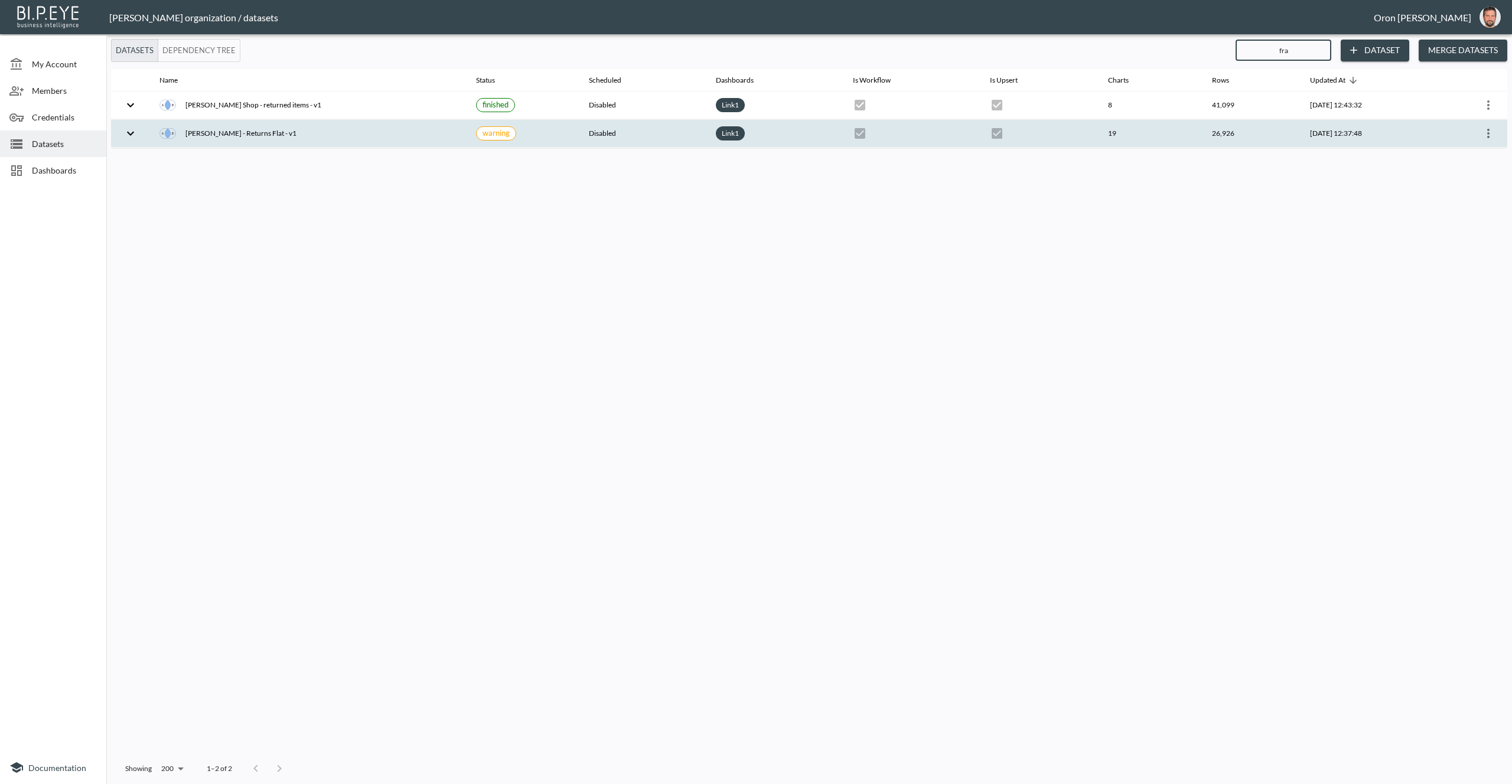
type input "fra"
click at [1493, 131] on icon "more" at bounding box center [1488, 133] width 14 height 14
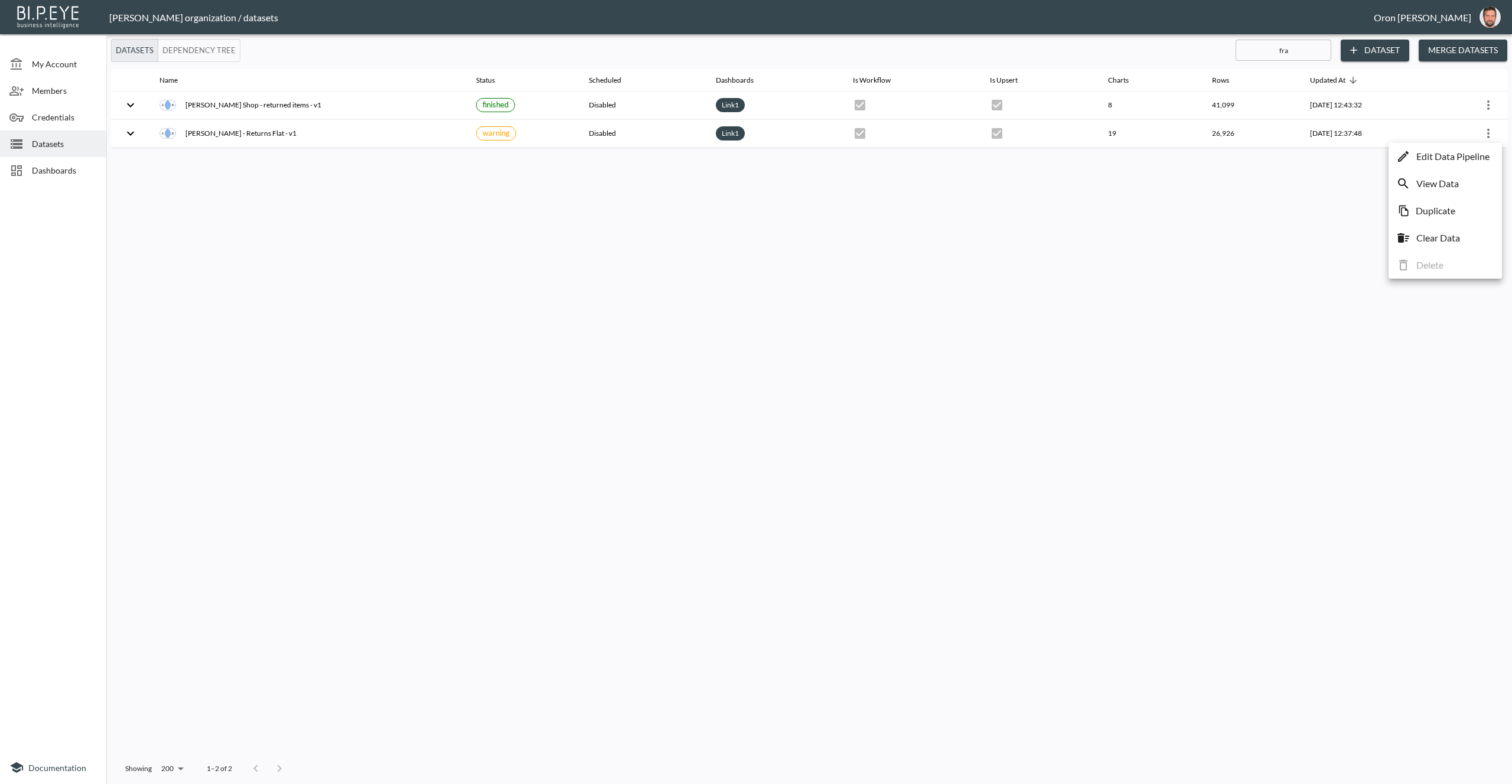
click at [1475, 151] on p "Edit Data Pipeline" at bounding box center [1453, 156] width 73 height 14
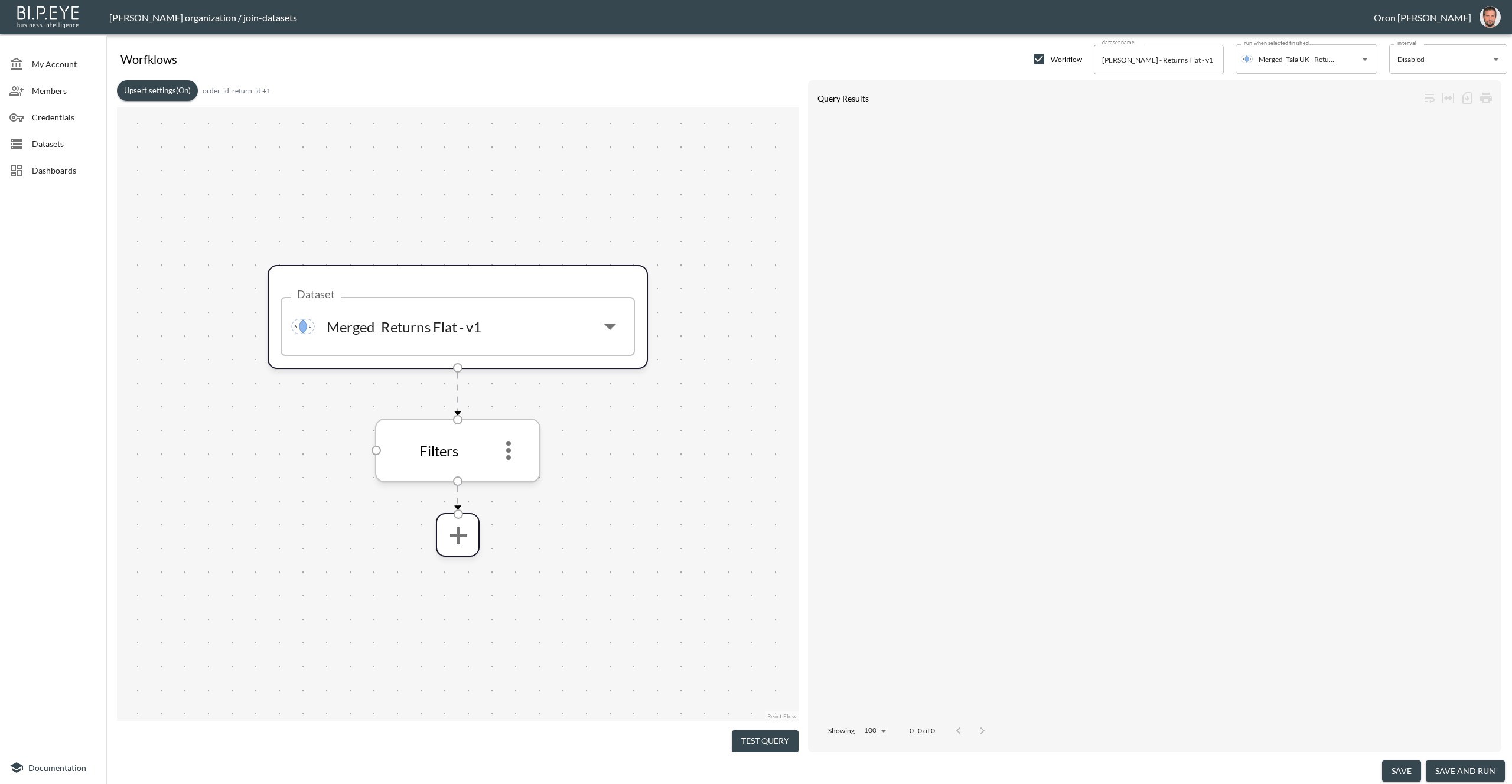
click at [511, 441] on icon "more" at bounding box center [508, 451] width 5 height 19
click at [509, 478] on li "Edit" at bounding box center [508, 483] width 52 height 21
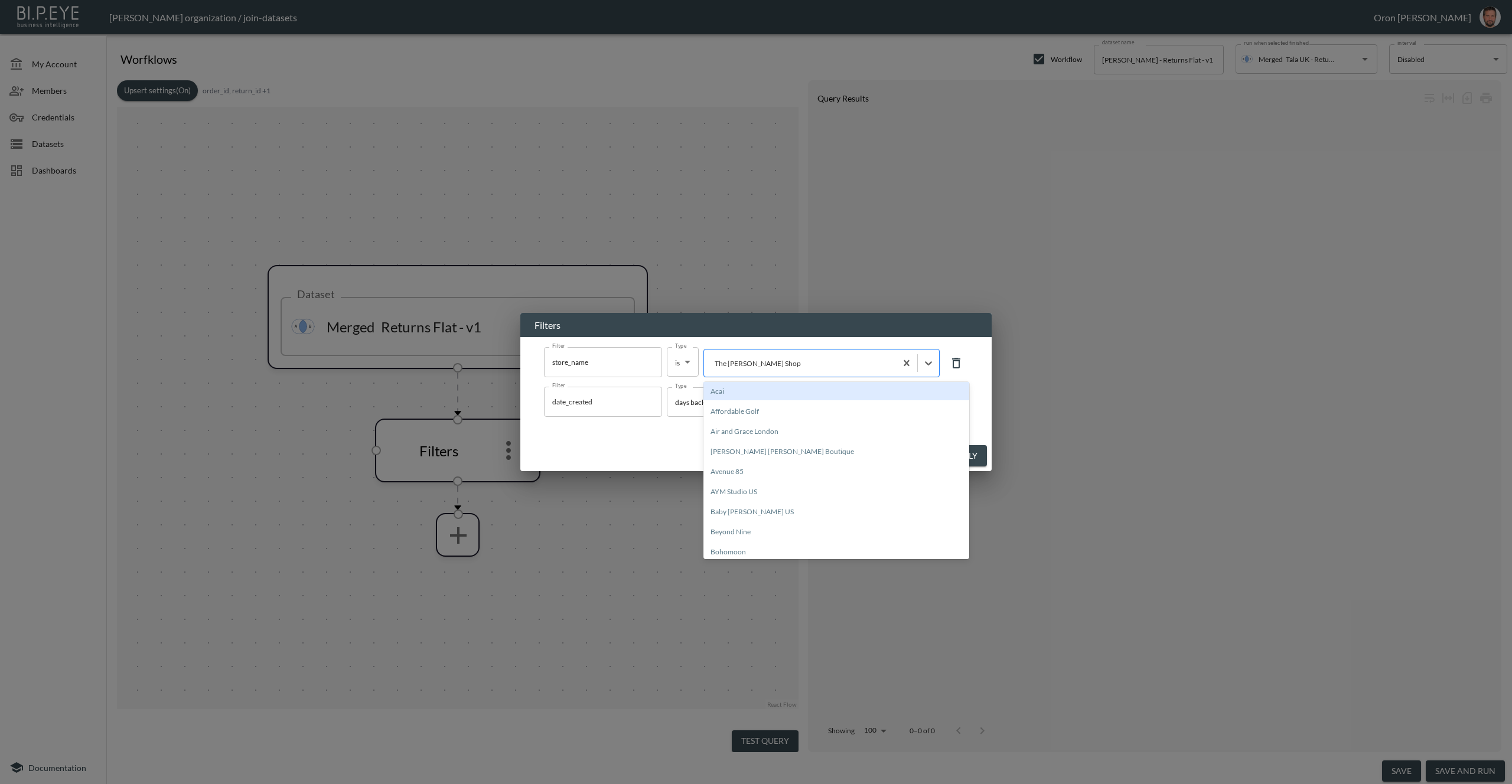
click at [784, 363] on div at bounding box center [799, 364] width 180 height 11
type input "EU"
type input "The [PERSON_NAME] Shop EU"
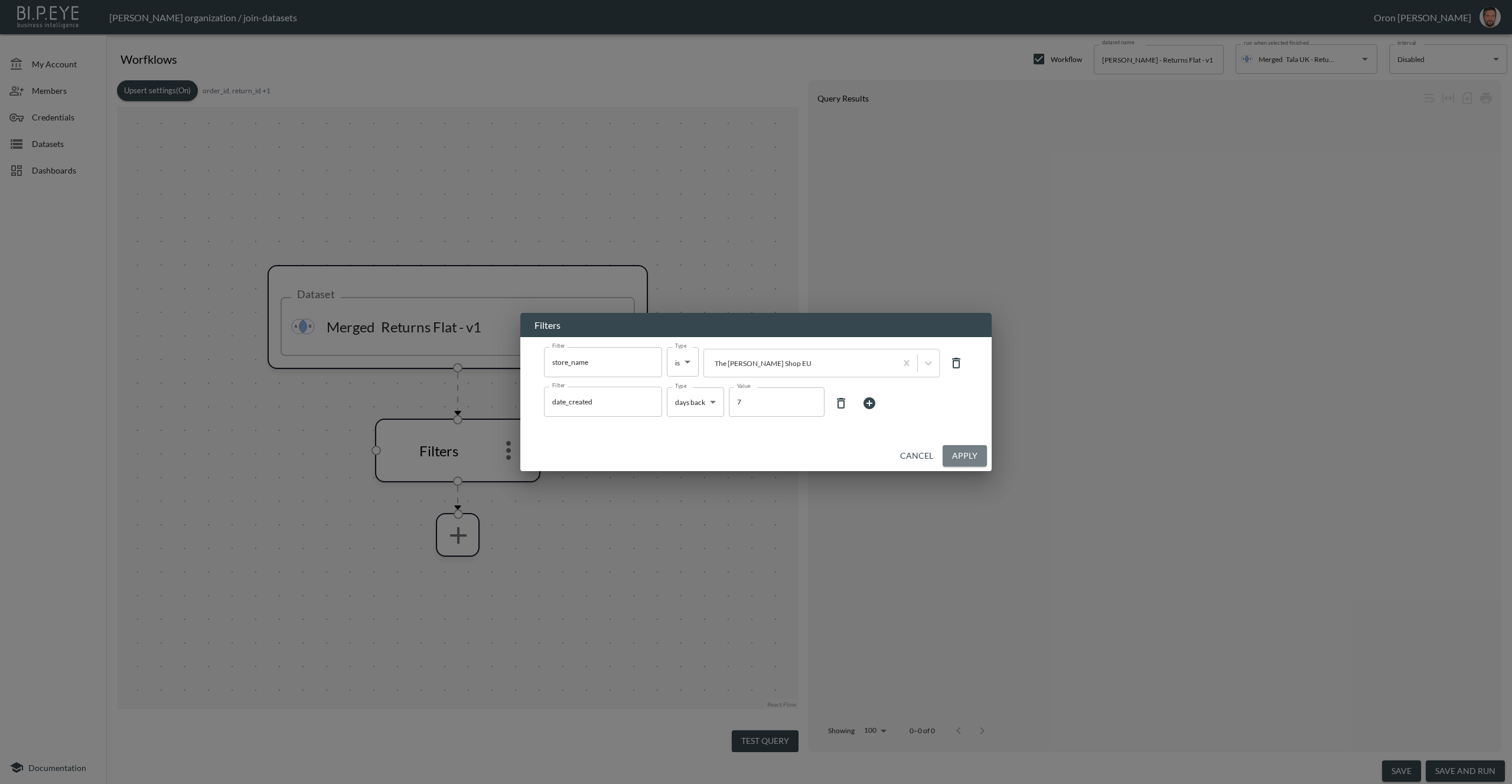
click at [958, 451] on button "Apply" at bounding box center [964, 455] width 44 height 22
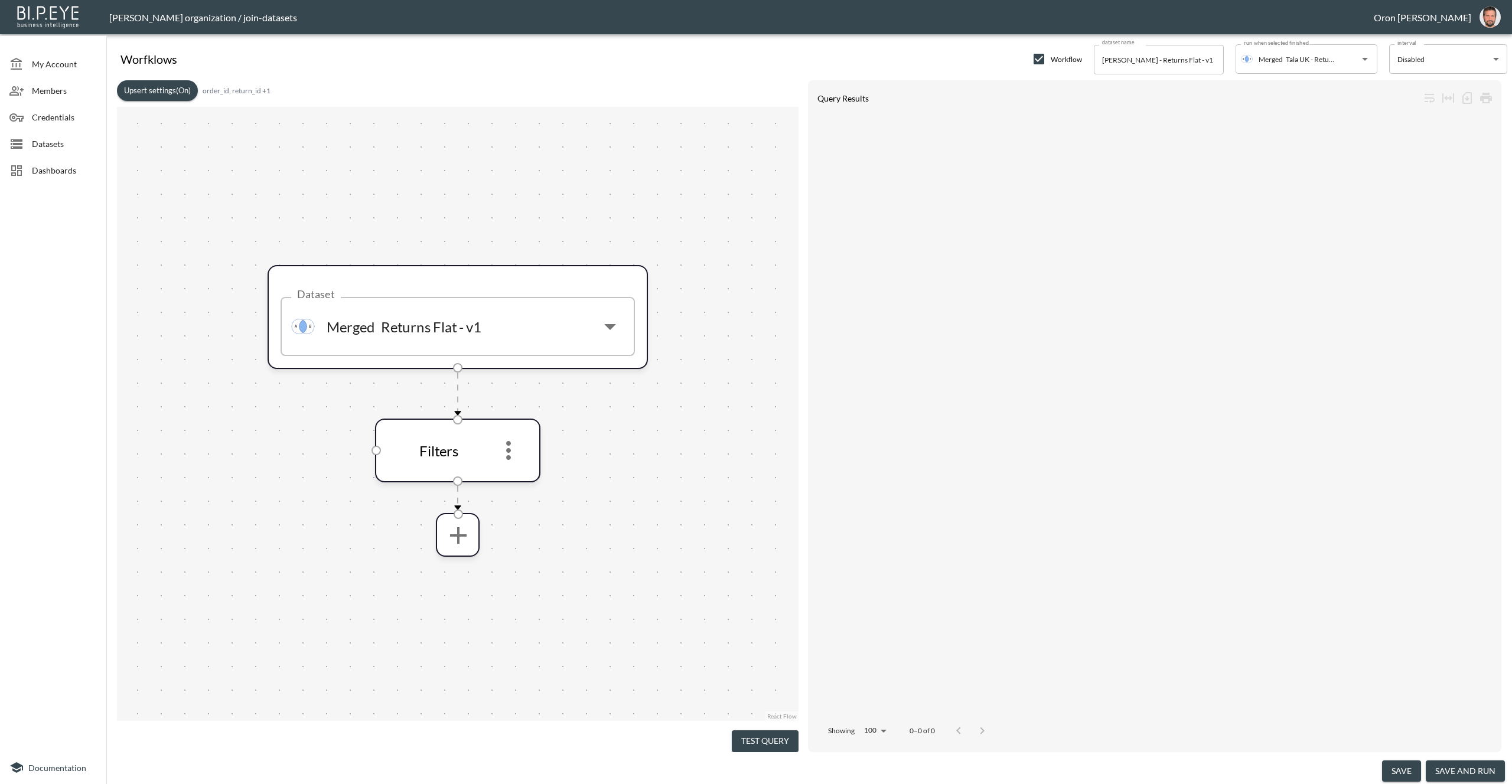
drag, startPoint x: 770, startPoint y: 737, endPoint x: 769, endPoint y: 731, distance: 6.1
click at [770, 737] on button "Test Query" at bounding box center [765, 741] width 67 height 22
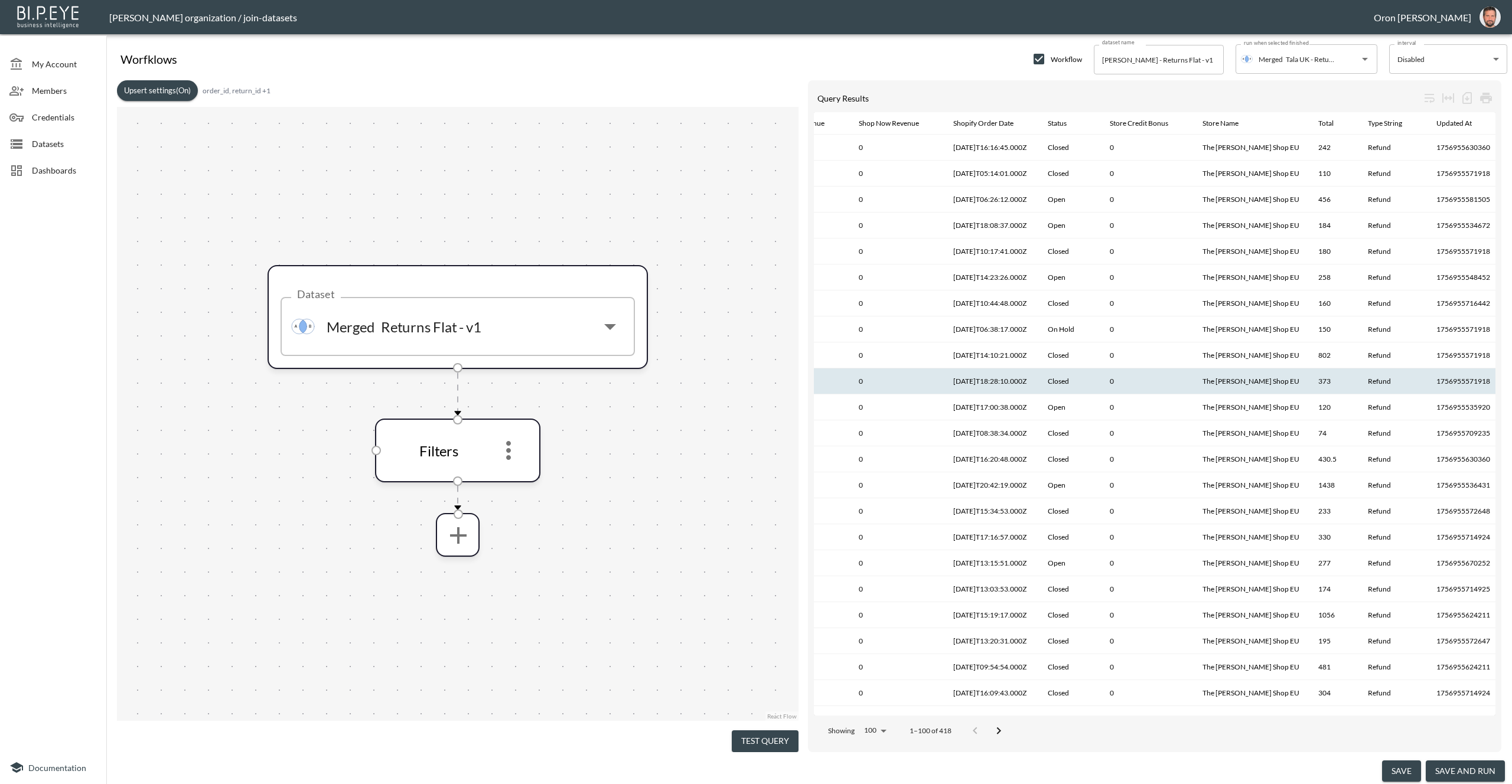
scroll to position [0, 2103]
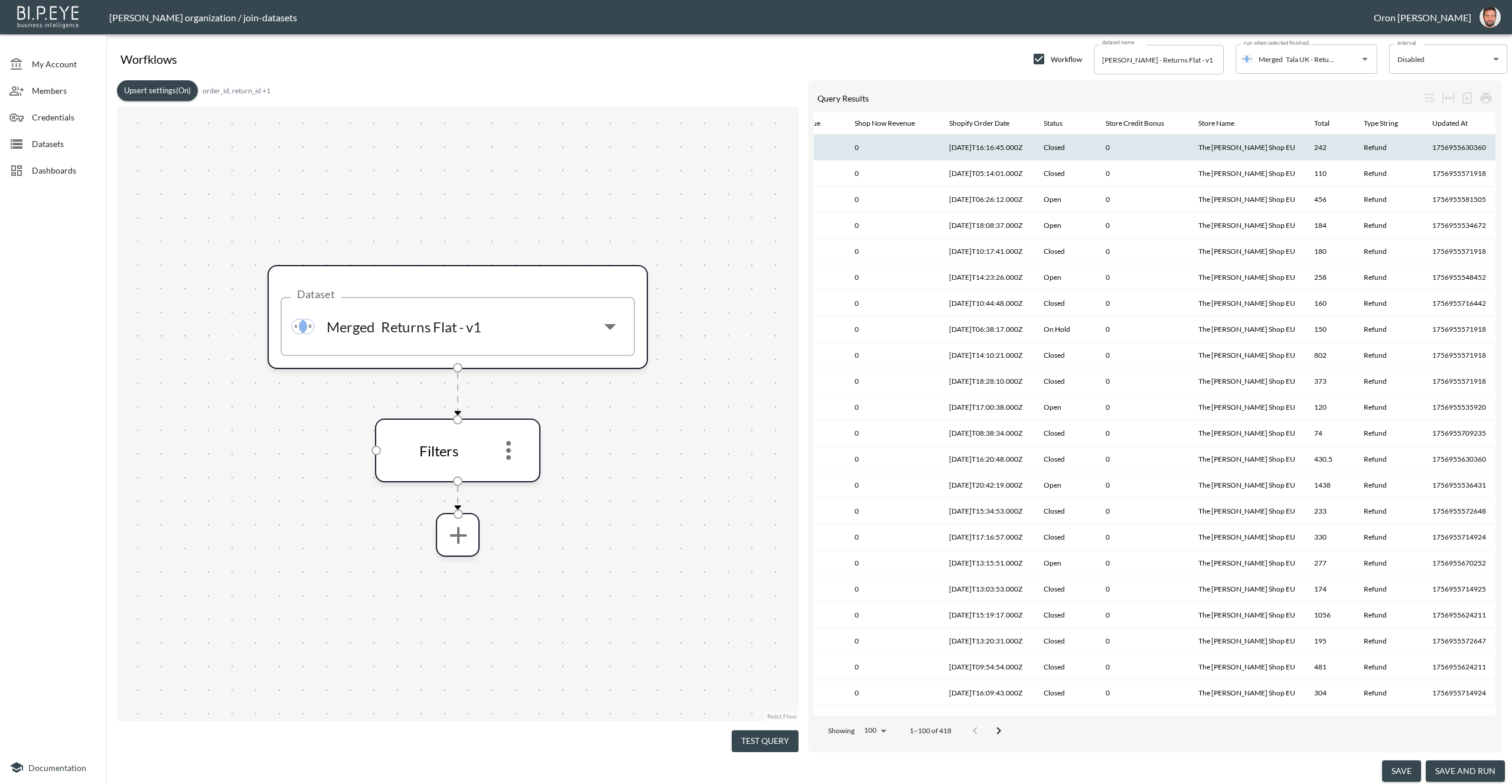
click at [1268, 149] on th "The [PERSON_NAME] Shop EU" at bounding box center [1247, 147] width 116 height 26
copy th "The [PERSON_NAME] Shop EU"
click at [55, 152] on div "Datasets" at bounding box center [53, 144] width 107 height 27
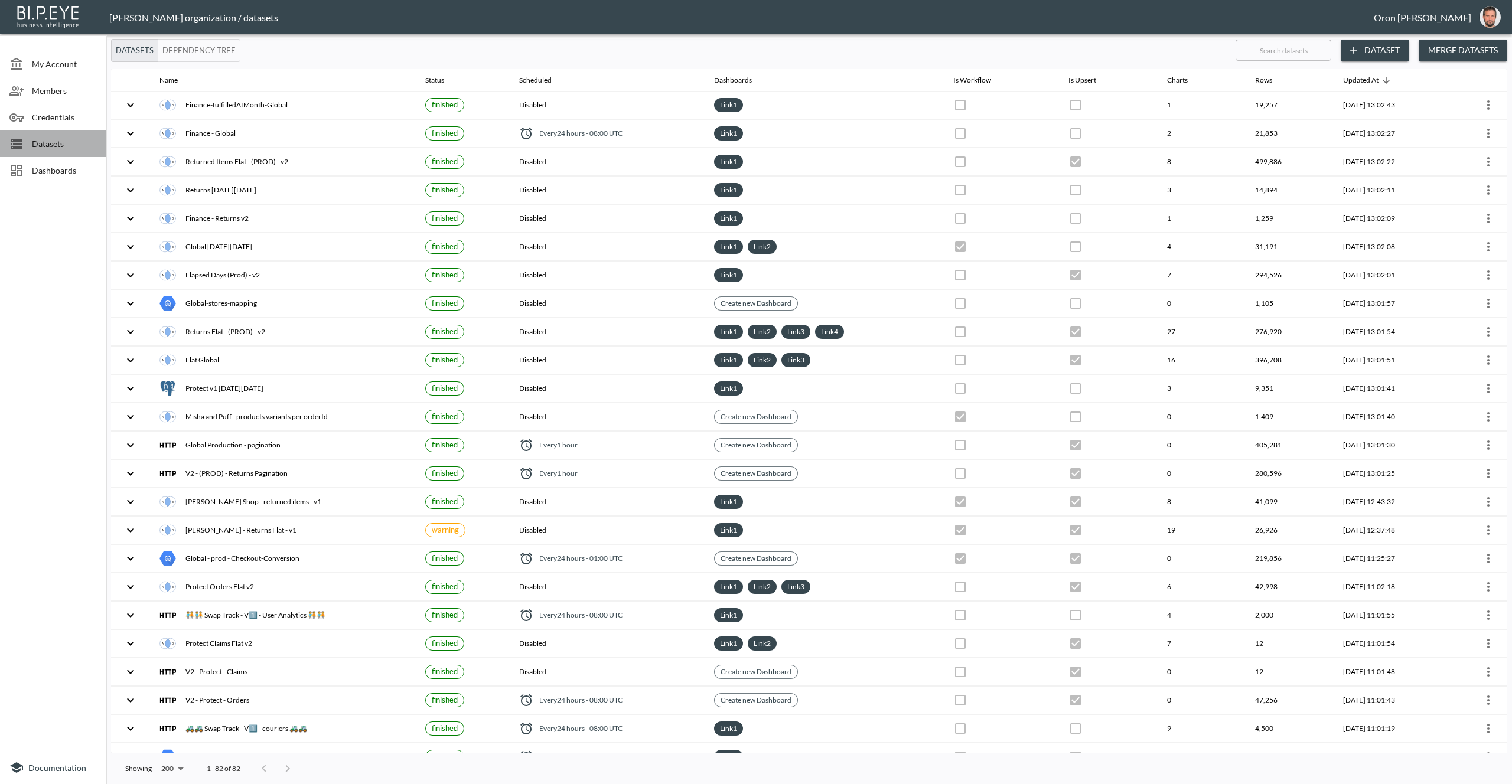
drag, startPoint x: 34, startPoint y: 139, endPoint x: 248, endPoint y: 152, distance: 214.4
click at [33, 139] on span "Datasets" at bounding box center [64, 143] width 65 height 12
click at [1281, 53] on input "text" at bounding box center [1283, 50] width 95 height 30
type input "fr"
checkbox input "true"
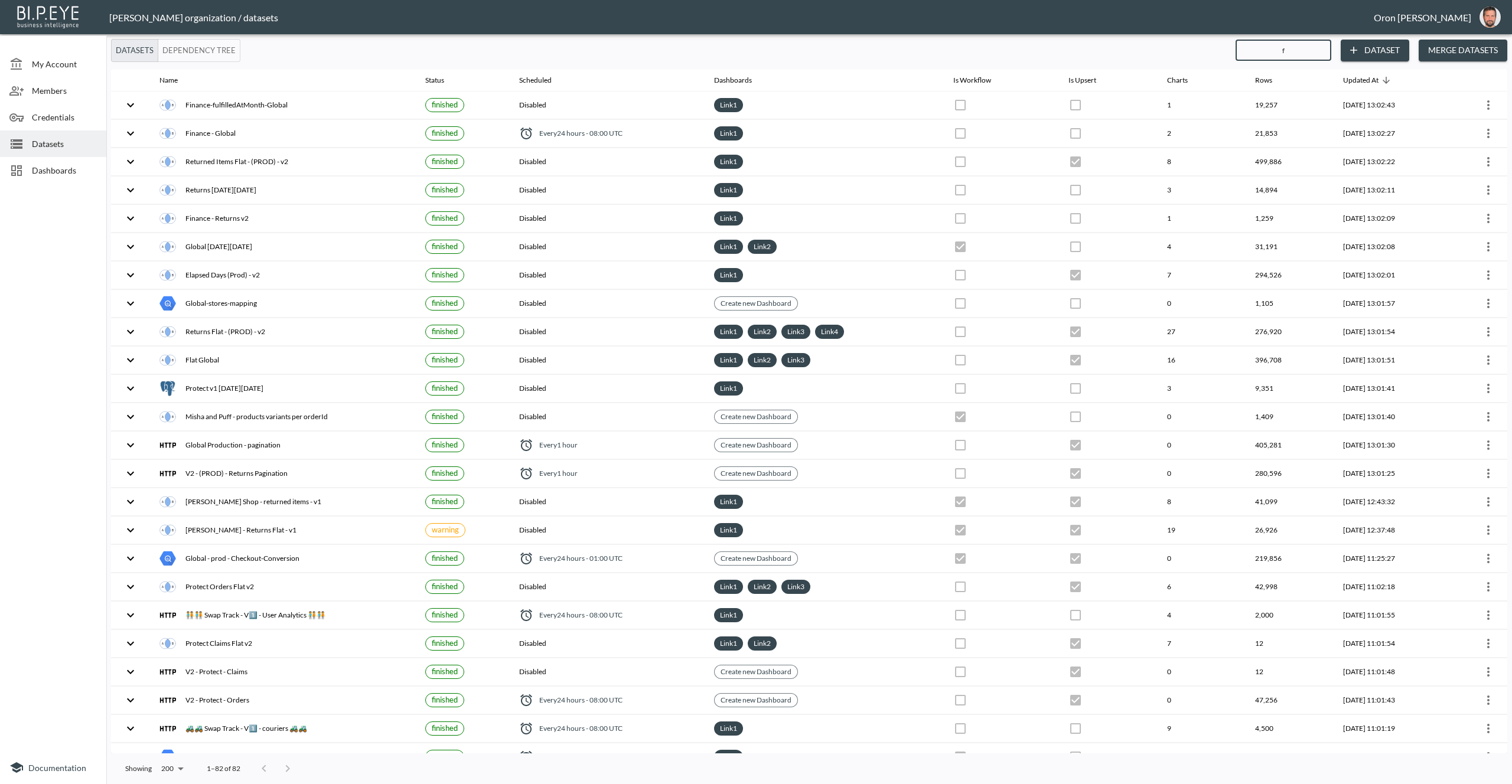
checkbox input "false"
checkbox input "true"
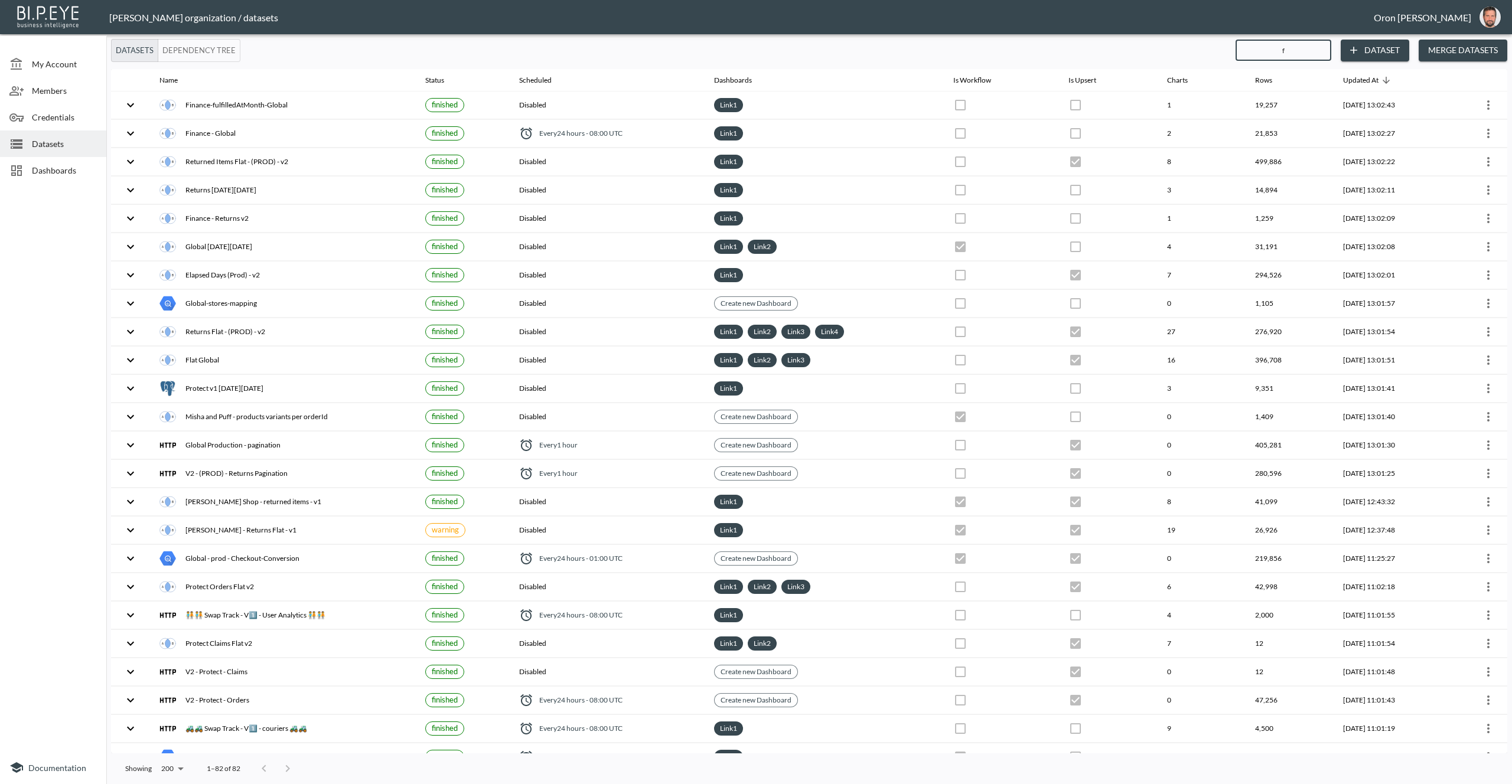
checkbox input "false"
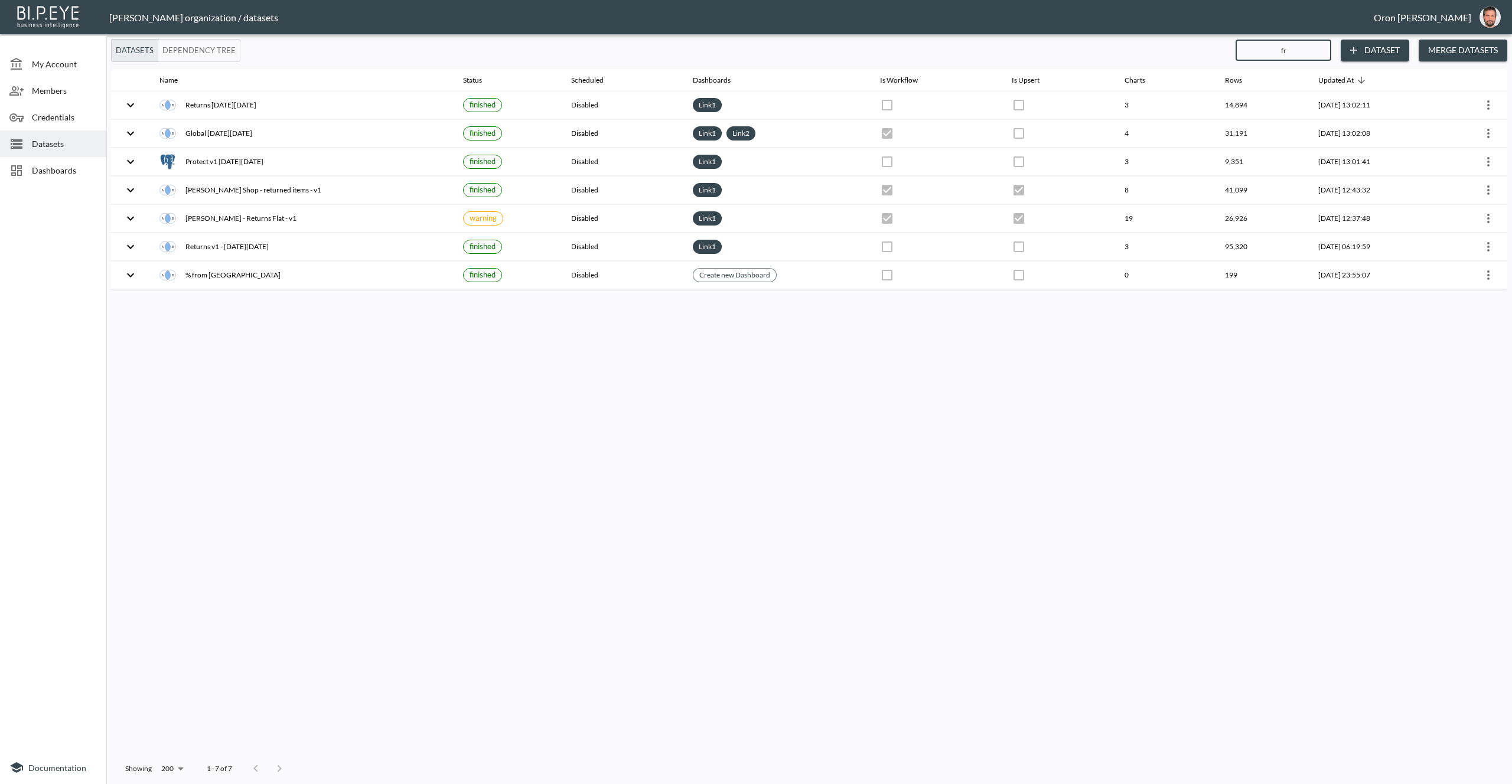
type input "fra"
checkbox input "true"
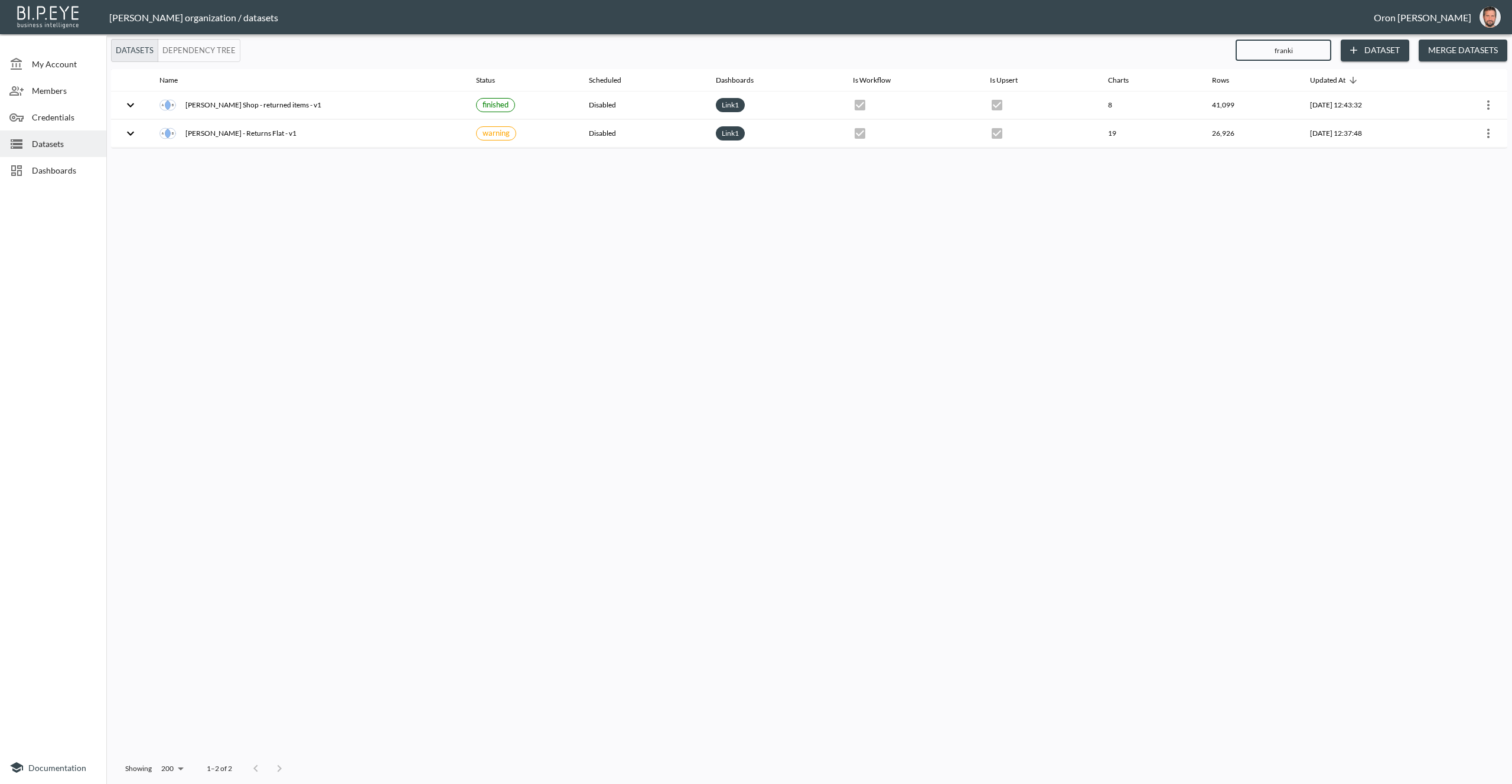
type input "franki"
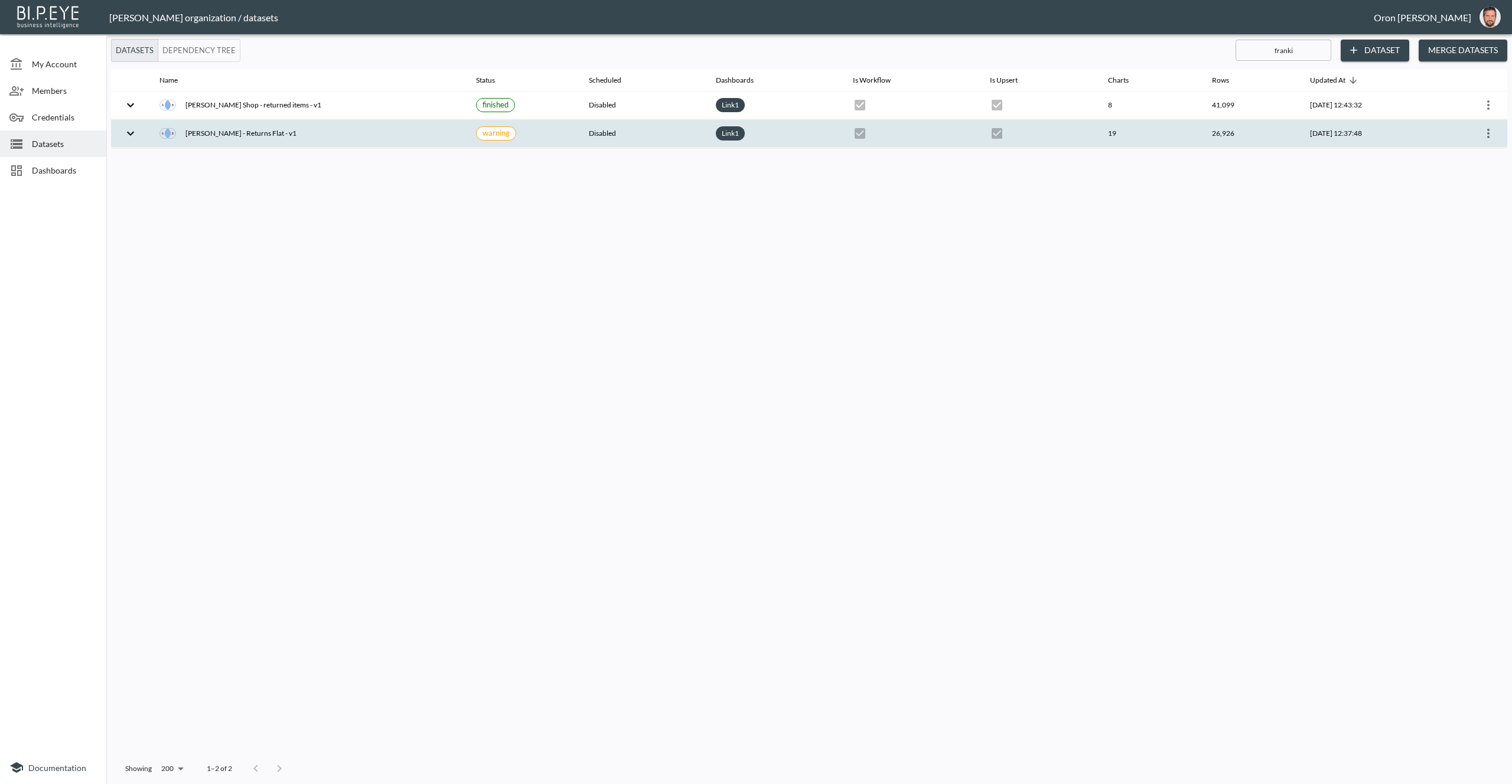
click at [1492, 129] on icon "more" at bounding box center [1488, 133] width 14 height 14
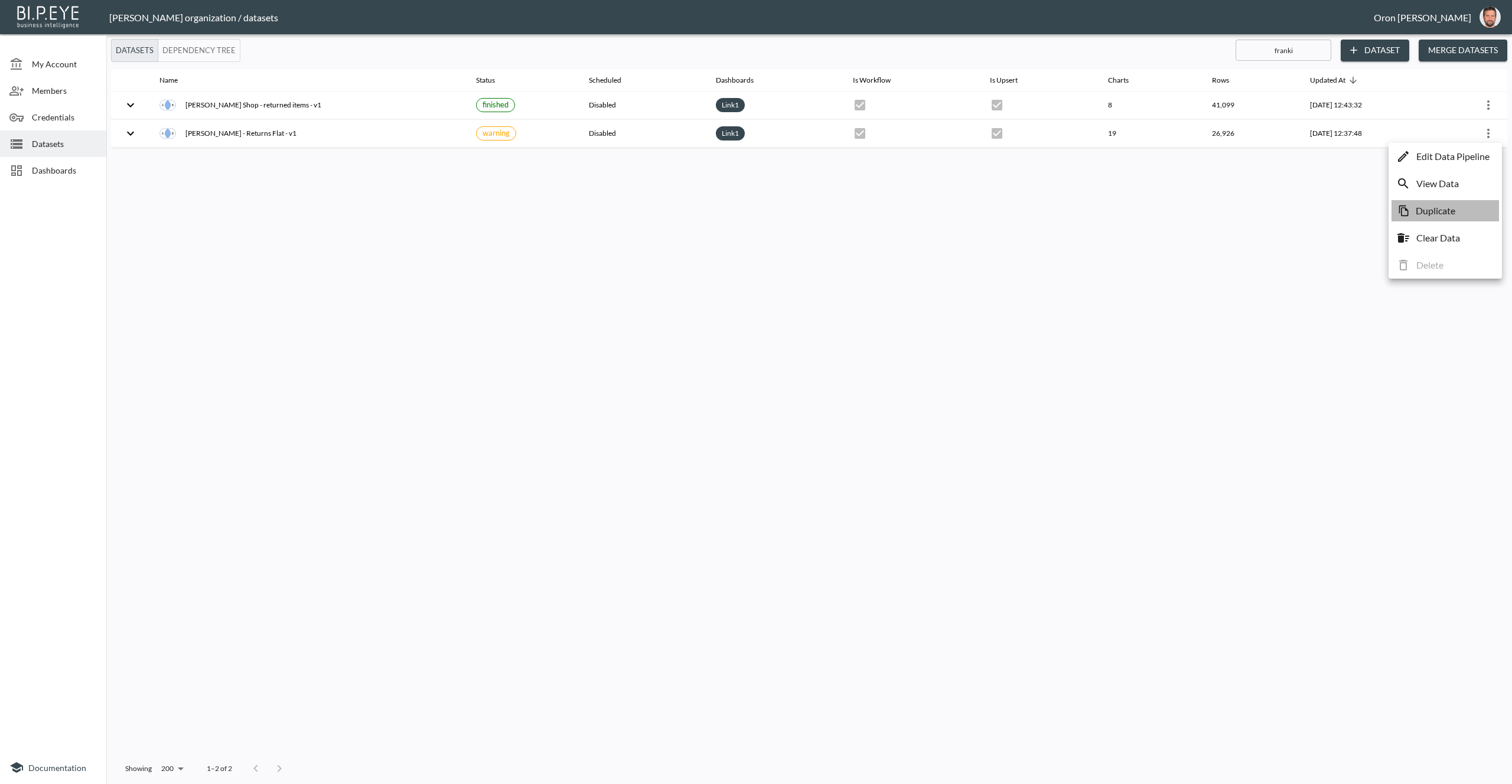
click at [1430, 211] on p "Duplicate" at bounding box center [1436, 211] width 40 height 14
checkbox input "false"
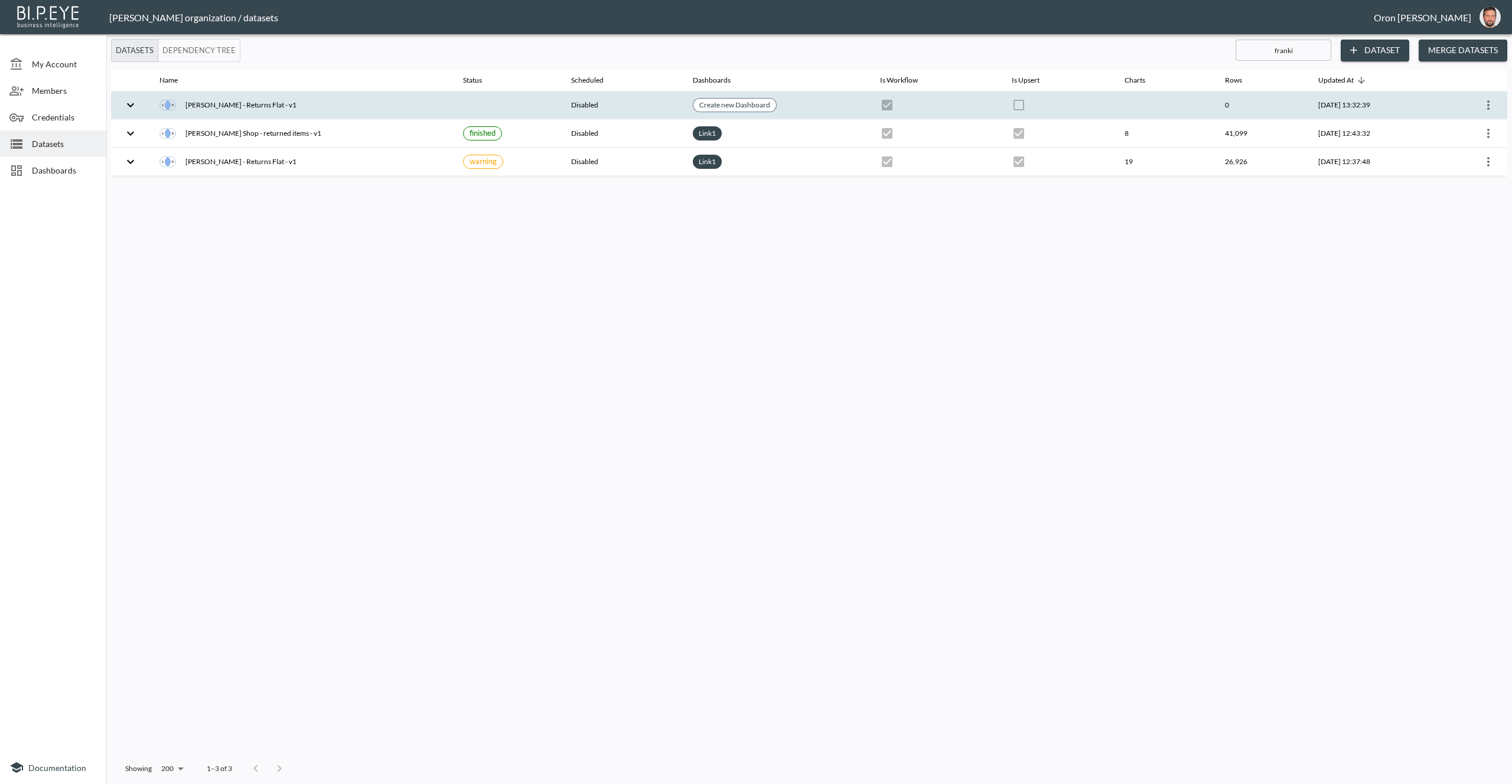
click at [1489, 104] on icon "more" at bounding box center [1488, 105] width 14 height 14
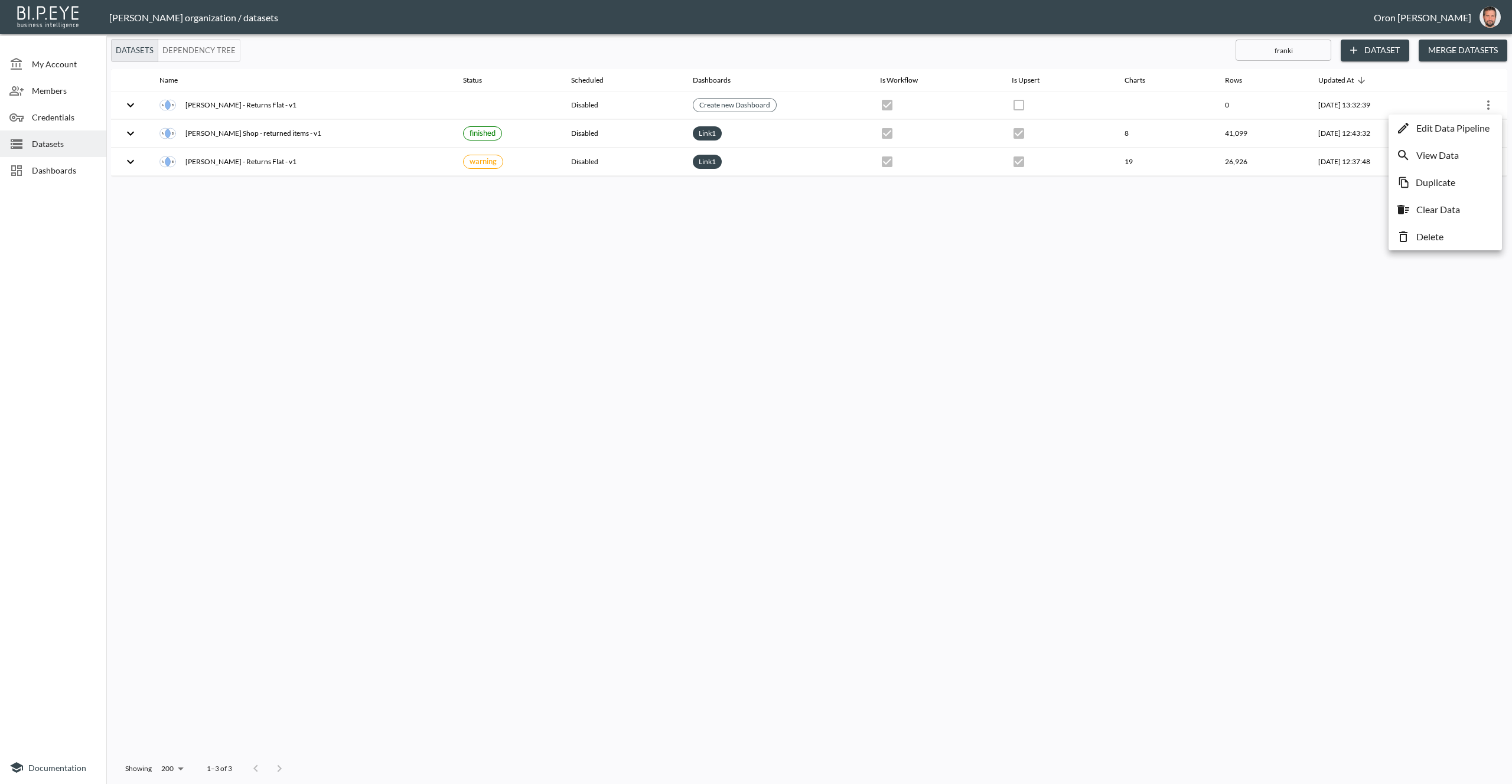
click at [1474, 132] on p "Edit Data Pipeline" at bounding box center [1453, 128] width 73 height 14
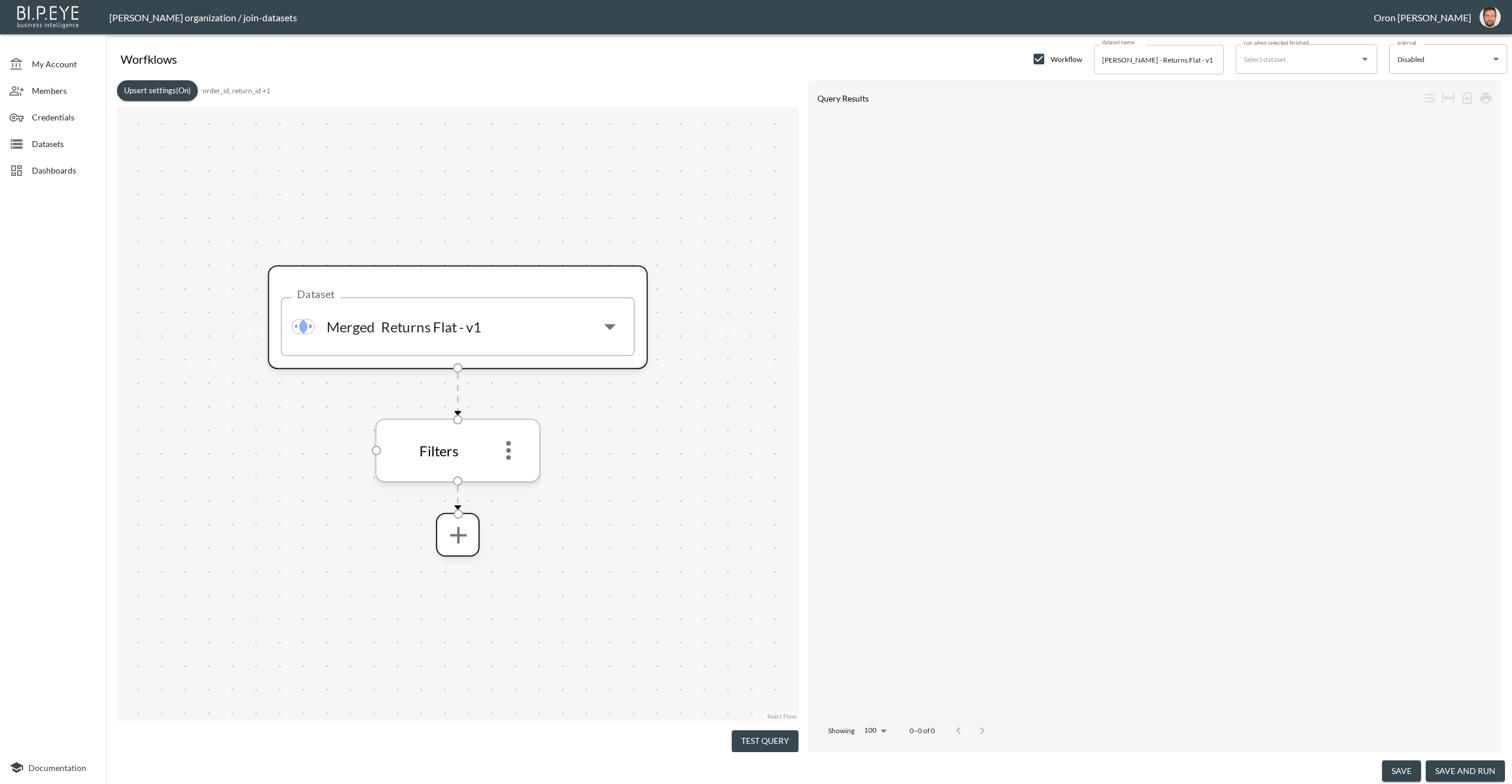
click at [508, 441] on icon "more" at bounding box center [508, 451] width 5 height 19
click at [1114, 60] on input "Frankie - Returns Flat - v1" at bounding box center [1159, 59] width 130 height 30
paste input "The [PERSON_NAME] Shop EU"
type input "The [PERSON_NAME] Shop EU - Returns Flat - v1"
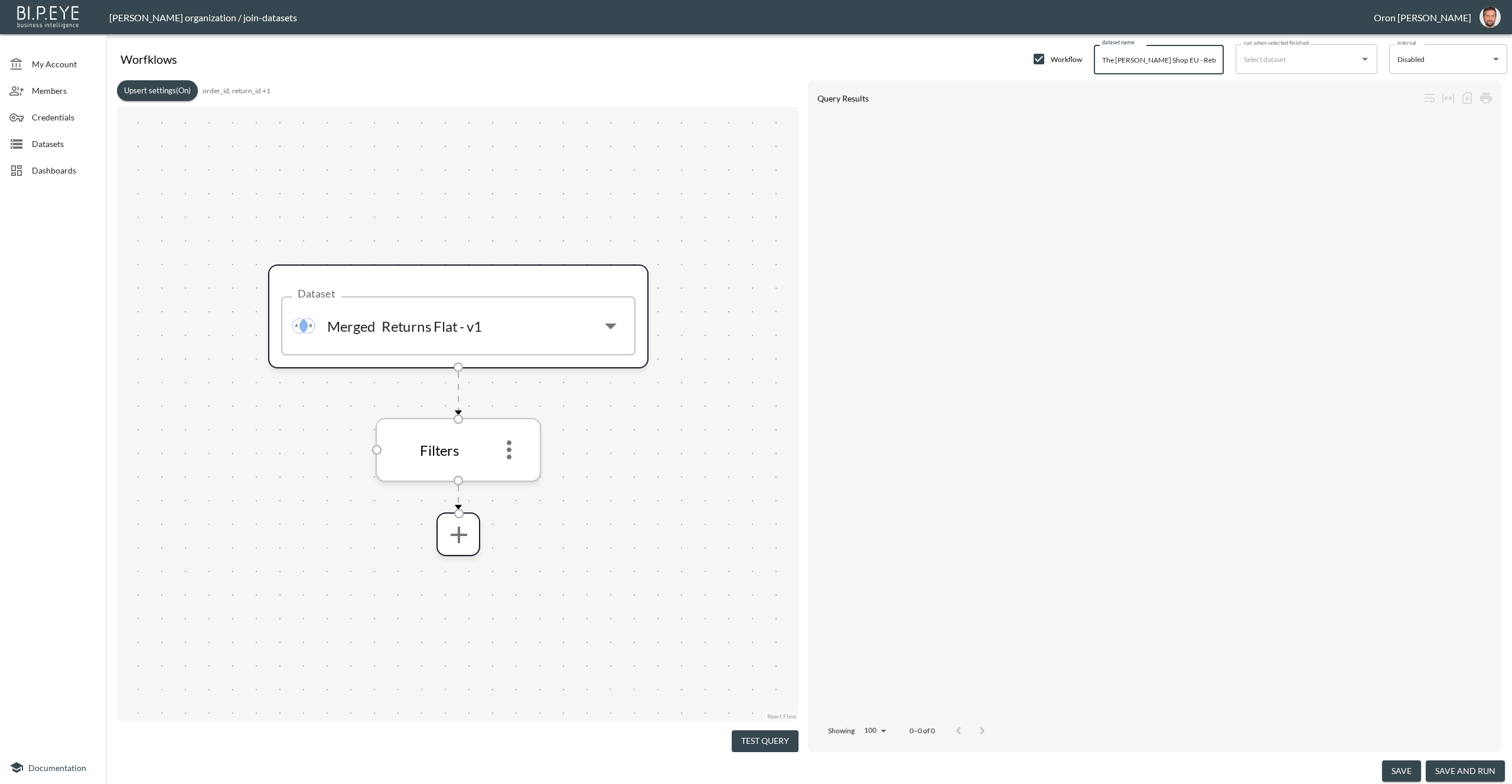
click at [512, 451] on icon "more" at bounding box center [509, 450] width 29 height 29
click at [503, 481] on p "Edit" at bounding box center [499, 482] width 16 height 14
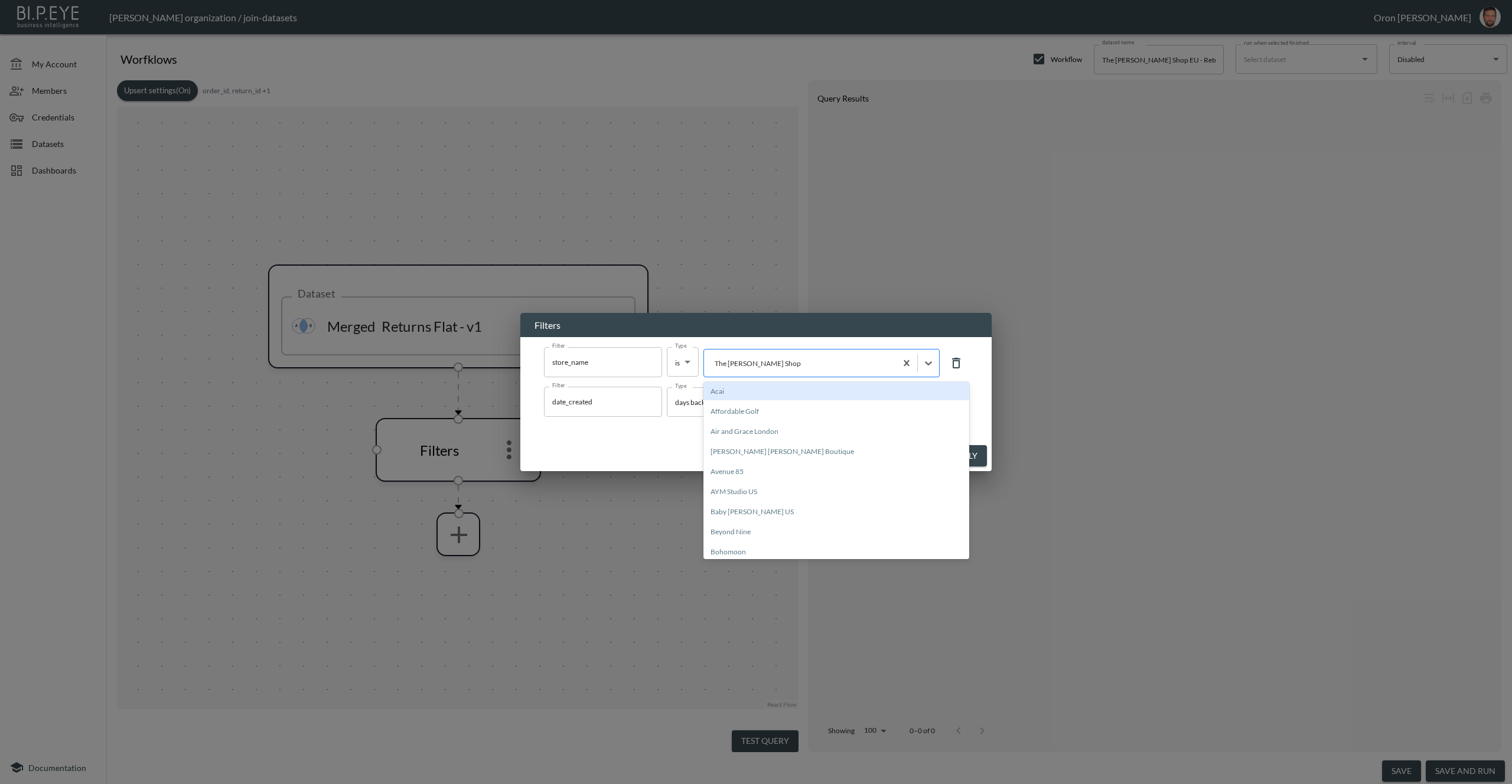
click at [763, 371] on div "The [PERSON_NAME] Shop" at bounding box center [799, 363] width 192 height 16
paste input "The [PERSON_NAME] Shop EU"
type input "The [PERSON_NAME] Shop EU"
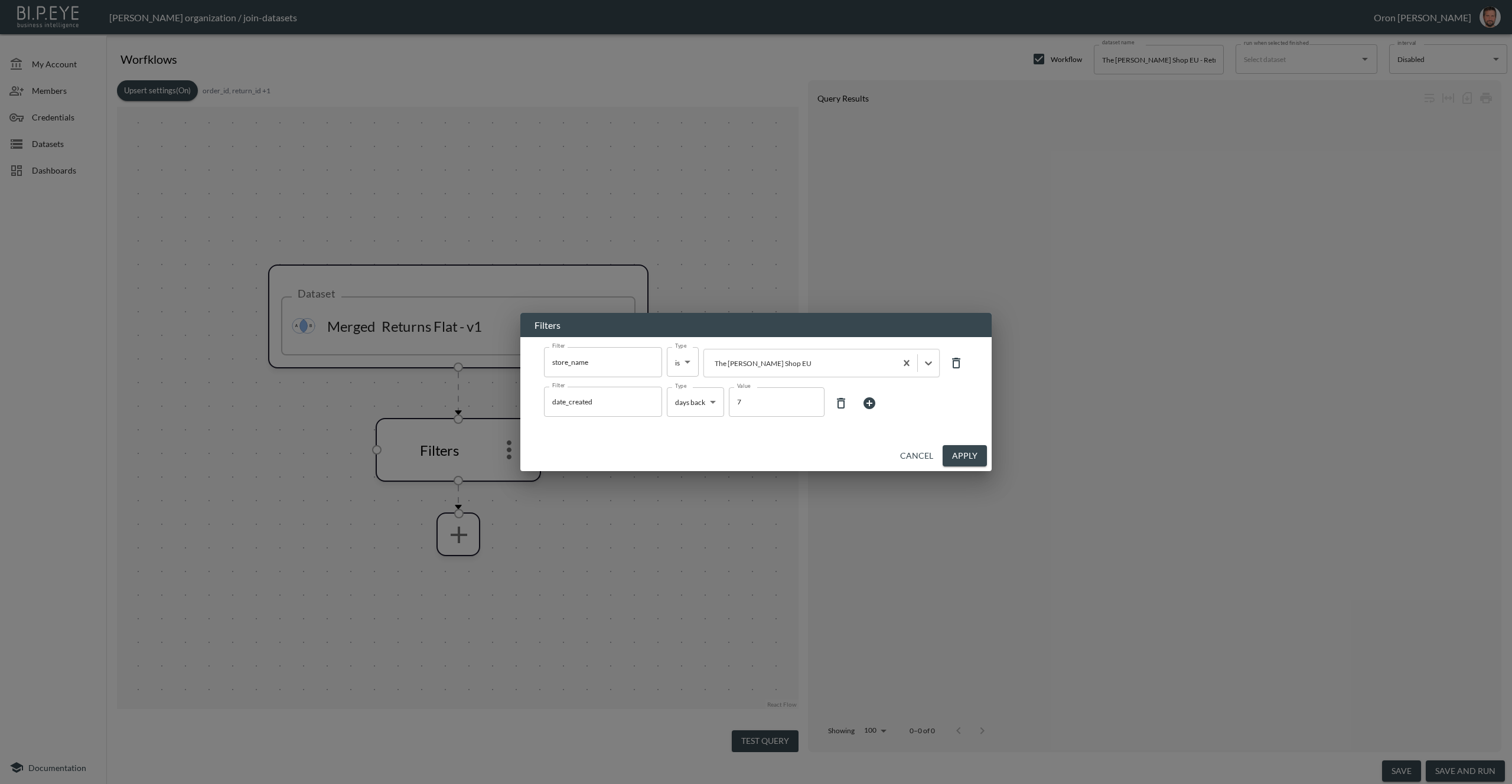
click at [715, 406] on body "BI.P.EYE, Interactive Analytics Dashboards - app Zach Bailet organization / joi…" at bounding box center [756, 392] width 1512 height 784
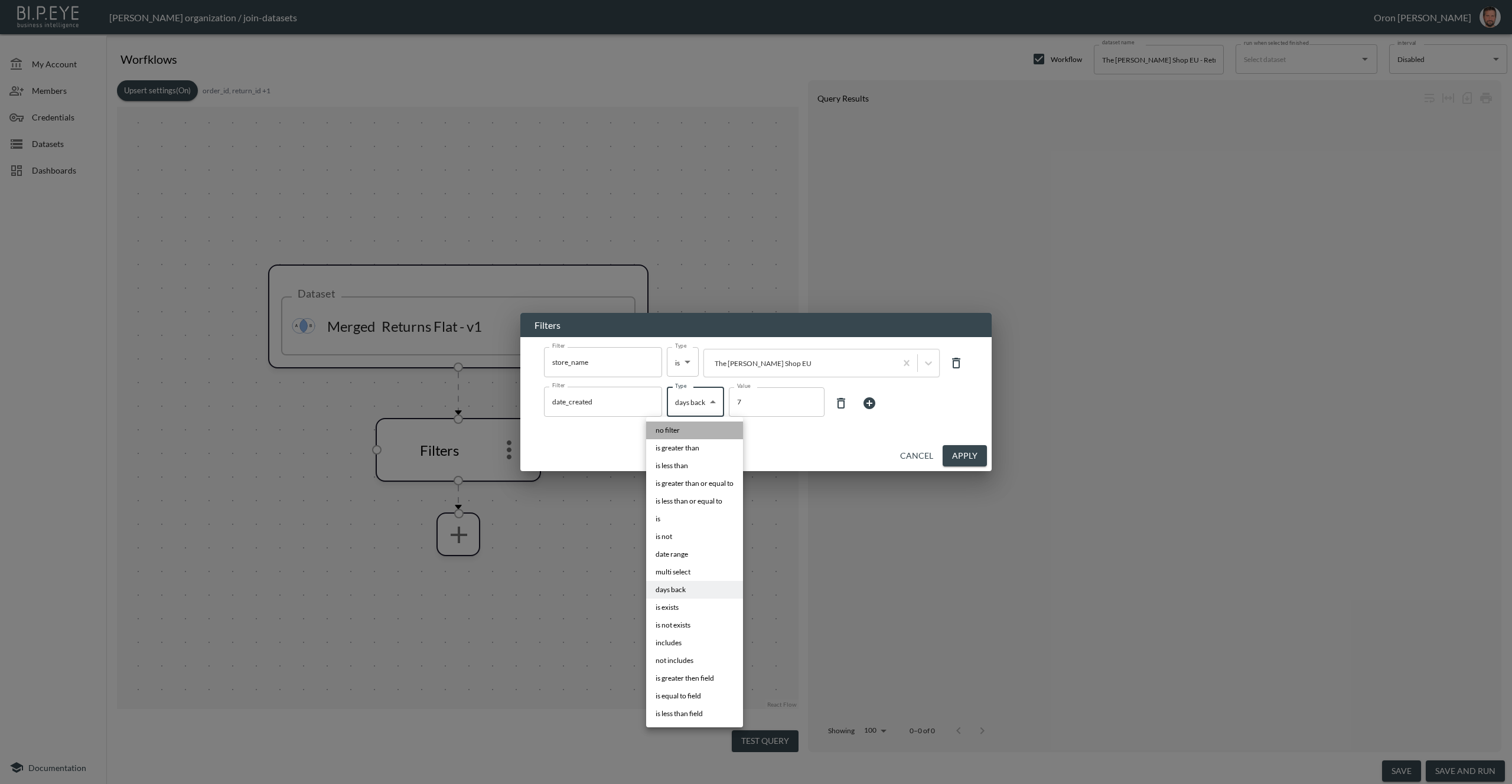
click at [701, 428] on li "no filter" at bounding box center [695, 431] width 97 height 18
type input "no filter"
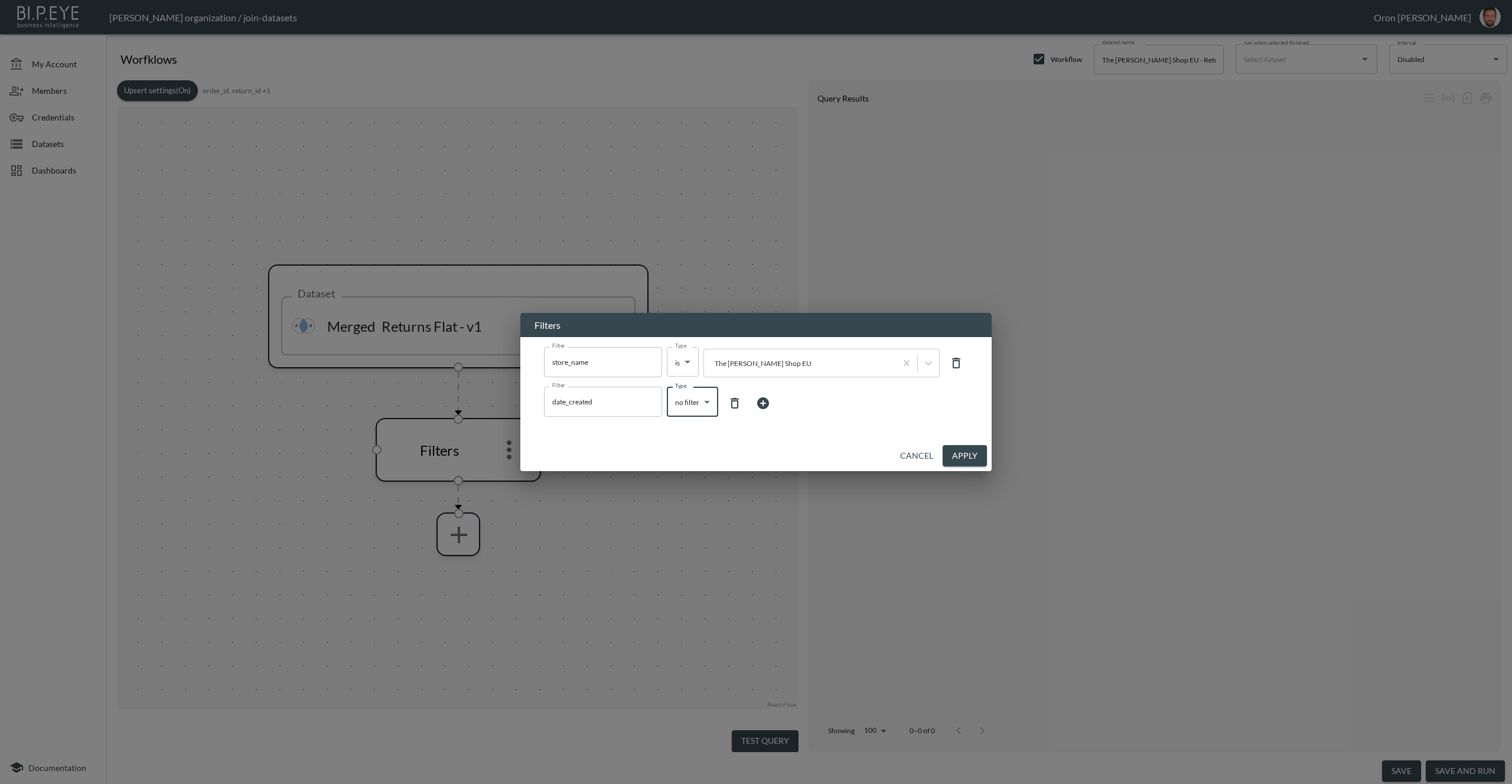
drag, startPoint x: 979, startPoint y: 454, endPoint x: 974, endPoint y: 452, distance: 5.4
click at [979, 454] on button "Apply" at bounding box center [964, 455] width 44 height 22
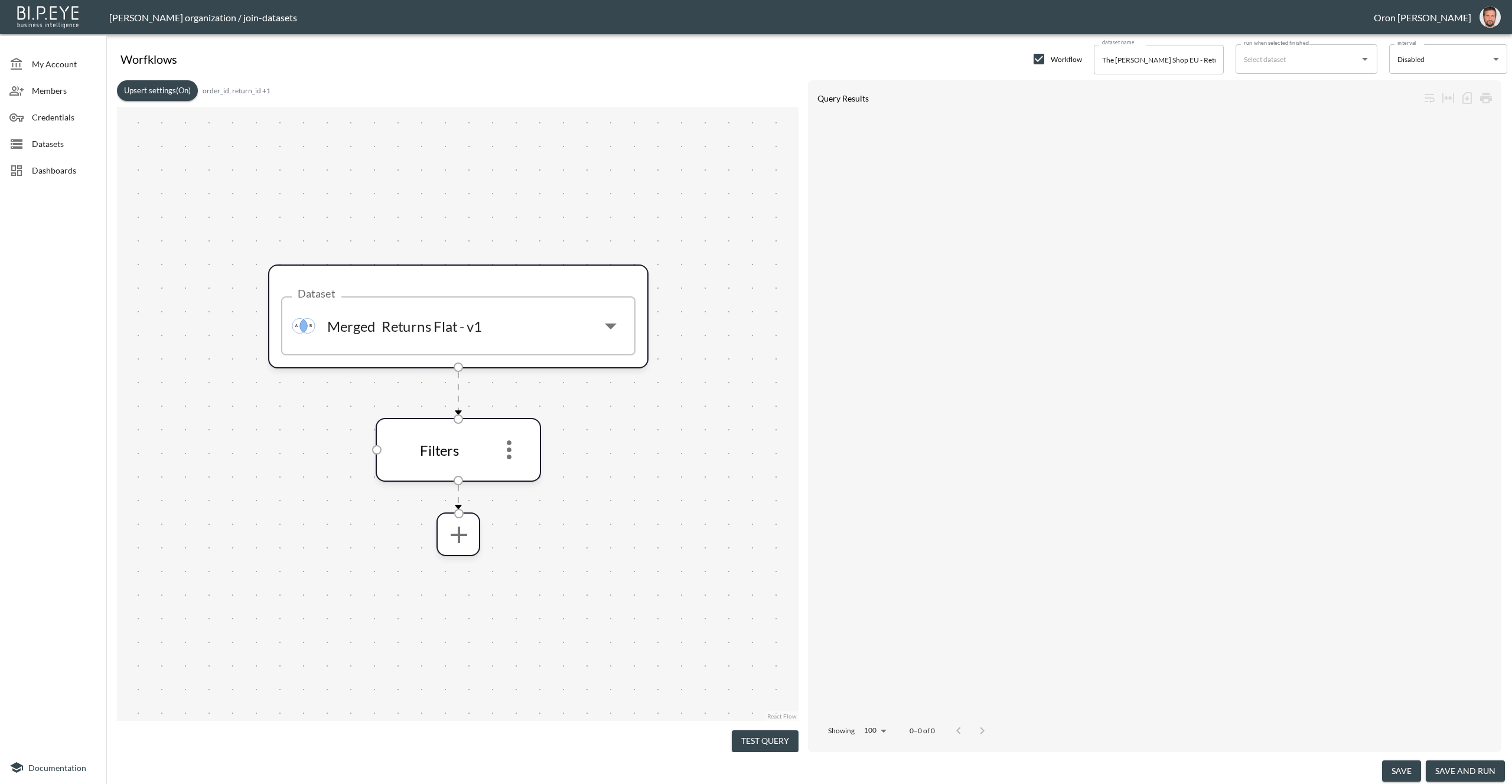
click at [162, 88] on button "Upsert settings (On)" at bounding box center [157, 90] width 81 height 21
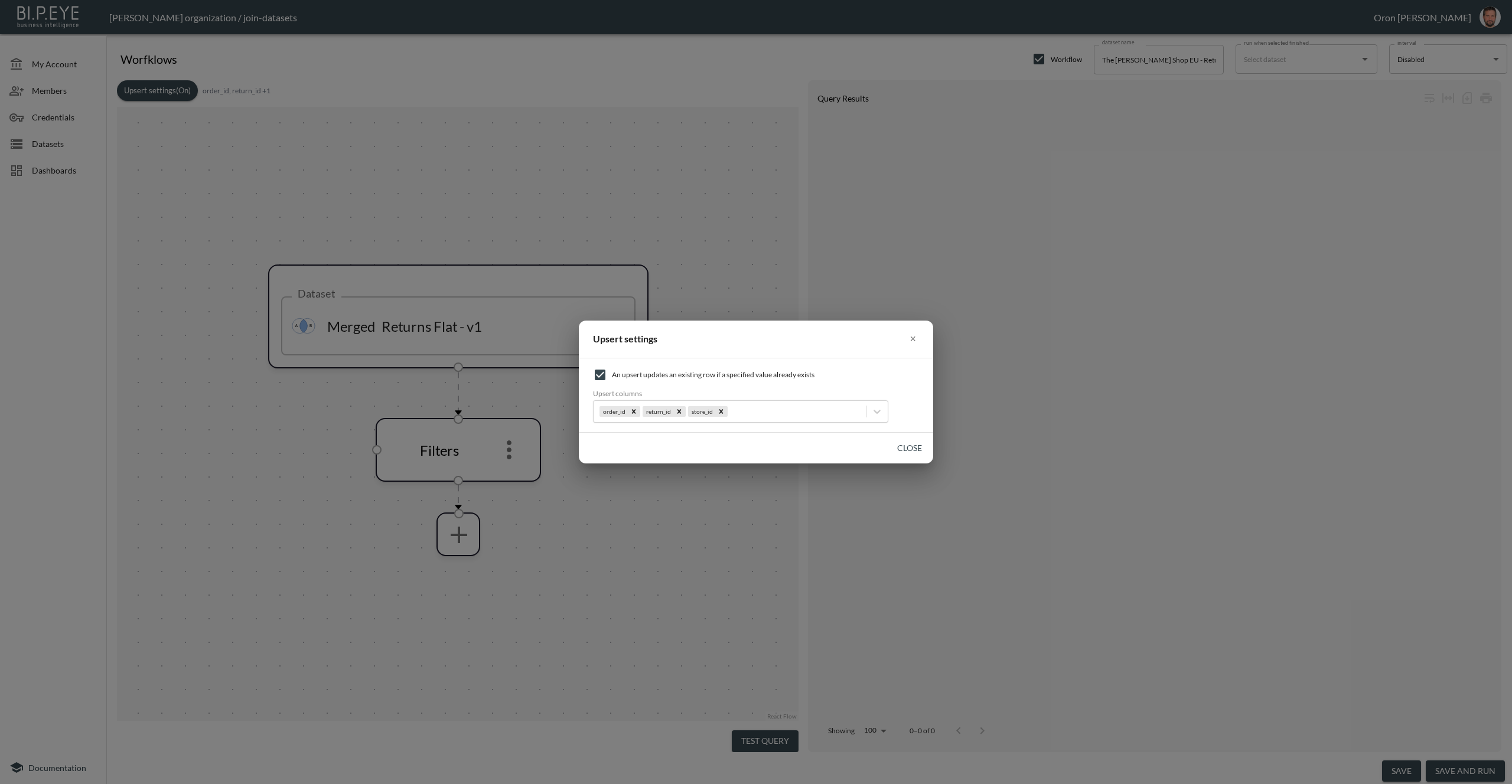
click at [596, 373] on input "checkbox" at bounding box center [599, 374] width 14 height 14
checkbox input "false"
click at [917, 441] on button "Close" at bounding box center [910, 448] width 38 height 22
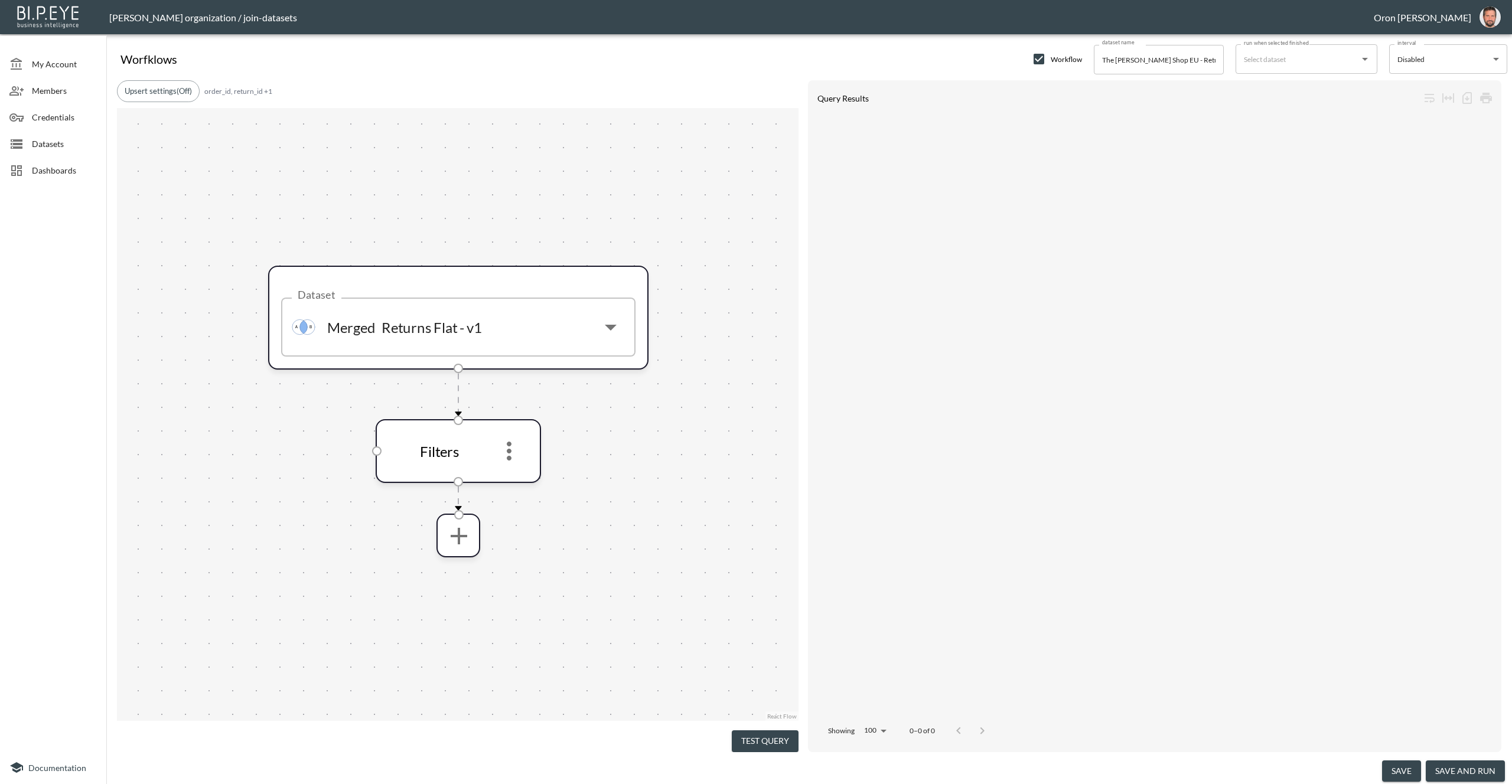
click at [1473, 55] on body "BI.P.EYE, Interactive Analytics Dashboards - app Zach Bailet organization / joi…" at bounding box center [756, 392] width 1512 height 784
click at [1321, 63] on div at bounding box center [756, 392] width 1512 height 784
click at [1284, 61] on input "run when selected finished" at bounding box center [1297, 59] width 113 height 19
click at [1274, 104] on p "Merged" at bounding box center [1274, 107] width 24 height 10
type input "Frankie - Returns Flat - v1"
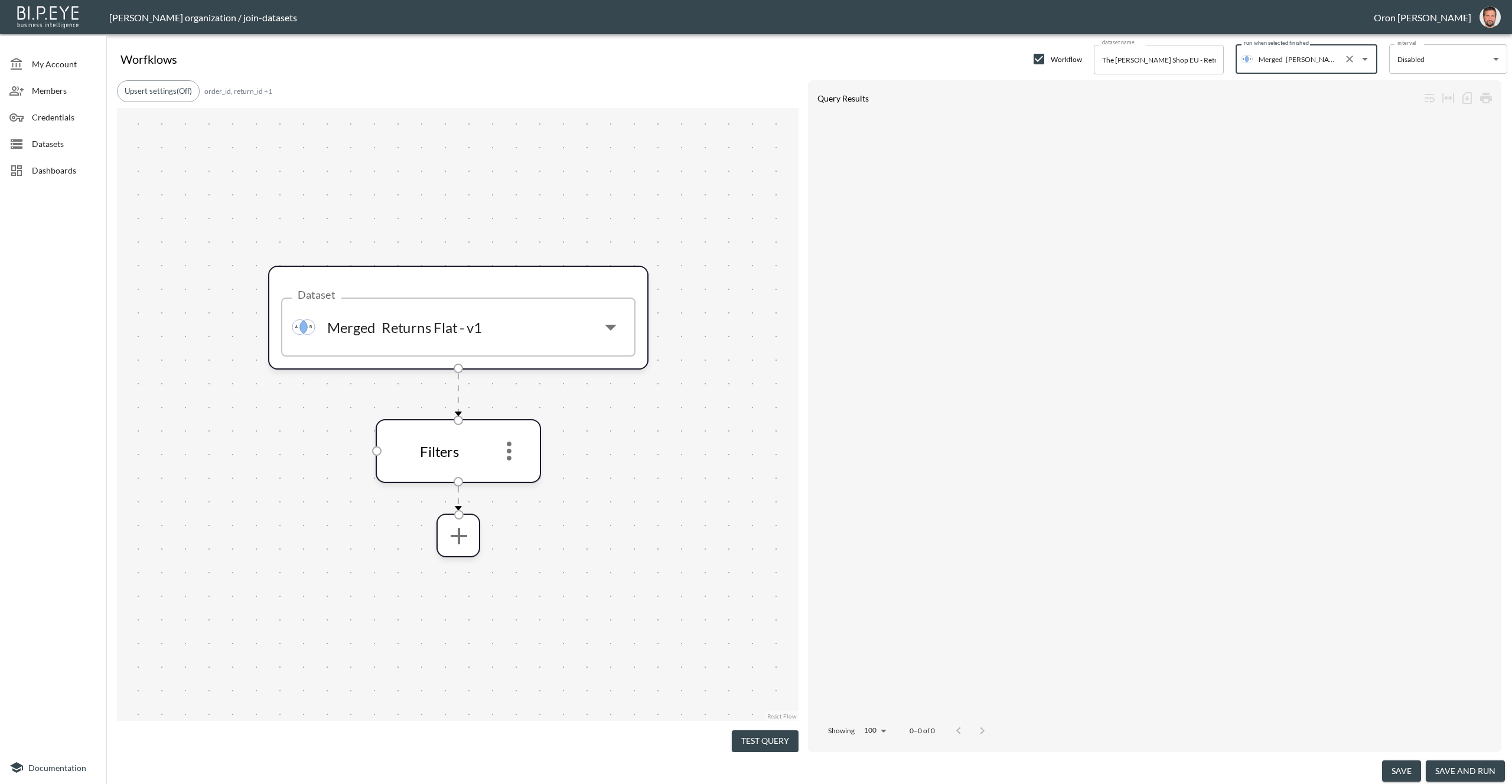
click at [1462, 773] on button "save and run" at bounding box center [1464, 771] width 79 height 22
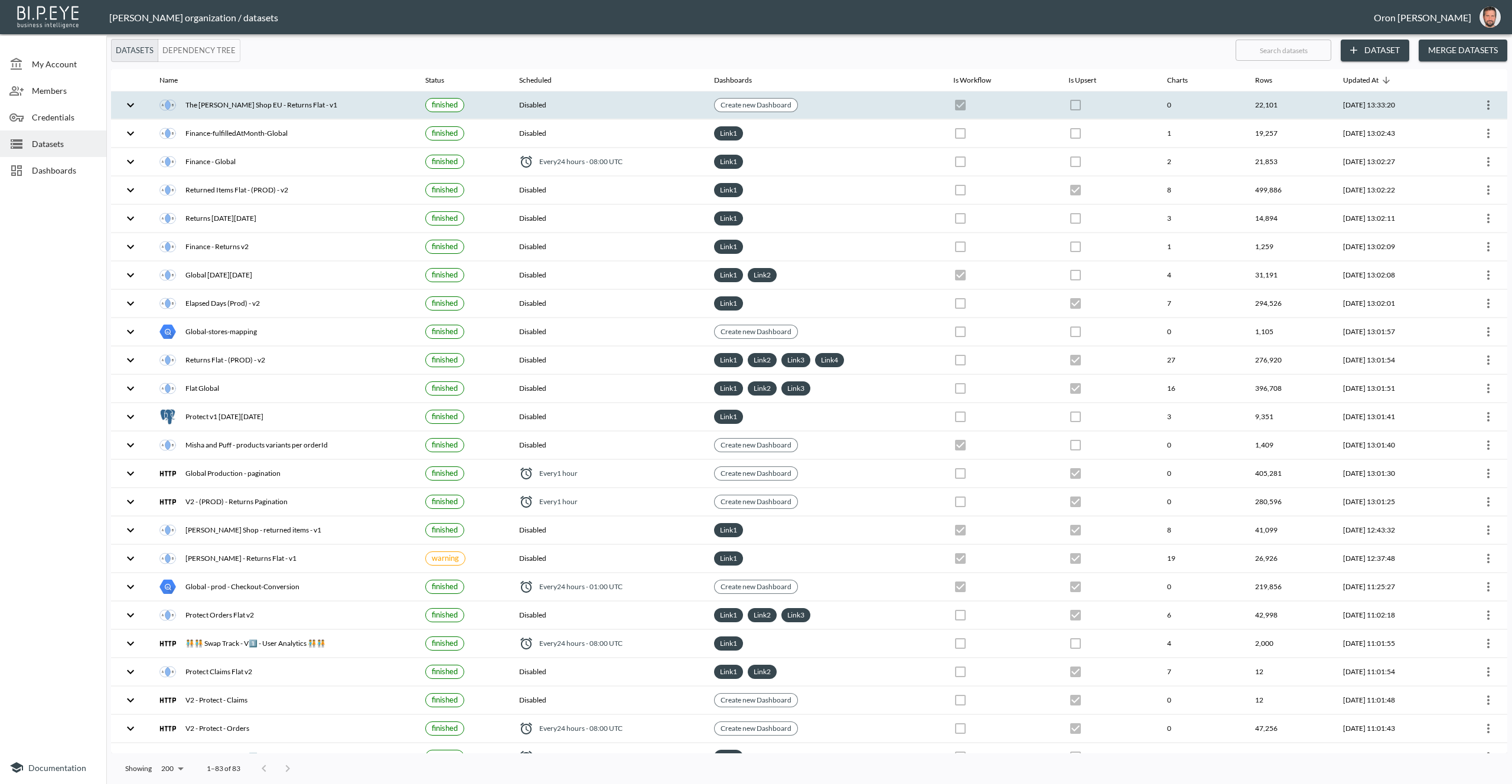
click at [653, 105] on th "Disabled" at bounding box center [607, 105] width 195 height 28
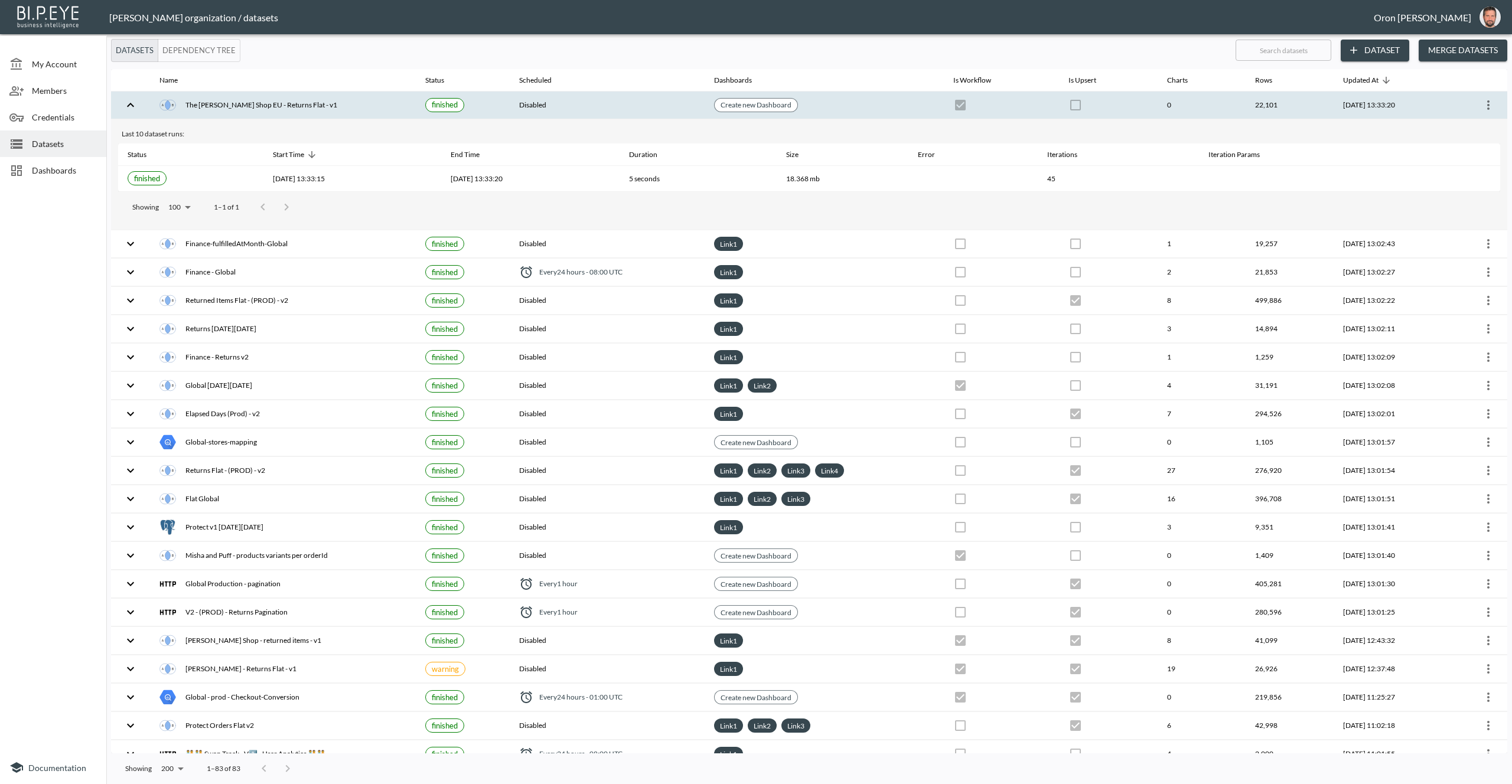
click at [653, 105] on th "Disabled" at bounding box center [607, 105] width 195 height 28
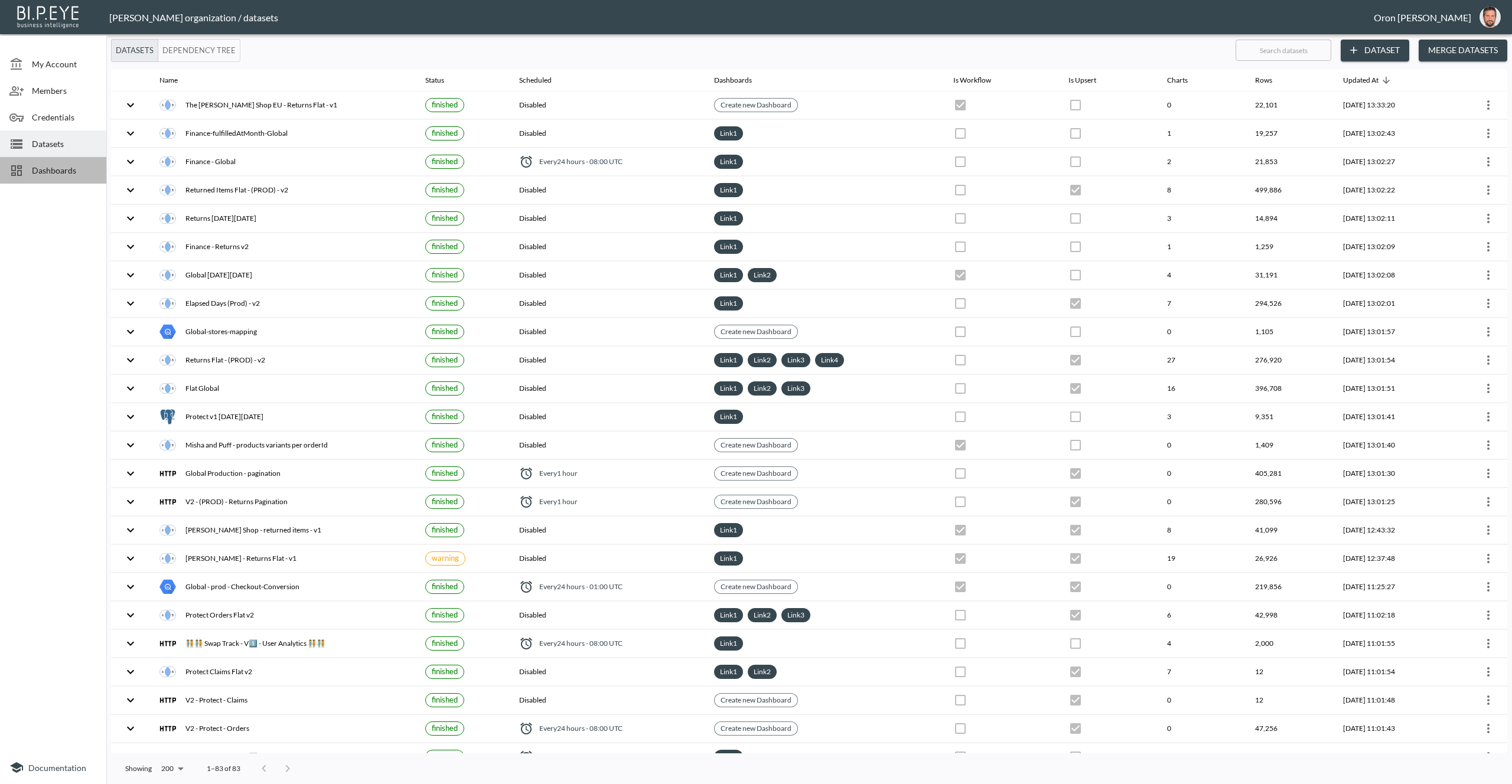
click at [73, 169] on span "Dashboards" at bounding box center [64, 170] width 65 height 12
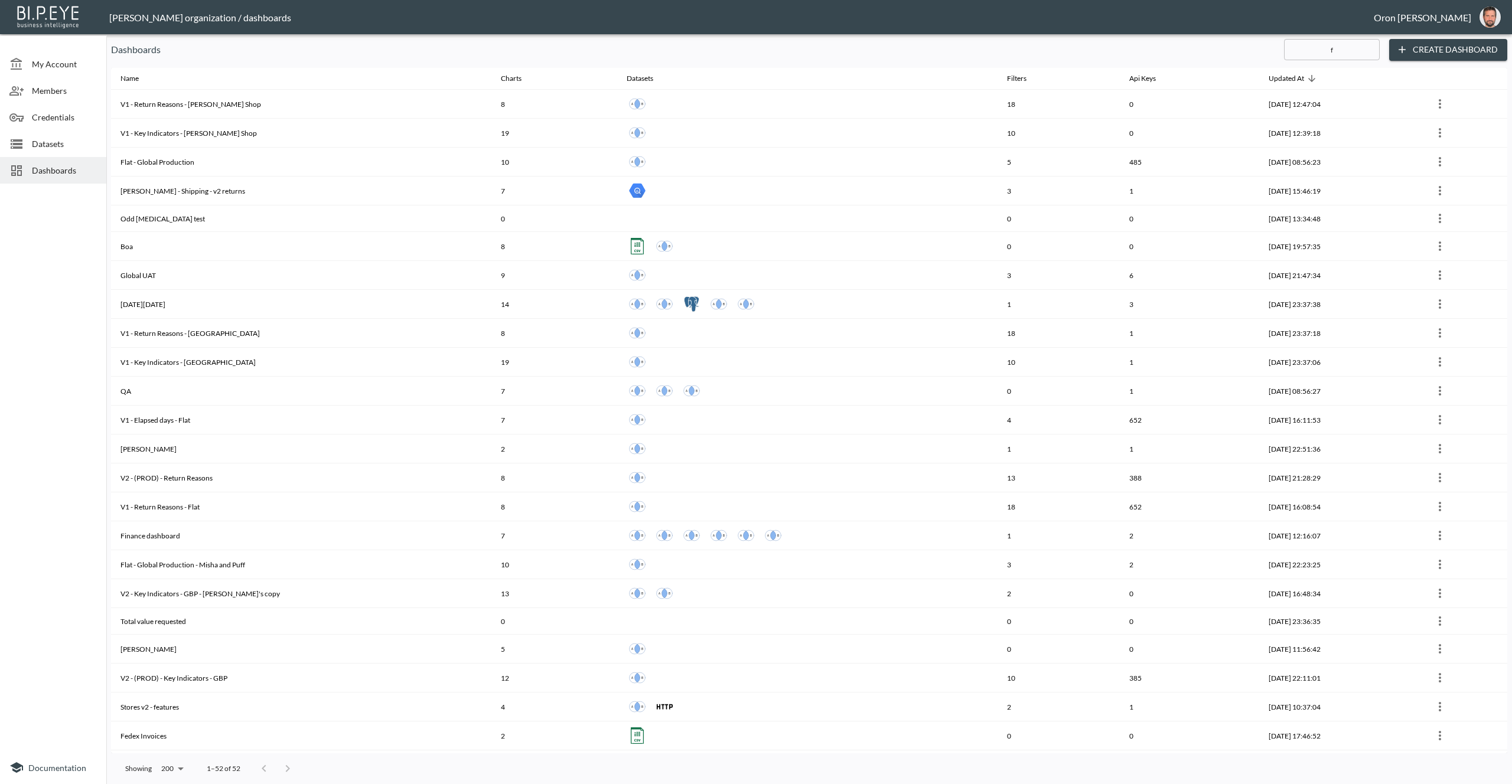
click at [1335, 53] on input "f" at bounding box center [1332, 50] width 95 height 30
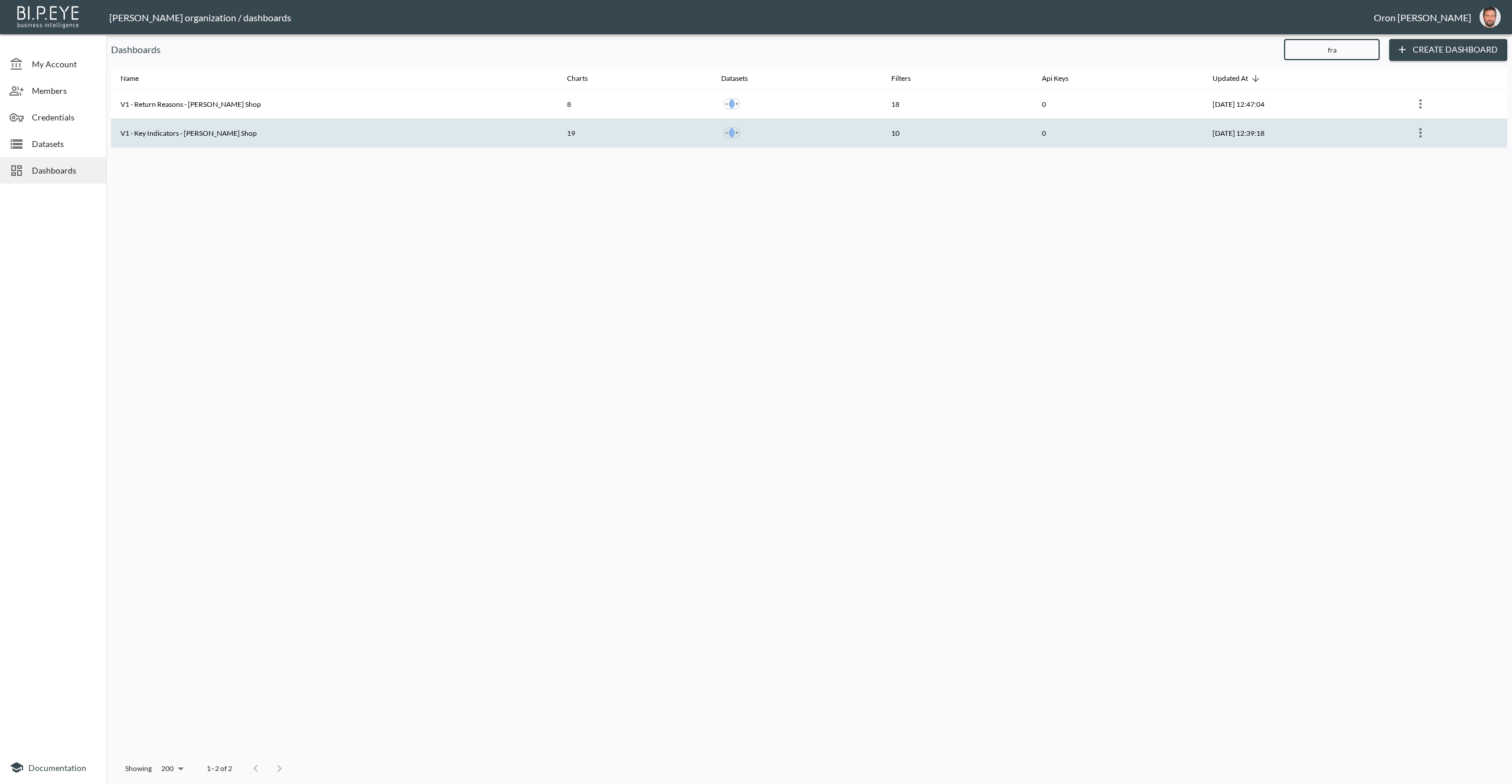
type input "fra"
click at [1420, 129] on icon "more" at bounding box center [1421, 133] width 2 height 10
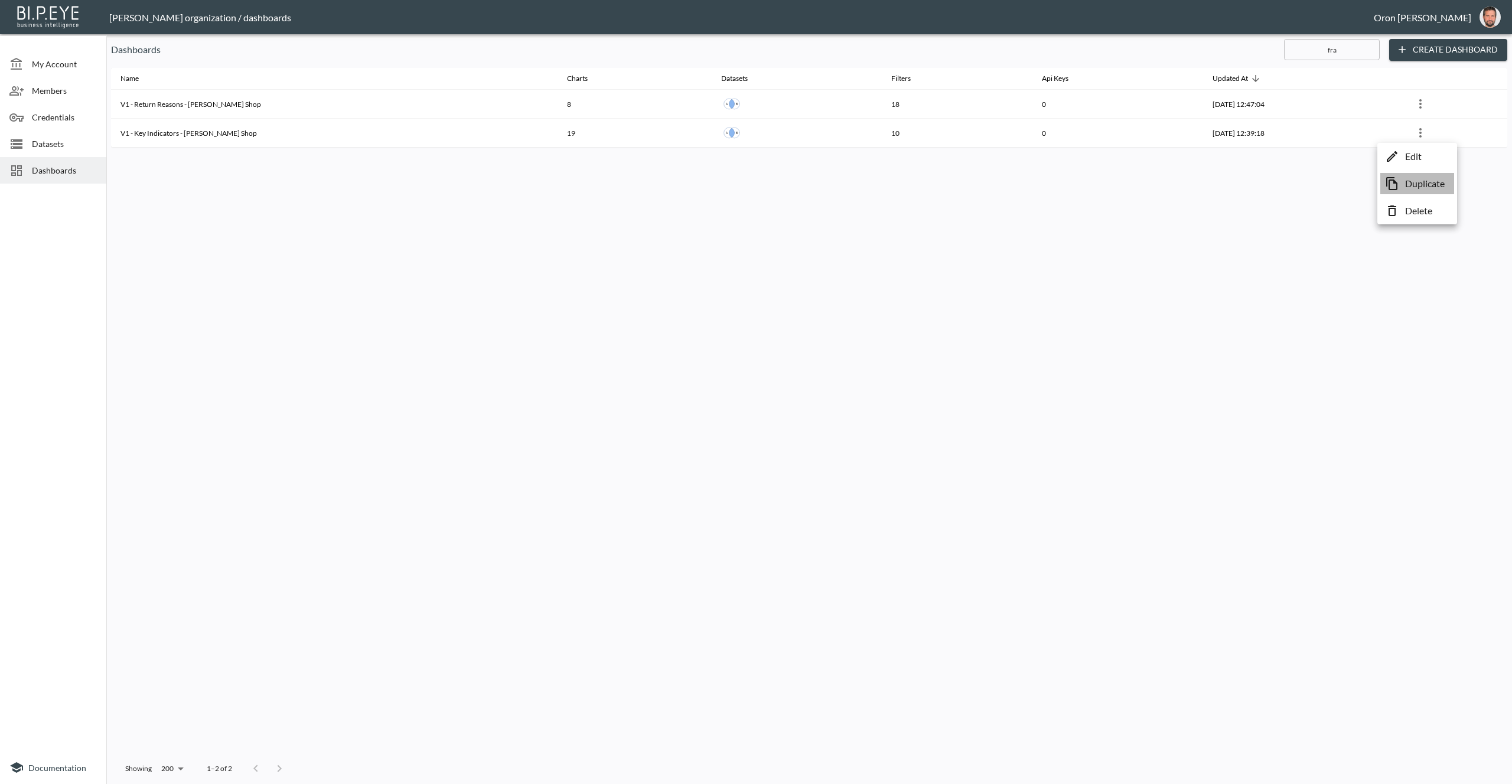
drag, startPoint x: 1413, startPoint y: 188, endPoint x: 1387, endPoint y: 184, distance: 26.3
click at [1413, 188] on p "Duplicate" at bounding box center [1425, 183] width 40 height 14
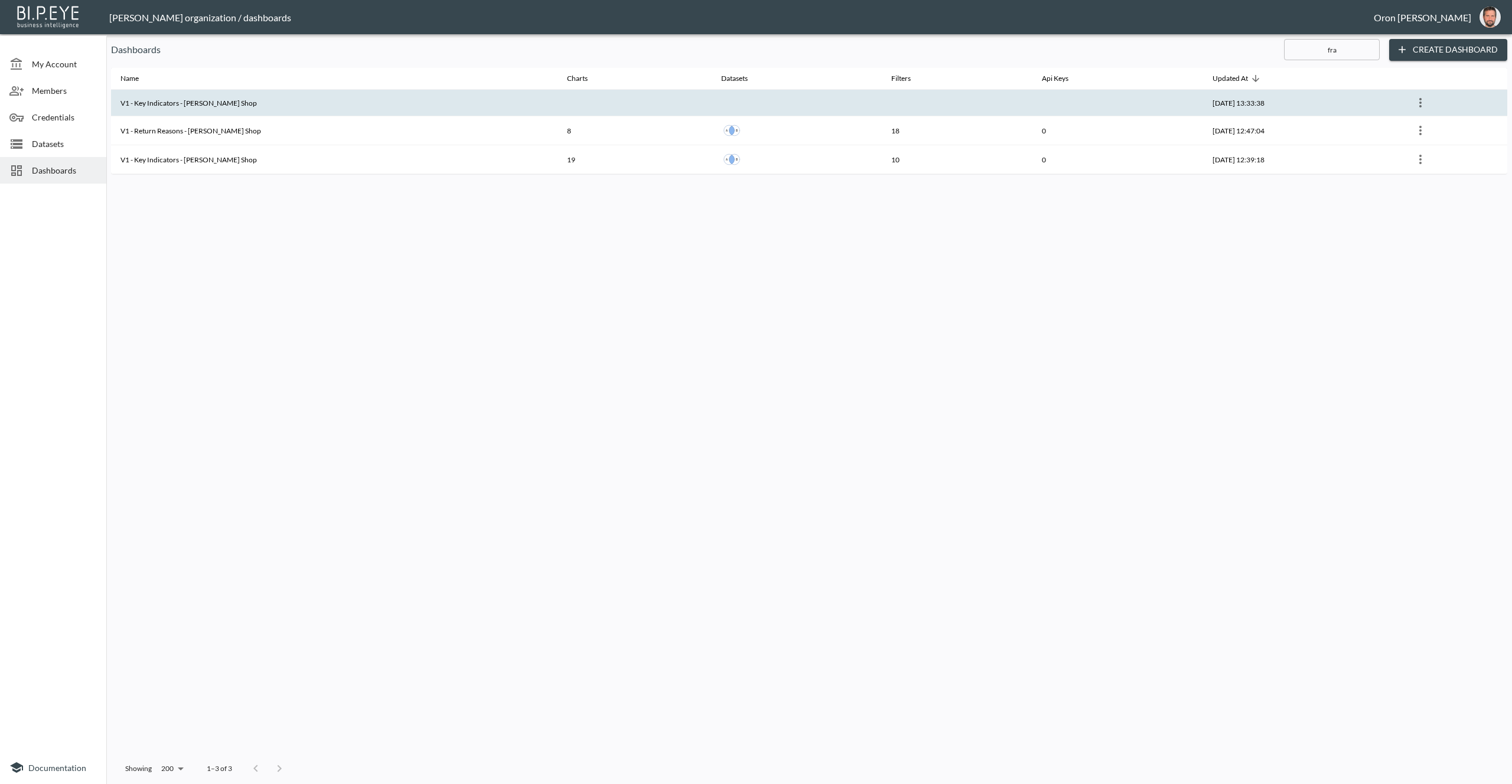
click at [557, 102] on th at bounding box center [634, 103] width 153 height 27
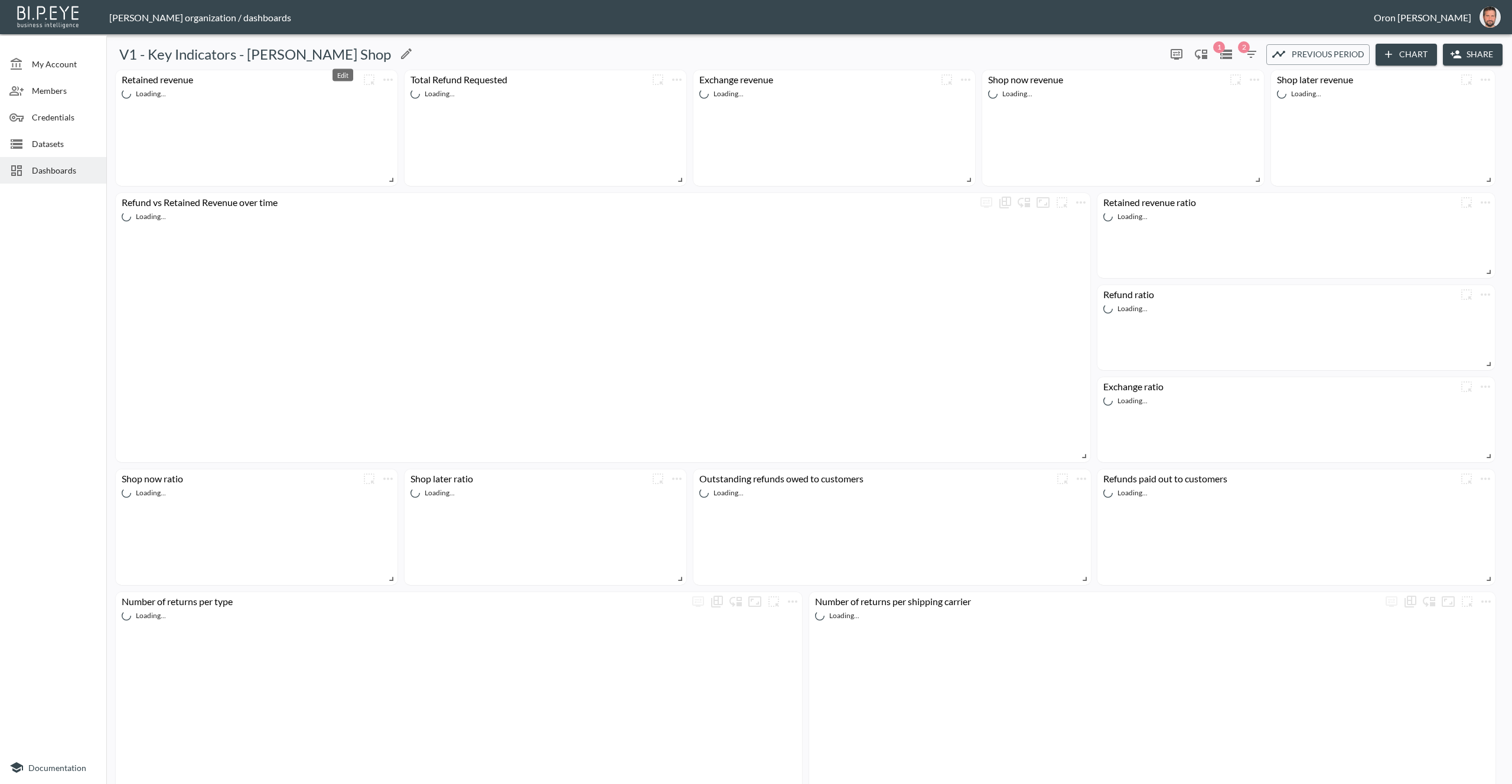
click at [399, 50] on icon "Edit" at bounding box center [406, 53] width 14 height 14
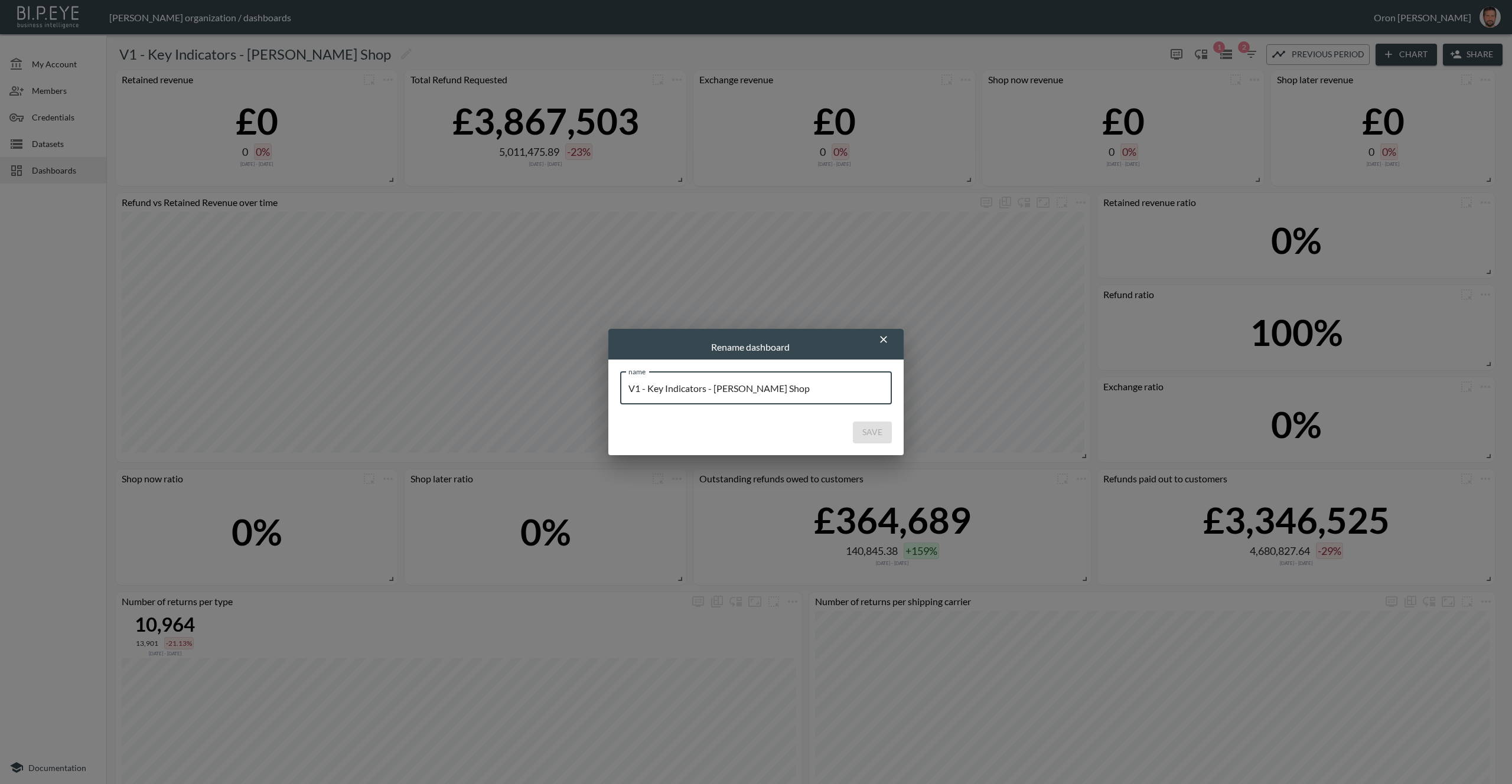
drag, startPoint x: 715, startPoint y: 389, endPoint x: 813, endPoint y: 389, distance: 98.0
click at [813, 389] on input "V1 - Key Indicators - [PERSON_NAME] Shop" at bounding box center [756, 388] width 272 height 33
type input "V1 - Key Indicators - The [PERSON_NAME] Shop EU"
click at [869, 432] on button "Save" at bounding box center [872, 432] width 39 height 22
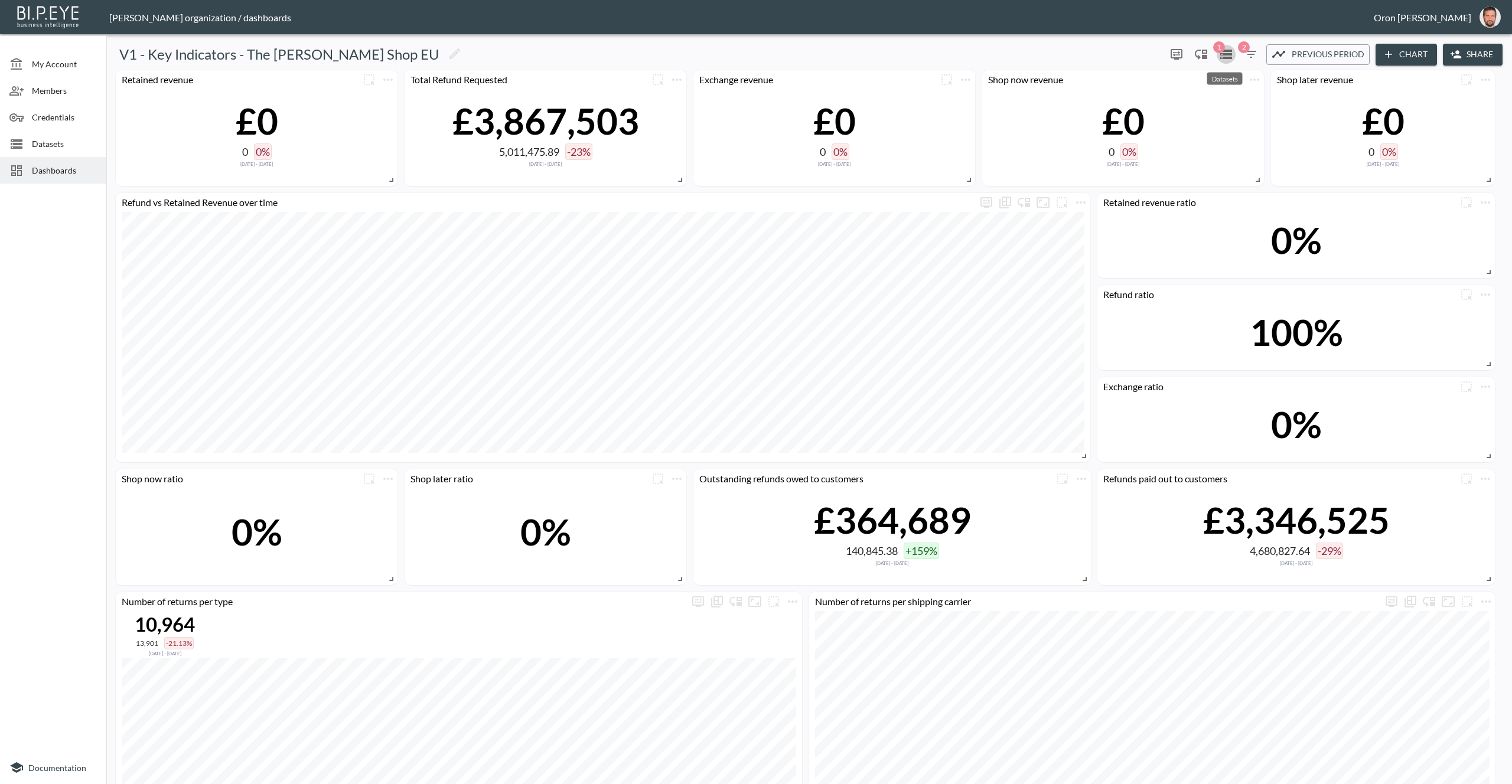
click at [1223, 56] on icon "Datasets" at bounding box center [1225, 54] width 14 height 14
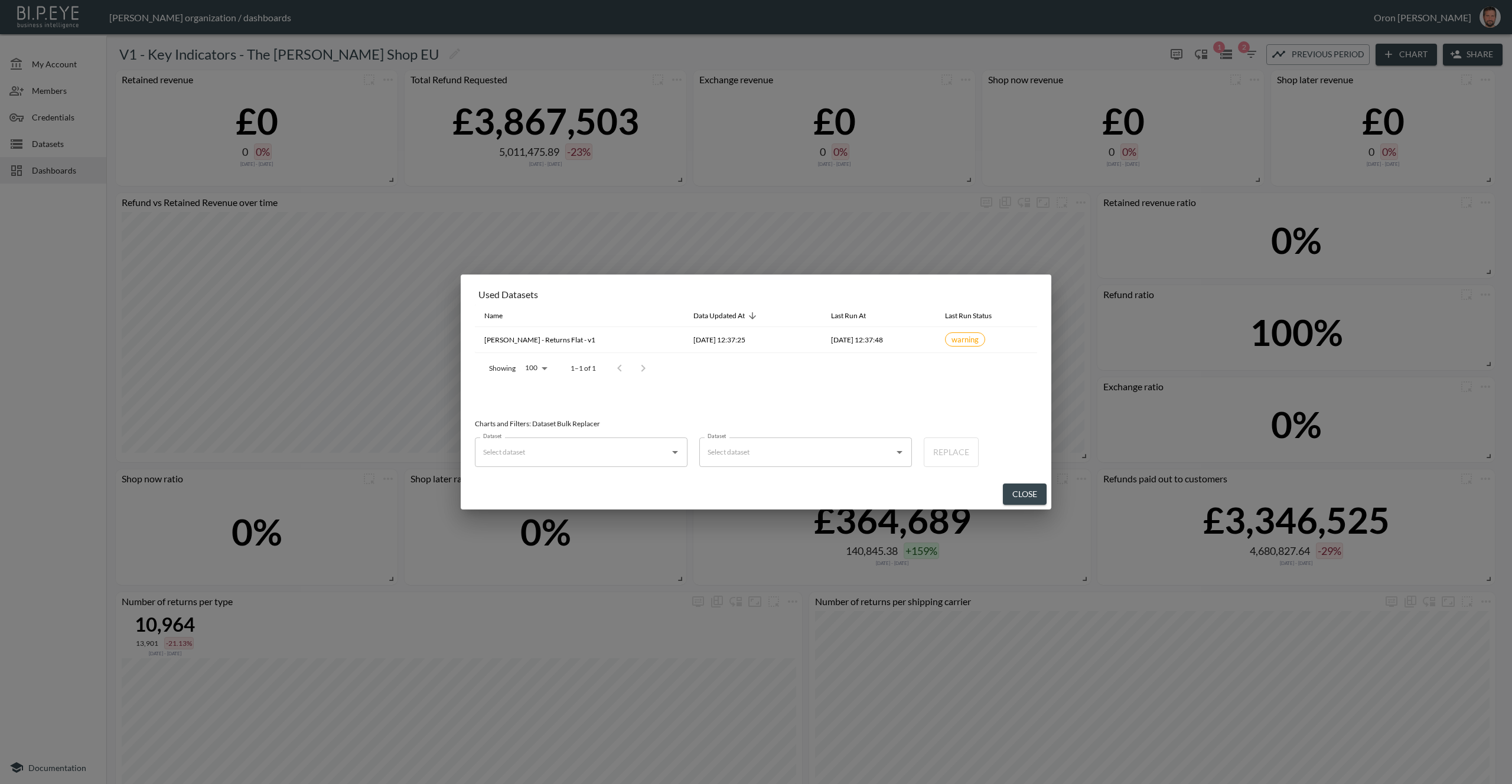
click at [610, 452] on input "Dataset" at bounding box center [572, 452] width 184 height 19
click at [599, 477] on div "Frankie - Returns Flat - v1" at bounding box center [586, 481] width 111 height 10
type input "Frankie - Returns Flat - v1"
click at [805, 456] on input "Dataset" at bounding box center [796, 452] width 184 height 19
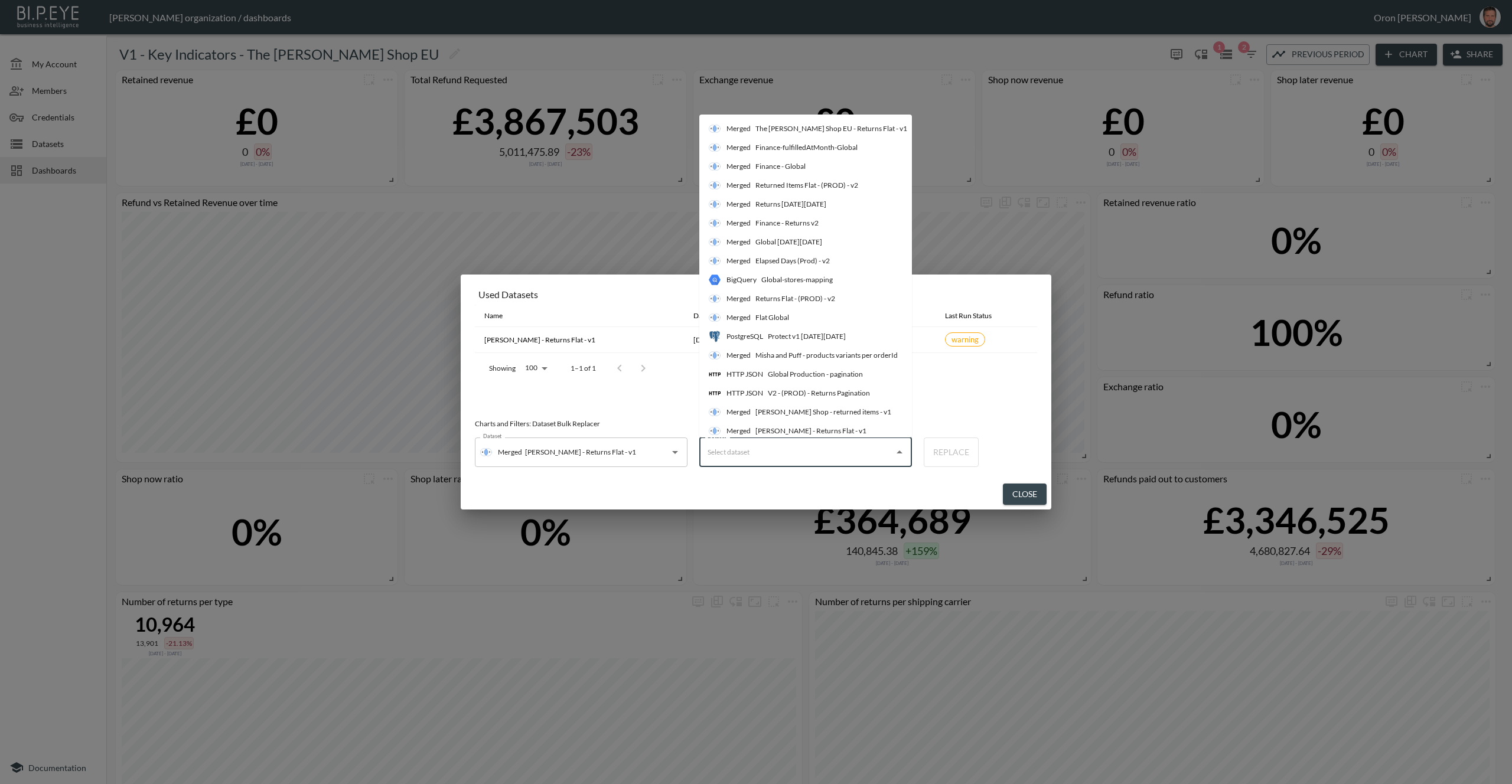
click at [785, 125] on div "The [PERSON_NAME] Shop EU - Returns Flat - v1" at bounding box center [831, 129] width 151 height 10
type input "The [PERSON_NAME] Shop EU - Returns Flat - v1"
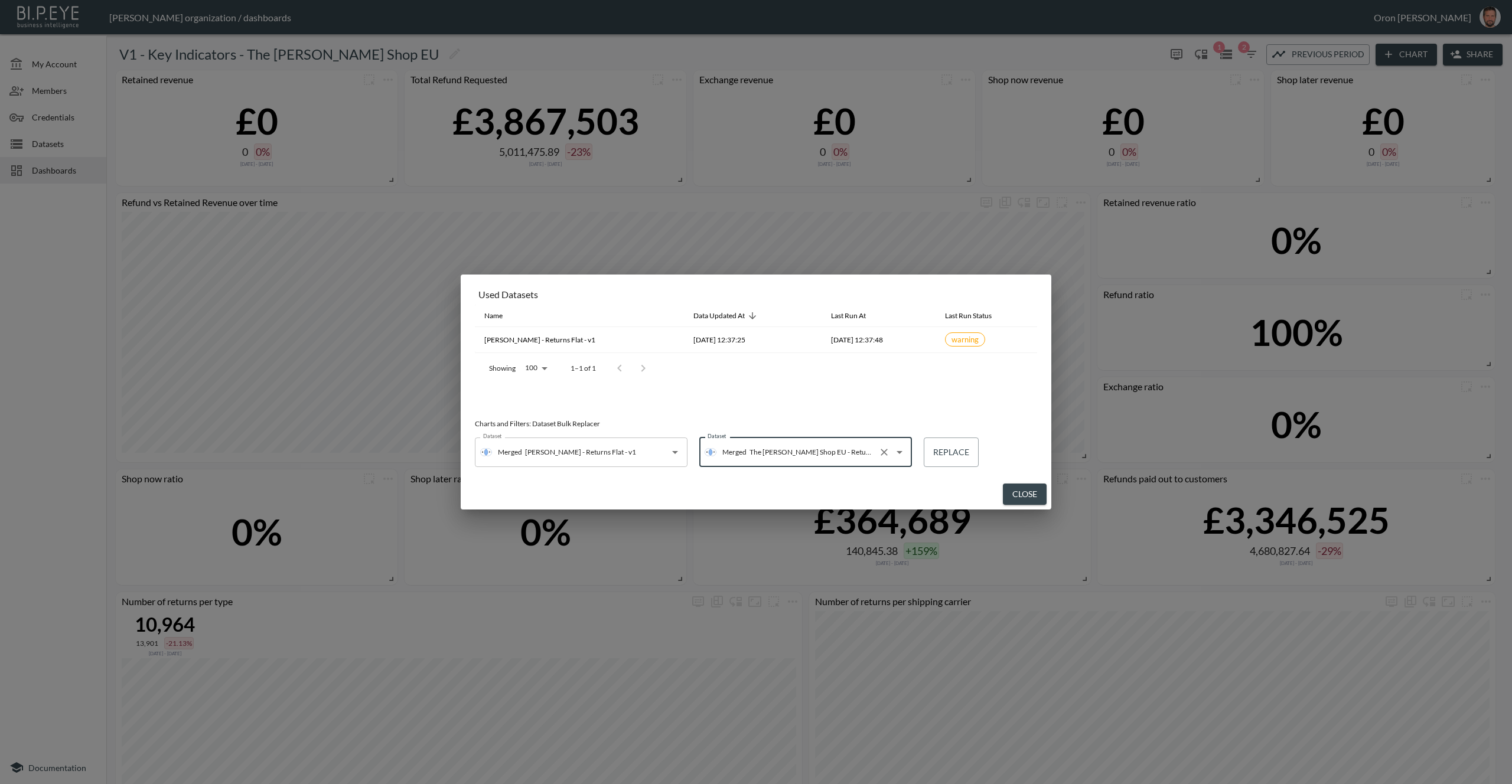
click at [944, 452] on button "Replace" at bounding box center [952, 452] width 55 height 30
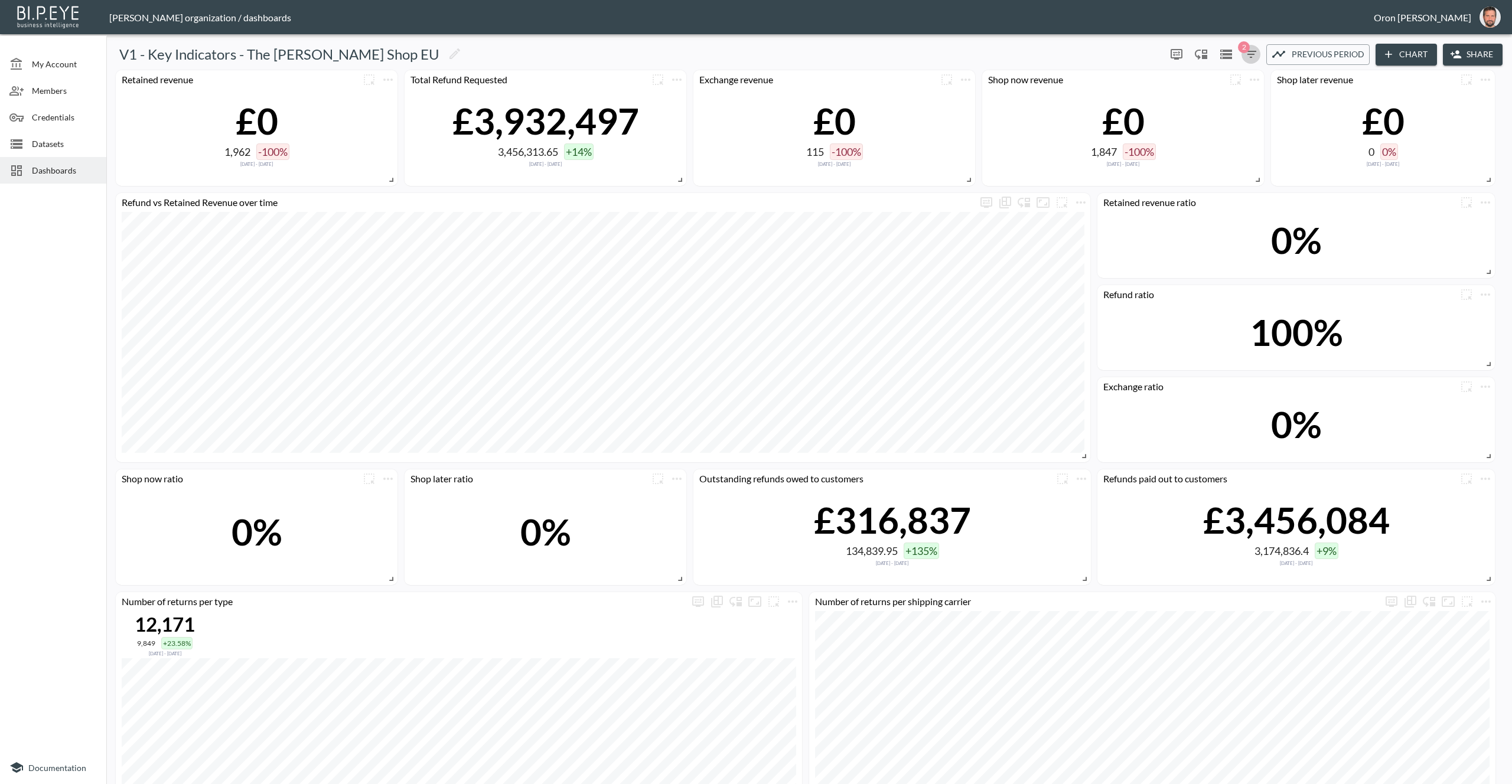
click at [1244, 55] on icon "button" at bounding box center [1251, 54] width 14 height 14
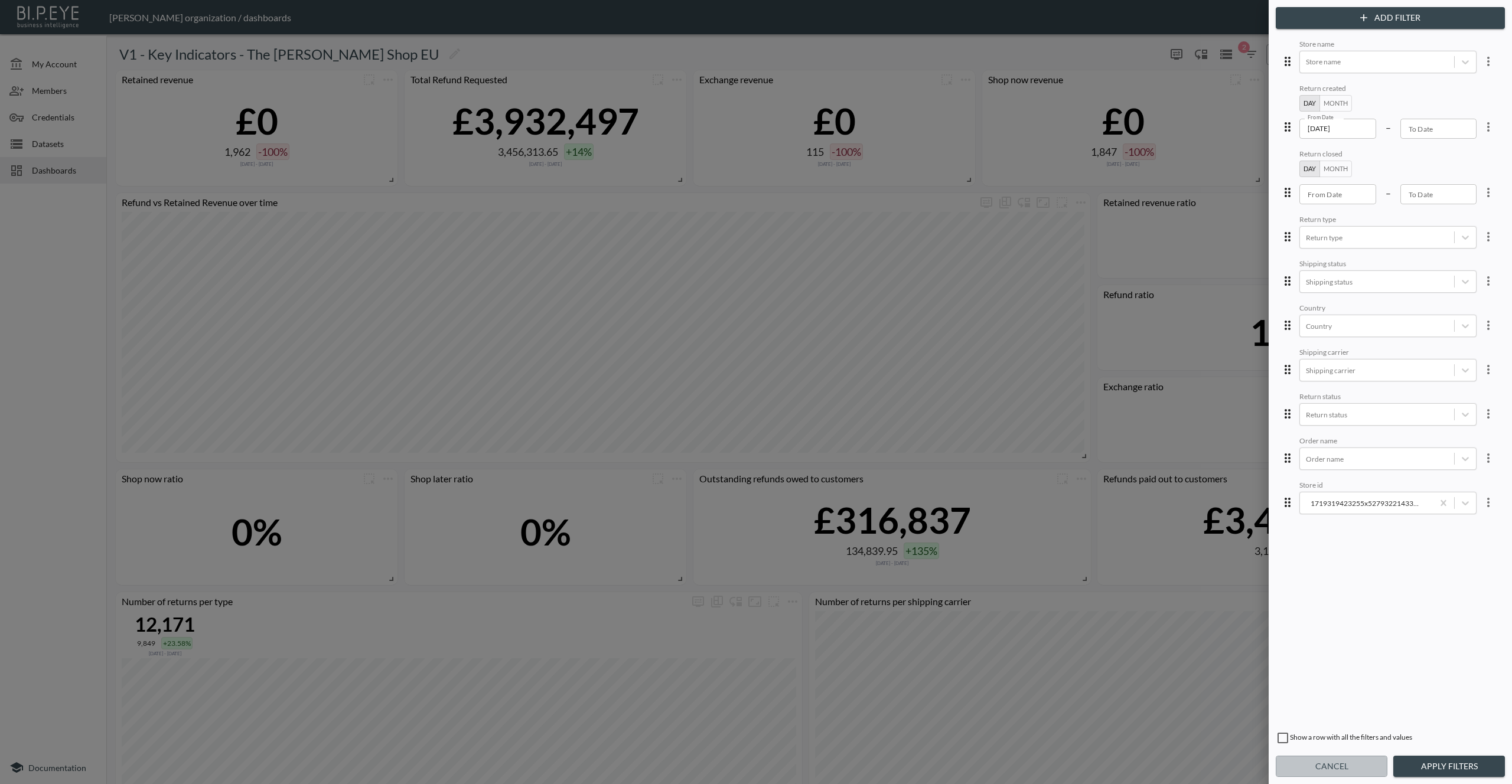
drag, startPoint x: 1317, startPoint y: 765, endPoint x: 1299, endPoint y: 326, distance: 439.4
click at [1316, 765] on button "Cancel" at bounding box center [1331, 766] width 111 height 22
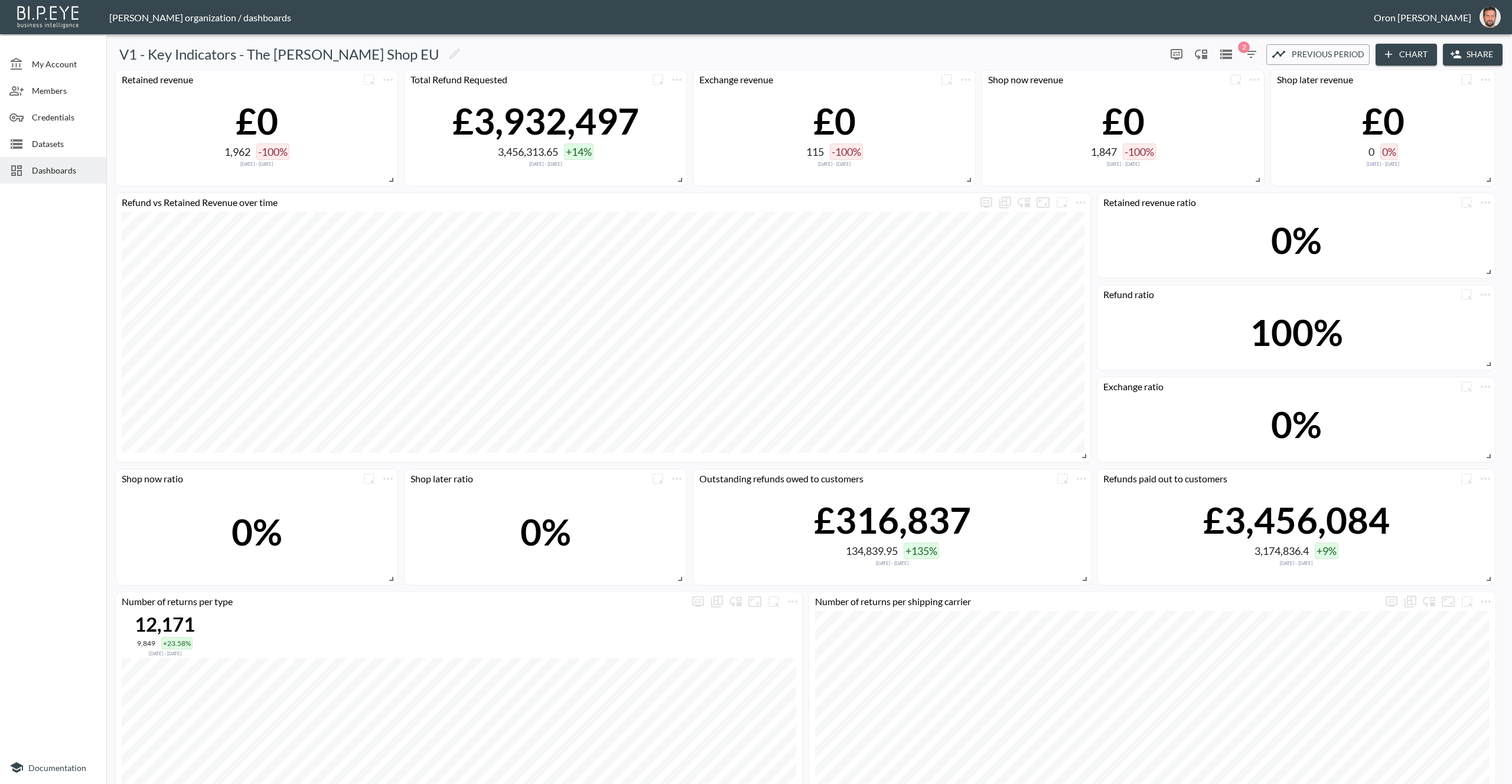
click at [1292, 49] on span "Previous period" at bounding box center [1328, 54] width 72 height 14
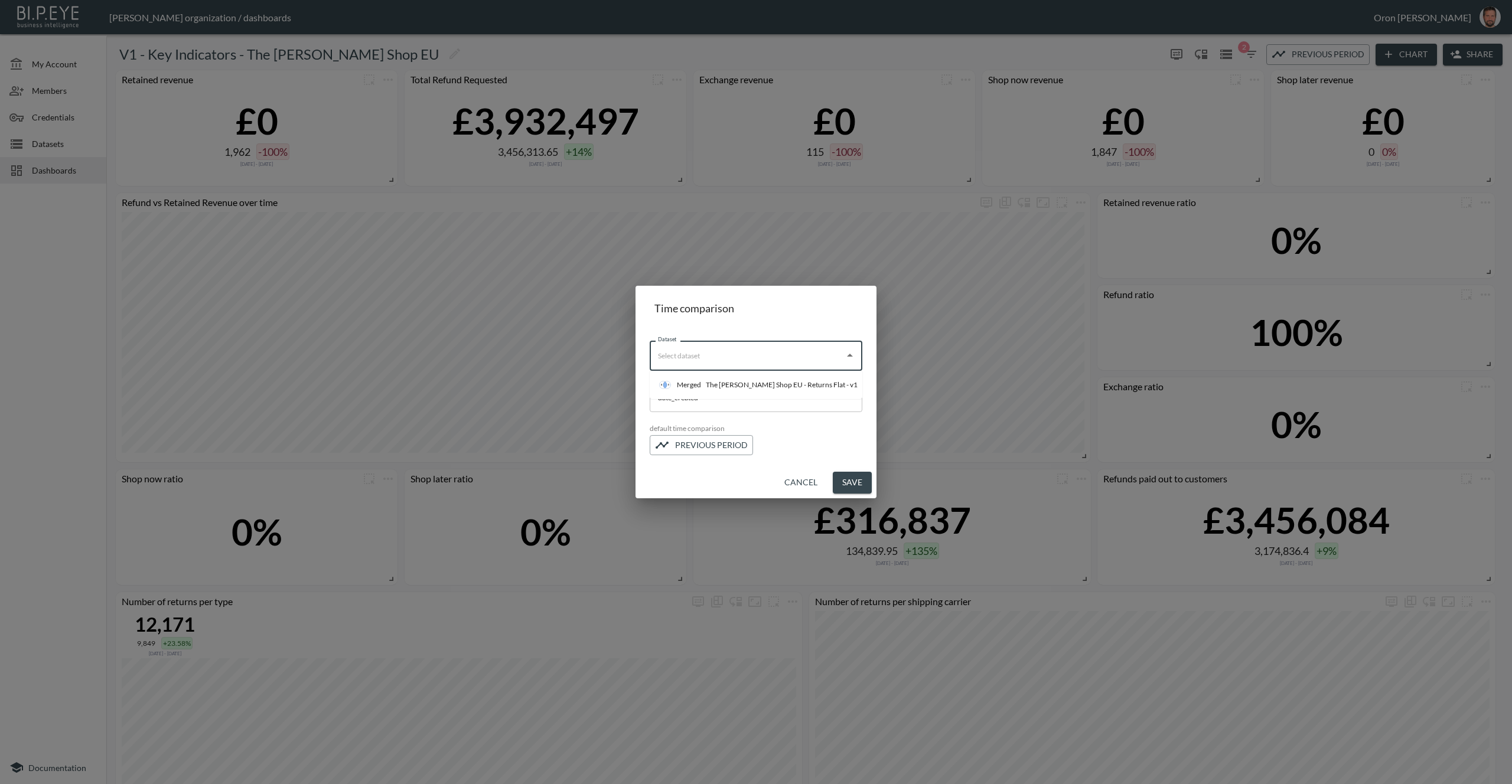
click at [794, 356] on input "Dataset" at bounding box center [746, 355] width 184 height 19
click at [783, 388] on div "The [PERSON_NAME] Shop EU - Returns Flat - v1" at bounding box center [781, 385] width 151 height 10
type input "The [PERSON_NAME] Shop EU - Returns Flat - v1"
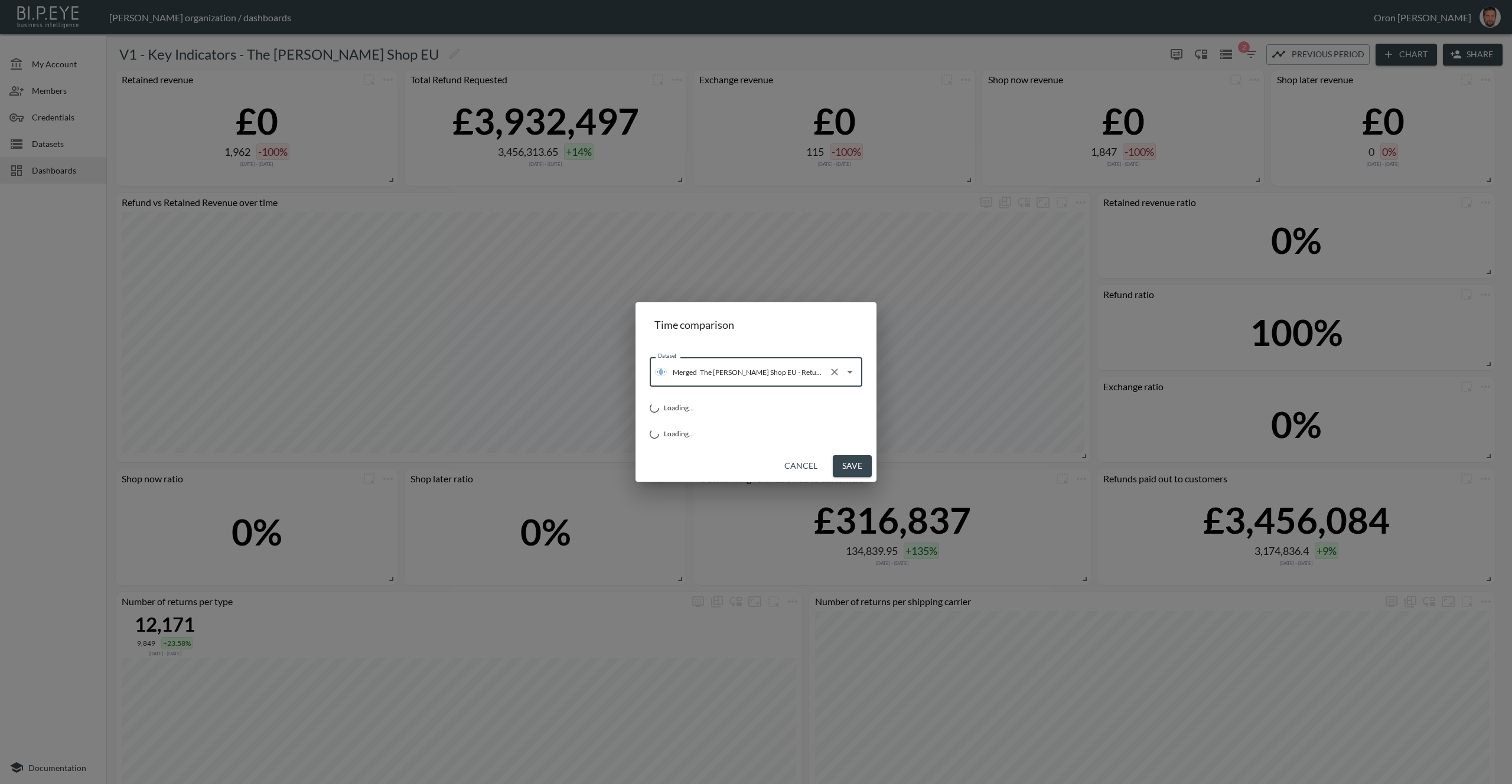
click at [858, 467] on div "Cancel Save" at bounding box center [756, 466] width 241 height 31
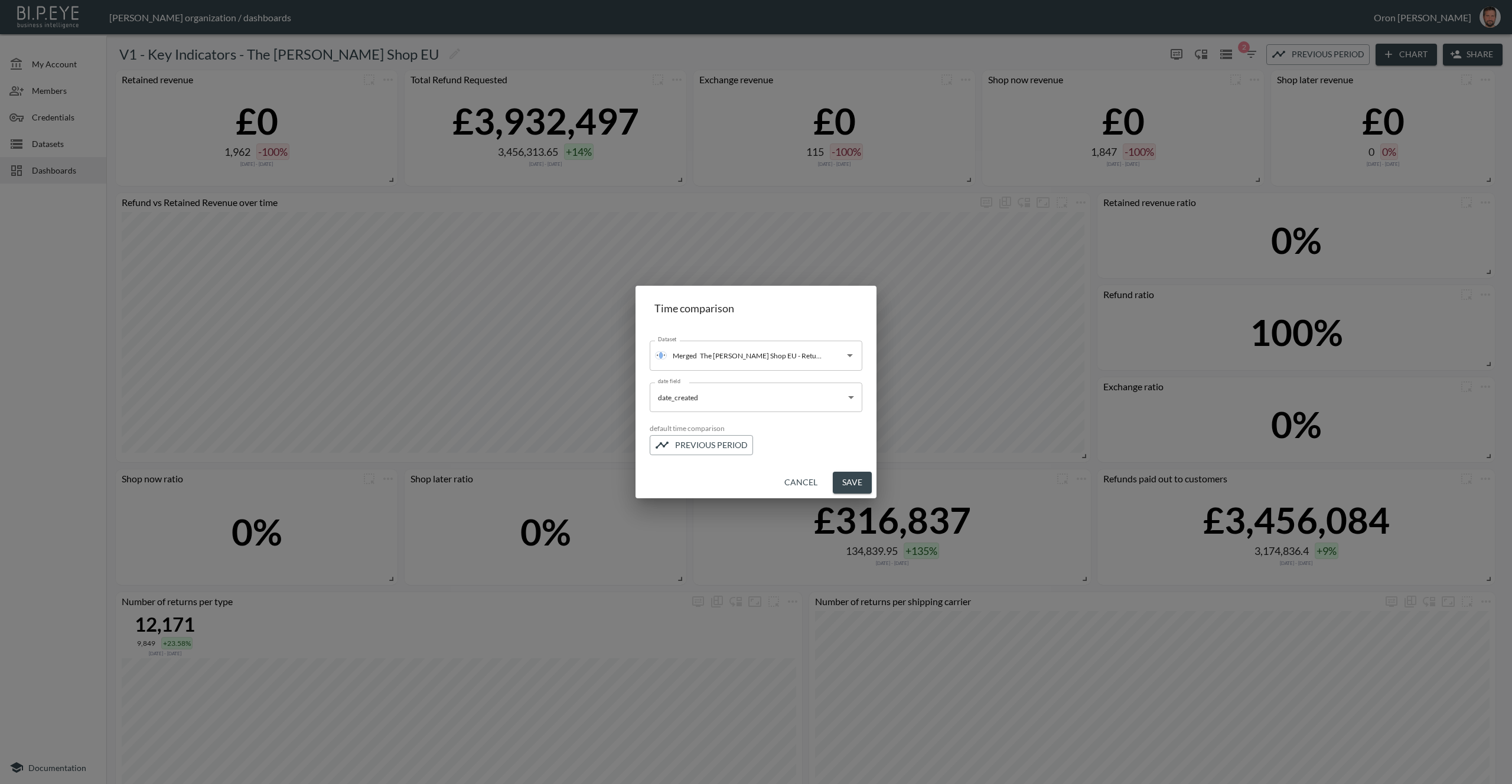
click at [855, 489] on button "Save" at bounding box center [852, 482] width 39 height 22
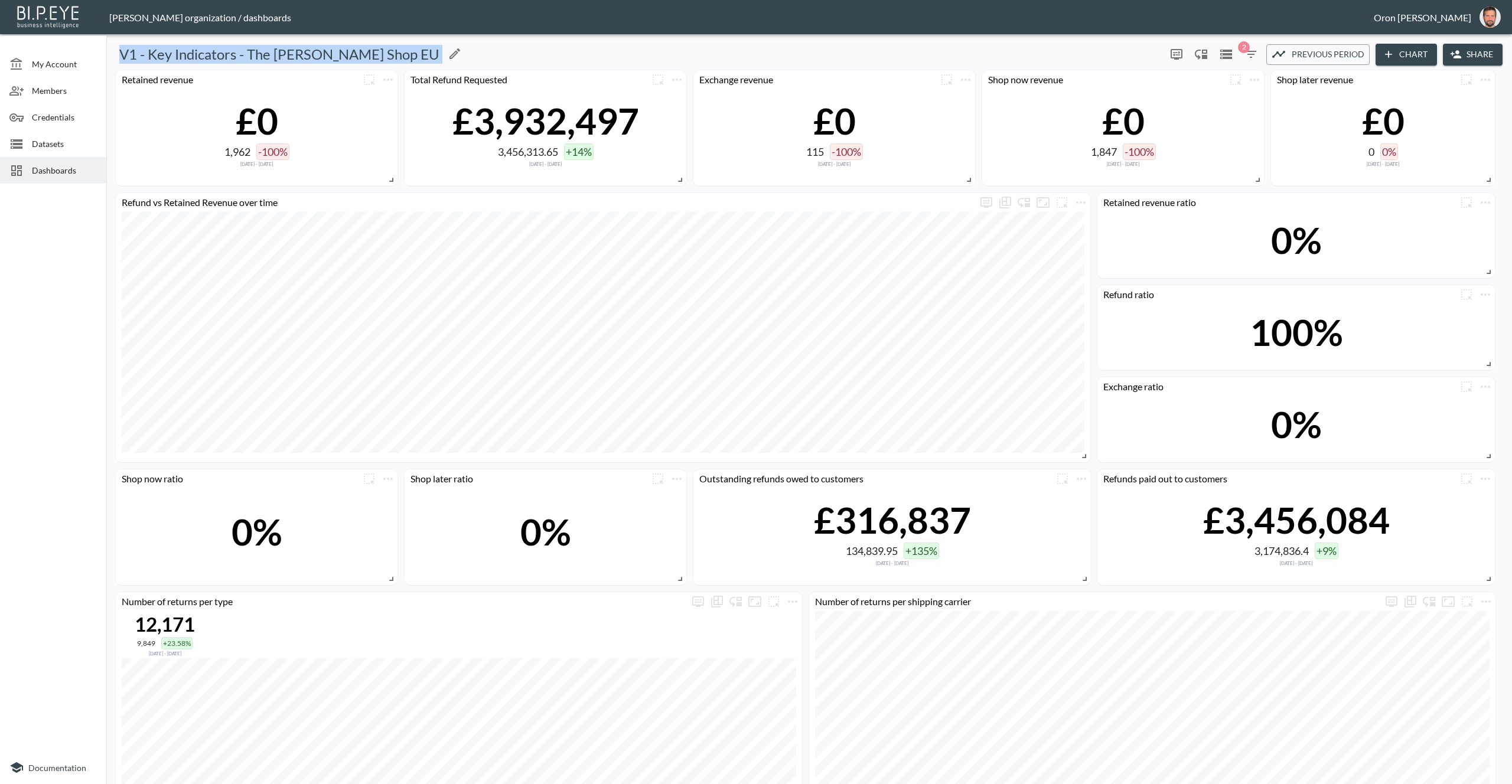
drag, startPoint x: 120, startPoint y: 50, endPoint x: 375, endPoint y: 56, distance: 255.1
click at [375, 56] on div "V1 - Key Indicators - The [PERSON_NAME] Shop EU" at bounding box center [636, 54] width 1050 height 19
copy div "V1 - Key Indicators - The [PERSON_NAME] Shop EU 0 2 Previous period Chart Share"
drag, startPoint x: 66, startPoint y: 142, endPoint x: 70, endPoint y: 147, distance: 6.4
click at [66, 142] on span "Datasets" at bounding box center [64, 143] width 65 height 12
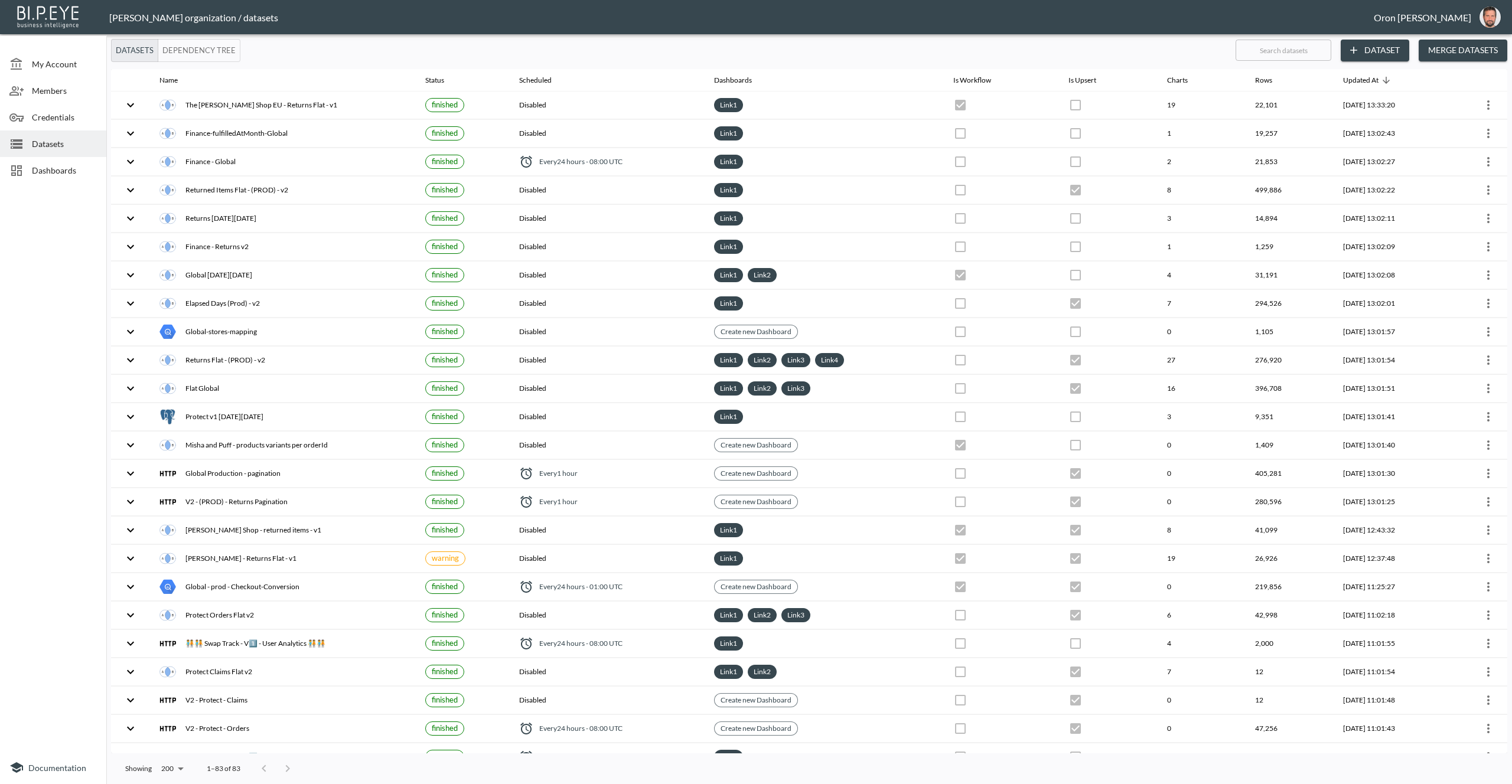
click at [1315, 51] on input "text" at bounding box center [1283, 50] width 95 height 30
type input "fa"
checkbox input "true"
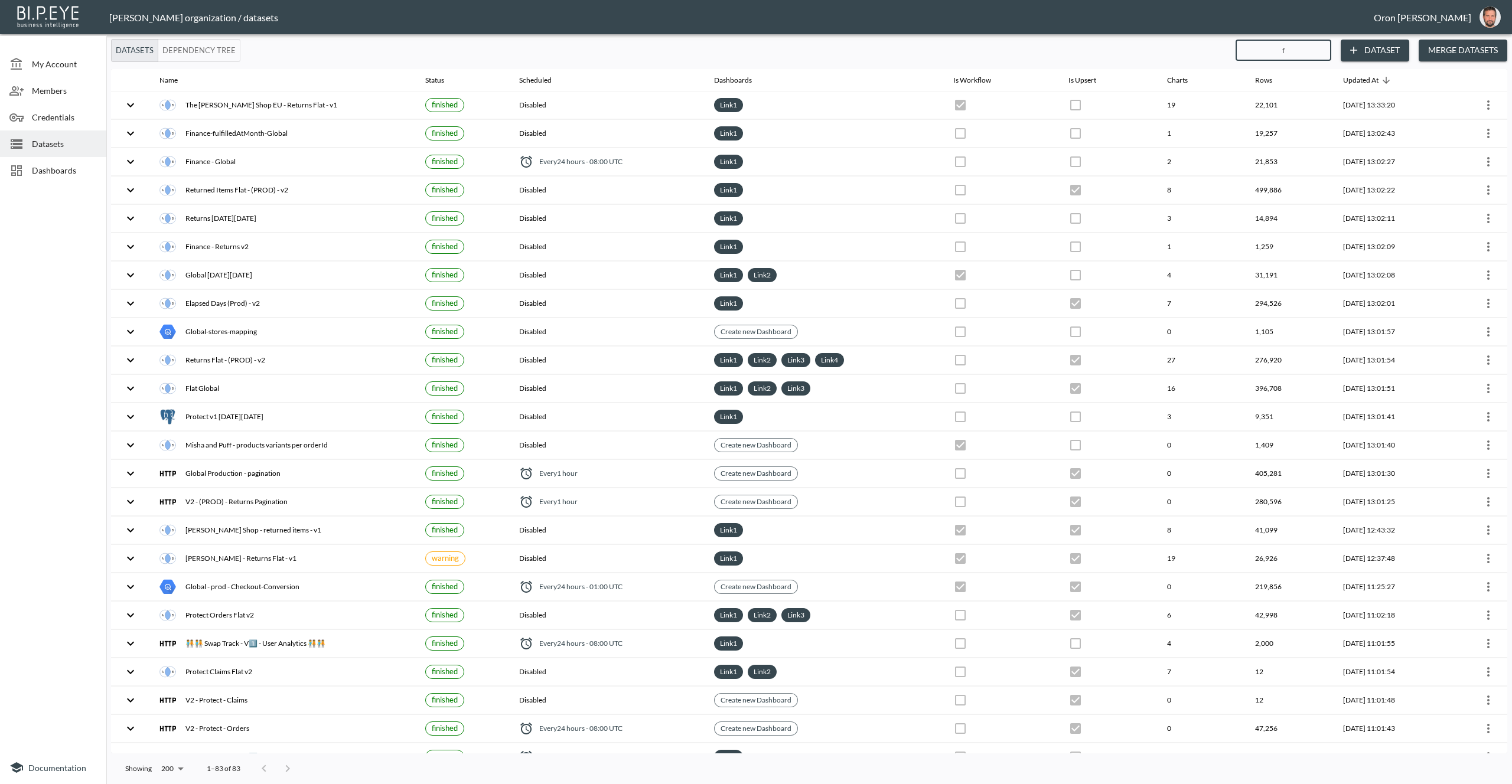
checkbox input "true"
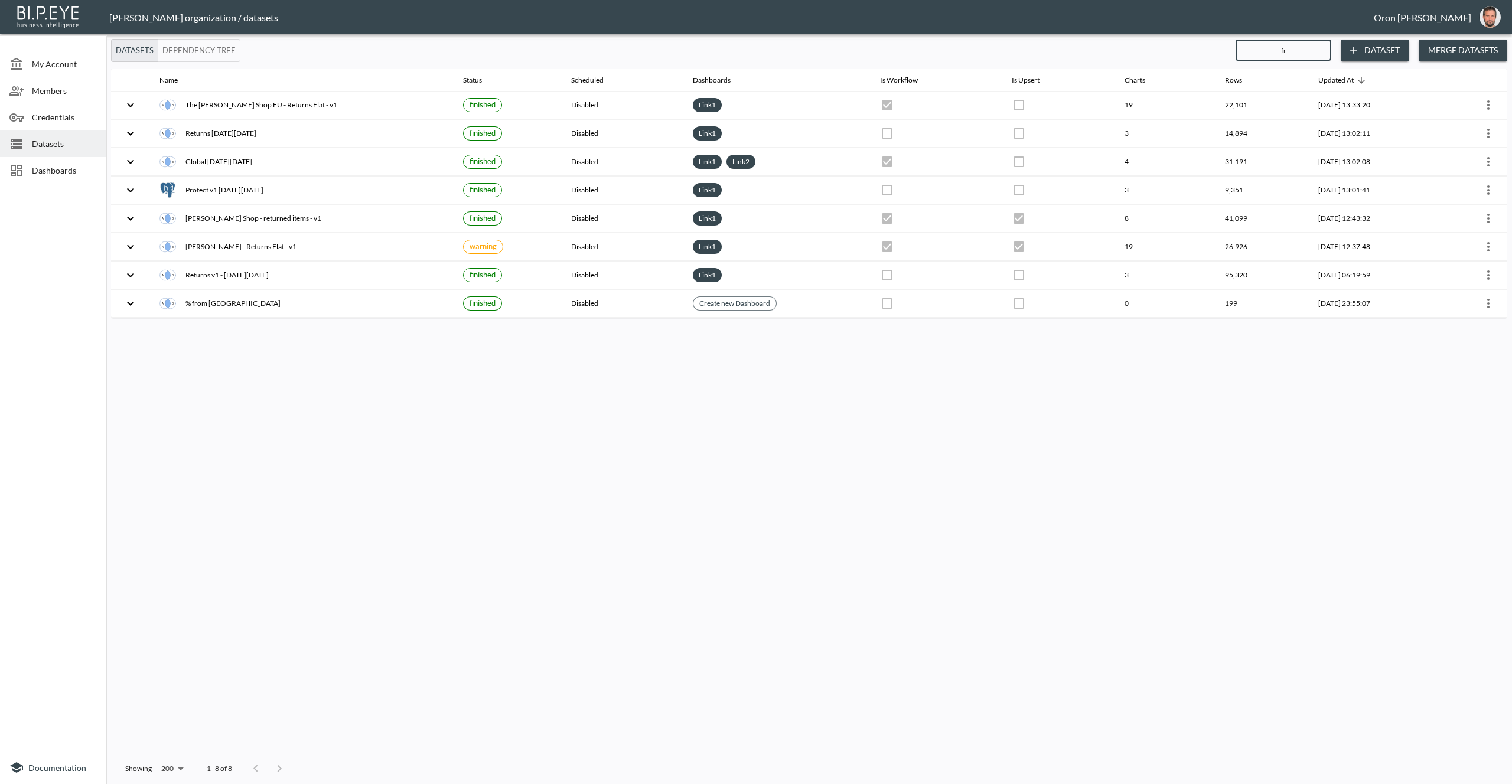
type input "fra"
checkbox input "true"
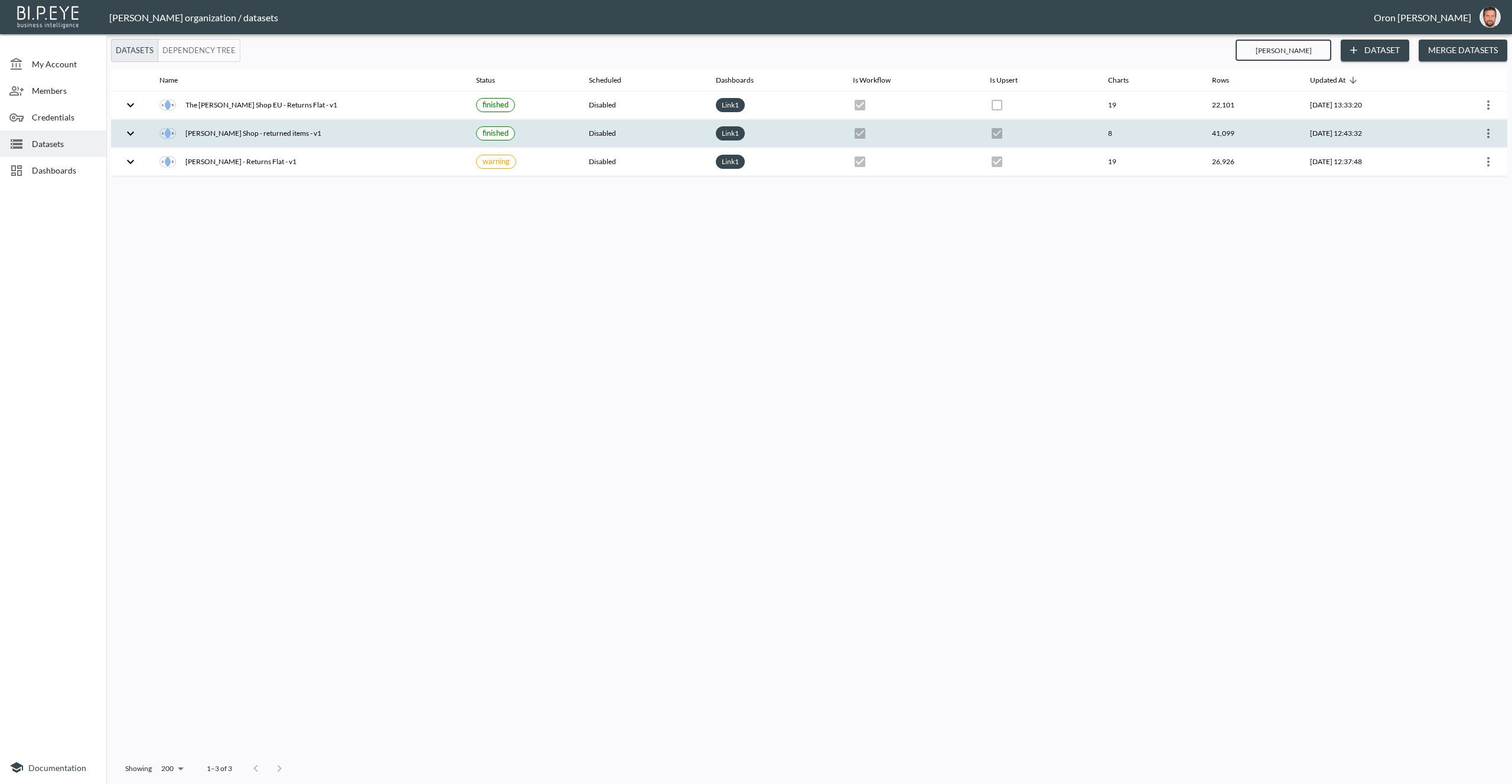
type input "[PERSON_NAME]"
click at [1489, 134] on icon "more" at bounding box center [1488, 133] width 14 height 14
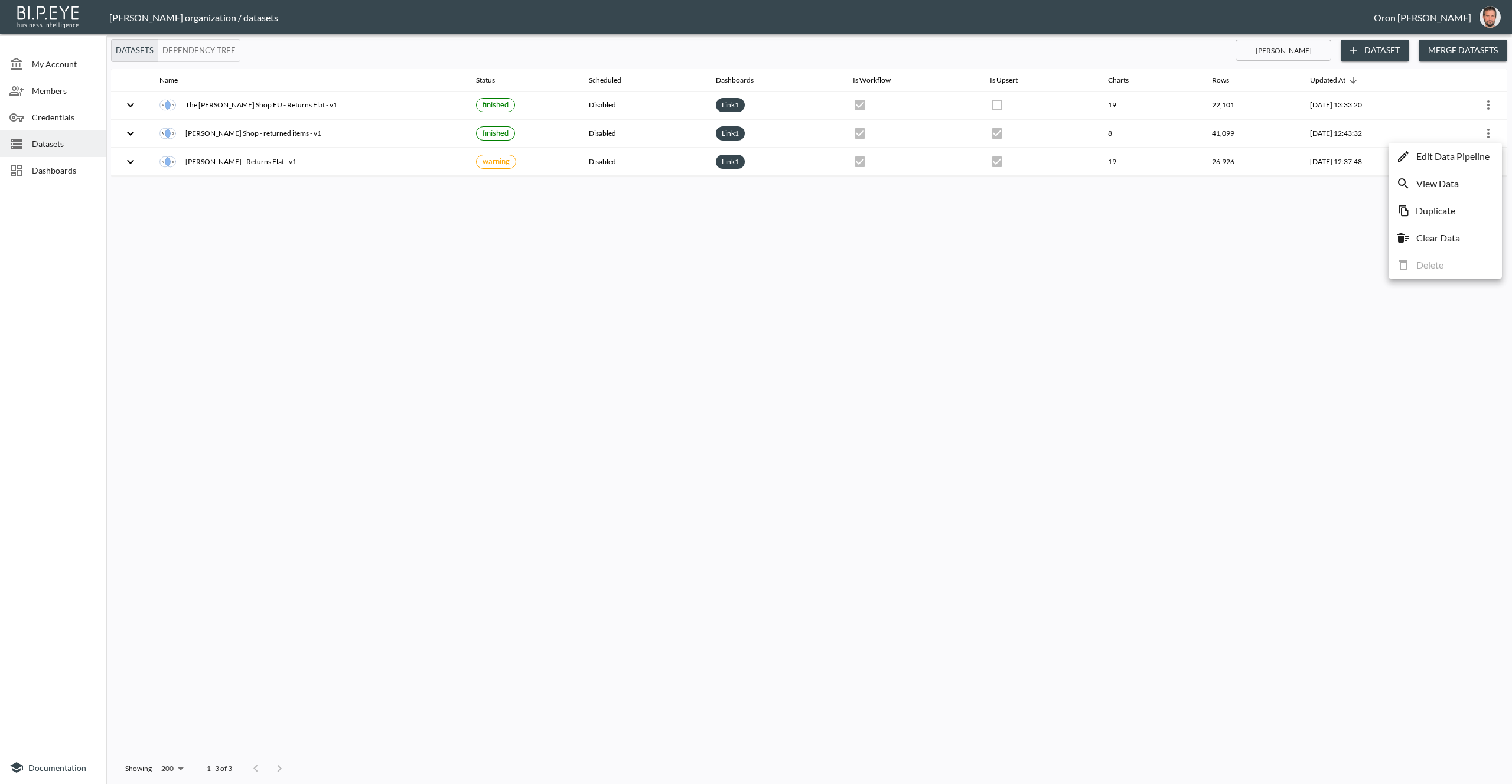
click at [1490, 108] on div at bounding box center [756, 392] width 1512 height 784
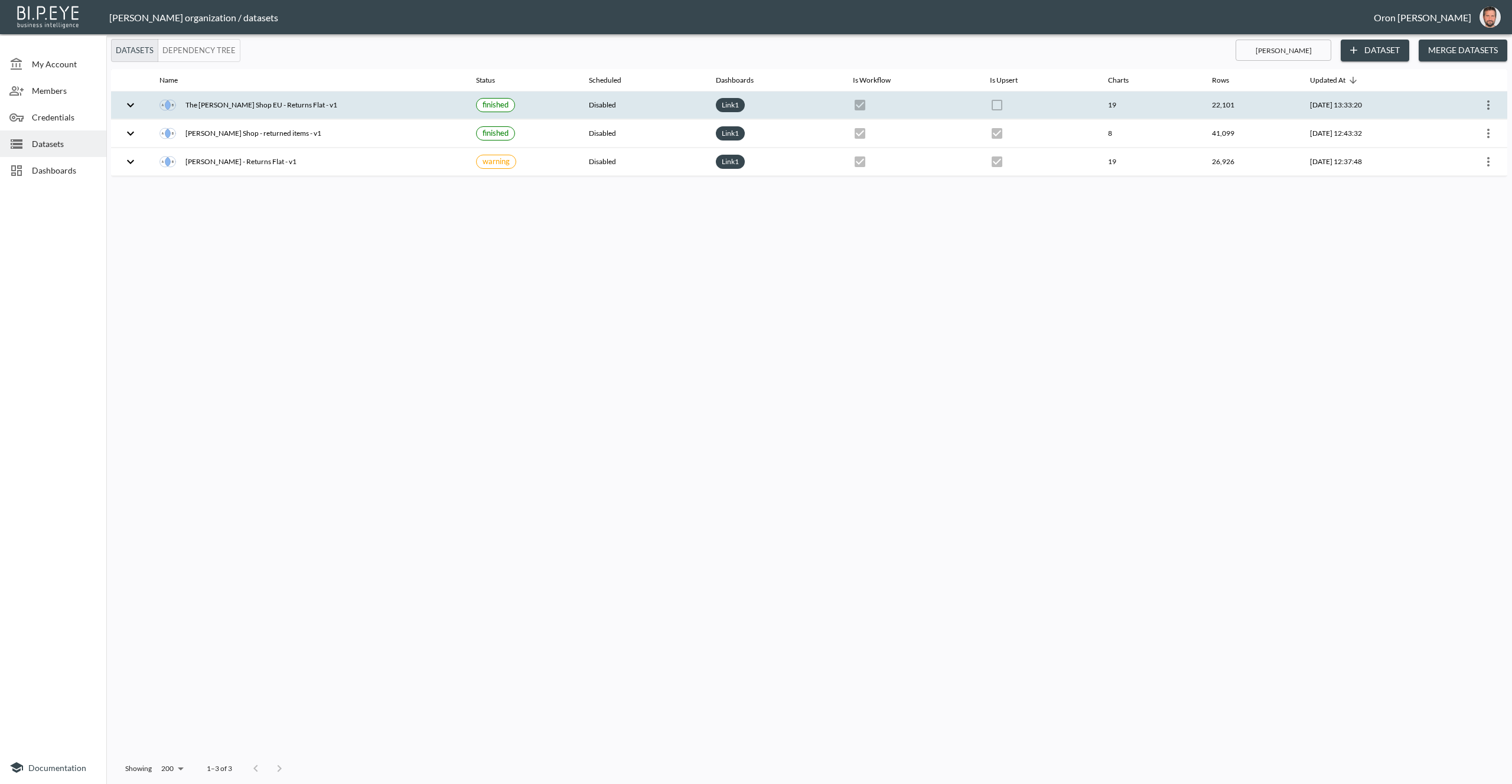
click at [1488, 103] on icon "more" at bounding box center [1488, 105] width 14 height 14
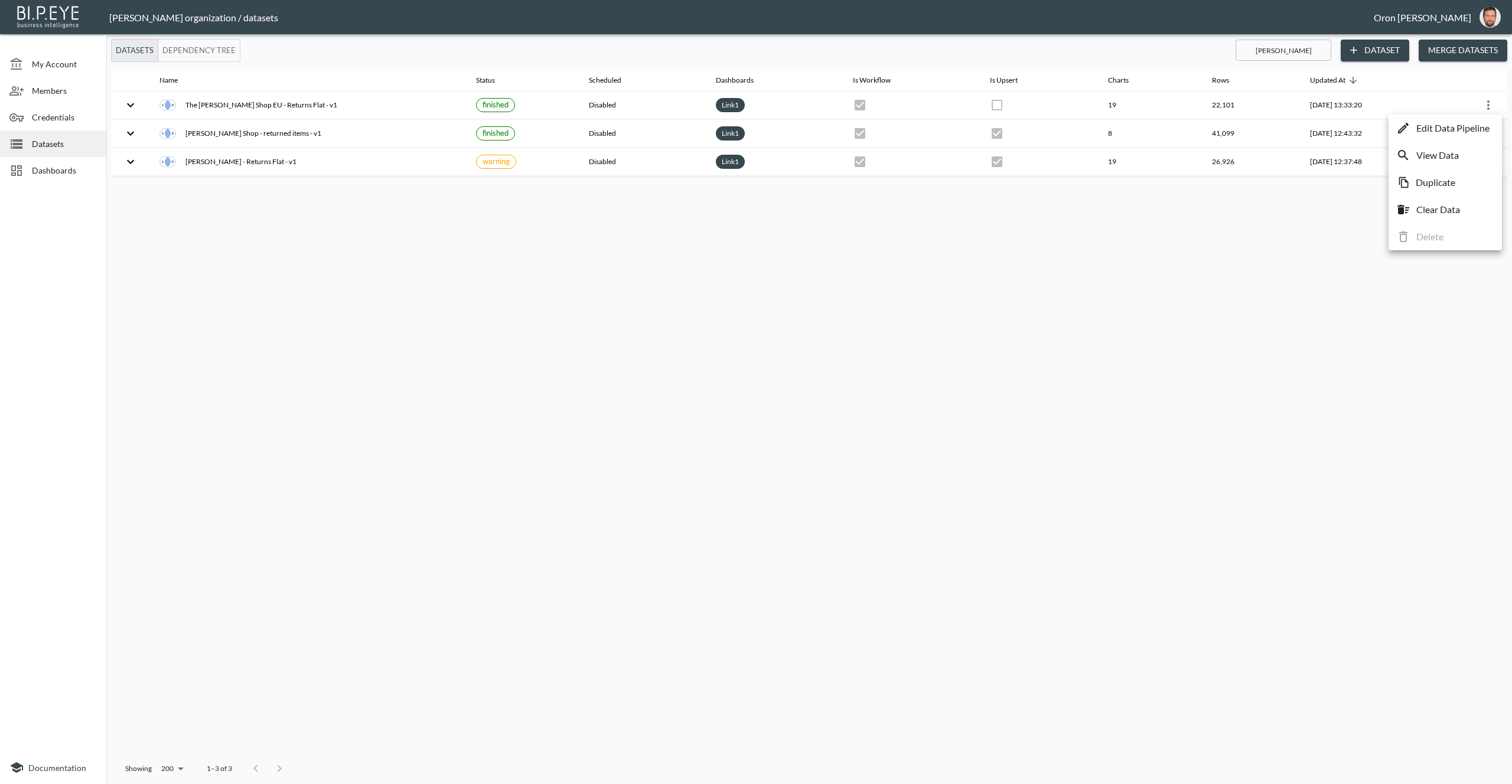
click at [1480, 129] on p "Edit Data Pipeline" at bounding box center [1453, 128] width 73 height 14
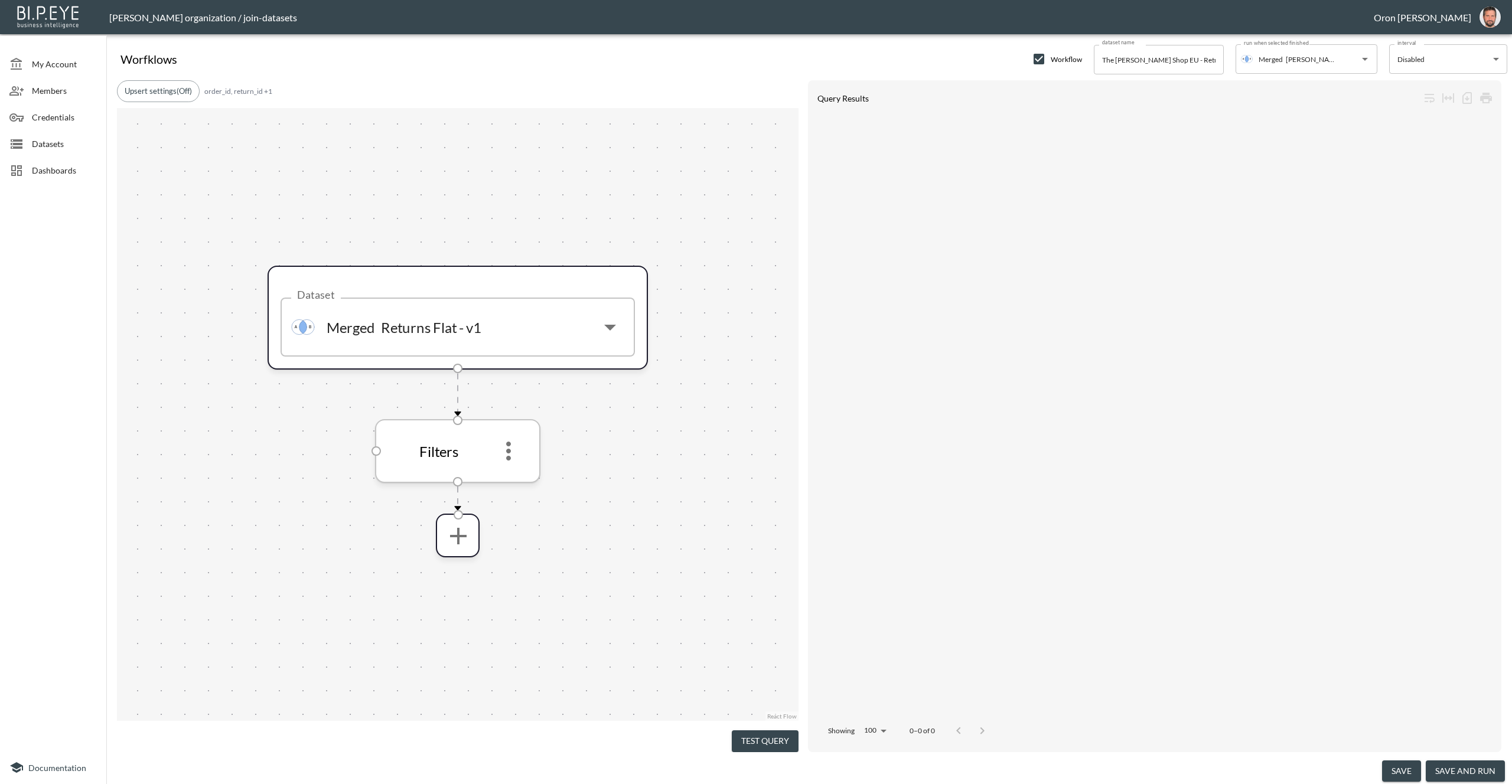
click at [511, 444] on icon "more" at bounding box center [508, 452] width 5 height 19
click at [511, 489] on li "Edit" at bounding box center [508, 484] width 52 height 21
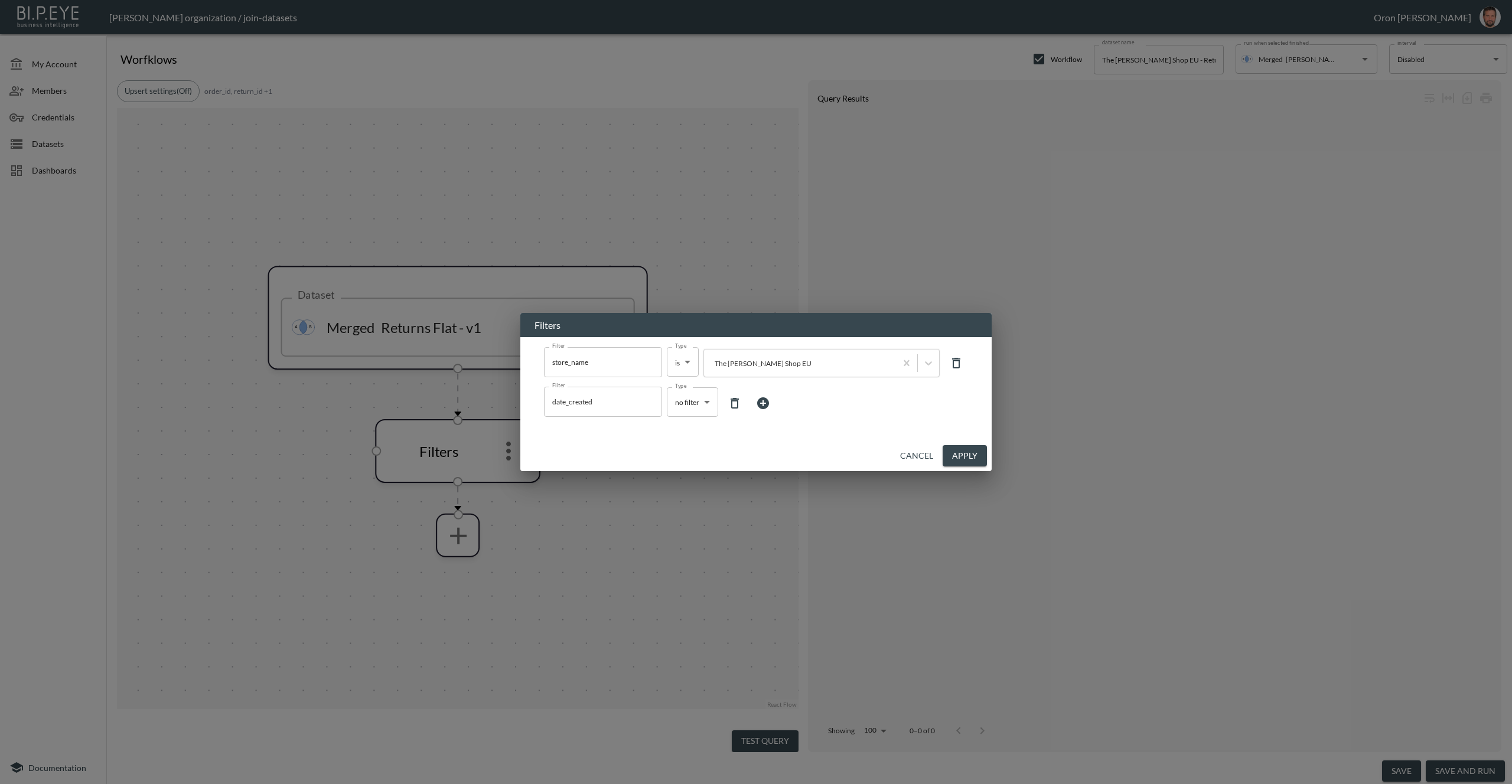
click at [692, 401] on body "BI.P.EYE, Interactive Analytics Dashboards - app [PERSON_NAME] organization / j…" at bounding box center [756, 392] width 1512 height 784
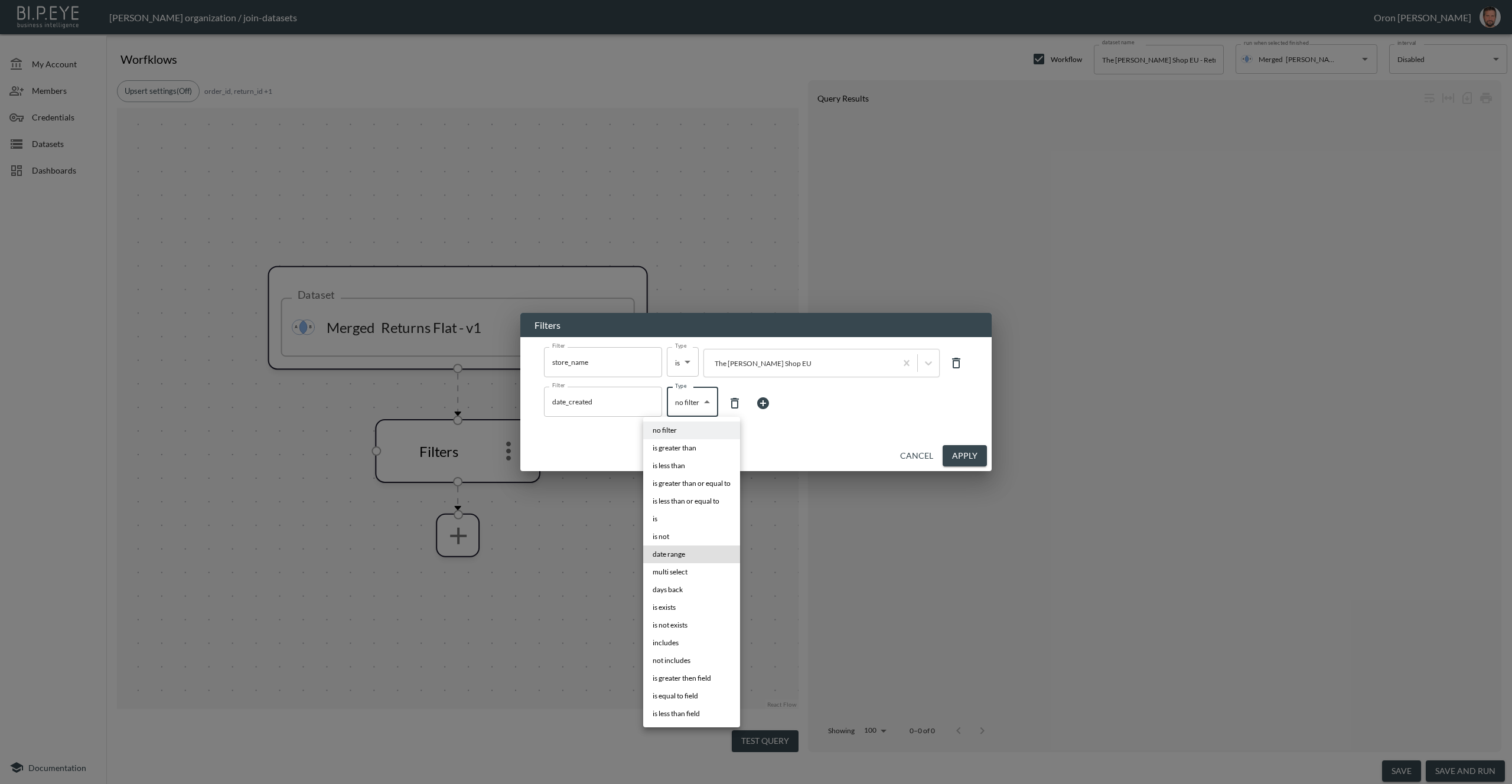
drag, startPoint x: 684, startPoint y: 593, endPoint x: 716, endPoint y: 564, distance: 43.2
click at [685, 592] on li "days back" at bounding box center [692, 590] width 97 height 18
type input "days back"
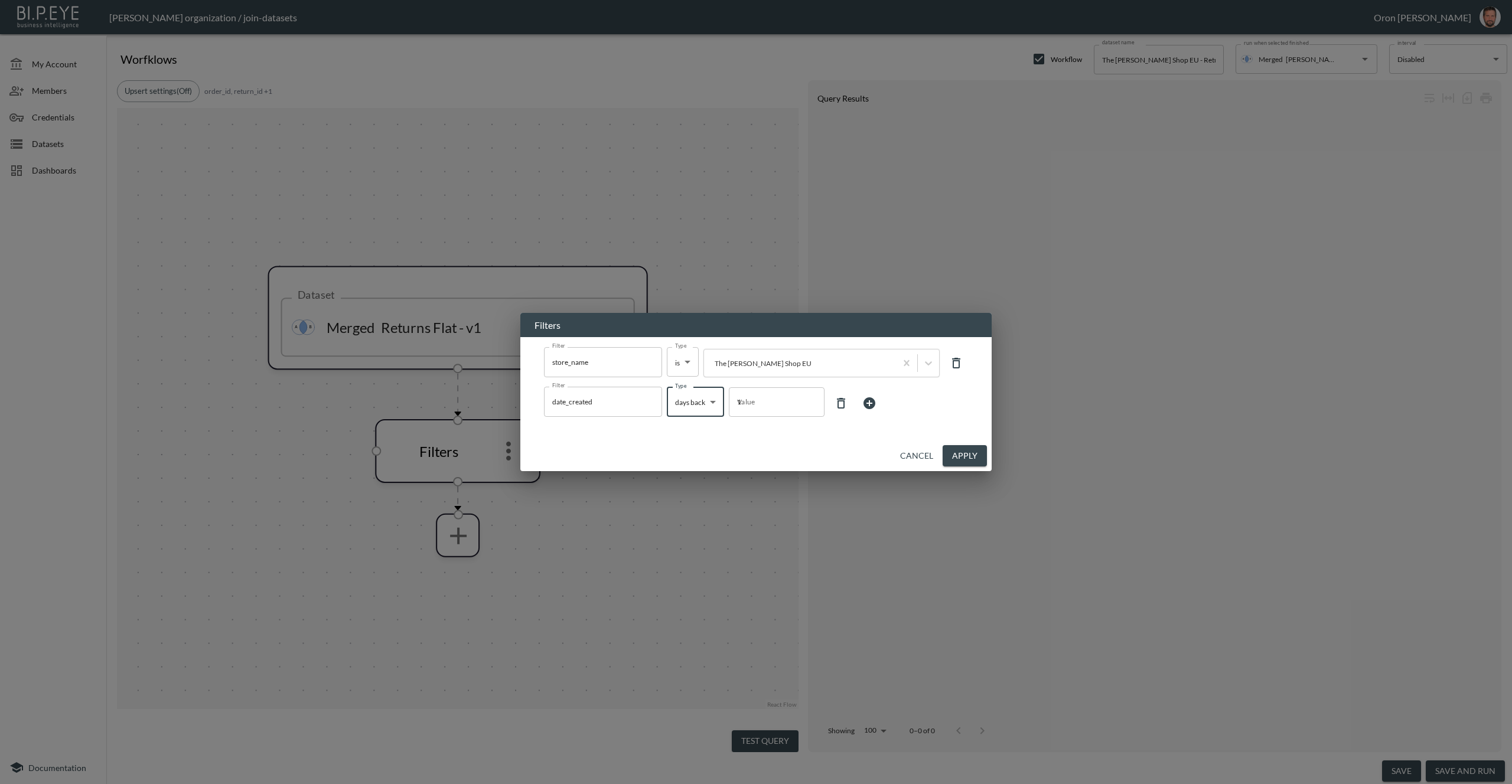
click at [787, 402] on input "1" at bounding box center [776, 402] width 95 height 33
type input "7"
drag, startPoint x: 958, startPoint y: 456, endPoint x: 624, endPoint y: 246, distance: 394.5
click at [958, 456] on button "Apply" at bounding box center [964, 455] width 44 height 22
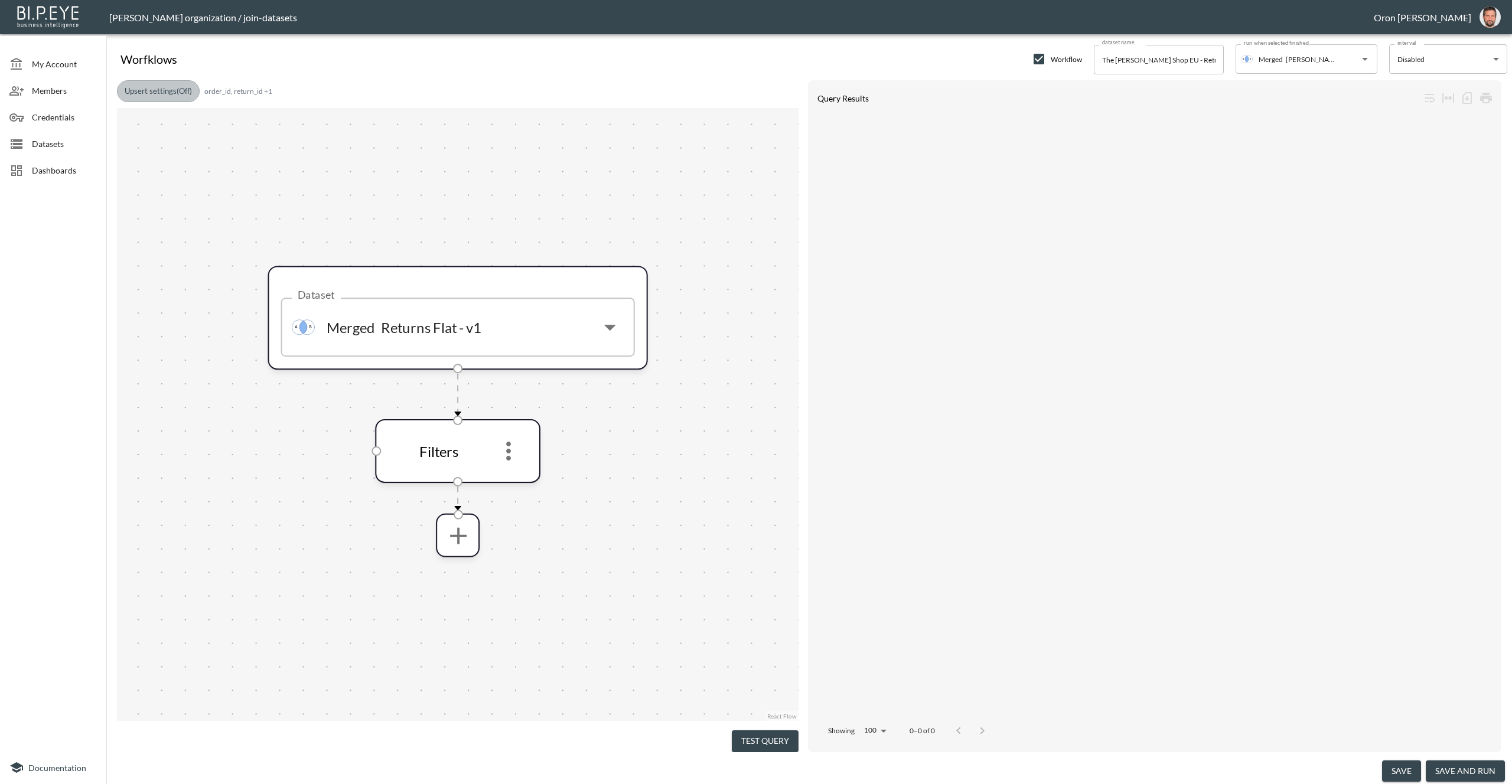
click at [183, 92] on button "Upsert settings (Off)" at bounding box center [158, 90] width 83 height 22
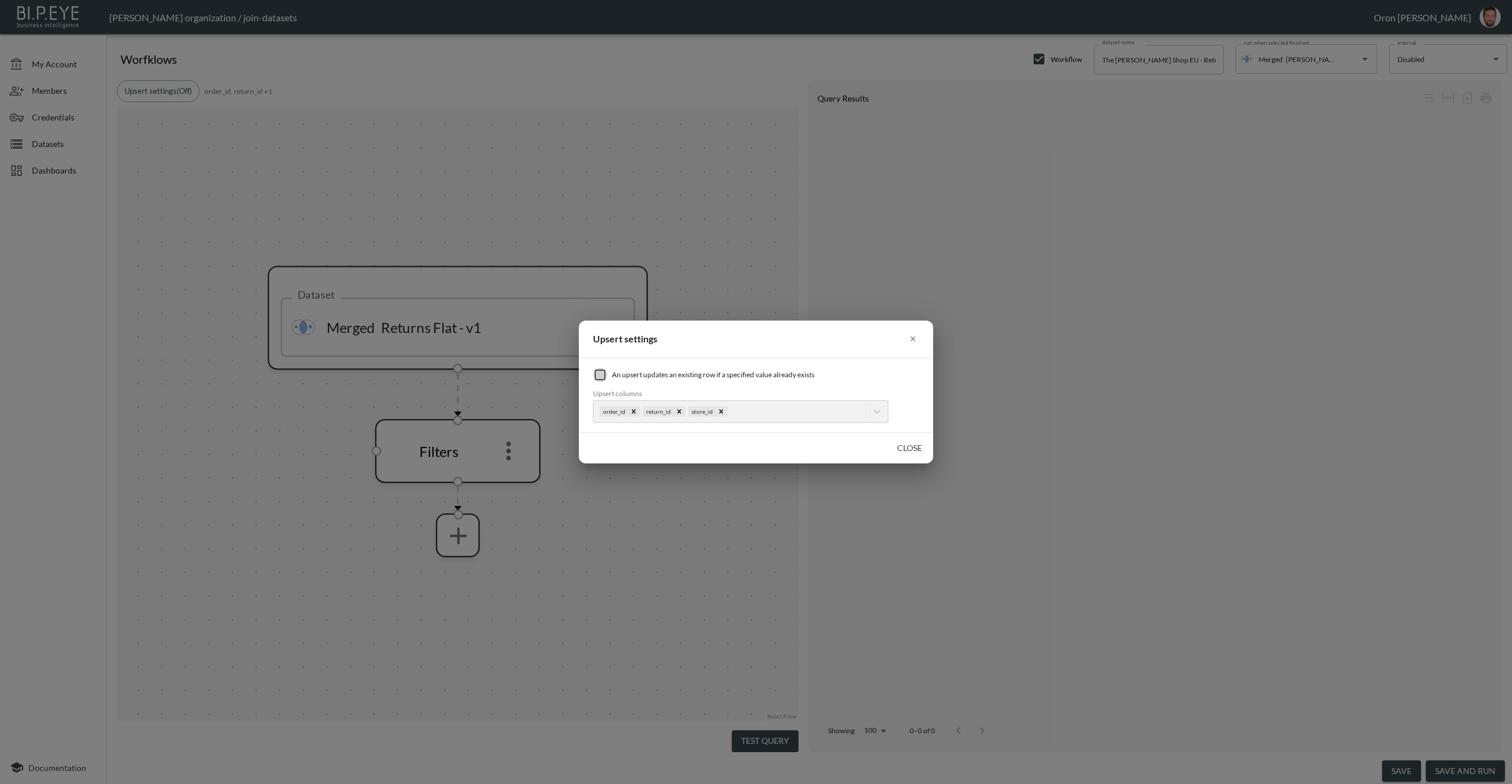
click at [601, 373] on input "checkbox" at bounding box center [599, 374] width 14 height 14
checkbox input "true"
click at [898, 442] on button "Close" at bounding box center [910, 448] width 38 height 22
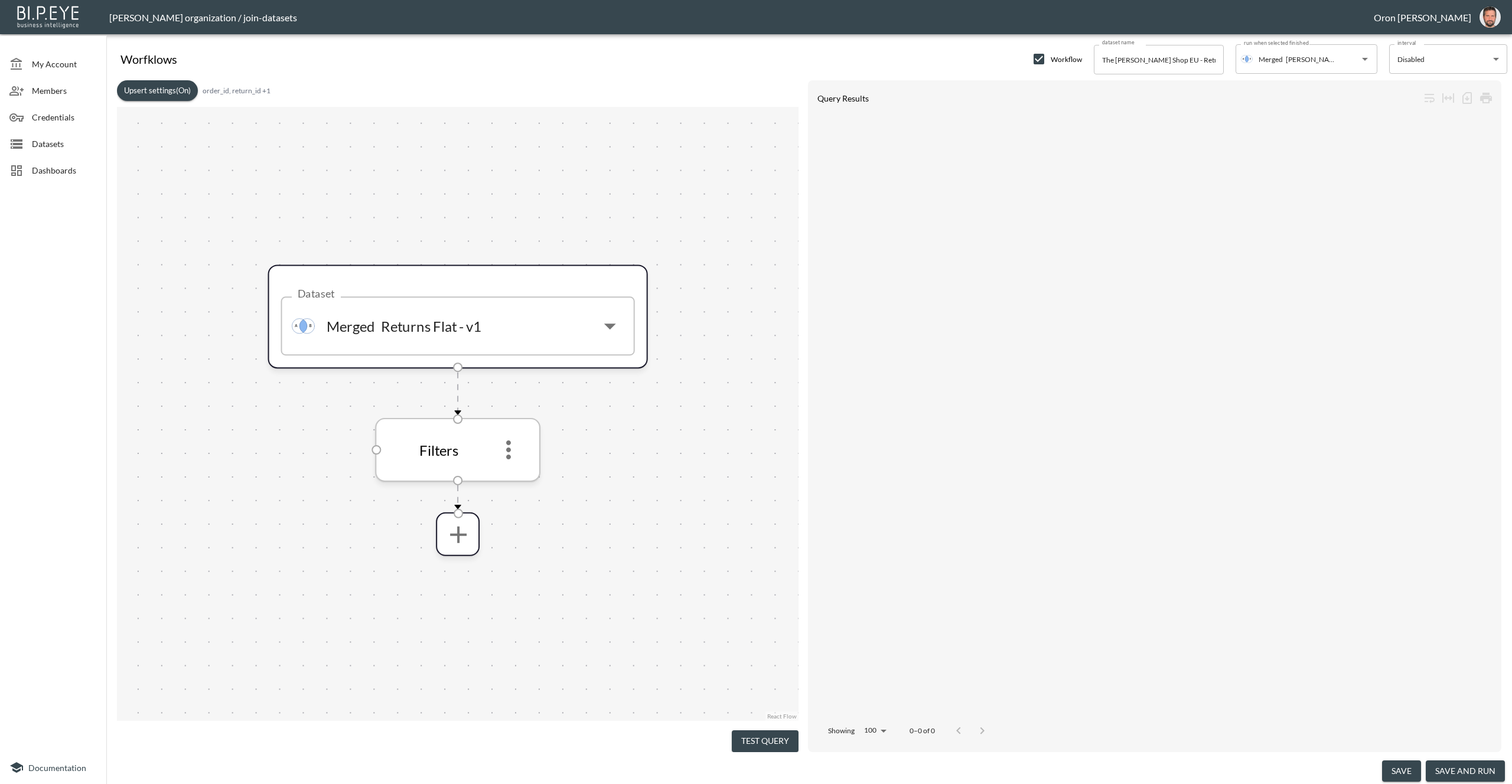
click at [512, 446] on icon "more" at bounding box center [509, 450] width 29 height 29
click at [520, 476] on li "Edit" at bounding box center [508, 482] width 52 height 21
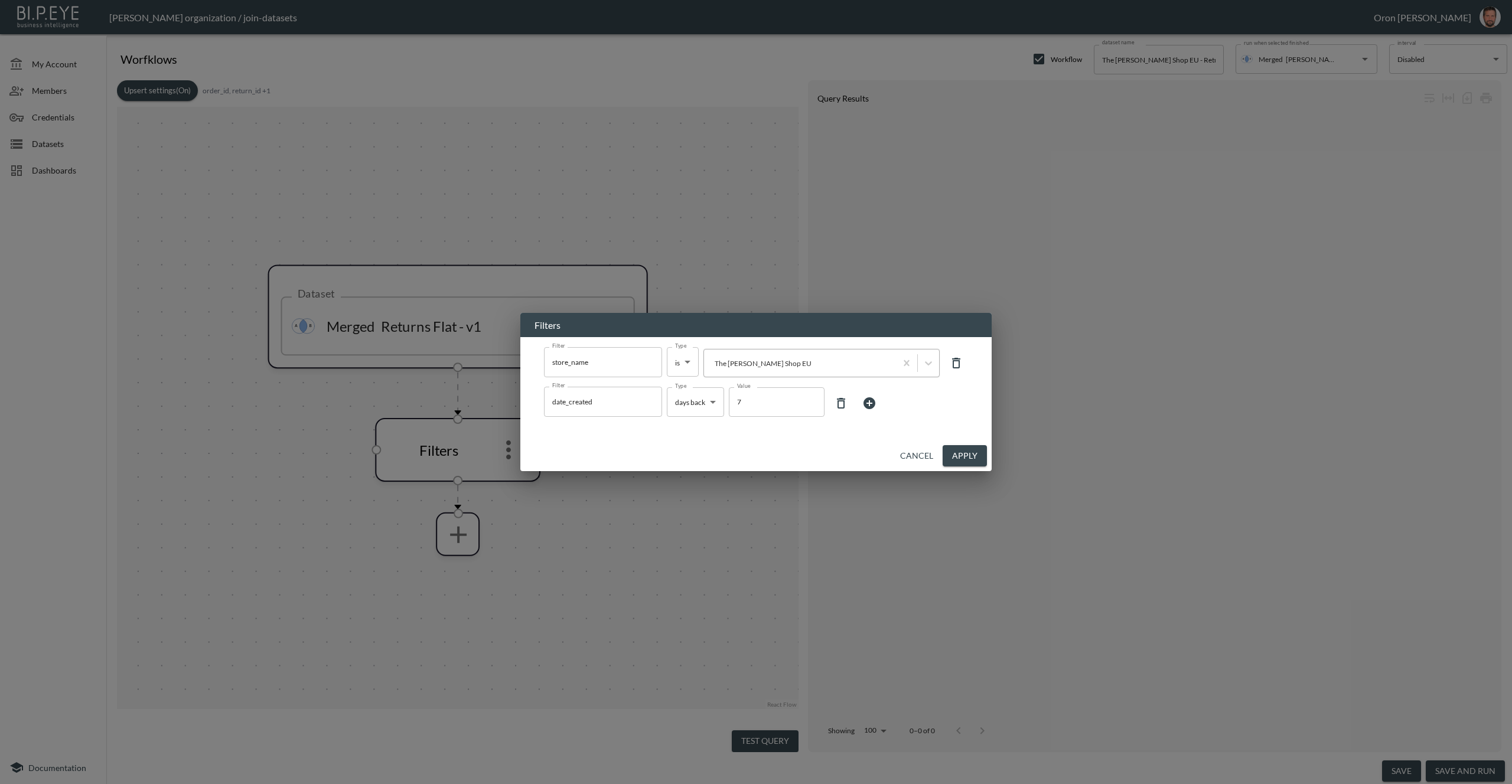
click at [827, 366] on div at bounding box center [799, 364] width 180 height 11
click at [1005, 398] on div "Filters Filter store_name Filter Type is is Type The [PERSON_NAME] Shop EU Filt…" at bounding box center [756, 392] width 1512 height 784
click at [978, 456] on button "Apply" at bounding box center [964, 455] width 44 height 22
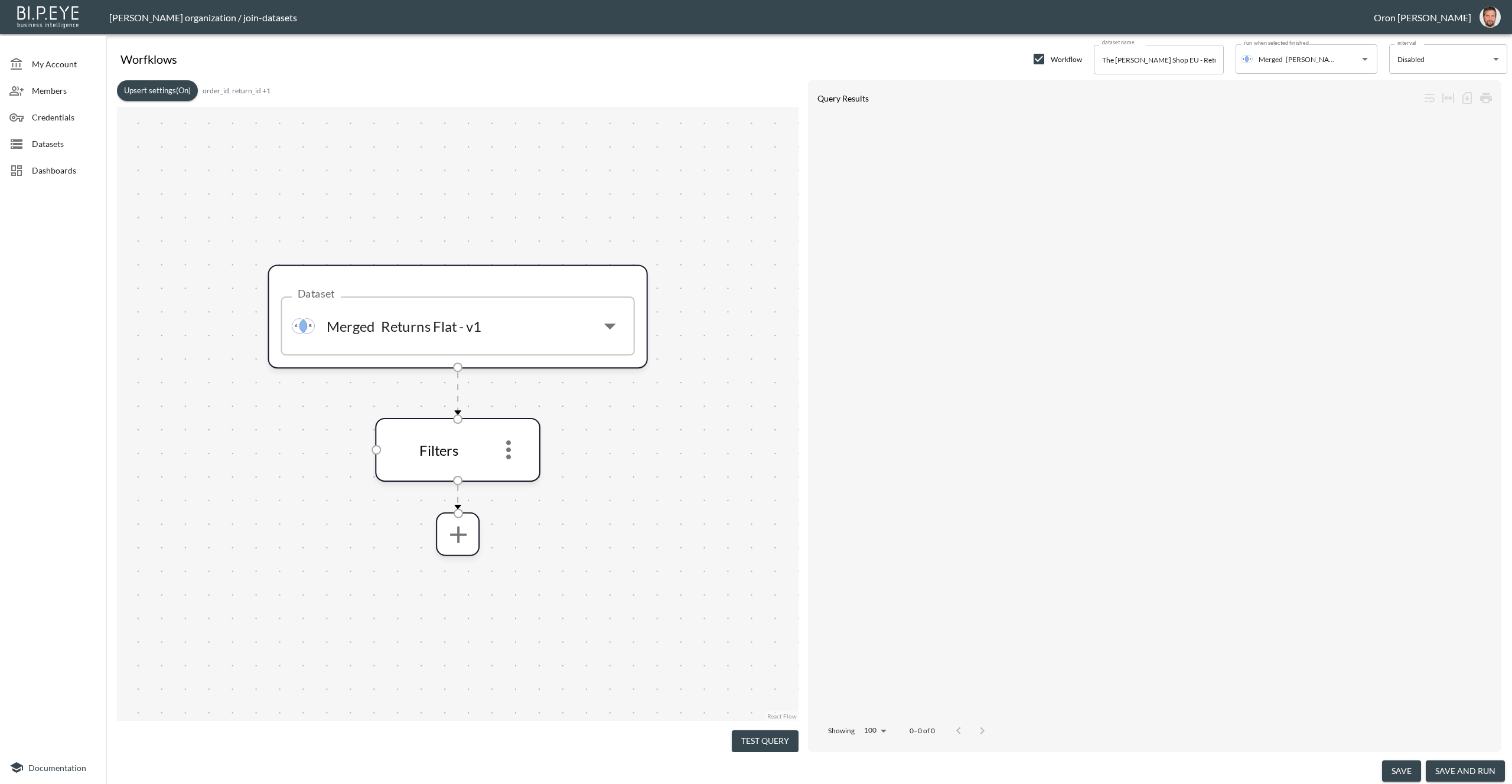
click at [1391, 767] on button "save" at bounding box center [1401, 771] width 39 height 22
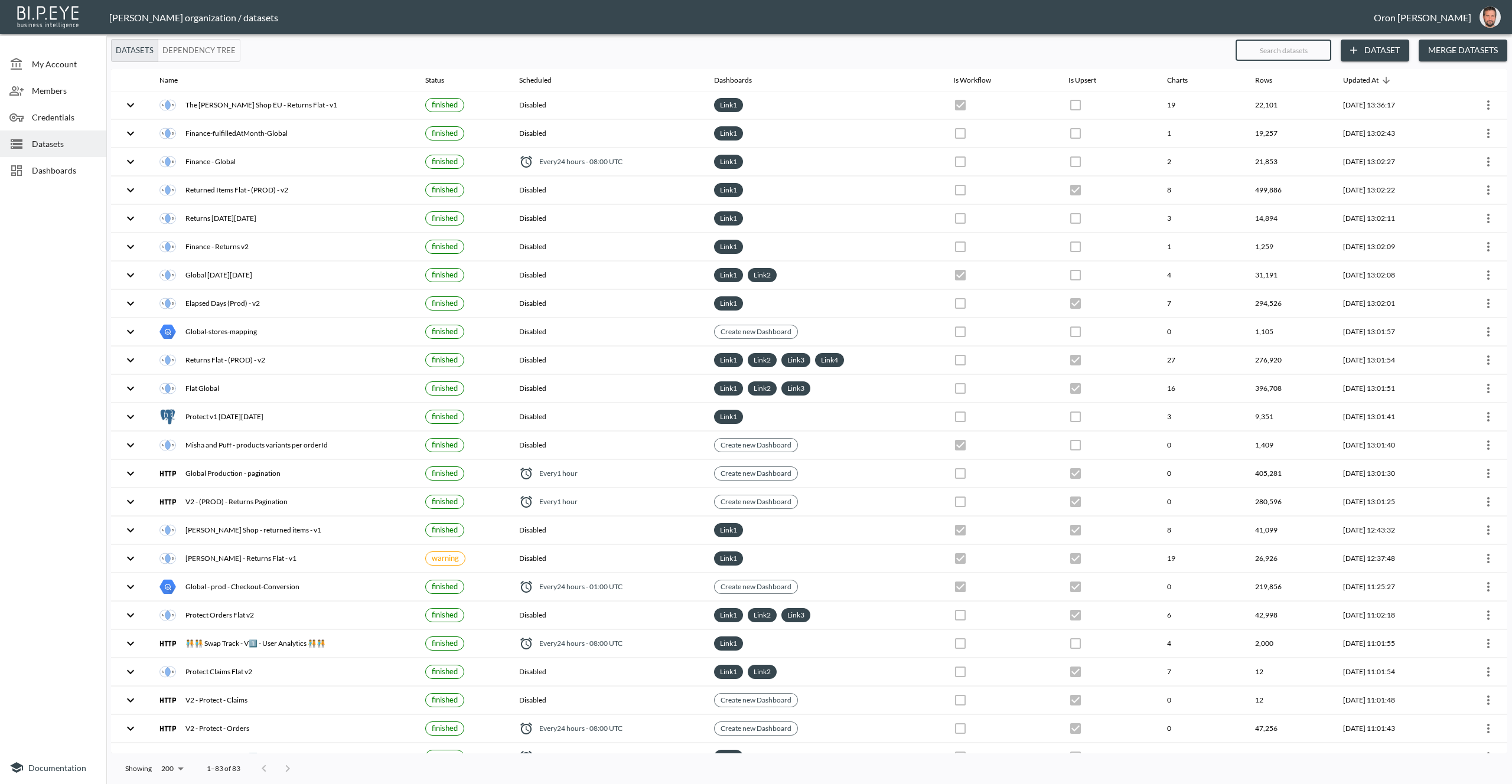
click at [1274, 48] on input "text" at bounding box center [1283, 50] width 95 height 30
click at [1054, 53] on div "Datasets Dependency Tree" at bounding box center [669, 50] width 1115 height 23
click at [1297, 52] on input "text" at bounding box center [1283, 50] width 95 height 30
type input "fr"
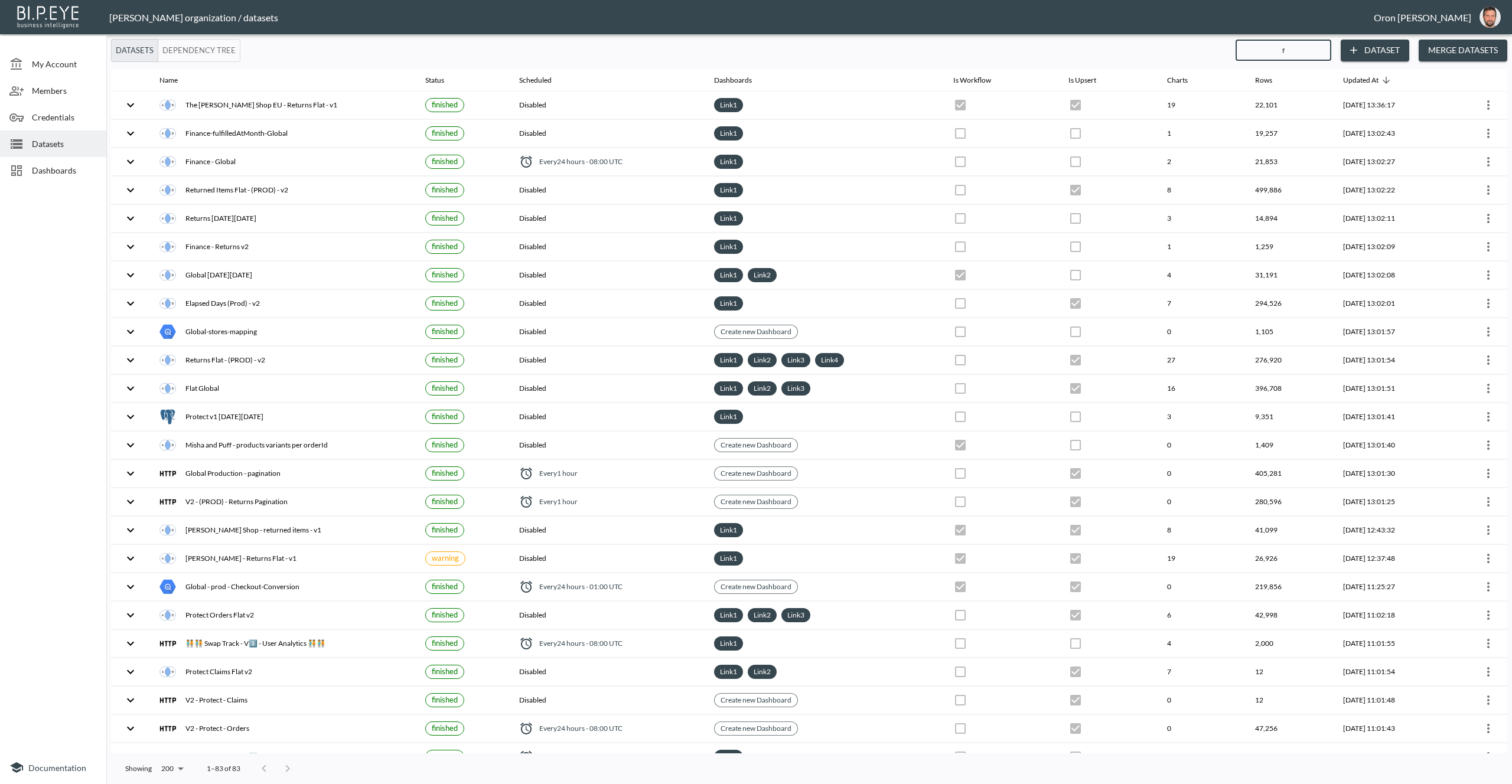
checkbox input "true"
checkbox input "false"
checkbox input "true"
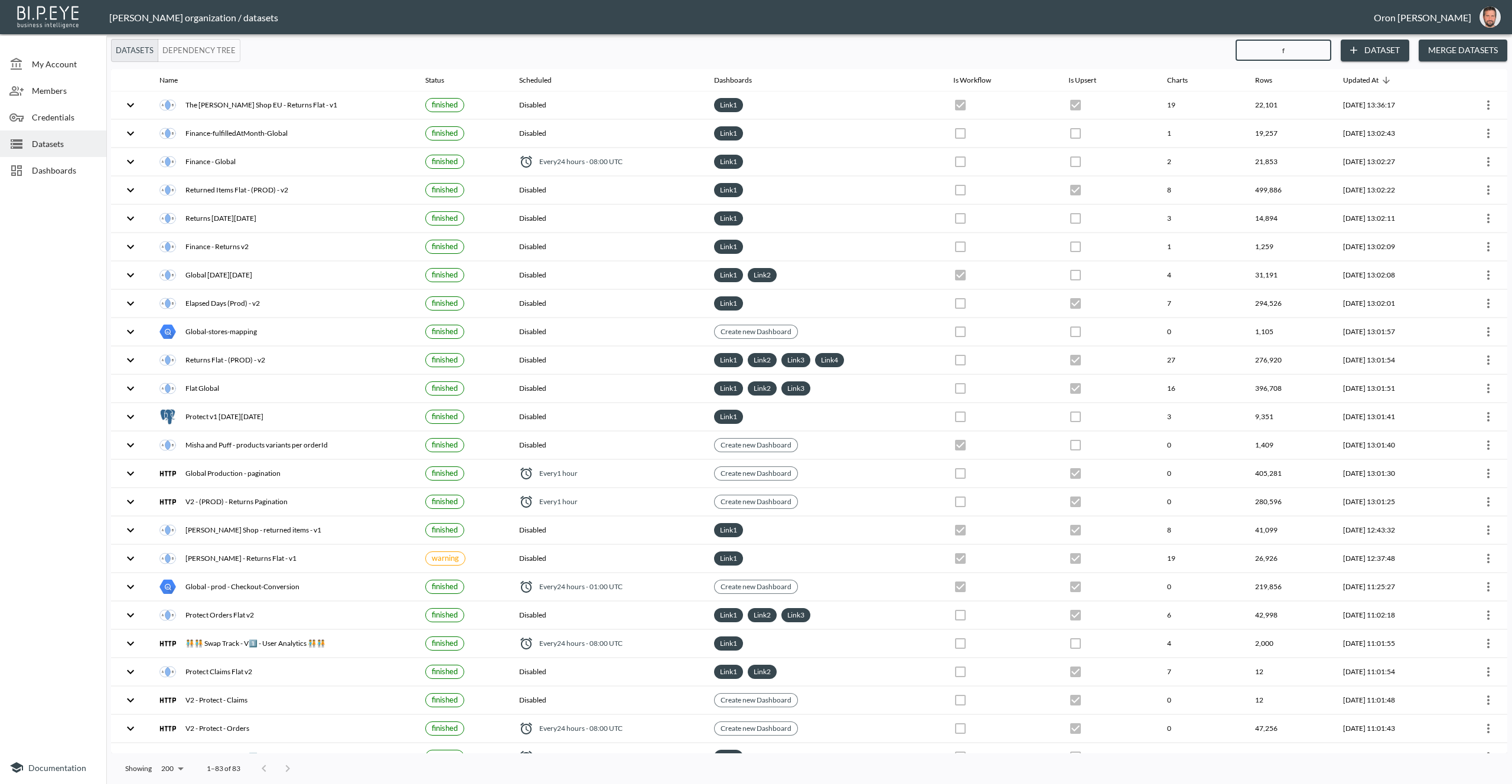
checkbox input "true"
checkbox input "false"
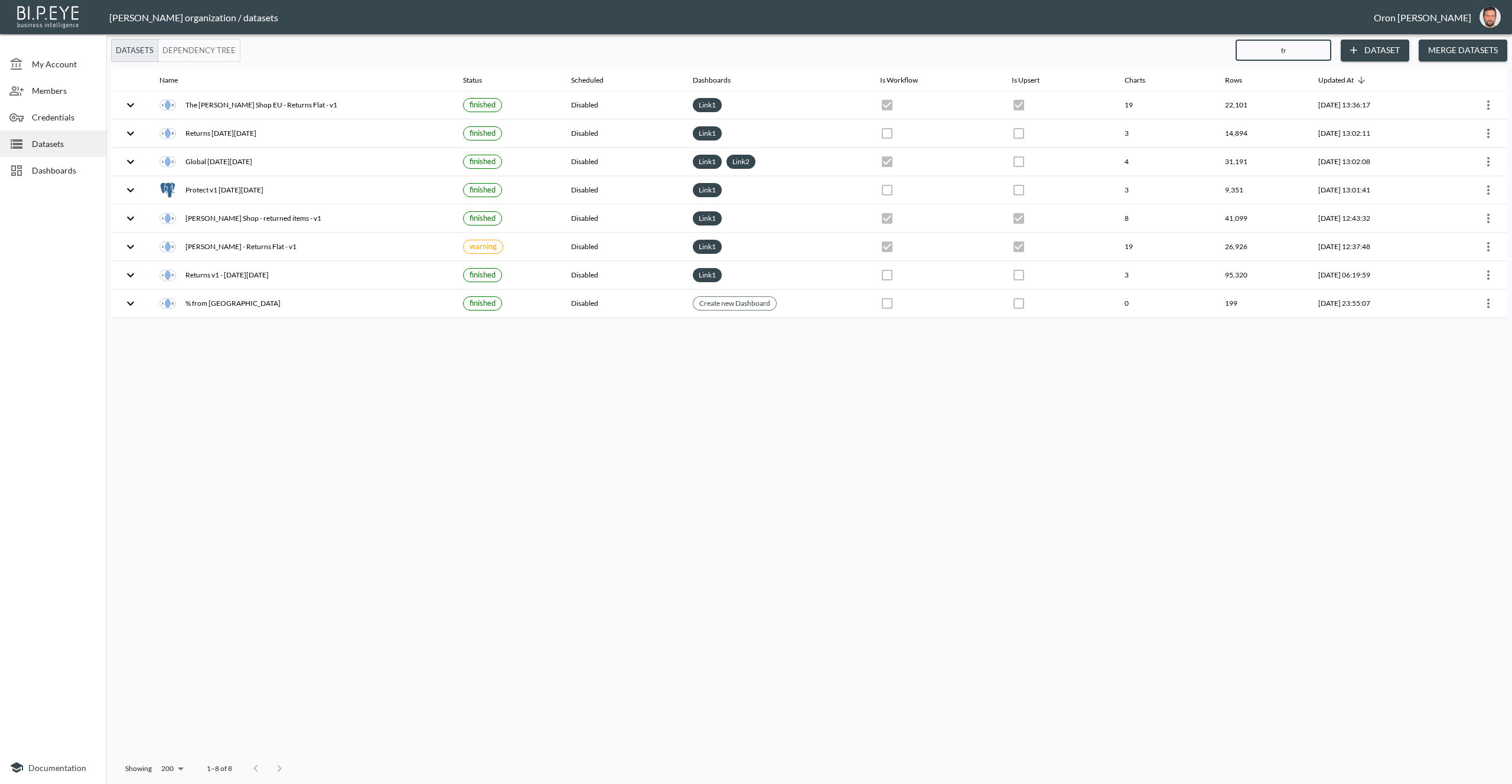
type input "fra"
checkbox input "true"
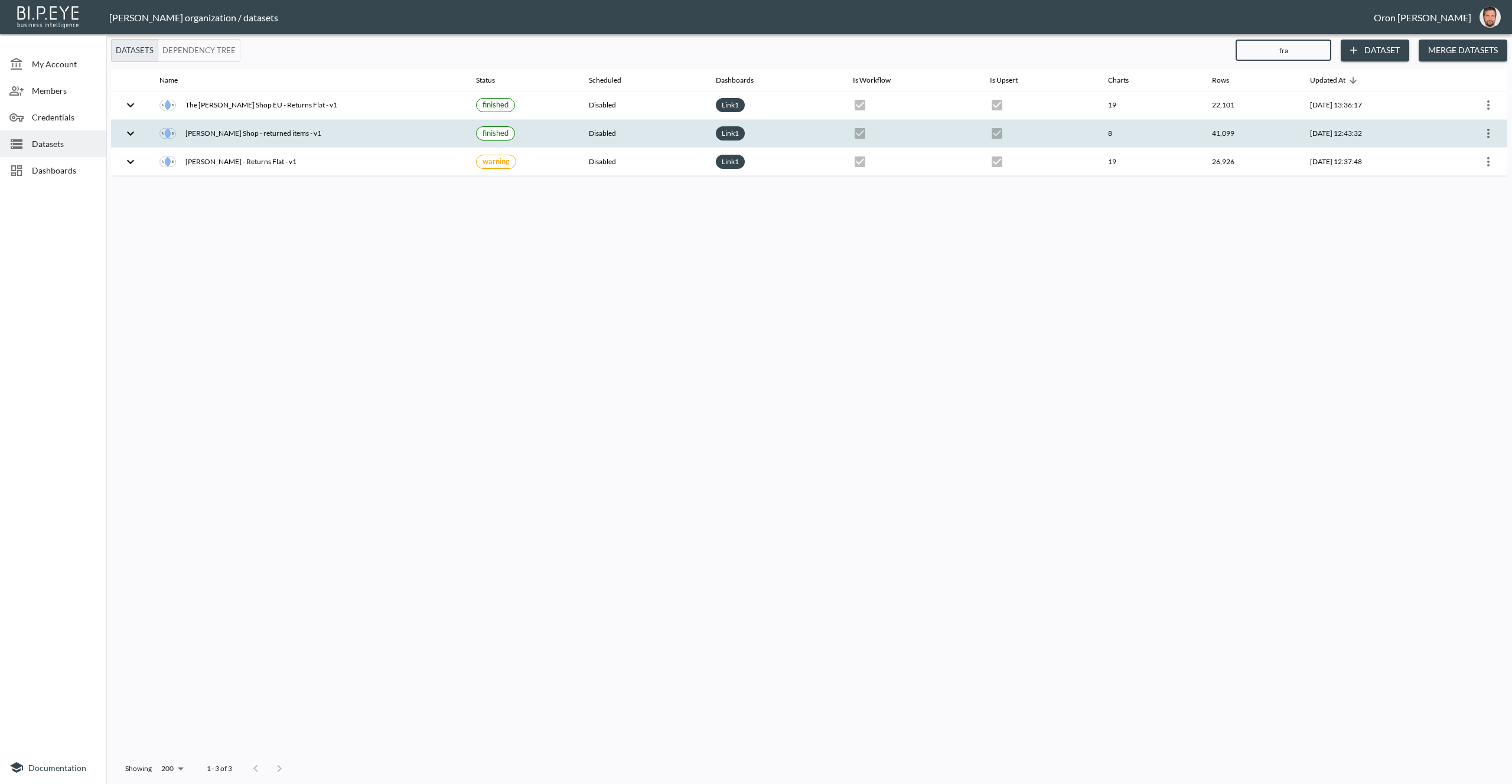
type input "fra"
click at [1488, 131] on icon "more" at bounding box center [1488, 133] width 2 height 10
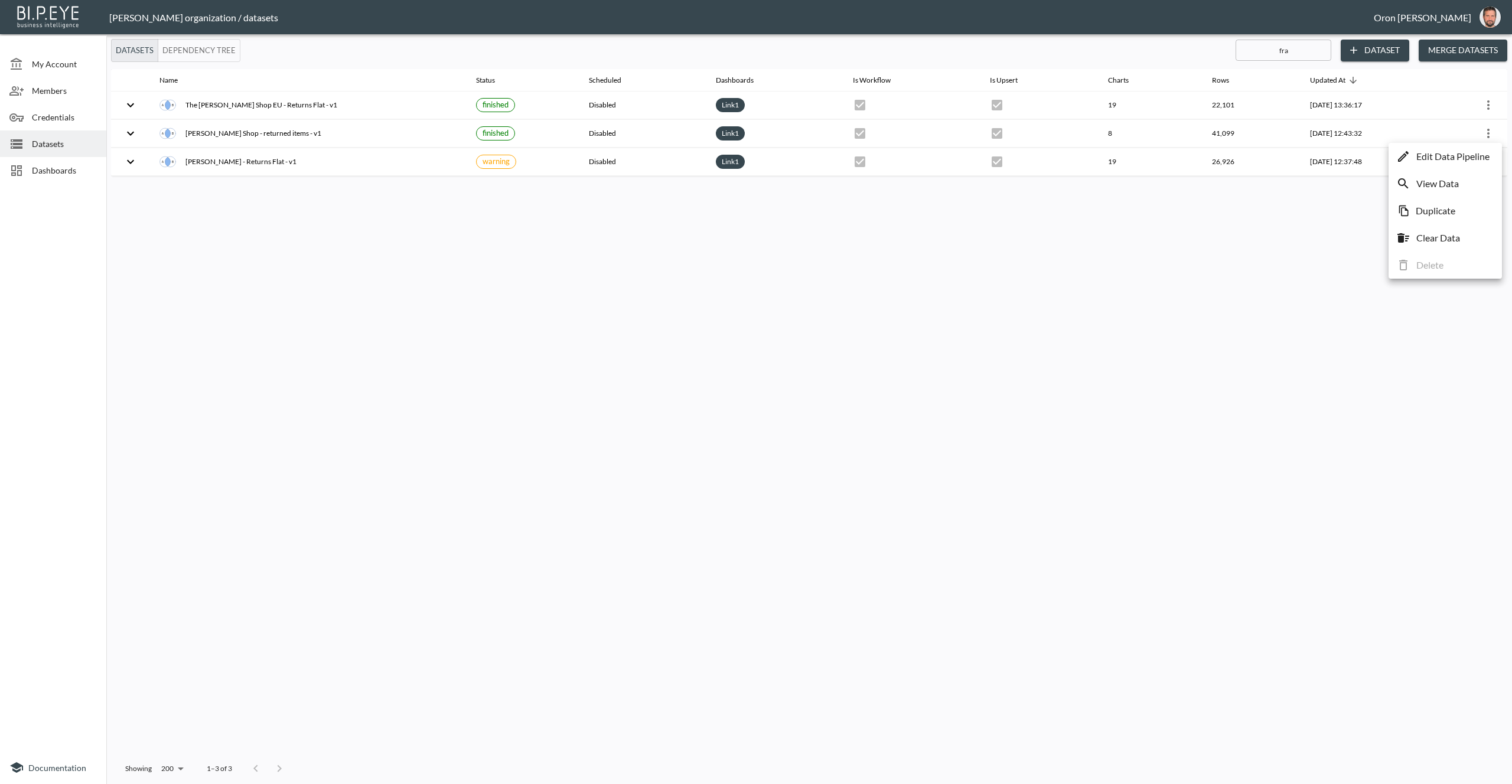
click at [1455, 209] on p "Duplicate" at bounding box center [1436, 211] width 40 height 14
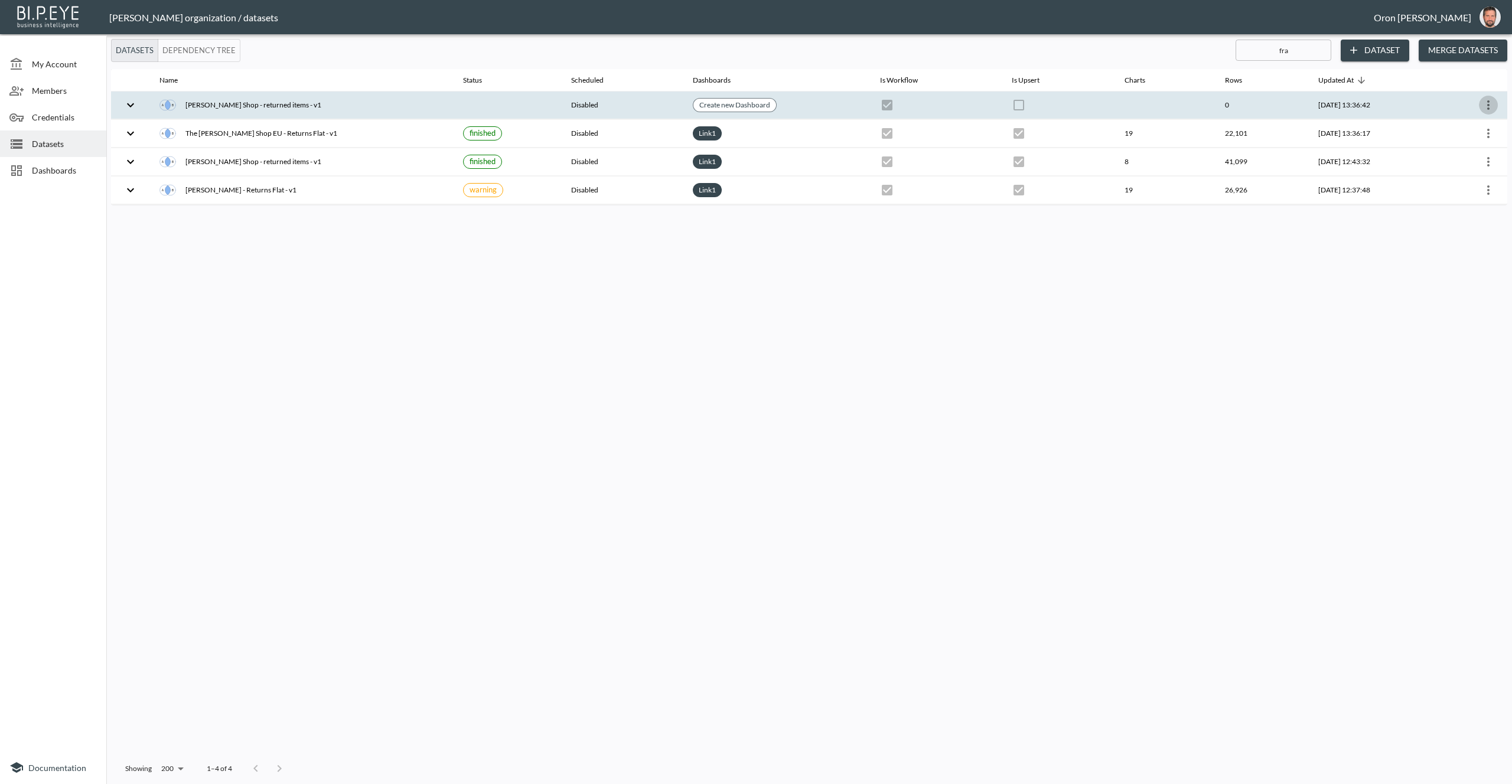
click at [1488, 102] on icon "more" at bounding box center [1488, 105] width 2 height 10
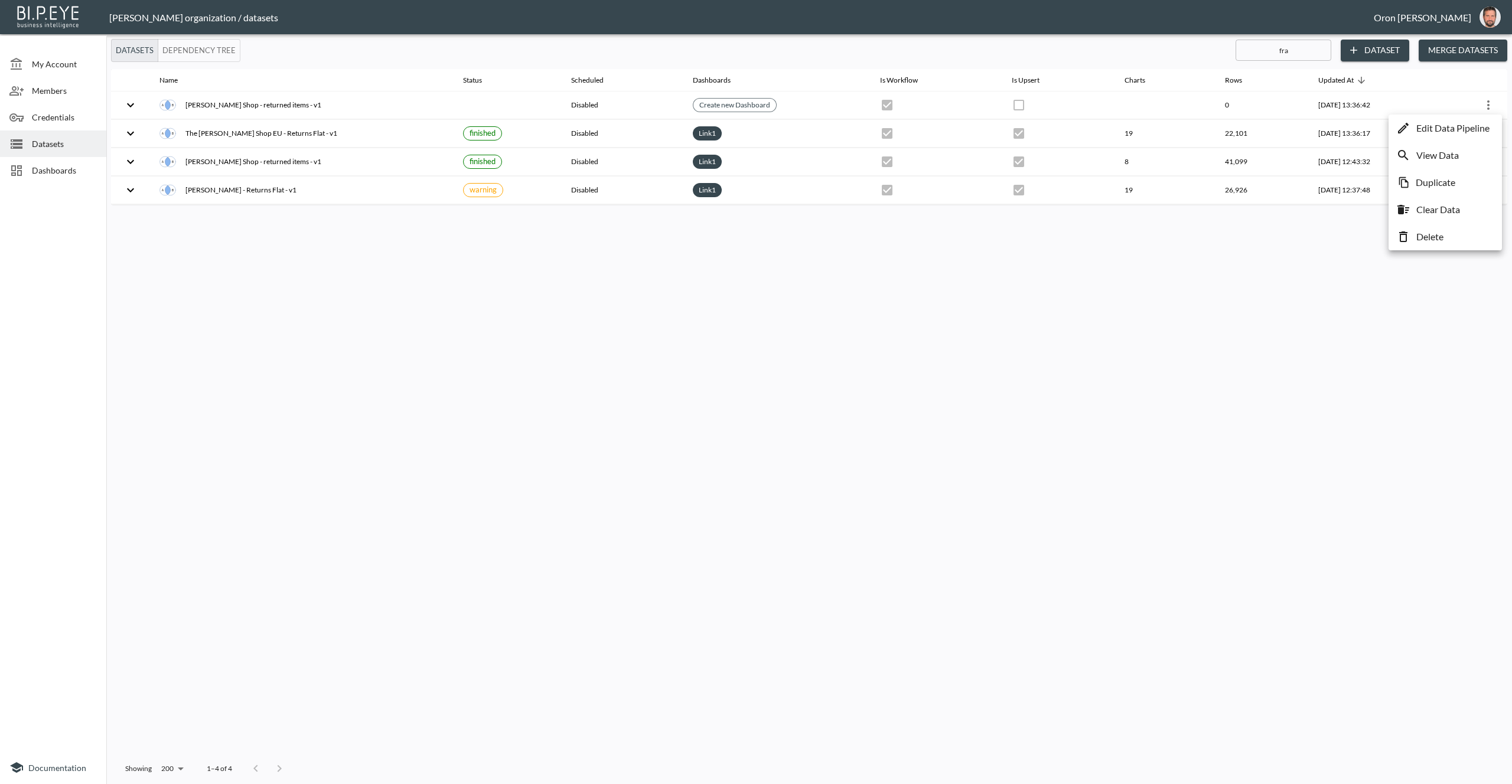
drag, startPoint x: 1467, startPoint y: 130, endPoint x: 1446, endPoint y: 134, distance: 21.4
click at [1467, 130] on p "Edit Data Pipeline" at bounding box center [1453, 128] width 73 height 14
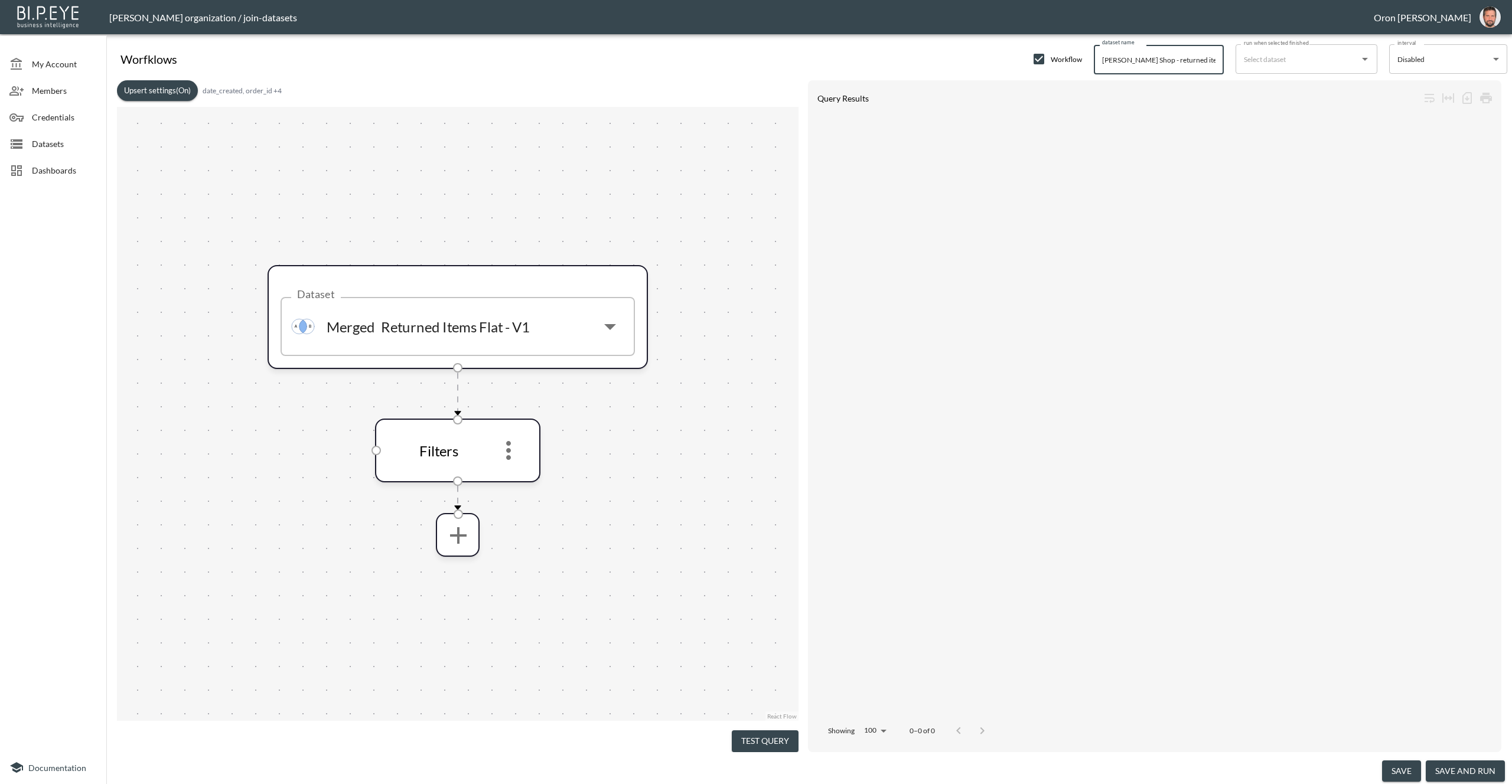
drag, startPoint x: 1101, startPoint y: 60, endPoint x: 1142, endPoint y: 55, distance: 41.3
click at [1142, 55] on input "[PERSON_NAME] Shop - returned items - v1" at bounding box center [1159, 59] width 130 height 30
paste input "The [PERSON_NAME] Shop EU"
type input "The [PERSON_NAME] Shop EU - returned items - v1"
click at [1298, 62] on input "run when selected finished" at bounding box center [1297, 59] width 113 height 19
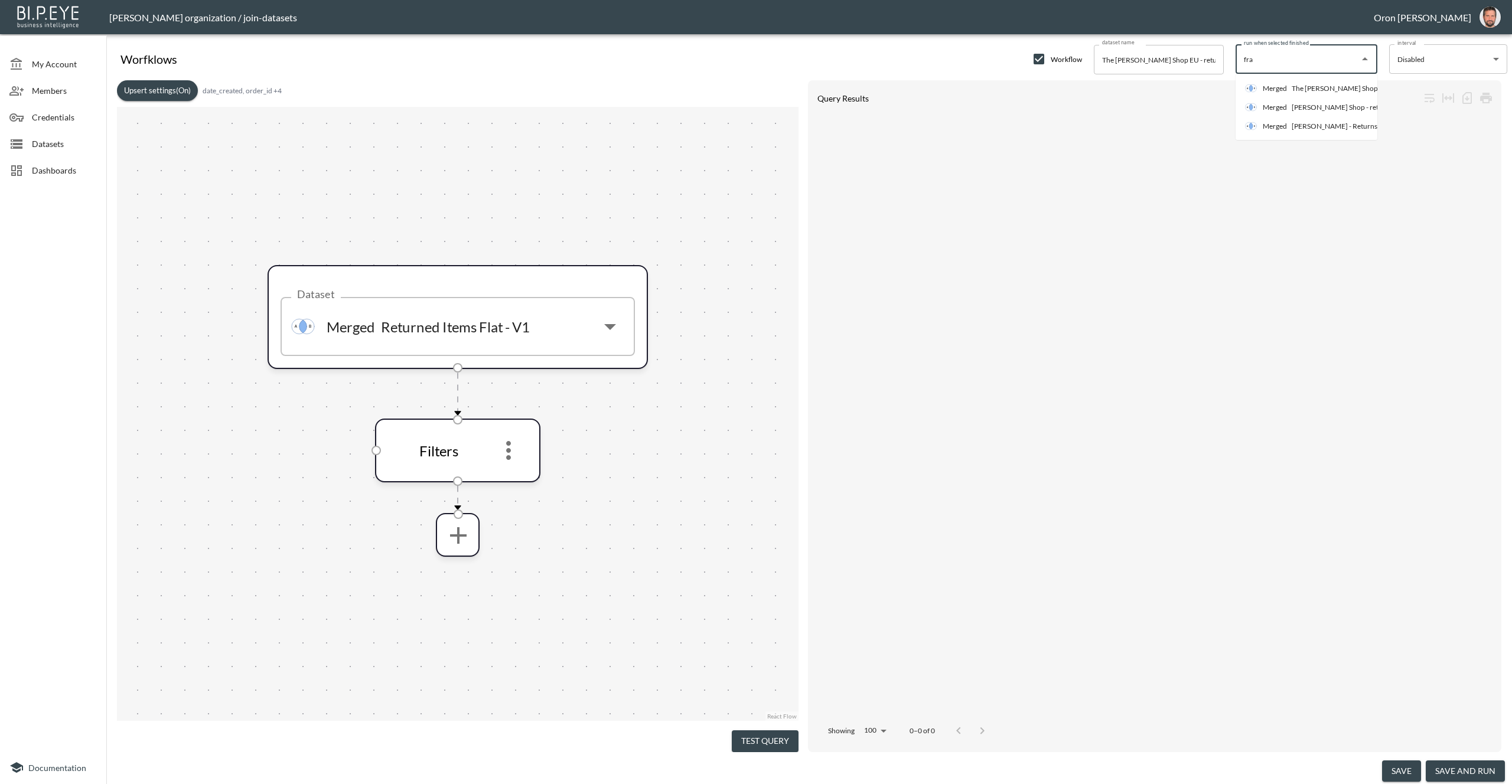
click at [1287, 105] on div "Merged [PERSON_NAME] Shop - returned items - v1" at bounding box center [1337, 108] width 183 height 11
click at [1295, 64] on input "[PERSON_NAME] Shop - returned items - v1" at bounding box center [1310, 59] width 56 height 19
type input "[PERSON_NAME] Shop - returned items - v1"
click at [730, 68] on div "Worfklows Workflow dataset name The [PERSON_NAME] Shop EU - returned items - v1…" at bounding box center [809, 56] width 1396 height 35
click at [172, 96] on div "date_created;order_id;rma;shopify_product_id;sku;store_id" at bounding box center [242, 106] width 178 height 22
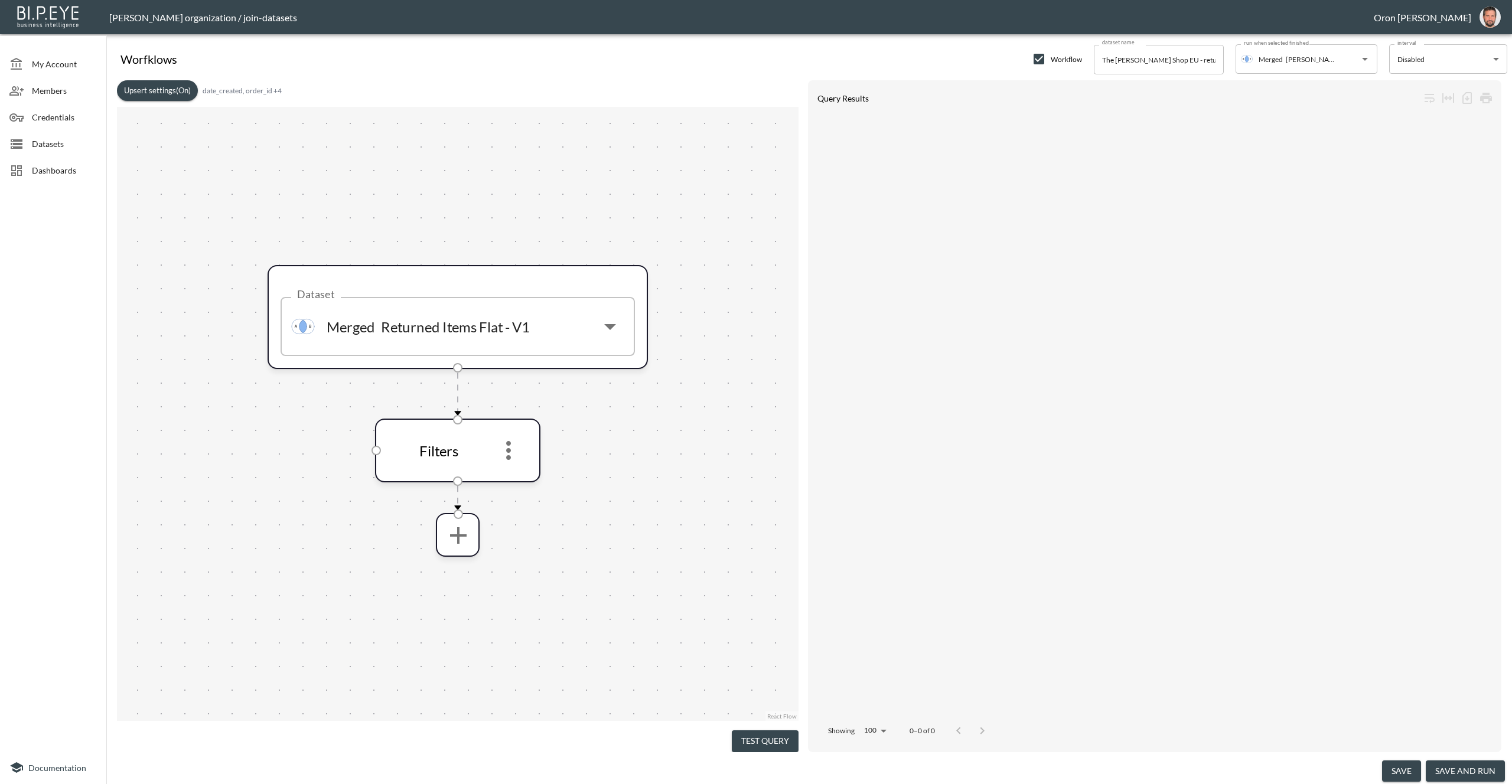
click at [177, 90] on button "Upsert settings (On)" at bounding box center [157, 90] width 81 height 21
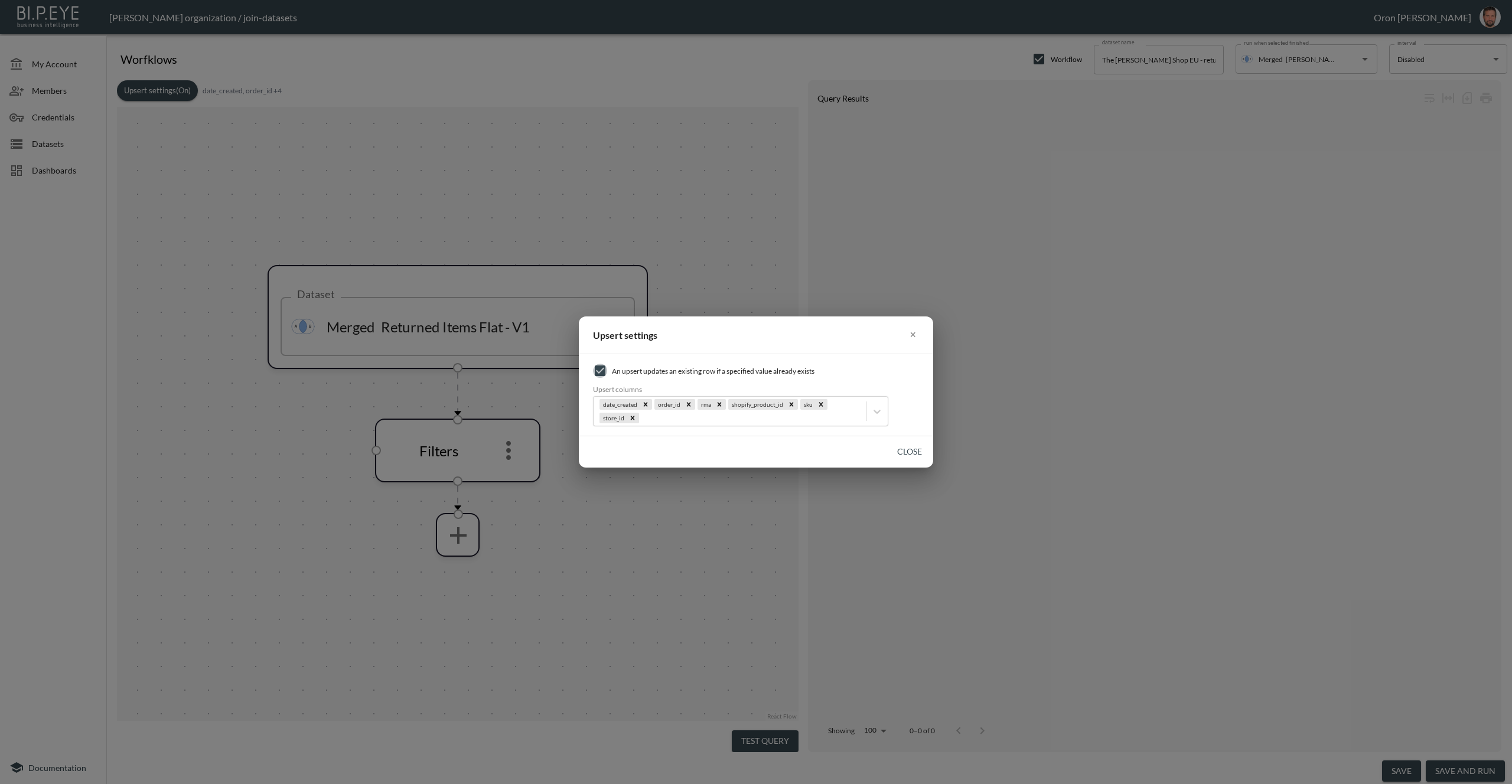
click at [605, 373] on input "checkbox" at bounding box center [599, 371] width 14 height 14
checkbox input "false"
drag, startPoint x: 910, startPoint y: 457, endPoint x: 869, endPoint y: 458, distance: 41.0
click at [910, 456] on button "Close" at bounding box center [910, 452] width 38 height 22
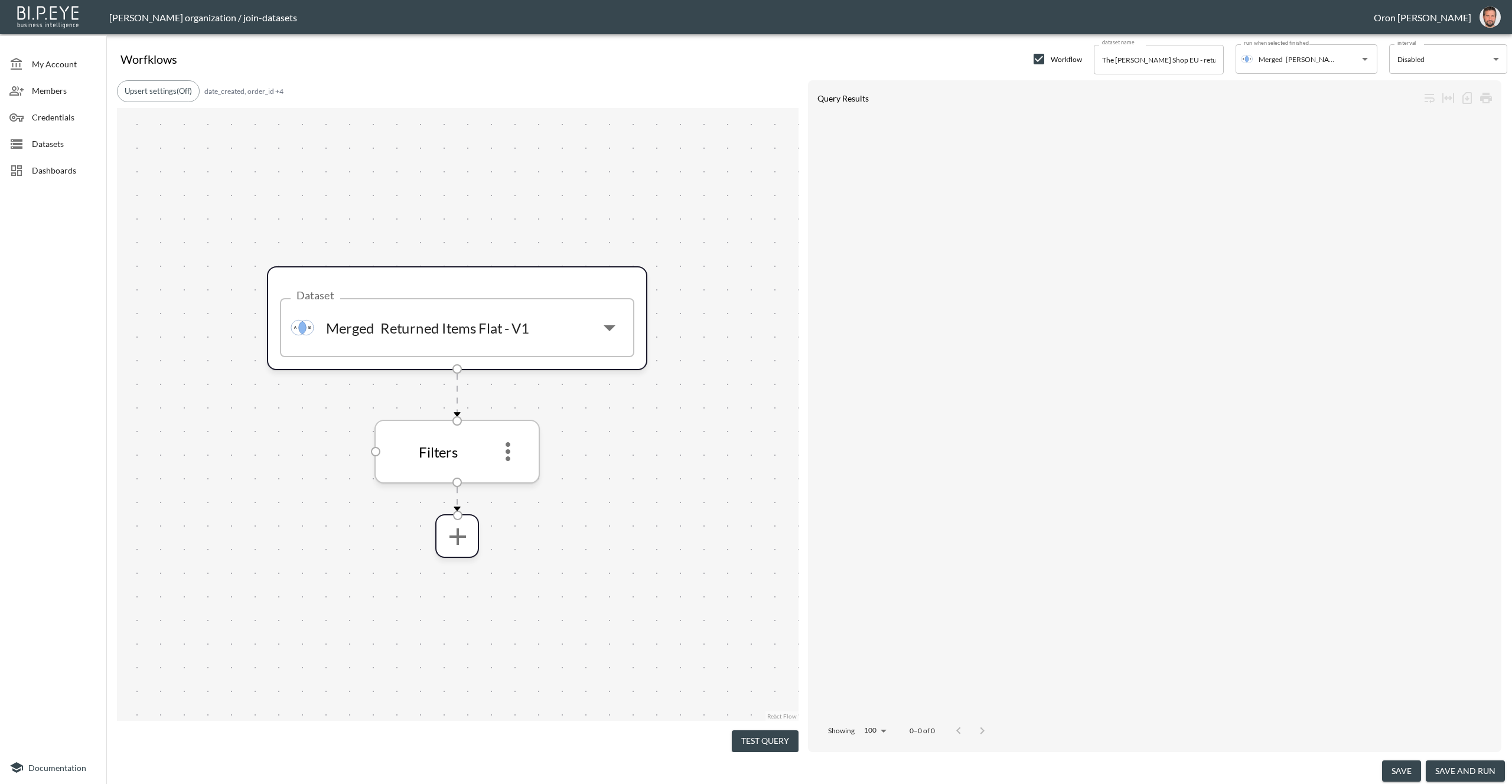
click at [515, 452] on icon "more" at bounding box center [508, 452] width 29 height 29
click at [507, 453] on icon "more" at bounding box center [508, 452] width 5 height 19
click at [507, 476] on li "Edit" at bounding box center [508, 484] width 52 height 21
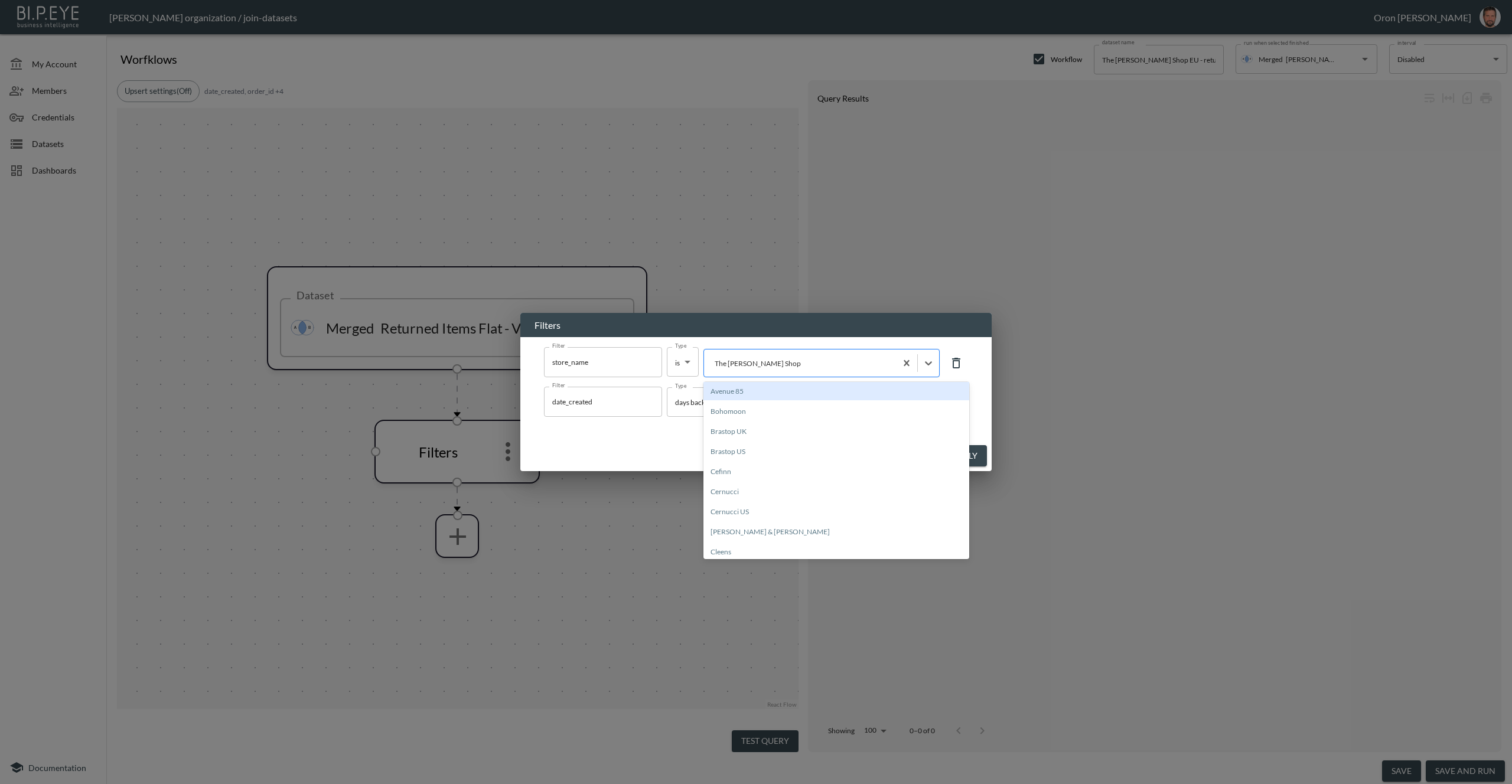
click at [776, 368] on div at bounding box center [799, 364] width 180 height 11
paste input "The [PERSON_NAME] Shop EU"
type input "The [PERSON_NAME] Shop EU"
click at [773, 391] on div "Create "The [PERSON_NAME] Shop EU"" at bounding box center [836, 391] width 266 height 18
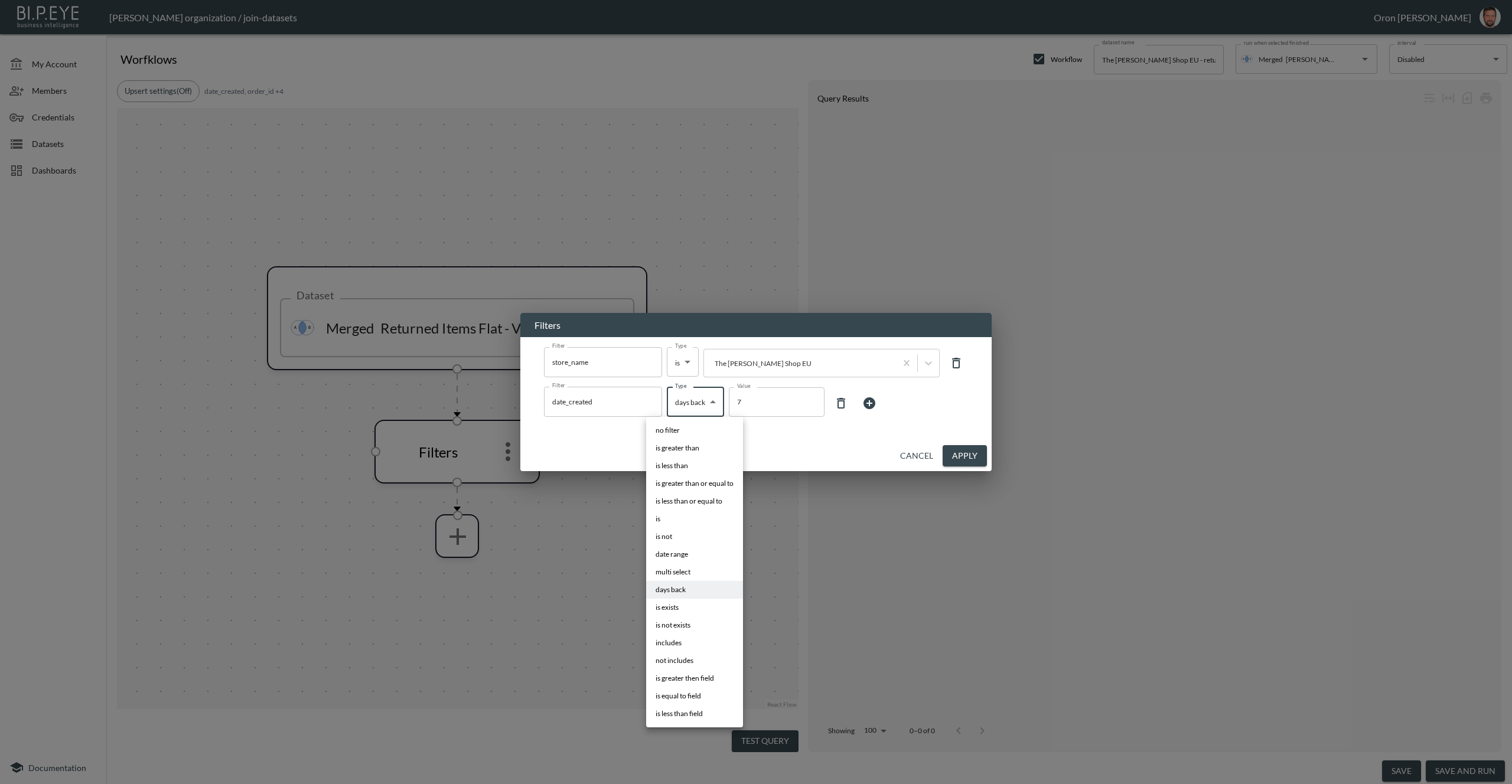
click at [709, 403] on body "BI.P.EYE, Interactive Analytics Dashboards - app [PERSON_NAME] organization / j…" at bounding box center [756, 392] width 1512 height 784
click at [698, 434] on li "no filter" at bounding box center [695, 431] width 97 height 18
type input "no filter"
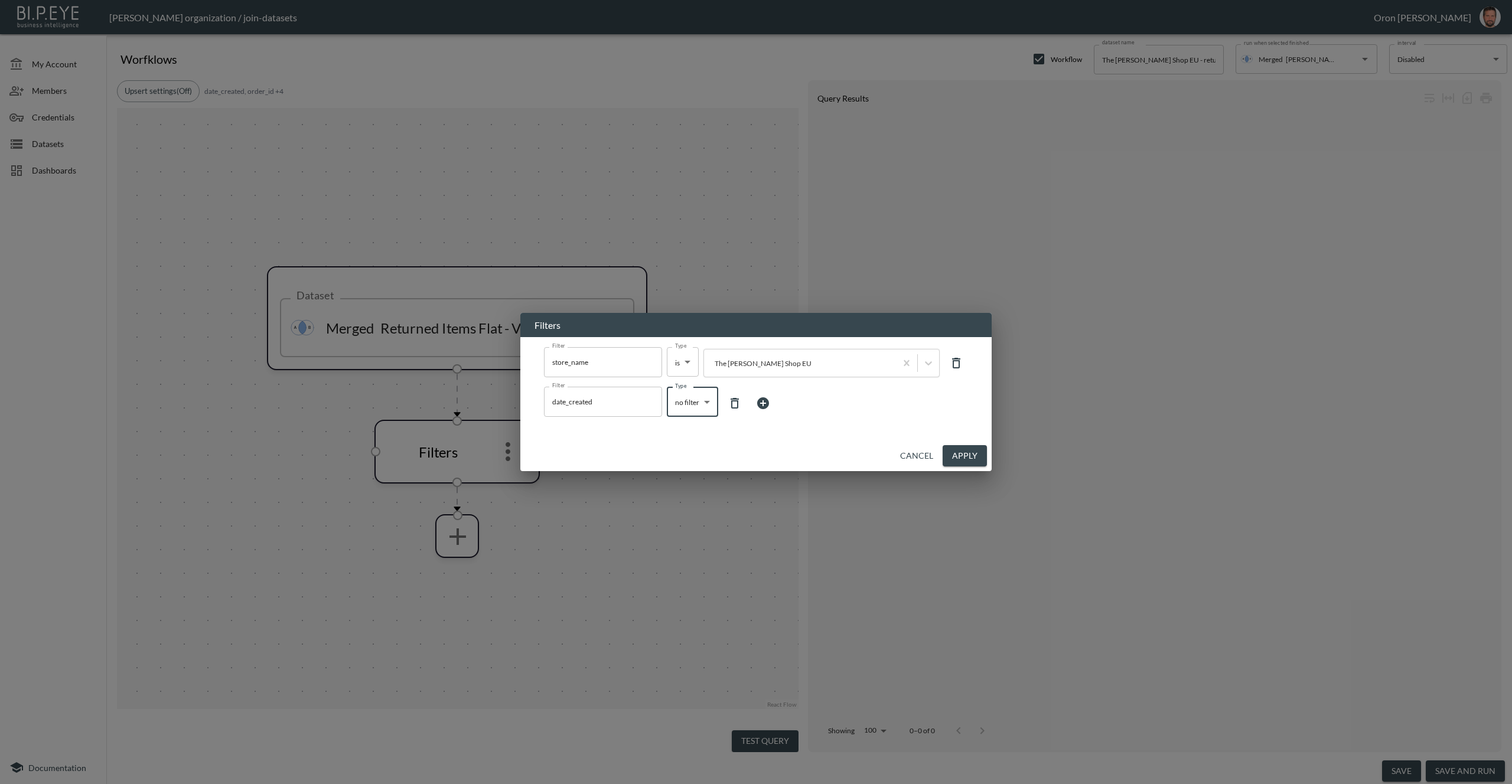
drag, startPoint x: 967, startPoint y: 452, endPoint x: 921, endPoint y: 441, distance: 47.3
click at [967, 452] on button "Apply" at bounding box center [964, 455] width 44 height 22
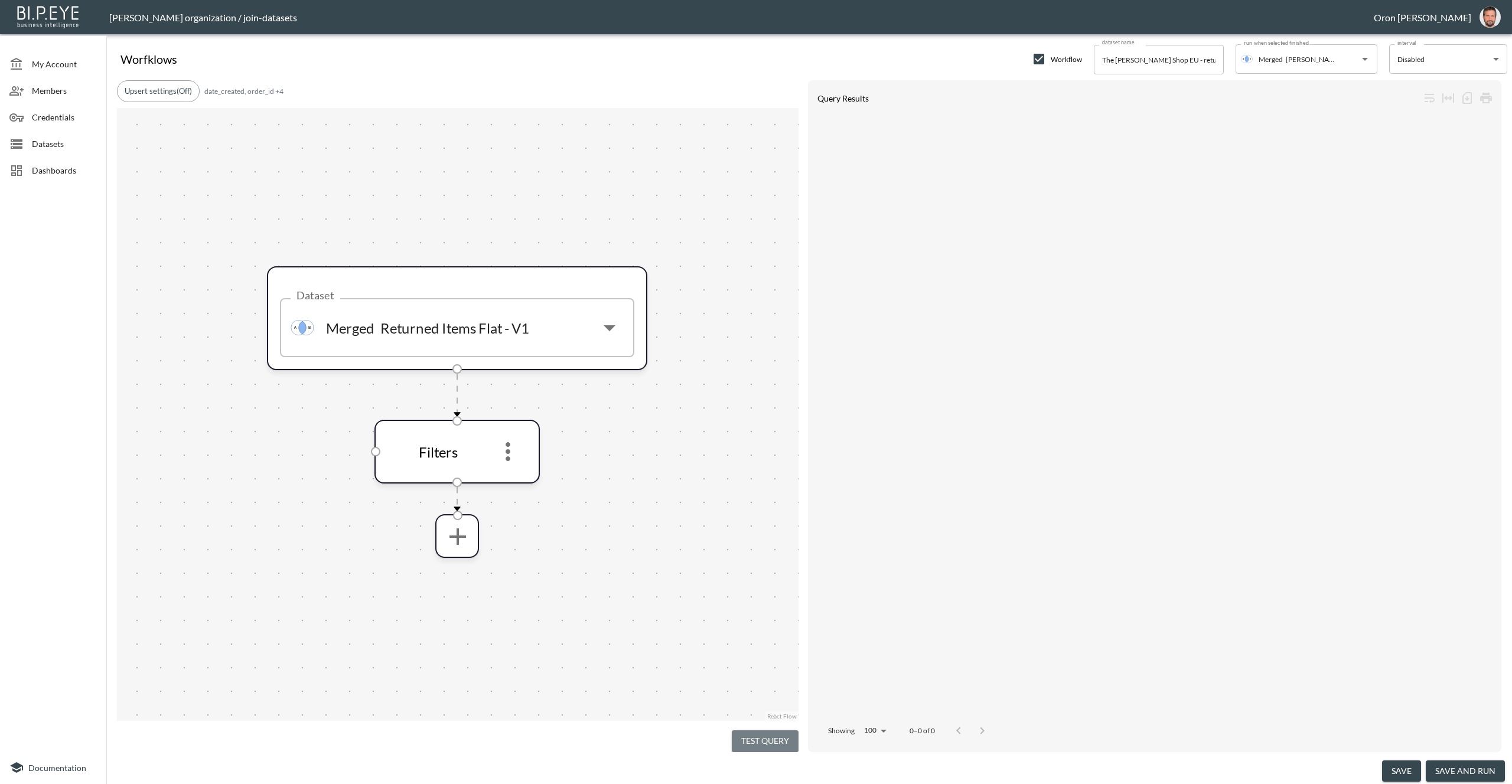
drag, startPoint x: 777, startPoint y: 731, endPoint x: 751, endPoint y: 635, distance: 99.5
click at [777, 731] on button "Test Query" at bounding box center [765, 741] width 67 height 22
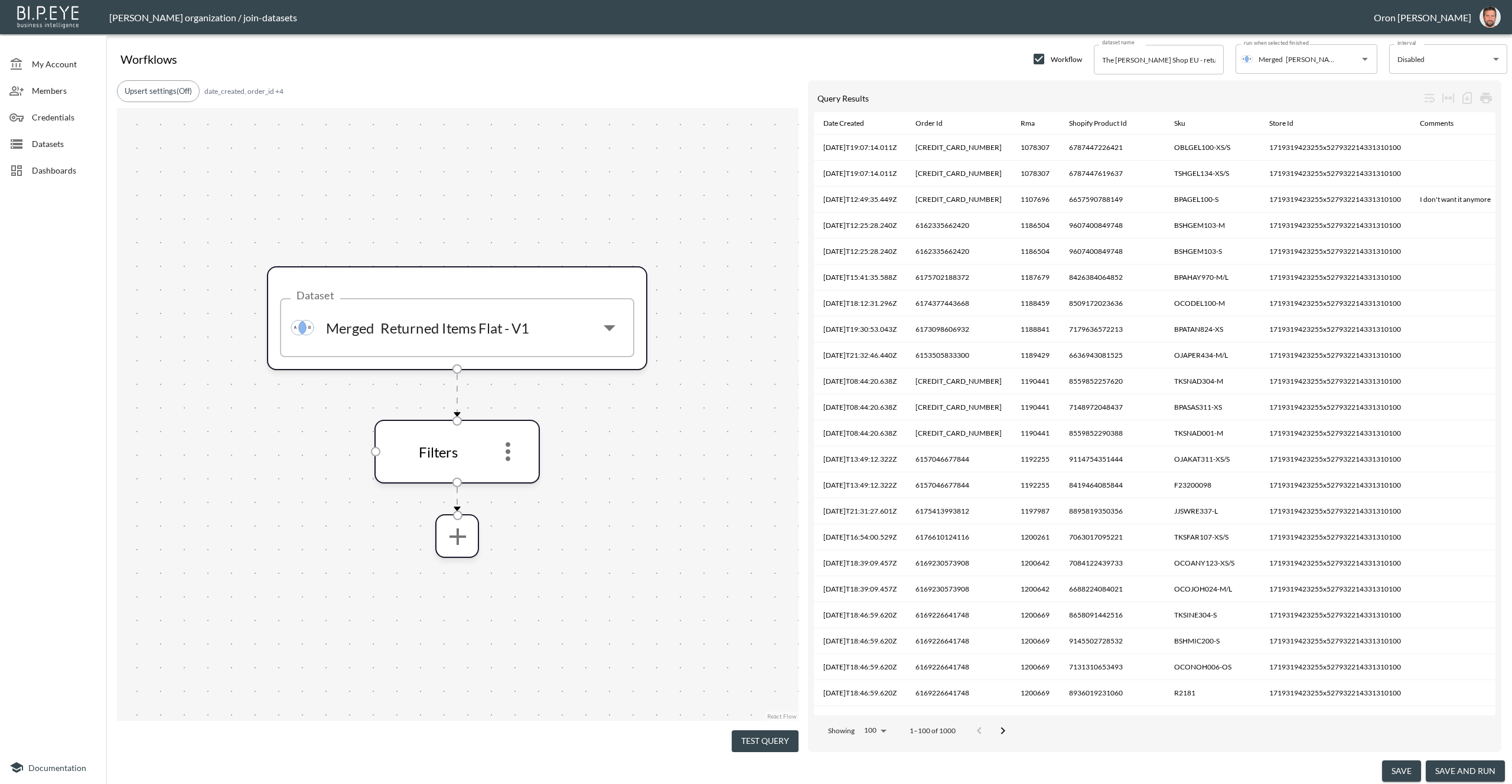
click at [164, 94] on button "Upsert settings (Off)" at bounding box center [158, 90] width 83 height 22
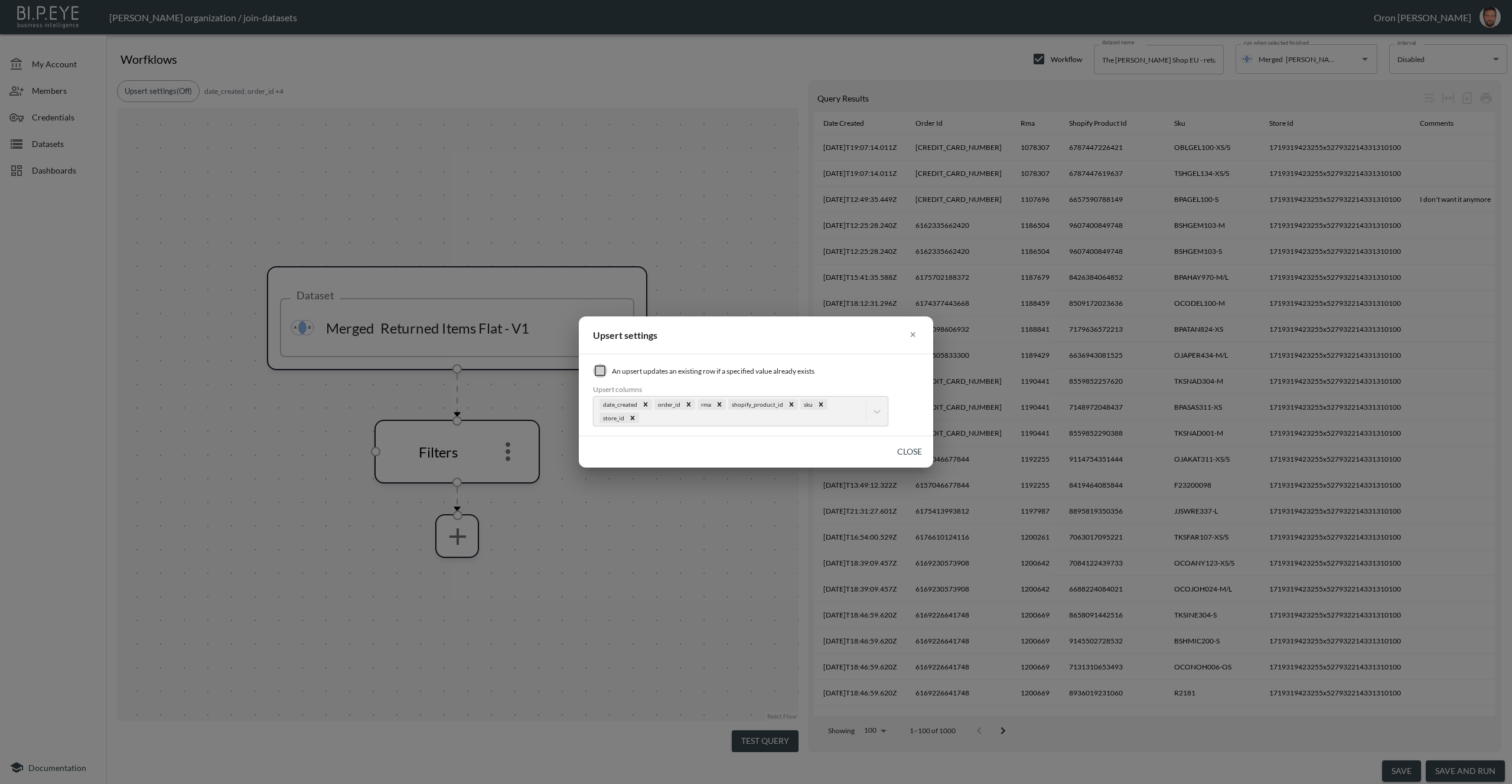
click at [598, 373] on input "checkbox" at bounding box center [599, 371] width 14 height 14
checkbox input "true"
click at [909, 452] on button "Close" at bounding box center [910, 452] width 38 height 22
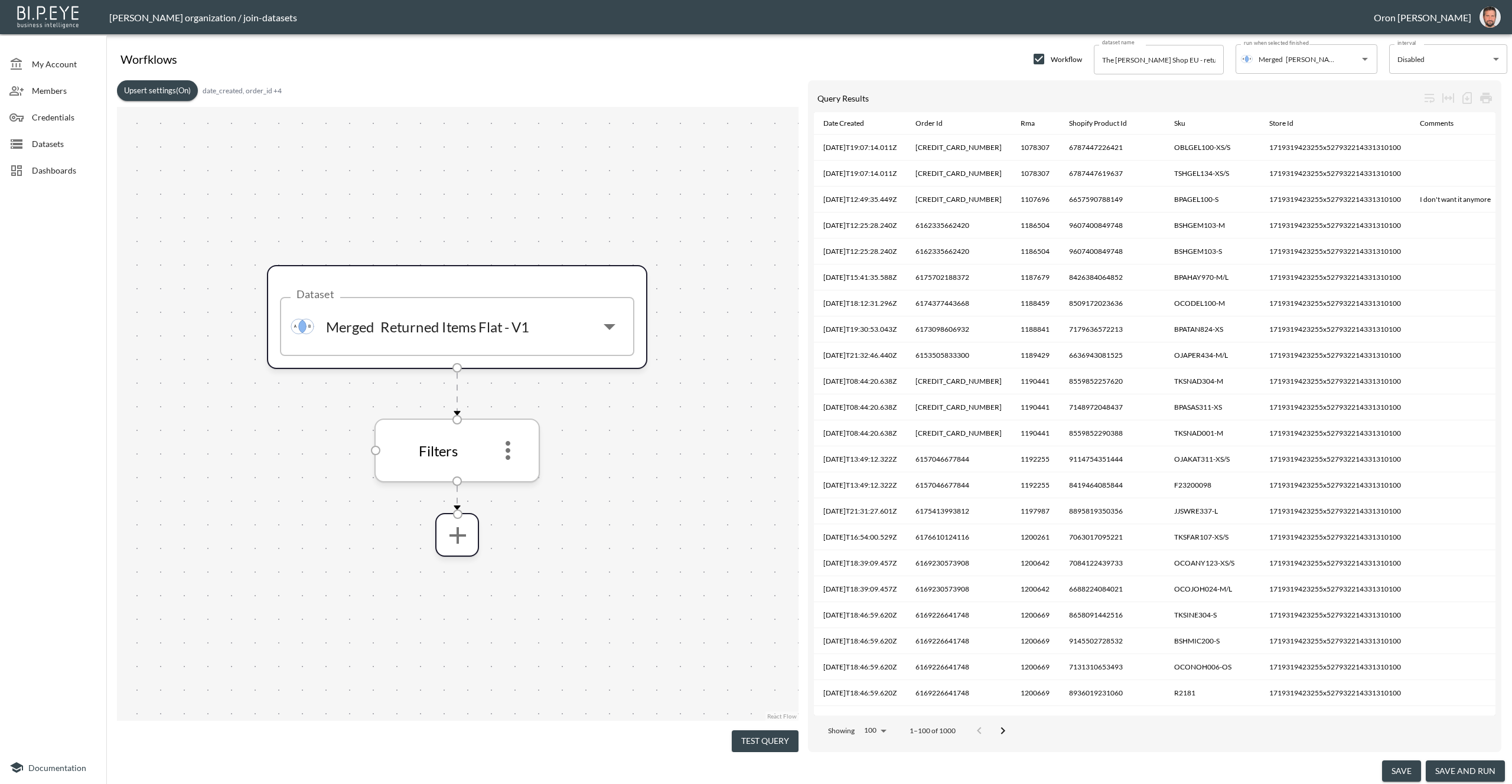
click at [511, 447] on icon "more" at bounding box center [508, 451] width 29 height 29
click at [510, 475] on li "Edit" at bounding box center [508, 483] width 52 height 21
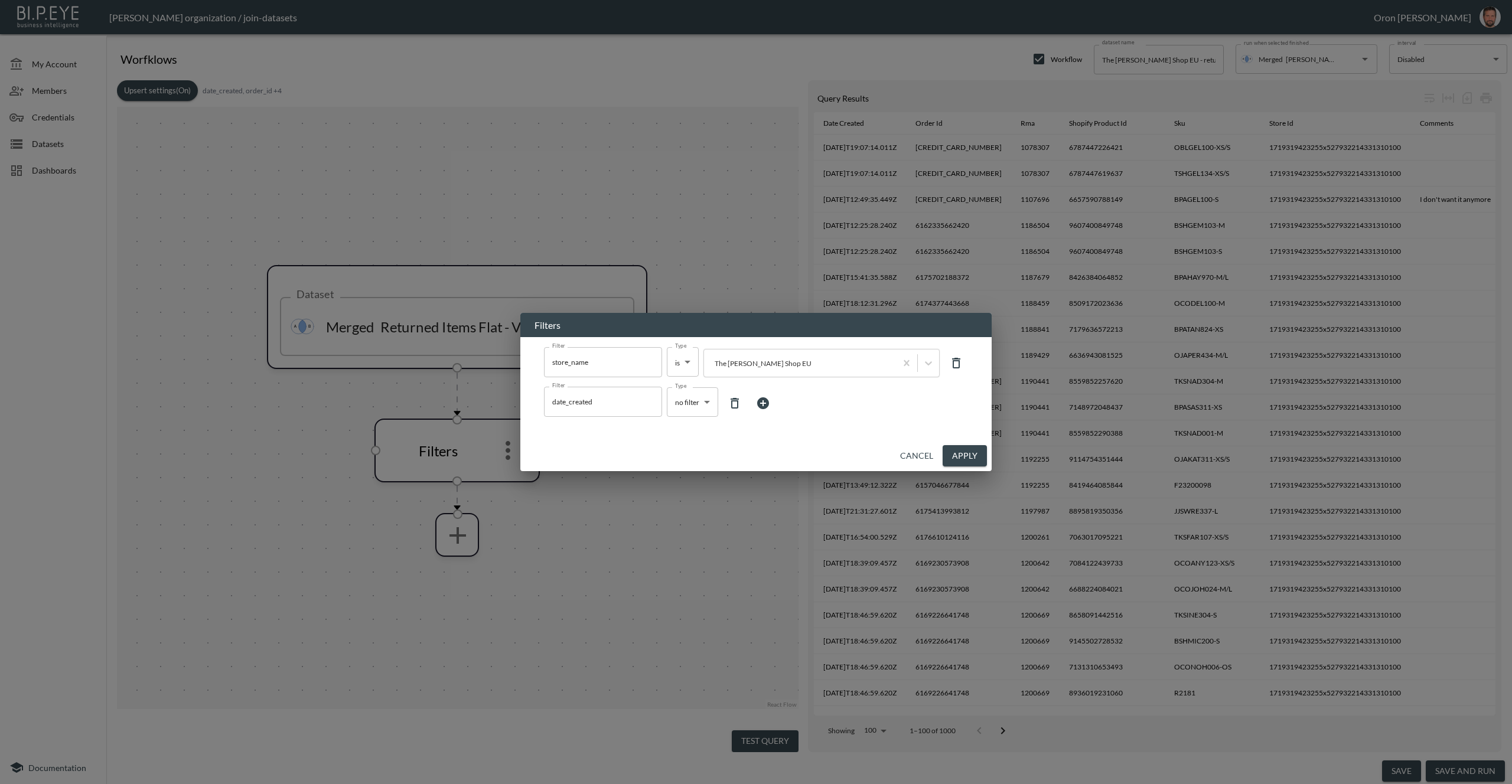
click at [701, 491] on div "Filters Filter store_name Filter Type is is Type The [PERSON_NAME] Shop EU Filt…" at bounding box center [756, 392] width 1512 height 784
click at [920, 455] on button "Cancel" at bounding box center [917, 455] width 43 height 22
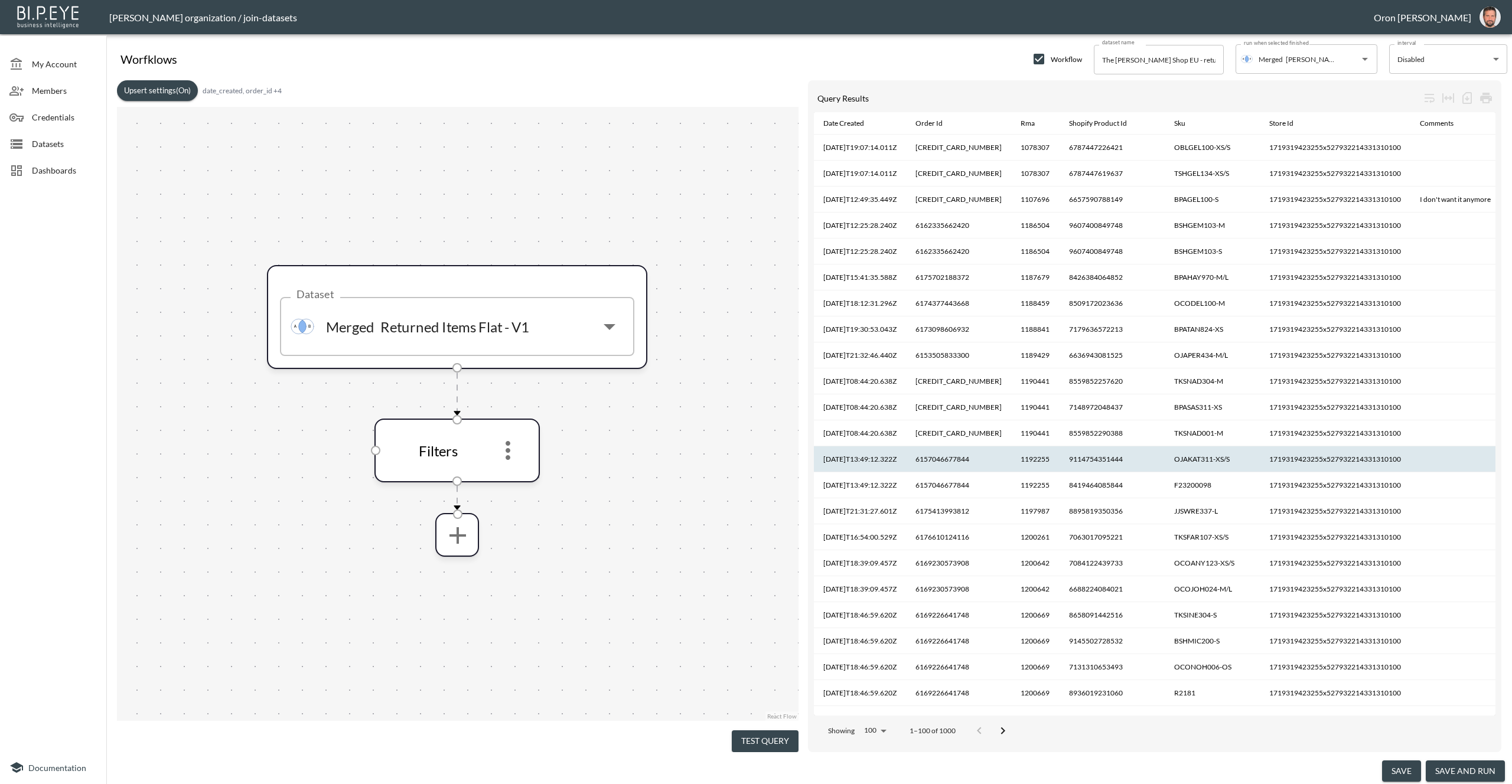
scroll to position [0, 1]
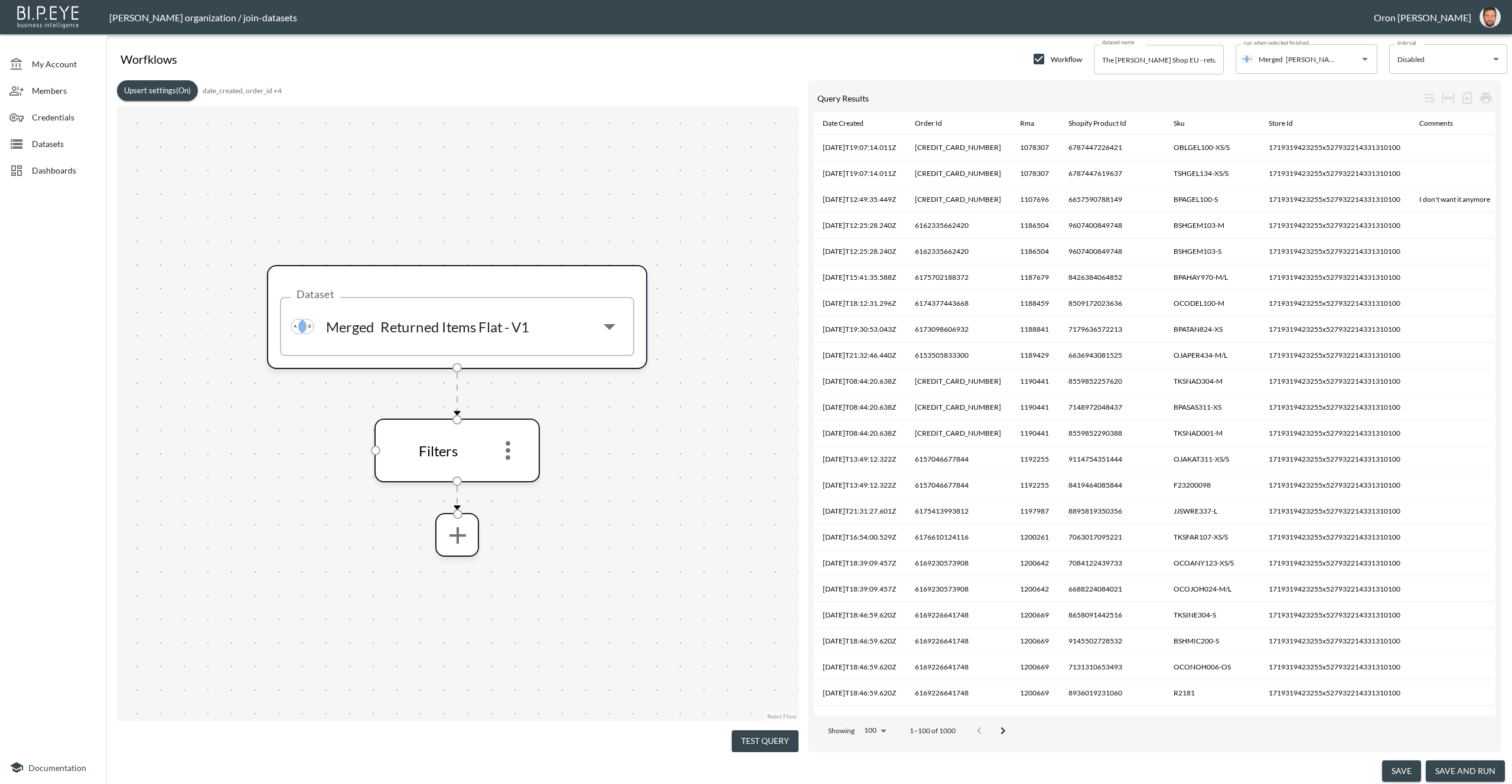
click at [1441, 764] on button "save and run" at bounding box center [1464, 771] width 79 height 22
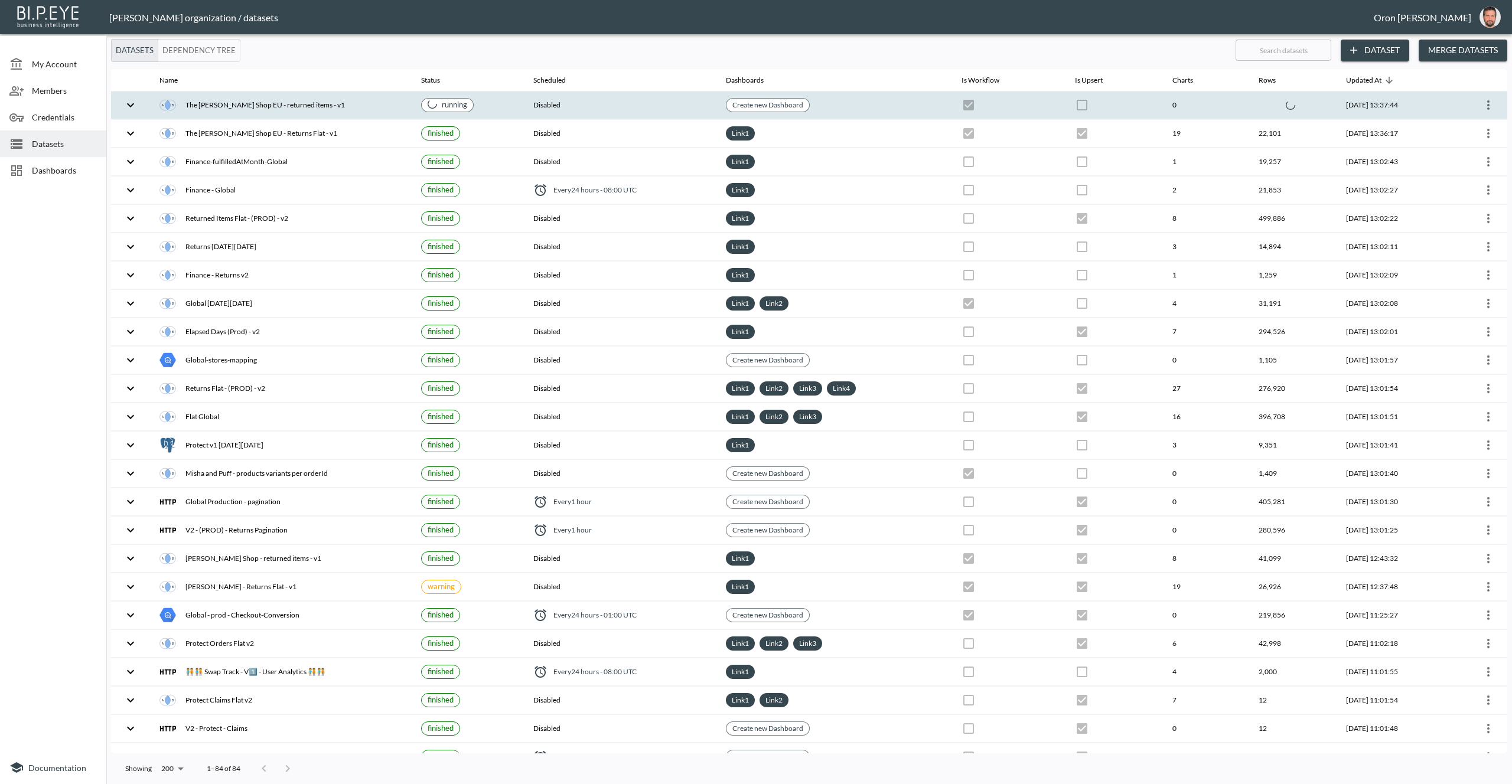
click at [882, 115] on th "Create new Dashboard" at bounding box center [834, 105] width 235 height 28
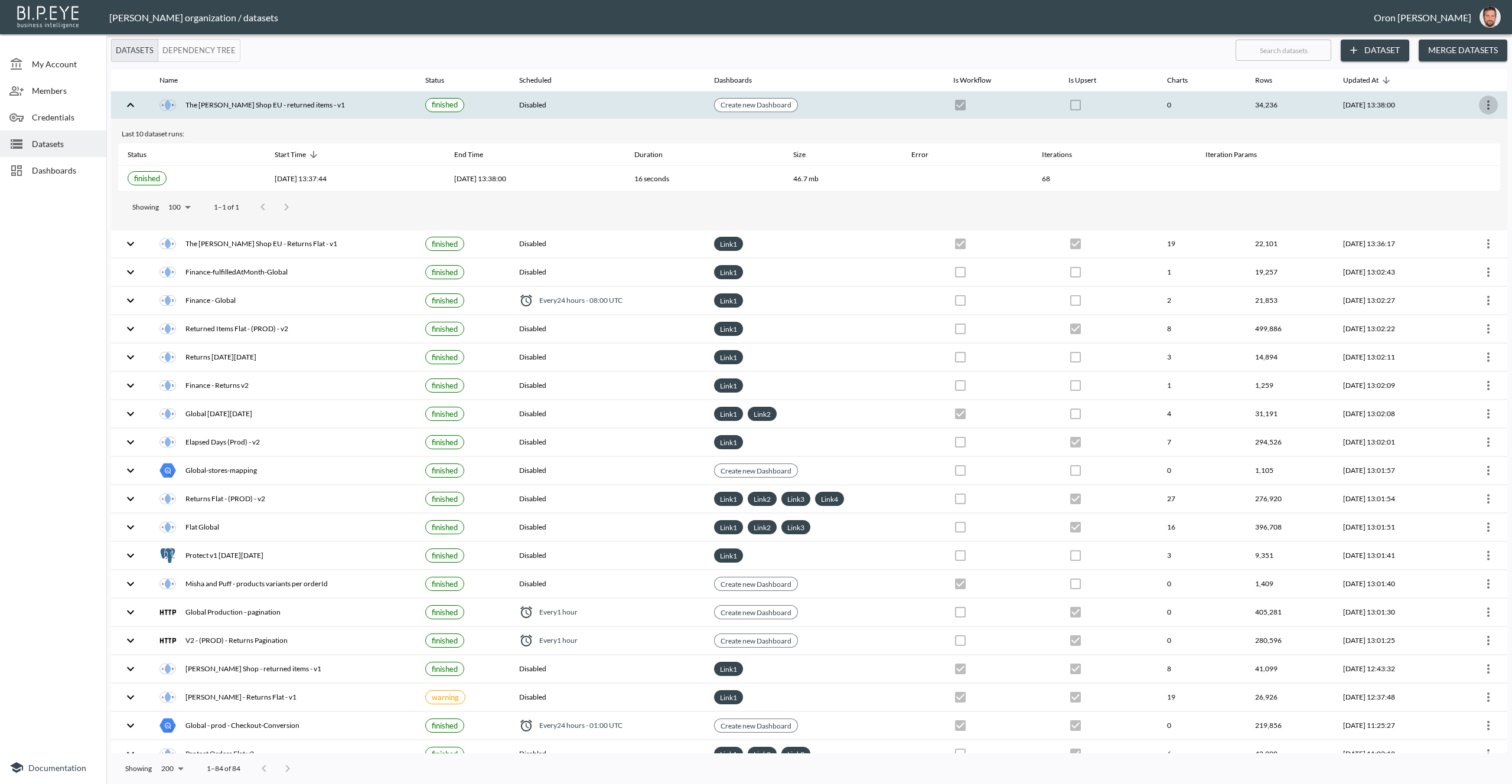
click at [1485, 103] on icon "more" at bounding box center [1488, 105] width 14 height 14
click at [1455, 129] on p "Edit Data Pipeline" at bounding box center [1453, 128] width 73 height 14
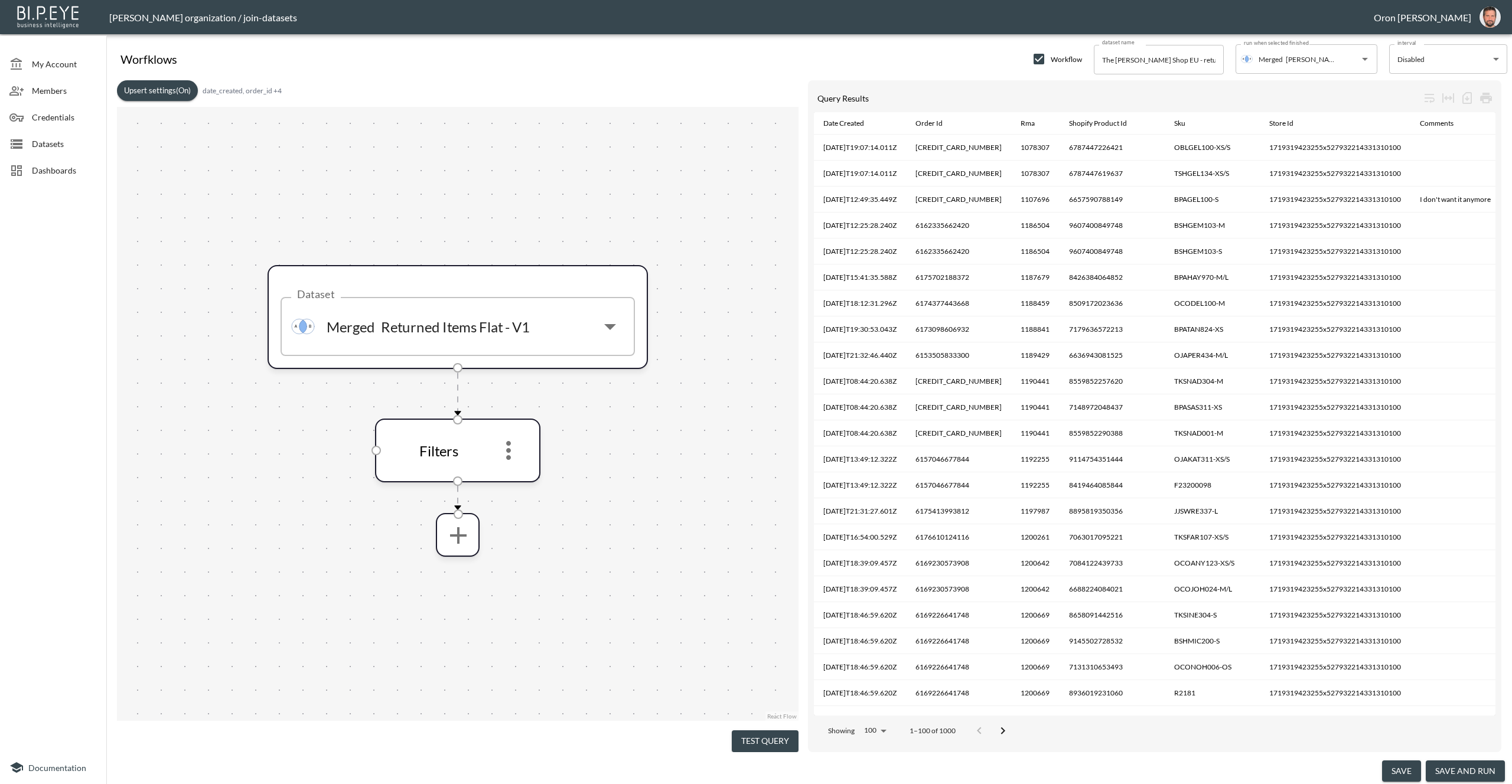
click at [164, 92] on button "Upsert settings (On)" at bounding box center [157, 90] width 81 height 21
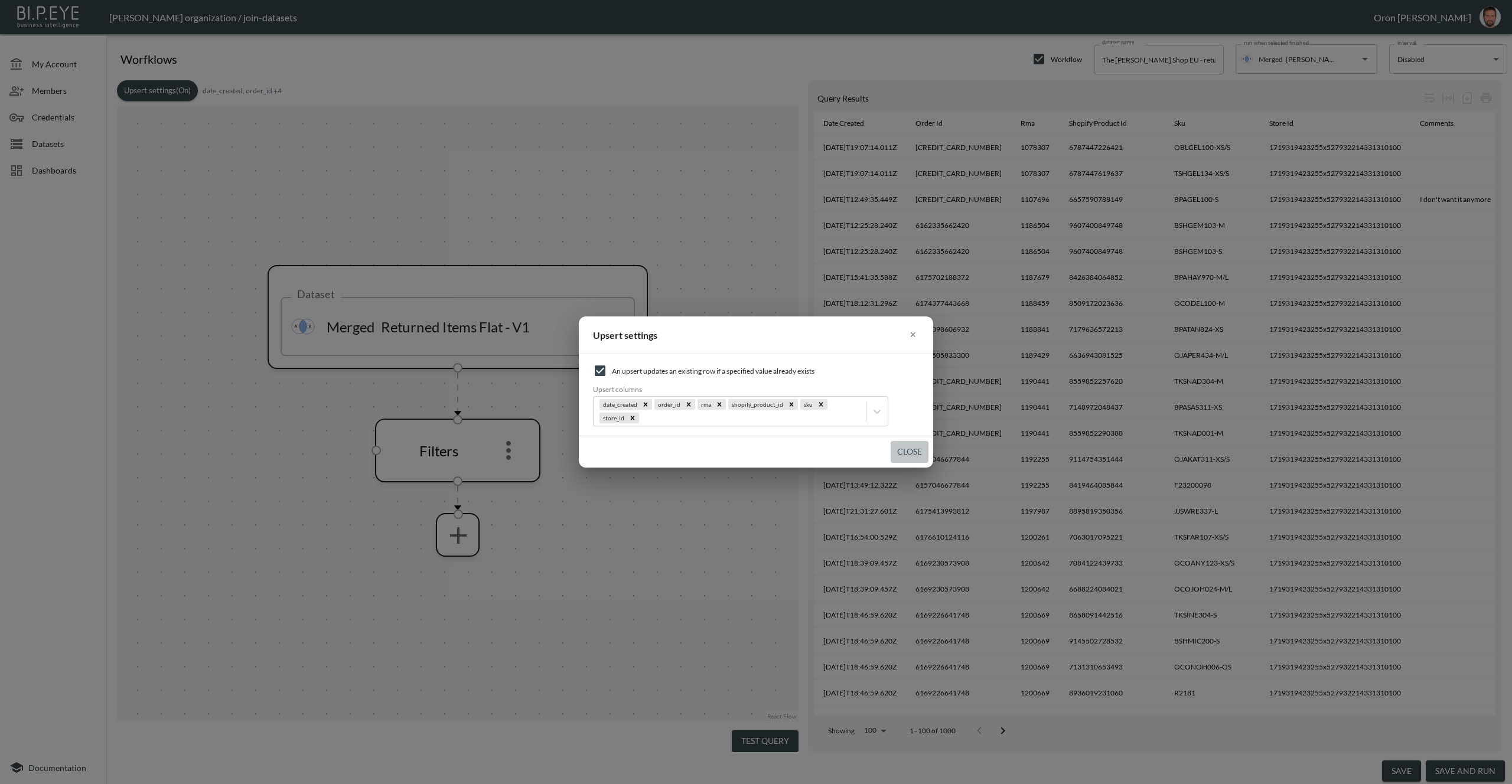
drag, startPoint x: 917, startPoint y: 451, endPoint x: 738, endPoint y: 395, distance: 187.6
click at [917, 451] on button "Close" at bounding box center [910, 452] width 38 height 22
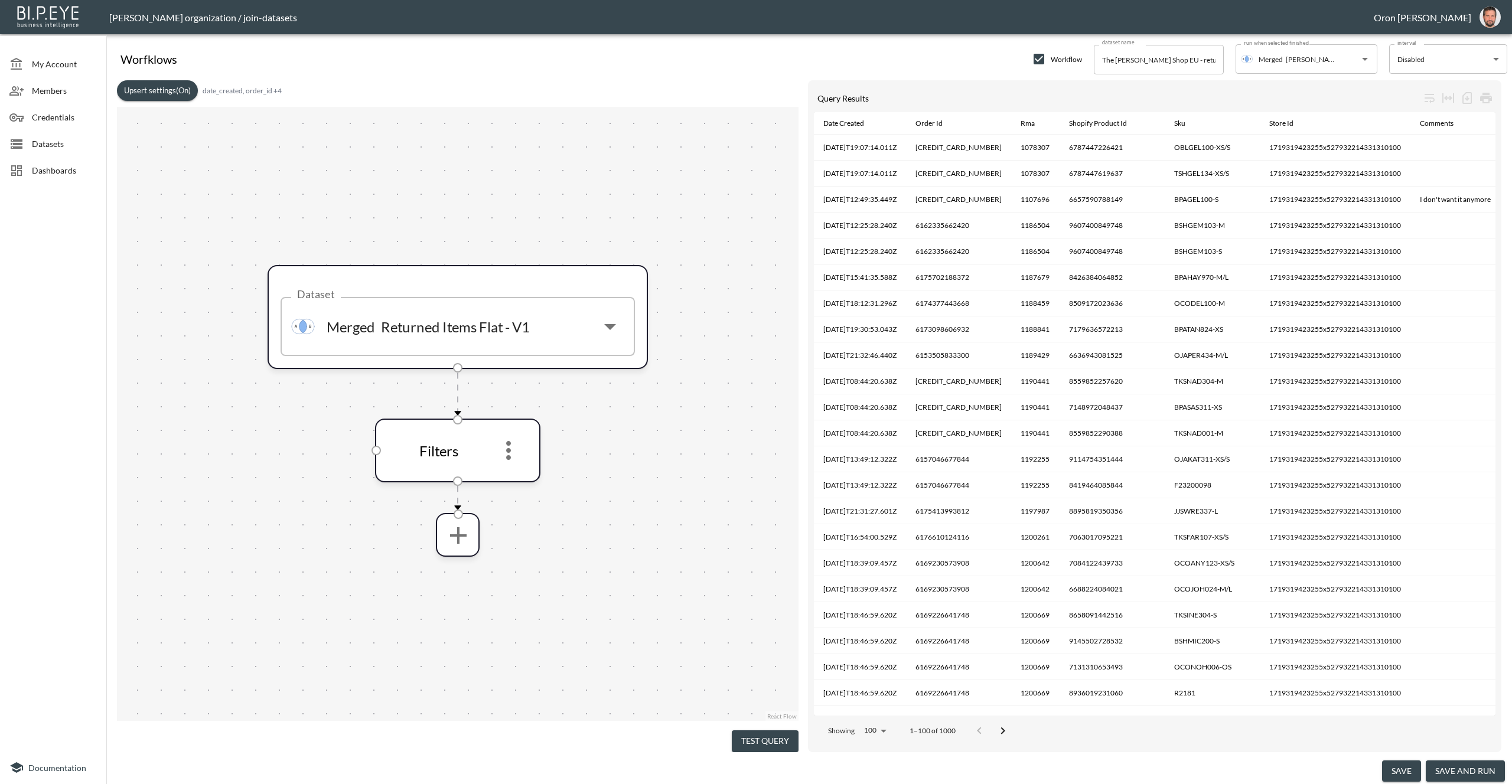
click at [78, 147] on span "Datasets" at bounding box center [64, 143] width 65 height 12
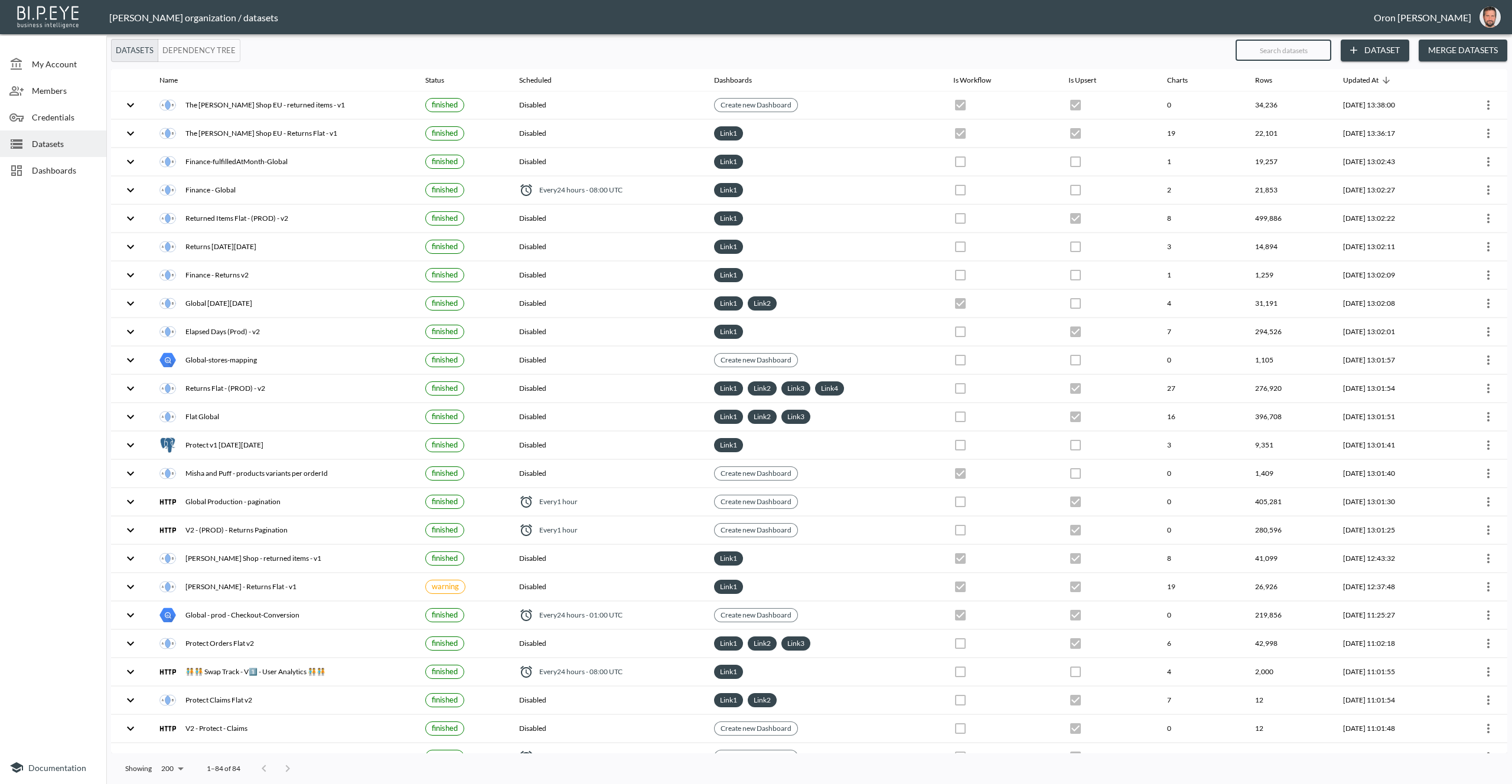
click at [1272, 48] on input "text" at bounding box center [1283, 50] width 95 height 30
type input "fr"
checkbox input "true"
checkbox input "false"
checkbox input "true"
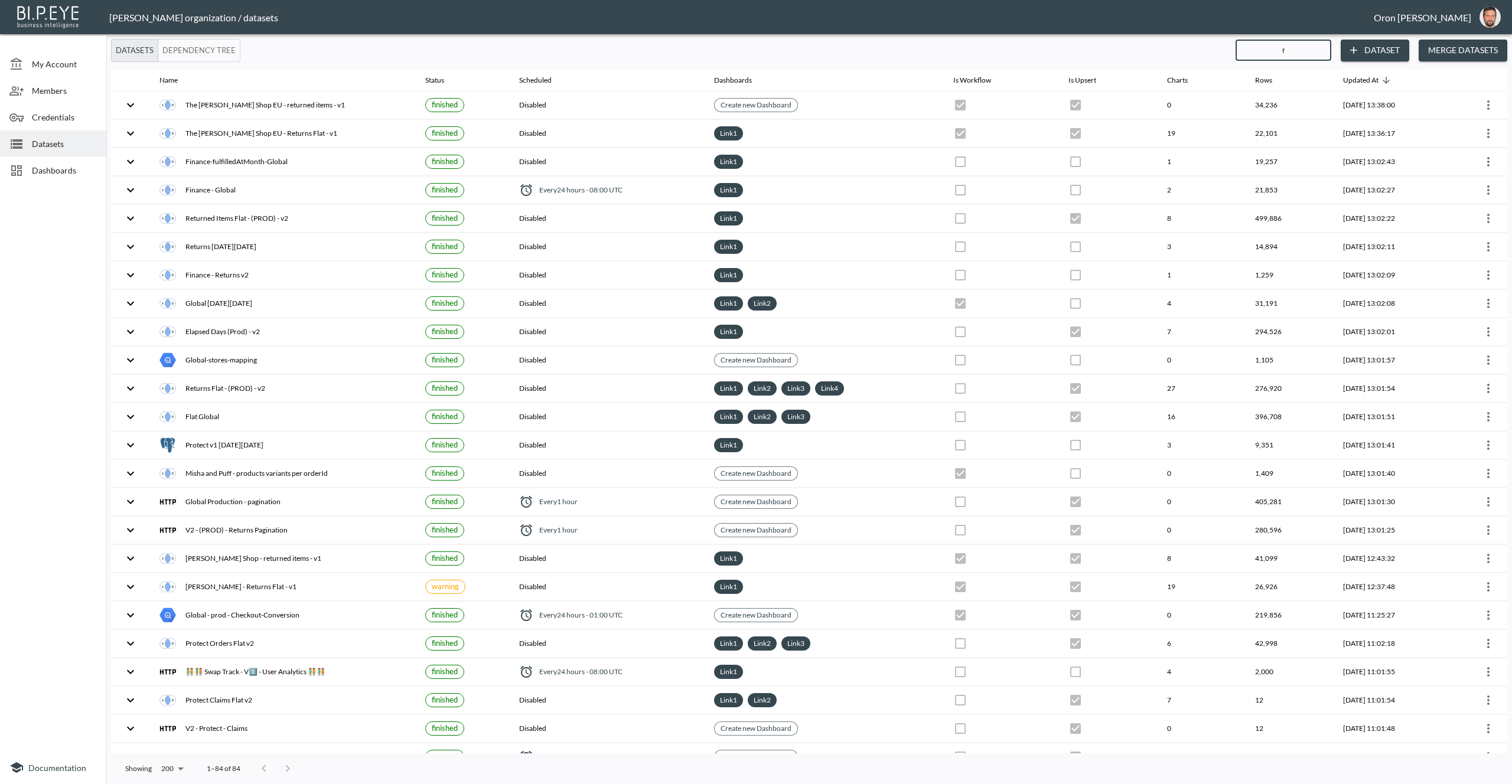
checkbox input "true"
checkbox input "false"
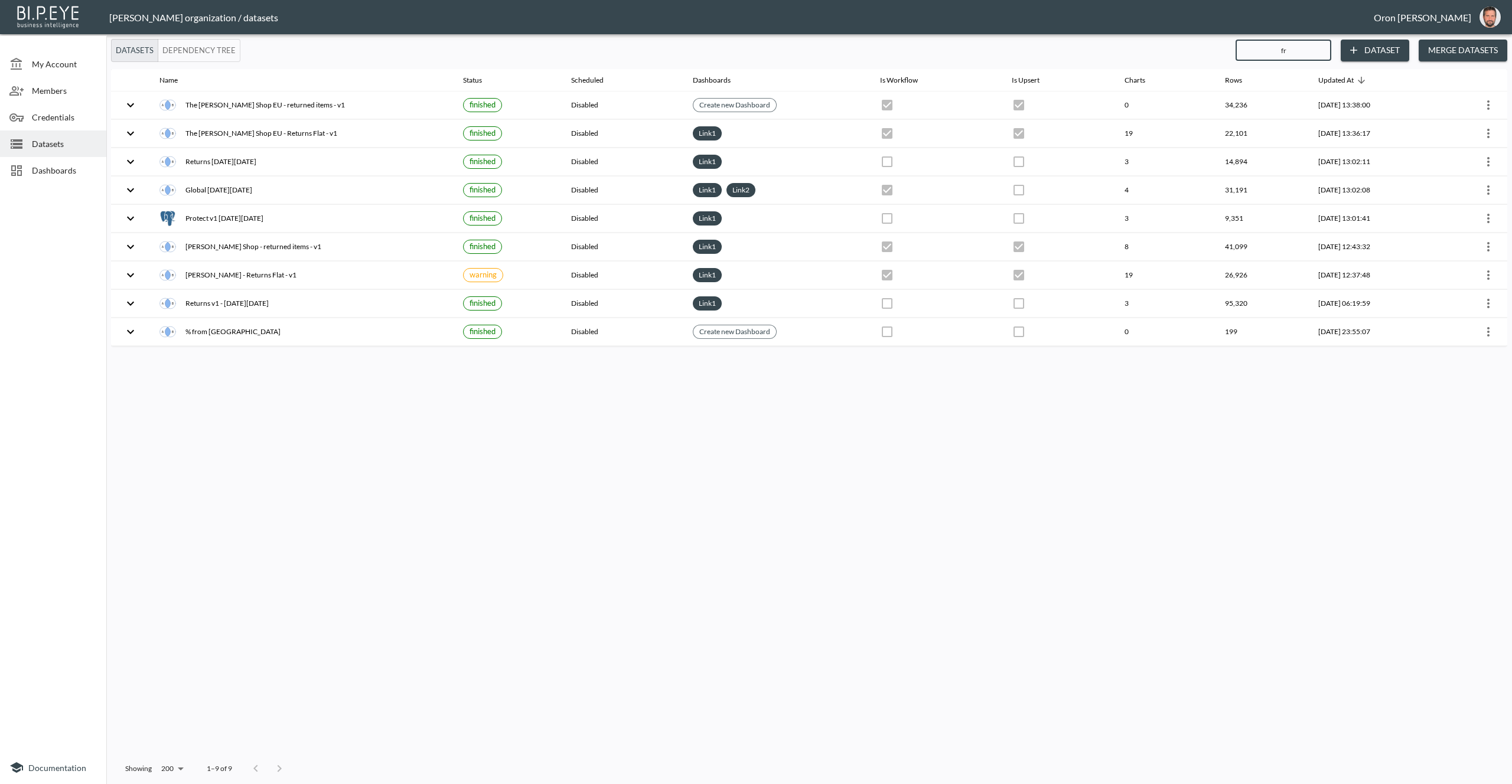
type input "fra"
checkbox input "true"
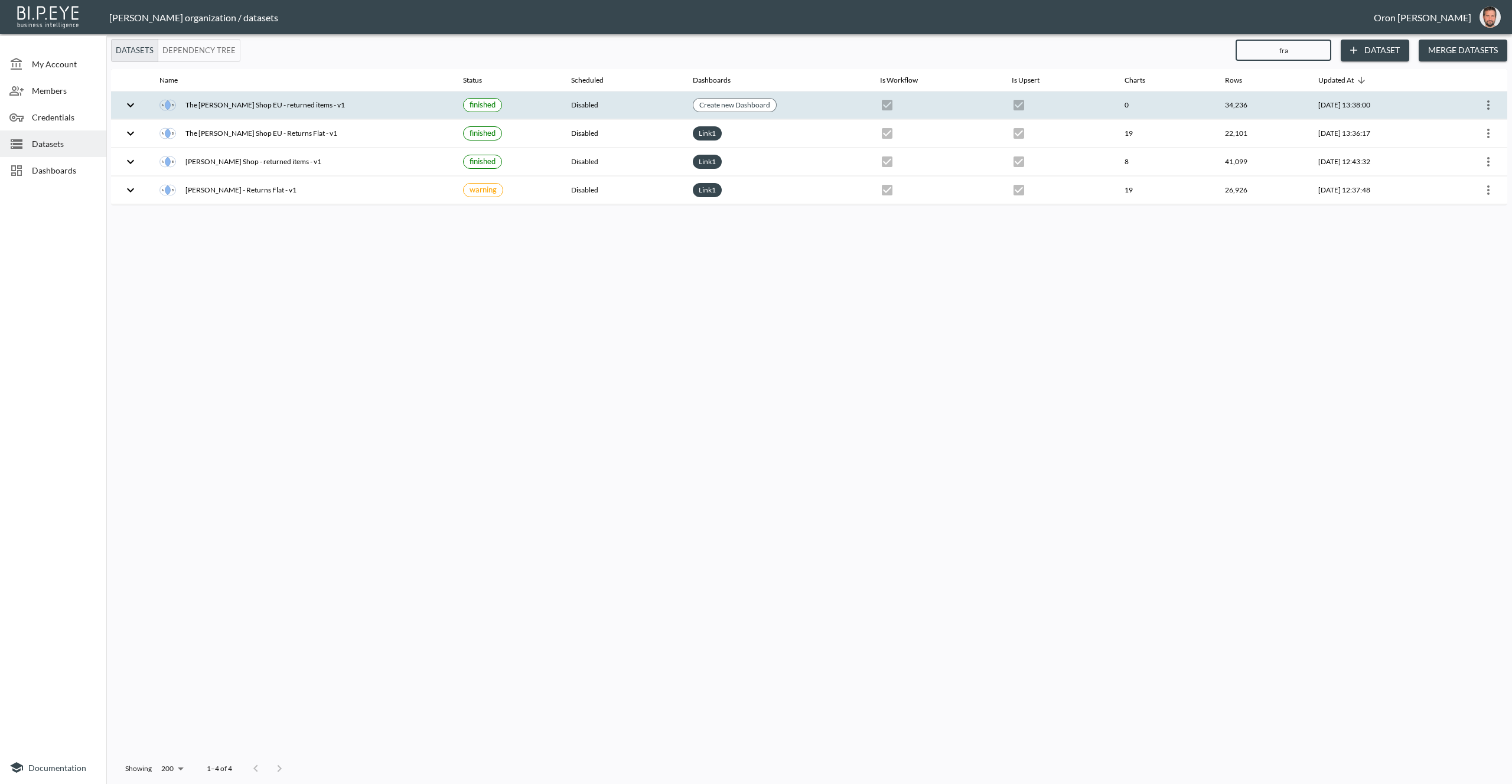
type input "fra"
click at [1489, 105] on icon "more" at bounding box center [1488, 105] width 2 height 10
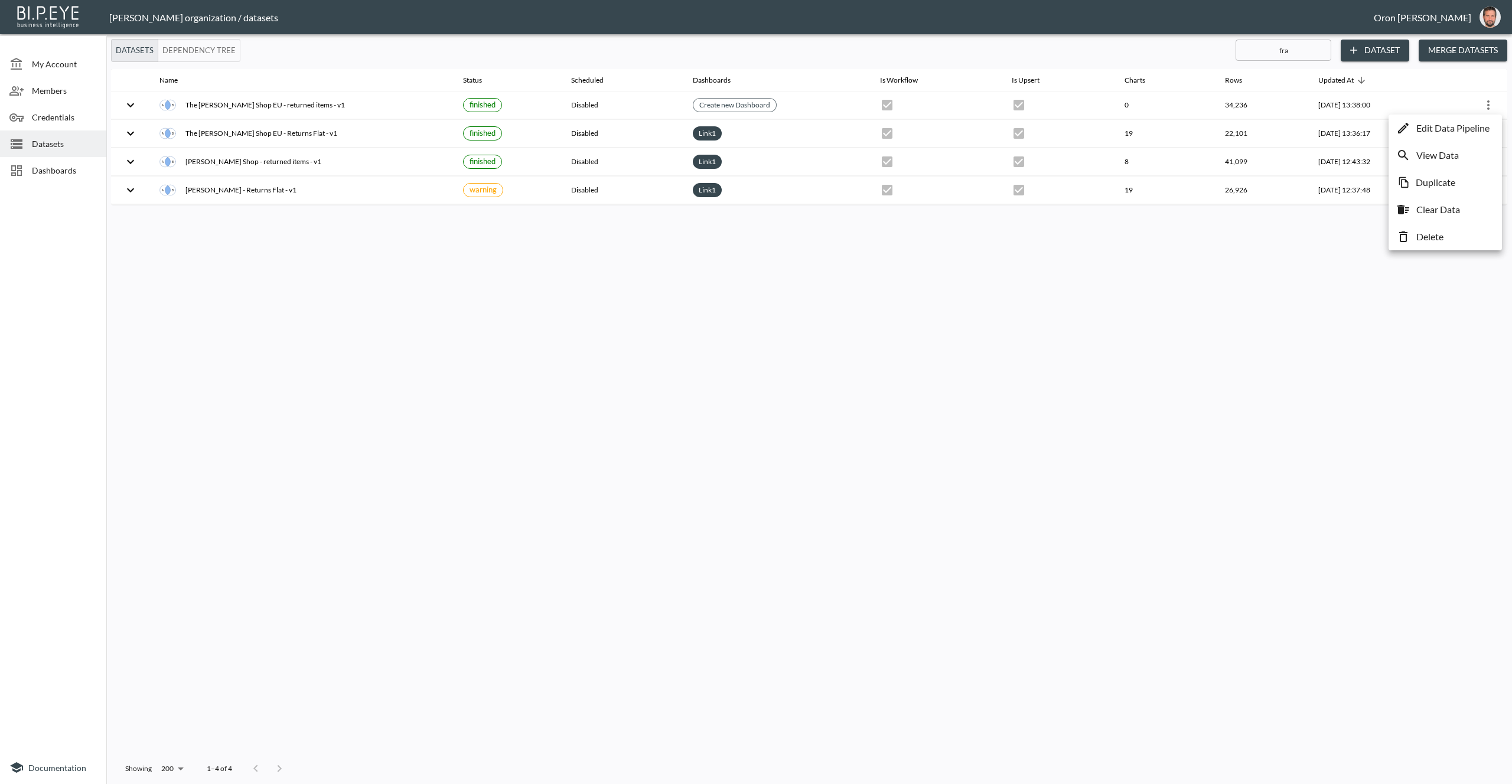
click at [1478, 123] on p "Edit Data Pipeline" at bounding box center [1453, 128] width 73 height 14
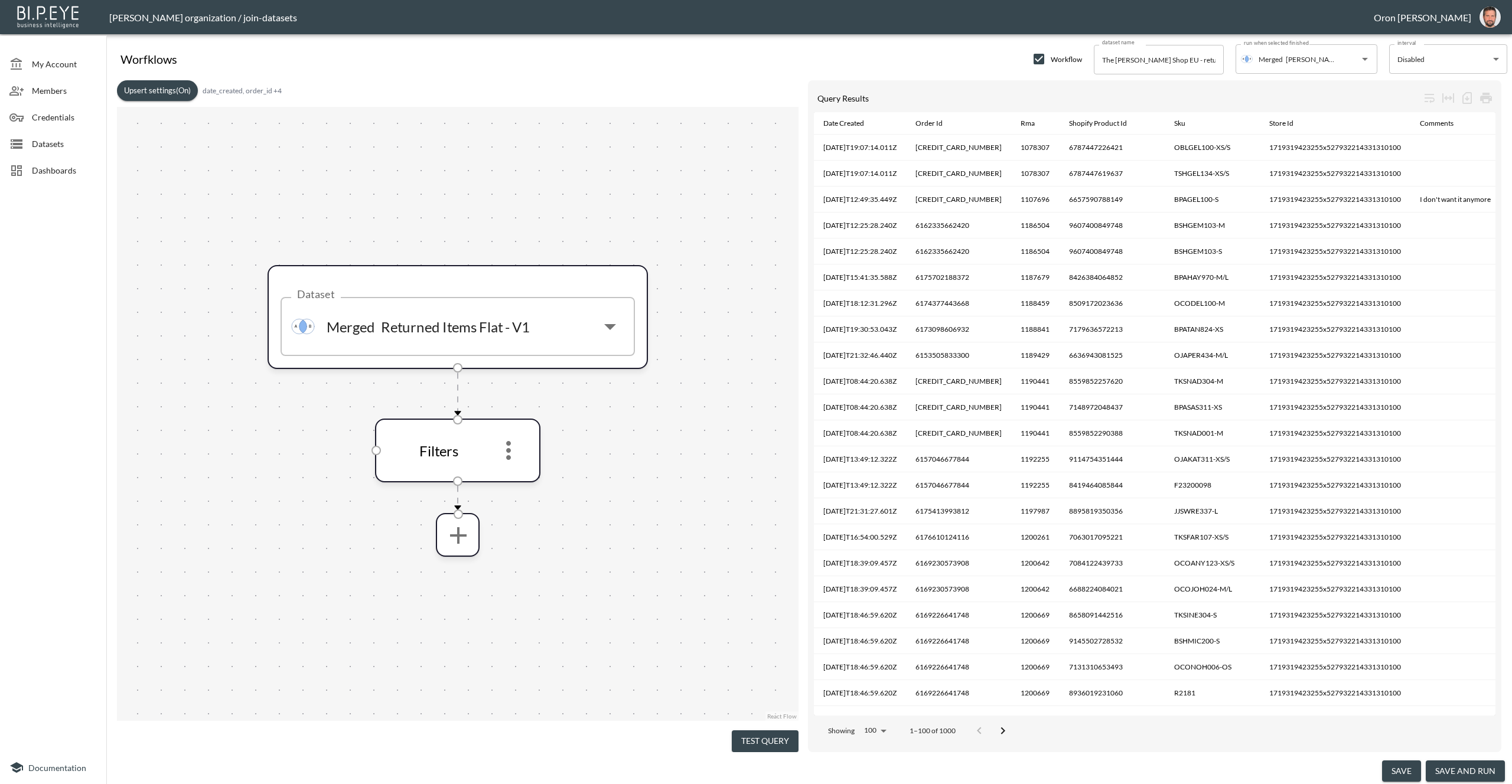
click at [171, 94] on button "Upsert settings (On)" at bounding box center [157, 90] width 81 height 21
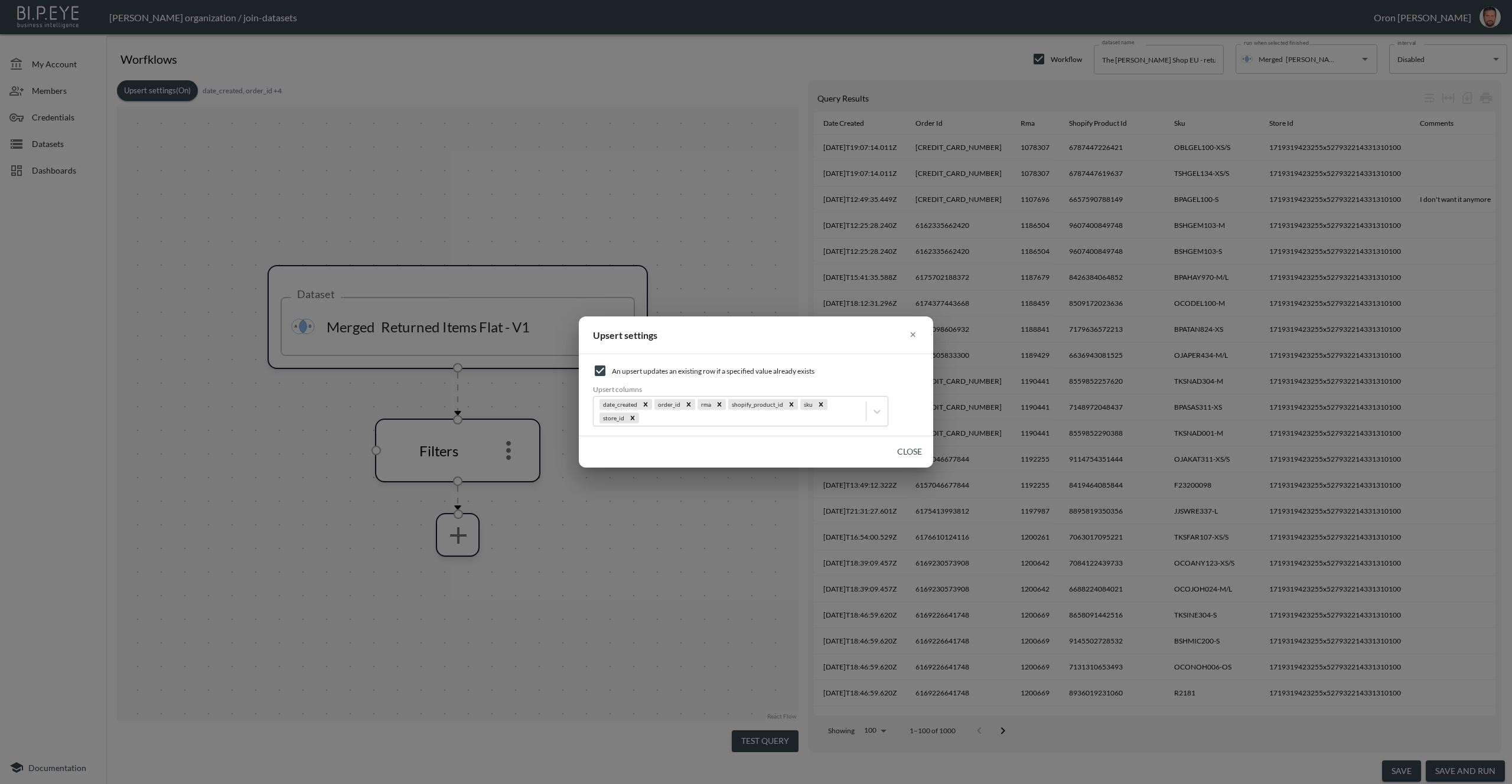
click at [423, 131] on div "Upsert settings × An upsert updates an existing row if a specified value alread…" at bounding box center [756, 392] width 1512 height 784
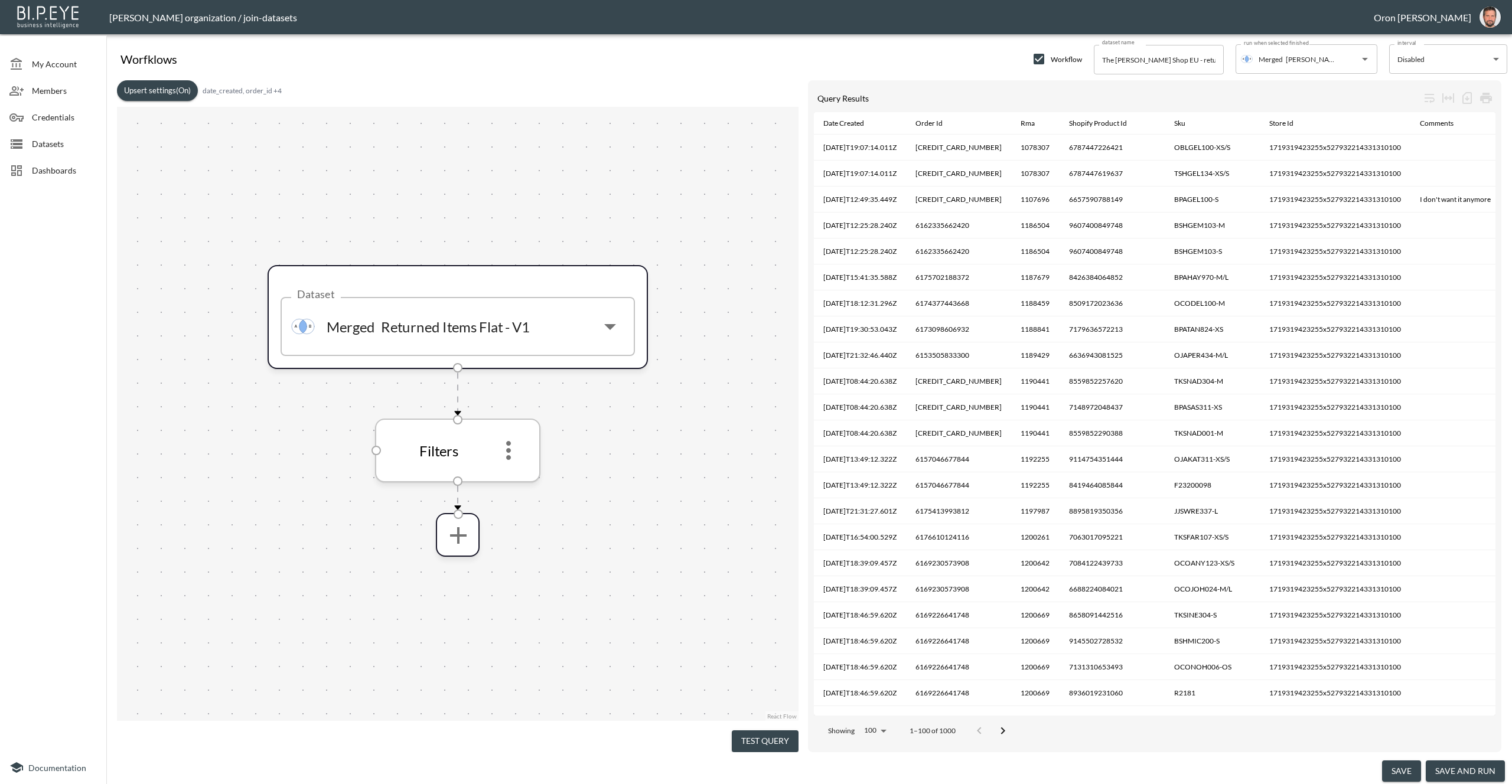
click at [509, 450] on icon "more" at bounding box center [508, 451] width 5 height 19
click at [509, 478] on li "Edit" at bounding box center [508, 483] width 52 height 21
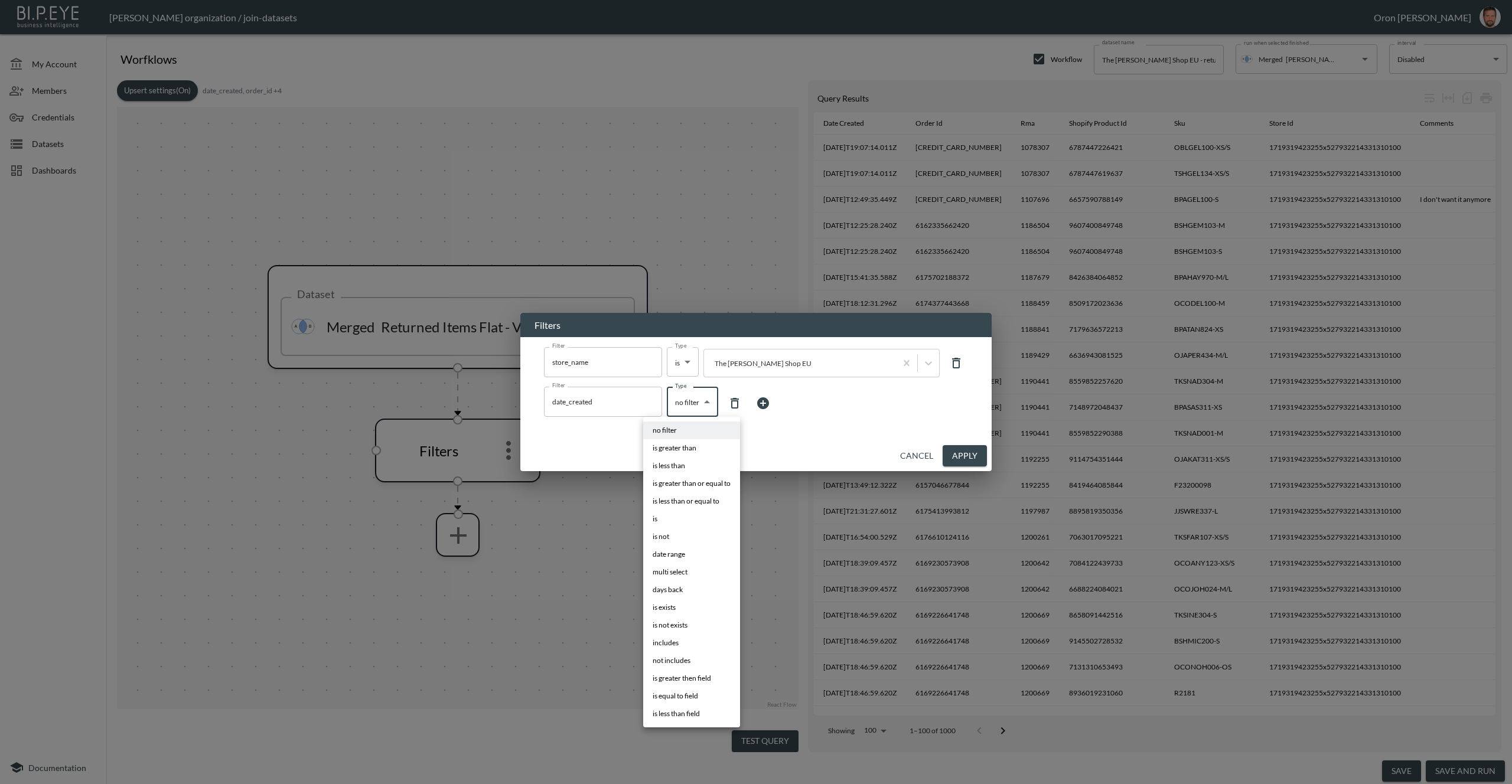
click at [684, 409] on body "BI.P.EYE, Interactive Analytics Dashboards - app [PERSON_NAME] organization / j…" at bounding box center [756, 392] width 1512 height 784
click at [683, 585] on li "days back" at bounding box center [692, 590] width 97 height 18
type input "days back"
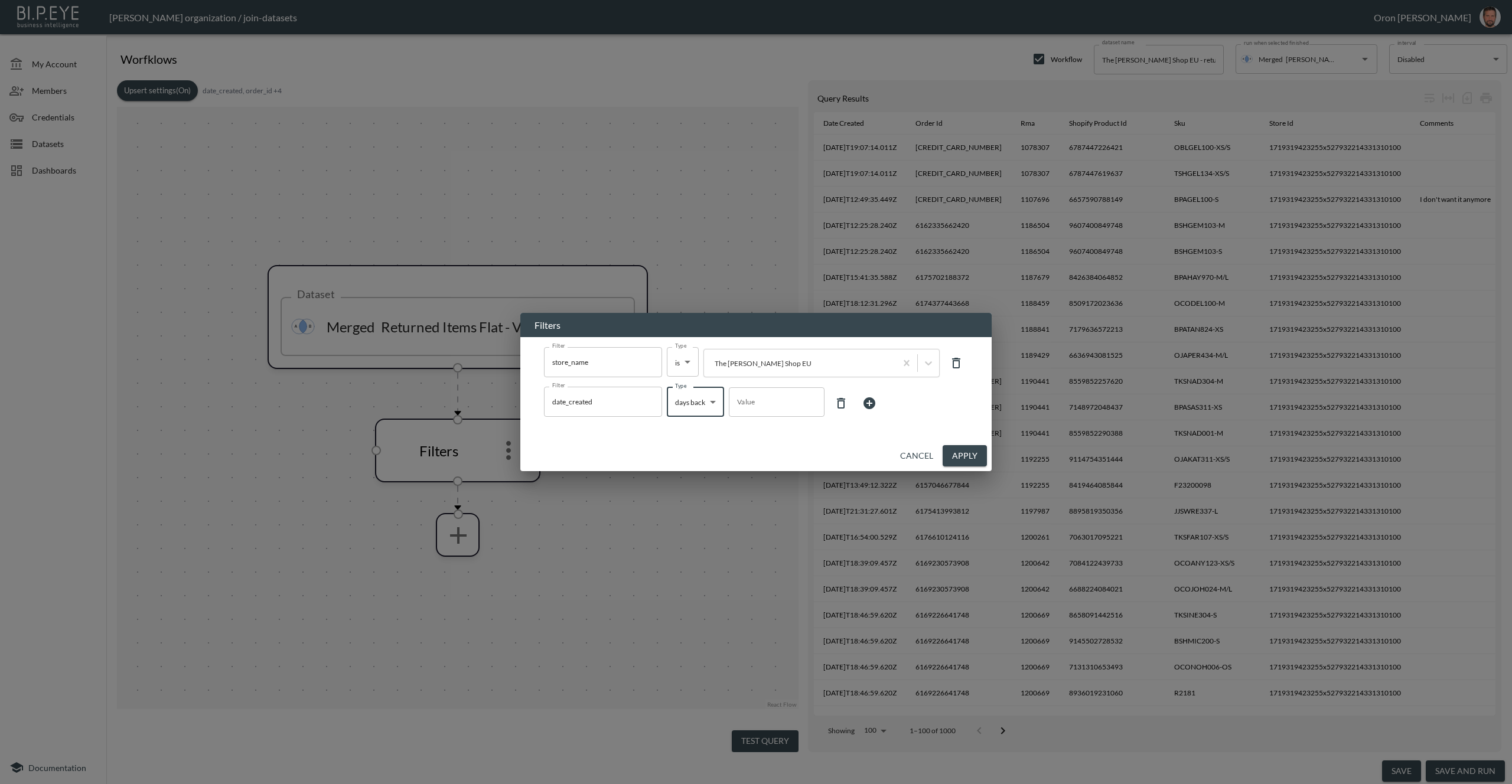
click at [770, 398] on input "Value" at bounding box center [776, 402] width 95 height 33
type input "7"
click at [959, 450] on button "Apply" at bounding box center [964, 455] width 44 height 22
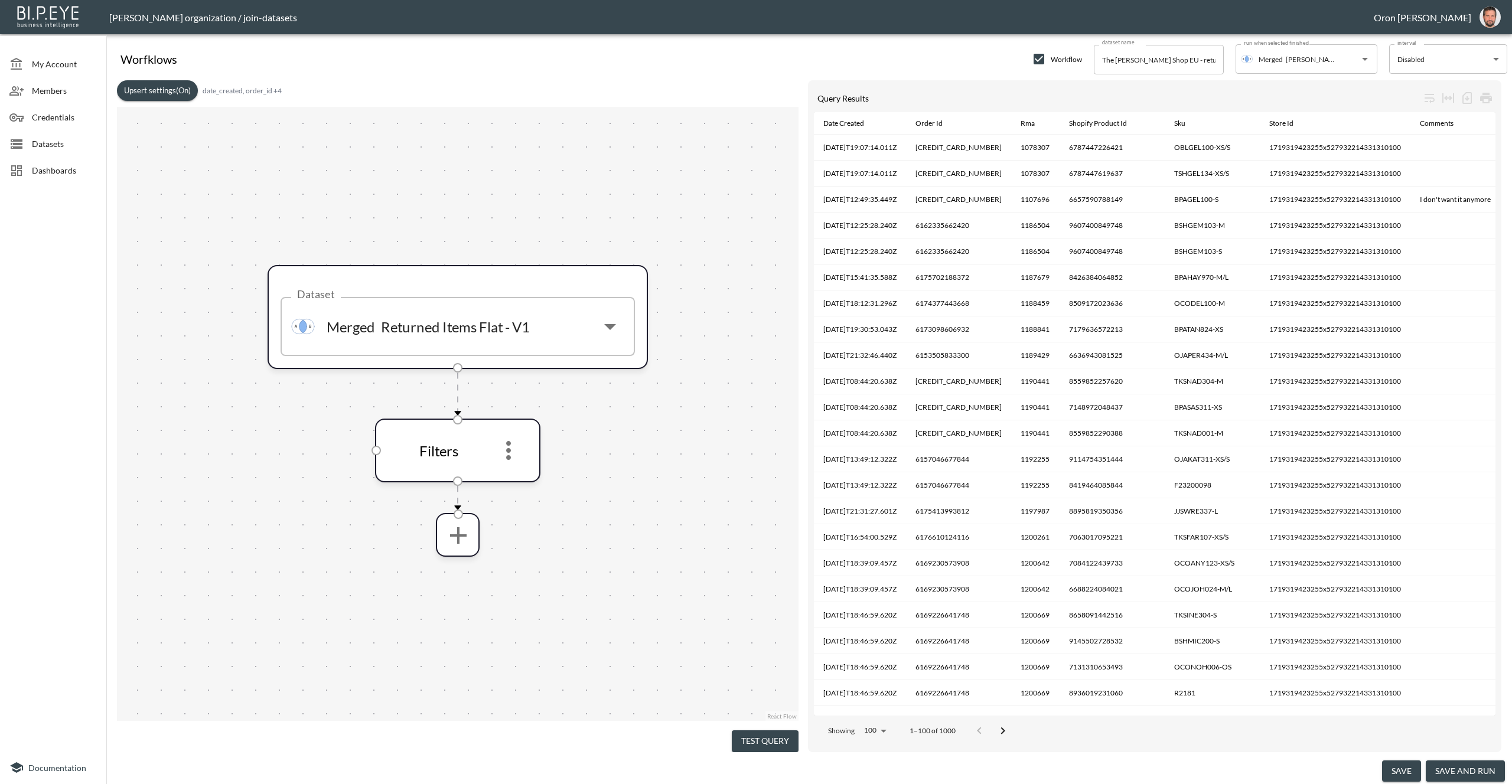
drag, startPoint x: 1393, startPoint y: 771, endPoint x: 1320, endPoint y: 661, distance: 132.0
click at [1393, 770] on button "save" at bounding box center [1401, 771] width 39 height 22
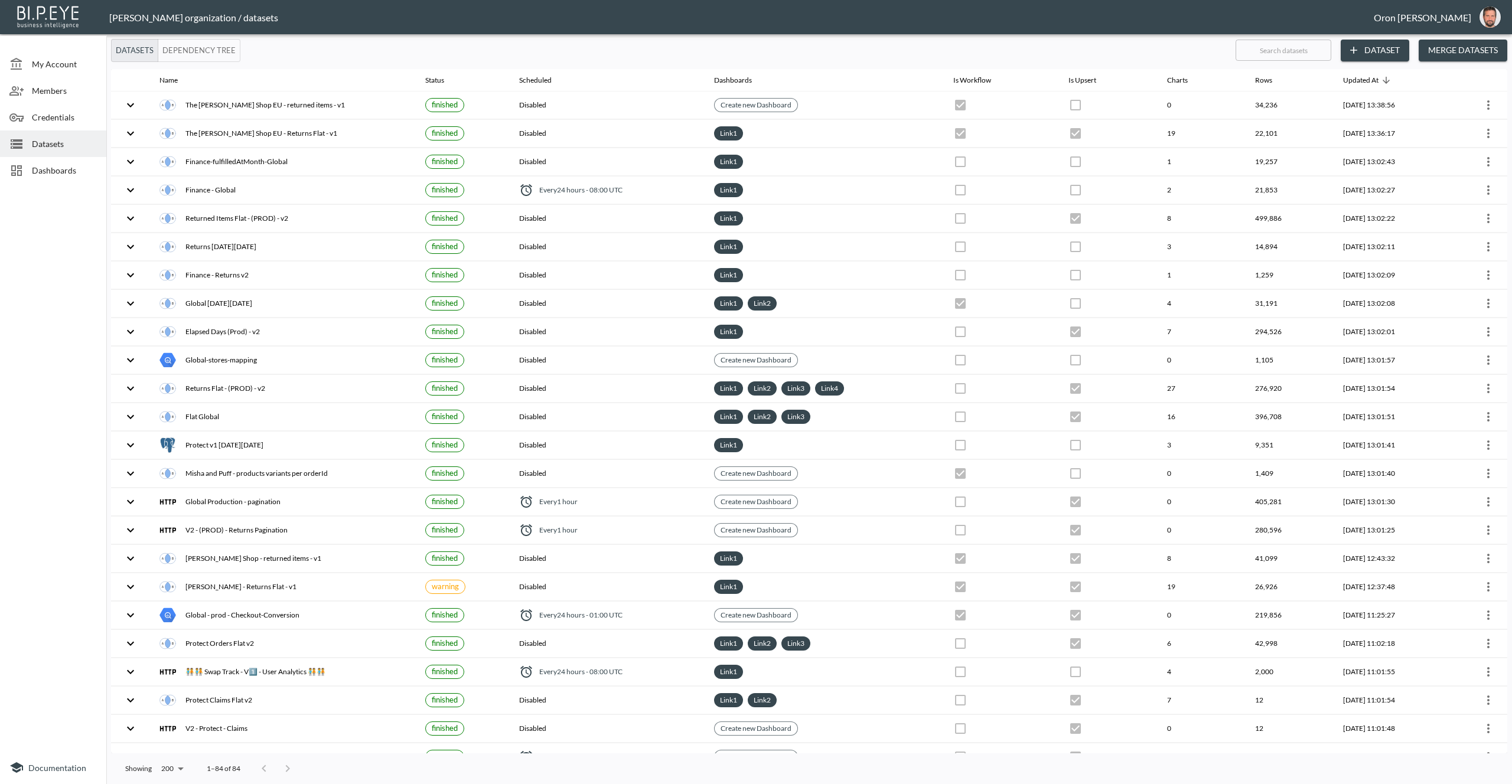
click at [39, 167] on span "Dashboards" at bounding box center [64, 170] width 65 height 12
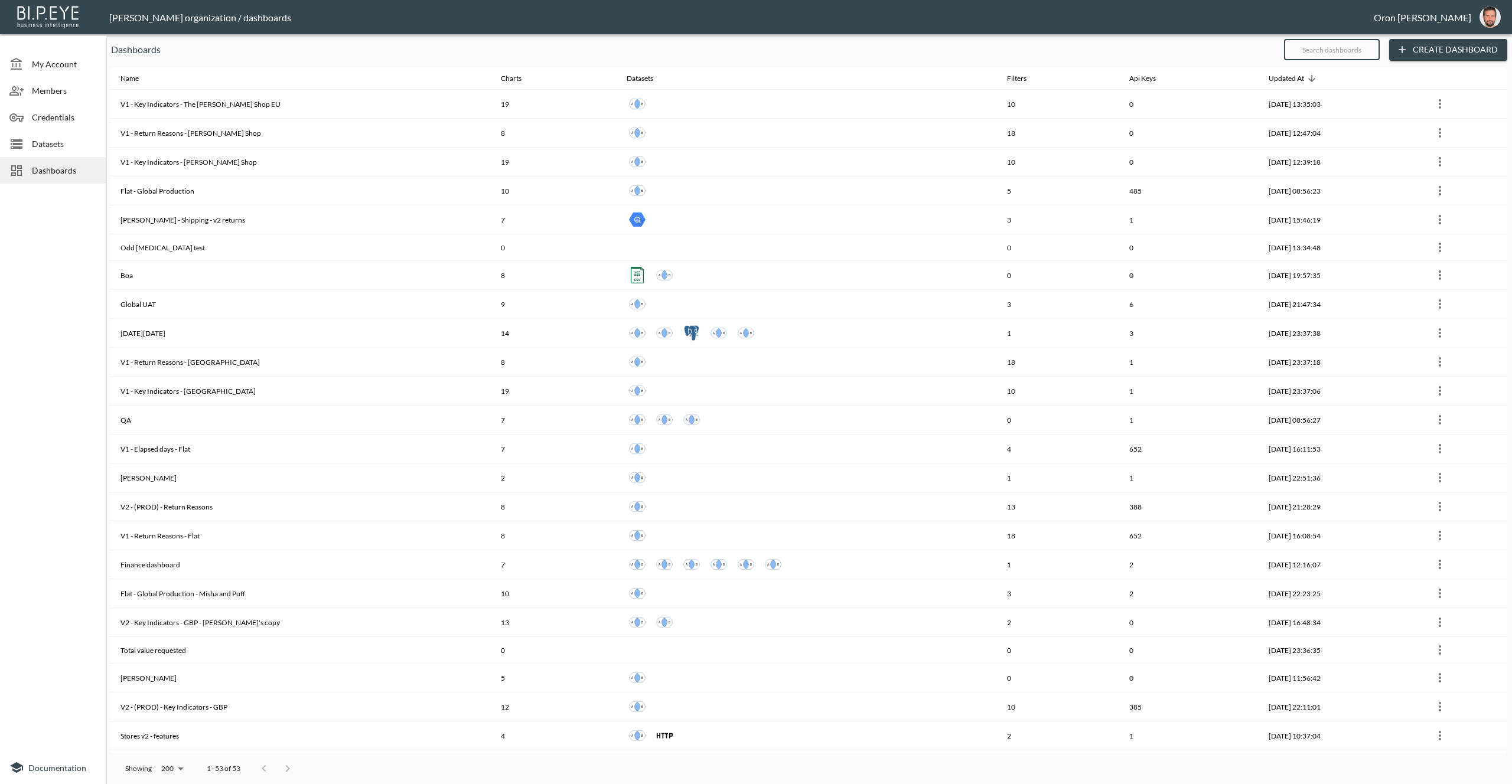
click at [1340, 50] on input "text" at bounding box center [1332, 50] width 95 height 30
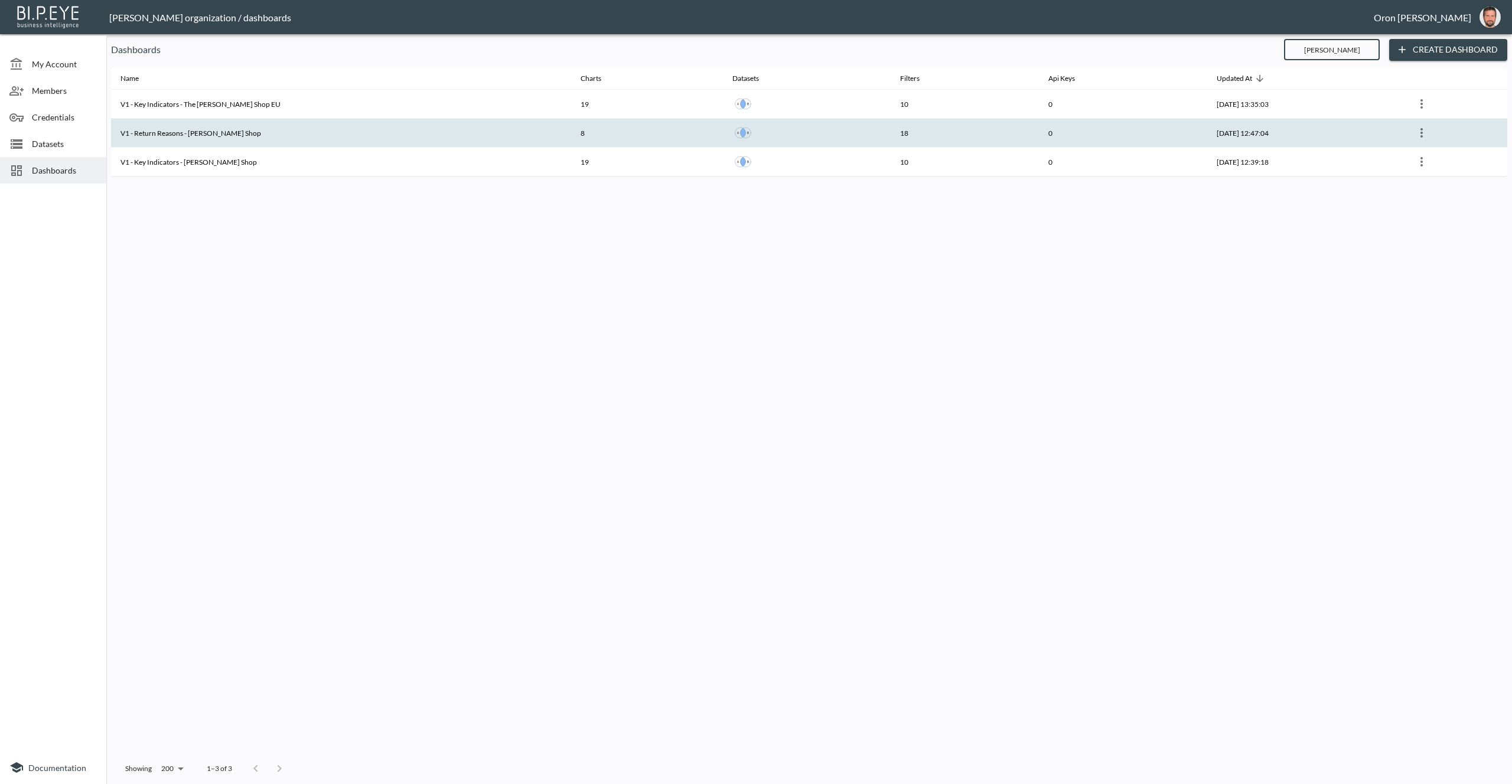
type input "[PERSON_NAME]"
click at [1422, 132] on icon "more" at bounding box center [1421, 132] width 14 height 14
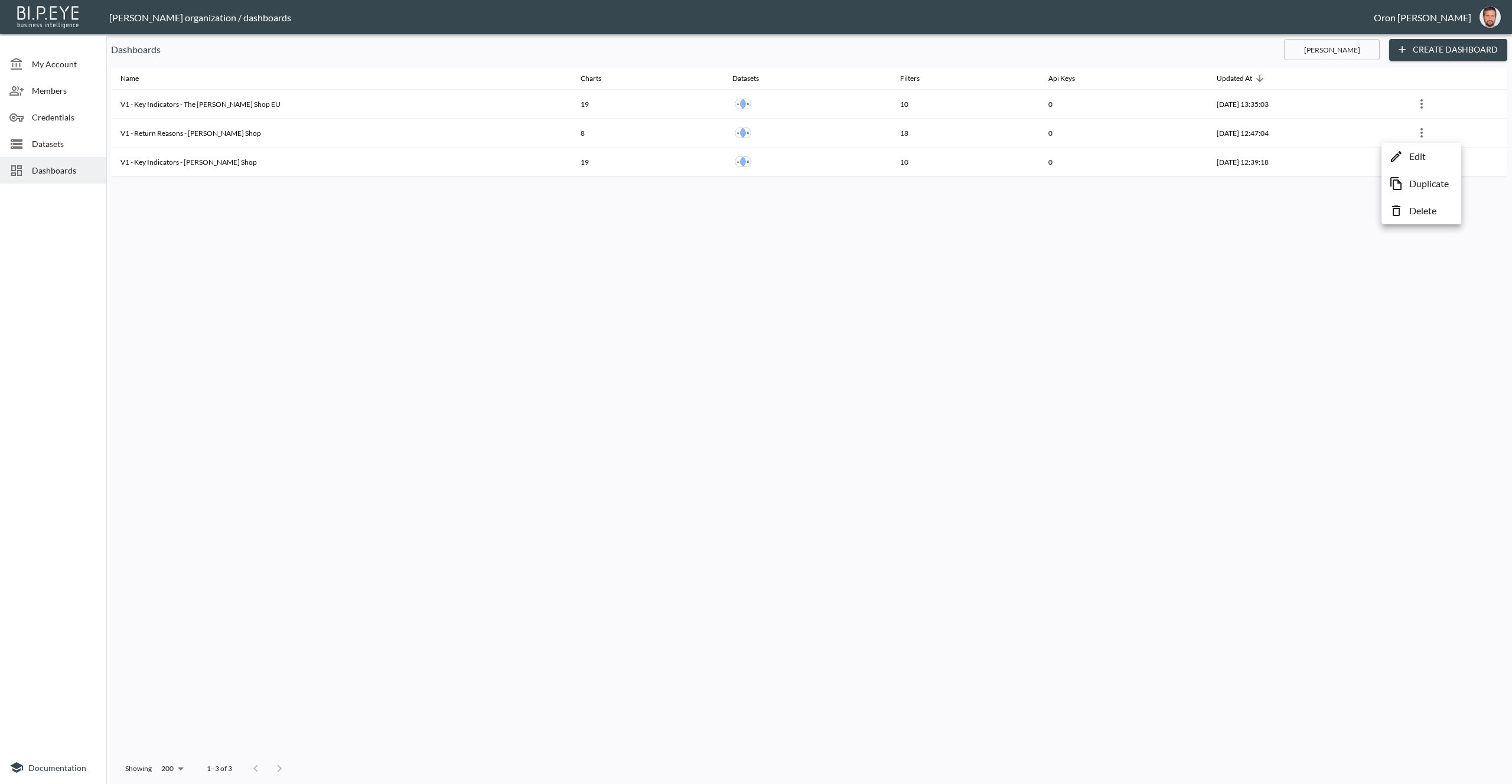
click at [1419, 183] on p "Duplicate" at bounding box center [1429, 183] width 40 height 14
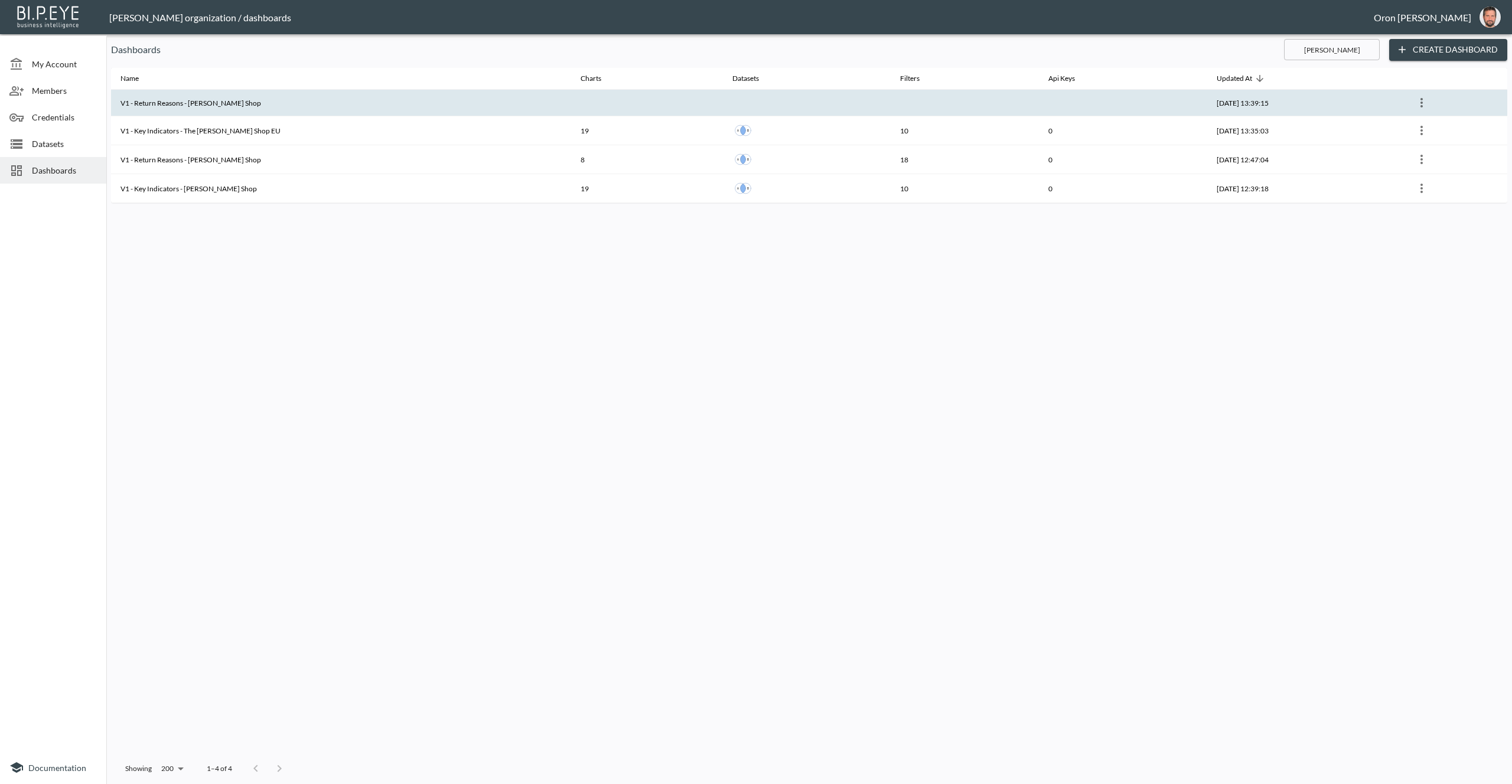
click at [357, 100] on th "V1 - Return Reasons - [PERSON_NAME] Shop" at bounding box center [341, 103] width 460 height 27
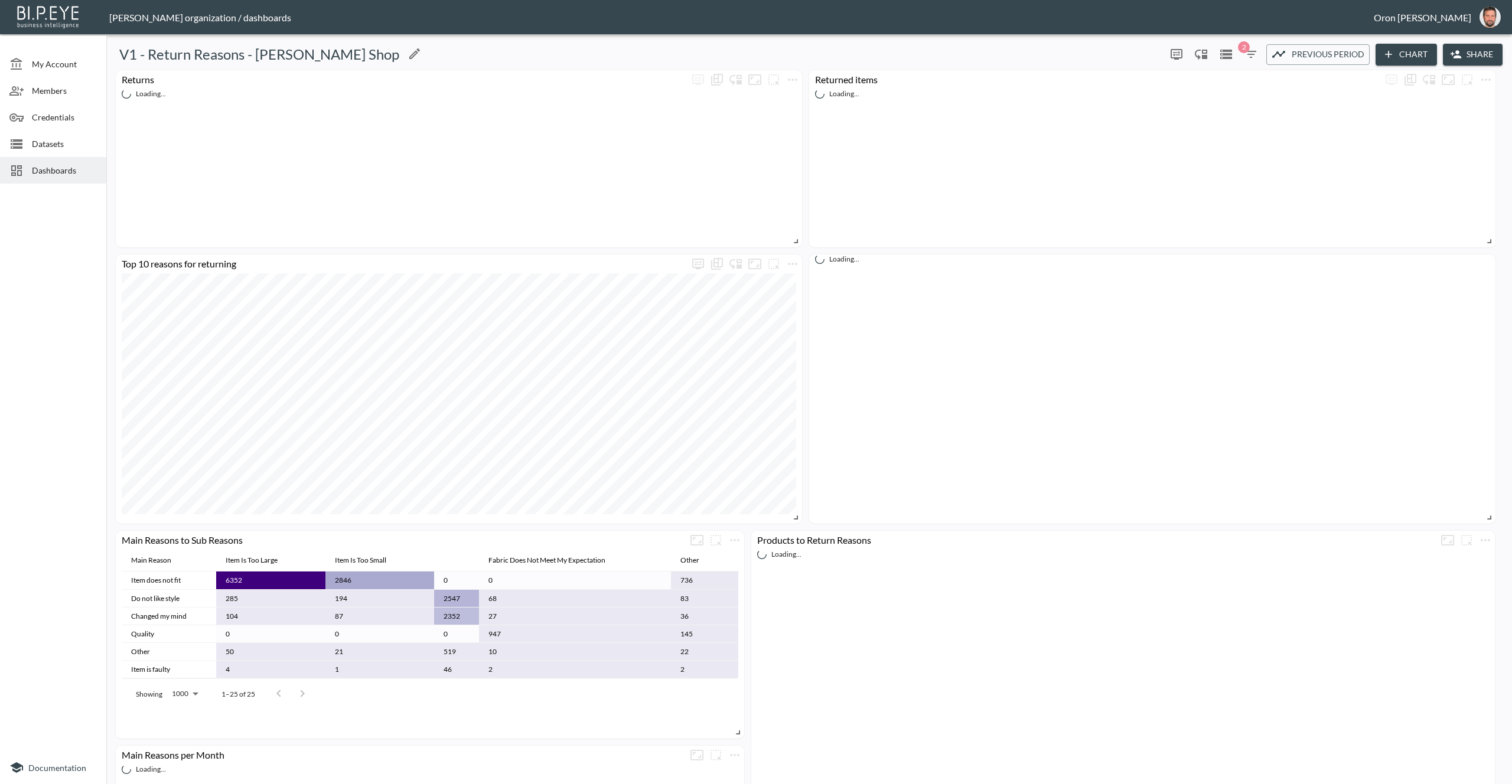
click at [408, 50] on icon "Edit" at bounding box center [414, 53] width 14 height 14
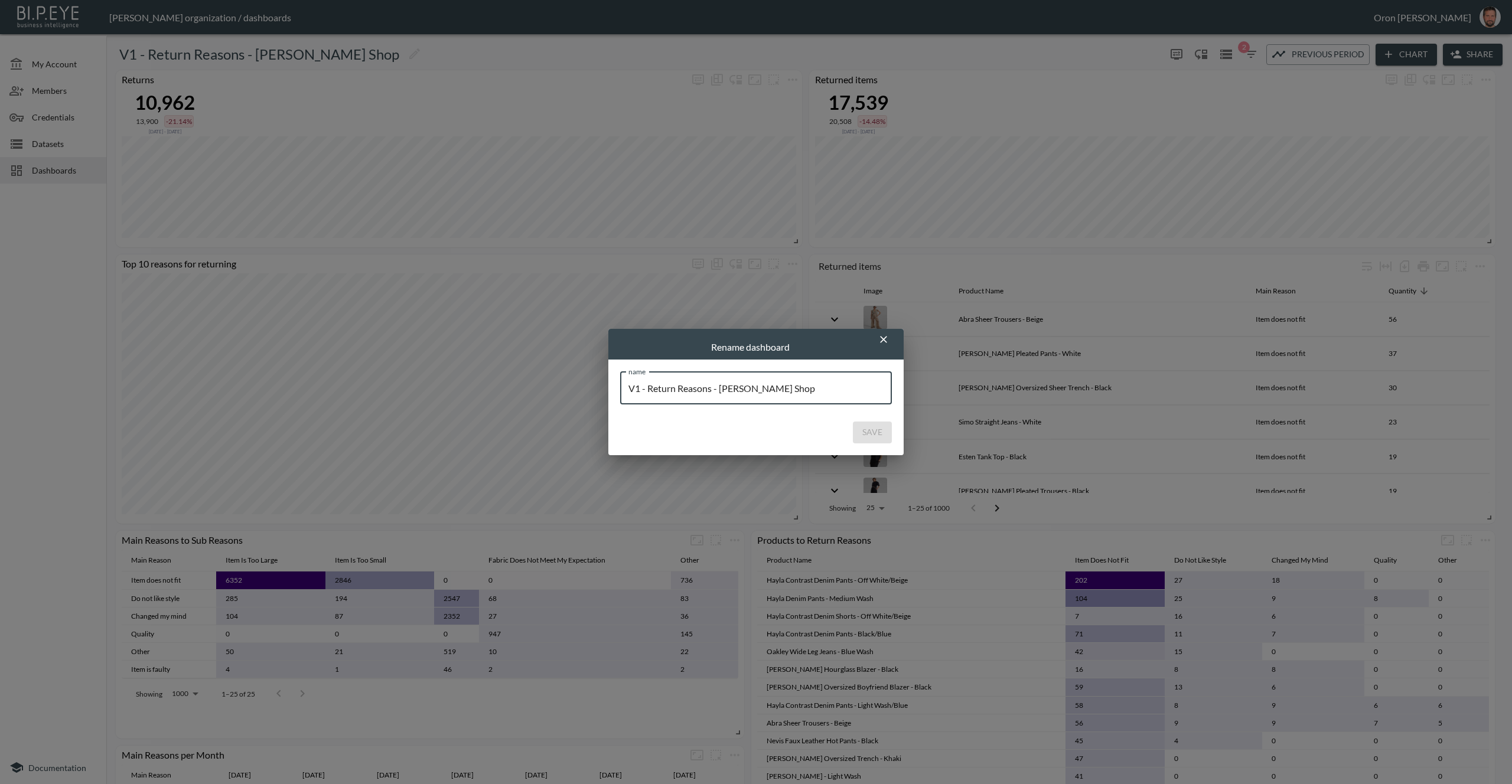
drag, startPoint x: 735, startPoint y: 390, endPoint x: 819, endPoint y: 391, distance: 84.0
click at [819, 391] on input "V1 - Return Reasons - [PERSON_NAME] Shop" at bounding box center [756, 388] width 272 height 33
type input "V1 - Return Reasons - The [PERSON_NAME] Shop EU"
drag, startPoint x: 871, startPoint y: 431, endPoint x: 864, endPoint y: 432, distance: 7.1
click at [870, 431] on button "Save" at bounding box center [872, 432] width 39 height 22
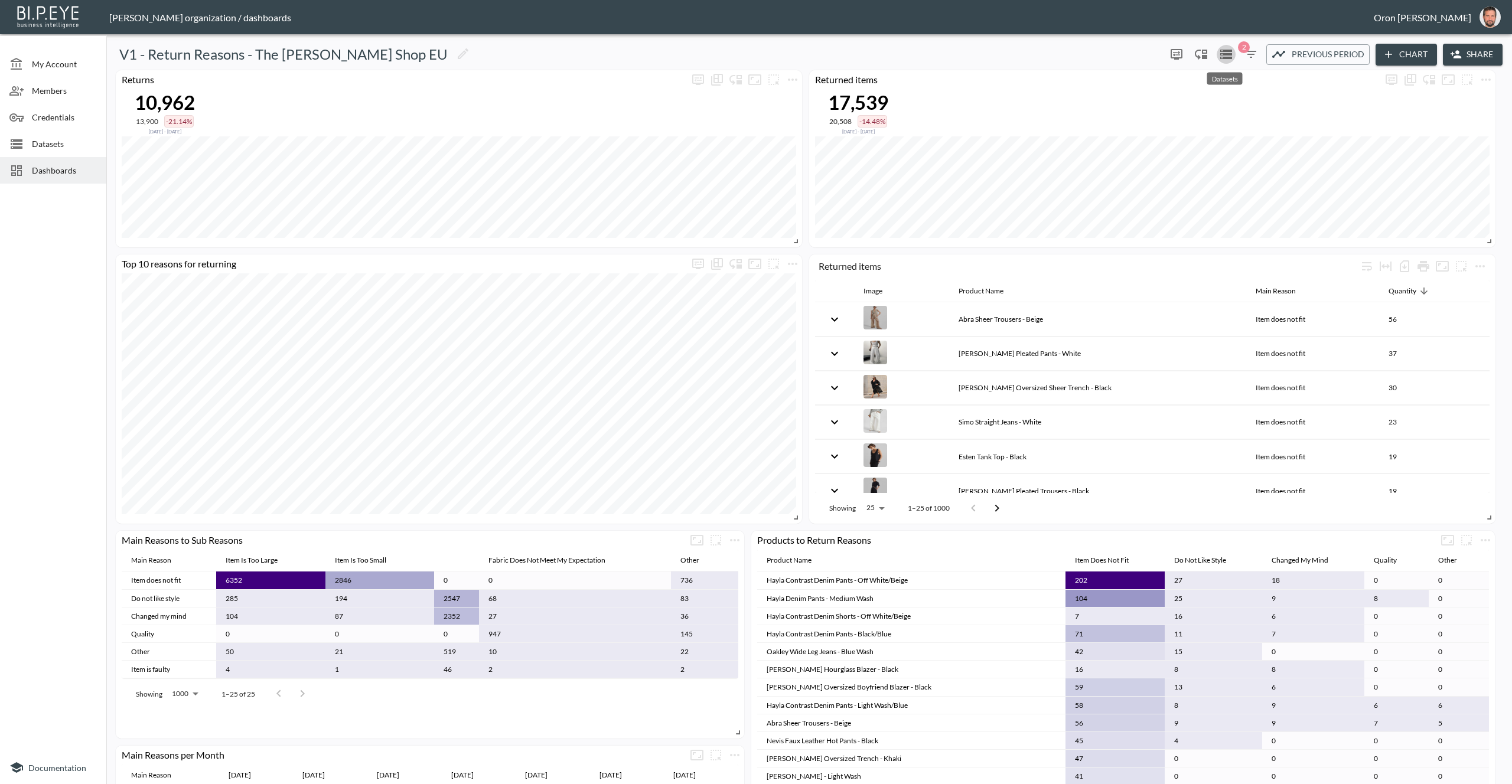
click at [1220, 58] on icon "Datasets" at bounding box center [1226, 54] width 11 height 10
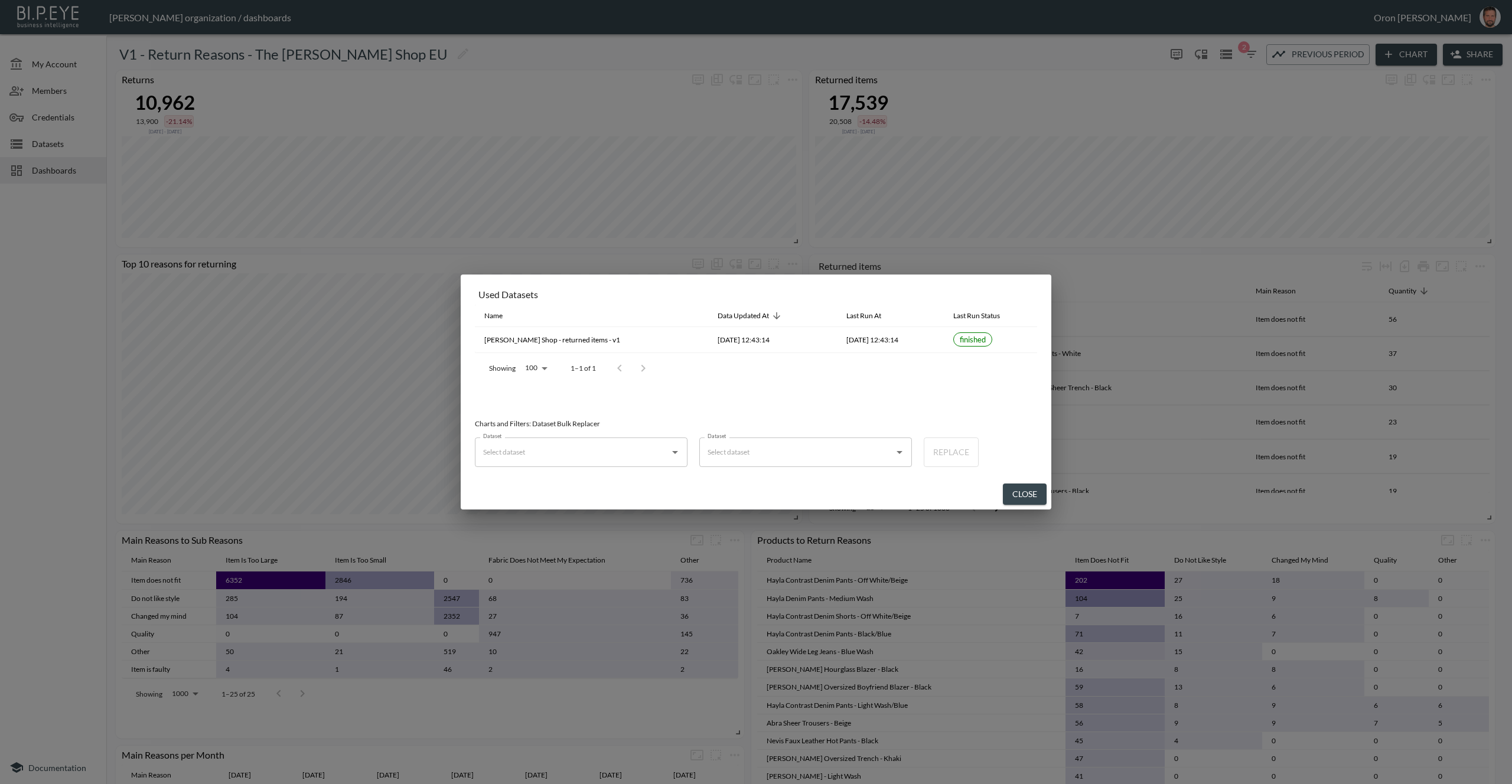
click at [617, 465] on div "Dataset" at bounding box center [580, 452] width 212 height 30
drag, startPoint x: 609, startPoint y: 479, endPoint x: 624, endPoint y: 476, distance: 15.3
click at [609, 479] on div "[PERSON_NAME] Shop - returned items - v1" at bounding box center [598, 481] width 136 height 10
type input "[PERSON_NAME] Shop - returned items - v1"
click at [759, 447] on input "Dataset" at bounding box center [796, 452] width 184 height 19
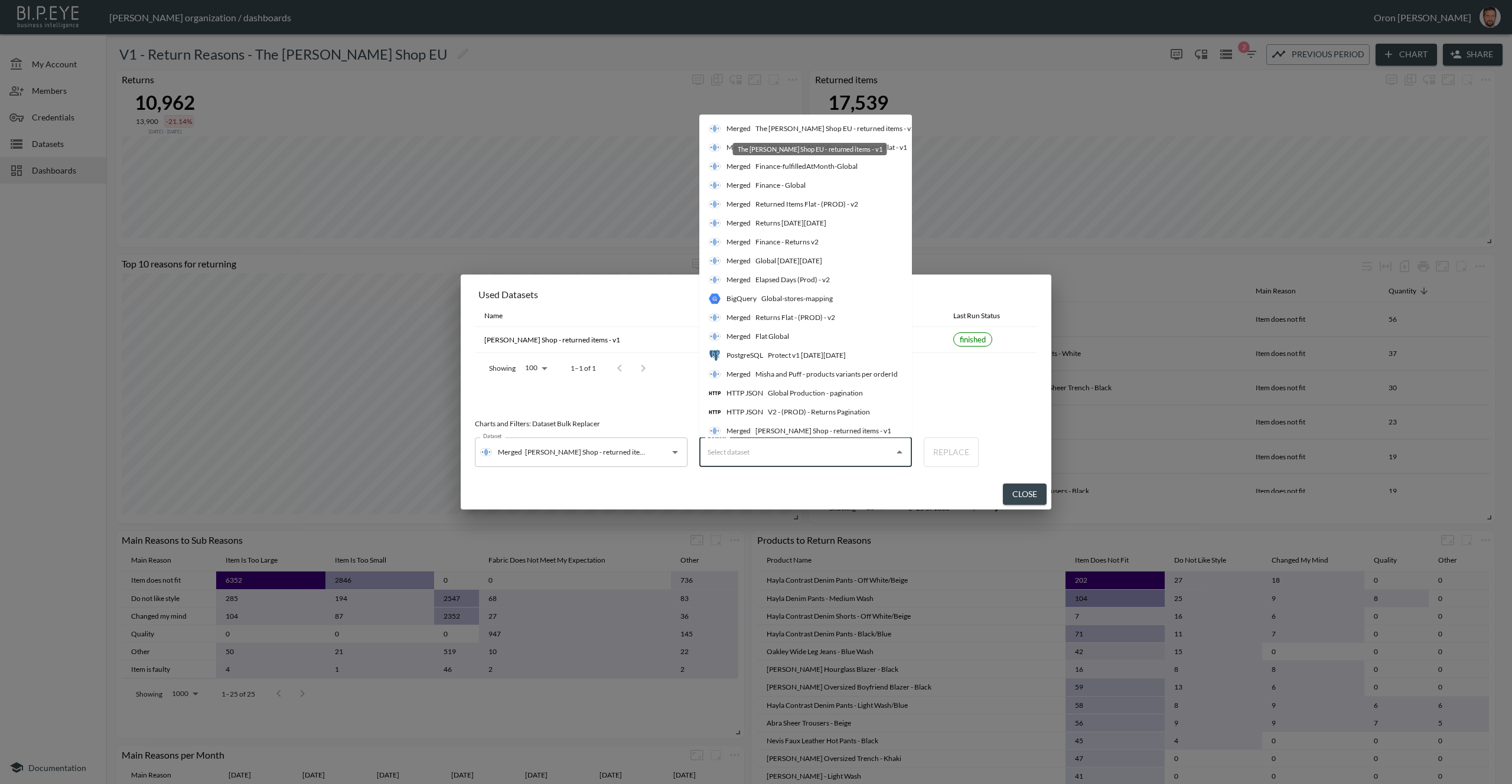
click at [808, 131] on div "The [PERSON_NAME] Shop EU - returned items - v1" at bounding box center [835, 129] width 159 height 10
type input "The [PERSON_NAME] Shop EU - returned items - v1"
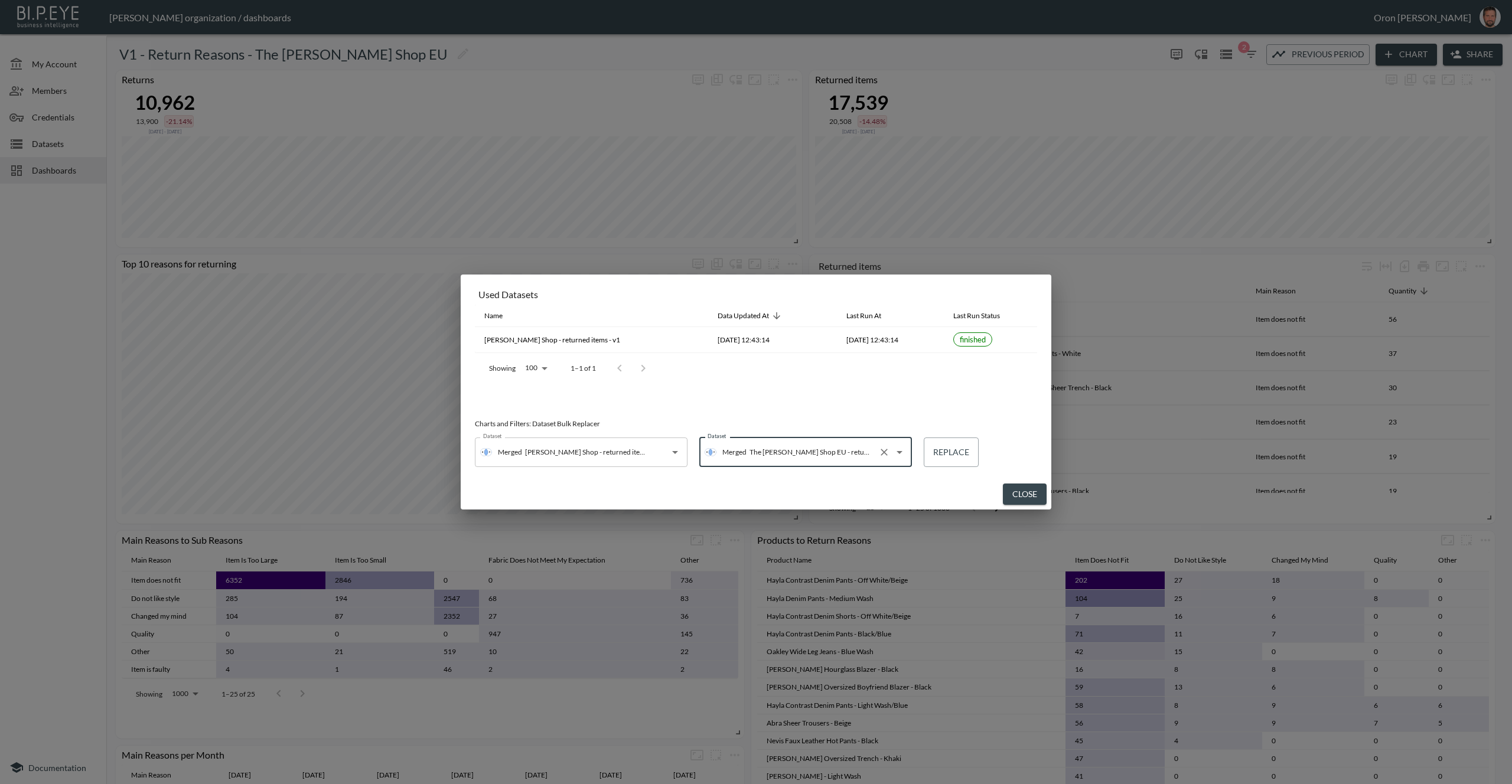
drag, startPoint x: 960, startPoint y: 454, endPoint x: 964, endPoint y: 420, distance: 34.2
click at [960, 454] on button "Replace" at bounding box center [952, 452] width 55 height 30
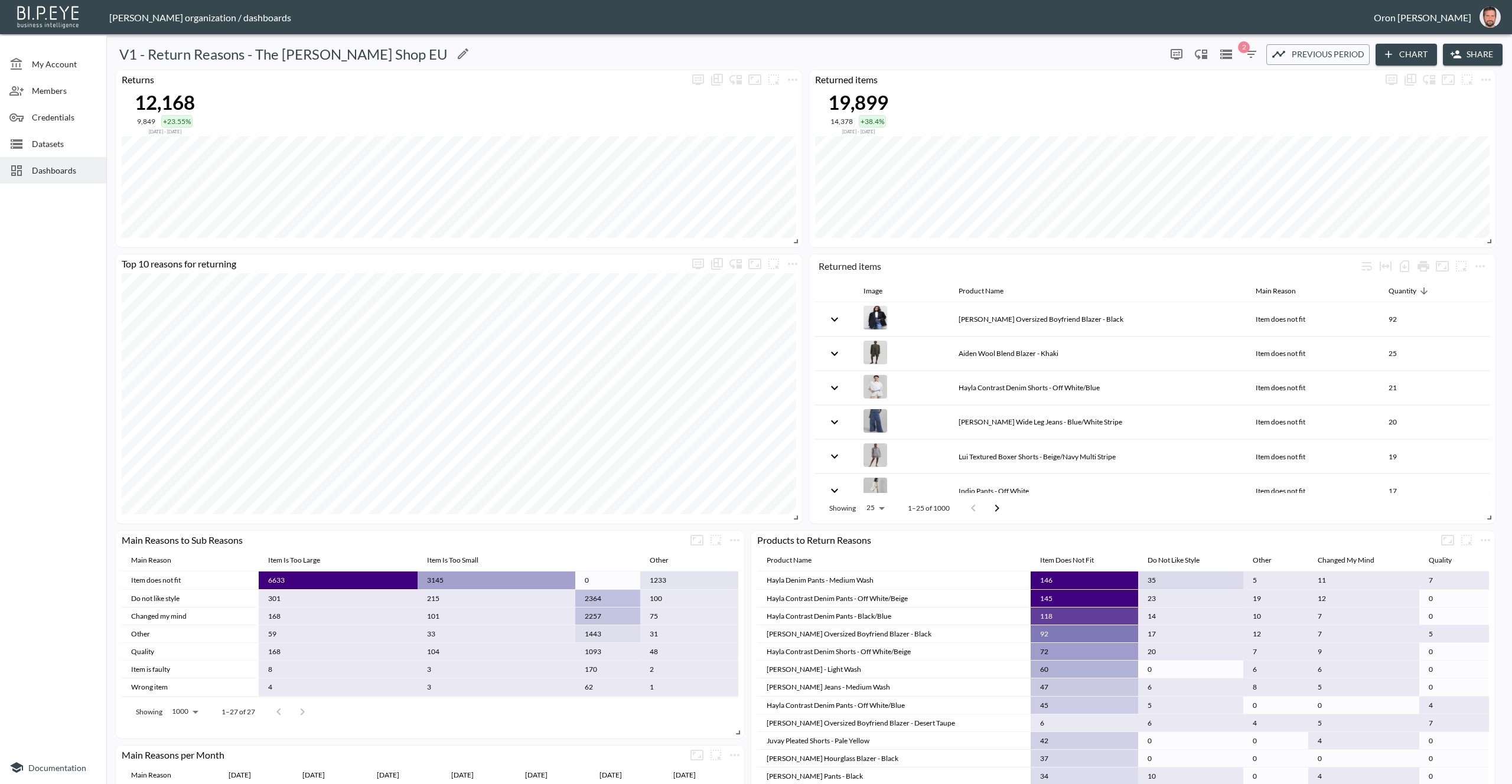
click at [307, 53] on h5 "V1 - Return Reasons - The [PERSON_NAME] Shop EU" at bounding box center [283, 54] width 329 height 19
copy div "V1 - Return Reasons - The [PERSON_NAME] Shop EU 0 2 Previous period Chart Share"
click at [1278, 48] on icon "button" at bounding box center [1279, 54] width 14 height 14
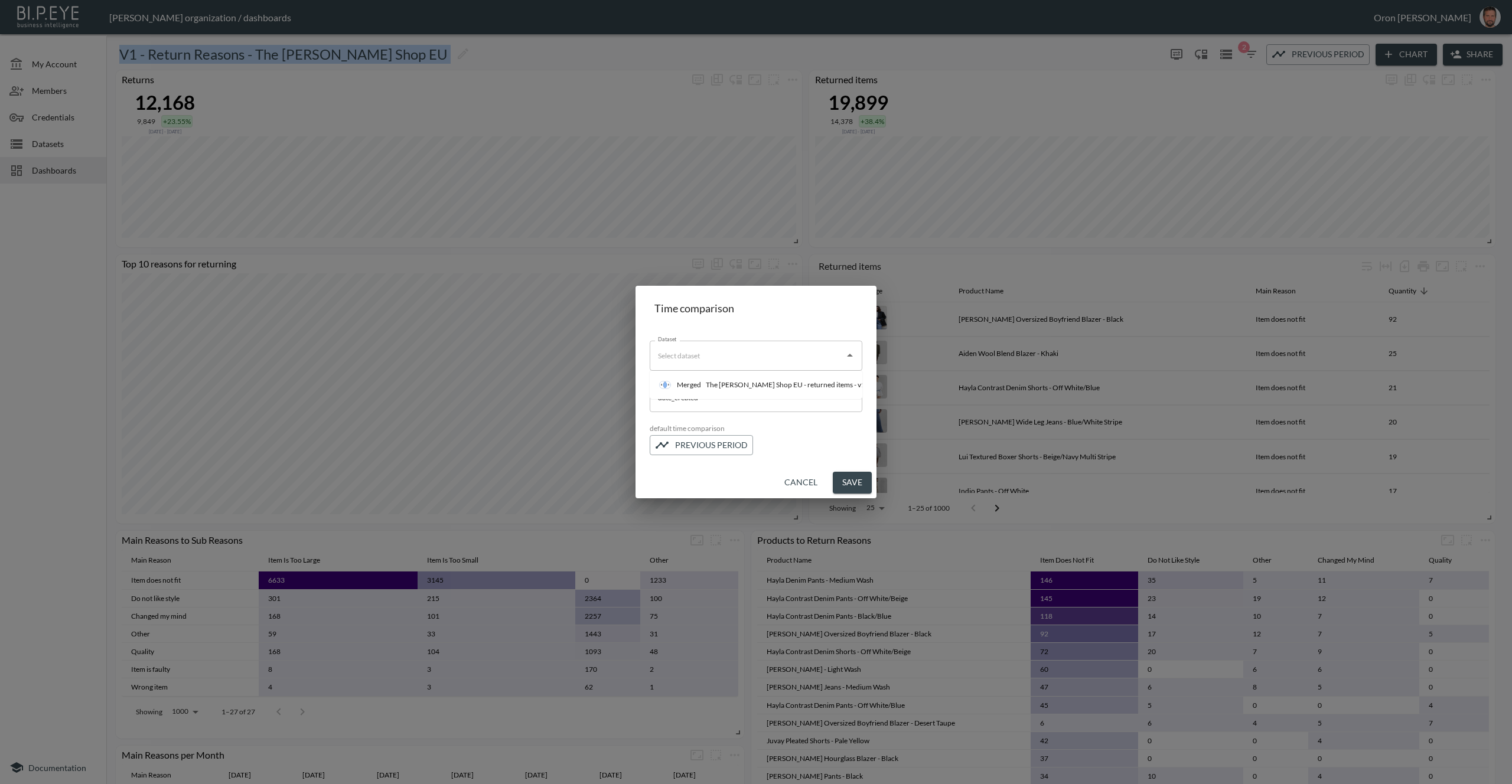
click at [730, 367] on div "Dataset" at bounding box center [756, 355] width 212 height 30
click at [715, 384] on div "The [PERSON_NAME] Shop EU - returned items - v1" at bounding box center [785, 385] width 159 height 10
type input "The [PERSON_NAME] Shop EU - returned items - v1"
click at [857, 482] on button "Save" at bounding box center [852, 482] width 39 height 22
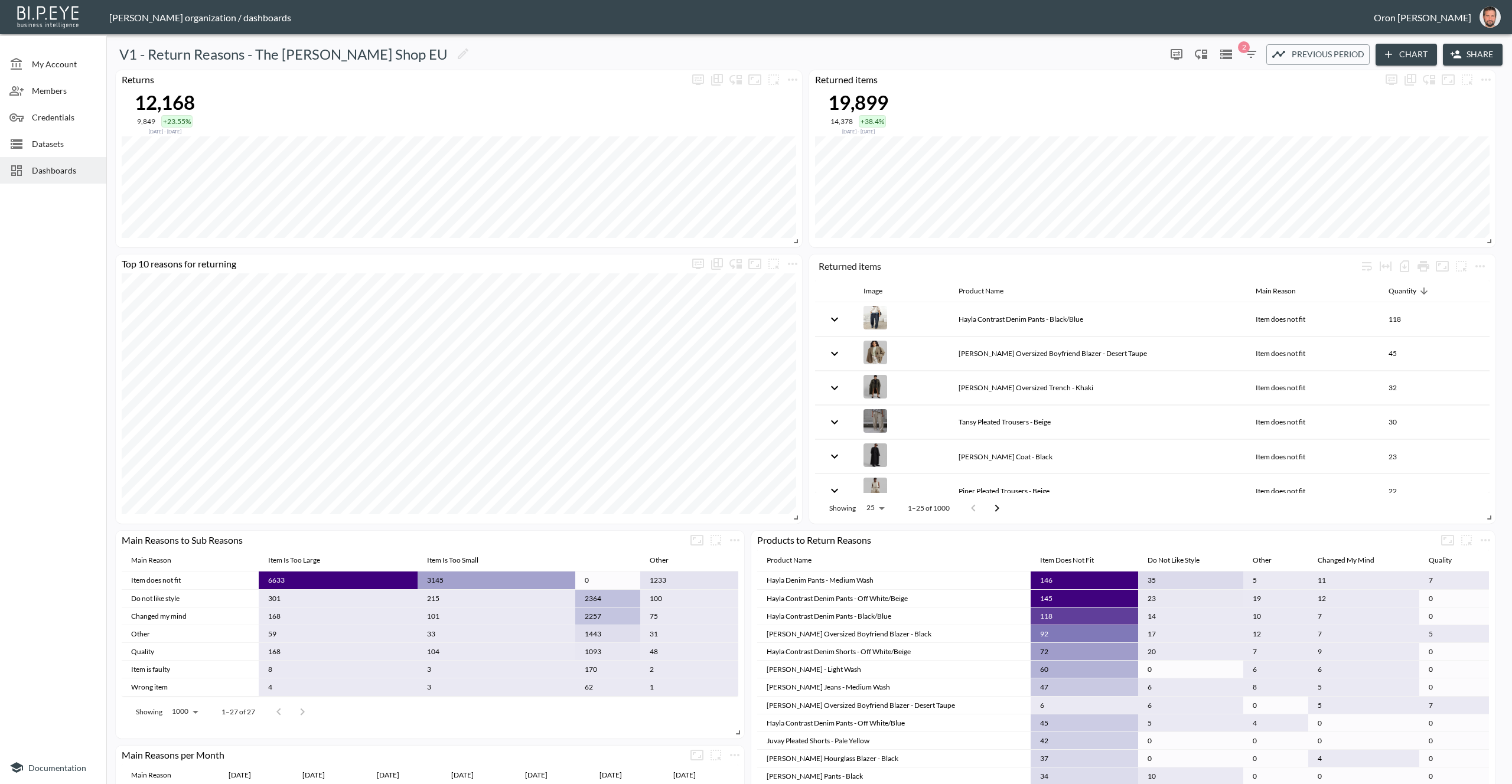
drag, startPoint x: 59, startPoint y: 174, endPoint x: 49, endPoint y: 174, distance: 10.0
click at [59, 174] on span "Dashboards" at bounding box center [64, 170] width 65 height 12
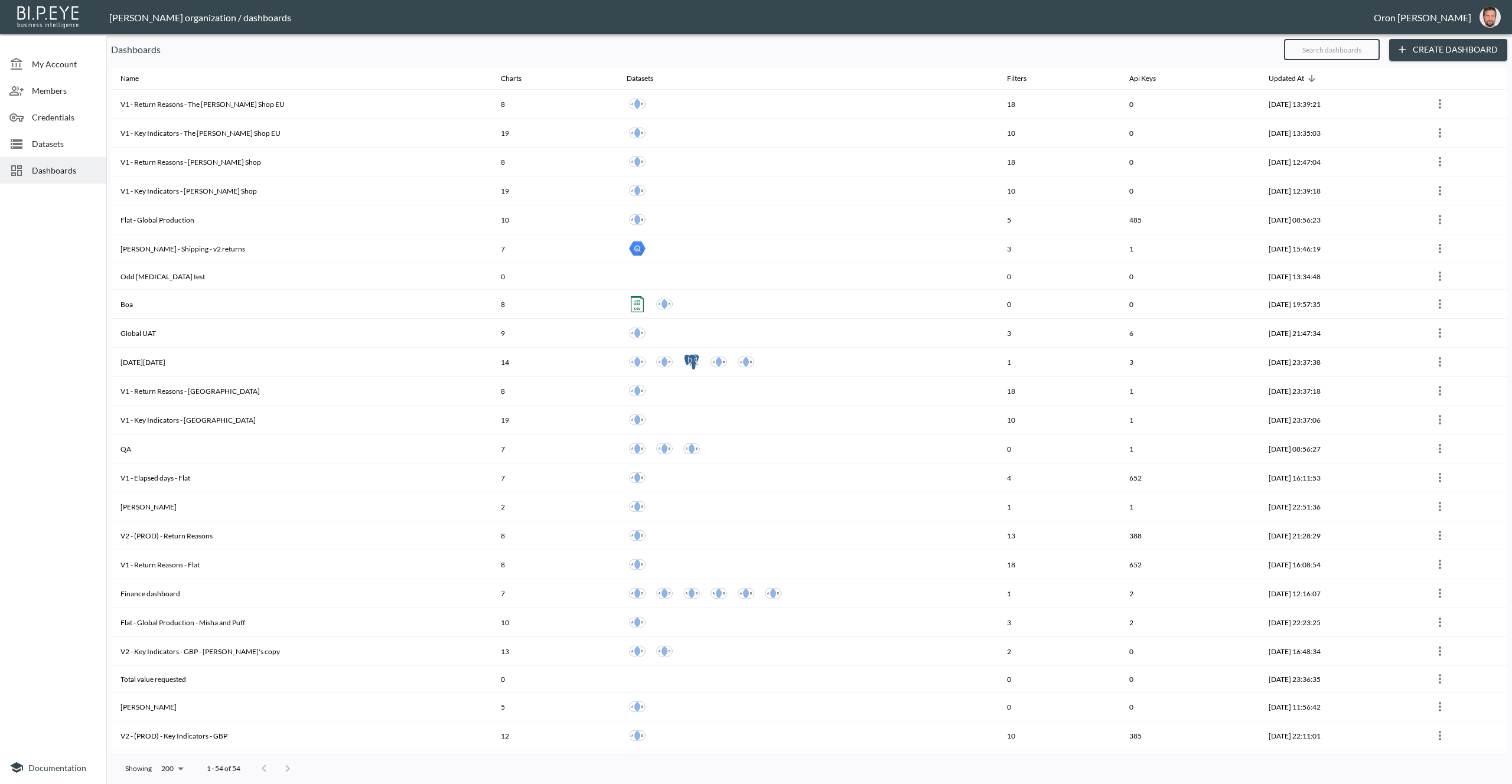
click at [1330, 49] on input "text" at bounding box center [1332, 50] width 95 height 30
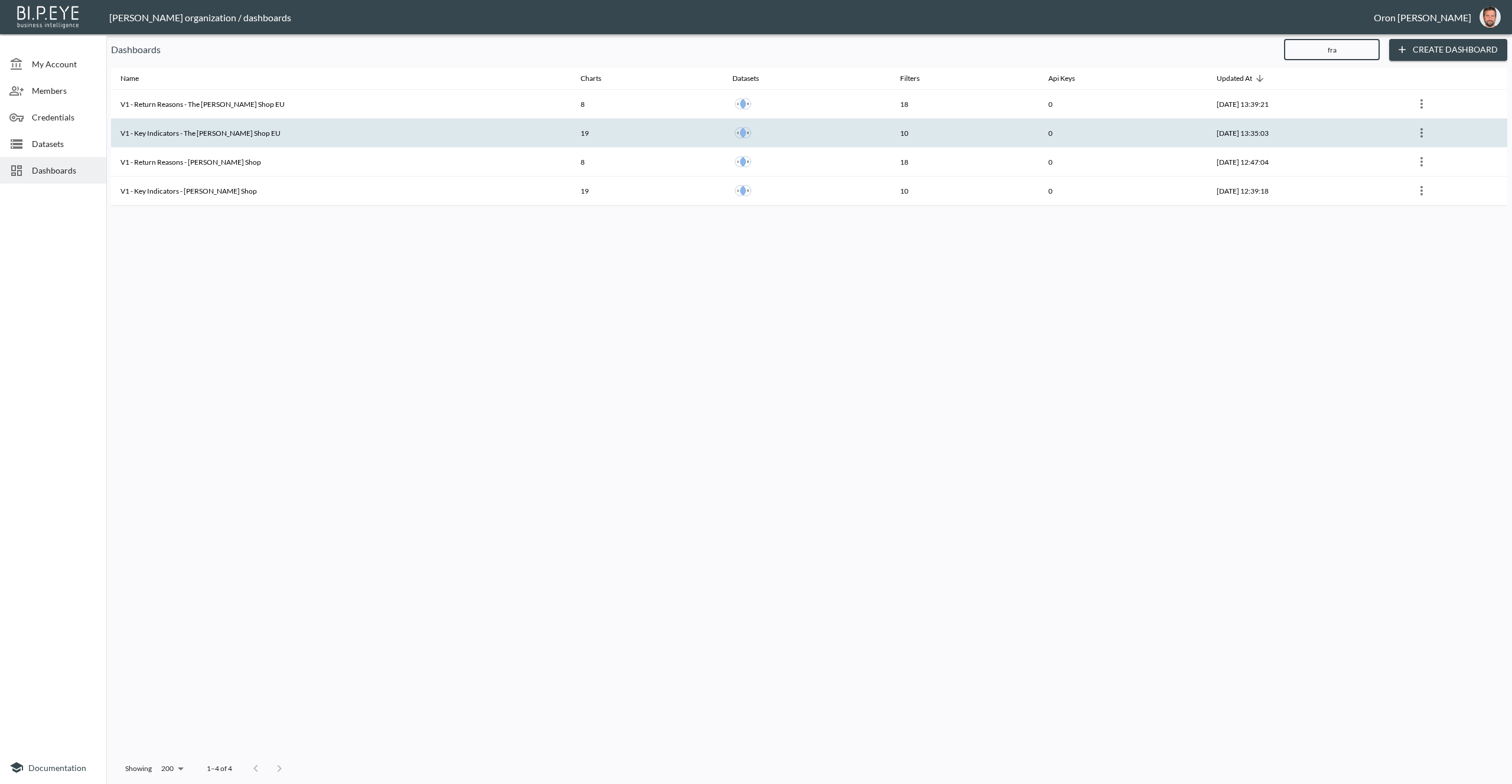
type input "fra"
click at [318, 127] on th "V1 - Key Indicators - The [PERSON_NAME] Shop EU" at bounding box center [341, 133] width 460 height 29
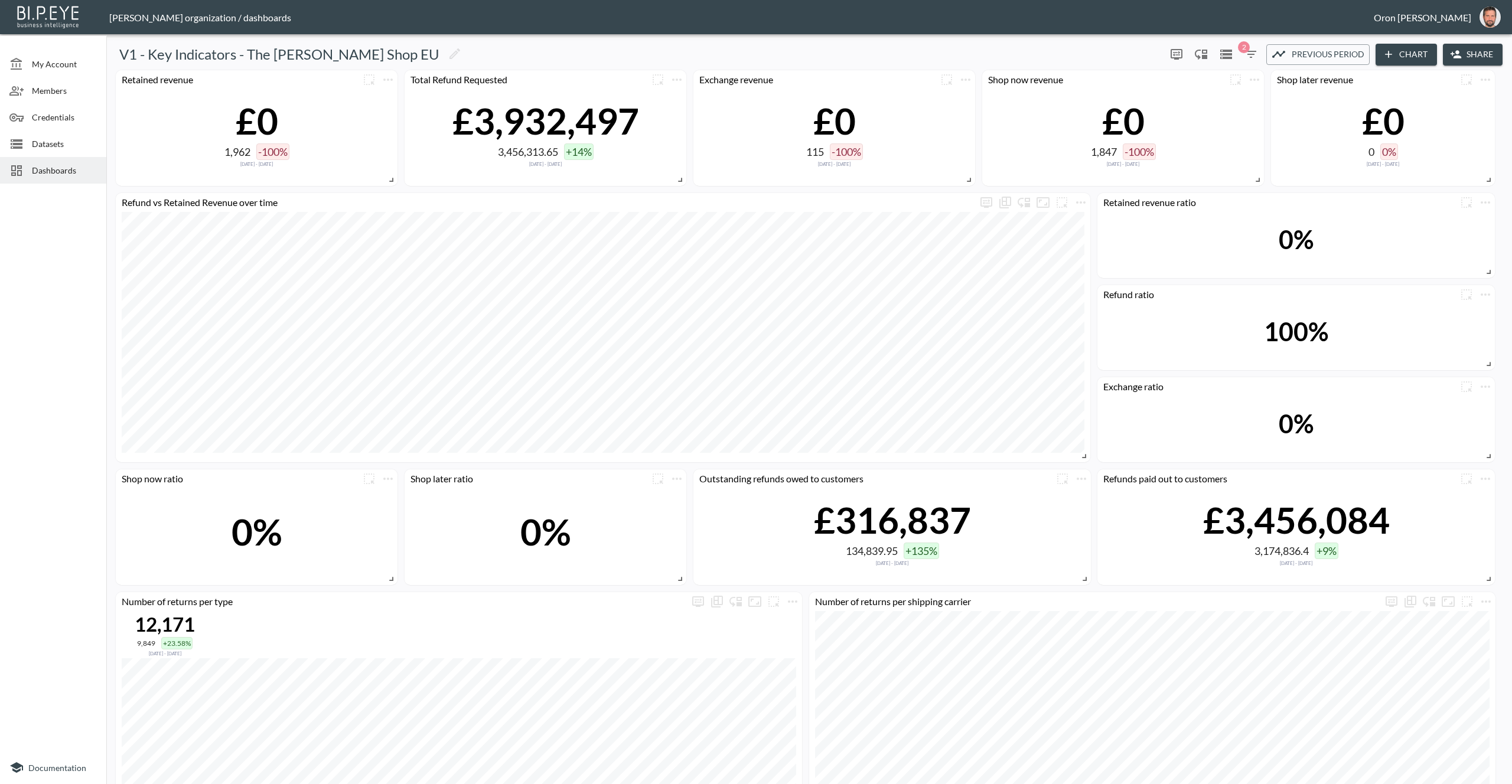
click at [1314, 53] on span "Previous period" at bounding box center [1328, 54] width 72 height 14
click at [1225, 56] on icon "Datasets" at bounding box center [1225, 54] width 14 height 14
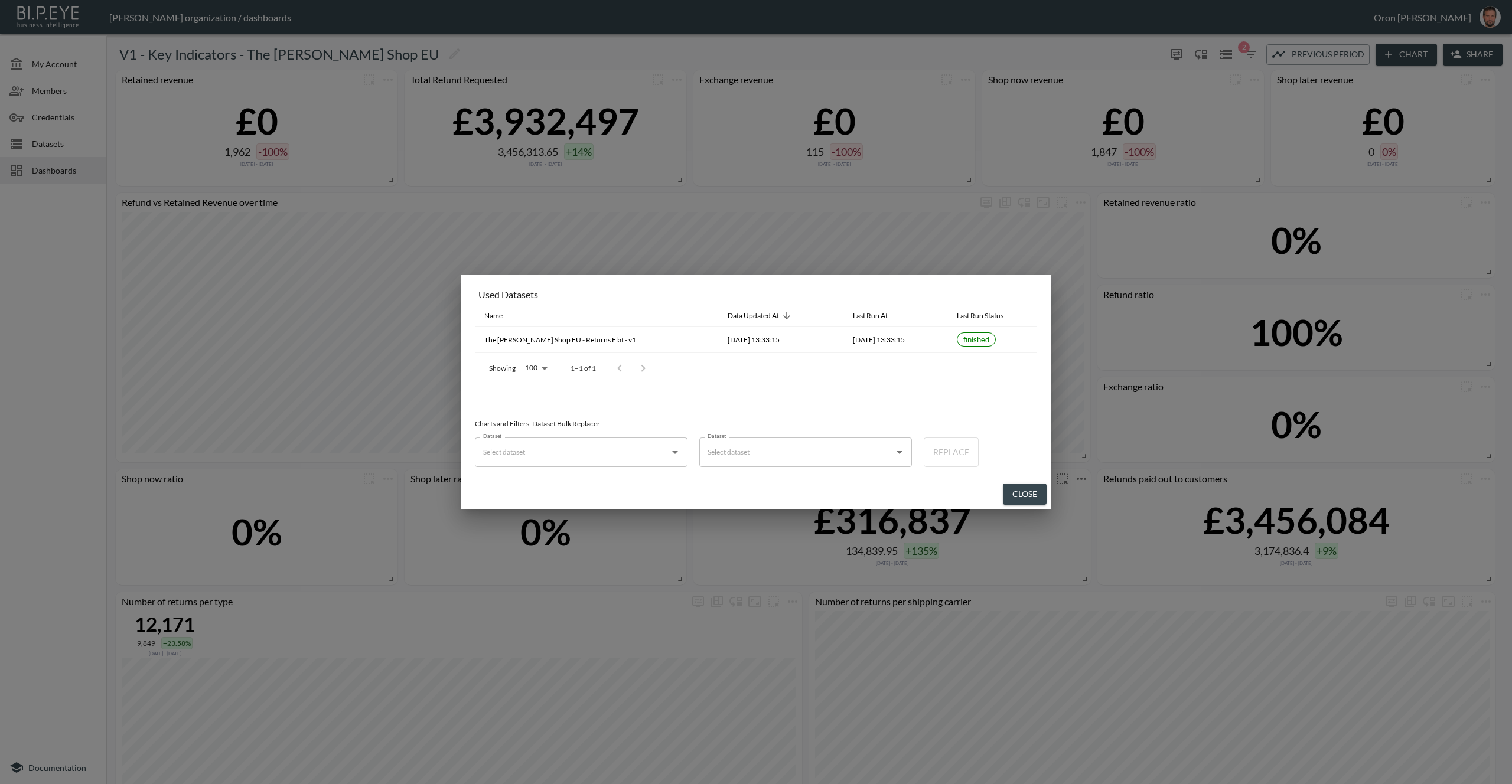
click at [1022, 484] on button "Close" at bounding box center [1025, 494] width 44 height 22
